Goal: Task Accomplishment & Management: Use online tool/utility

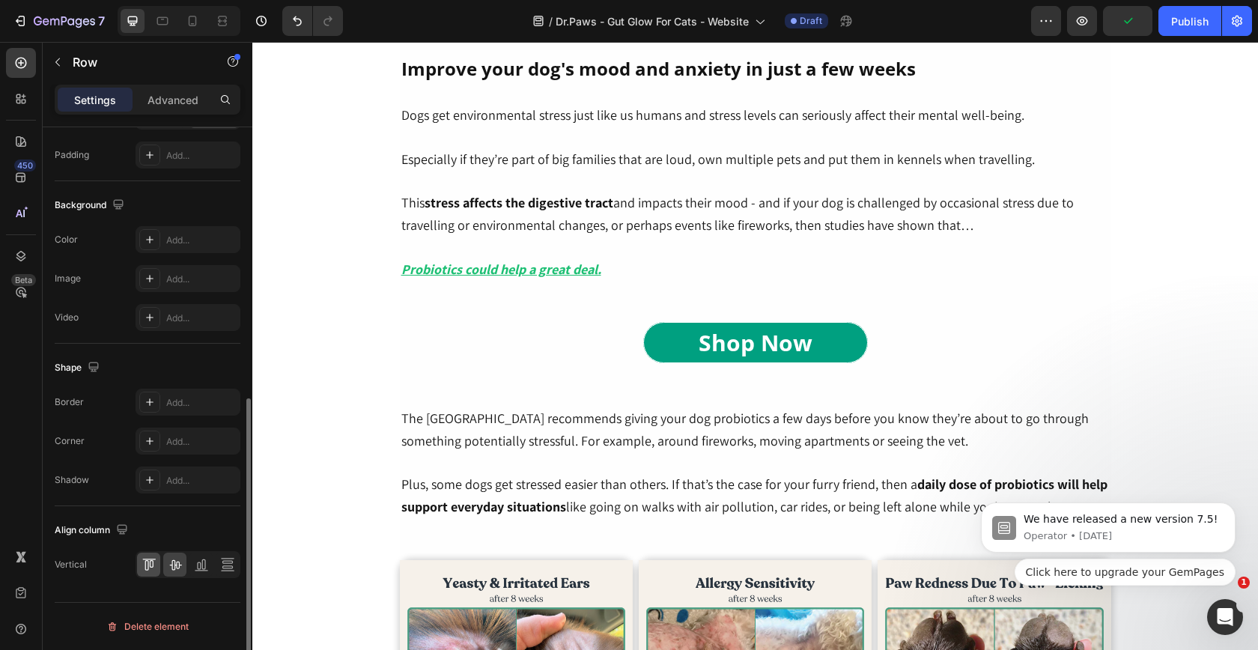
scroll to position [1, 0]
click at [148, 558] on icon at bounding box center [149, 564] width 15 height 15
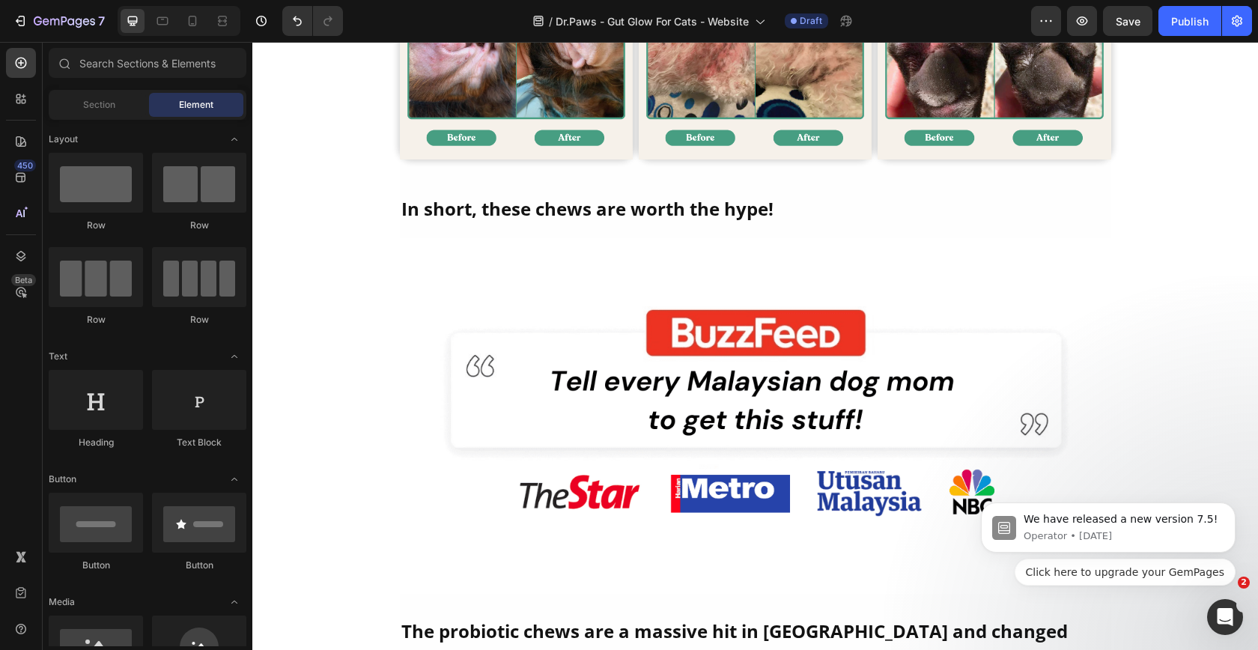
scroll to position [2938, 0]
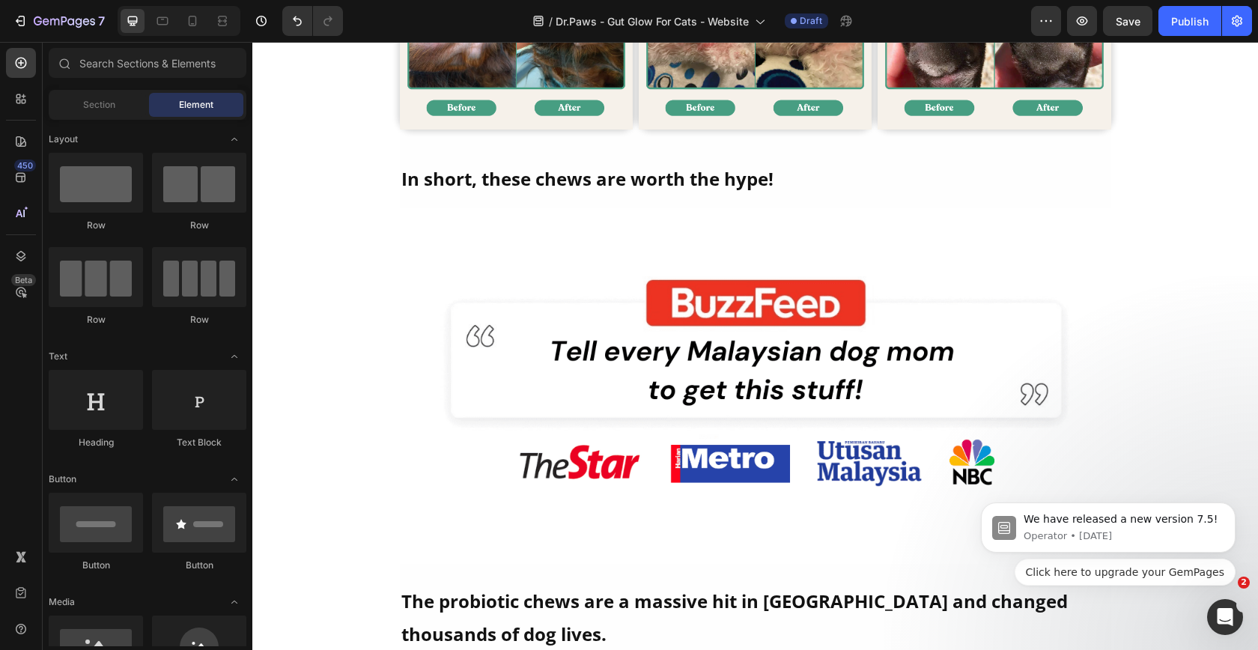
click at [1164, 270] on div "⁠⁠⁠⁠⁠⁠⁠ Is Your Cat Grooming Too Much, Hacking Up Hairballs, or Avoiding the Li…" at bounding box center [755, 22] width 1006 height 5775
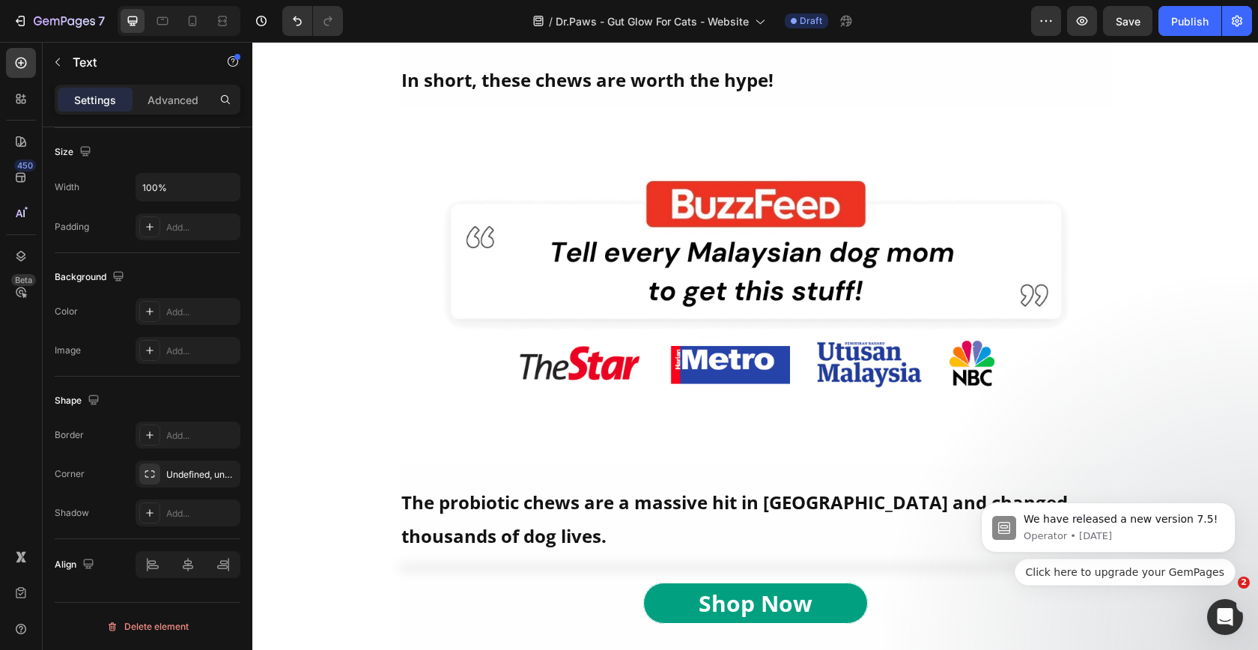
scroll to position [3233, 0]
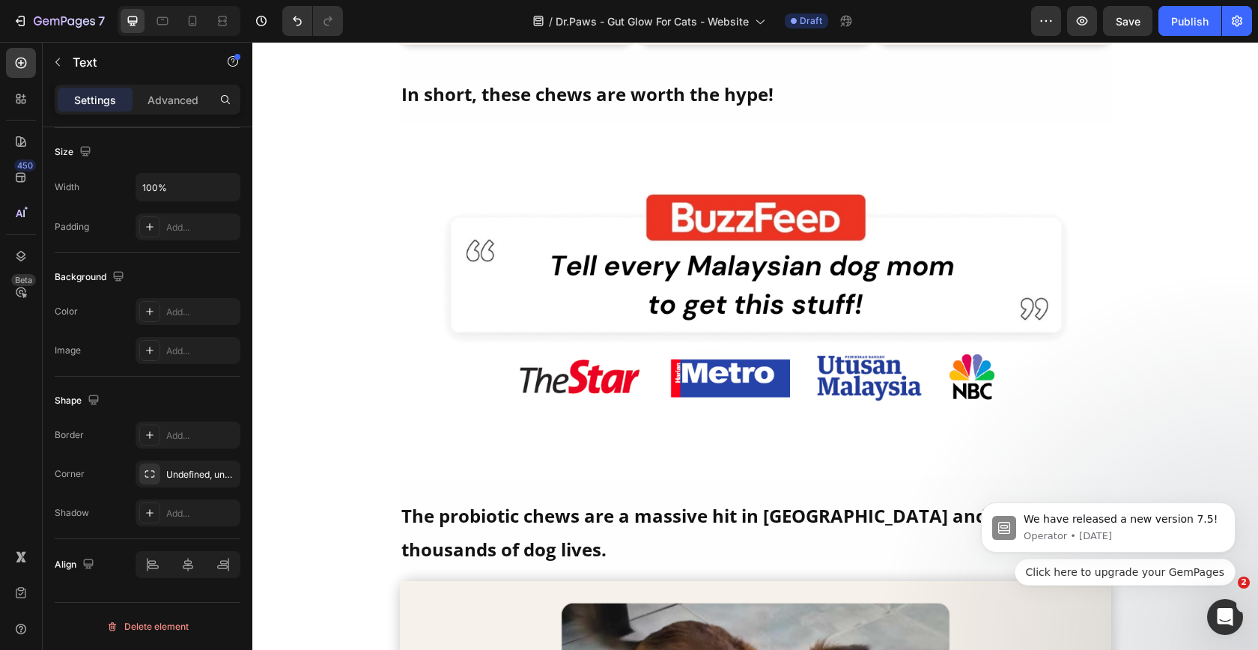
scroll to position [3102, 0]
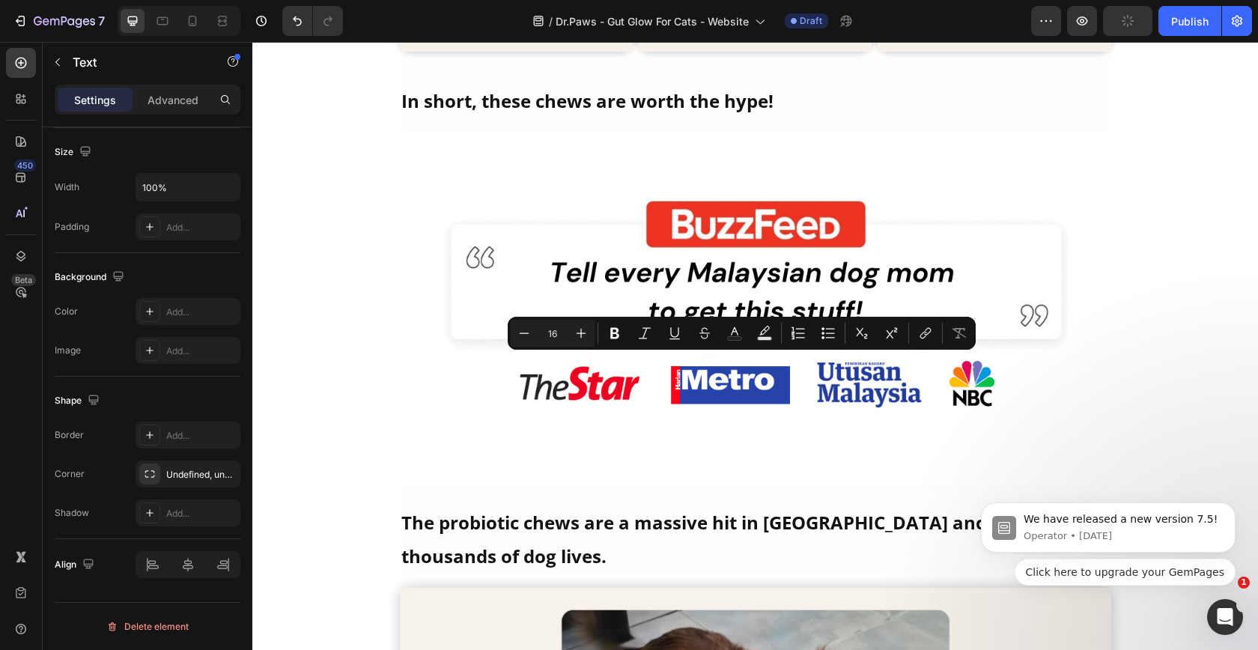
click at [100, 103] on p "Settings" at bounding box center [95, 100] width 42 height 16
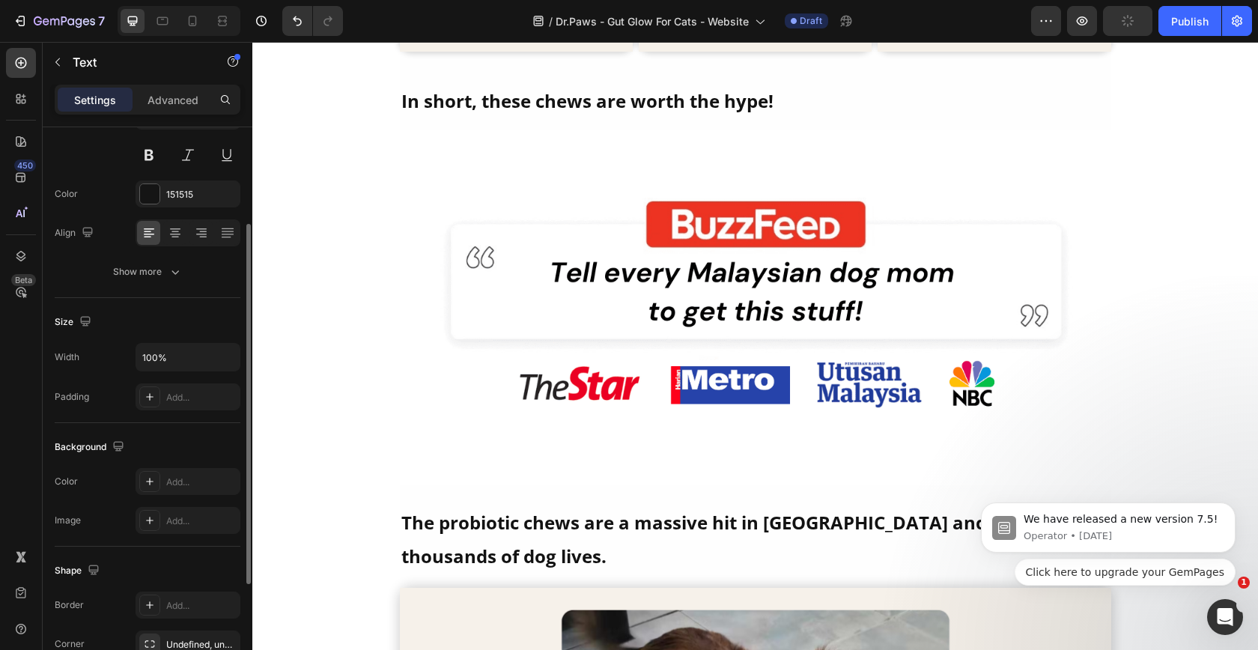
scroll to position [0, 0]
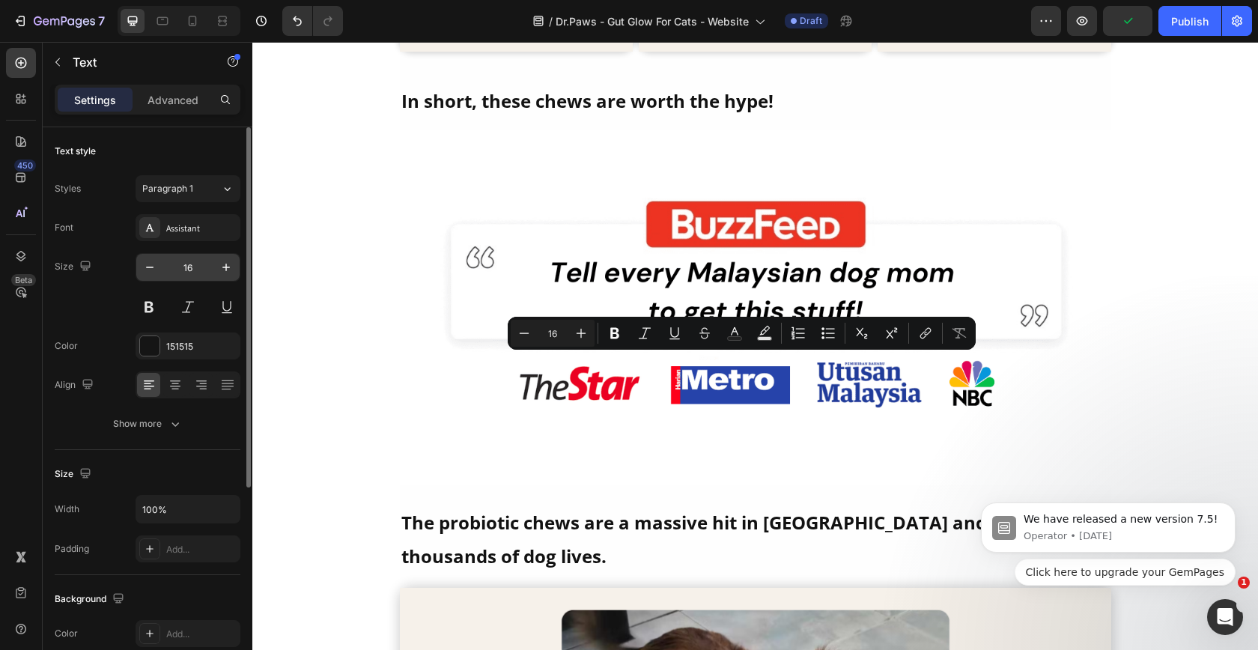
click at [195, 268] on input "16" at bounding box center [187, 267] width 49 height 27
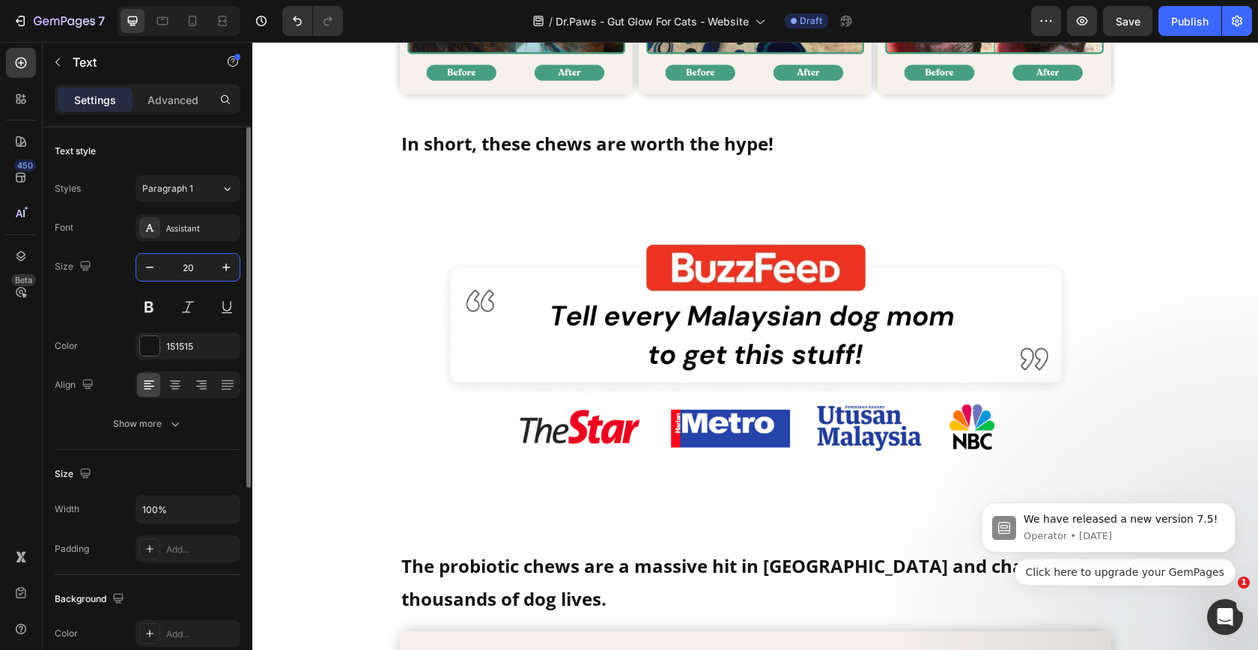
type input "20"
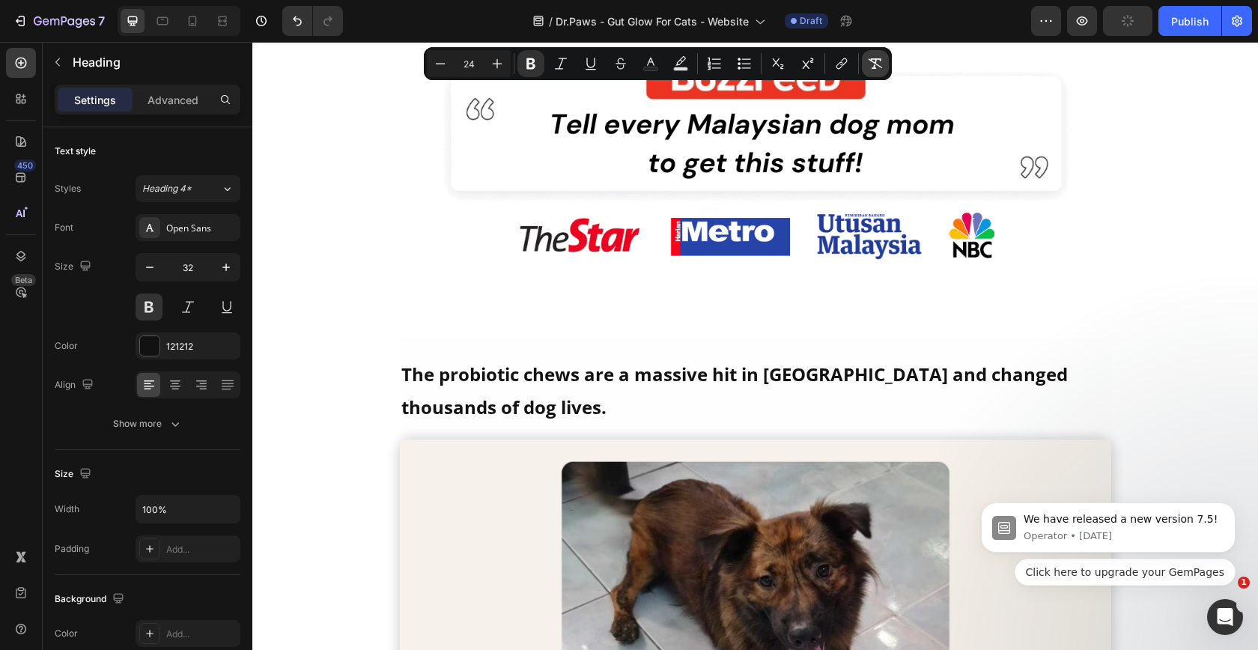
click at [870, 65] on icon "Editor contextual toolbar" at bounding box center [875, 63] width 15 height 15
type input "32"
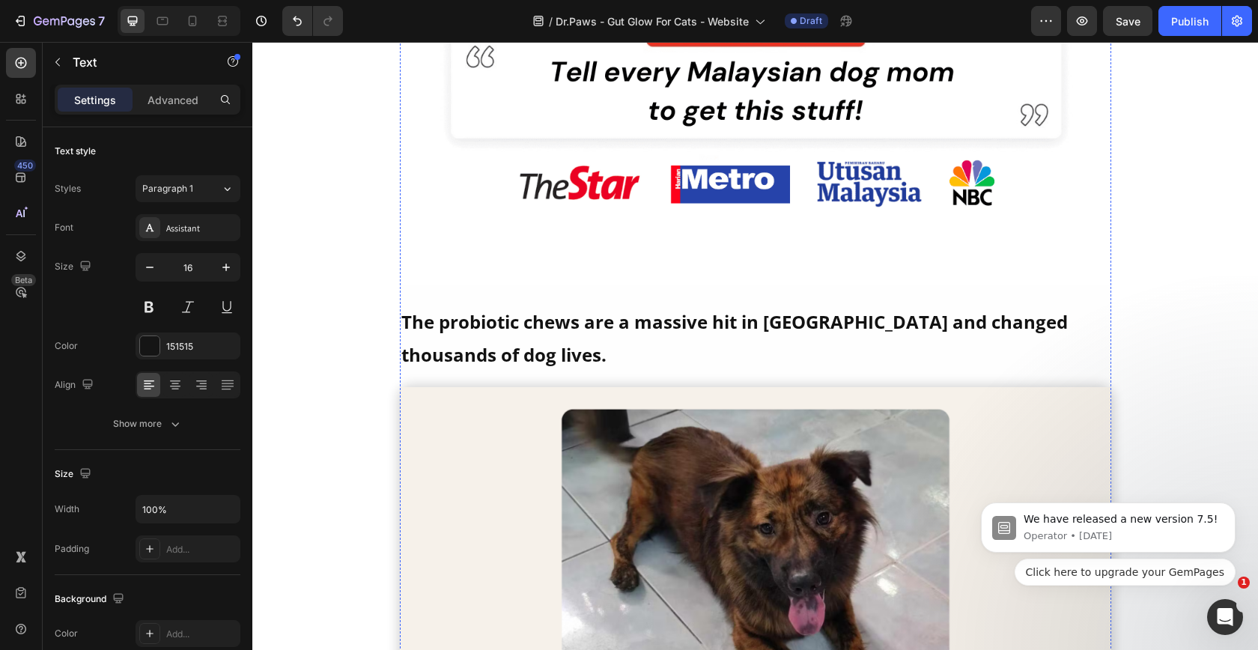
scroll to position [3019, 0]
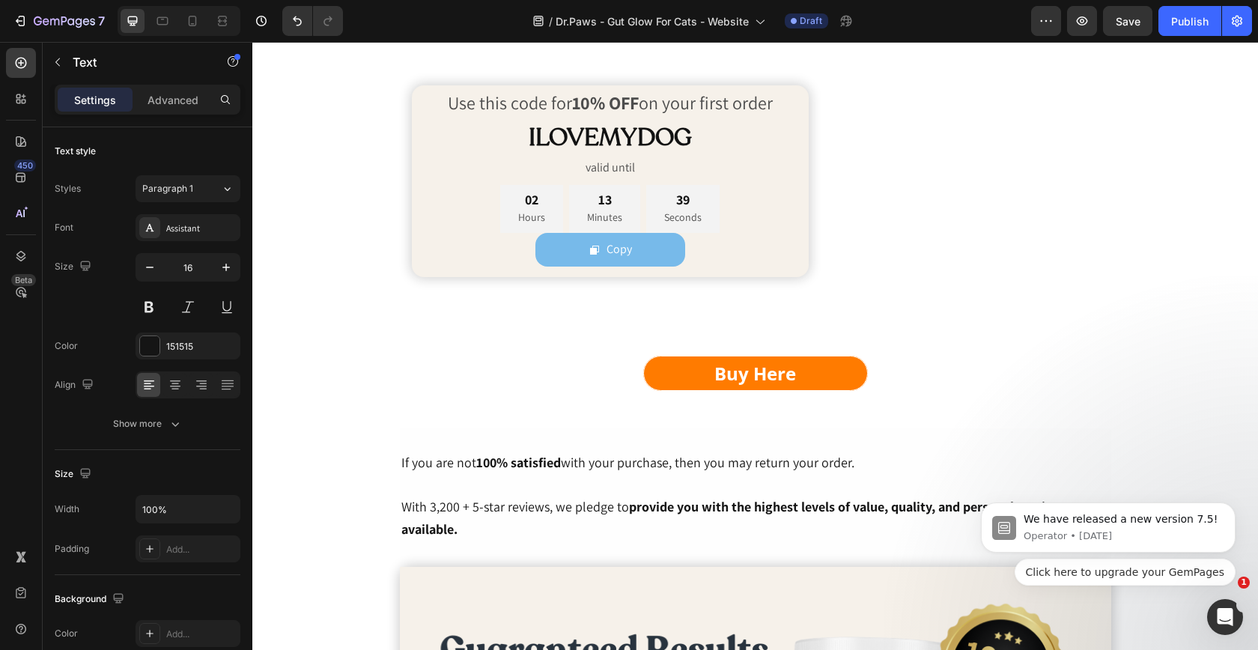
scroll to position [7415, 0]
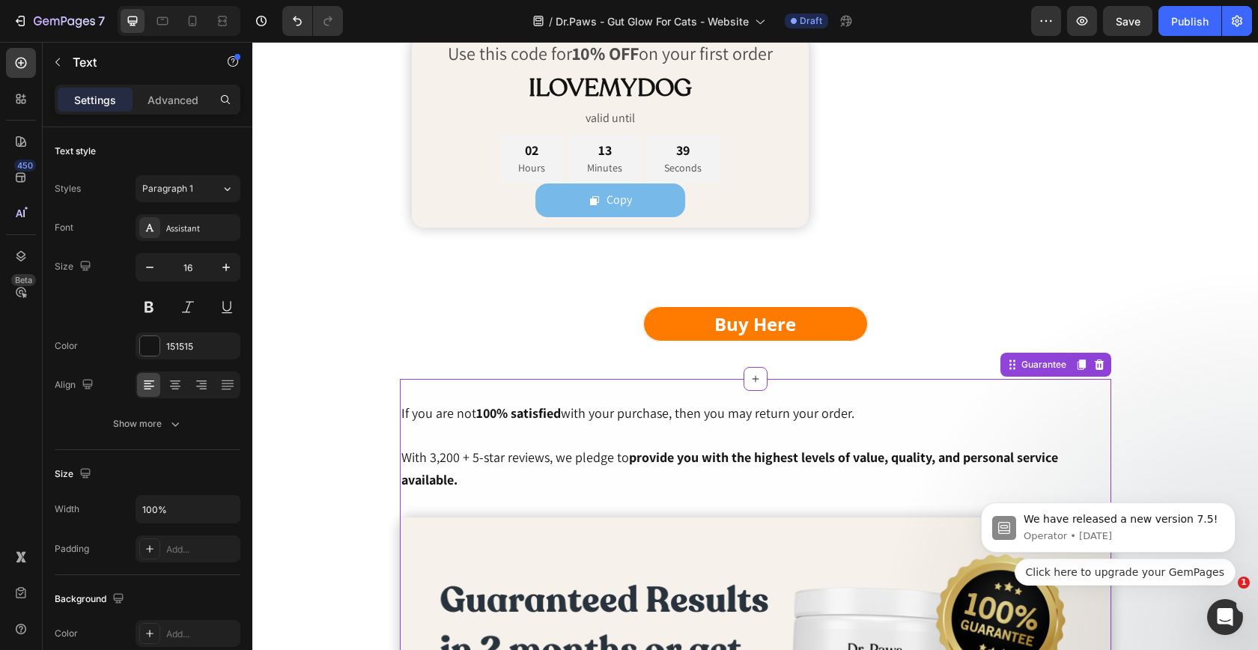
click at [691, 418] on span "If you are not 100% satisfied with your purchase, then you may return your orde…" at bounding box center [627, 412] width 453 height 17
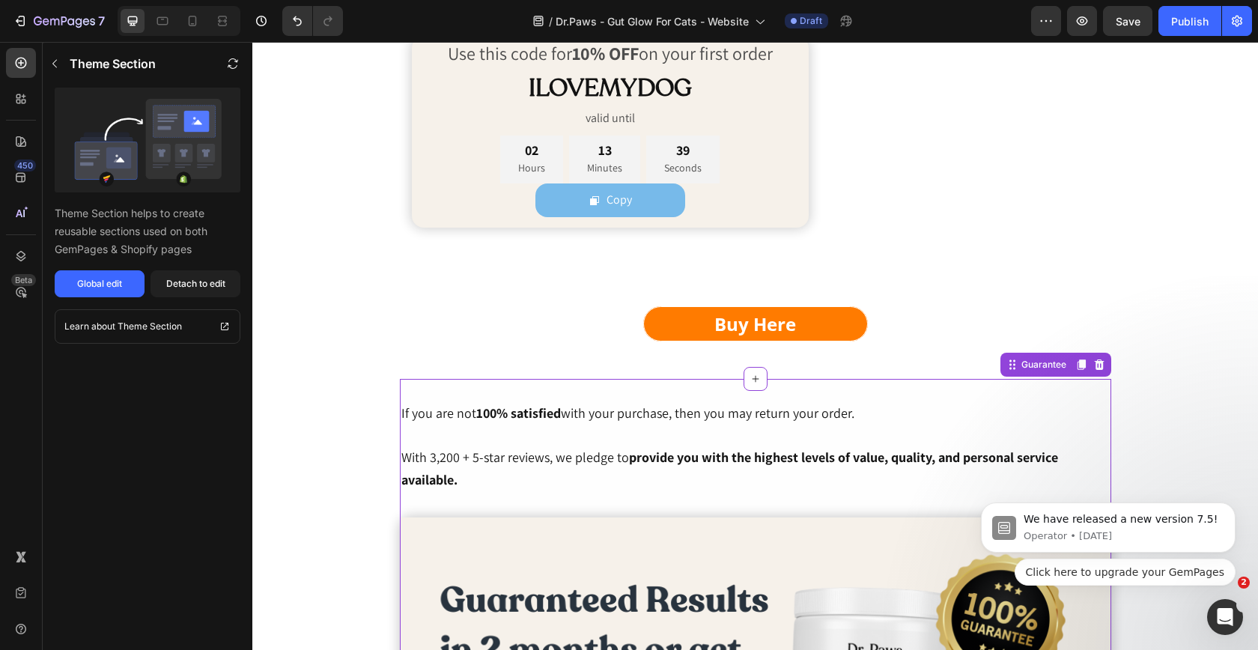
click at [691, 418] on span "If you are not 100% satisfied with your purchase, then you may return your orde…" at bounding box center [627, 412] width 453 height 17
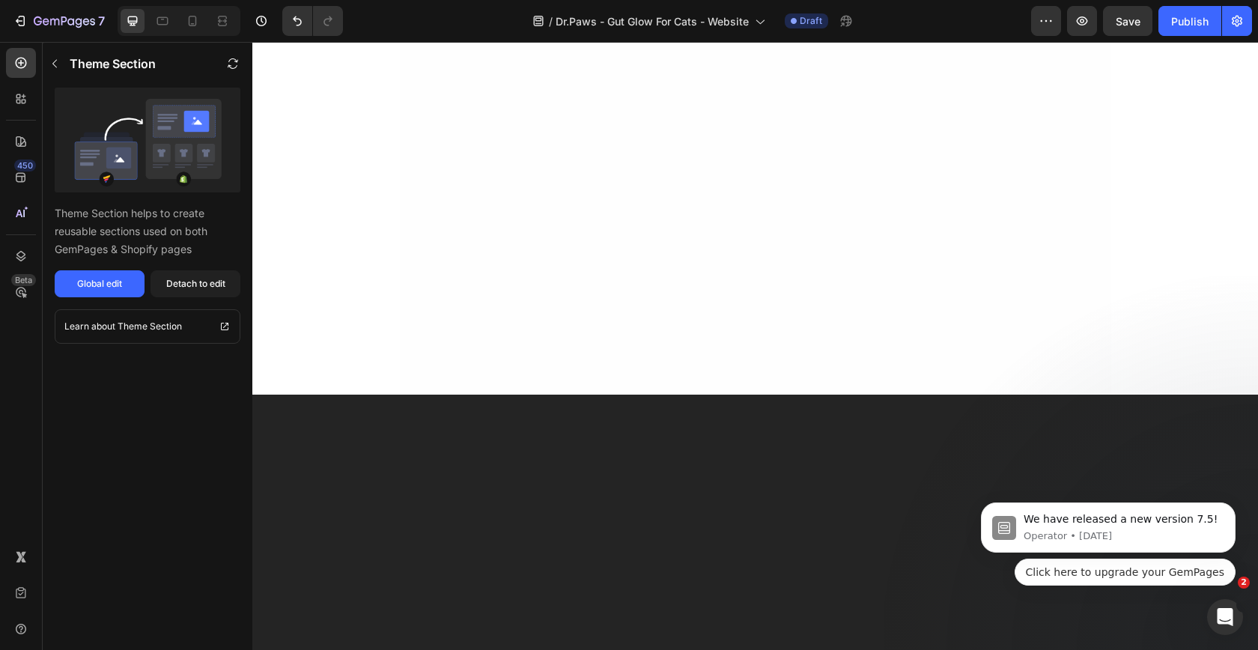
scroll to position [6065, 0]
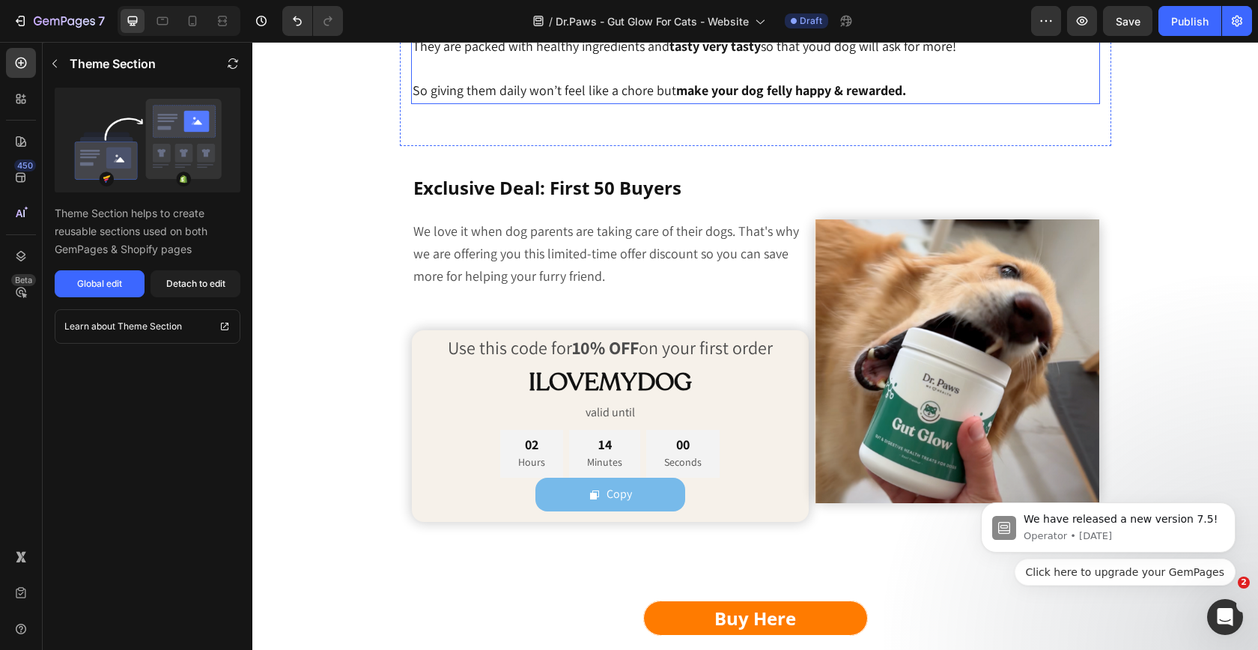
click at [607, 11] on span "Unlike other joint supplements that can be difficult to dose, the Probiotic Car…" at bounding box center [733, 2] width 640 height 17
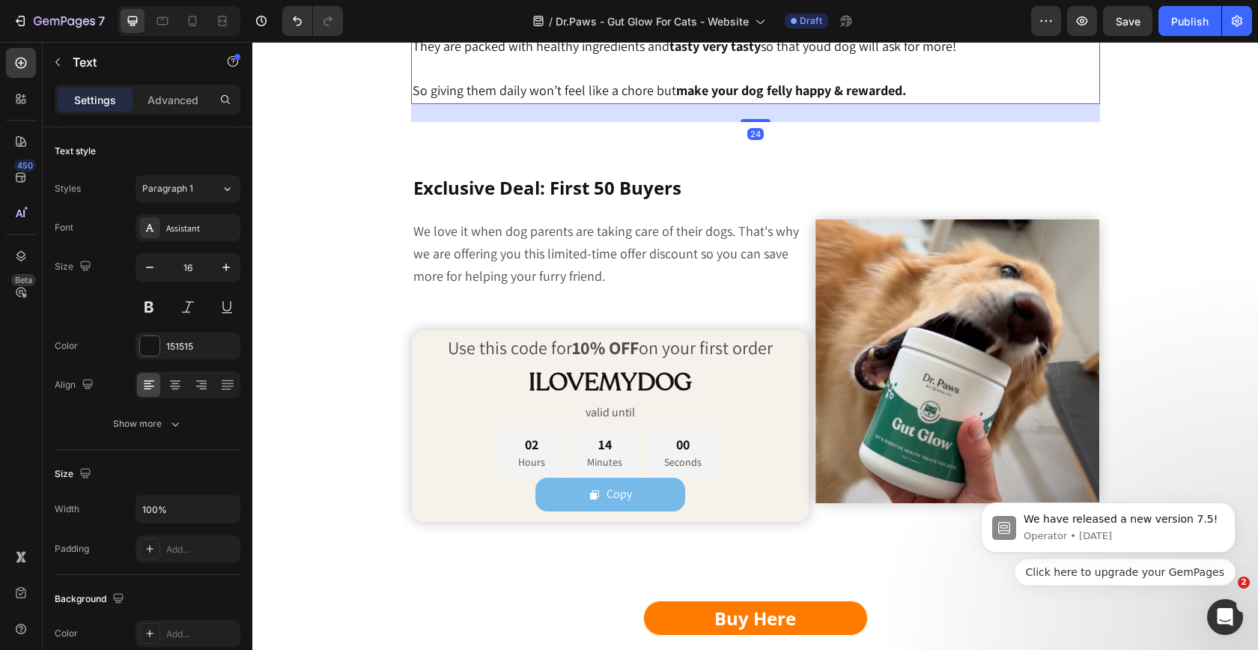
click at [607, 11] on span "Unlike other joint supplements that can be difficult to dose, the Probiotic Car…" at bounding box center [733, 2] width 640 height 17
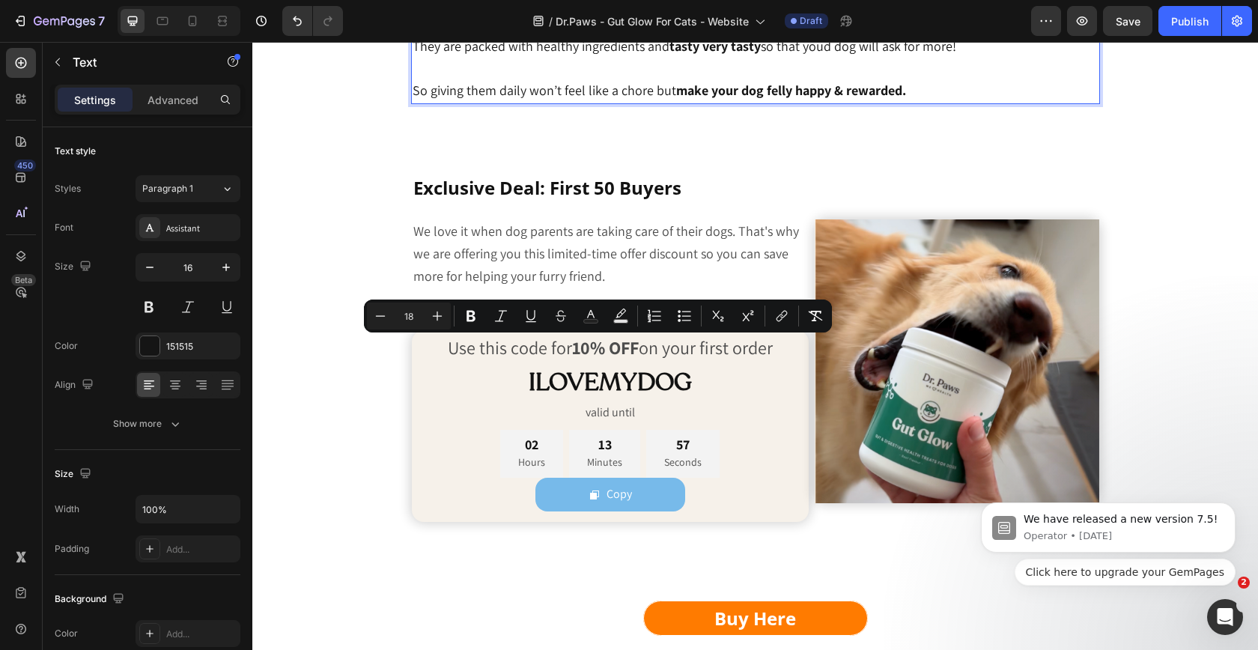
click at [792, 11] on strong "Probiotic Care Chews are a hassle-free solution." at bounding box center [909, 2] width 279 height 17
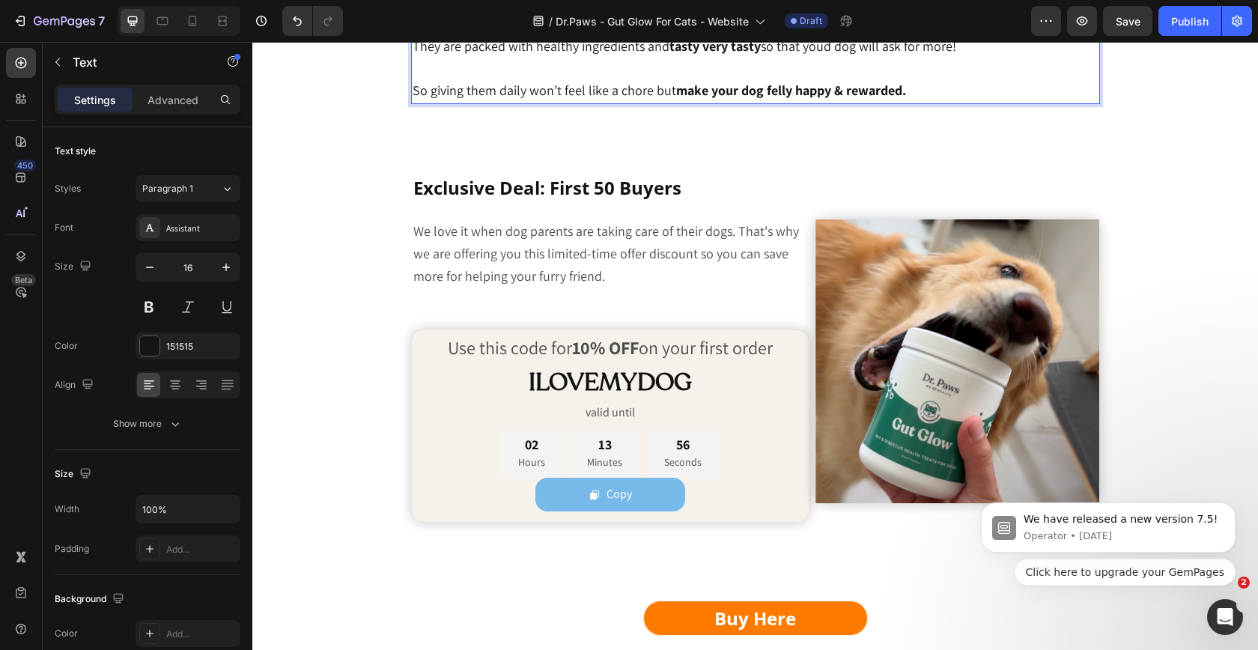
click at [792, 11] on strong "Probiotic Care Chews are a hassle-free solution." at bounding box center [909, 2] width 279 height 17
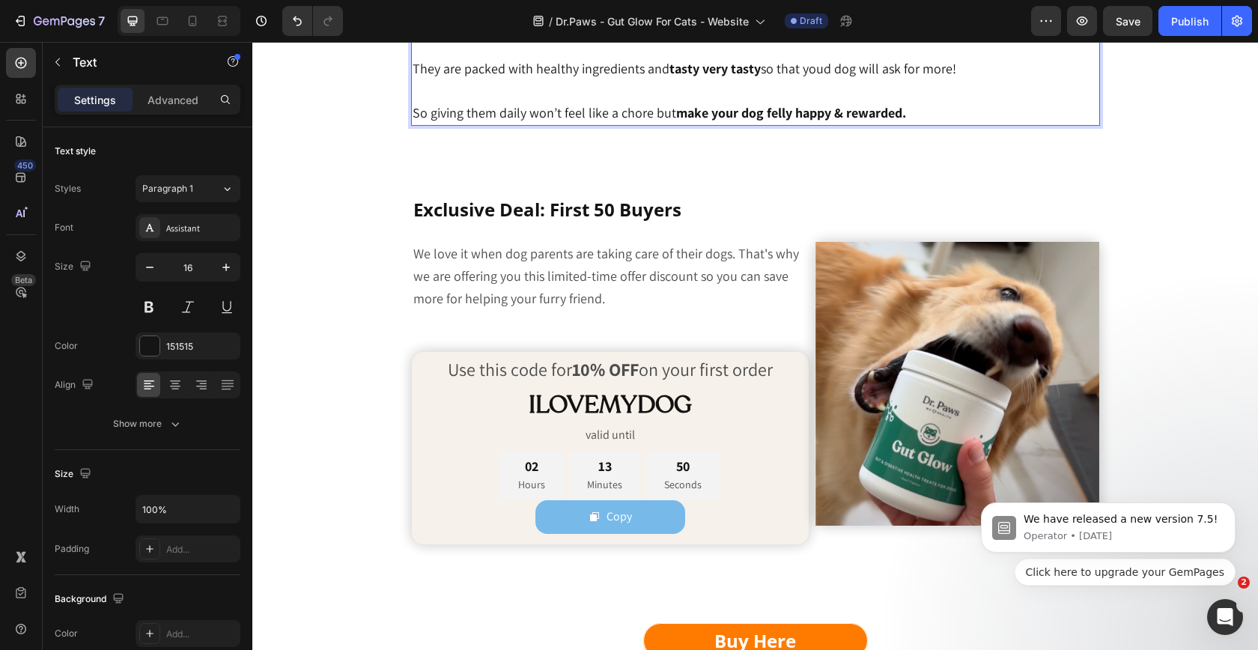
click at [888, 34] on strong "Gut Glow for Cats Care Chews are a hassle-free solution." at bounding box center [727, 14] width 629 height 40
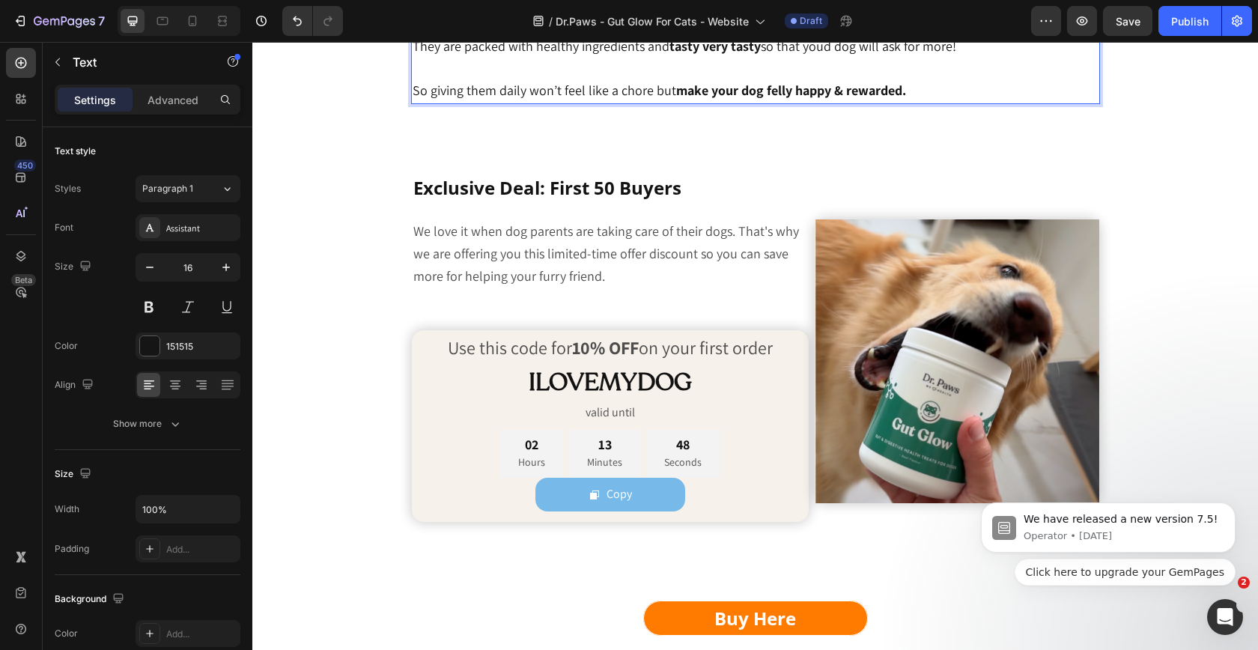
click at [894, 11] on strong "Gut Glow for Cats Chews are a hassle-free solution." at bounding box center [919, 2] width 298 height 17
click at [824, 55] on span "They are packed with healthy ingredients and tasty very tasty so that youd dog …" at bounding box center [685, 45] width 544 height 17
click at [836, 55] on span "They are packed with healthy ingredients and tasty very tasty so that your dog …" at bounding box center [683, 45] width 541 height 17
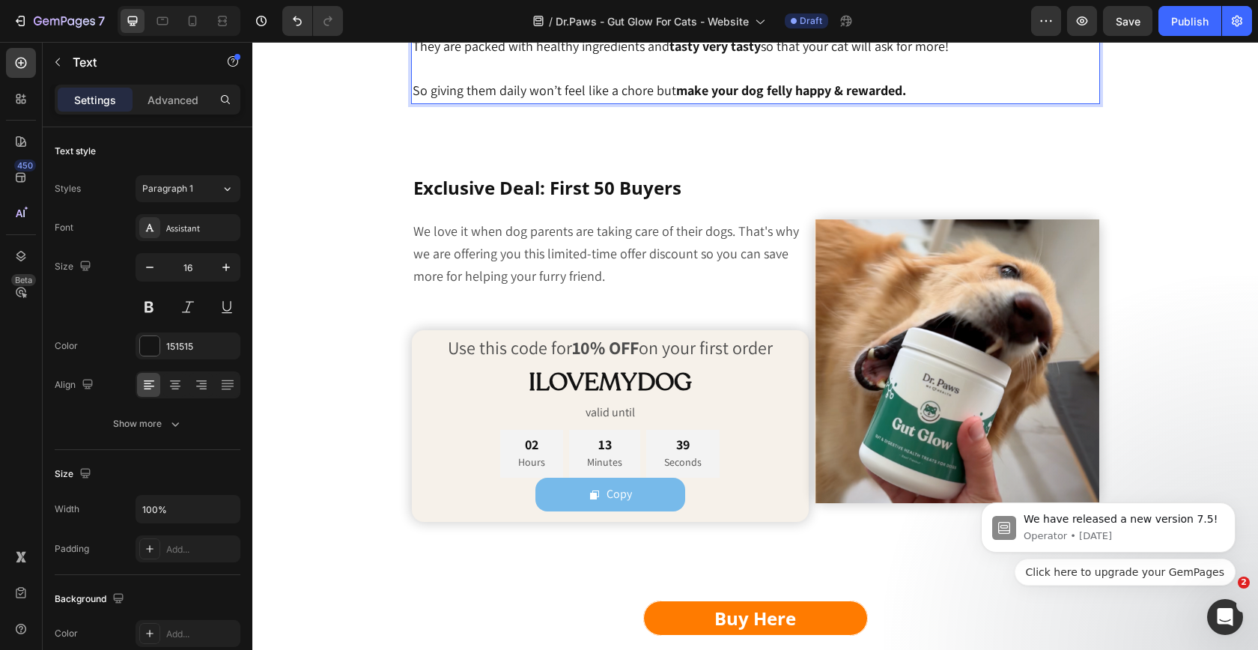
click at [951, 58] on p "They are packed with healthy ingredients and tasty very tasty so that your cat …" at bounding box center [756, 47] width 686 height 22
click at [911, 103] on p "So giving them daily won’t feel like a chore but make your dog felly happy & re…" at bounding box center [756, 91] width 686 height 22
click at [748, 99] on strong "make your dog felly happy & rewarded." at bounding box center [791, 90] width 230 height 17
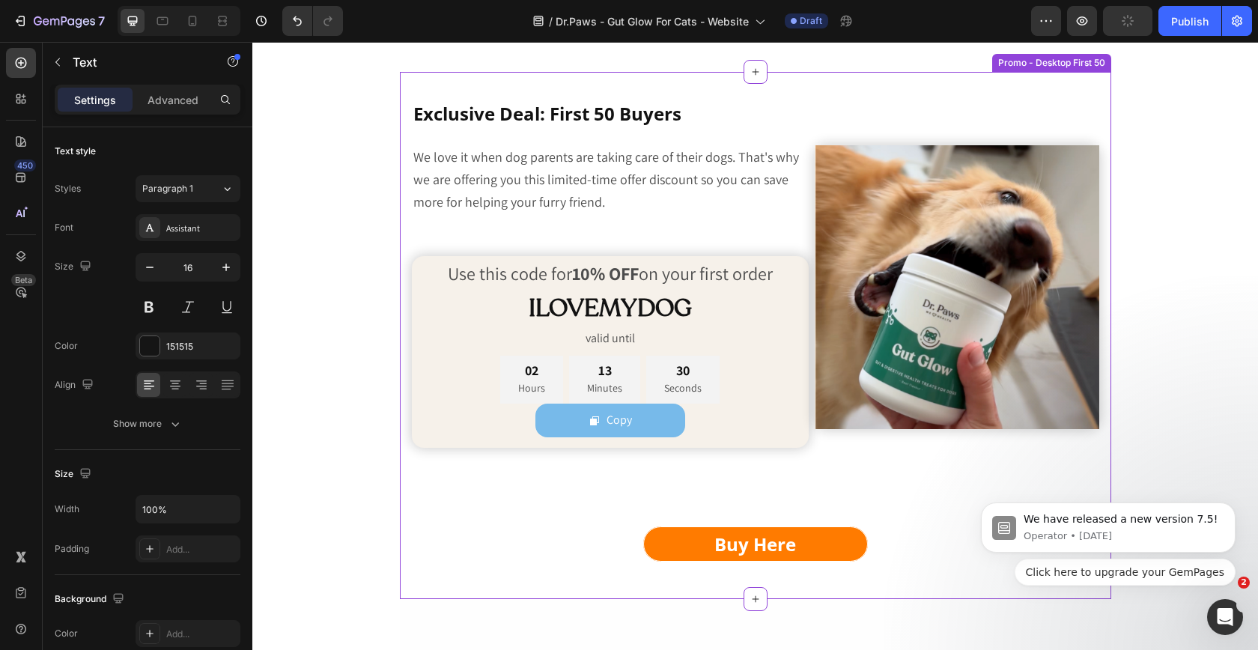
scroll to position [6156, 0]
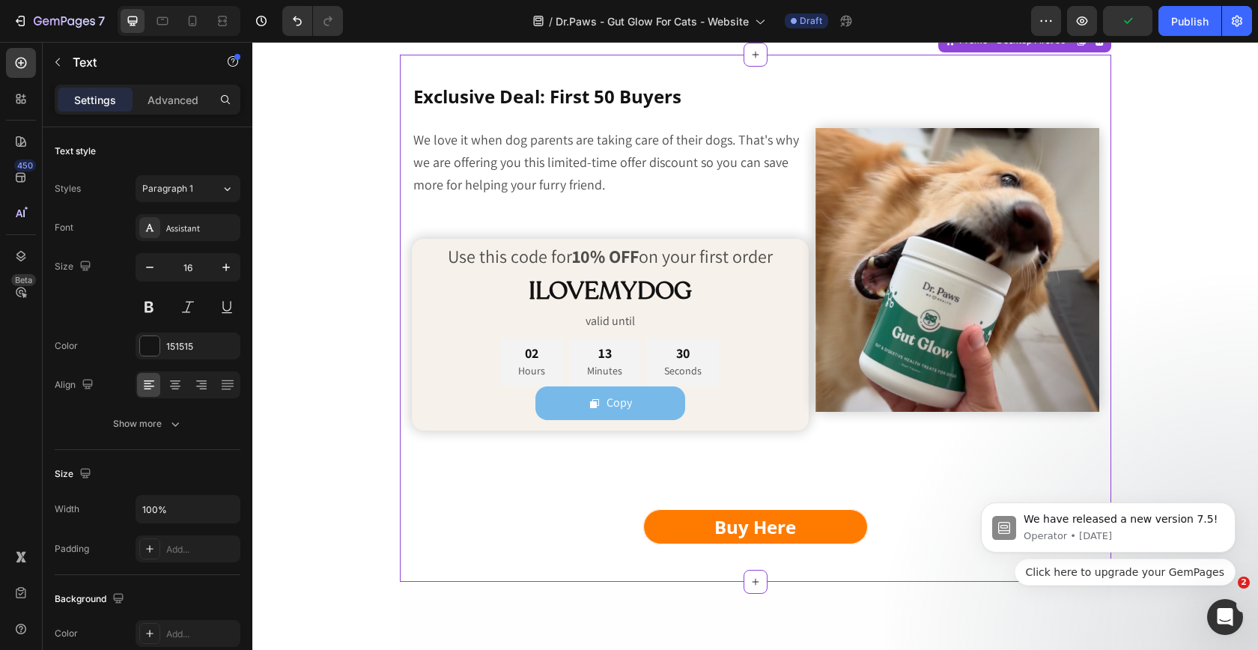
click at [653, 193] on span "We love it when dog parents are taking care of their dogs. That's why we are of…" at bounding box center [606, 162] width 386 height 62
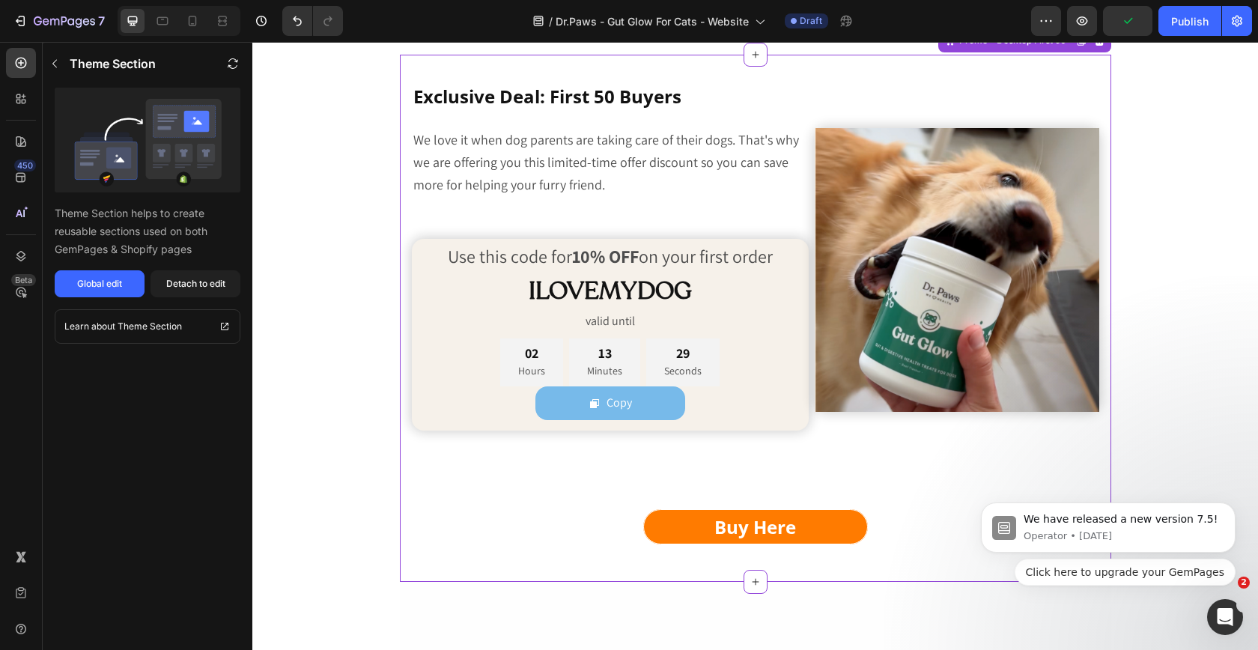
click at [653, 193] on span "We love it when dog parents are taking care of their dogs. That's why we are of…" at bounding box center [606, 162] width 386 height 62
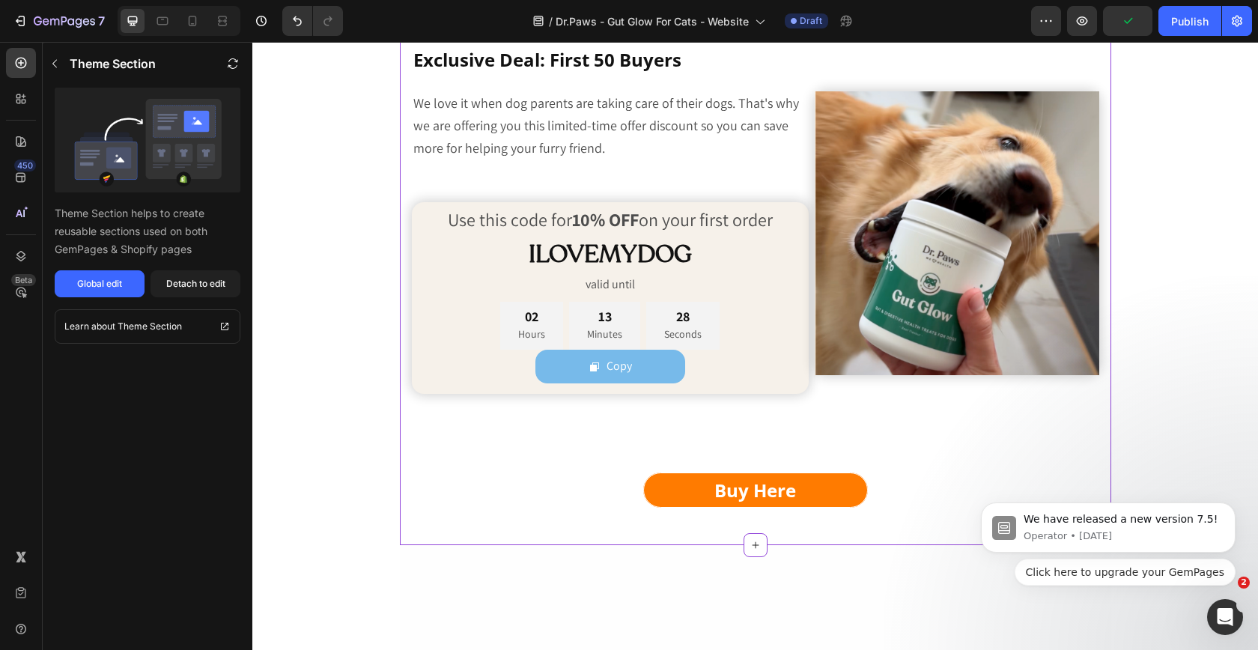
click at [702, 157] on span "We love it when dog parents are taking care of their dogs. That's why we are of…" at bounding box center [606, 125] width 386 height 62
click at [718, 157] on span "We love it when dog parents are taking care of their dogs. That's why we are of…" at bounding box center [606, 125] width 386 height 62
click at [709, 157] on span "We love it when dog parents are taking care of their dogs. That's why we are of…" at bounding box center [606, 125] width 386 height 62
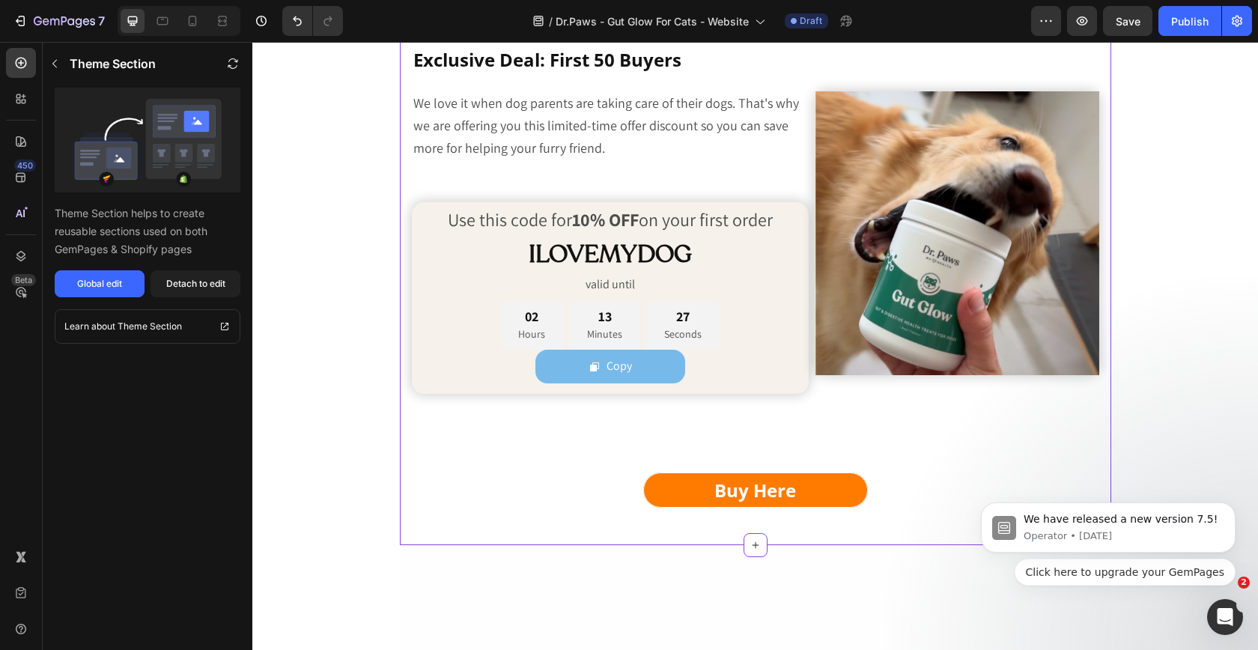
click at [709, 157] on span "We love it when dog parents are taking care of their dogs. That's why we are of…" at bounding box center [606, 125] width 386 height 62
click at [696, 157] on span "We love it when dog parents are taking care of their dogs. That's why we are of…" at bounding box center [606, 125] width 386 height 62
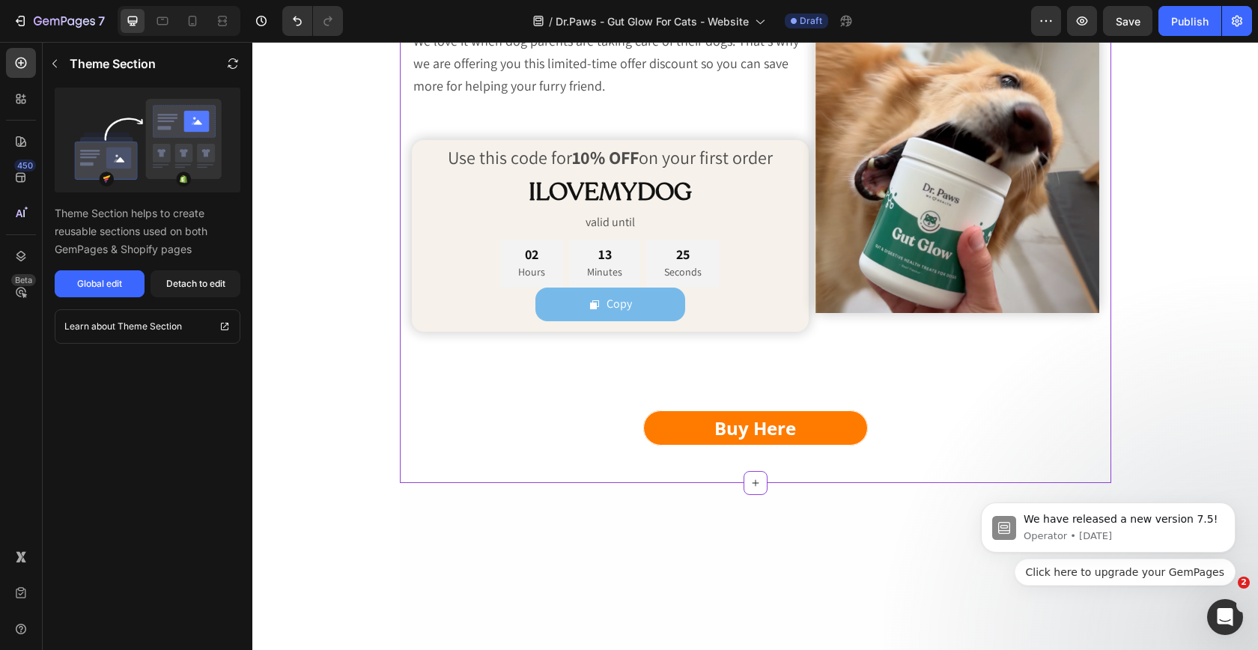
scroll to position [6300, 0]
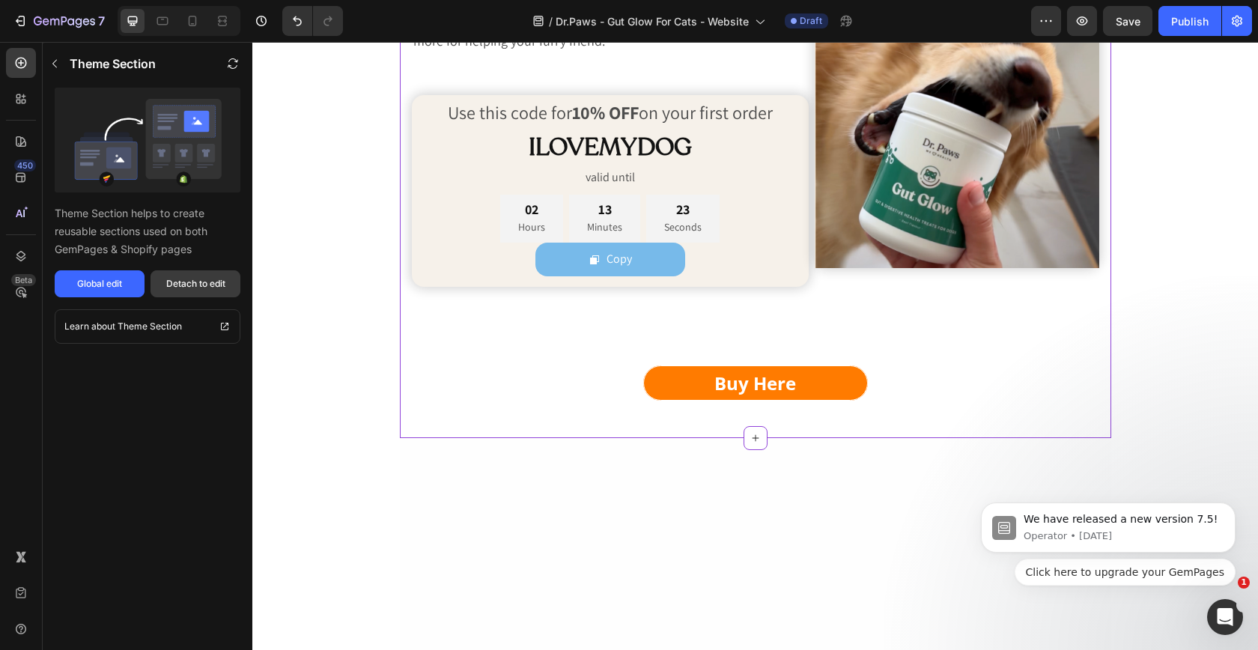
click at [196, 290] on div "Detach to edit" at bounding box center [195, 283] width 59 height 13
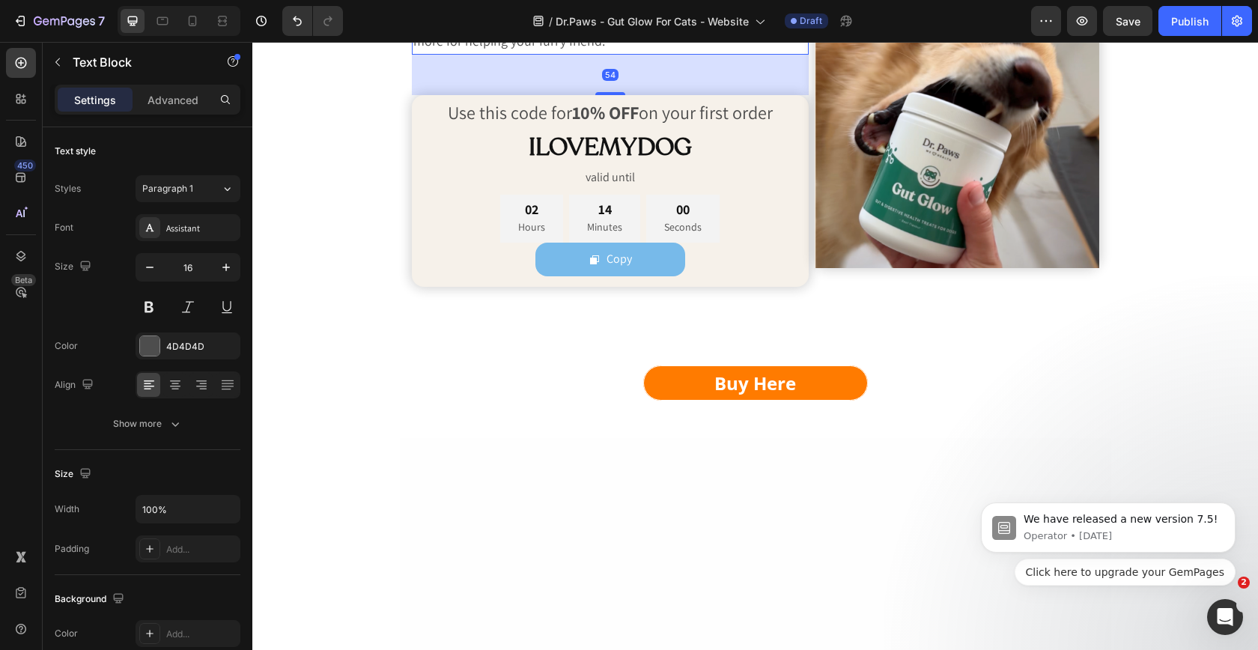
click at [707, 49] on span "We love it when dog parents are taking care of their dogs. That's why we are of…" at bounding box center [606, 18] width 386 height 62
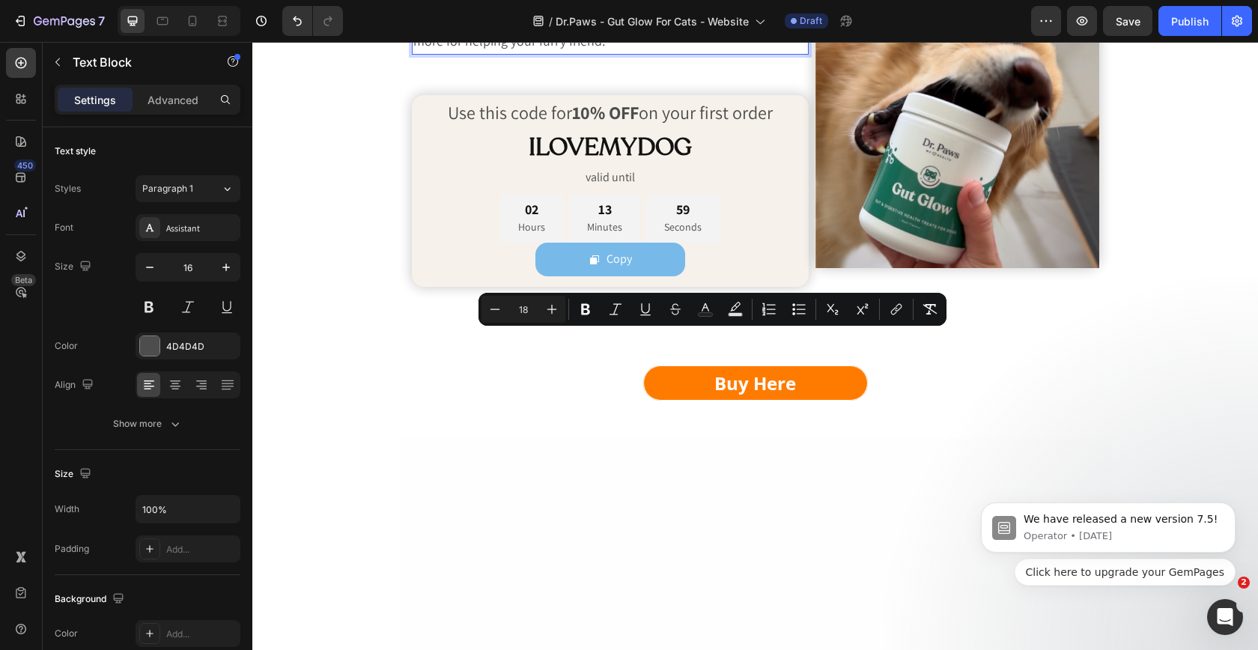
click at [707, 49] on span "We love it when dog parents are taking care of their dogs. That's why we are of…" at bounding box center [606, 18] width 386 height 62
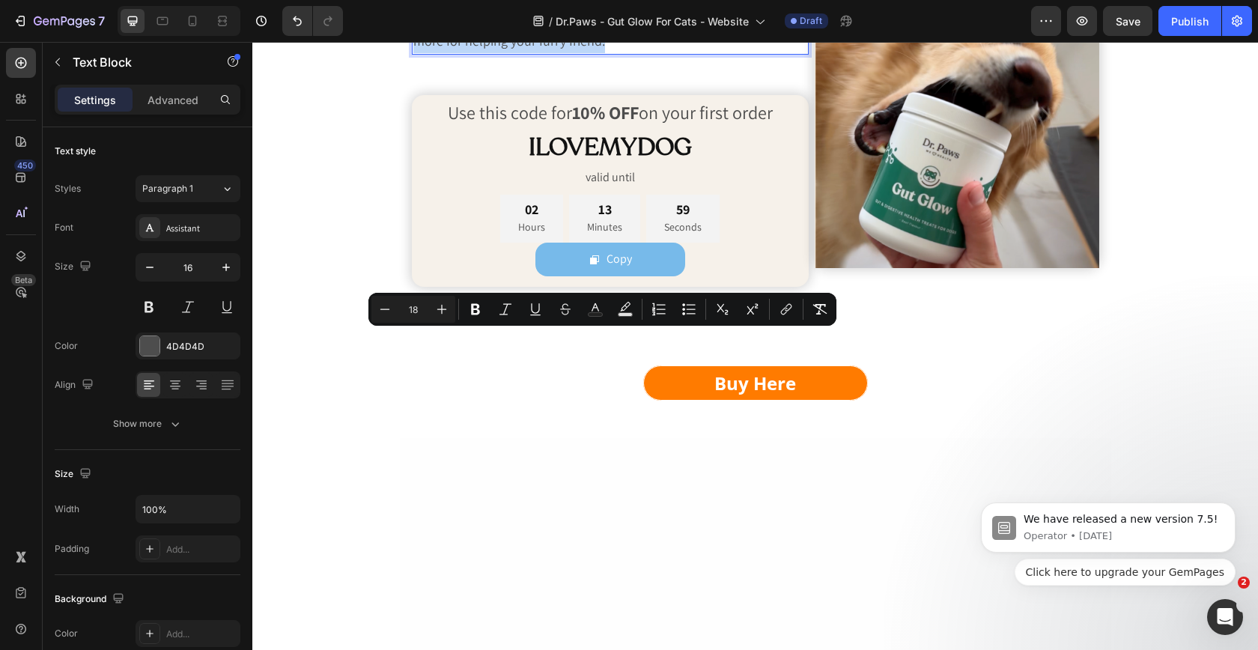
click at [707, 49] on span "We love it when dog parents are taking care of their dogs. That's why we are of…" at bounding box center [606, 18] width 386 height 62
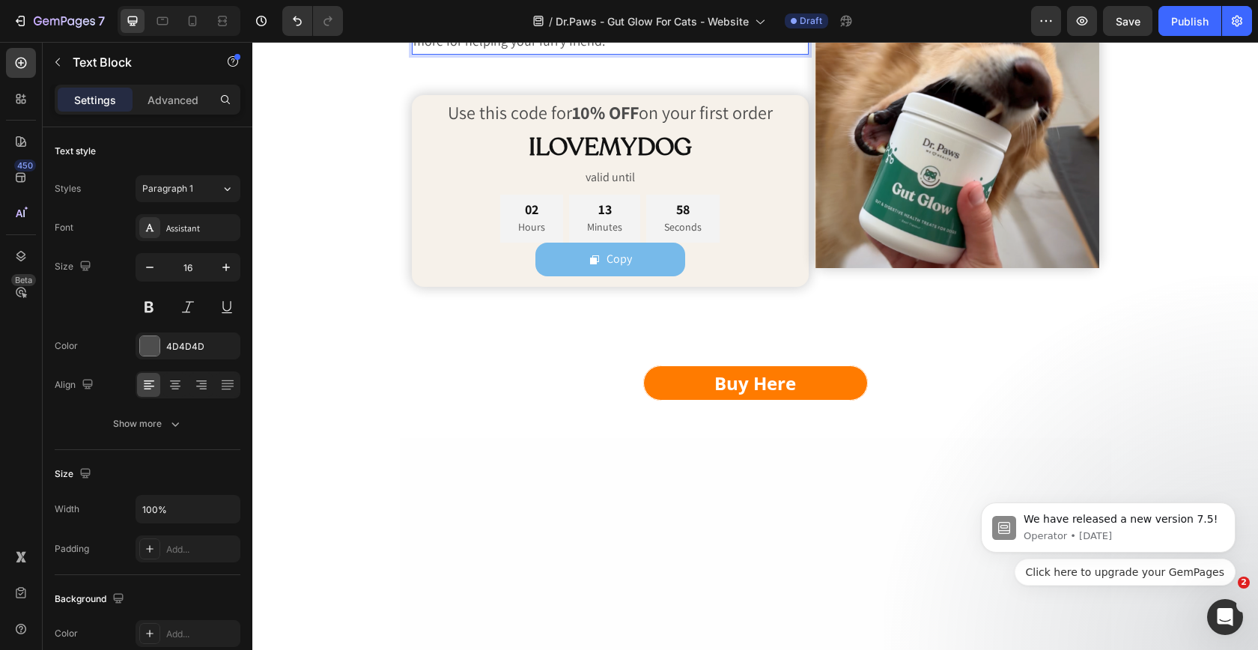
click at [707, 49] on span "We love it when dog parents are taking care of their dogs. That's why we are of…" at bounding box center [606, 18] width 386 height 62
click at [628, 165] on h2 "ILOVEMYDOG" at bounding box center [611, 147] width 398 height 35
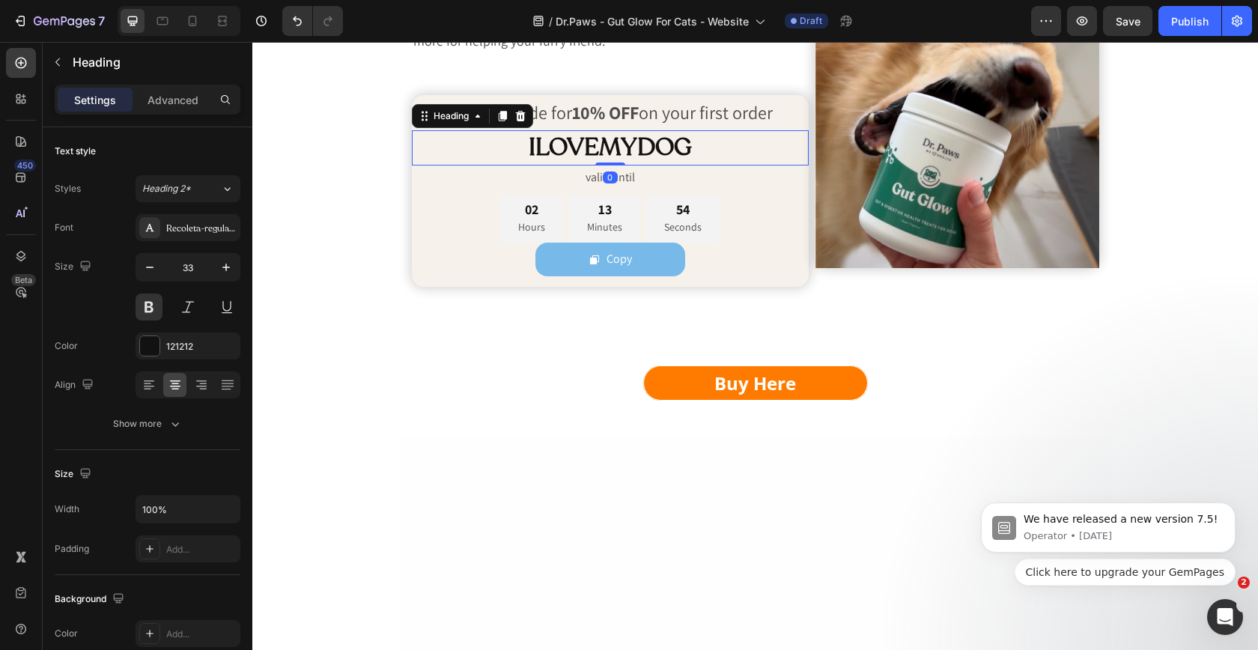
click at [639, 165] on h2 "ILOVEMYDOG" at bounding box center [611, 147] width 398 height 35
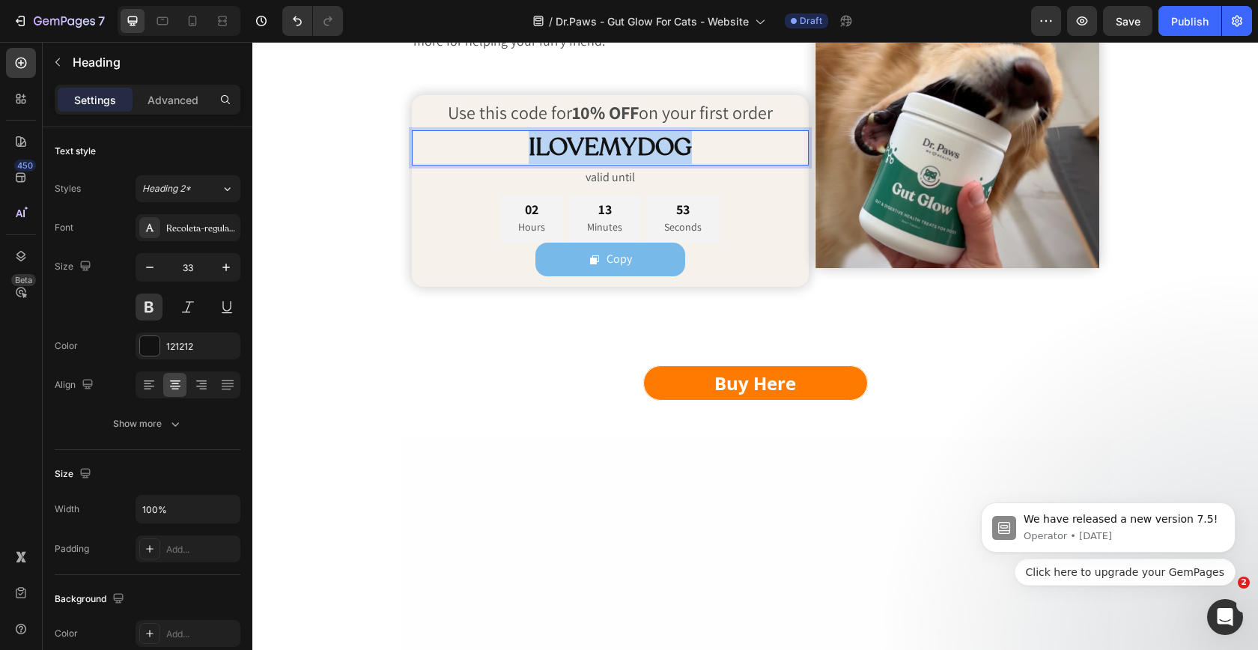
click at [639, 164] on p "ILOVEMYDOG" at bounding box center [610, 148] width 395 height 32
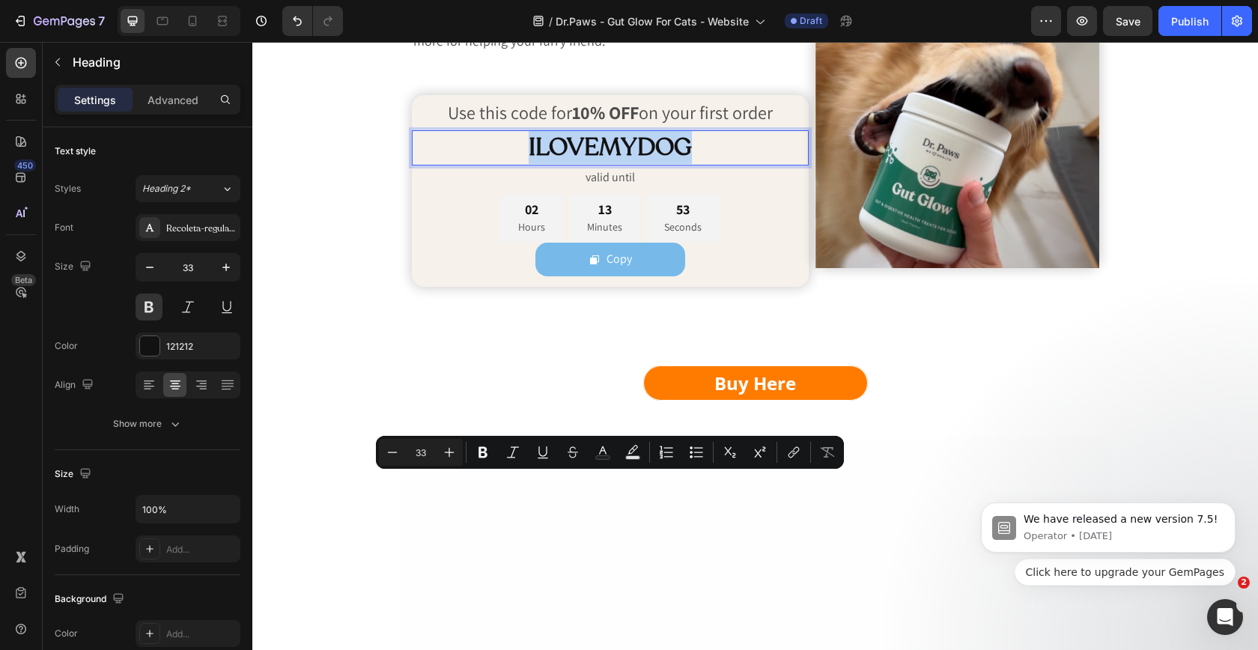
click at [677, 164] on p "ILOVEMYDOG" at bounding box center [610, 148] width 395 height 32
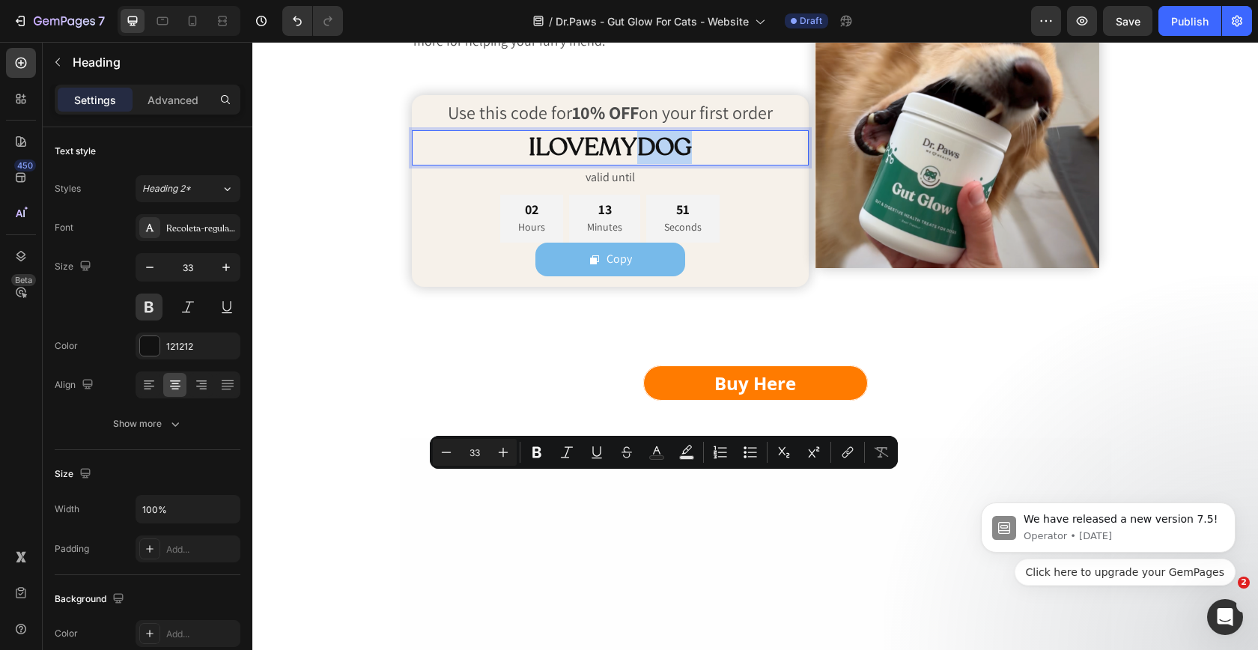
drag, startPoint x: 691, startPoint y: 487, endPoint x: 642, endPoint y: 487, distance: 49.4
click at [642, 164] on p "ILOVEMYDOG" at bounding box center [610, 148] width 395 height 32
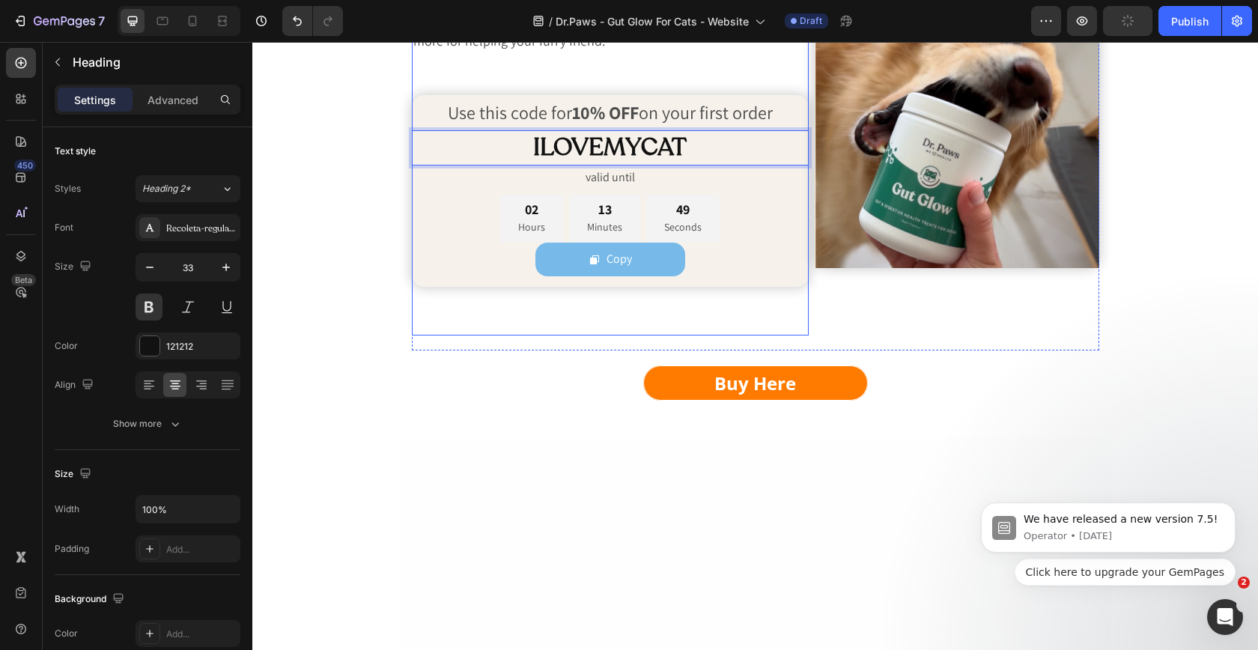
click at [564, 335] on div "We love it when dog parents are taking care of their cats. That's why we are of…" at bounding box center [611, 159] width 398 height 351
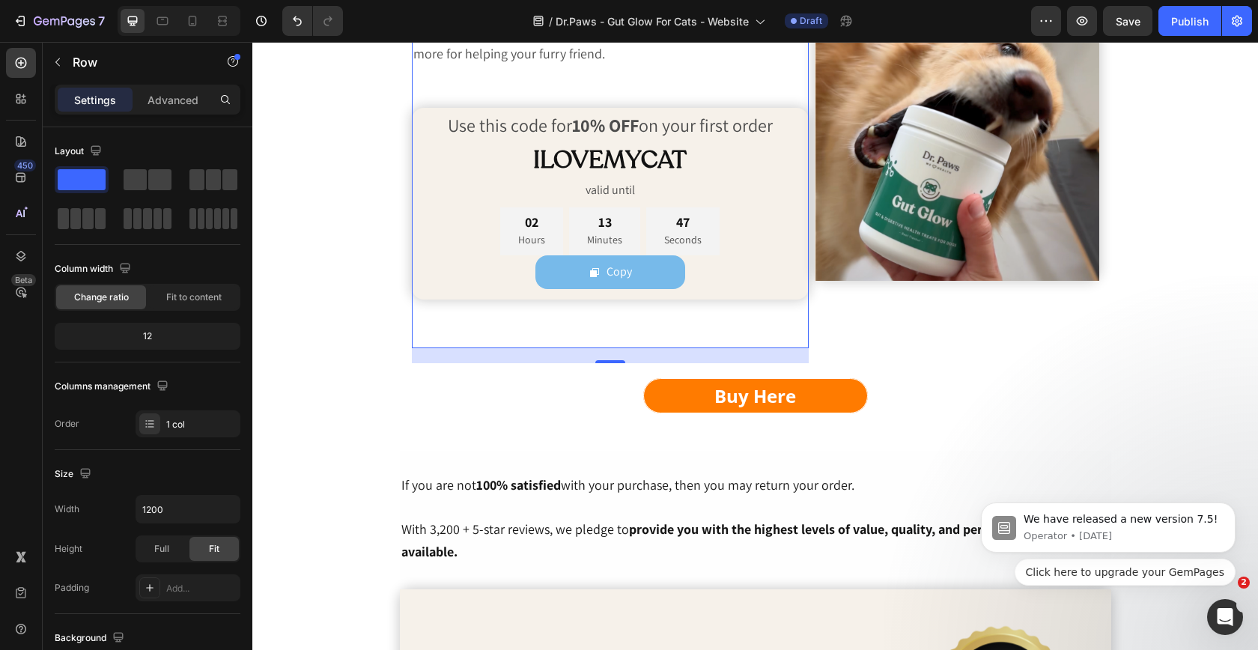
scroll to position [6677, 0]
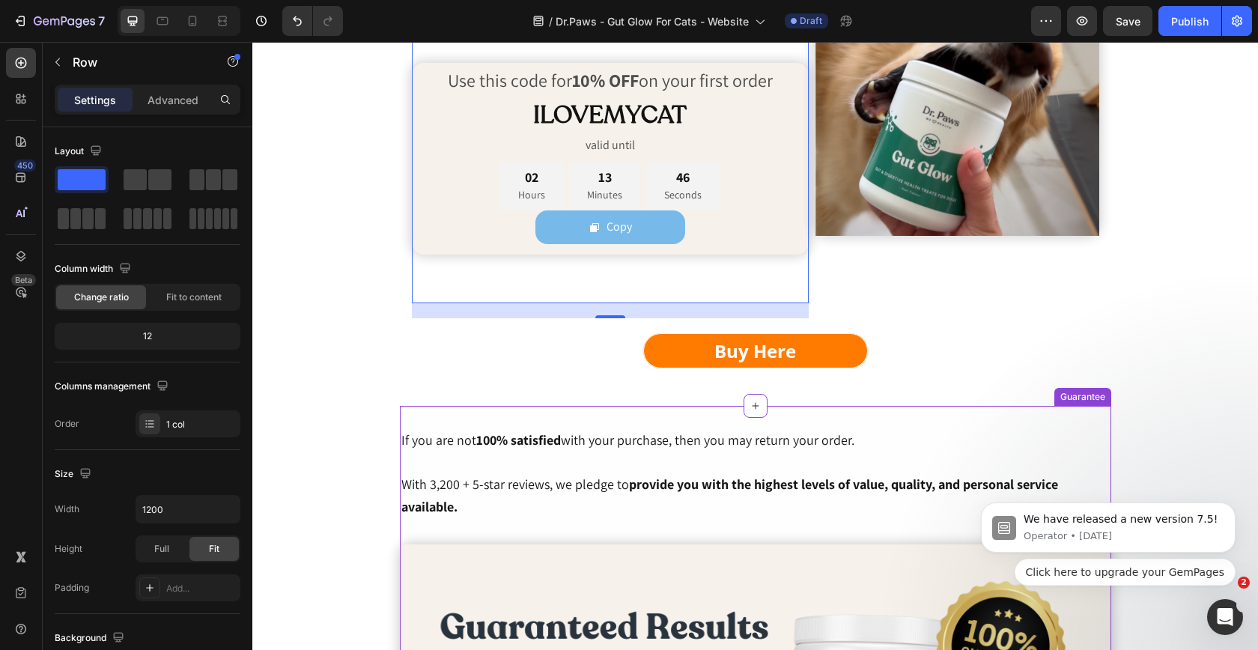
click at [463, 443] on span "If you are not 100% satisfied with your purchase, then you may return your orde…" at bounding box center [627, 439] width 453 height 17
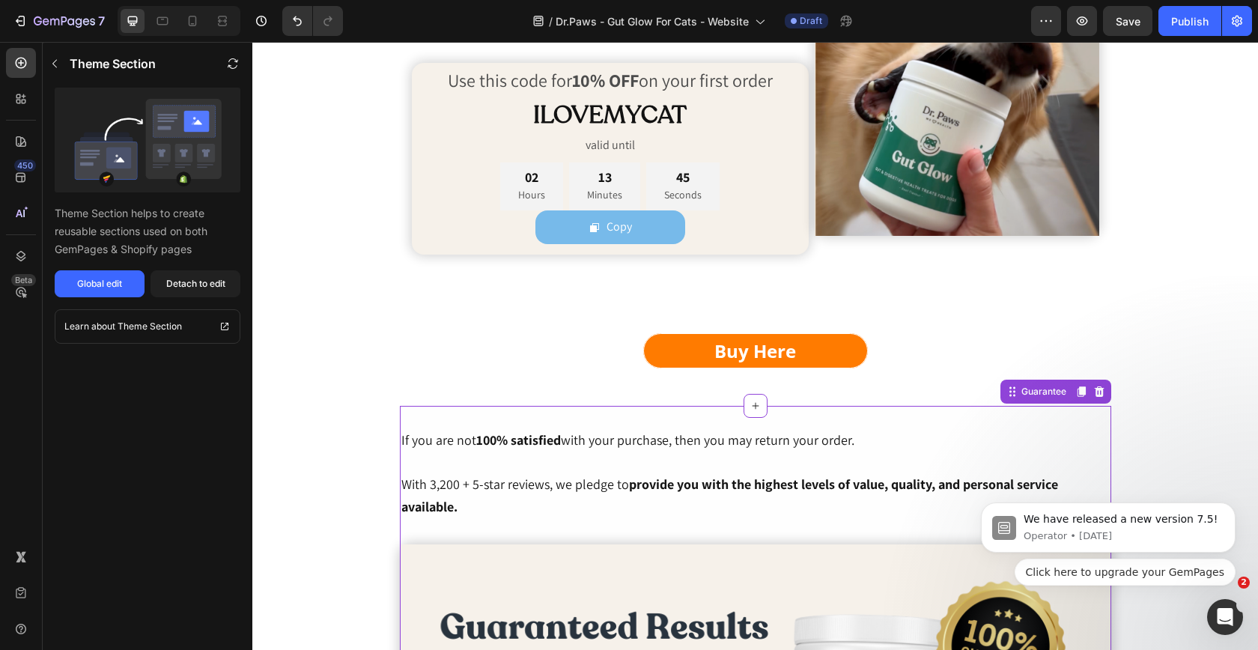
click at [463, 443] on span "If you are not 100% satisfied with your purchase, then you may return your orde…" at bounding box center [627, 439] width 453 height 17
click at [468, 443] on span "If you are not 100% satisfied with your purchase, then you may return your orde…" at bounding box center [627, 439] width 453 height 17
click at [180, 271] on button "Detach to edit" at bounding box center [196, 283] width 90 height 27
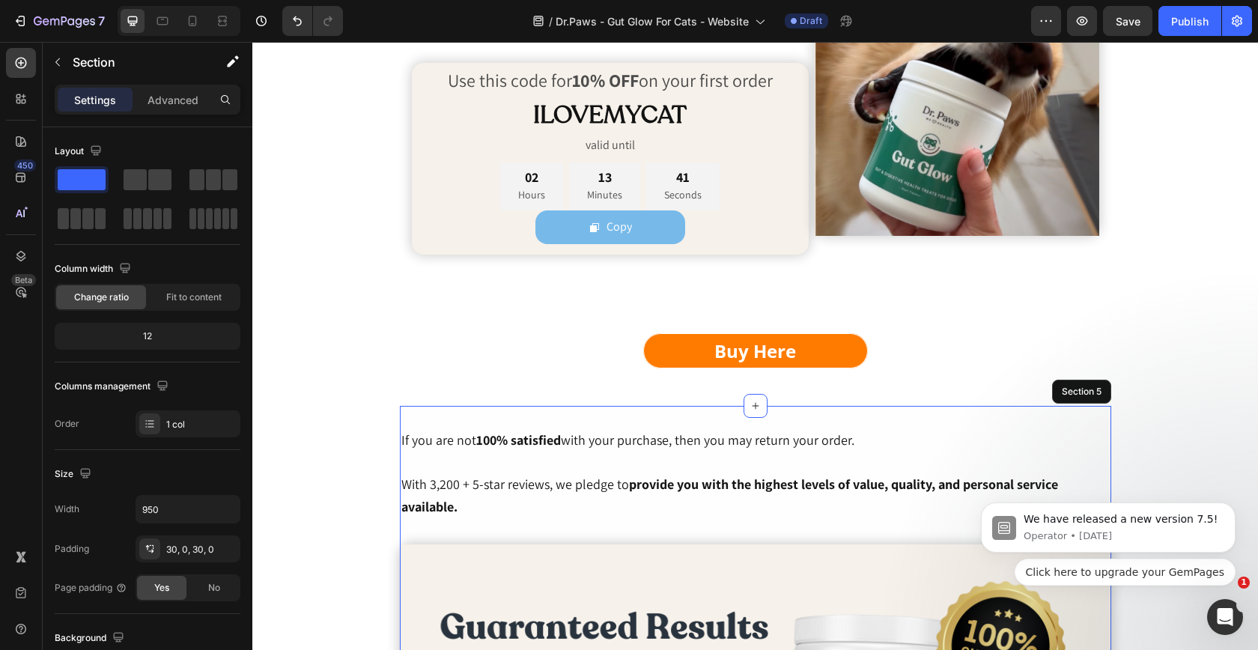
click at [470, 452] on p "If you are not 100% satisfied with your purchase, then you may return your orde…" at bounding box center [755, 441] width 708 height 22
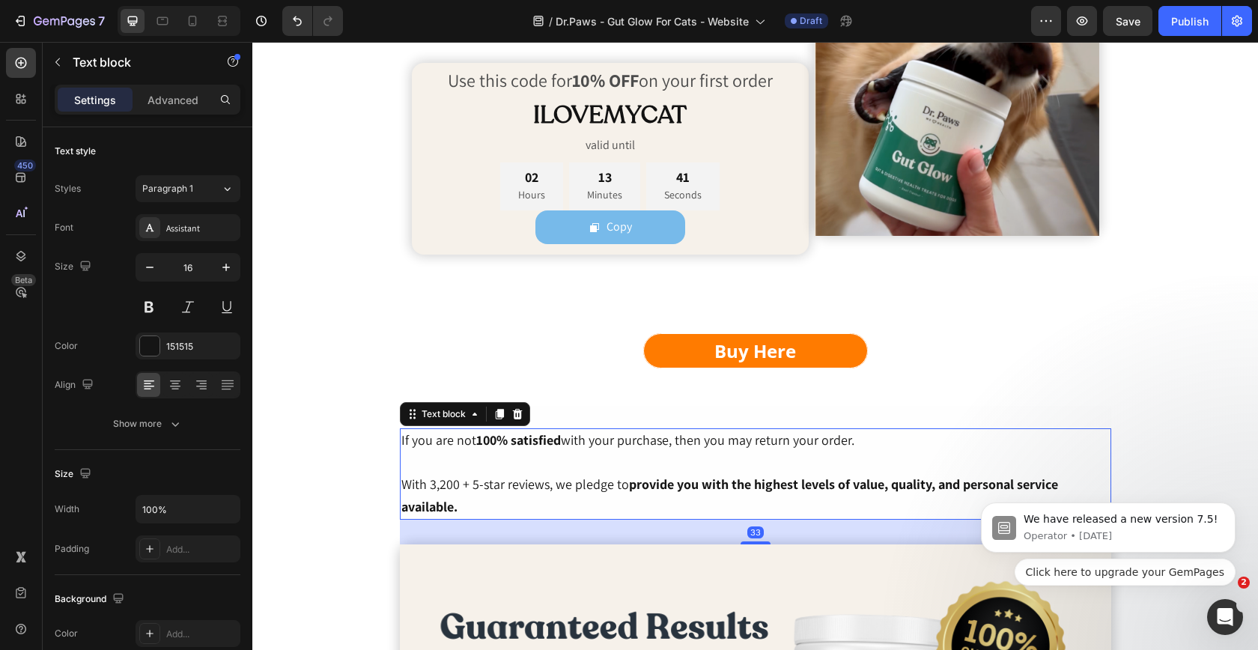
click at [470, 452] on p "If you are not 100% satisfied with your purchase, then you may return your orde…" at bounding box center [755, 441] width 708 height 22
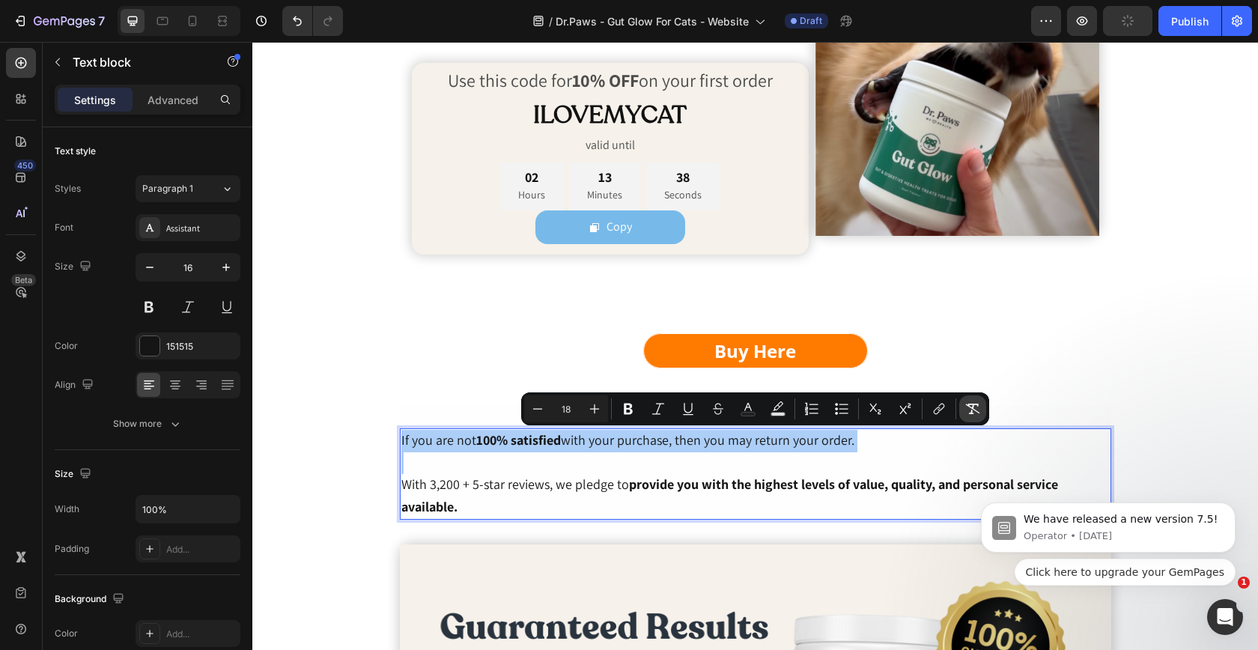
click at [978, 404] on icon "Editor contextual toolbar" at bounding box center [973, 409] width 14 height 10
type input "16"
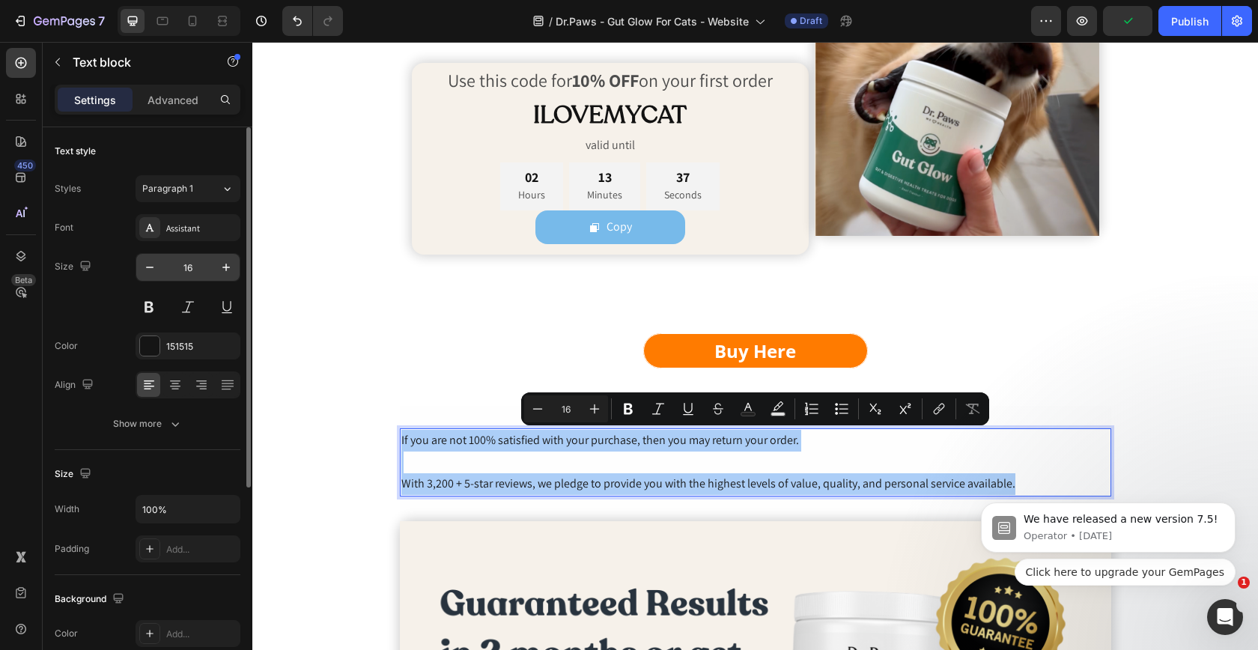
click at [185, 279] on input "16" at bounding box center [187, 267] width 49 height 27
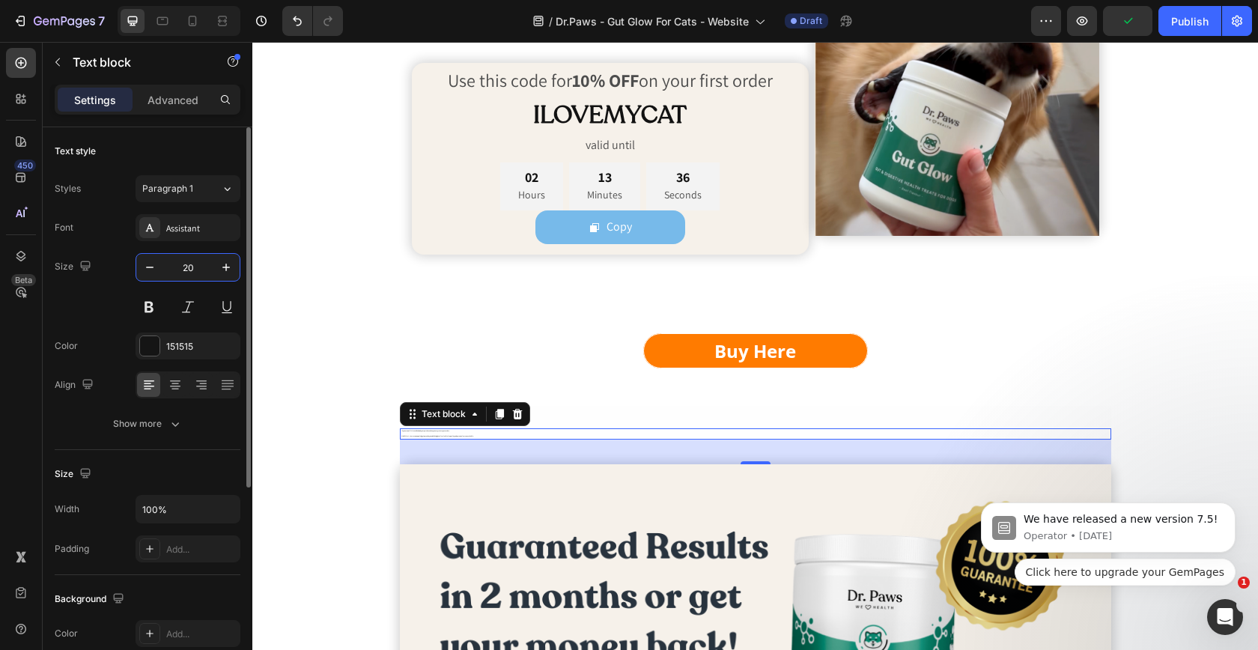
type input "20"
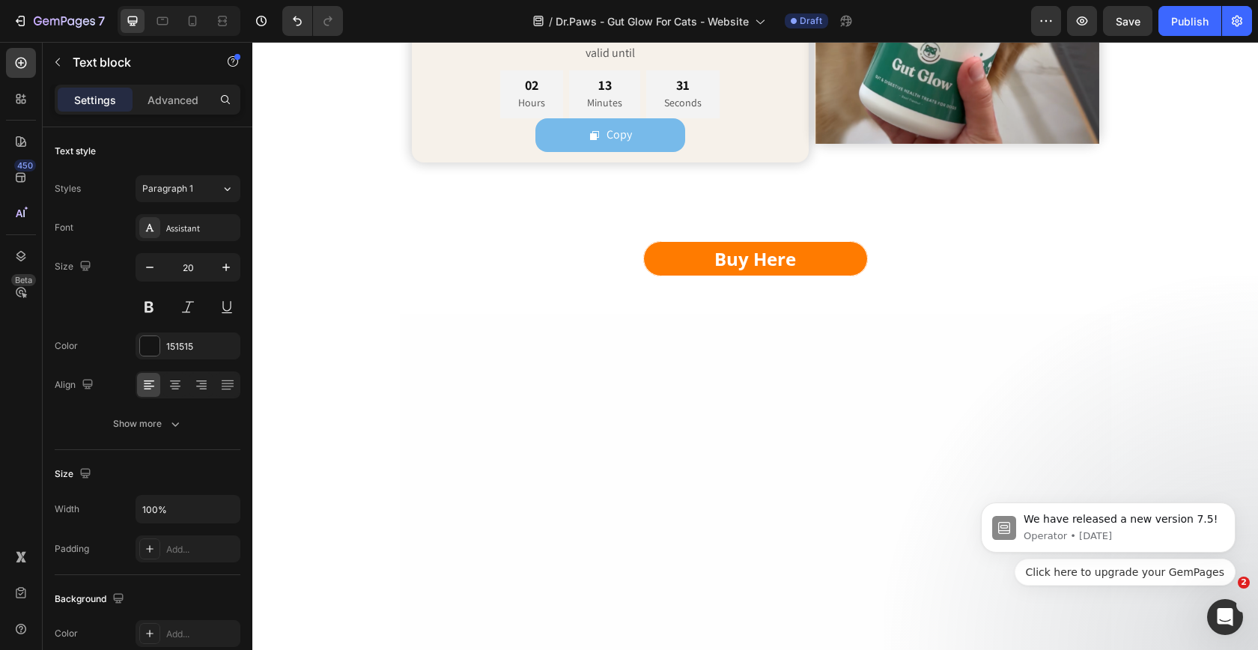
scroll to position [6412, 0]
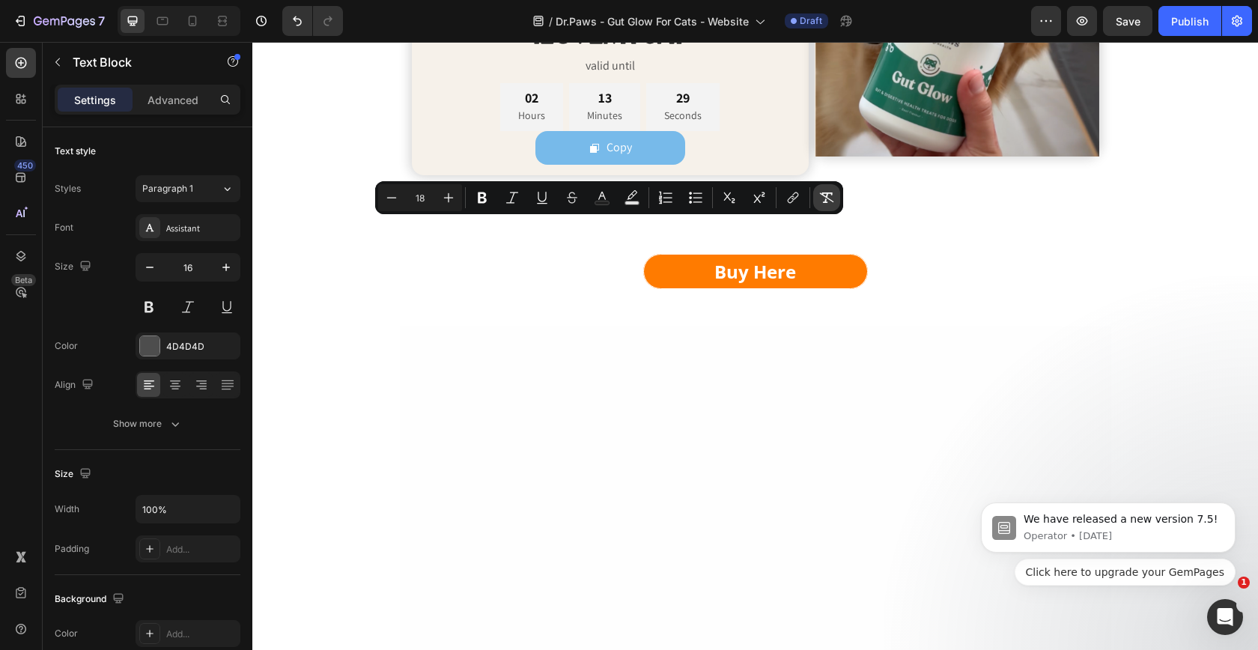
click at [819, 191] on icon "Editor contextual toolbar" at bounding box center [826, 197] width 15 height 15
type input "16"
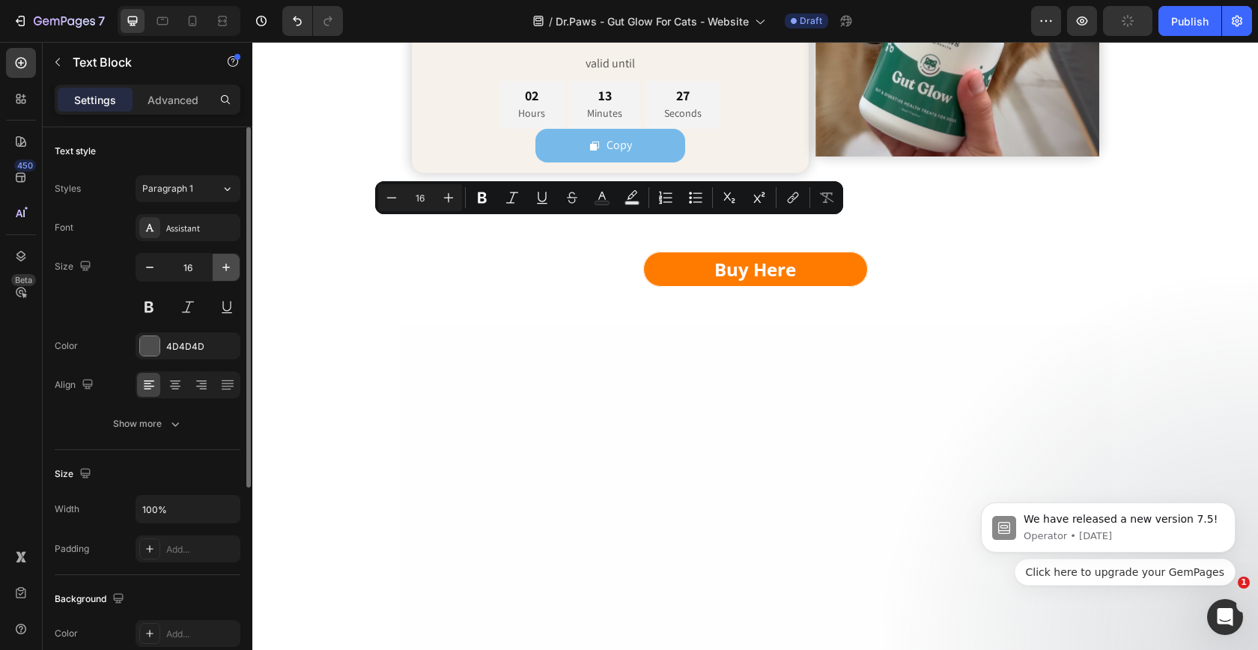
click at [216, 272] on button "button" at bounding box center [226, 267] width 27 height 27
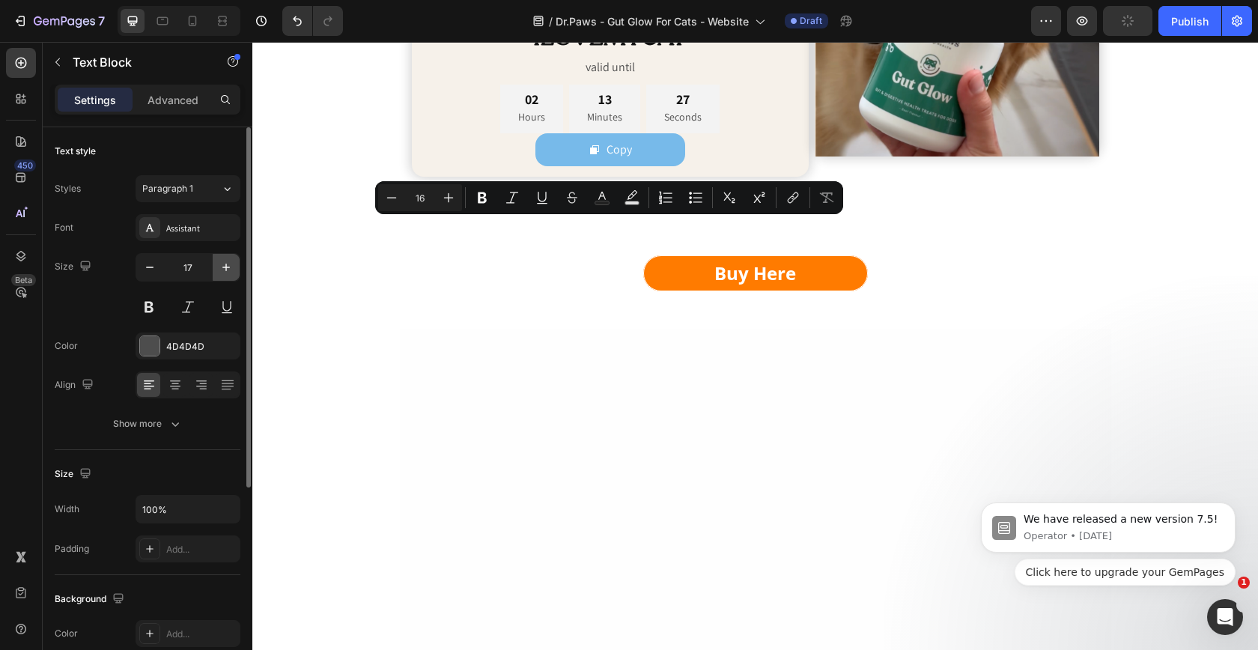
click at [216, 272] on button "button" at bounding box center [226, 267] width 27 height 27
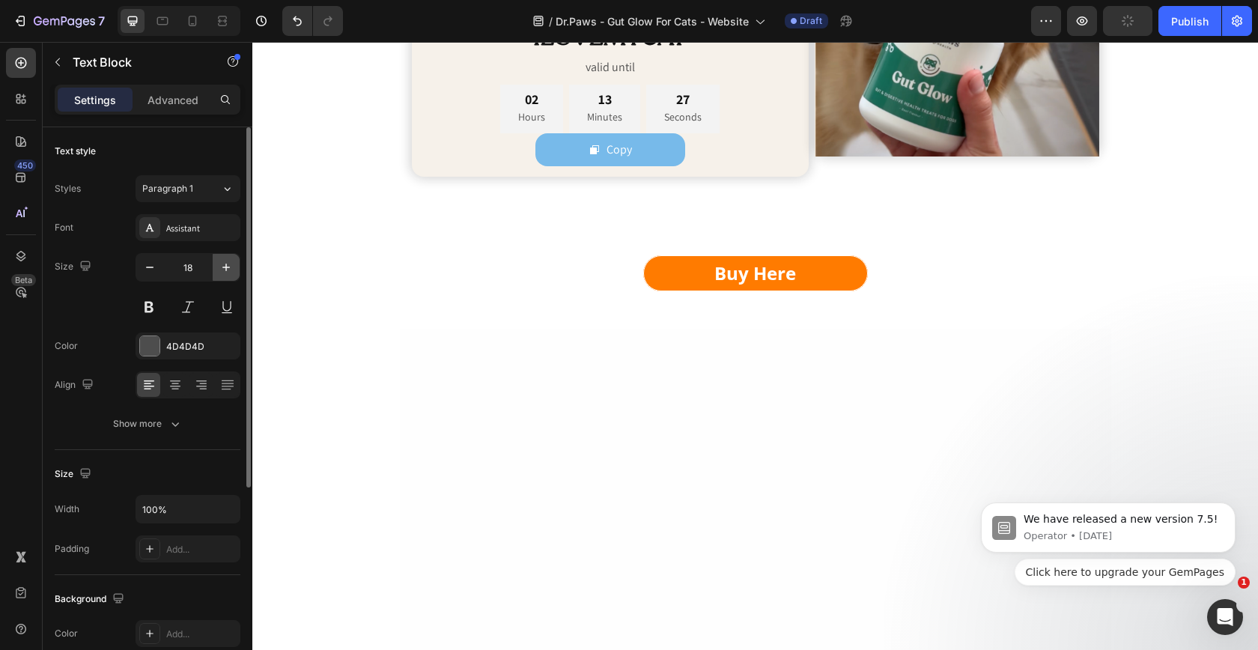
click at [216, 272] on button "button" at bounding box center [226, 267] width 27 height 27
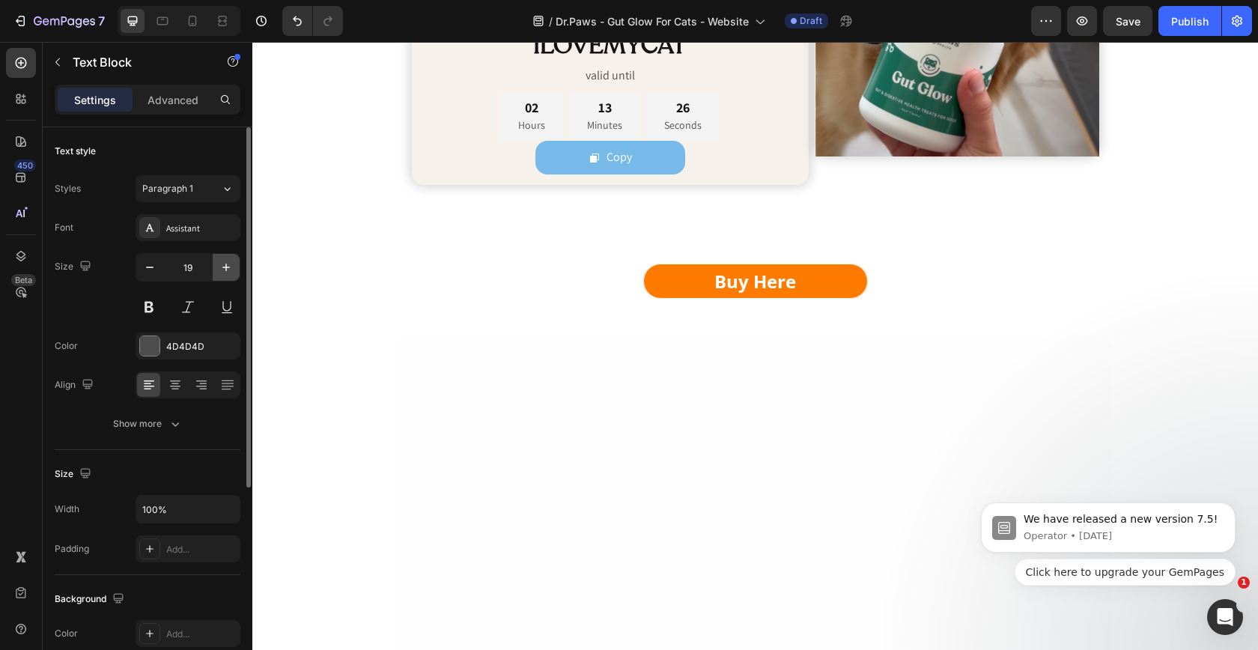
click at [216, 272] on button "button" at bounding box center [226, 267] width 27 height 27
type input "20"
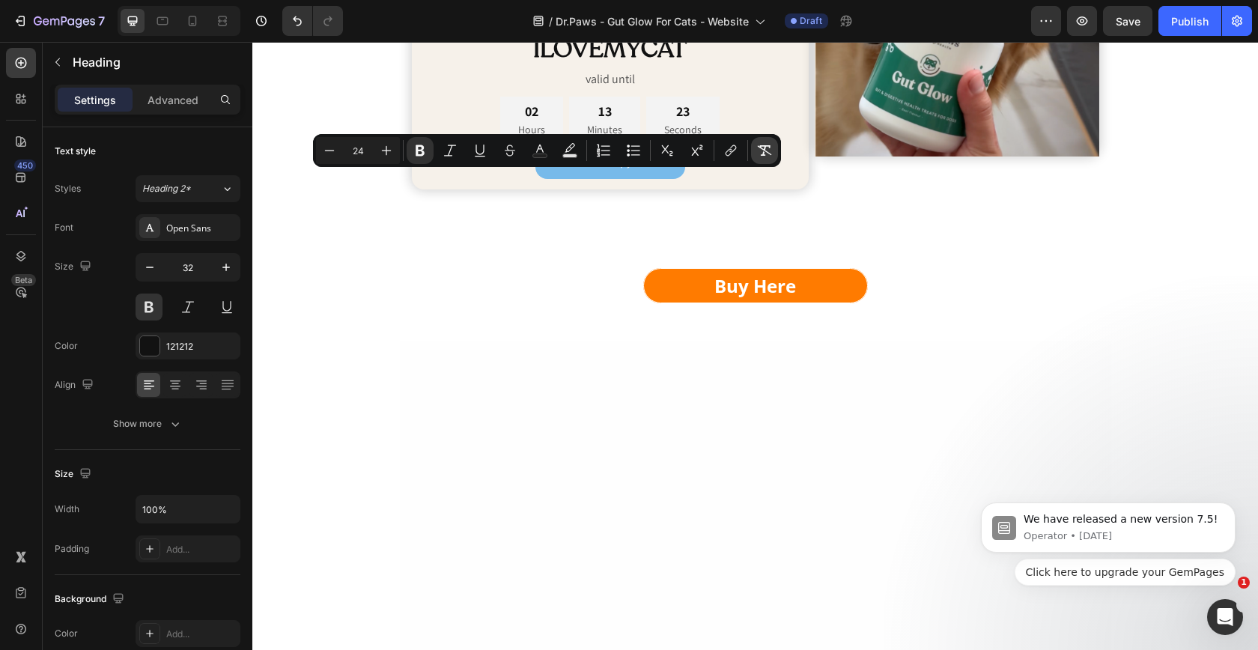
click at [754, 148] on button "Remove Format" at bounding box center [764, 150] width 27 height 27
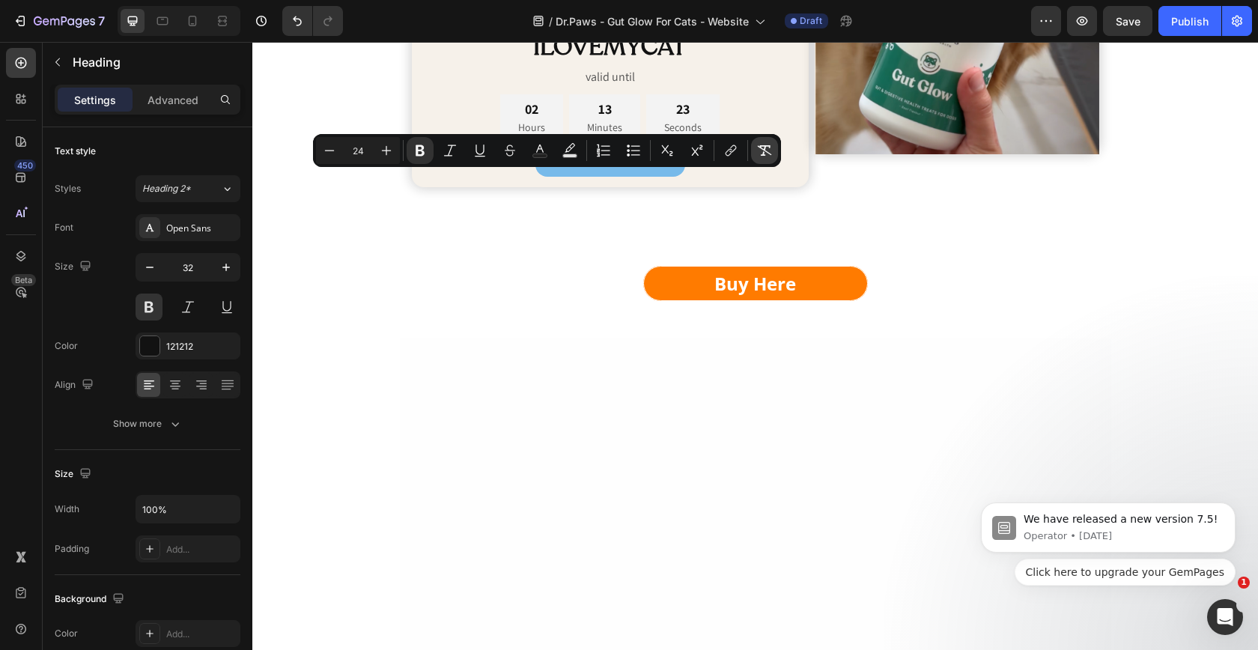
type input "32"
click at [632, 235] on div "We love it when dog parents are taking care of their cats. That's why we are of…" at bounding box center [611, 52] width 398 height 365
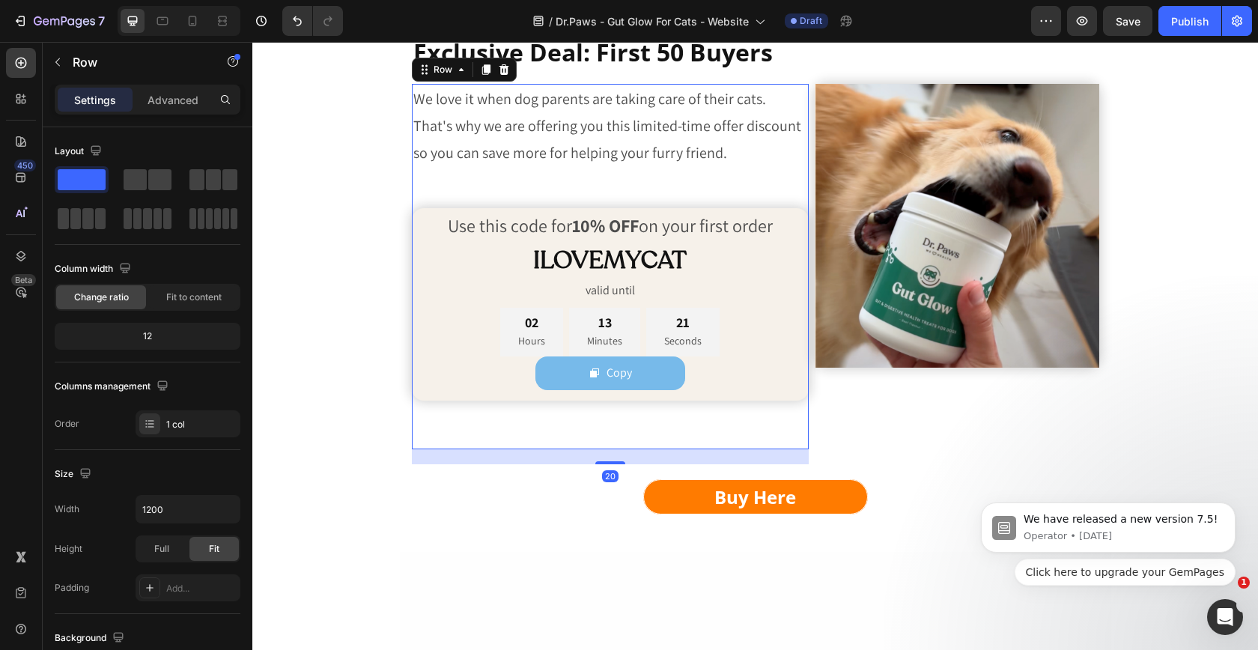
scroll to position [6121, 0]
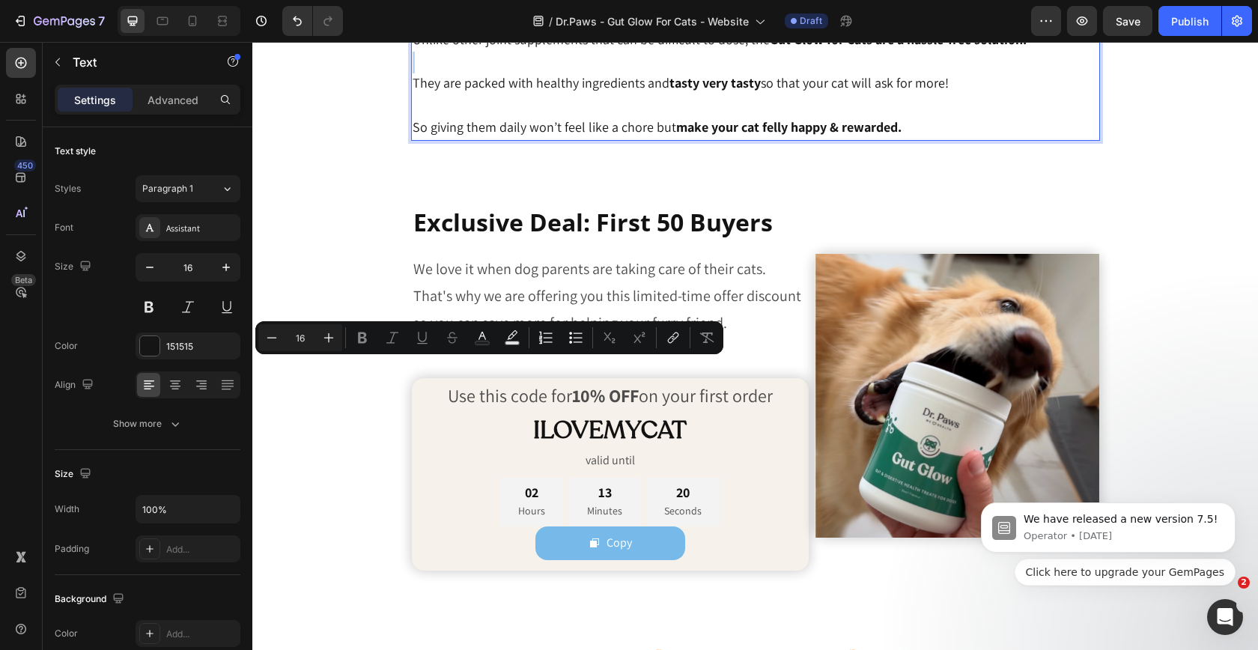
scroll to position [5912, 0]
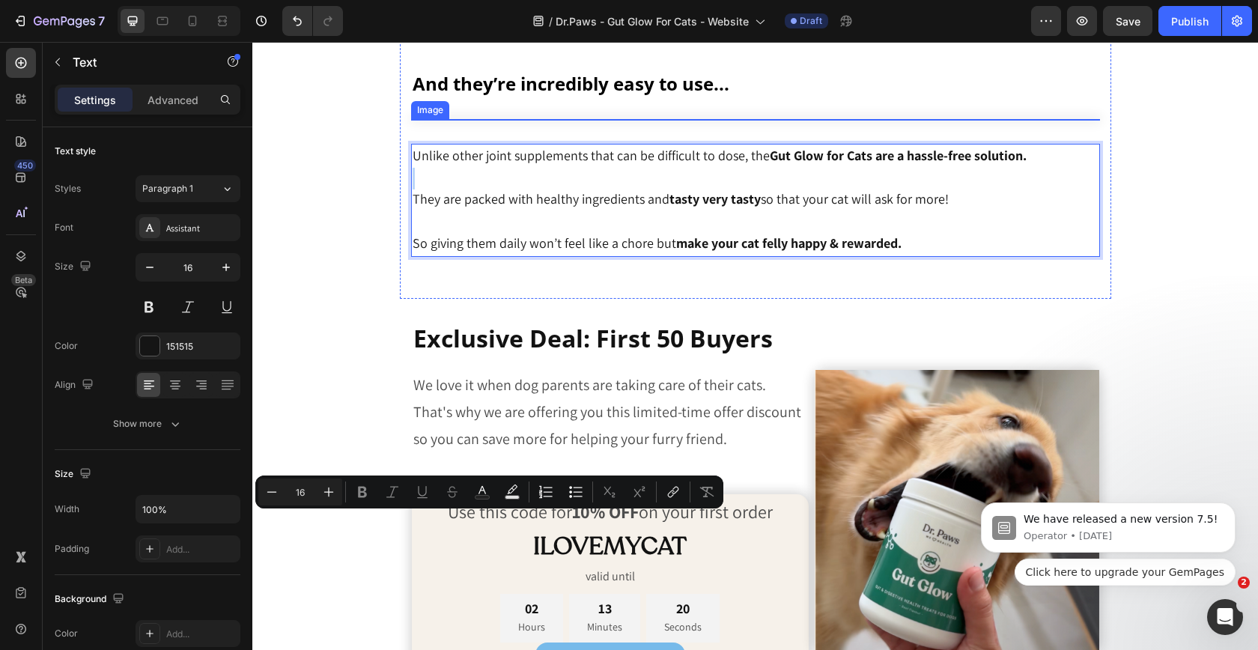
click at [689, 255] on img at bounding box center [755, 291] width 689 height 344
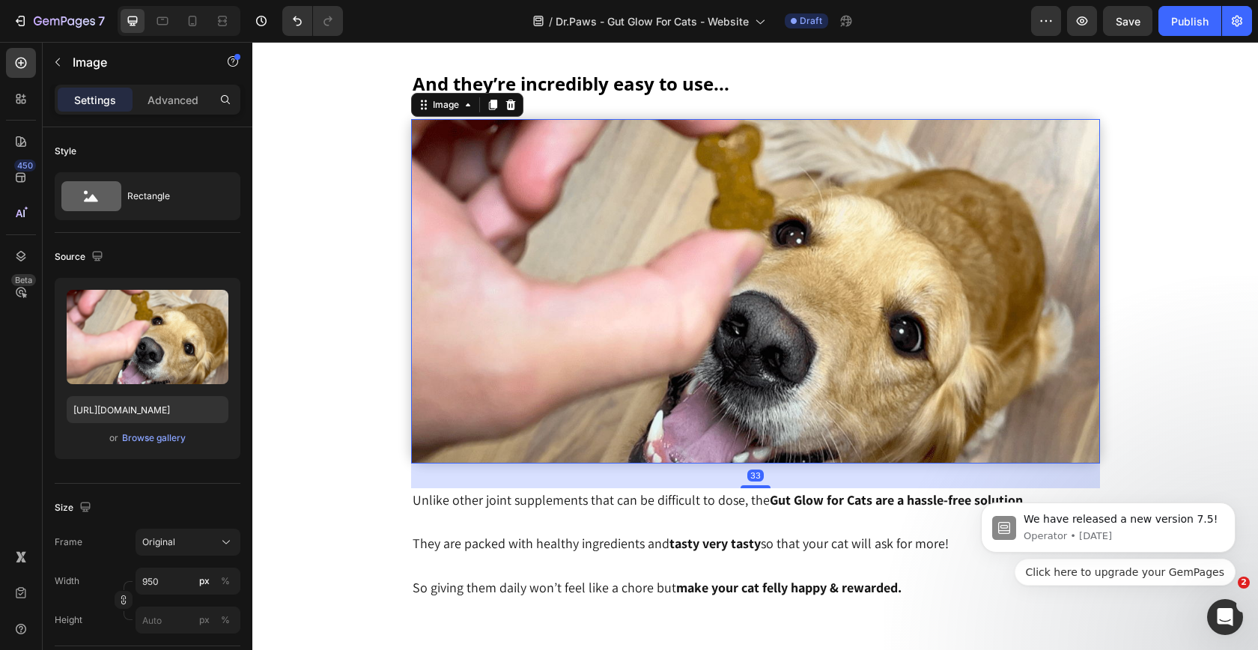
click at [699, 208] on img at bounding box center [755, 291] width 689 height 344
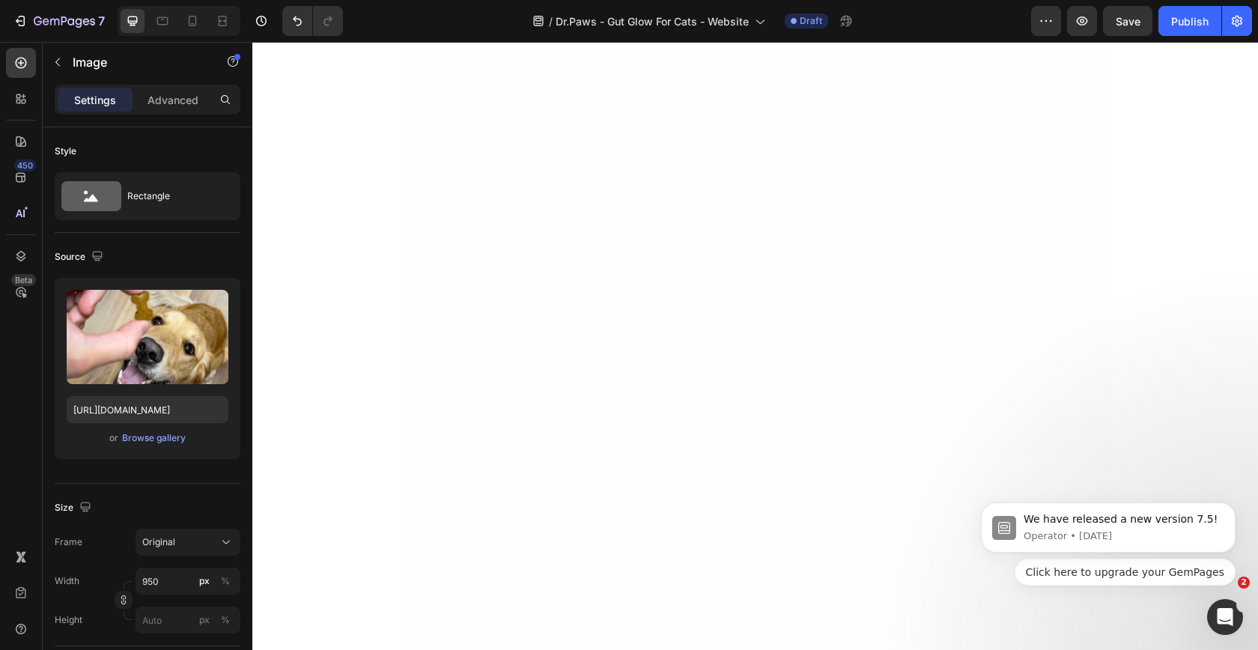
scroll to position [5805, 0]
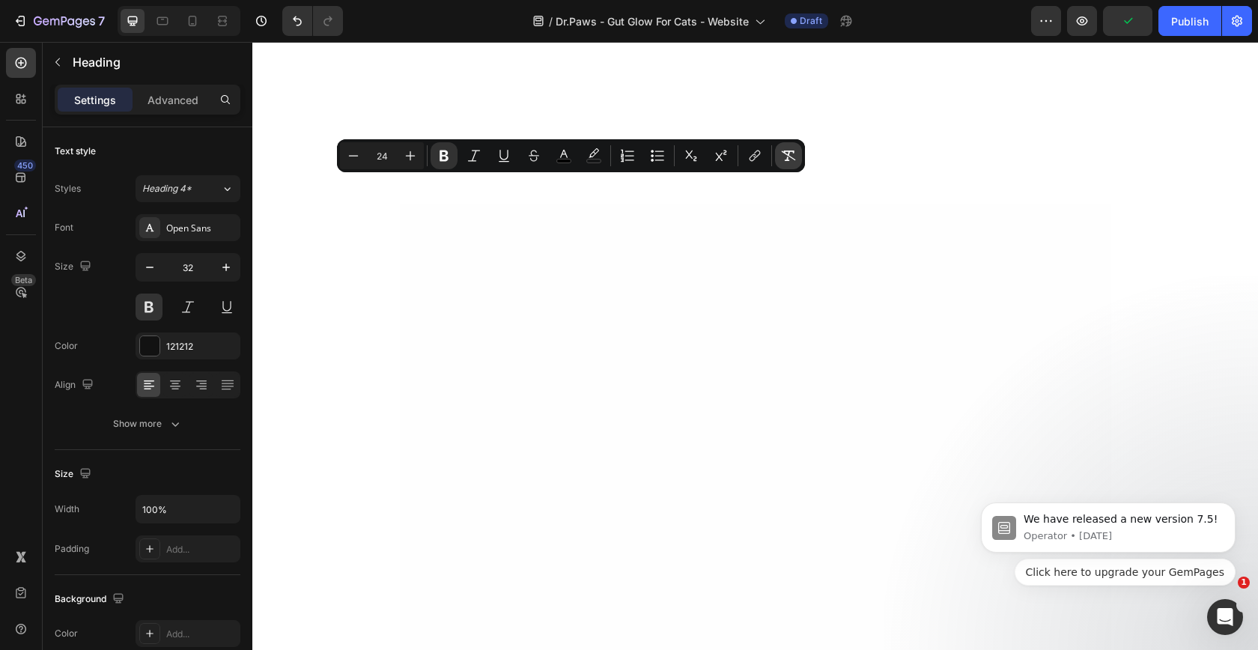
click at [794, 156] on icon "Editor contextual toolbar" at bounding box center [788, 155] width 15 height 15
type input "32"
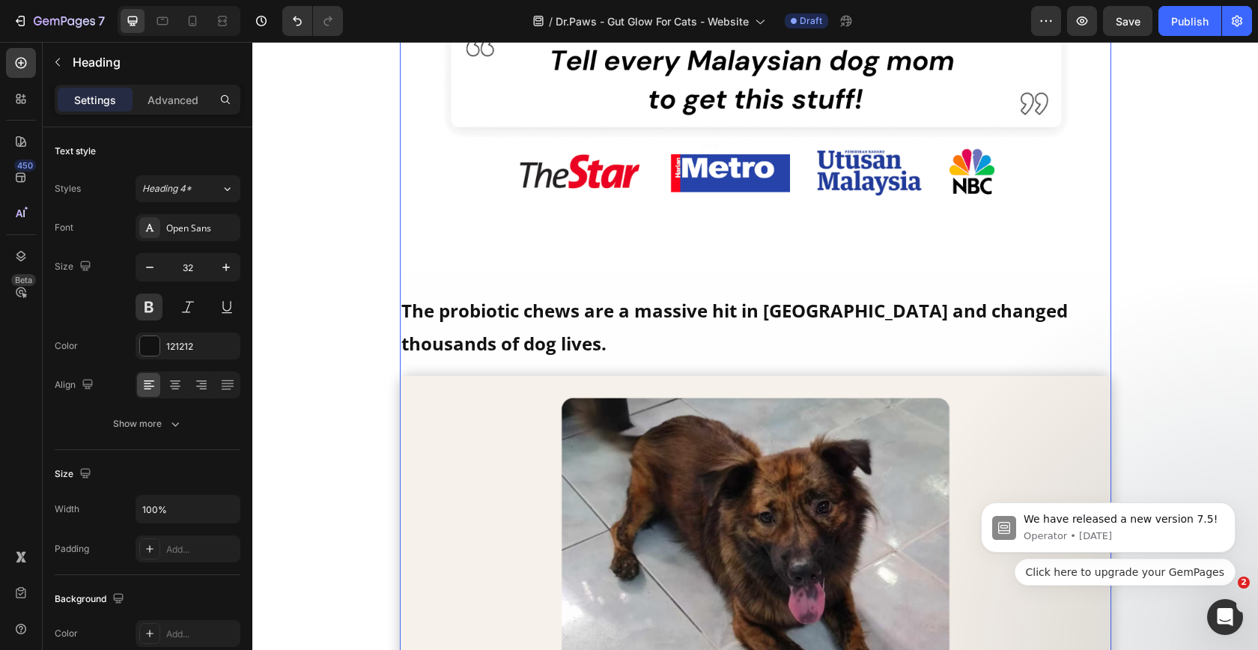
scroll to position [3179, 0]
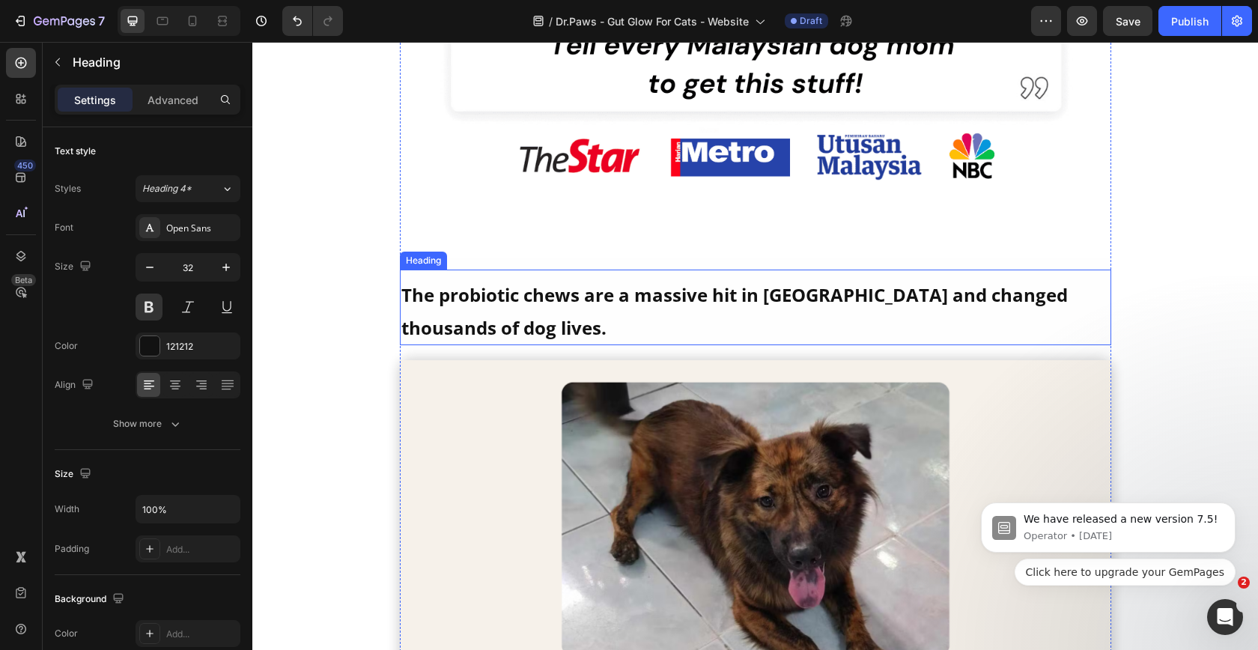
click at [753, 345] on h2 "The probiotic chews are a massive hit in Malaysia and changed thousands of dog …" at bounding box center [755, 311] width 711 height 70
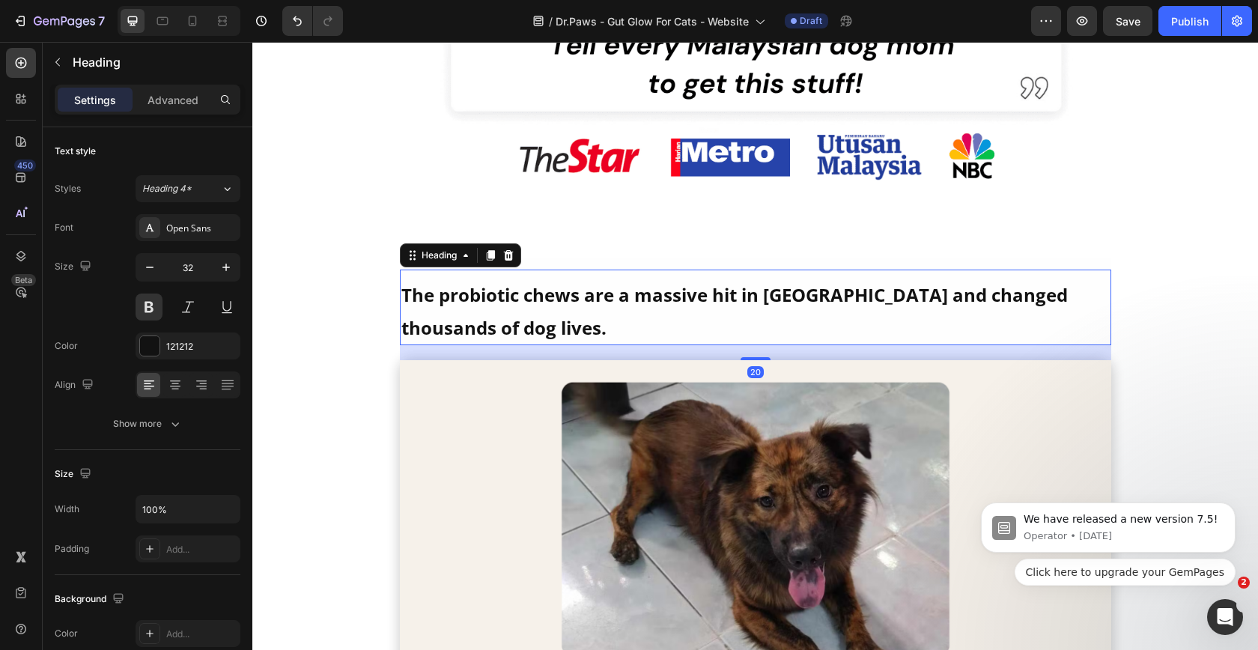
click at [753, 345] on h2 "The probiotic chews are a massive hit in Malaysia and changed thousands of dog …" at bounding box center [755, 311] width 711 height 70
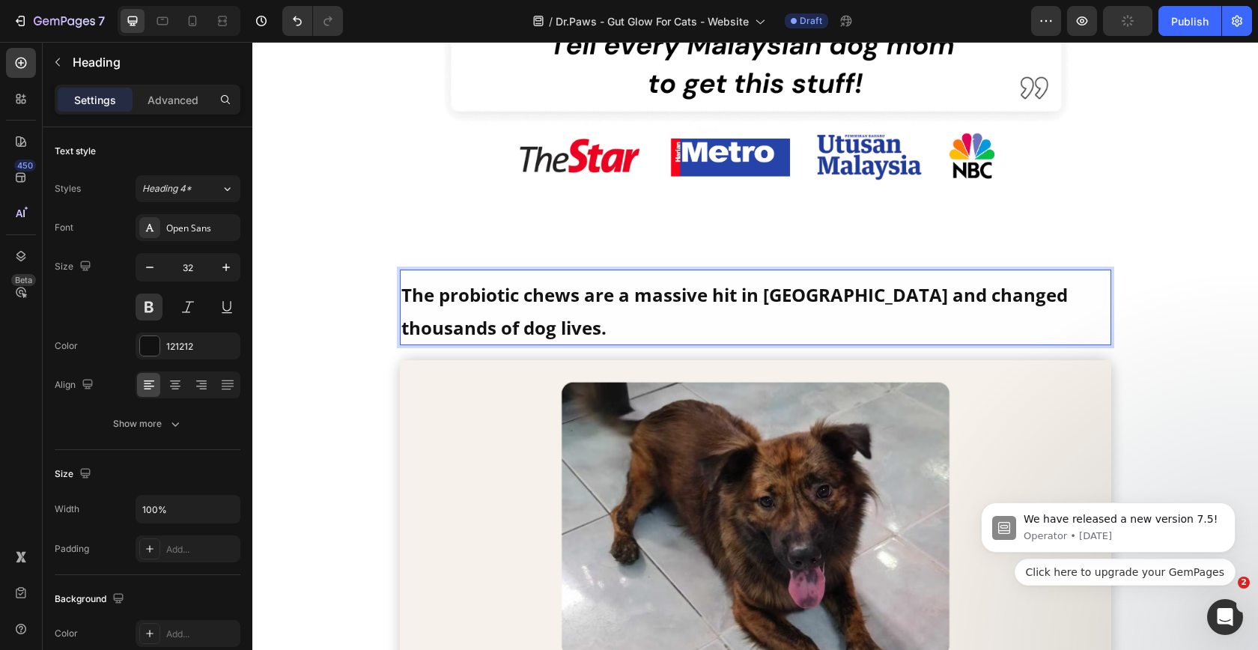
click at [419, 341] on strong "The probiotic chews are a massive hit in Malaysia and changed thousands of dog …" at bounding box center [734, 311] width 666 height 58
click at [419, 341] on strong "The probiotic chews are a massive hit in Malaysia and changed thousands of cats…" at bounding box center [734, 311] width 666 height 58
click at [1005, 341] on strong "The probiotic chews are a massive hit in Malaysia and changed thousands of cat …" at bounding box center [734, 311] width 666 height 58
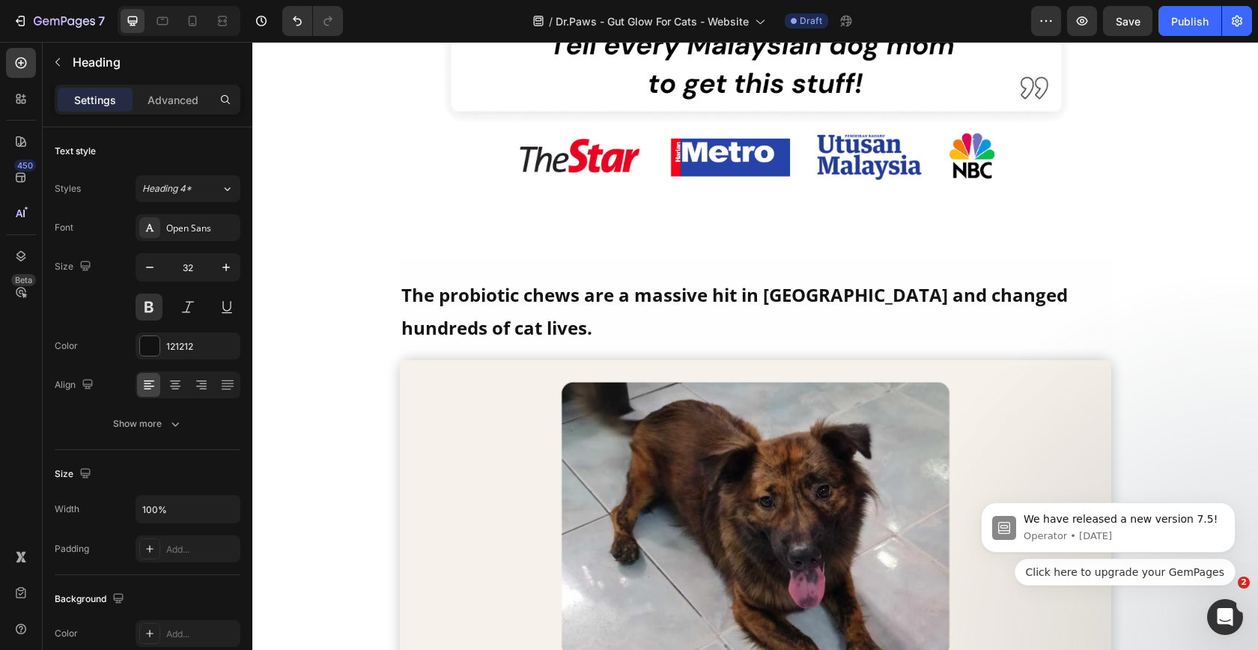
click at [1170, 349] on div "Is Your Cat Grooming Too Much, Hacking Up Hairballs, or Avoiding the Litter? He…" at bounding box center [755, 335] width 1006 height 6883
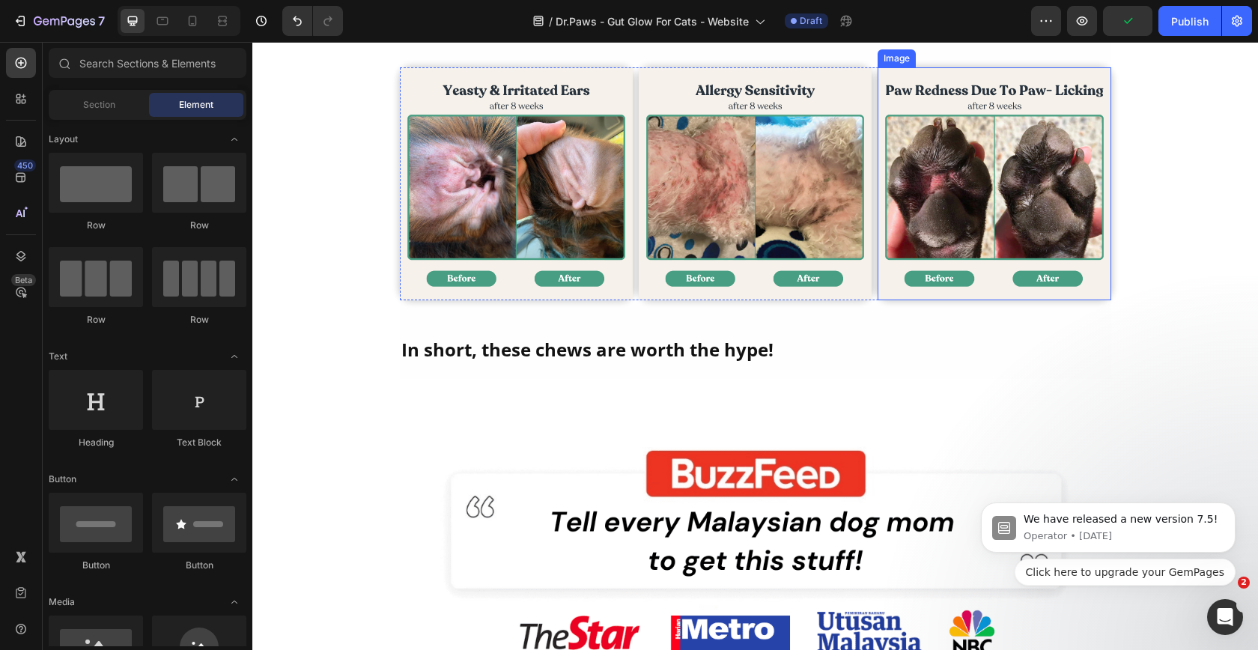
scroll to position [2551, 0]
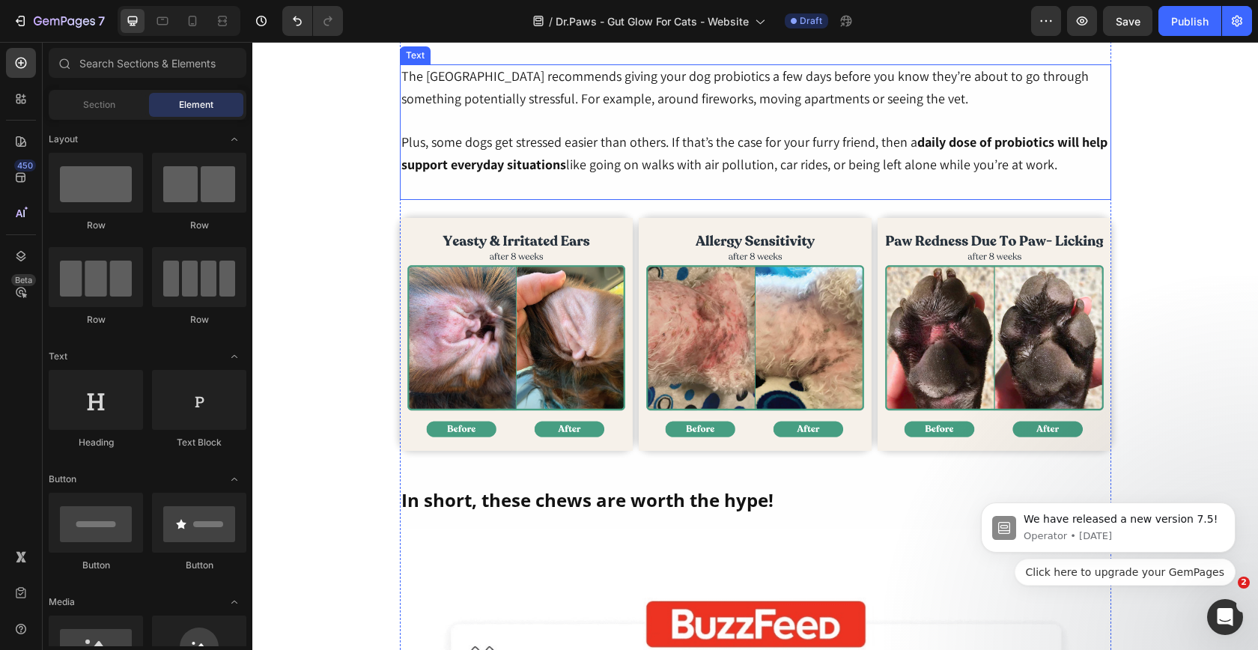
click at [809, 173] on span "Plus, some dogs get stressed easier than others. If that’s the case for your fu…" at bounding box center [754, 153] width 706 height 40
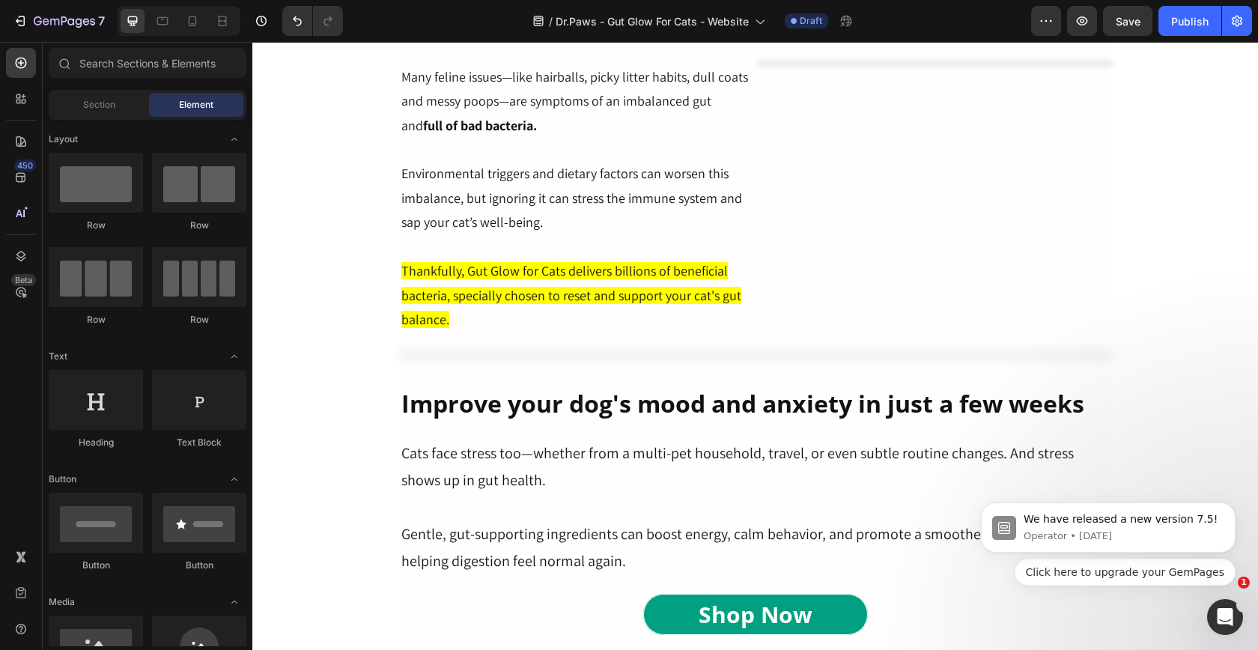
scroll to position [1747, 0]
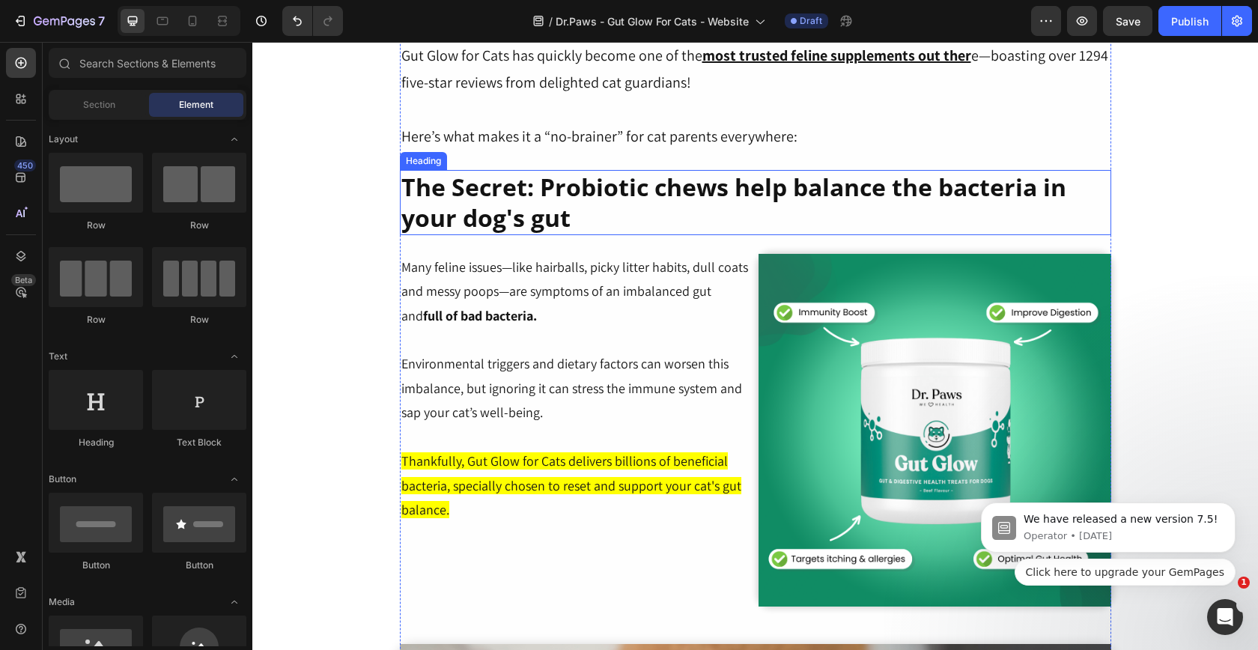
click at [493, 222] on h2 "The Secret: Probiotic chews help balance the bacteria in your dog's gut" at bounding box center [755, 202] width 711 height 65
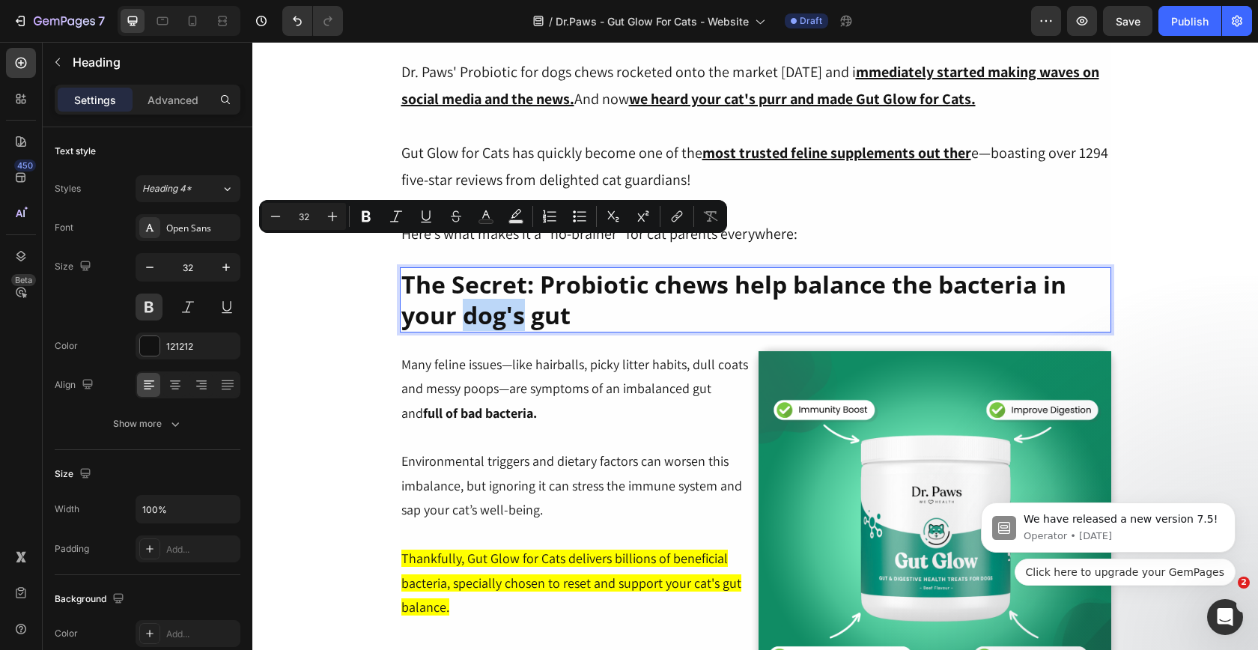
scroll to position [1620, 0]
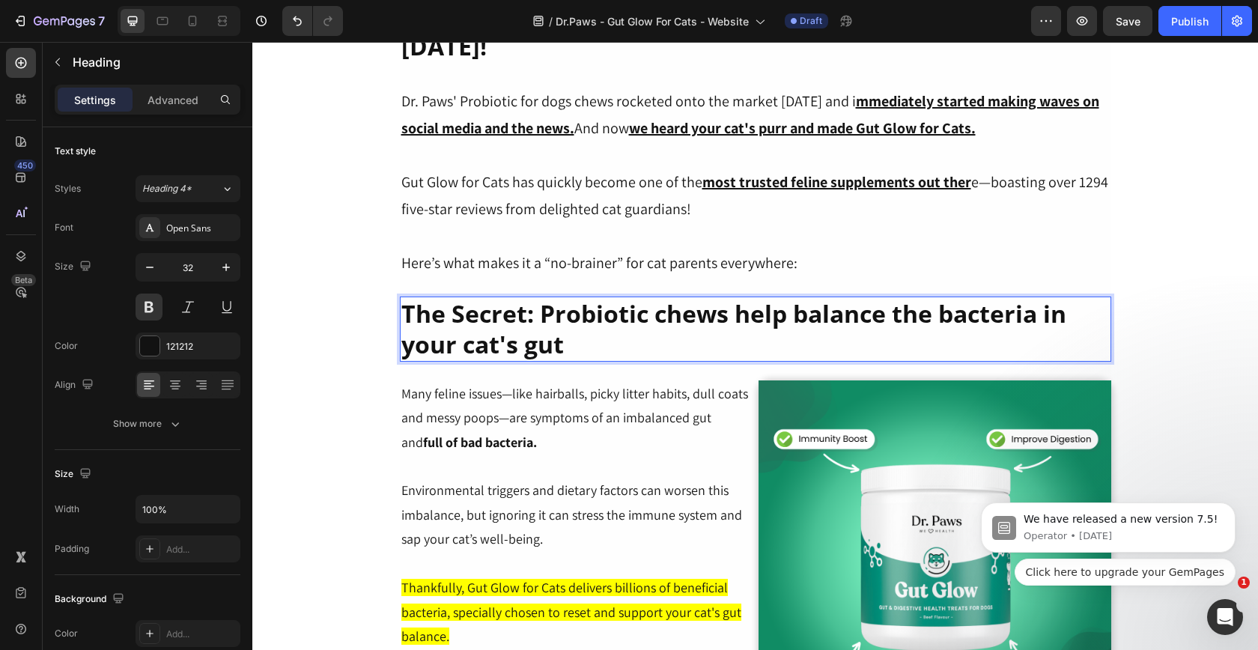
click at [587, 353] on p "The Secret: Probiotic chews help balance the bacteria in your cat's gut" at bounding box center [755, 329] width 708 height 62
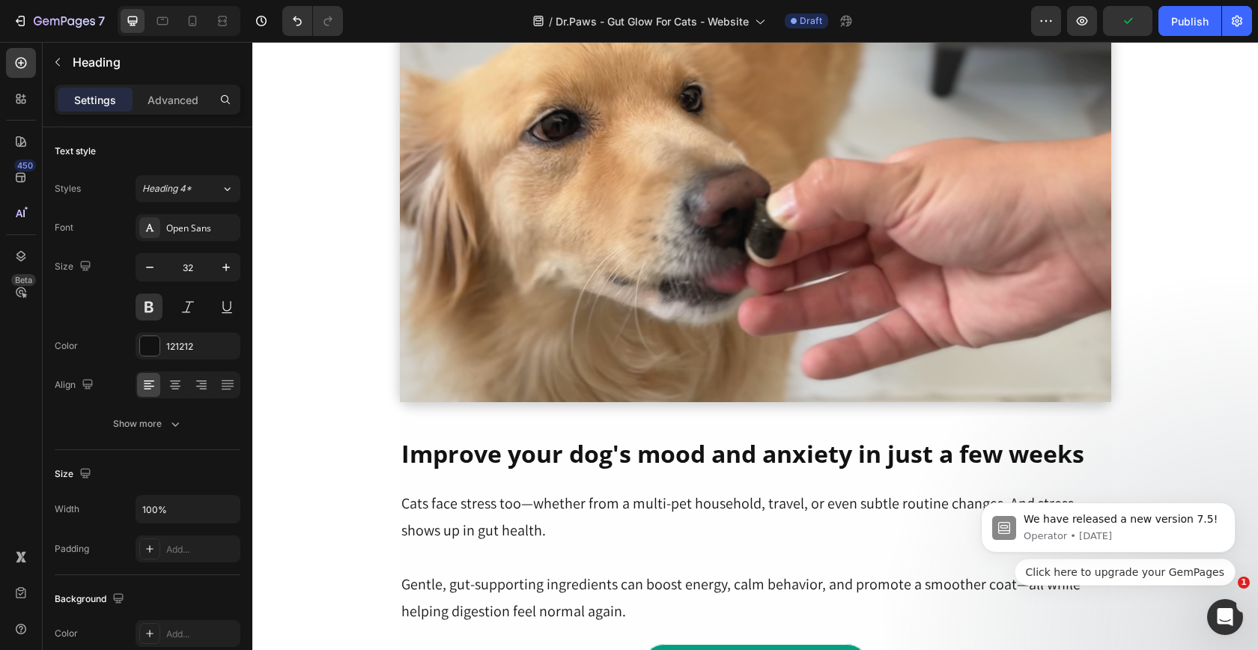
scroll to position [2416, 0]
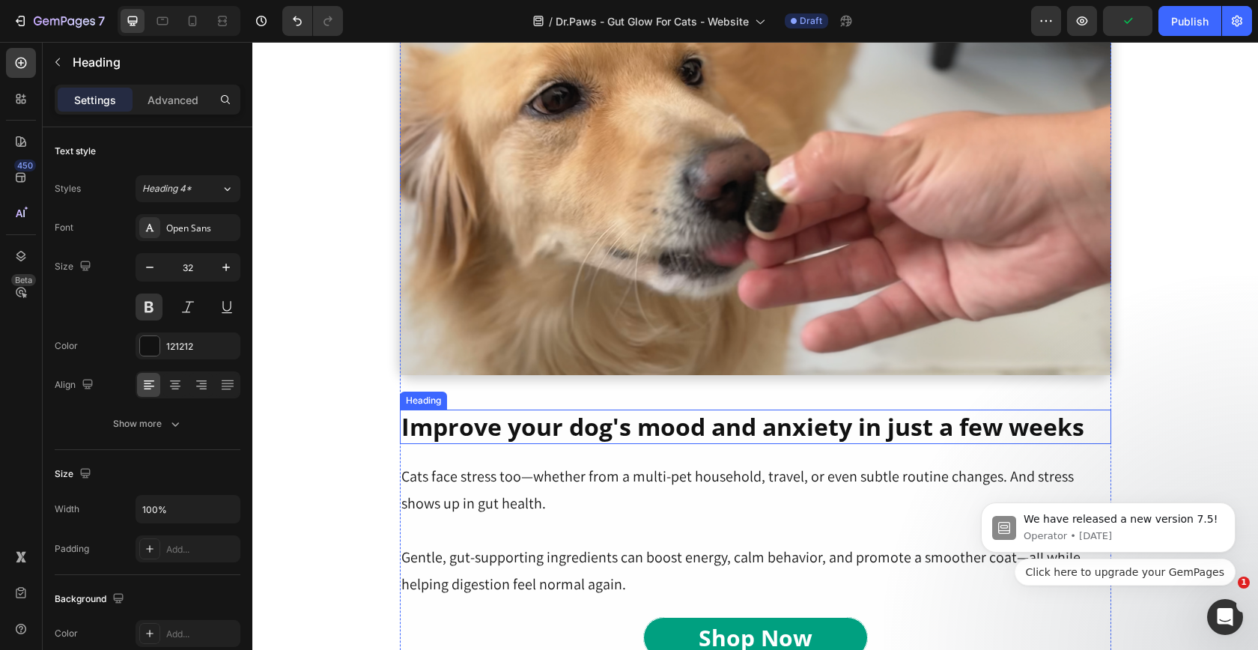
click at [723, 422] on h2 "Improve your dog's mood and anxiety in just a few weeks" at bounding box center [755, 427] width 711 height 34
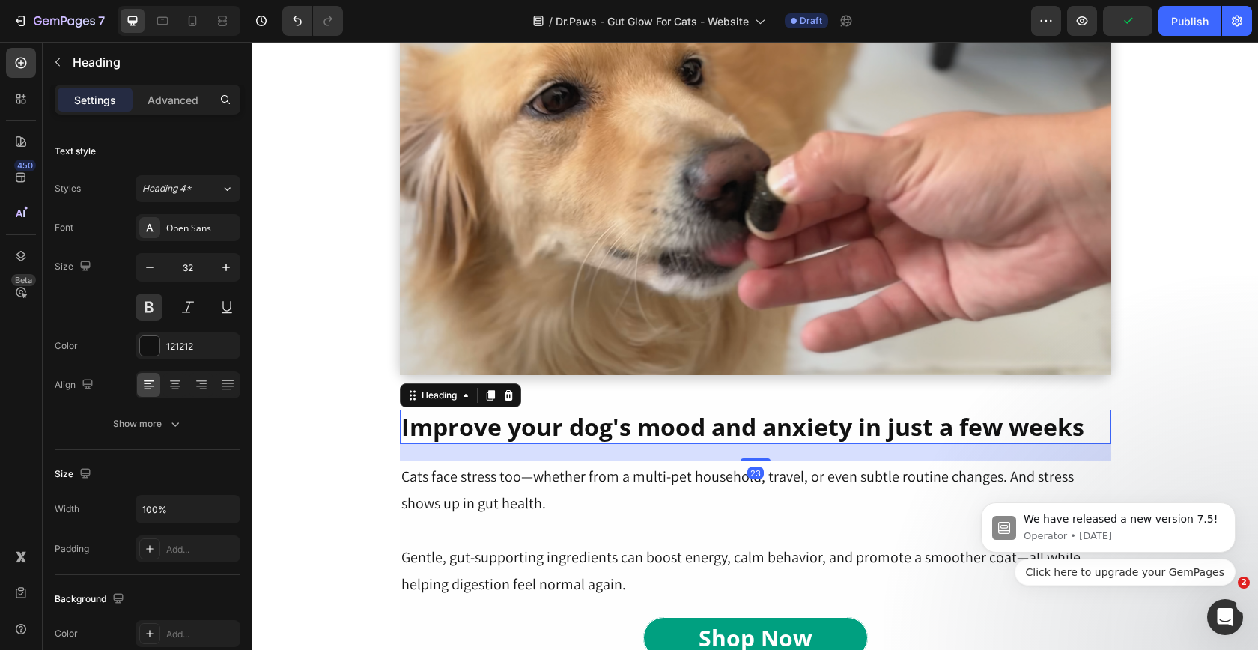
click at [723, 422] on h2 "Improve your dog's mood and anxiety in just a few weeks" at bounding box center [755, 427] width 711 height 34
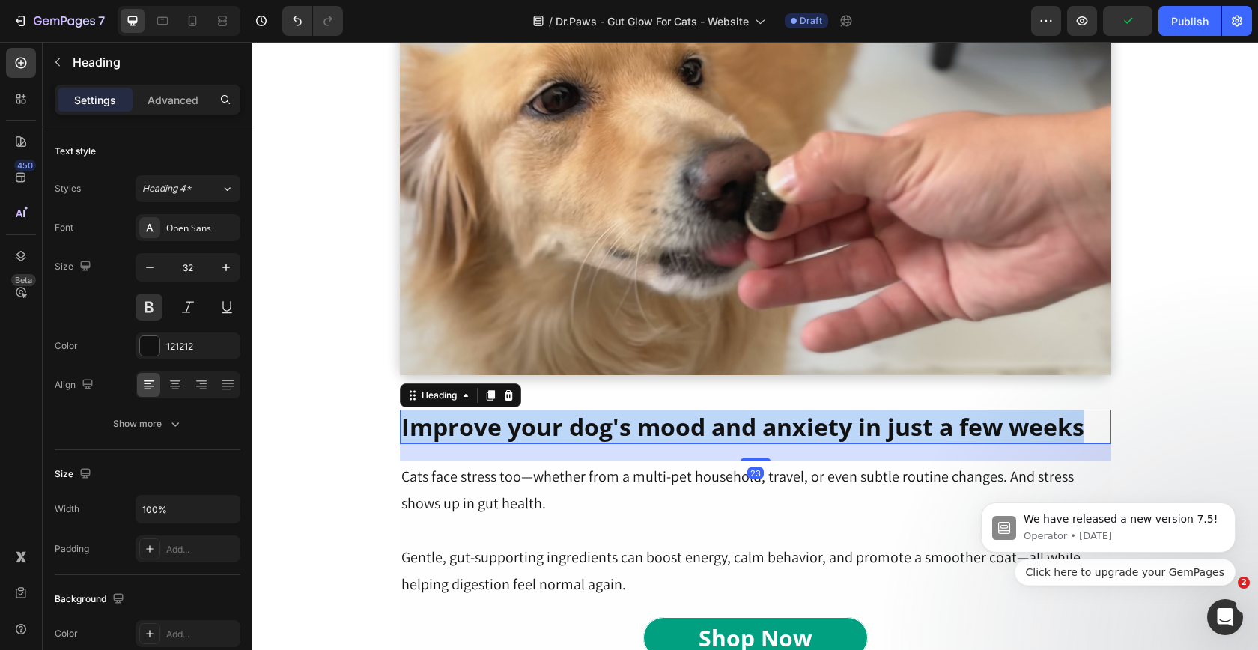
click at [723, 422] on p "Improve your dog's mood and anxiety in just a few weeks" at bounding box center [755, 426] width 708 height 31
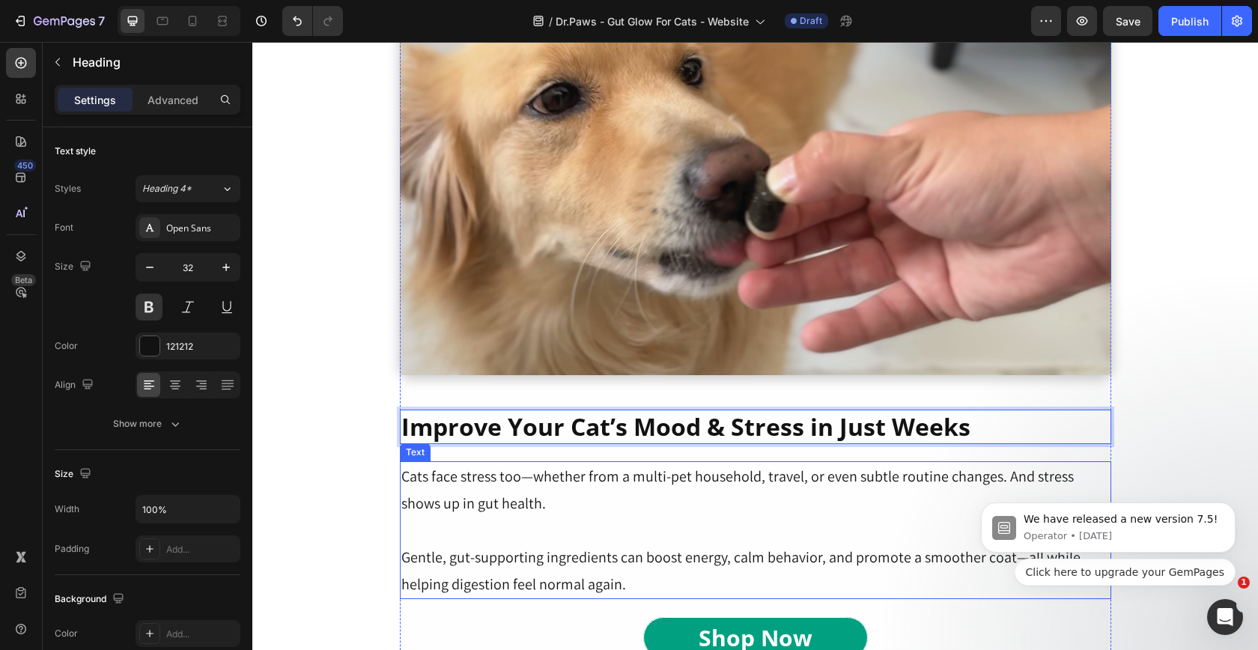
click at [588, 480] on p "Cats face stress too—whether from a multi-pet household, travel, or even subtle…" at bounding box center [755, 490] width 708 height 54
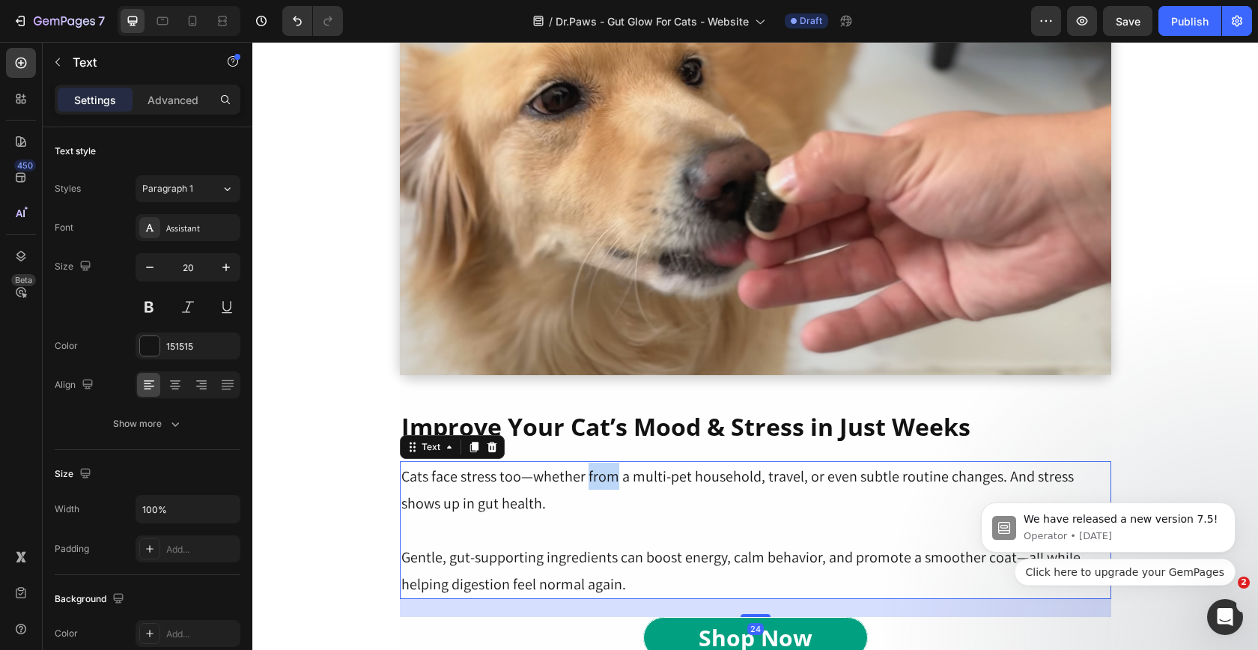
click at [588, 480] on p "Cats face stress too—whether from a multi-pet household, travel, or even subtle…" at bounding box center [755, 490] width 708 height 54
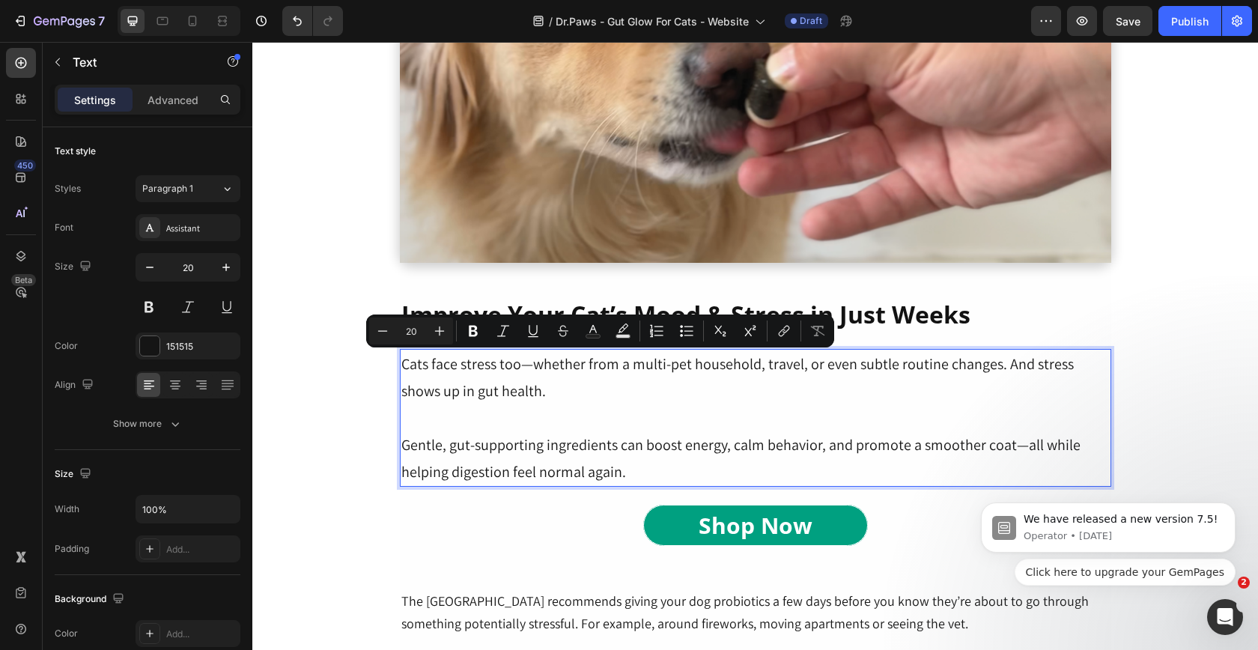
click at [727, 425] on p "Rich Text Editor. Editing area: main" at bounding box center [755, 417] width 708 height 27
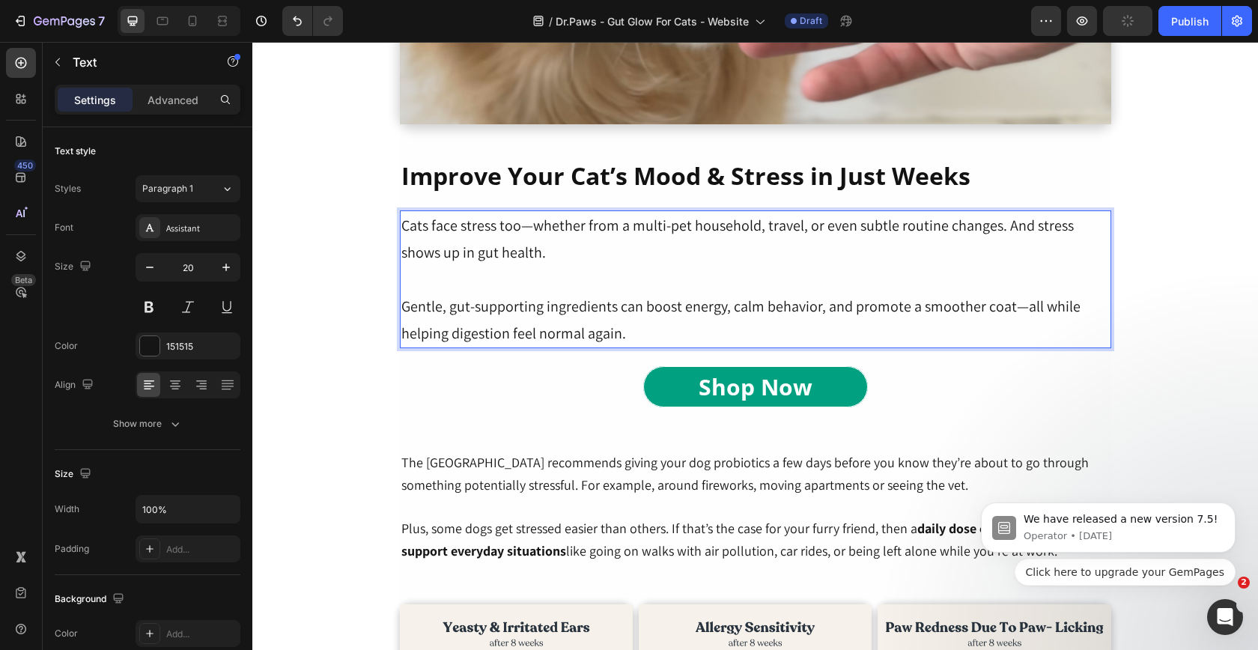
scroll to position [2720, 0]
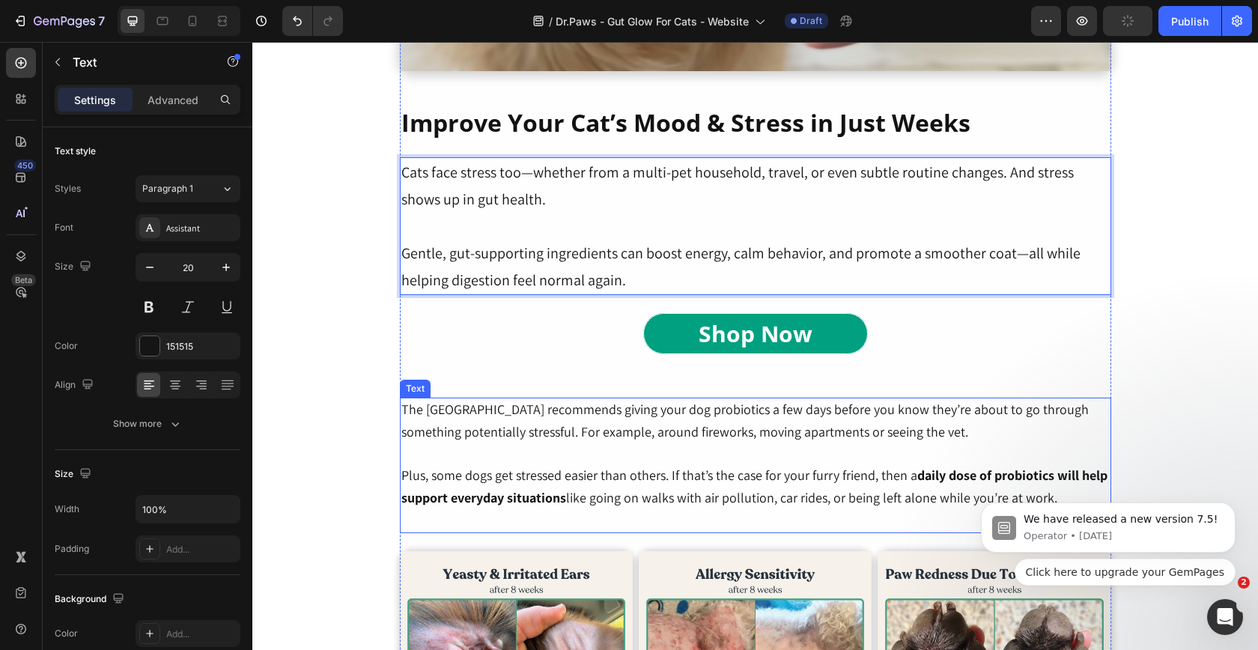
click at [648, 450] on p at bounding box center [755, 454] width 708 height 22
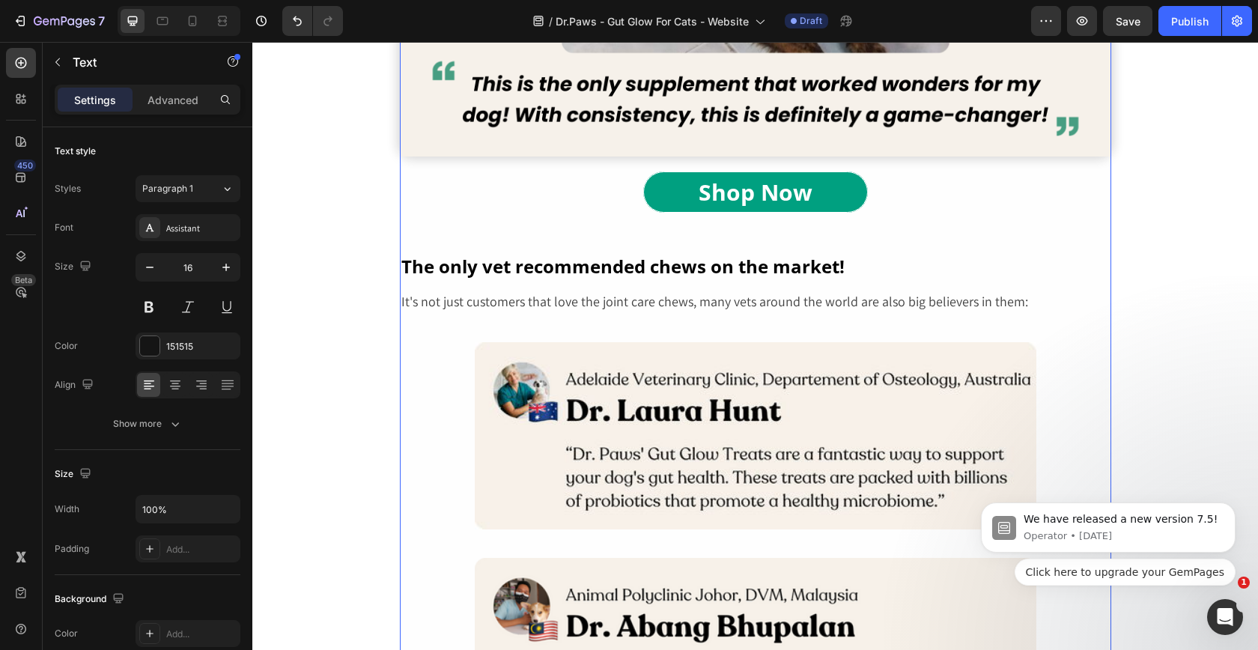
scroll to position [4306, 0]
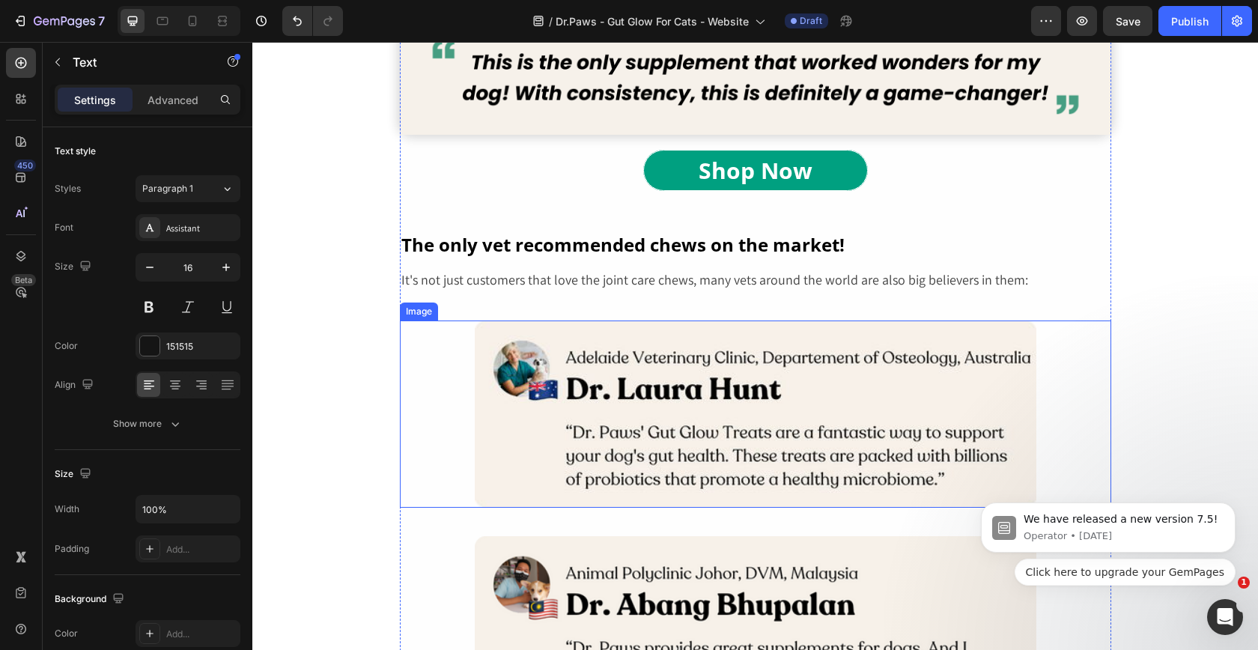
click at [836, 332] on img at bounding box center [756, 414] width 562 height 187
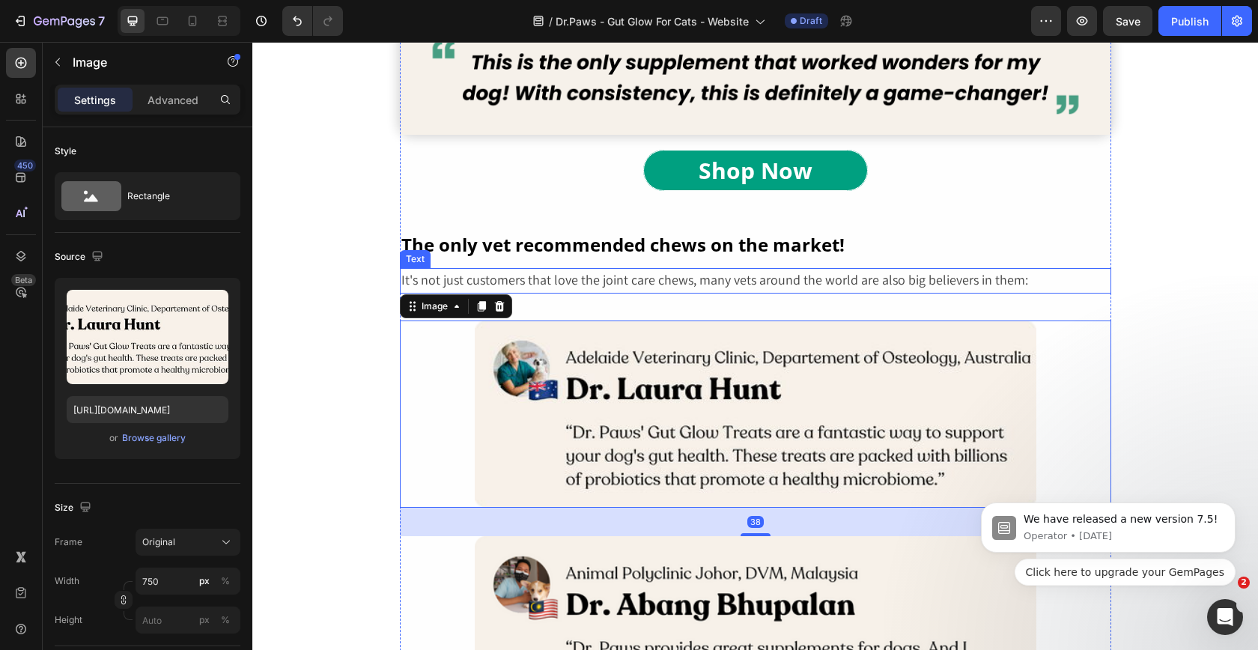
click at [796, 290] on p "It's not just customers that love the joint care chews, many vets around the wo…" at bounding box center [755, 281] width 708 height 22
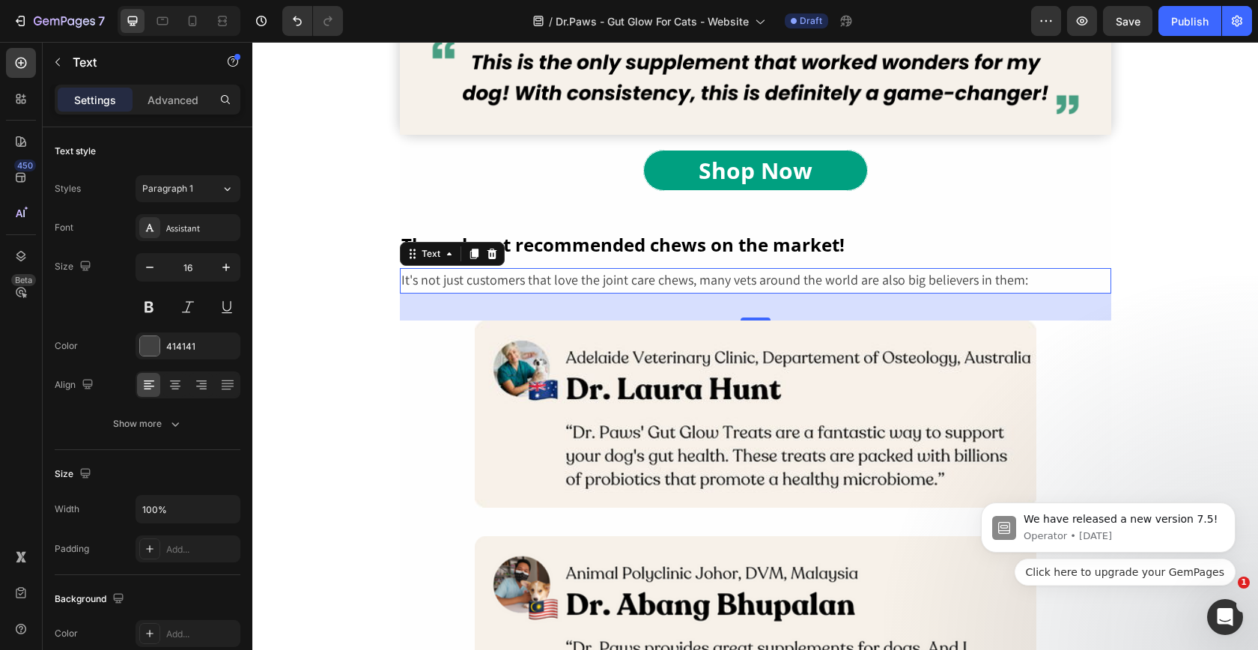
click at [802, 282] on span "It's not just customers that love the joint care chews, many vets around the wo…" at bounding box center [714, 279] width 627 height 17
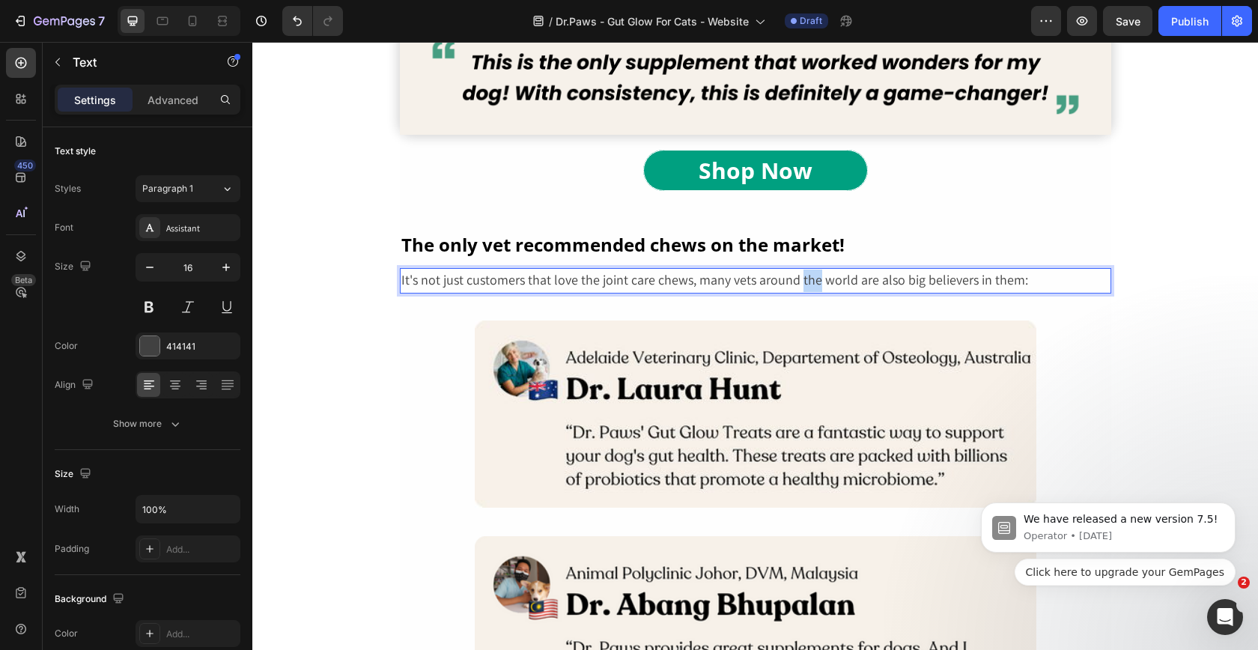
click at [802, 282] on span "It's not just customers that love the joint care chews, many vets around the wo…" at bounding box center [714, 279] width 627 height 17
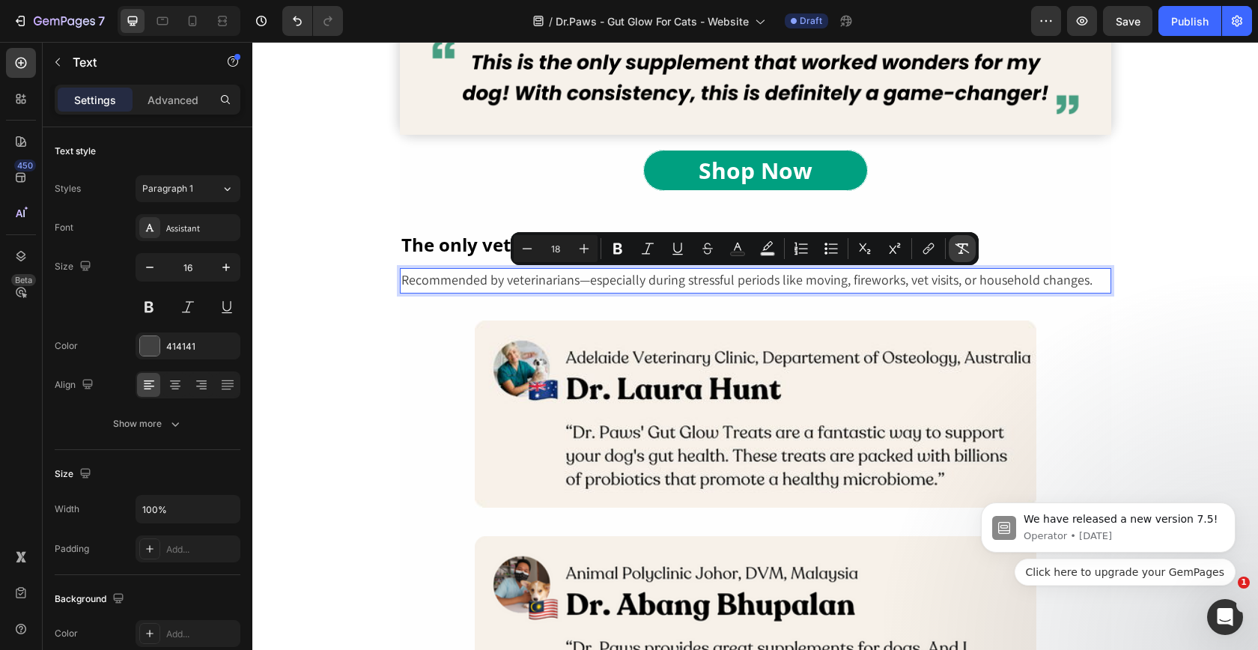
click at [956, 253] on icon "Editor contextual toolbar" at bounding box center [962, 248] width 15 height 15
type input "16"
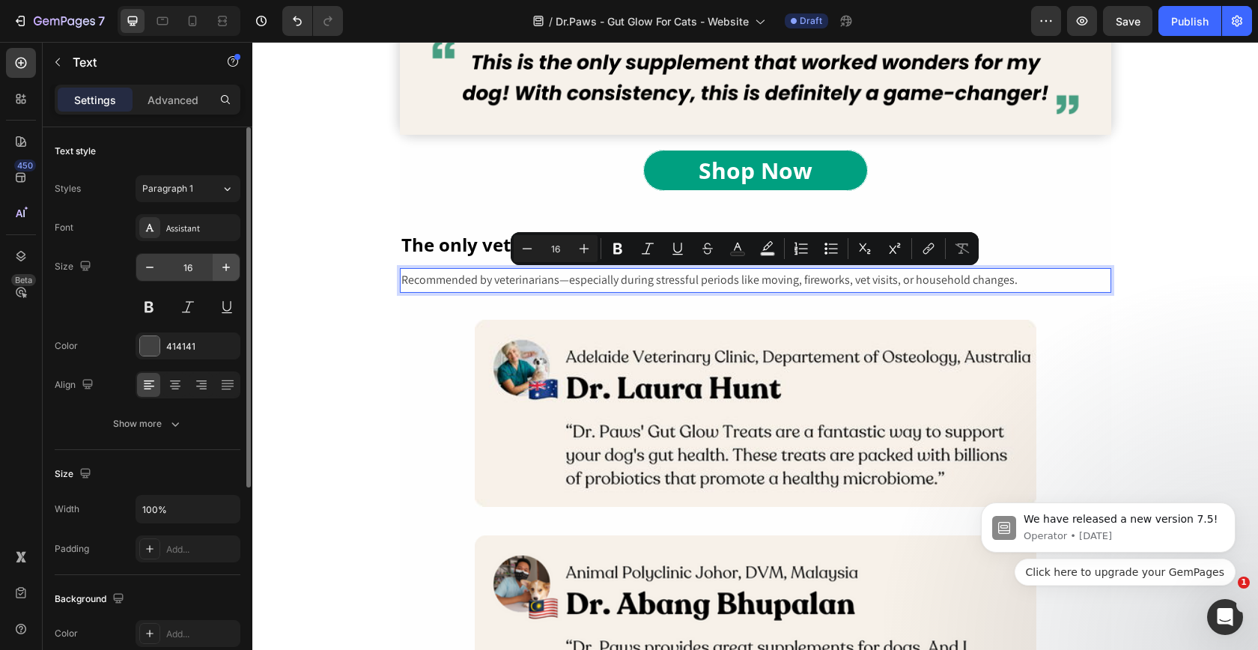
click at [232, 278] on button "button" at bounding box center [226, 267] width 27 height 27
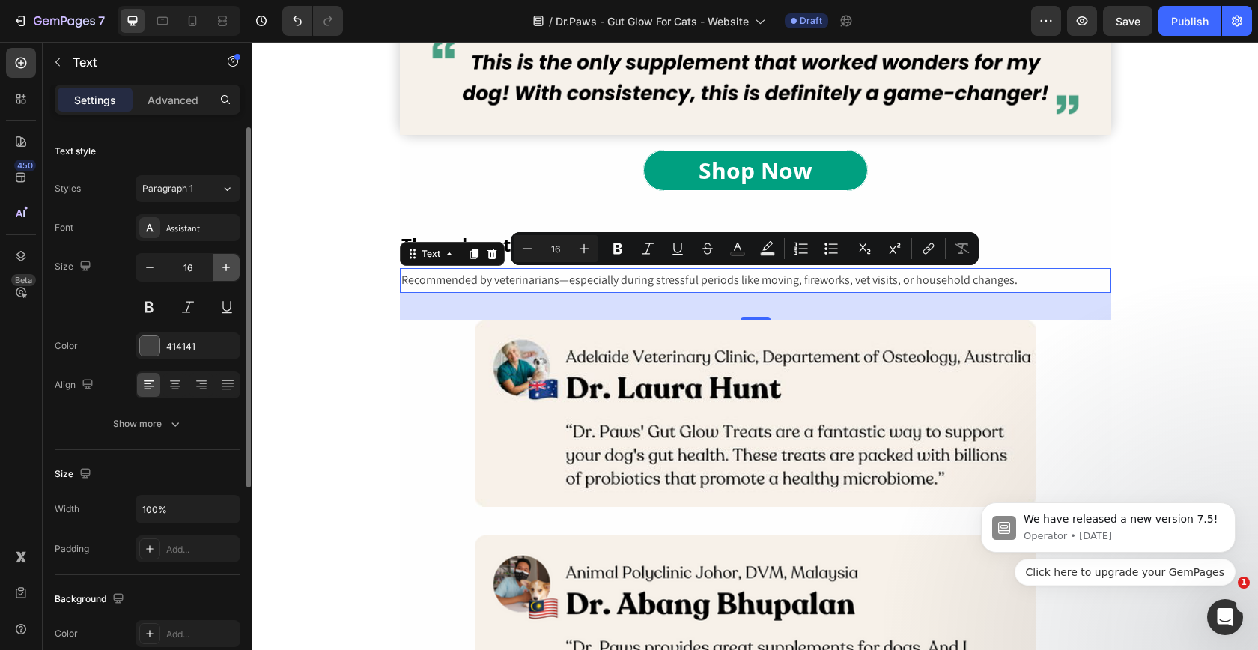
click at [232, 278] on button "button" at bounding box center [226, 267] width 27 height 27
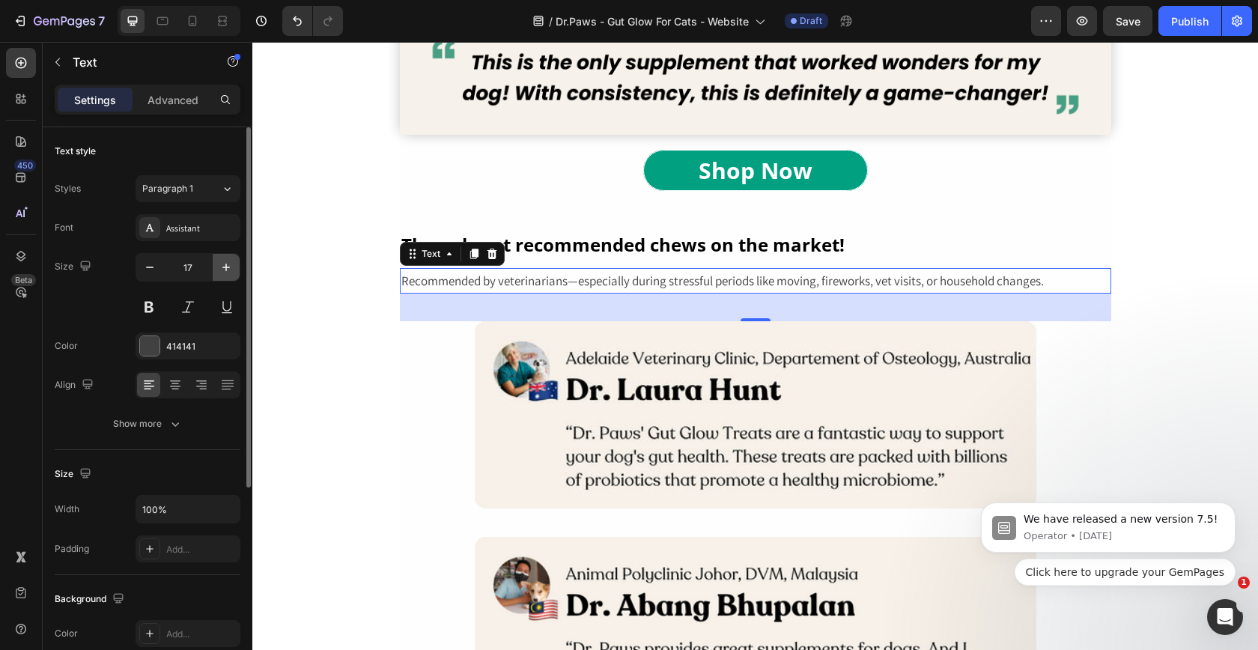
click at [232, 278] on button "button" at bounding box center [226, 267] width 27 height 27
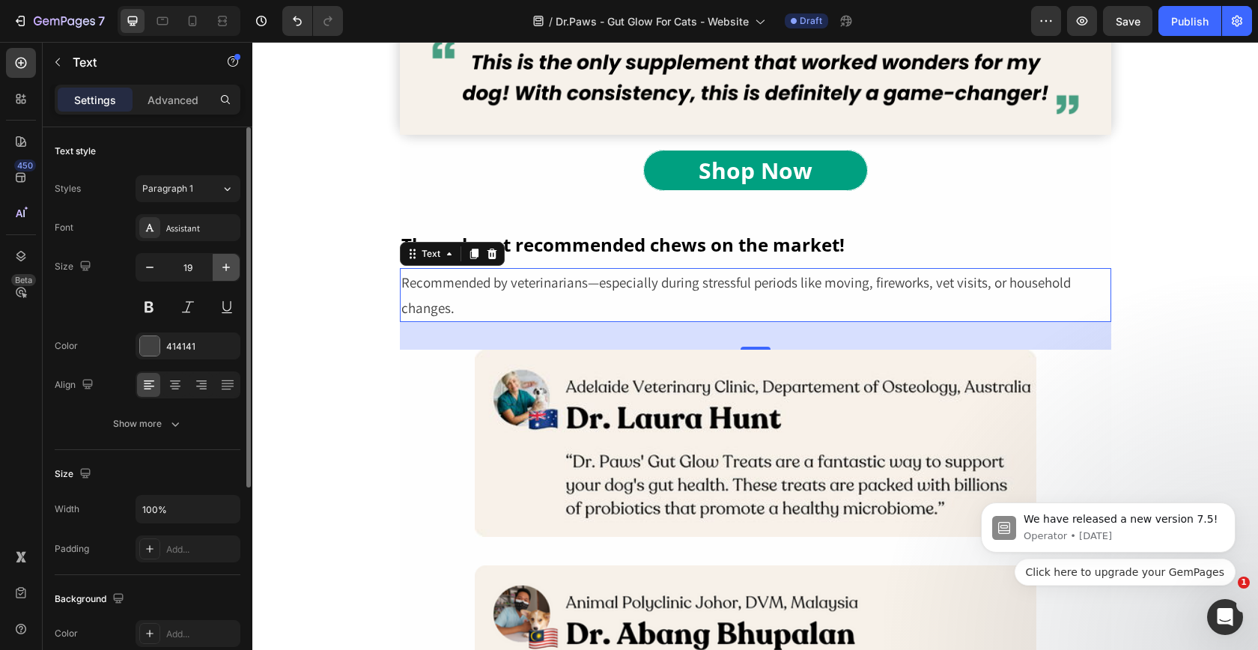
click at [232, 278] on button "button" at bounding box center [226, 267] width 27 height 27
type input "20"
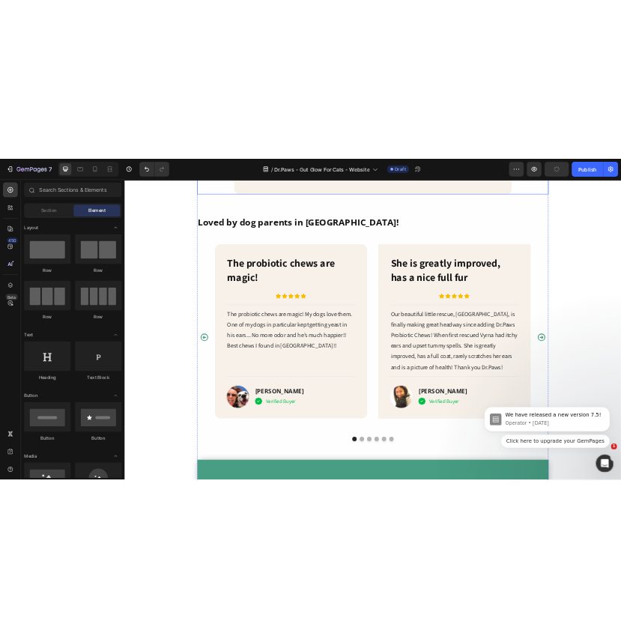
scroll to position [5208, 0]
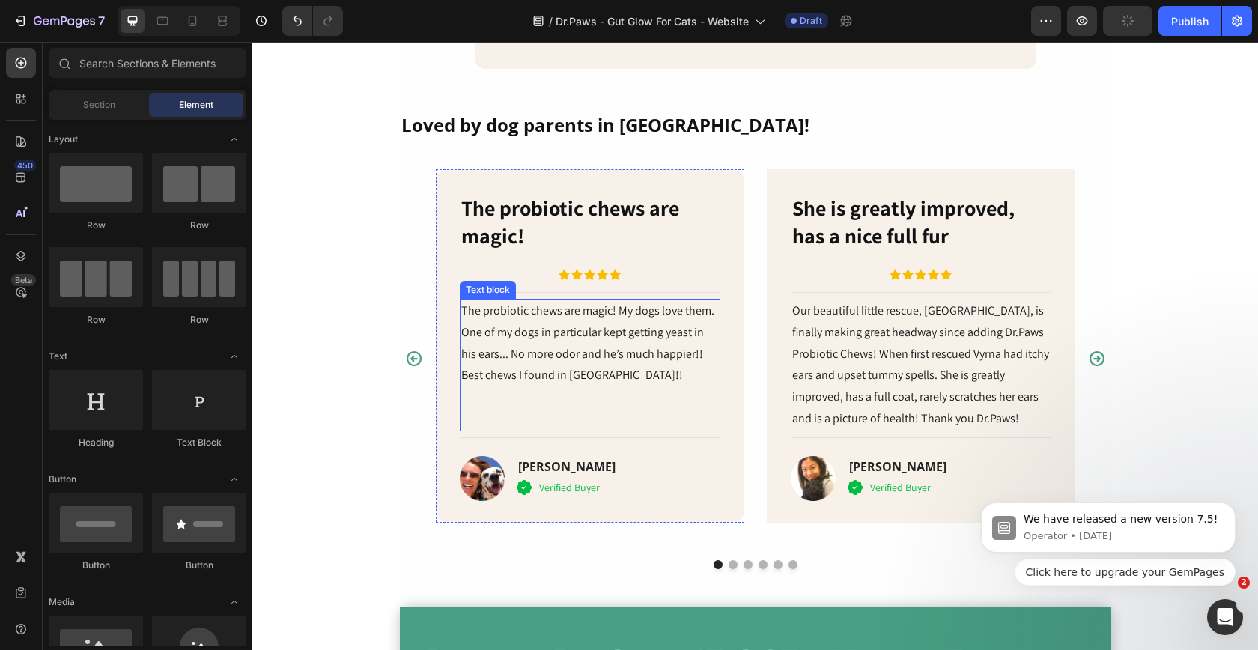
click at [618, 334] on p "The probiotic chews are magic! My dogs love them. One of my dogs in particular …" at bounding box center [590, 343] width 258 height 86
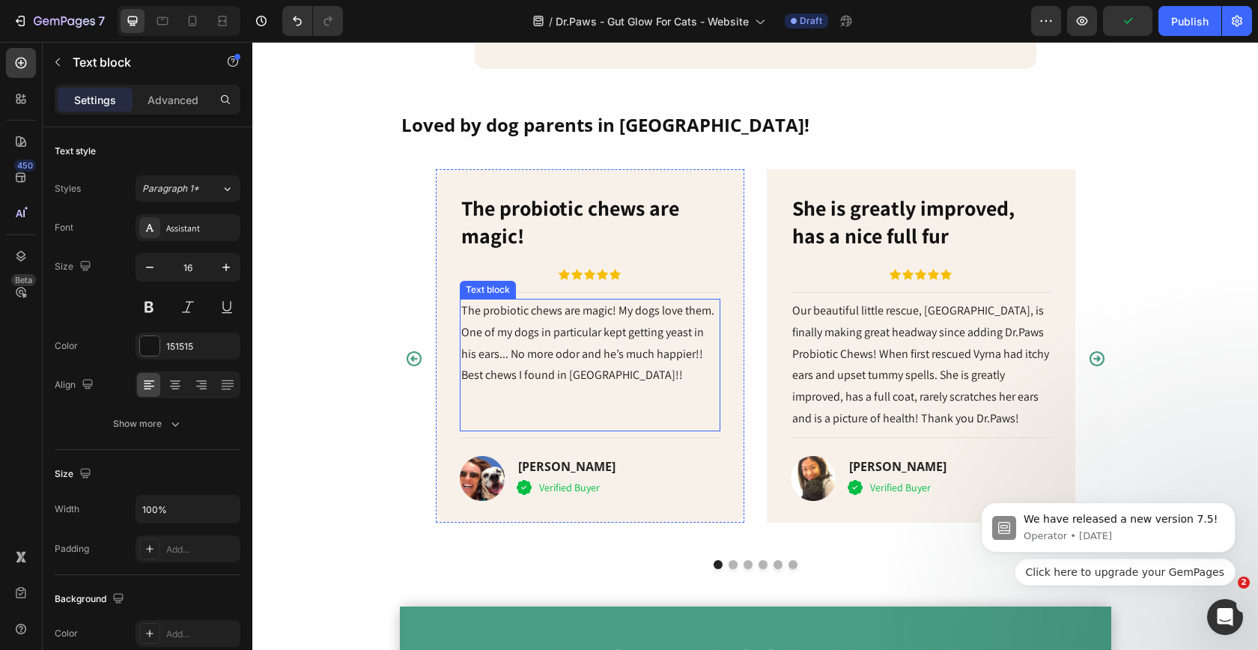
click at [618, 334] on p "The probiotic chews are magic! My dogs love them. One of my dogs in particular …" at bounding box center [590, 343] width 258 height 86
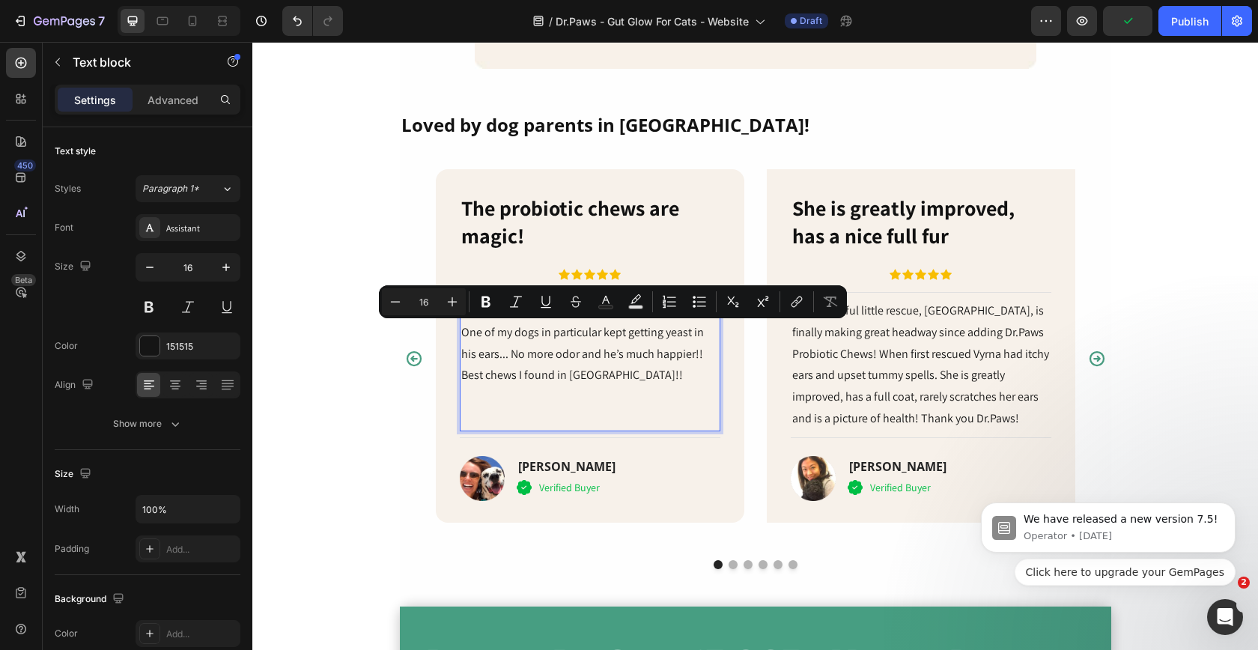
click at [513, 333] on p "The probiotic chews are magic! My dogs love them. One of my dogs in particular …" at bounding box center [590, 343] width 258 height 86
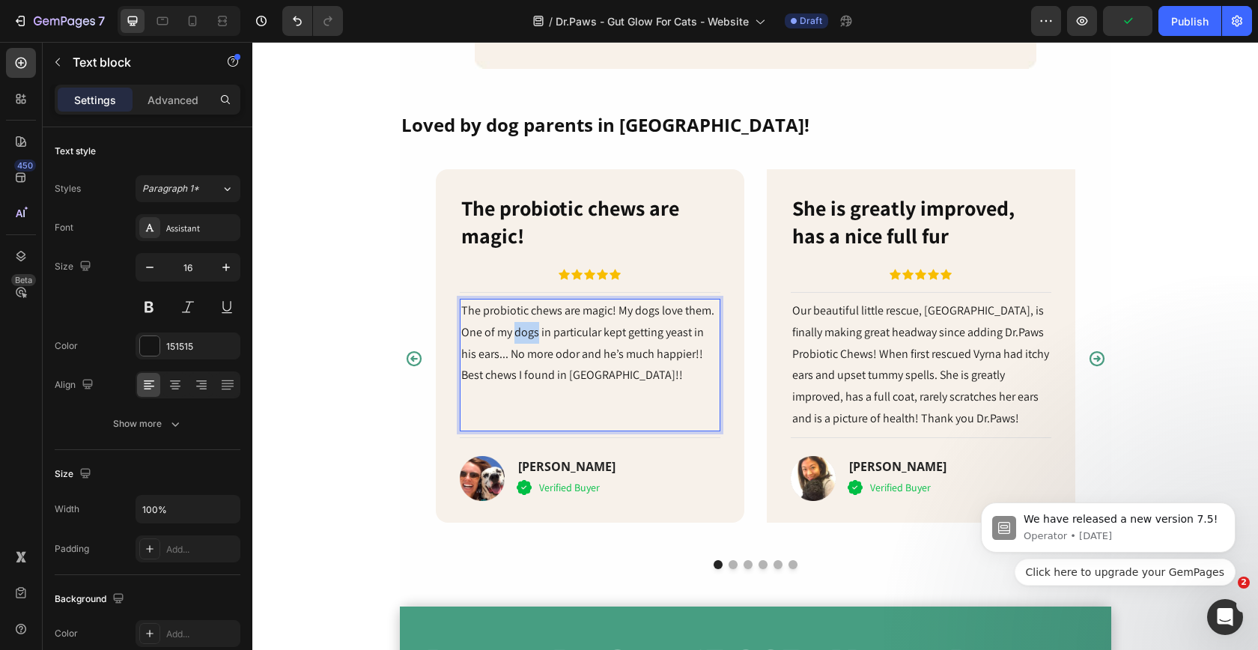
click at [513, 333] on p "The probiotic chews are magic! My dogs love them. One of my dogs in particular …" at bounding box center [590, 343] width 258 height 86
click at [610, 365] on p "The probiotic chews are magic! My dogs love them. One of my cats in particular …" at bounding box center [590, 343] width 258 height 86
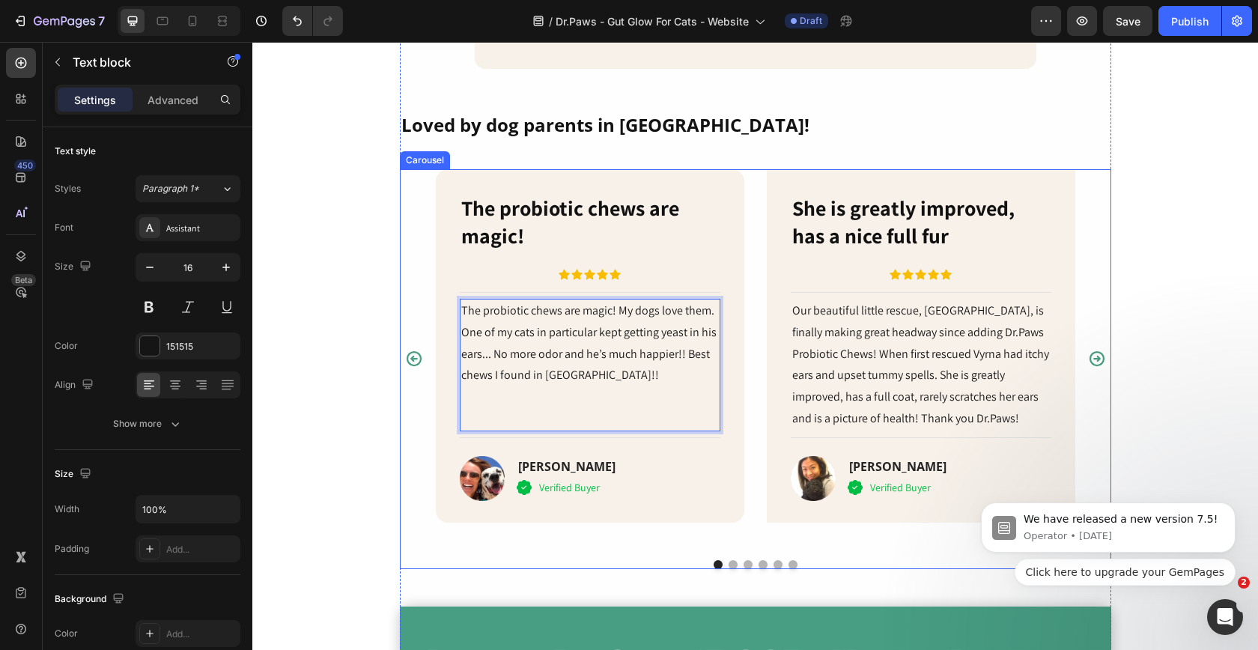
click at [1097, 350] on icon "Carousel Next Arrow" at bounding box center [1097, 359] width 18 height 18
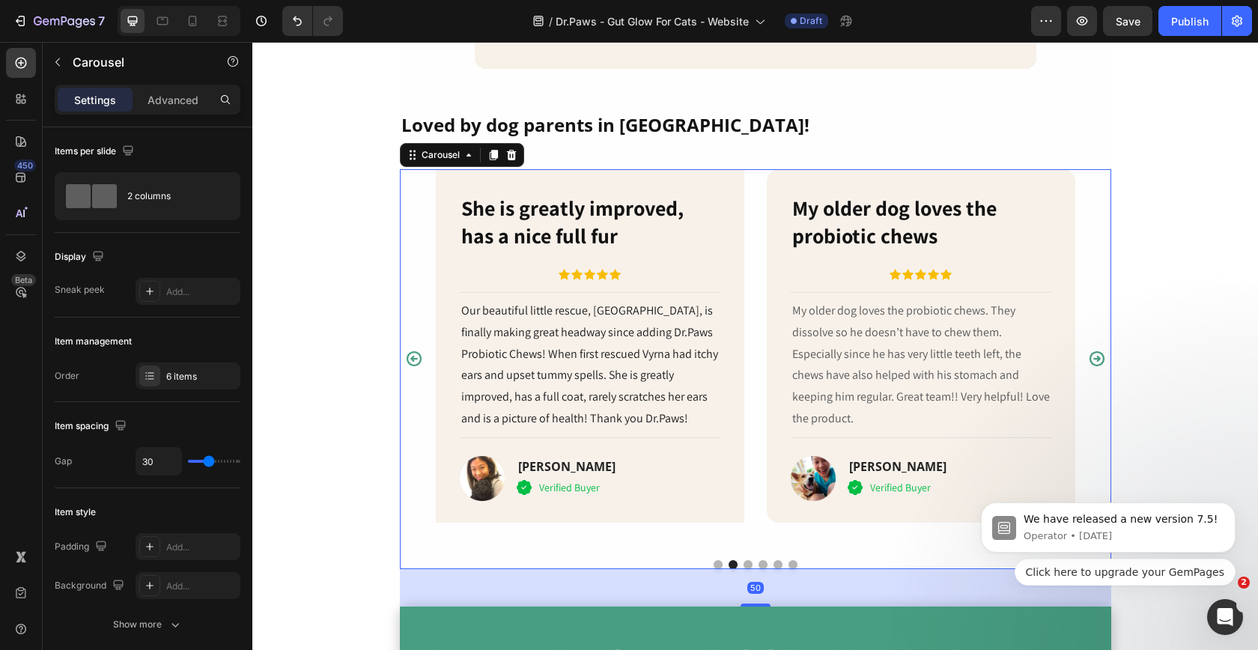
click at [1097, 350] on icon "Carousel Next Arrow" at bounding box center [1097, 359] width 18 height 18
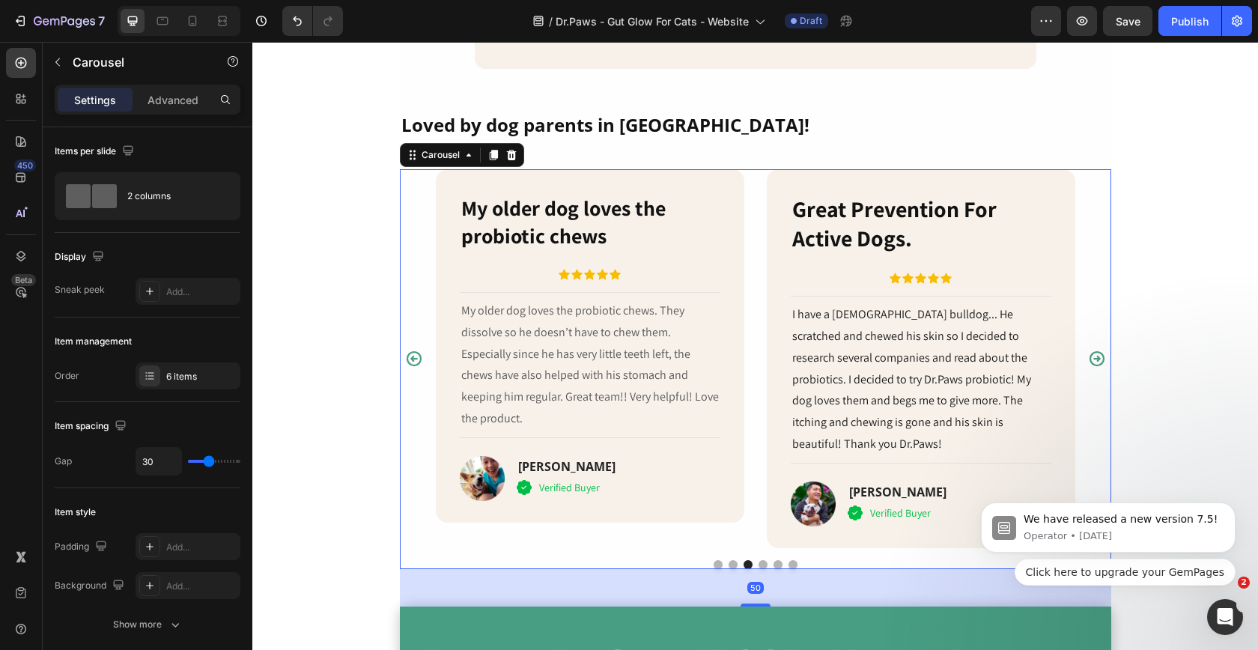
click at [411, 350] on icon "Carousel Back Arrow" at bounding box center [414, 359] width 18 height 18
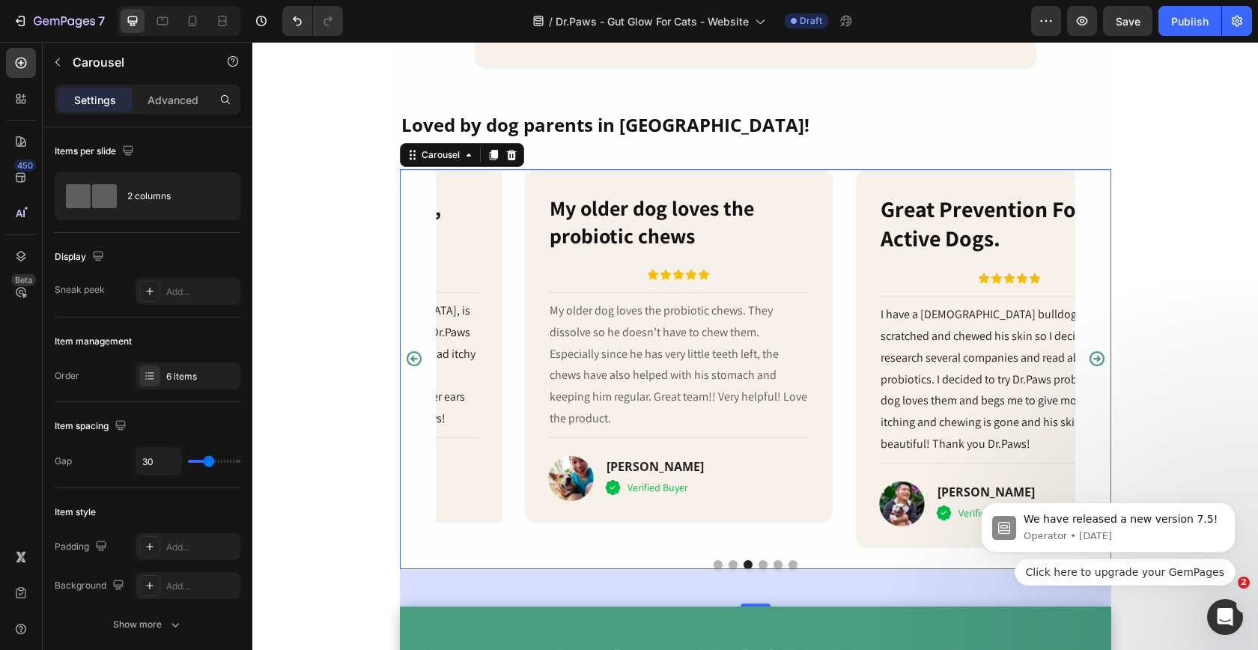
click at [411, 350] on icon "Carousel Back Arrow" at bounding box center [414, 359] width 18 height 18
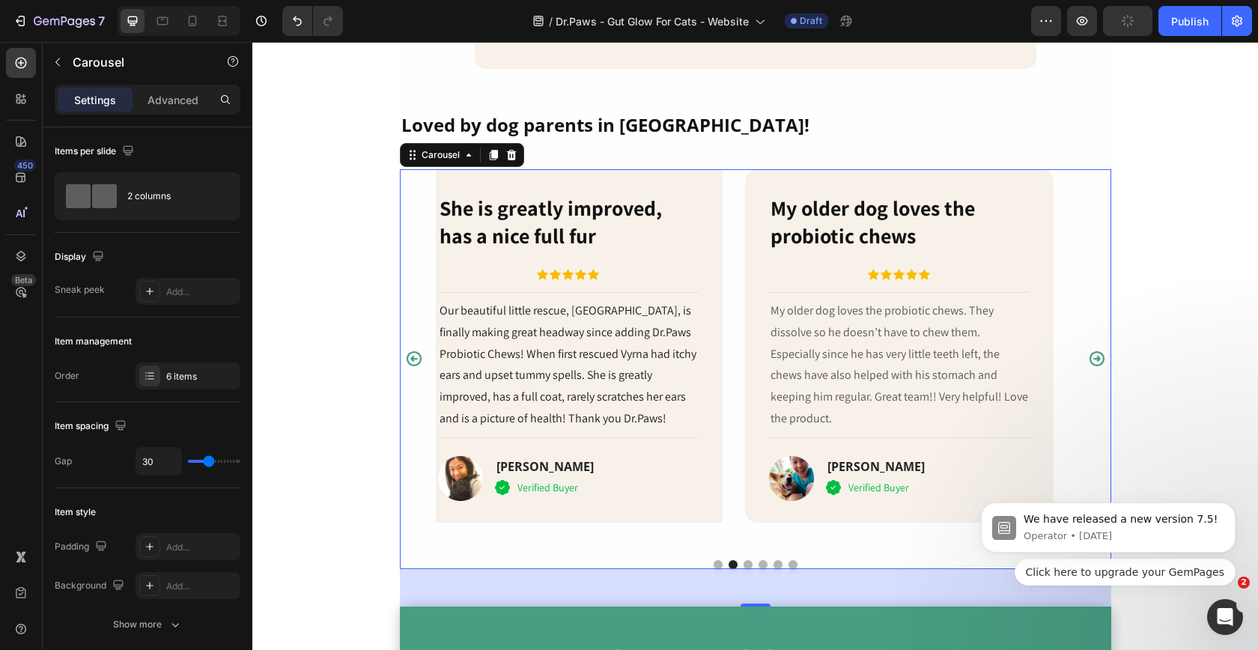
click at [411, 350] on icon "Carousel Back Arrow" at bounding box center [414, 359] width 18 height 18
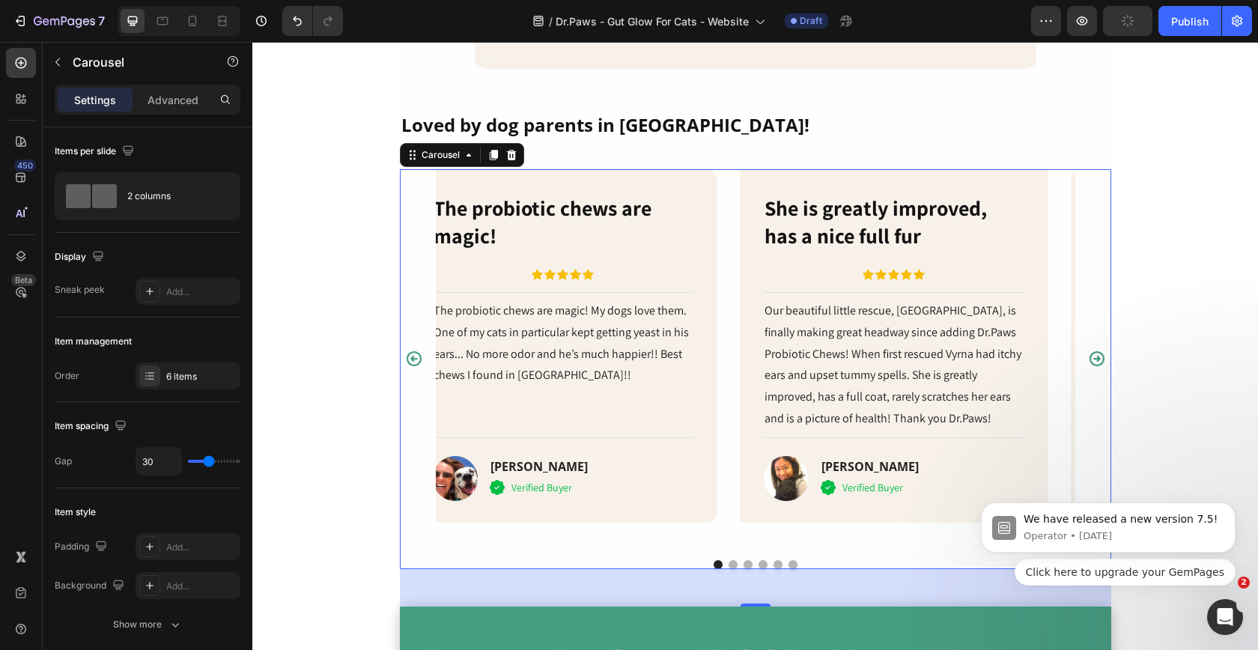
click at [411, 350] on icon "Carousel Back Arrow" at bounding box center [414, 359] width 18 height 18
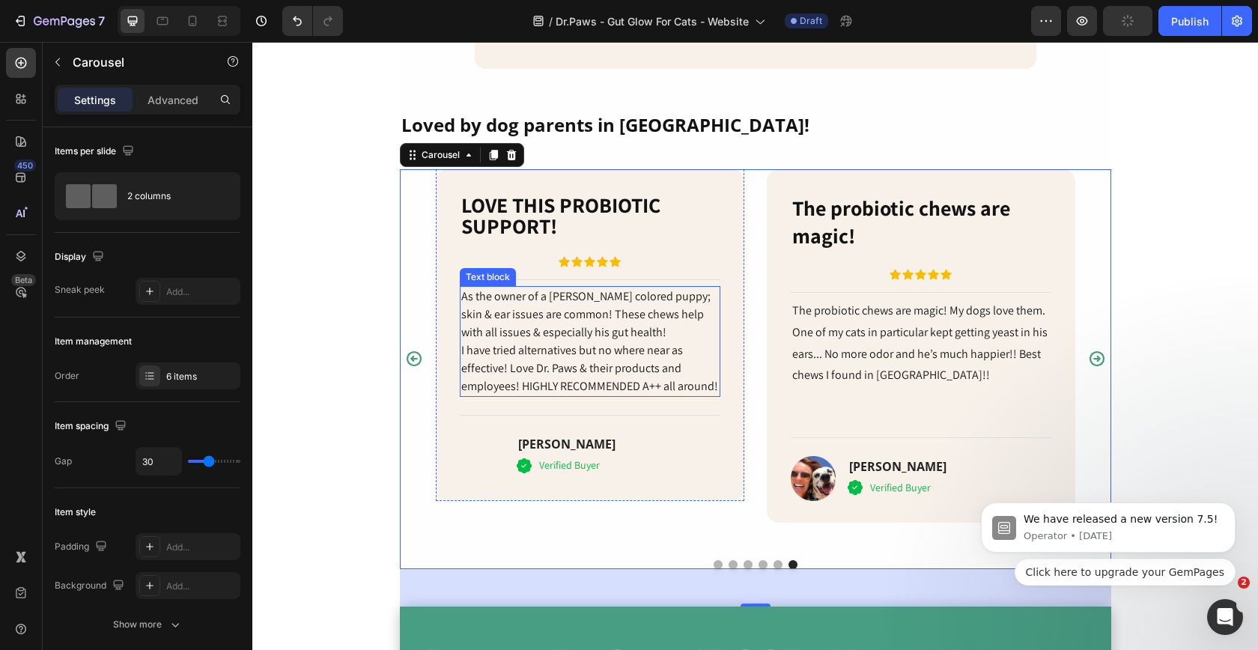
click at [601, 361] on p "I have tried alternatives but no where near as effective! Love Dr. Paws & their…" at bounding box center [590, 368] width 258 height 54
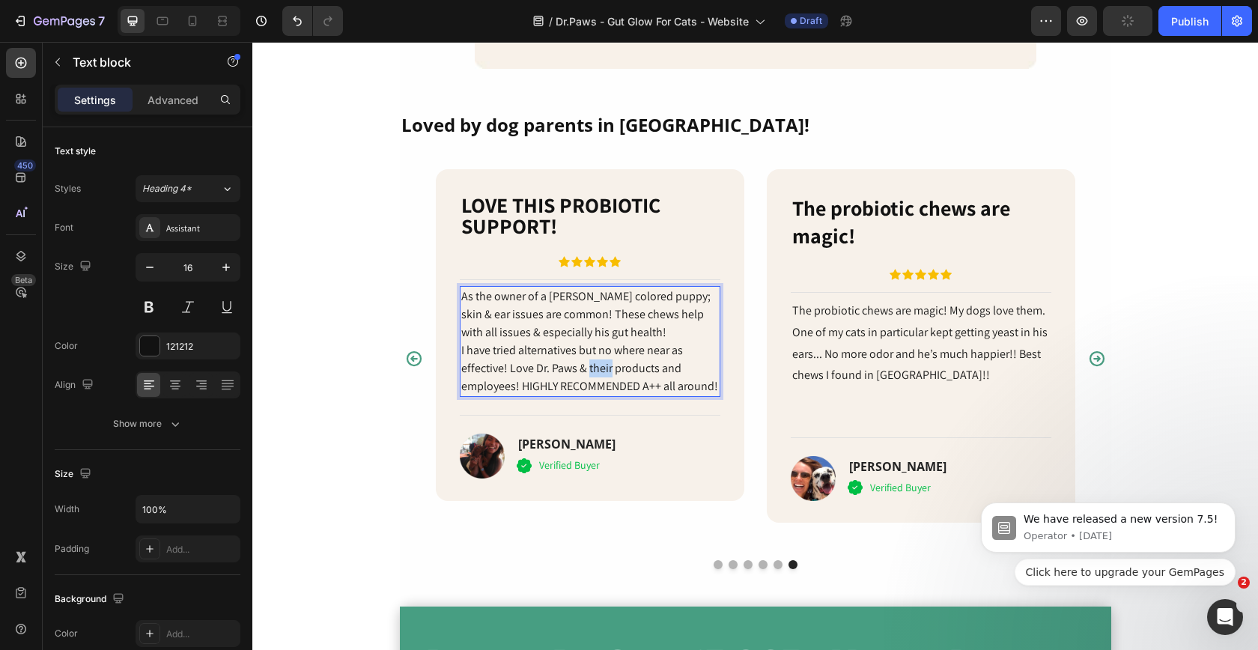
click at [601, 361] on p "I have tried alternatives but no where near as effective! Love Dr. Paws & their…" at bounding box center [590, 368] width 258 height 54
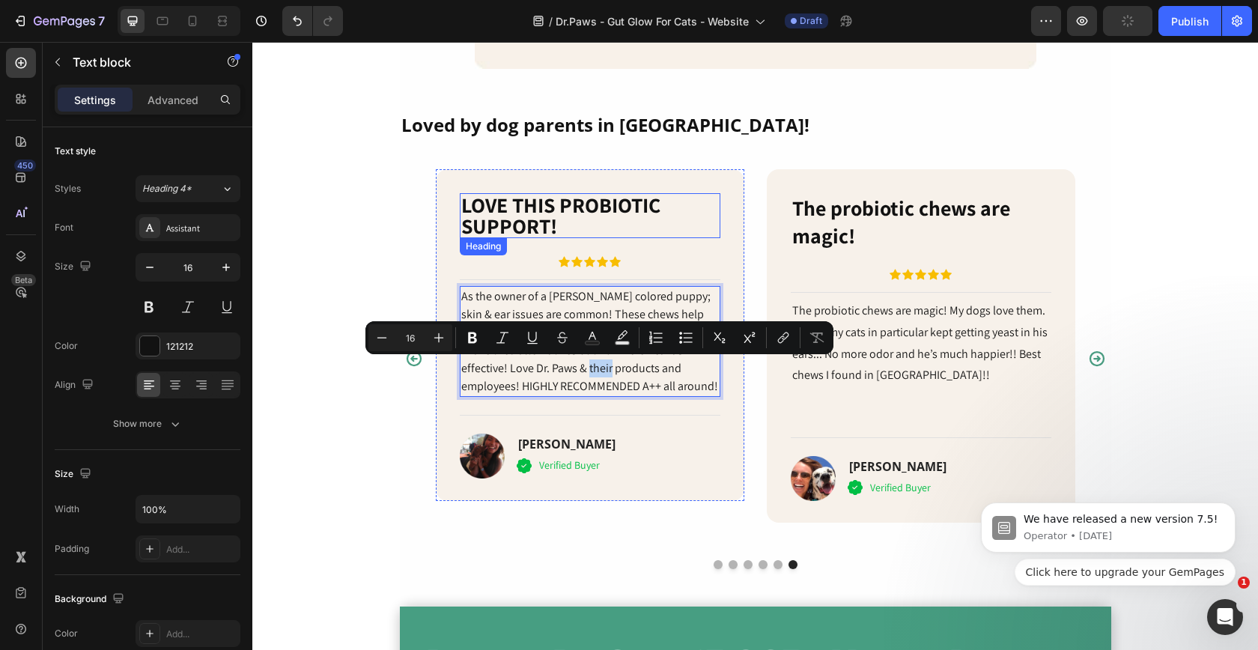
click at [712, 217] on h2 "LOVE THIS PROBIOTIC SUPPORT!" at bounding box center [590, 215] width 261 height 45
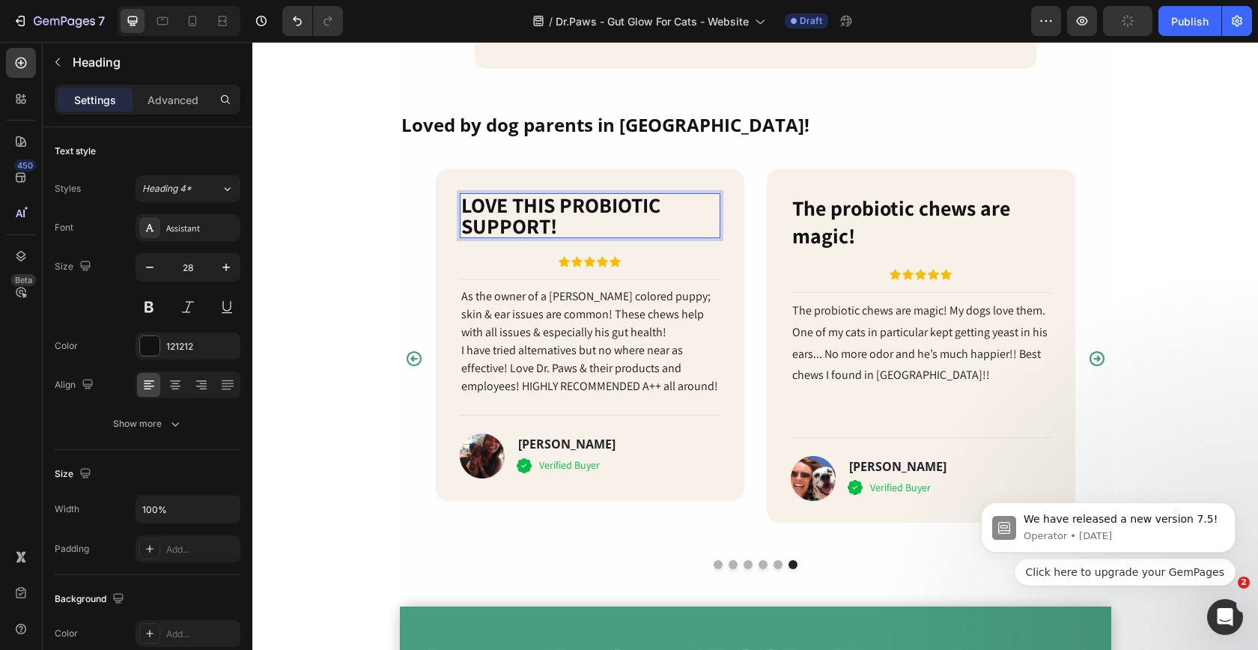
click at [681, 225] on h2 "LOVE THIS PROBIOTIC SUPPORT!" at bounding box center [590, 215] width 261 height 45
click at [681, 225] on p "LOVE THIS PROBIOTIC SUPPORT!" at bounding box center [590, 216] width 258 height 42
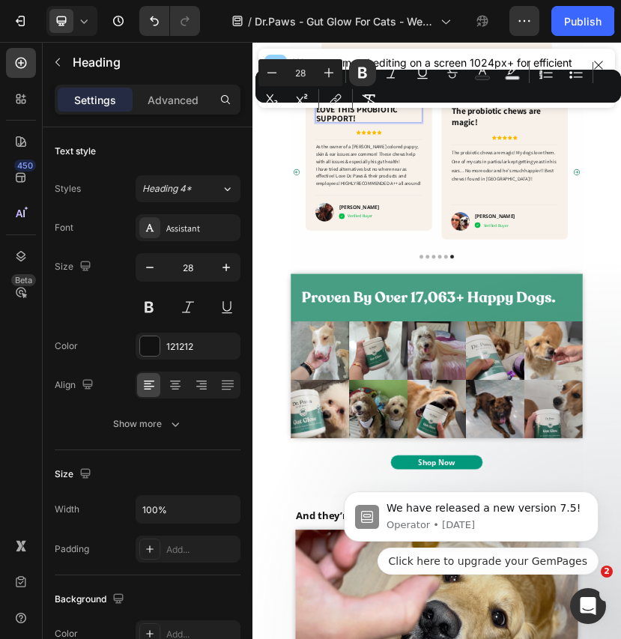
click at [571, 334] on p "As the owner of a [PERSON_NAME] colored puppy; skin & ear issues are common! Th…" at bounding box center [536, 315] width 258 height 54
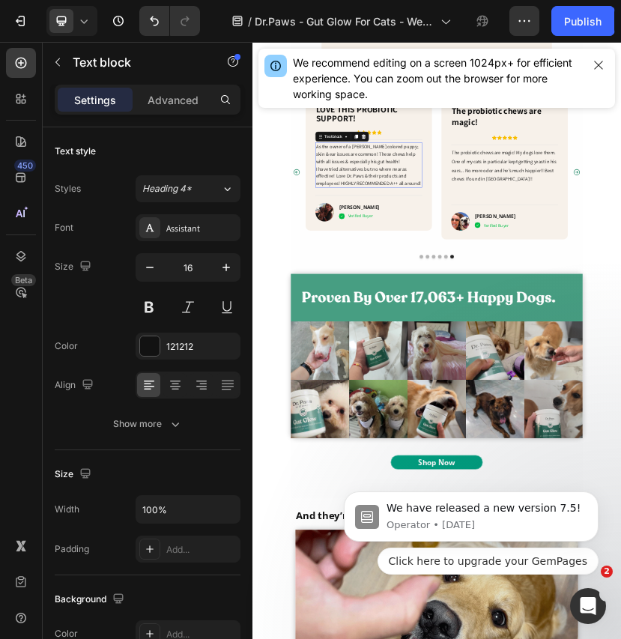
click at [571, 334] on p "As the owner of a [PERSON_NAME] colored puppy; skin & ear issues are common! Th…" at bounding box center [536, 315] width 258 height 54
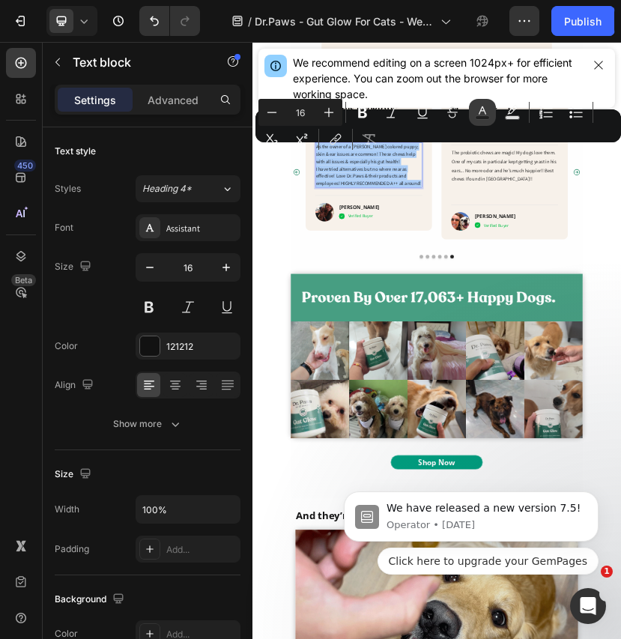
click at [480, 109] on icon "Editor contextual toolbar" at bounding box center [482, 112] width 15 height 15
type input "121212"
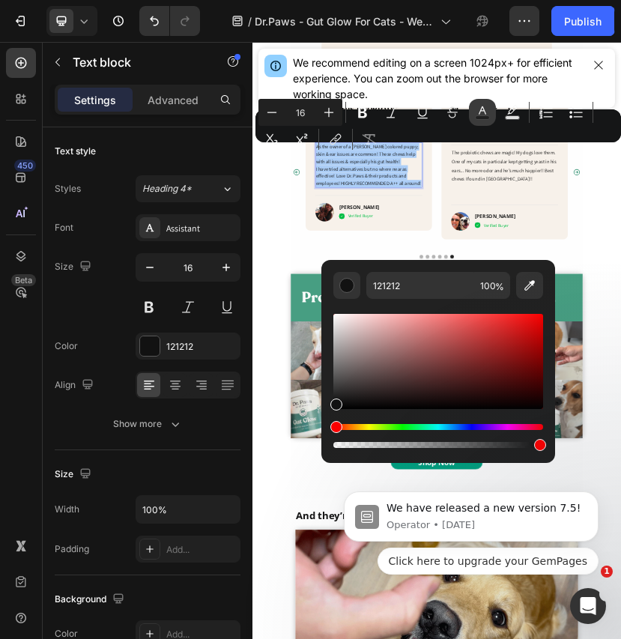
click at [480, 109] on icon "Editor contextual toolbar" at bounding box center [482, 112] width 15 height 15
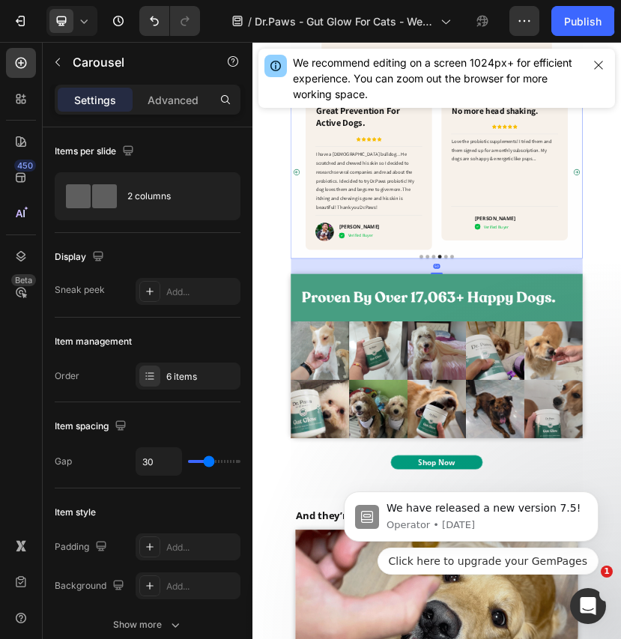
click at [507, 112] on div "We recommend editing on a screen 1024px+ for efficient experience. You can zoom…" at bounding box center [436, 78] width 368 height 71
click at [487, 110] on div "We recommend editing on a screen 1024px+ for efficient experience. You can zoom…" at bounding box center [436, 78] width 368 height 71
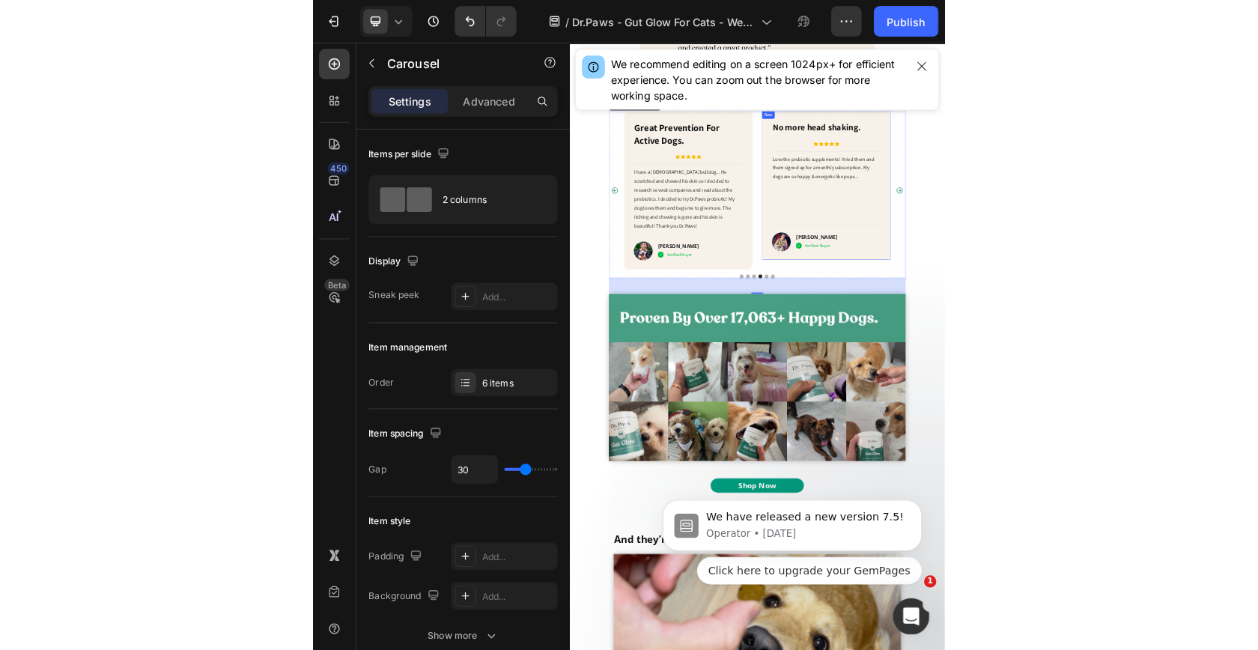
scroll to position [5160, 0]
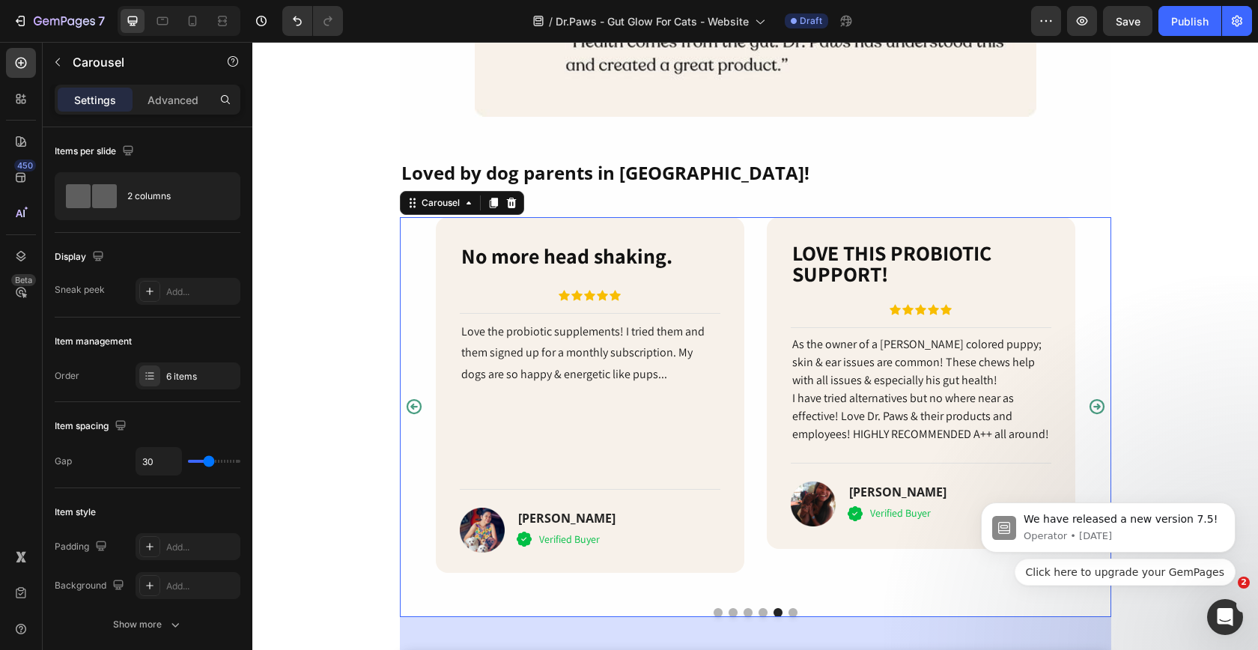
click at [720, 608] on button "Dot" at bounding box center [718, 612] width 9 height 9
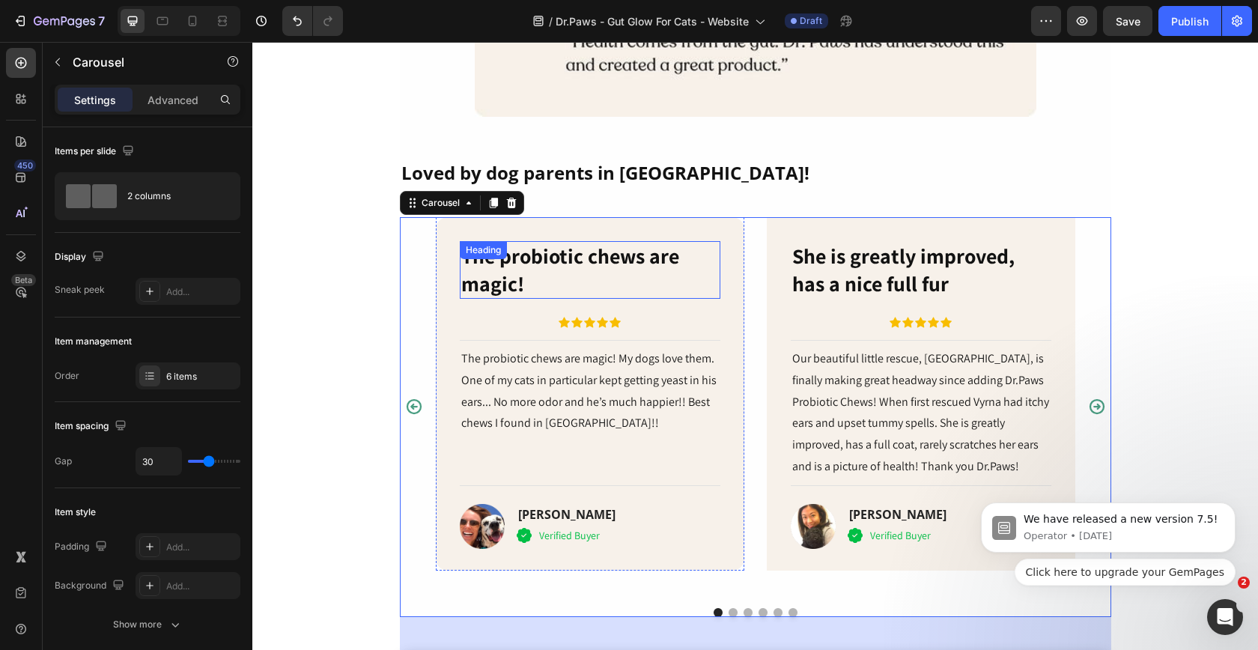
click at [625, 259] on strong "The probiotic chews are magic!" at bounding box center [570, 269] width 218 height 55
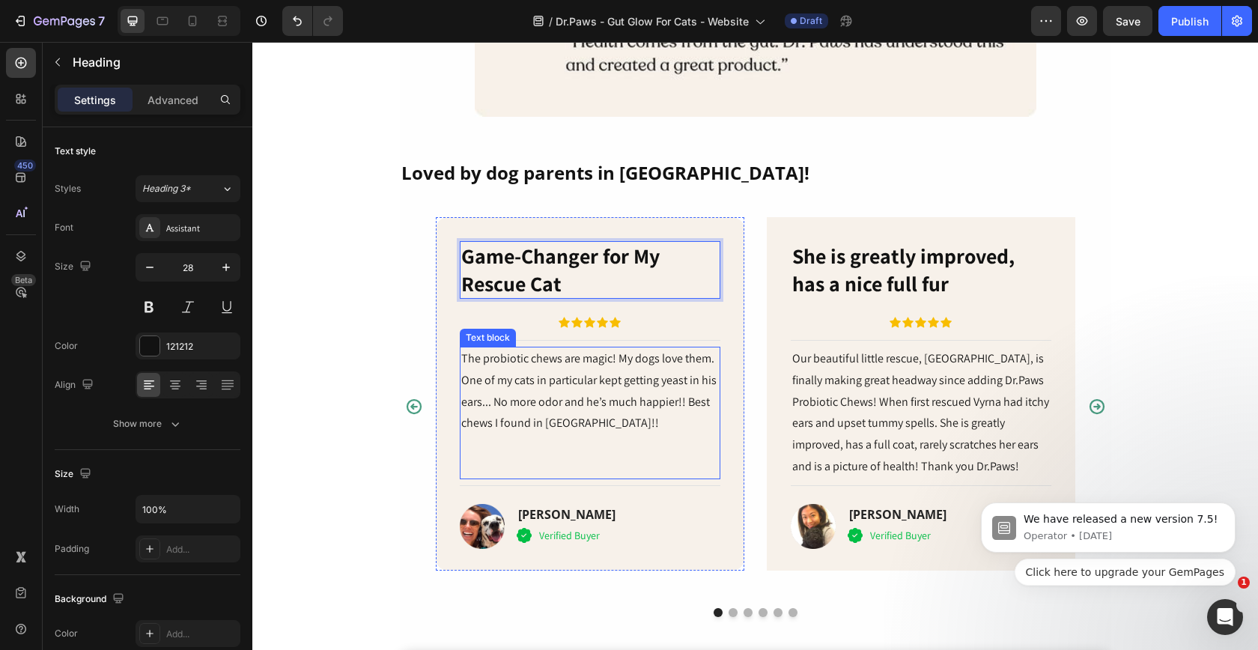
click at [627, 383] on p "The probiotic chews are magic! My dogs love them. One of my cats in particular …" at bounding box center [590, 391] width 258 height 86
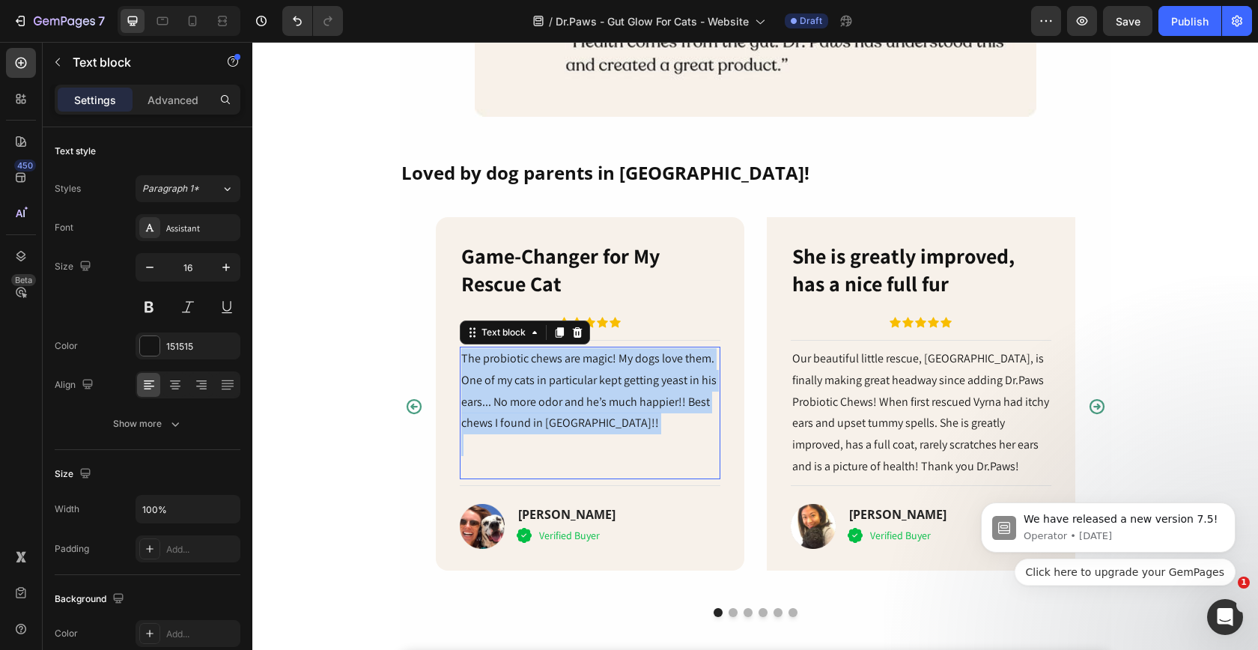
click at [627, 382] on p "The probiotic chews are magic! My dogs love them. One of my cats in particular …" at bounding box center [590, 391] width 258 height 86
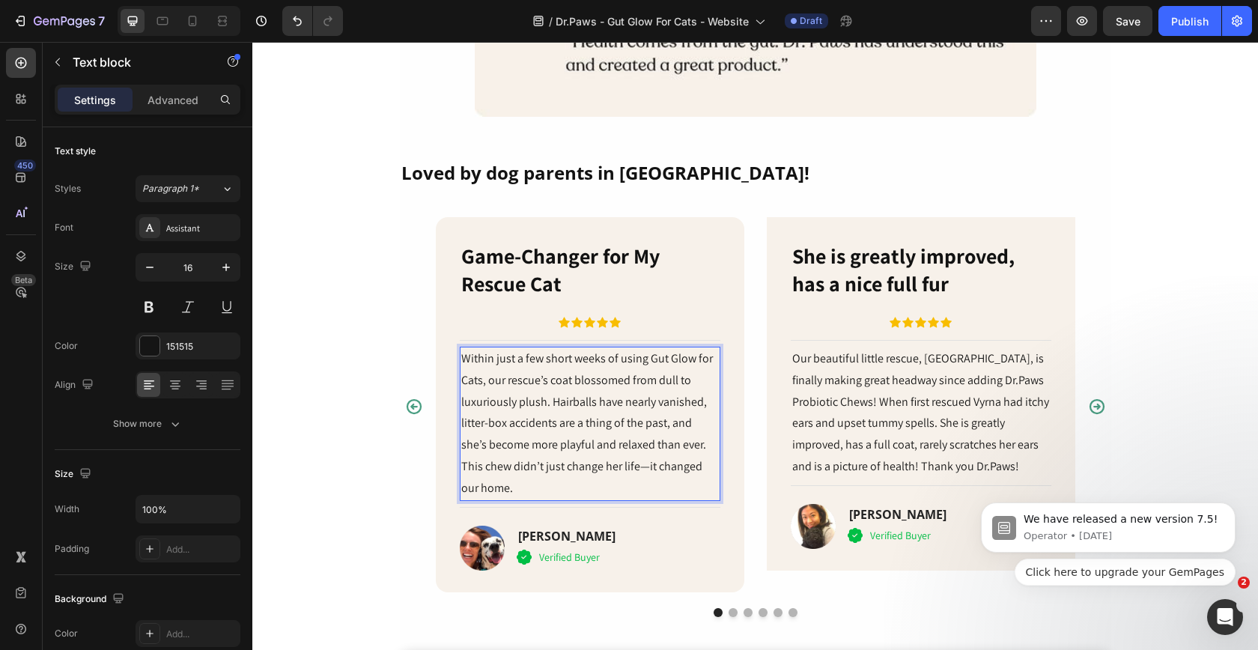
click at [622, 470] on p "Within just a few short weeks of using Gut Glow for Cats, our rescue’s coat blo…" at bounding box center [590, 423] width 258 height 151
click at [544, 378] on p "Within just a few short weeks of using Gut Glow for Cats, our rescue’s coat blo…" at bounding box center [590, 423] width 258 height 151
click at [862, 281] on strong "She is greatly improved, has a nice full fur" at bounding box center [903, 269] width 222 height 55
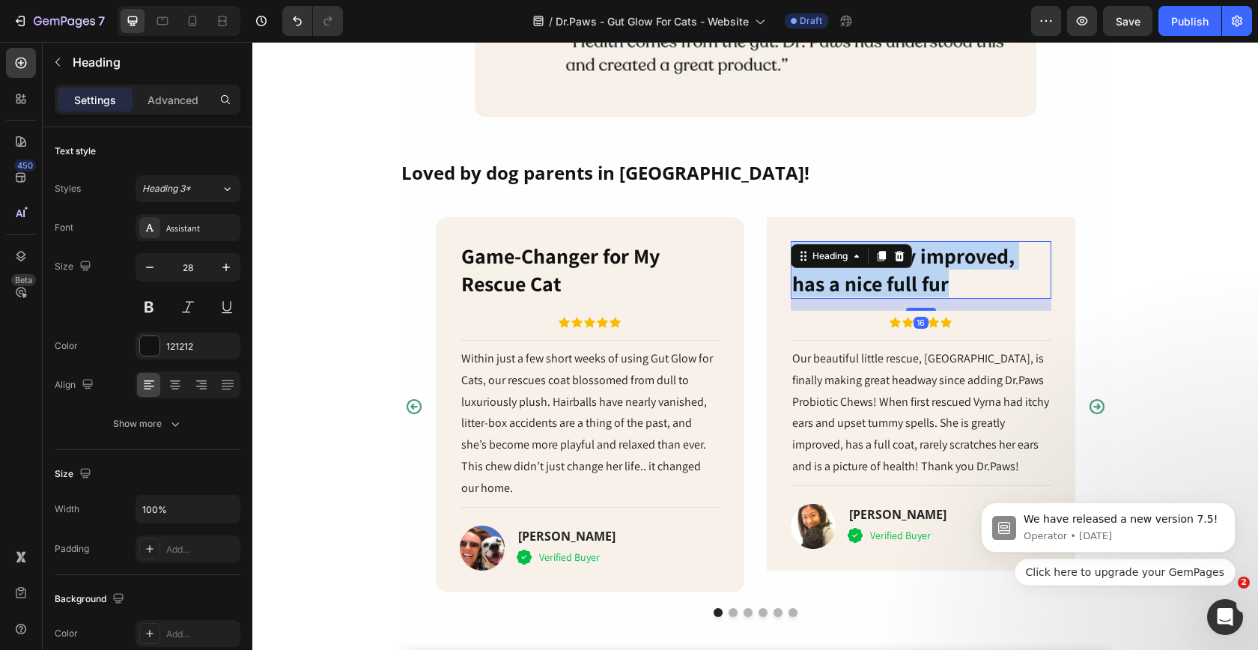
click at [862, 281] on strong "She is greatly improved, has a nice full fur" at bounding box center [903, 269] width 222 height 55
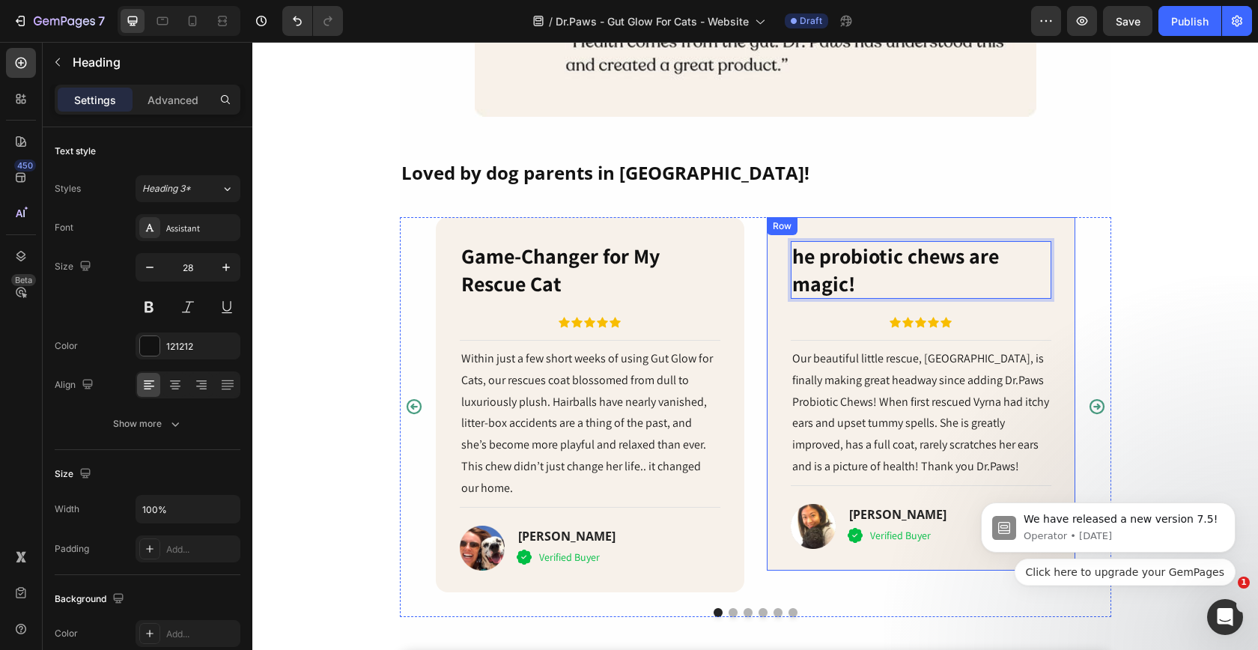
click at [875, 405] on p "Our beautiful little rescue, Vyrna, is finally making great headway since addin…" at bounding box center [921, 413] width 258 height 130
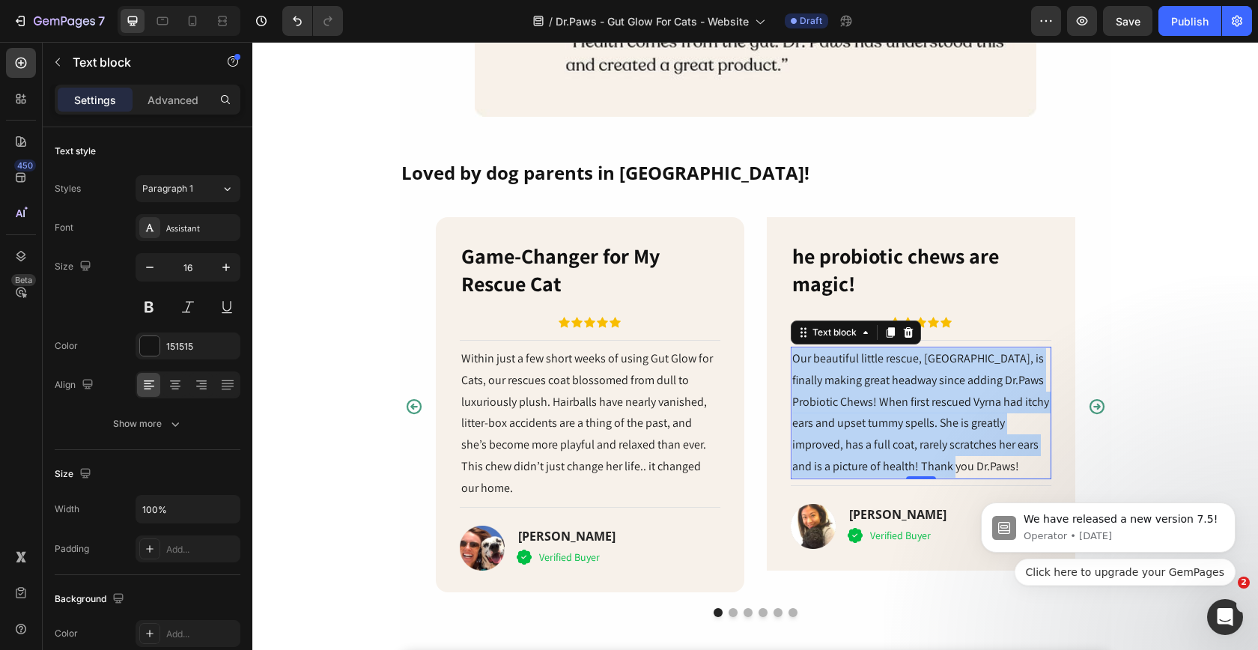
click at [875, 405] on p "Our beautiful little rescue, Vyrna, is finally making great headway since addin…" at bounding box center [921, 413] width 258 height 130
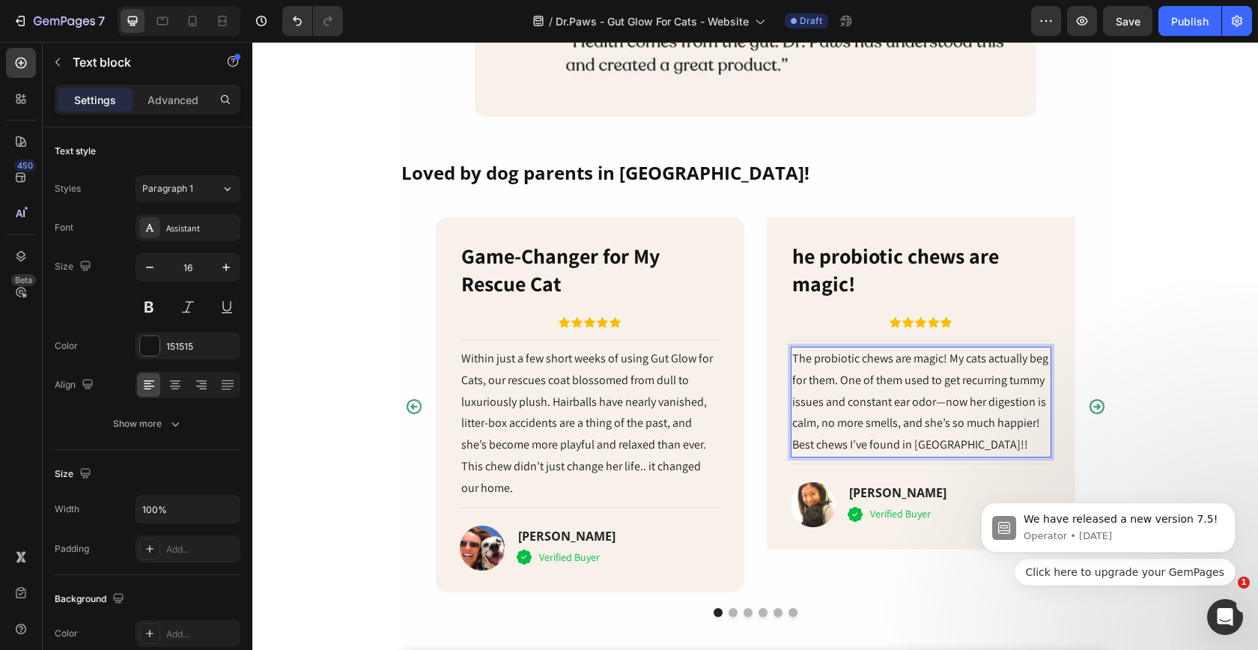
click at [938, 402] on p "The probiotic chews are magic! My cats actually beg for them. One of them used …" at bounding box center [921, 402] width 258 height 108
click at [1096, 407] on icon "Carousel Next Arrow" at bounding box center [1097, 407] width 18 height 18
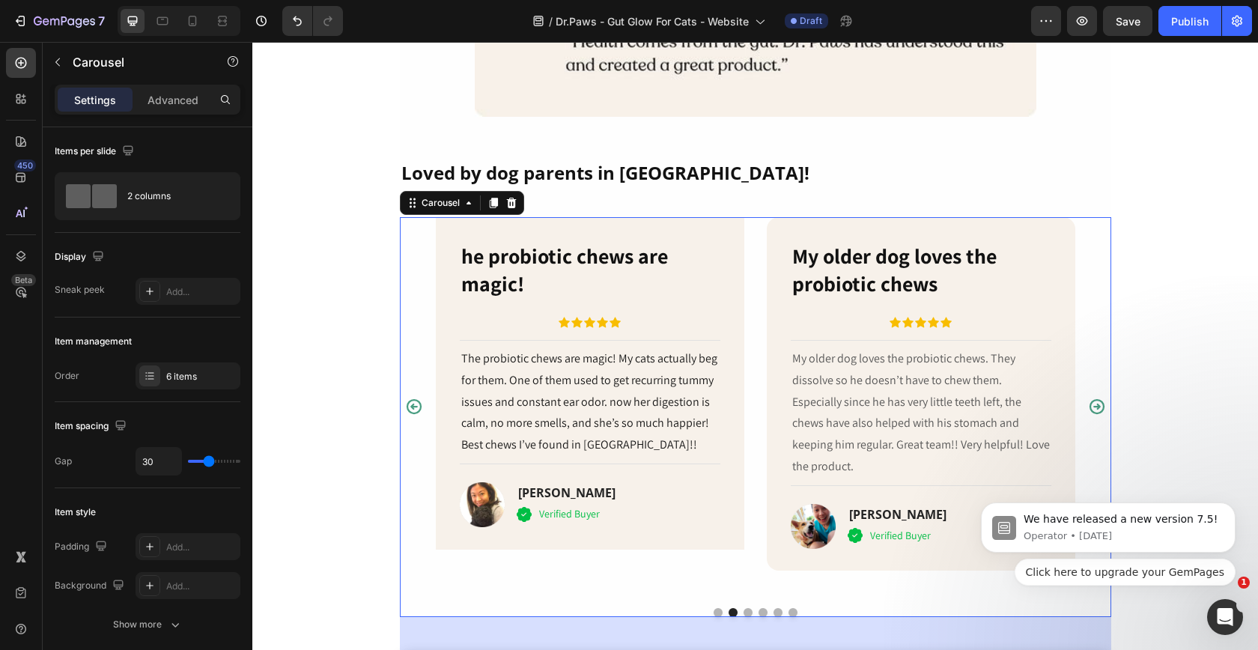
click at [413, 404] on icon "Carousel Back Arrow" at bounding box center [413, 406] width 15 height 15
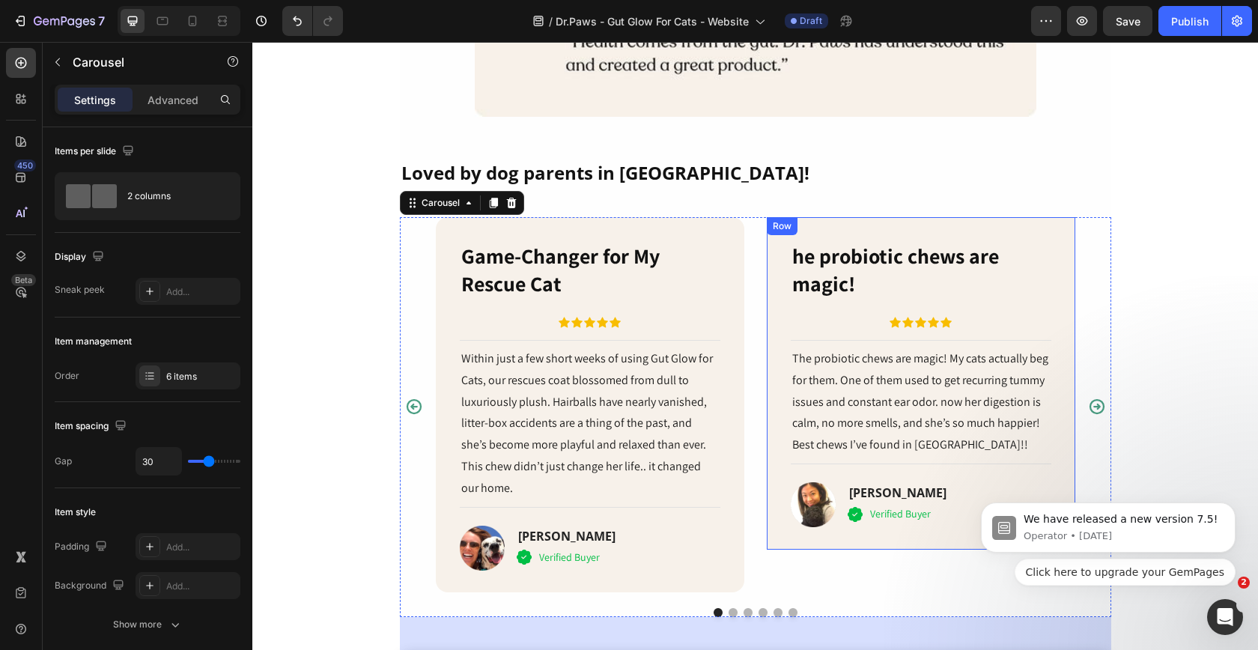
click at [800, 239] on div "Heading" at bounding box center [815, 231] width 41 height 13
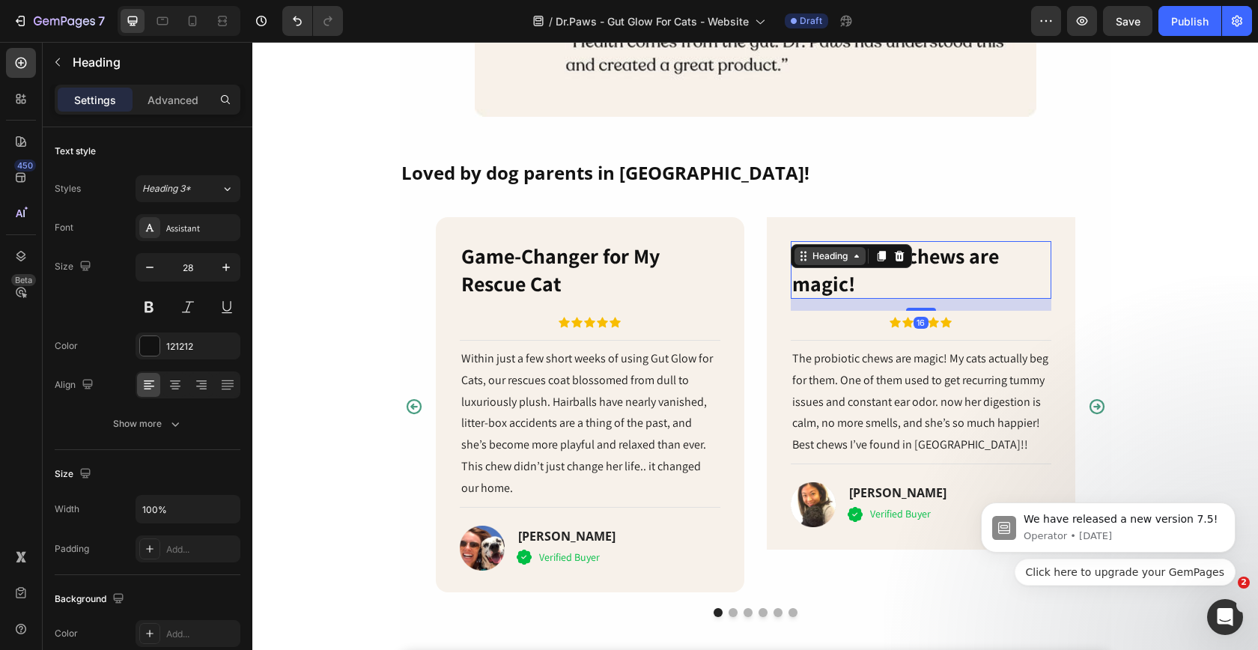
click at [800, 256] on icon at bounding box center [804, 256] width 12 height 12
click at [965, 279] on p "he probiotic chews are magic!" at bounding box center [921, 270] width 258 height 55
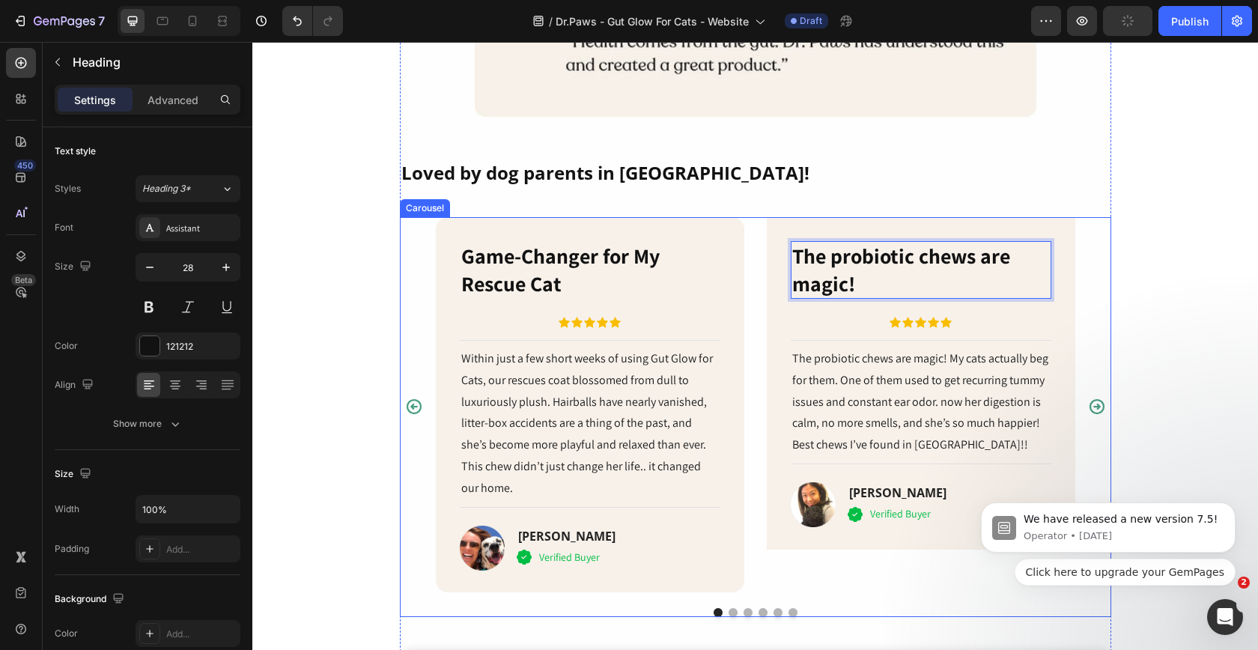
click at [1096, 401] on icon "Carousel Next Arrow" at bounding box center [1097, 407] width 18 height 18
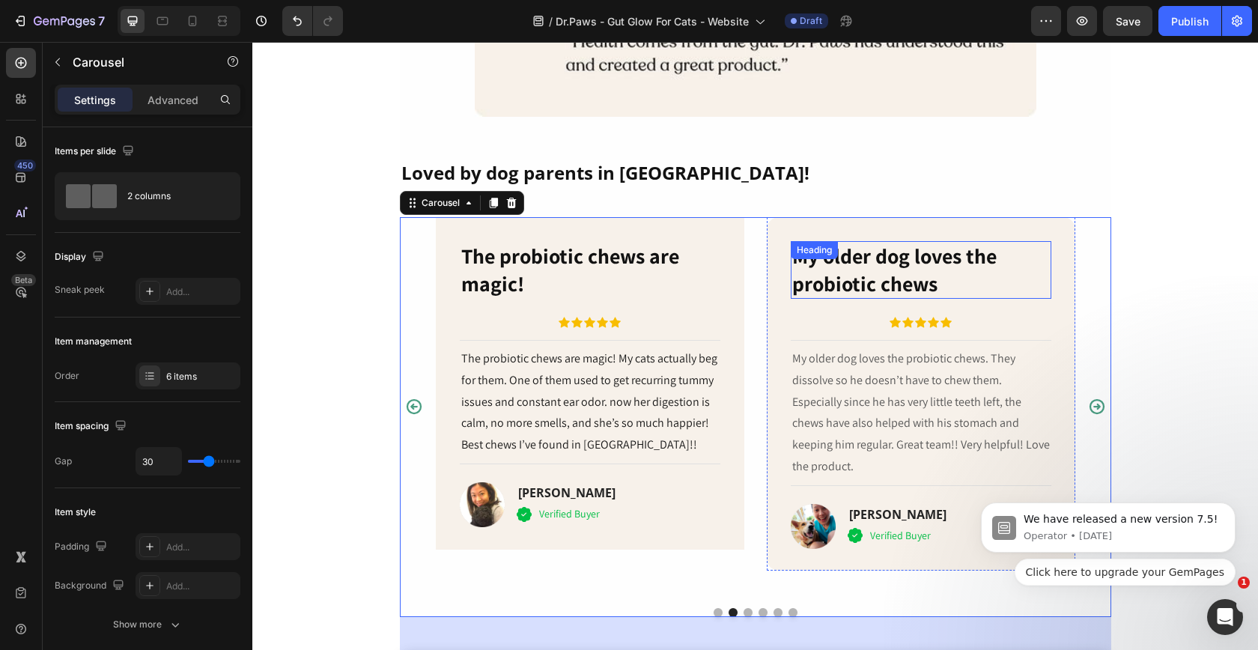
click at [877, 273] on strong "My older dog loves the probiotic chews" at bounding box center [894, 269] width 204 height 55
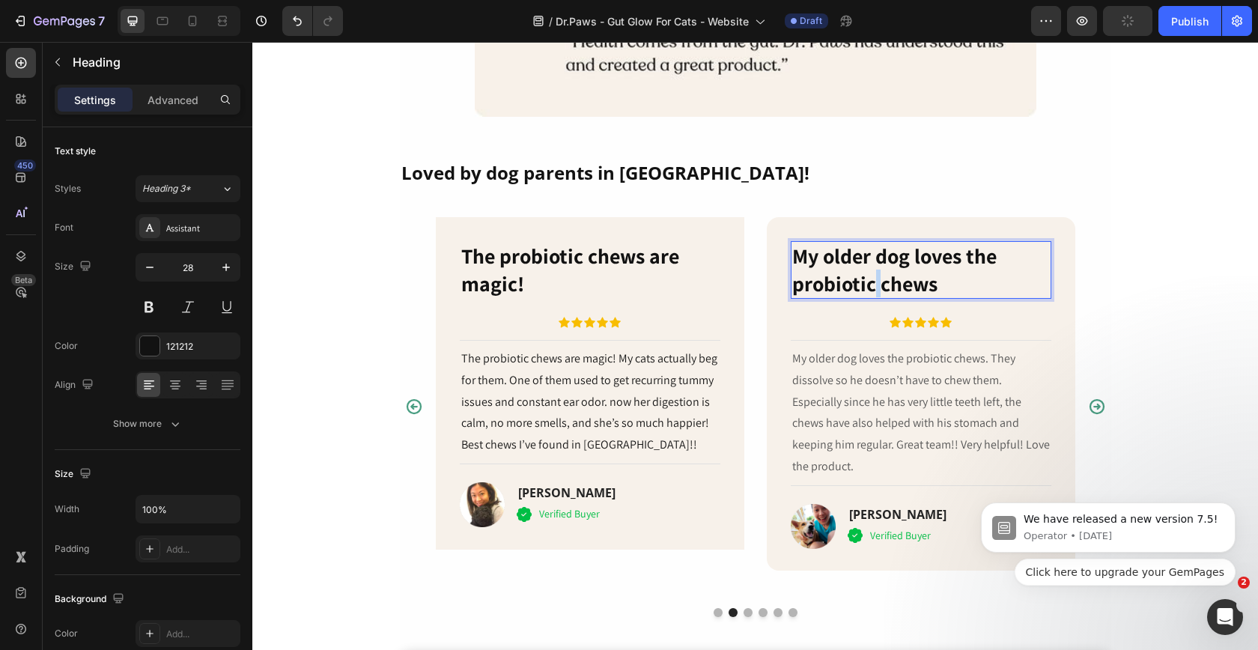
click at [877, 273] on strong "My older dog loves the probiotic chews" at bounding box center [894, 269] width 204 height 55
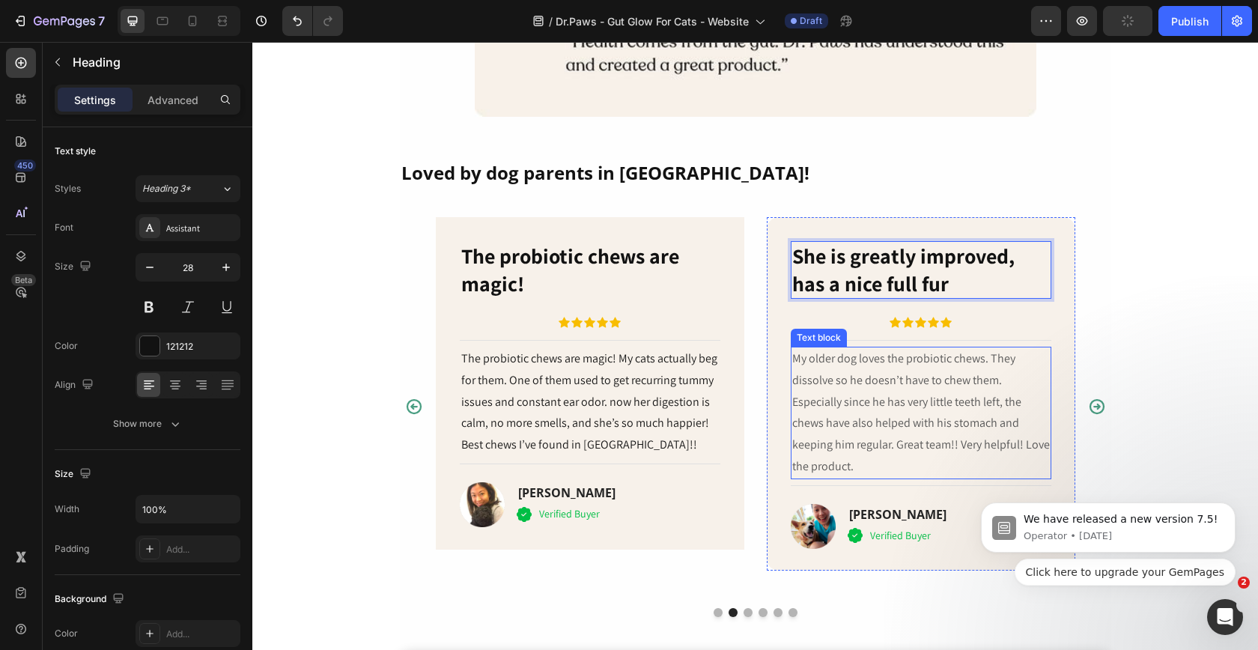
click at [926, 365] on p "My older dog loves the probiotic chews. They dissolve so he doesn’t have to che…" at bounding box center [921, 413] width 258 height 130
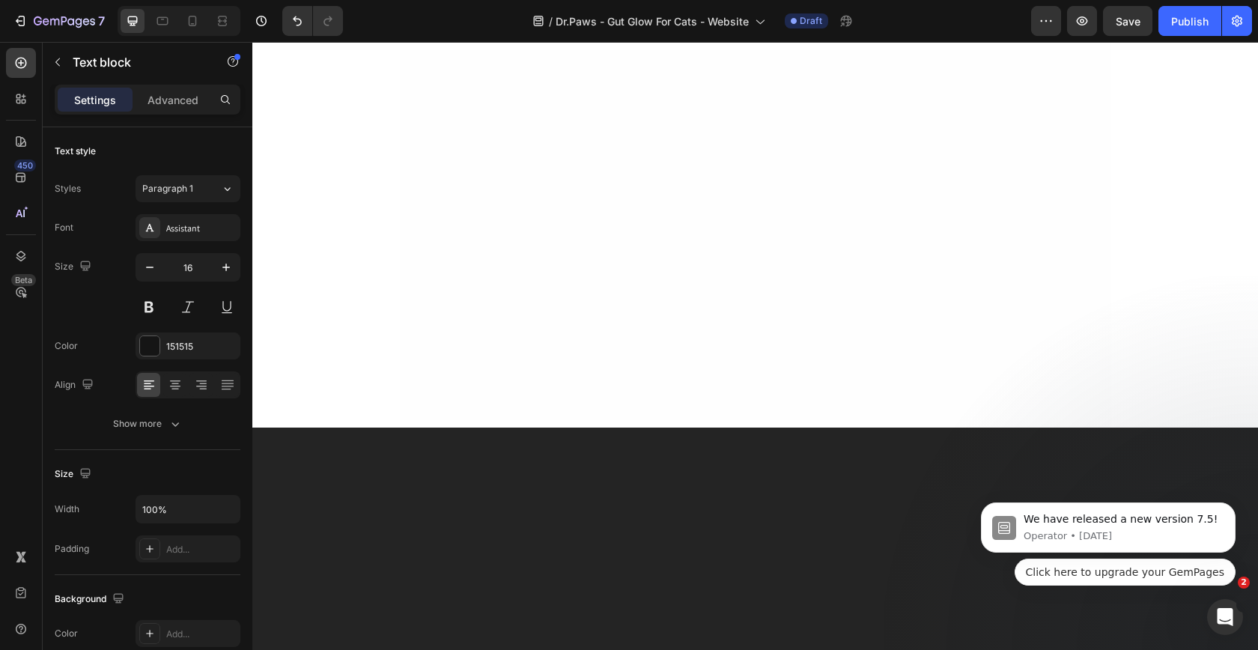
scroll to position [5228, 0]
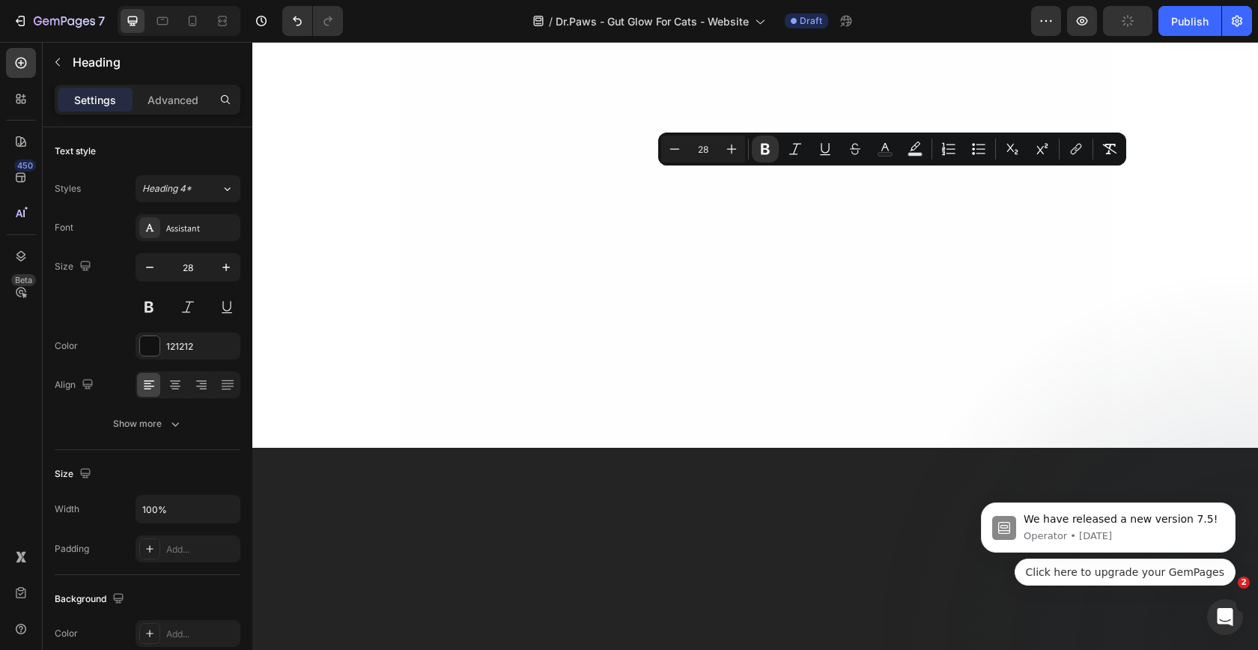
scroll to position [1, 0]
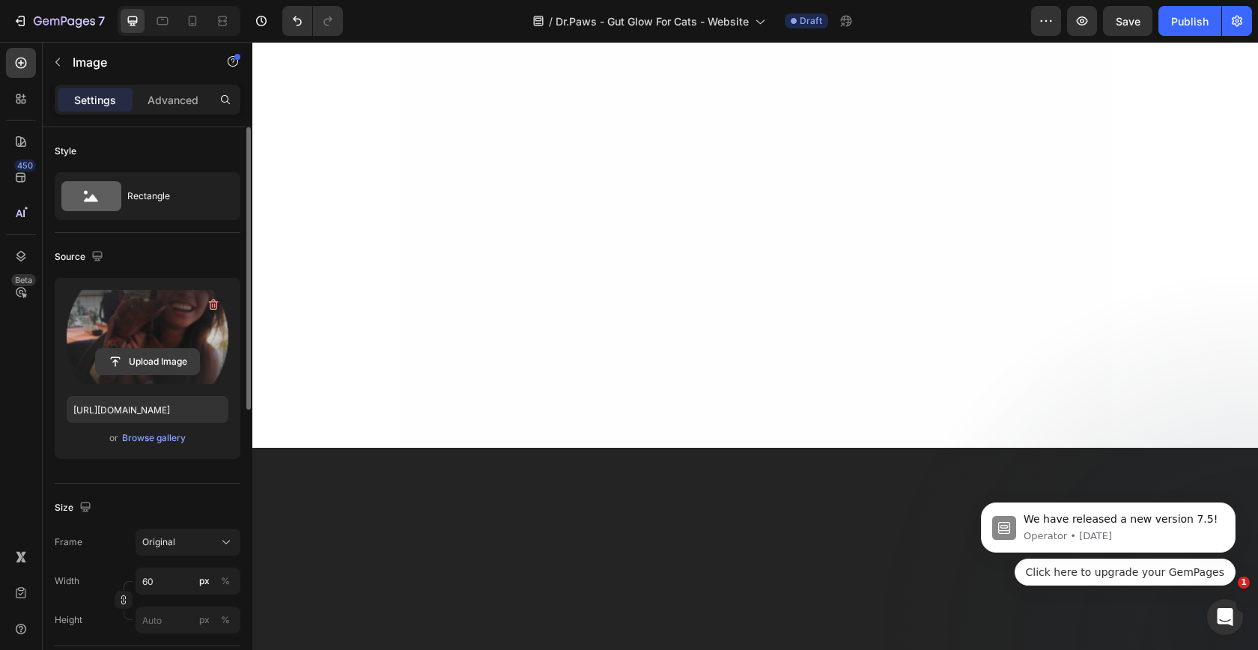
click at [157, 358] on input "file" at bounding box center [147, 361] width 103 height 25
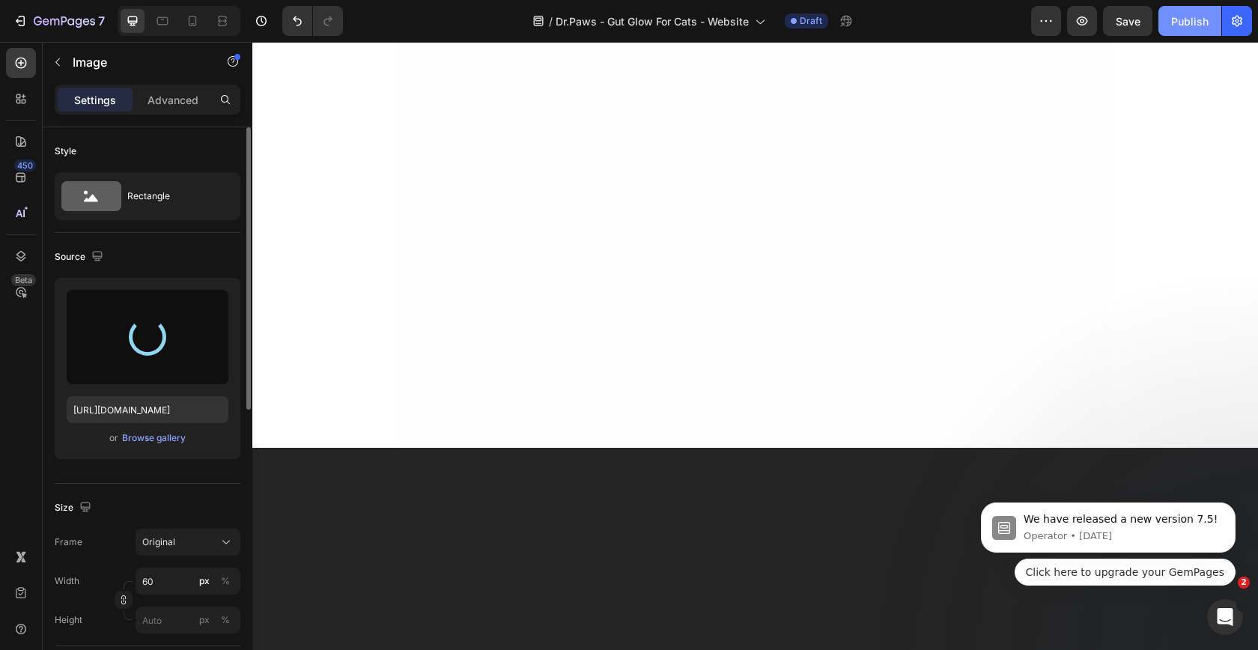
type input "[URL][DOMAIN_NAME]"
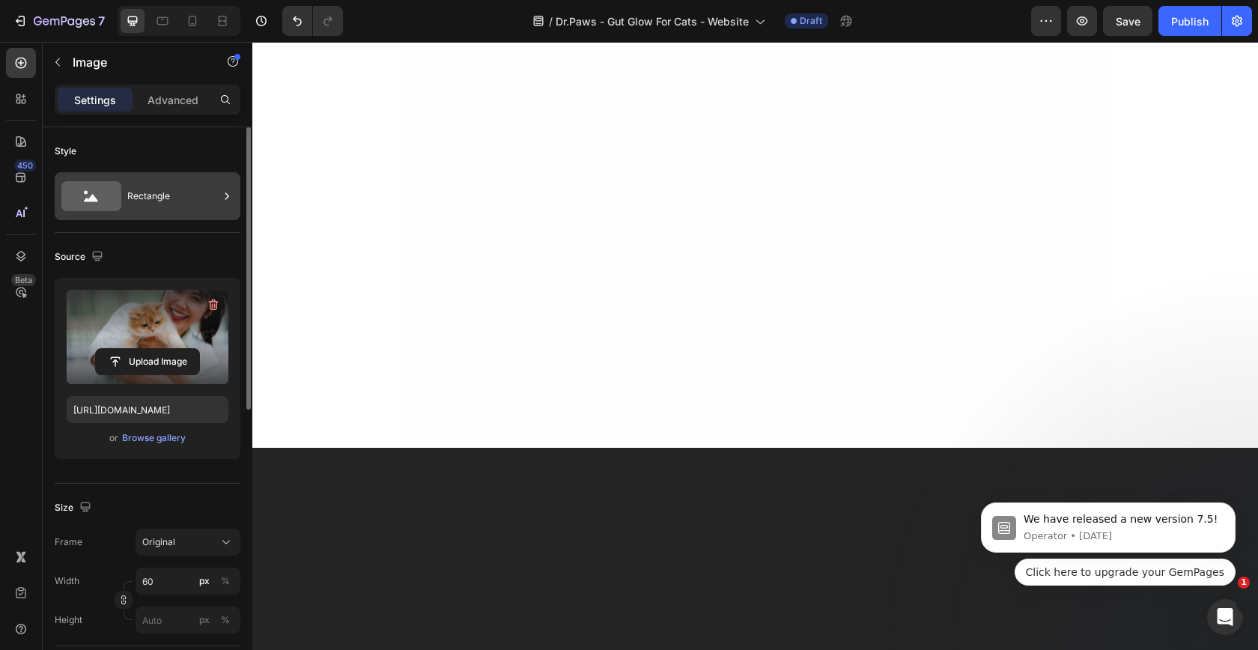
click at [200, 198] on div "Rectangle" at bounding box center [172, 196] width 91 height 34
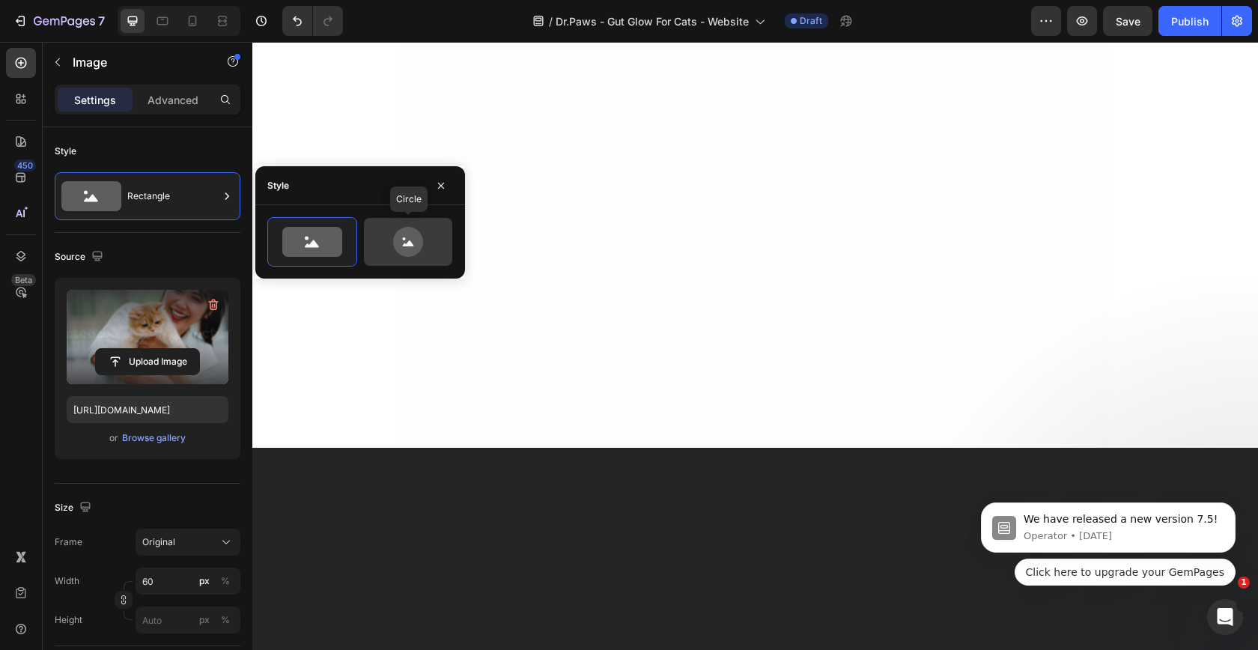
click at [422, 244] on icon at bounding box center [408, 242] width 30 height 30
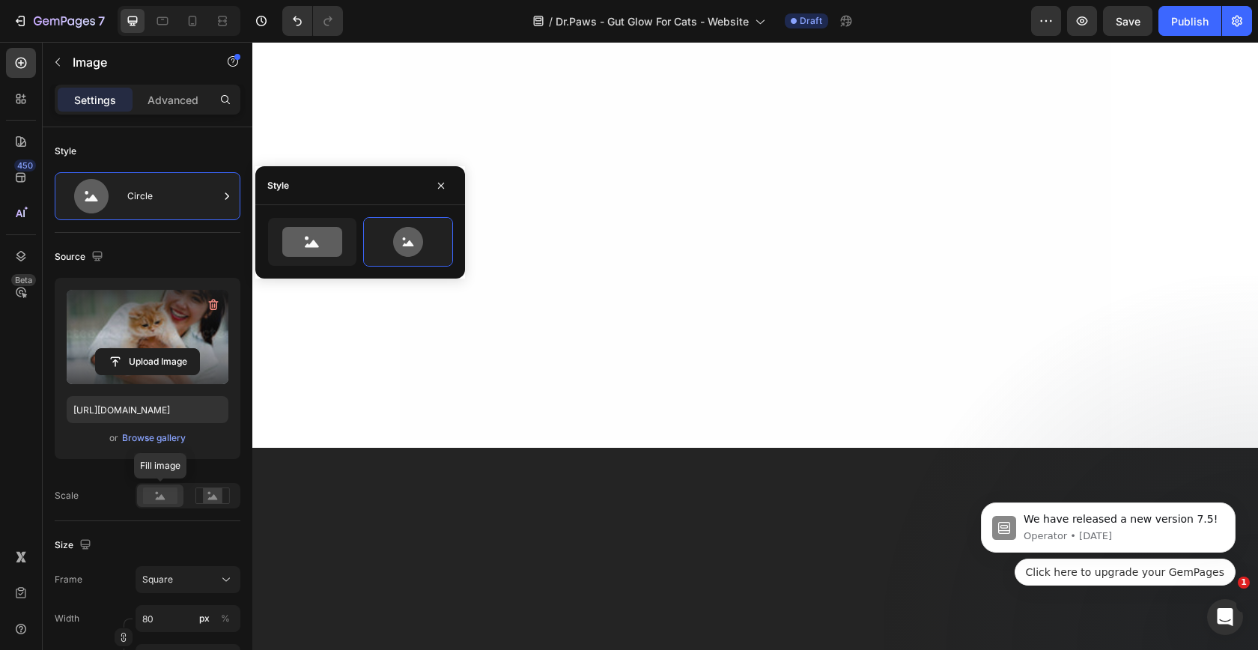
click at [162, 499] on icon at bounding box center [161, 496] width 10 height 5
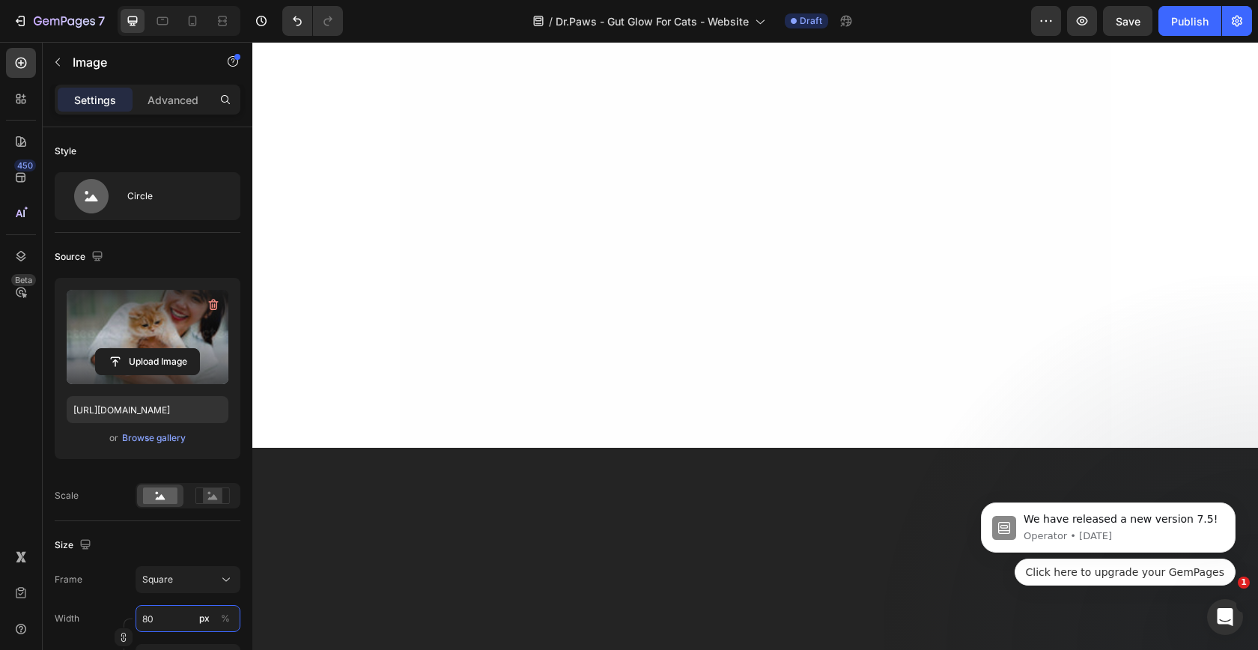
click at [163, 617] on input "80" at bounding box center [188, 618] width 105 height 27
type input "5"
type input "56"
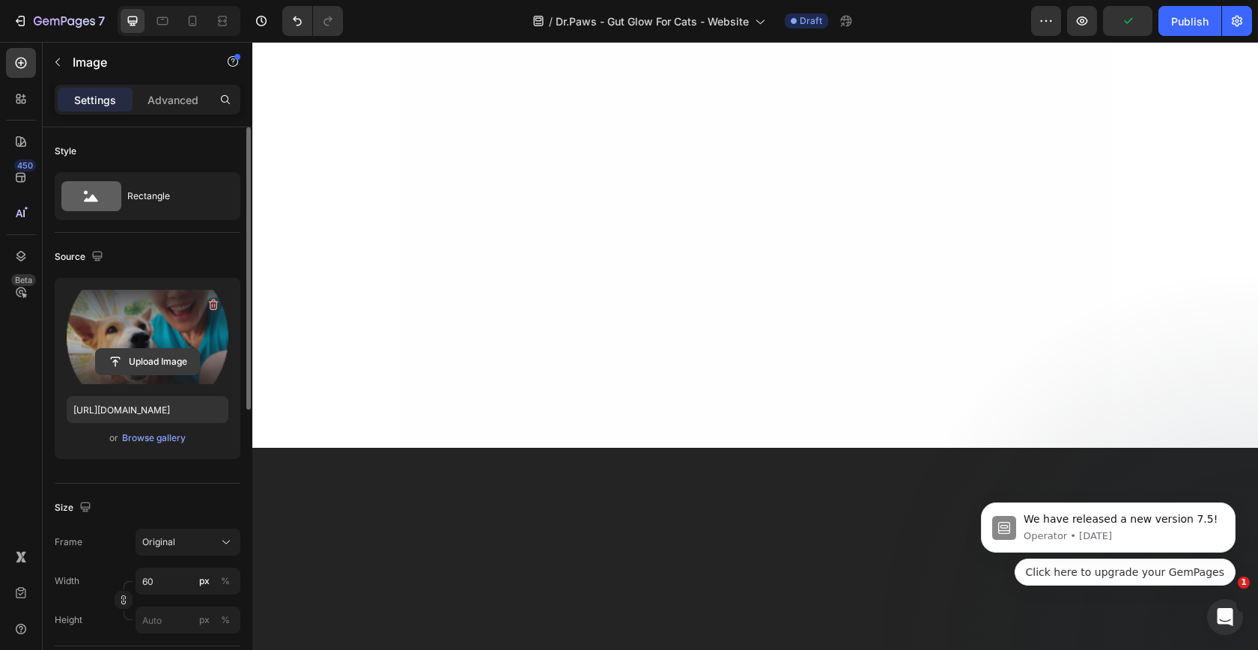
click at [166, 359] on input "file" at bounding box center [147, 361] width 103 height 25
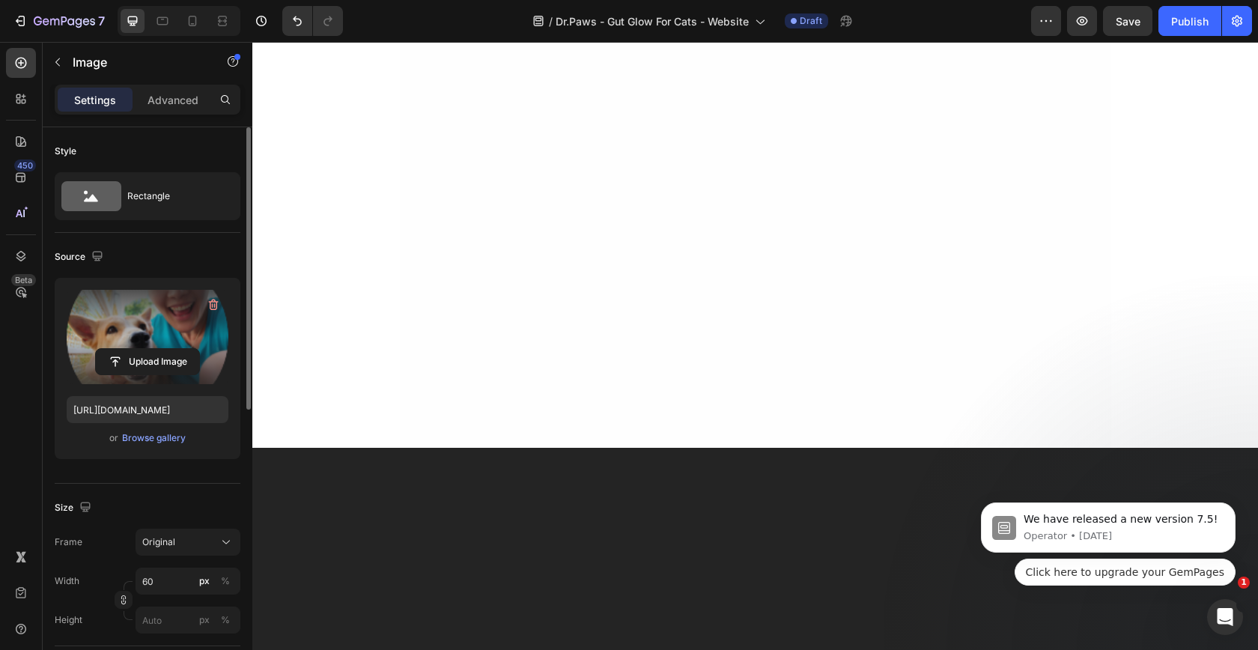
click at [173, 345] on label at bounding box center [148, 337] width 162 height 94
click at [173, 349] on input "file" at bounding box center [147, 361] width 103 height 25
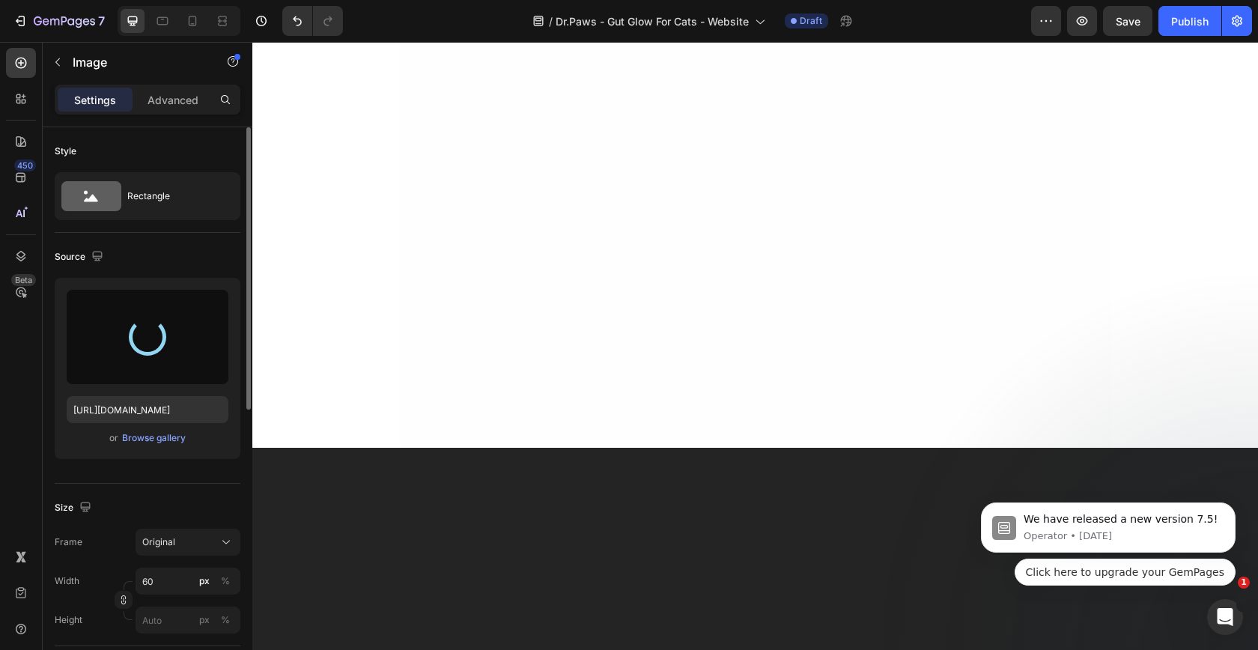
click at [183, 323] on div at bounding box center [148, 337] width 162 height 94
type input "[URL][DOMAIN_NAME]"
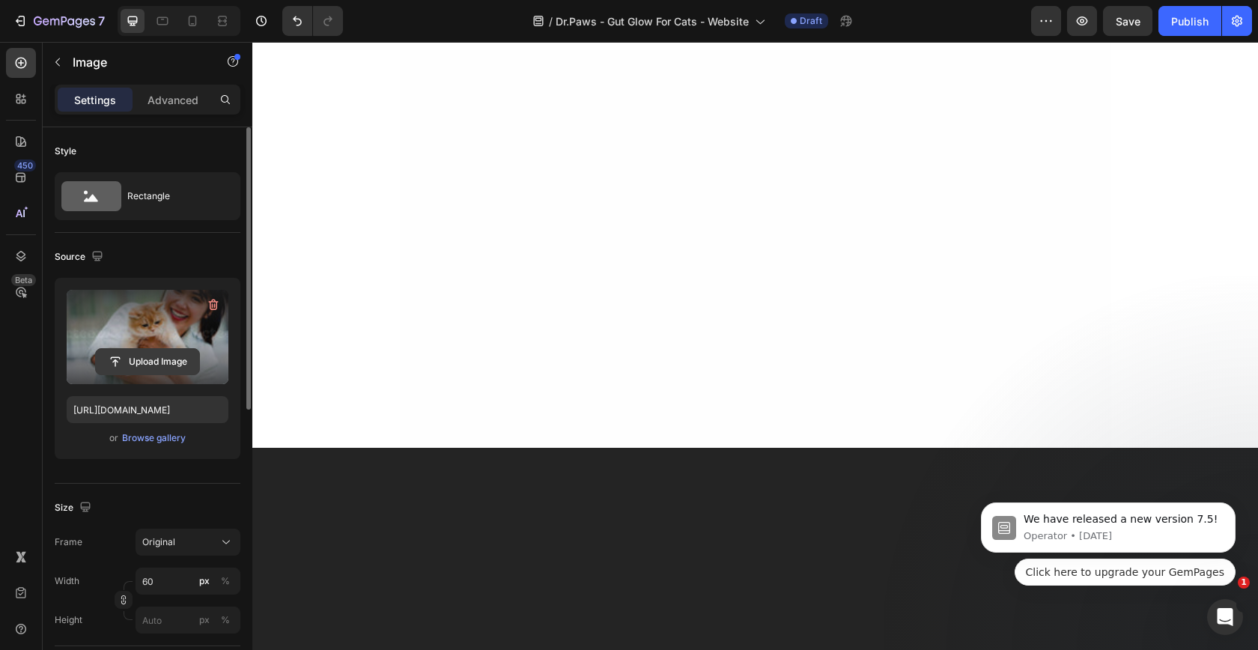
click at [141, 352] on input "file" at bounding box center [147, 361] width 103 height 25
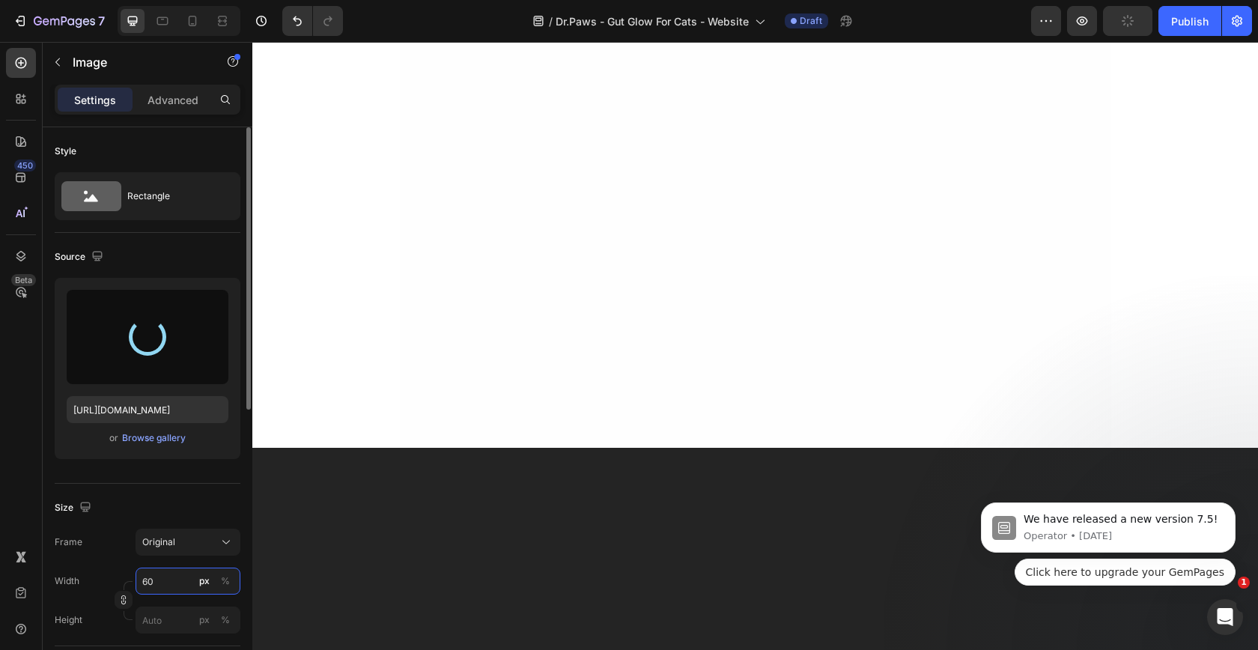
click at [165, 584] on input "60" at bounding box center [188, 581] width 105 height 27
type input "5"
type input "[URL][DOMAIN_NAME]"
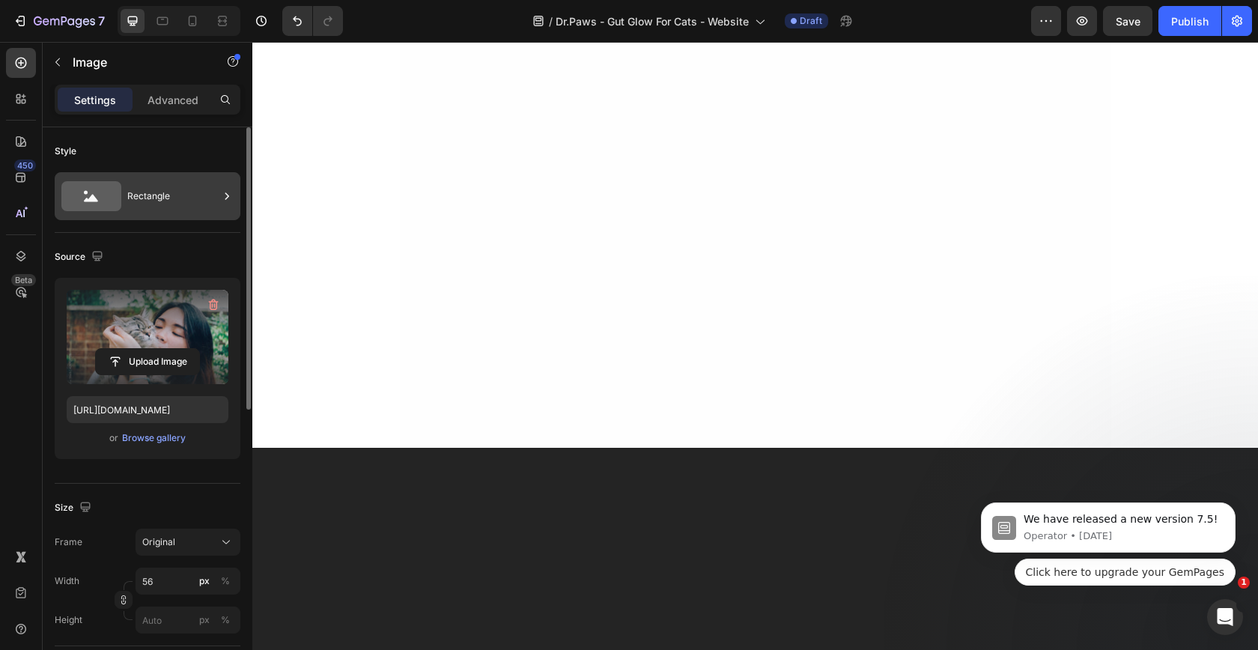
click at [192, 187] on div "Rectangle" at bounding box center [172, 196] width 91 height 34
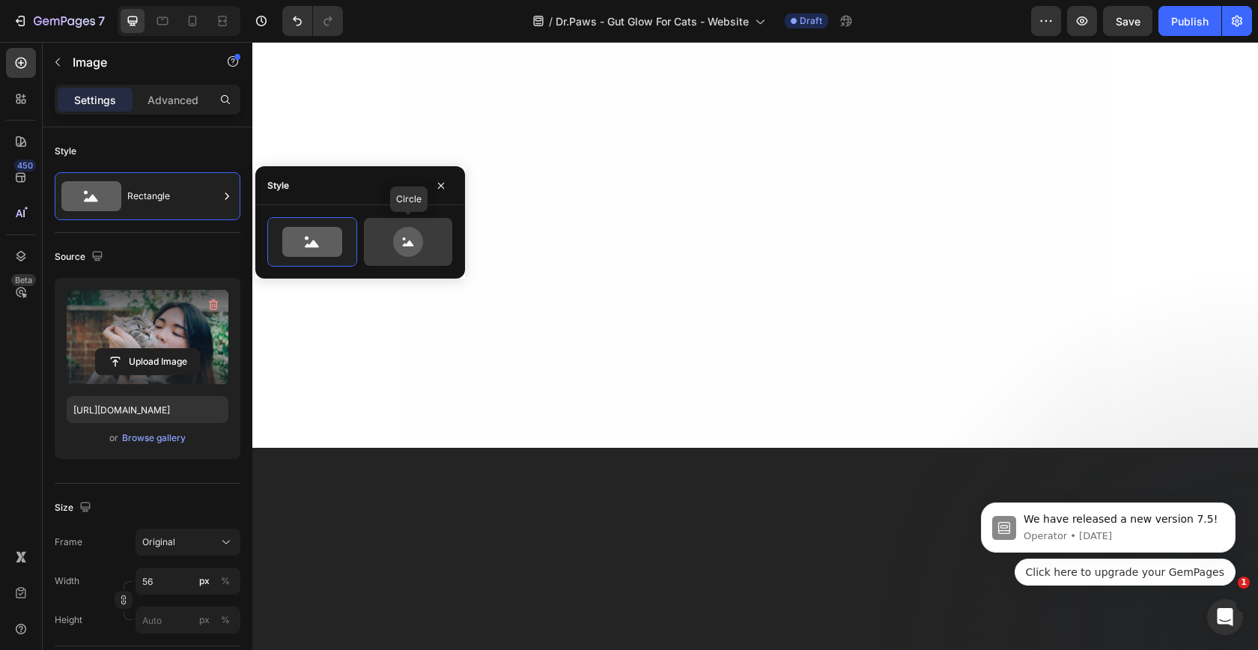
click at [403, 245] on icon at bounding box center [408, 243] width 11 height 6
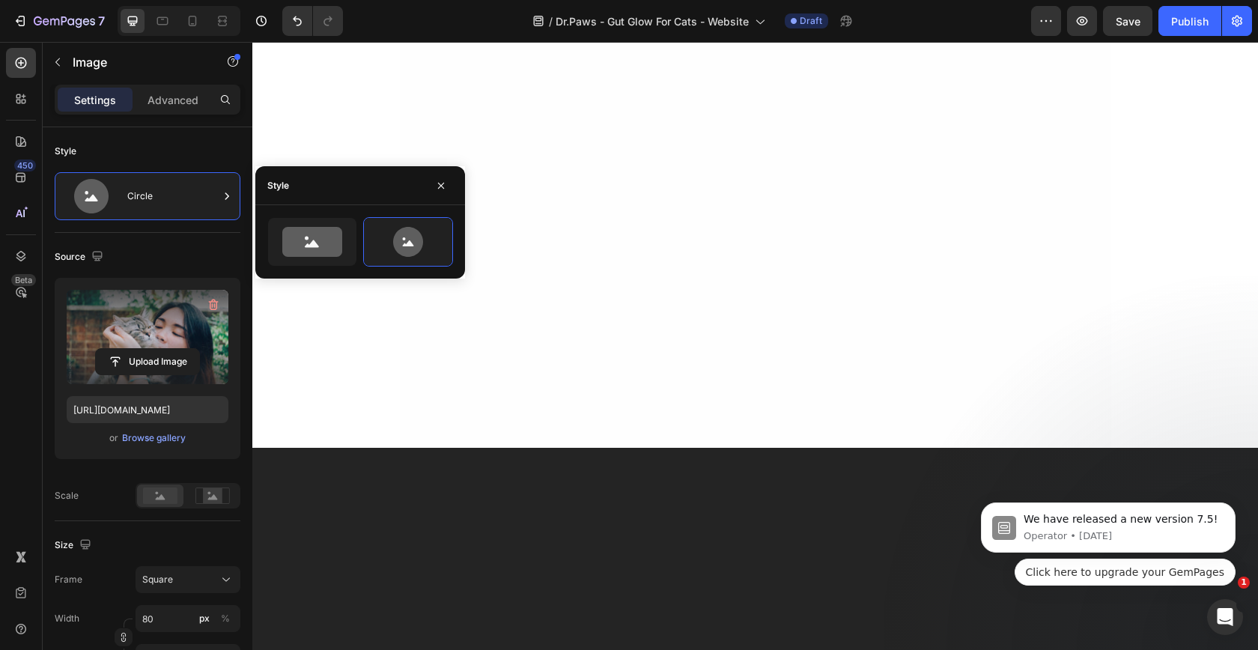
click at [180, 499] on div at bounding box center [160, 495] width 46 height 22
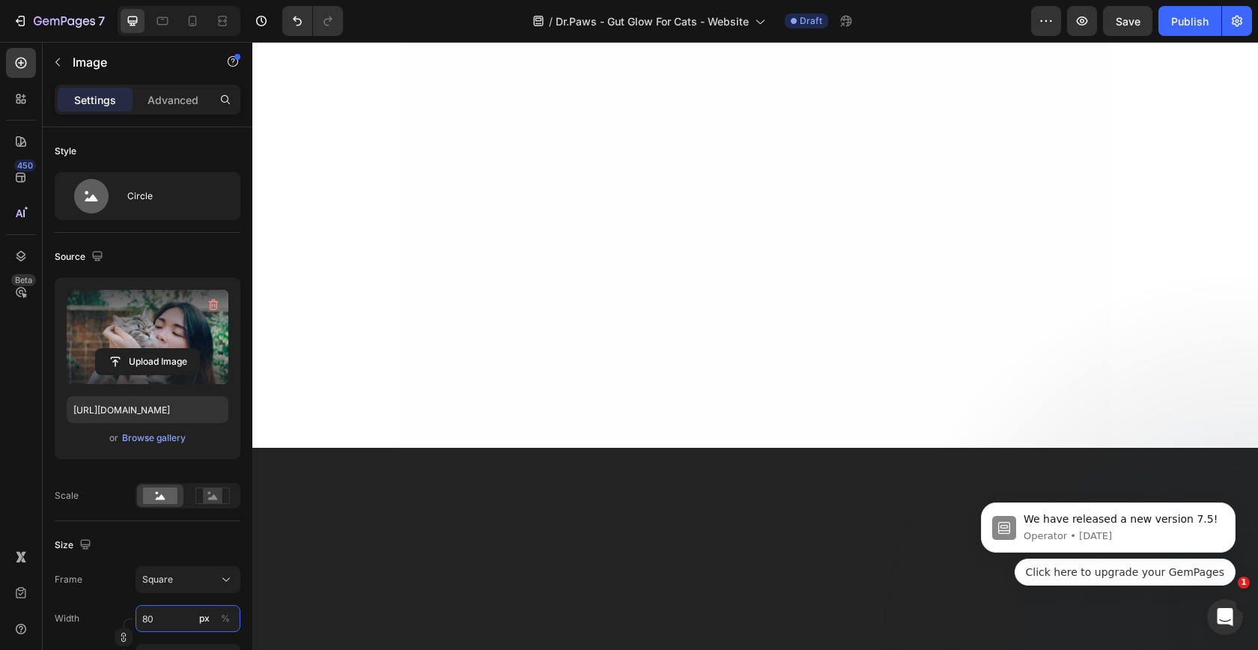
click at [173, 614] on input "80" at bounding box center [188, 618] width 105 height 27
type input "5"
type input "56"
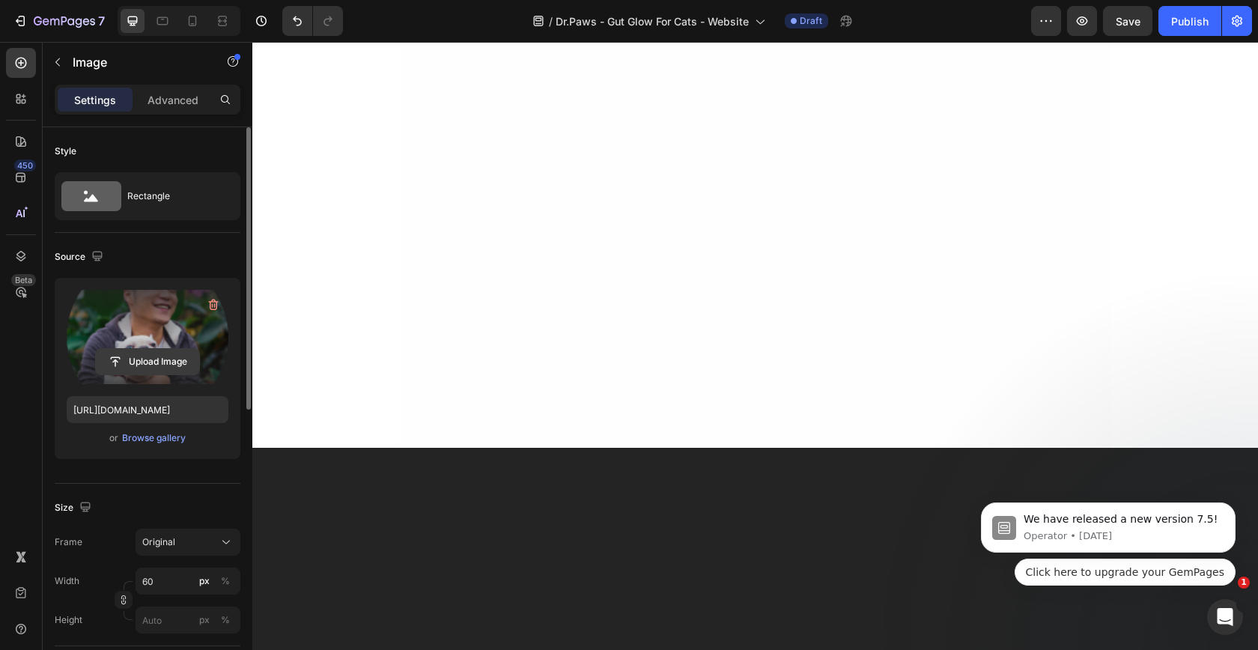
click at [124, 364] on input "file" at bounding box center [147, 361] width 103 height 25
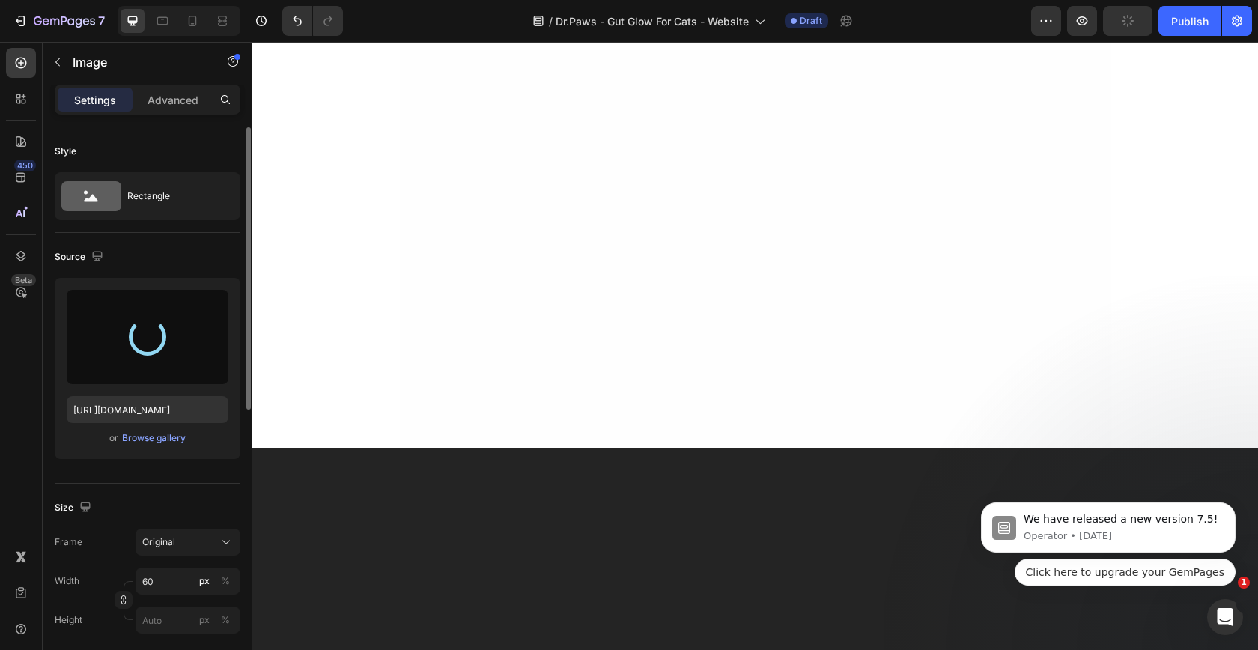
type input "[URL][DOMAIN_NAME]"
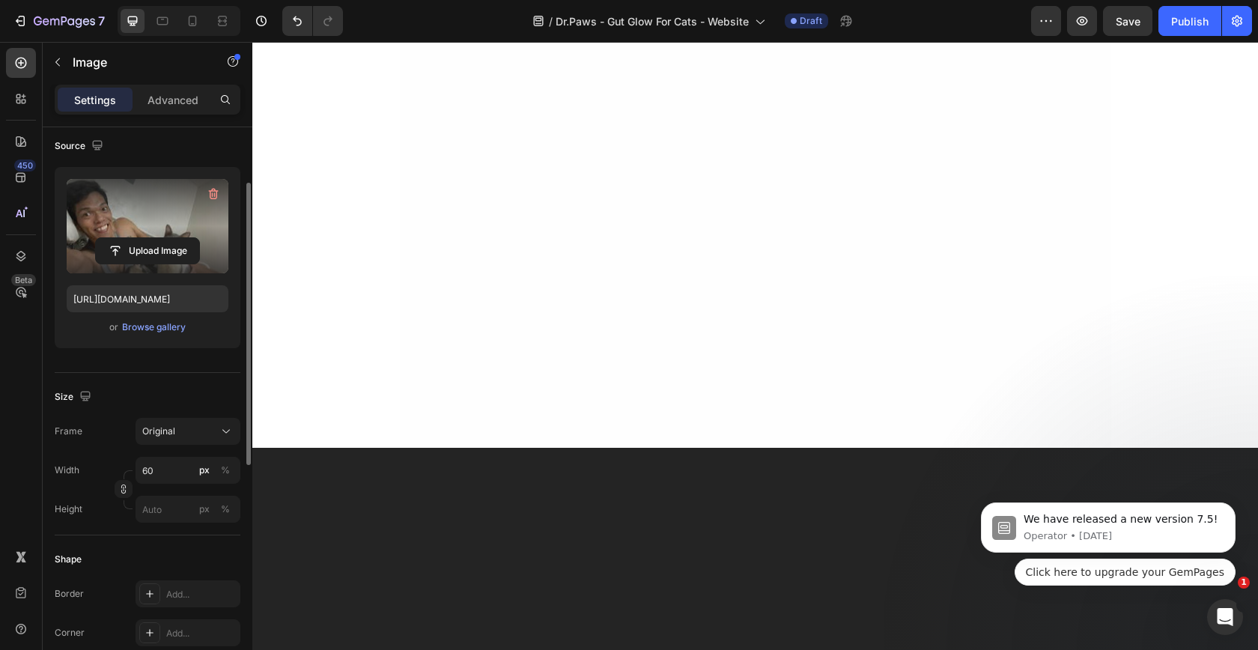
scroll to position [121, 0]
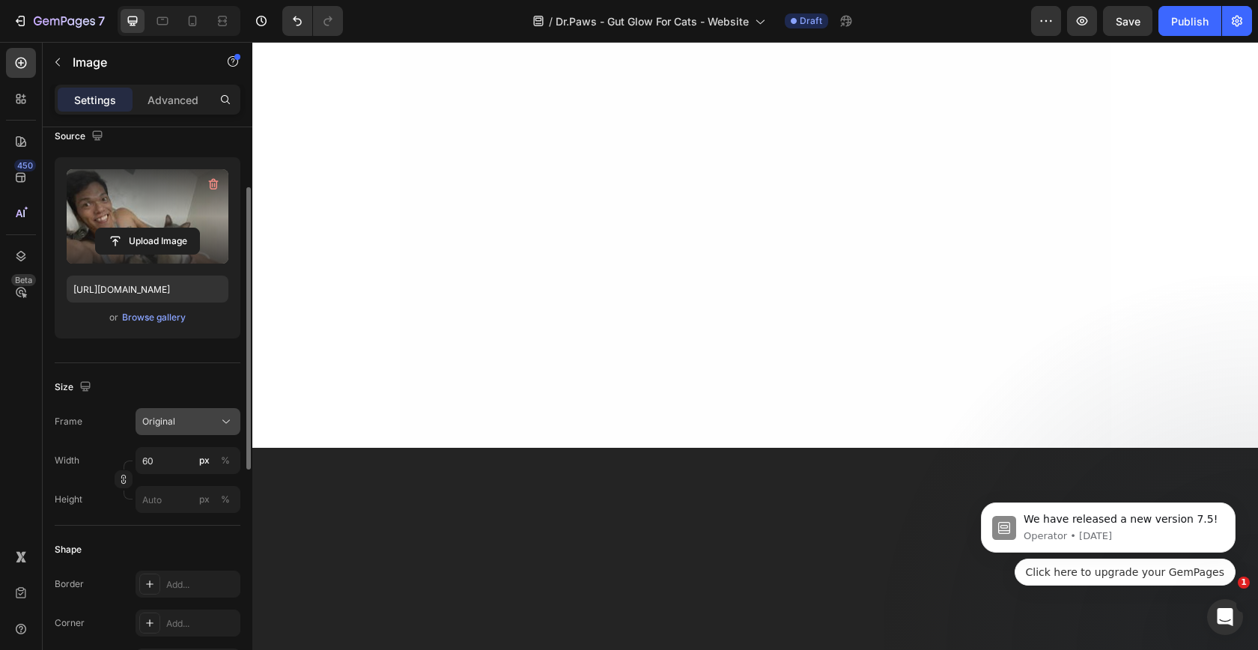
click at [193, 423] on div "Original" at bounding box center [178, 421] width 73 height 13
click at [133, 377] on div "Size" at bounding box center [148, 387] width 186 height 24
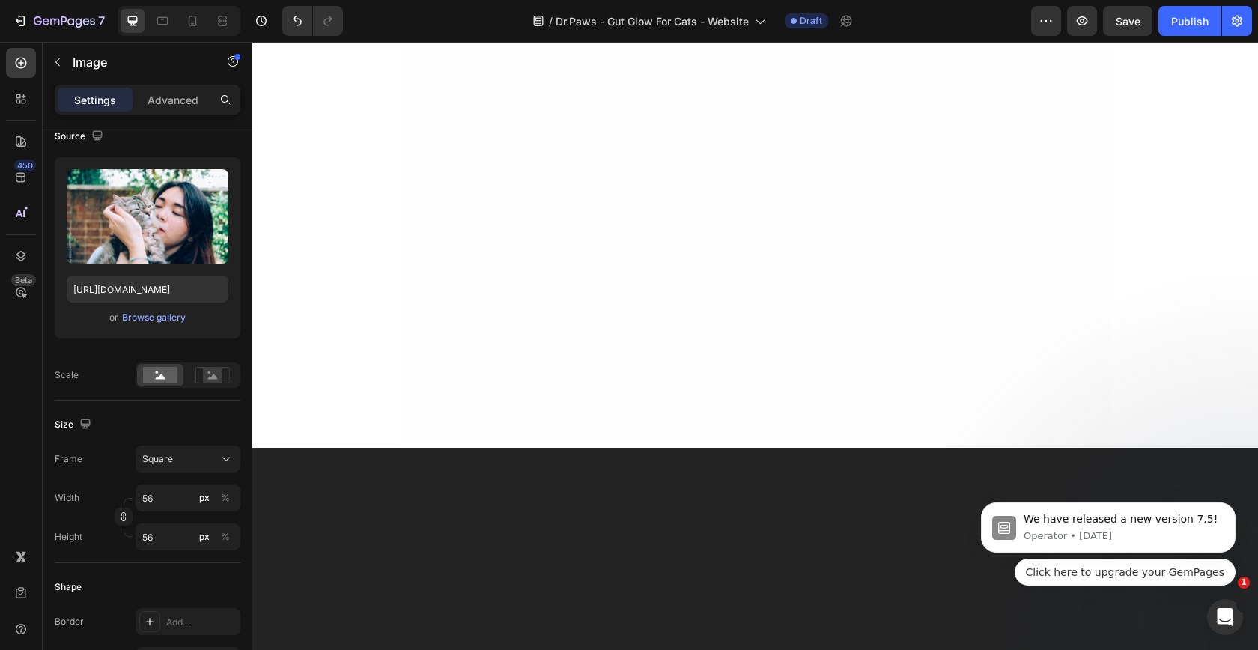
drag, startPoint x: 494, startPoint y: 501, endPoint x: 824, endPoint y: 434, distance: 336.2
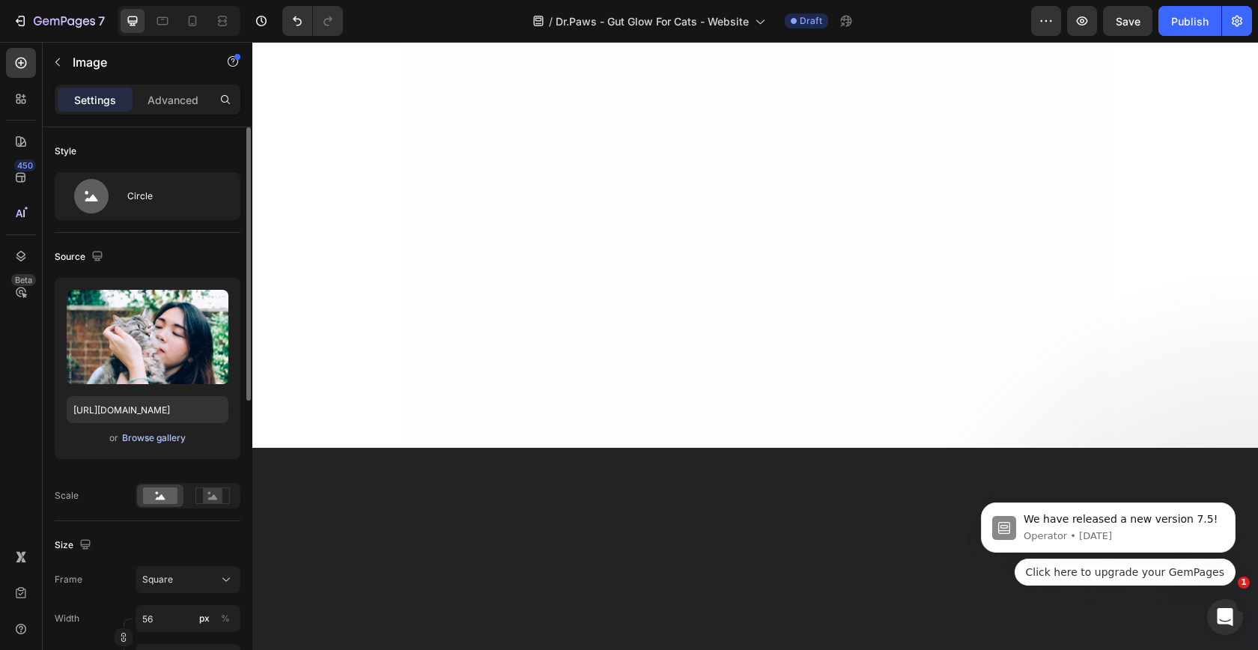
click at [172, 444] on div "Browse gallery" at bounding box center [154, 437] width 64 height 13
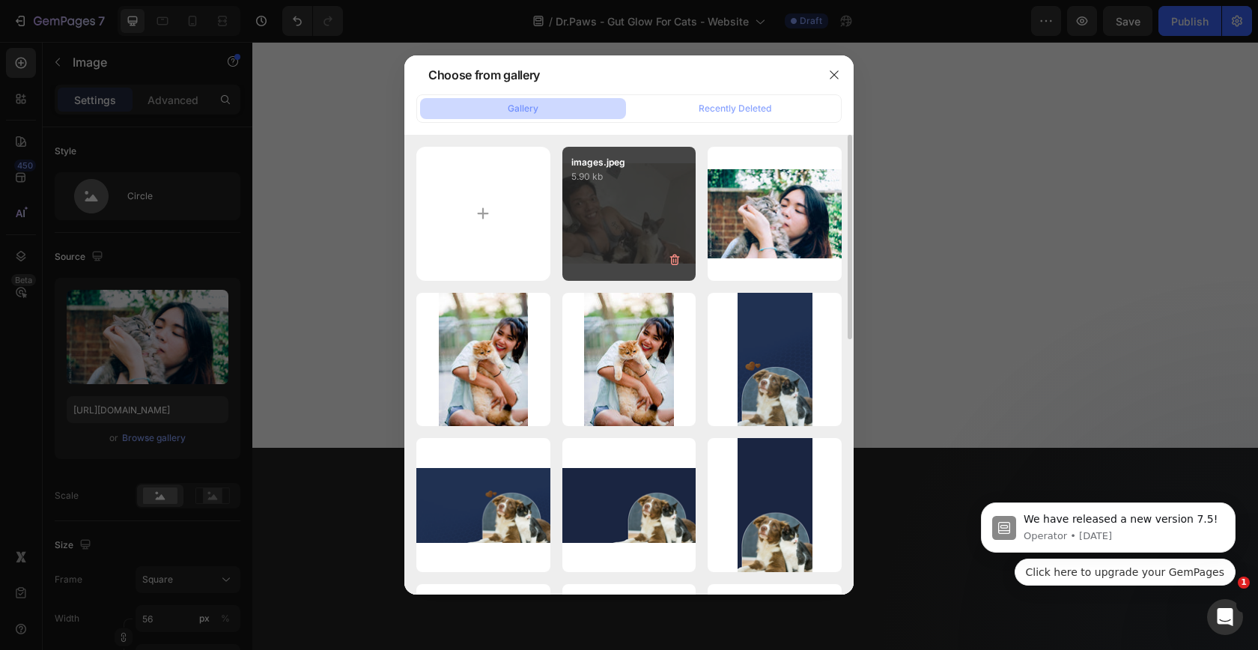
click at [615, 162] on p "images.jpeg" at bounding box center [629, 162] width 116 height 13
type input "[URL][DOMAIN_NAME]"
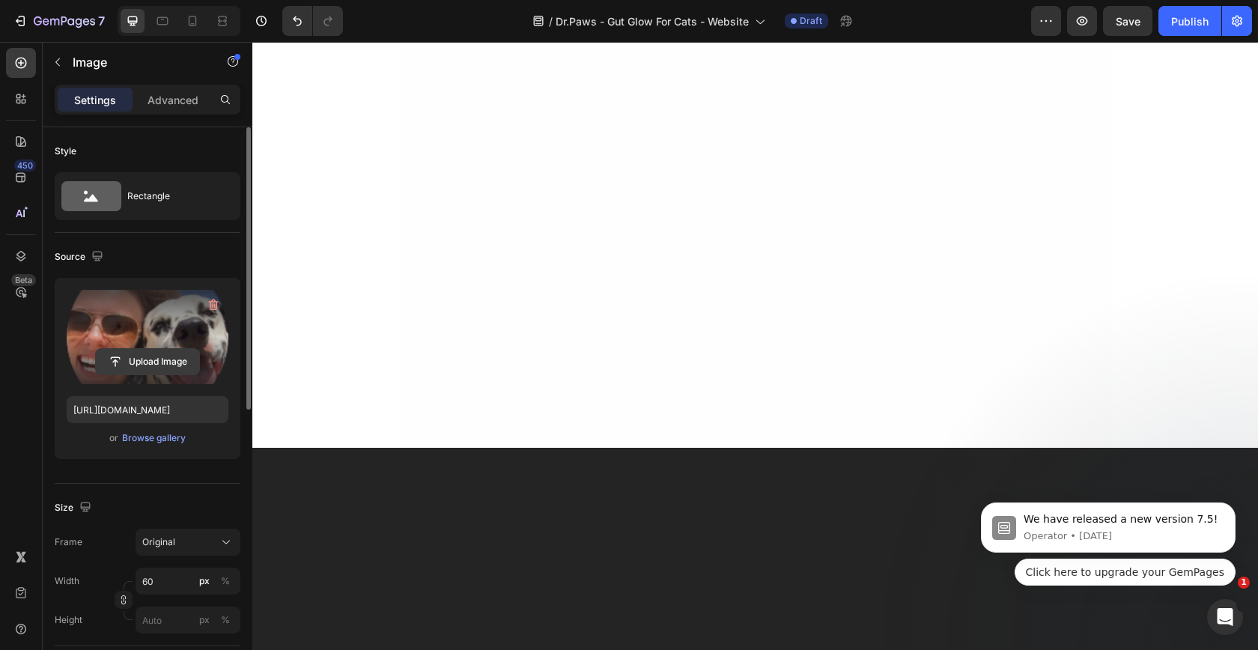
click at [142, 358] on input "file" at bounding box center [147, 361] width 103 height 25
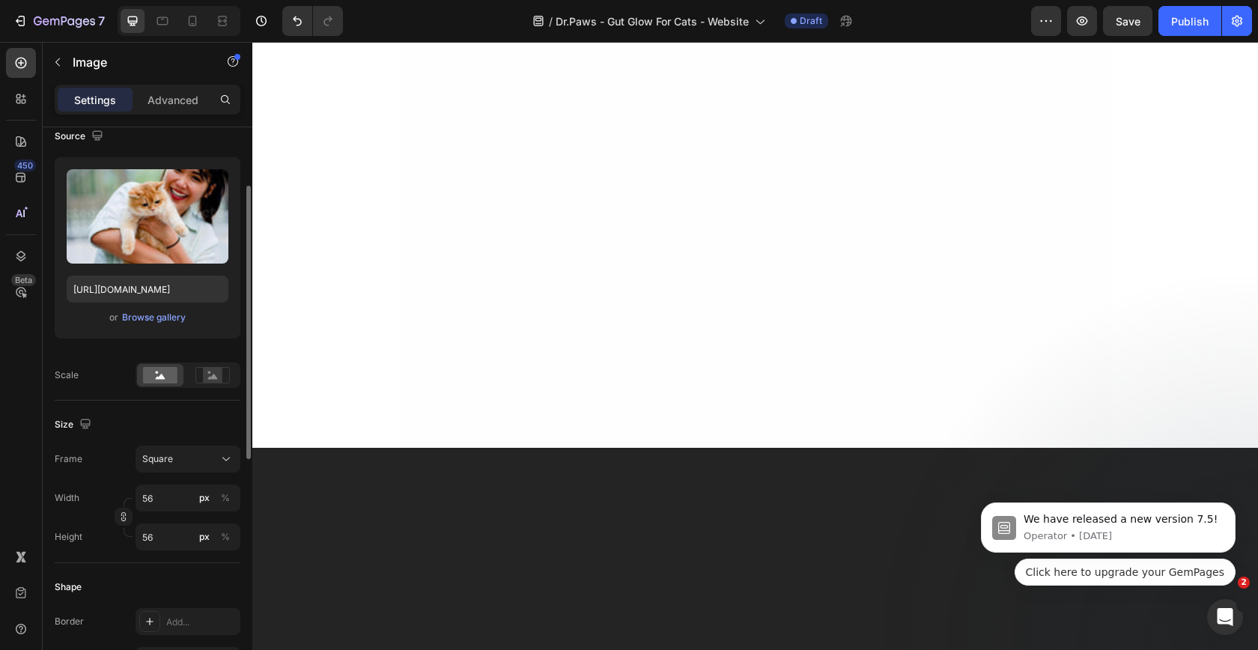
drag, startPoint x: 538, startPoint y: 401, endPoint x: 523, endPoint y: 426, distance: 28.9
drag, startPoint x: 481, startPoint y: 474, endPoint x: 816, endPoint y: 464, distance: 335.6
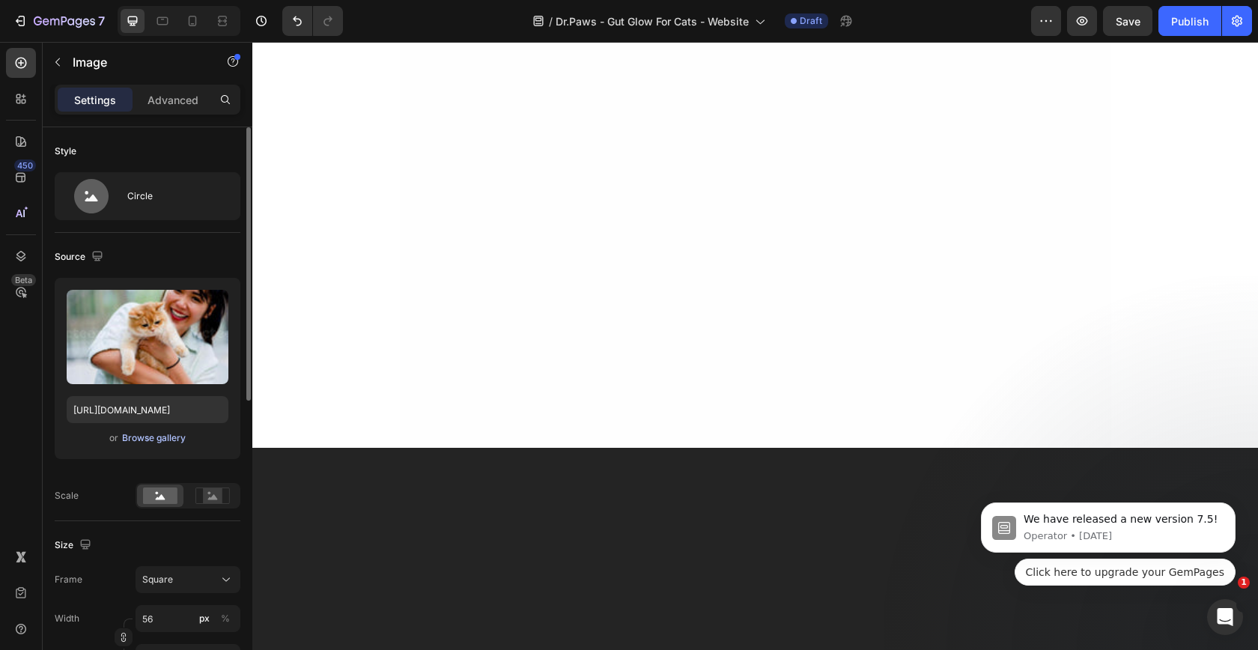
click at [152, 440] on div "Browse gallery" at bounding box center [154, 437] width 64 height 13
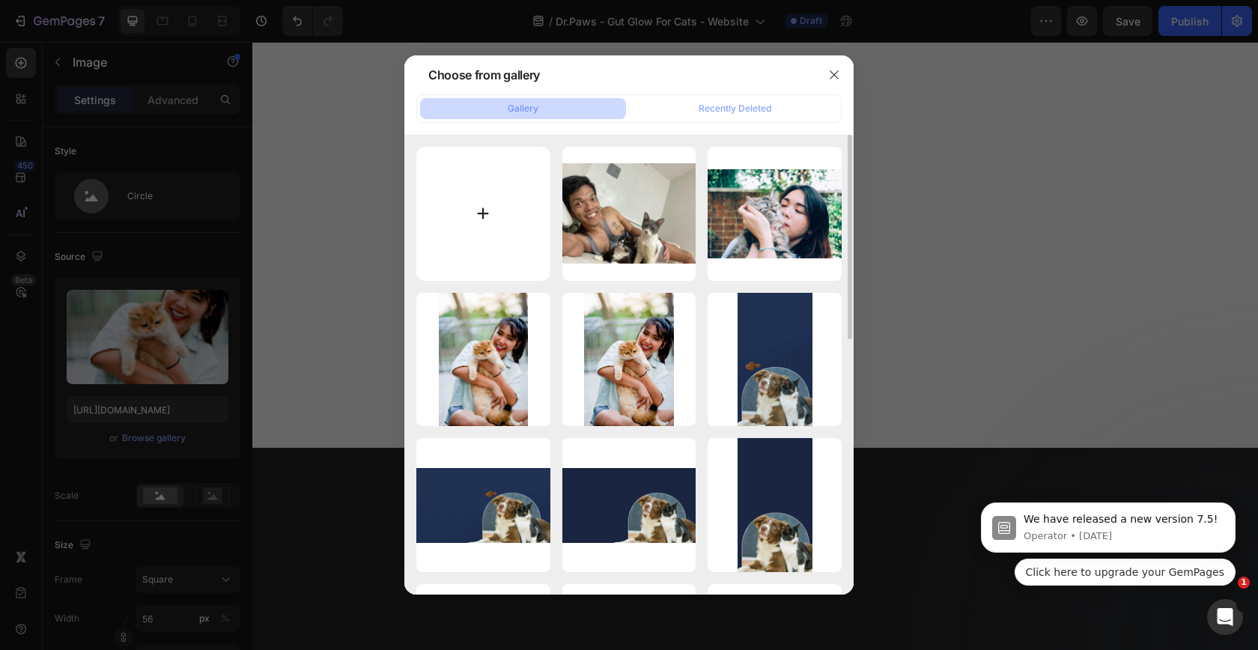
click at [504, 199] on input "file" at bounding box center [483, 214] width 134 height 134
type input "C:\fakepath\images (1).jpeg"
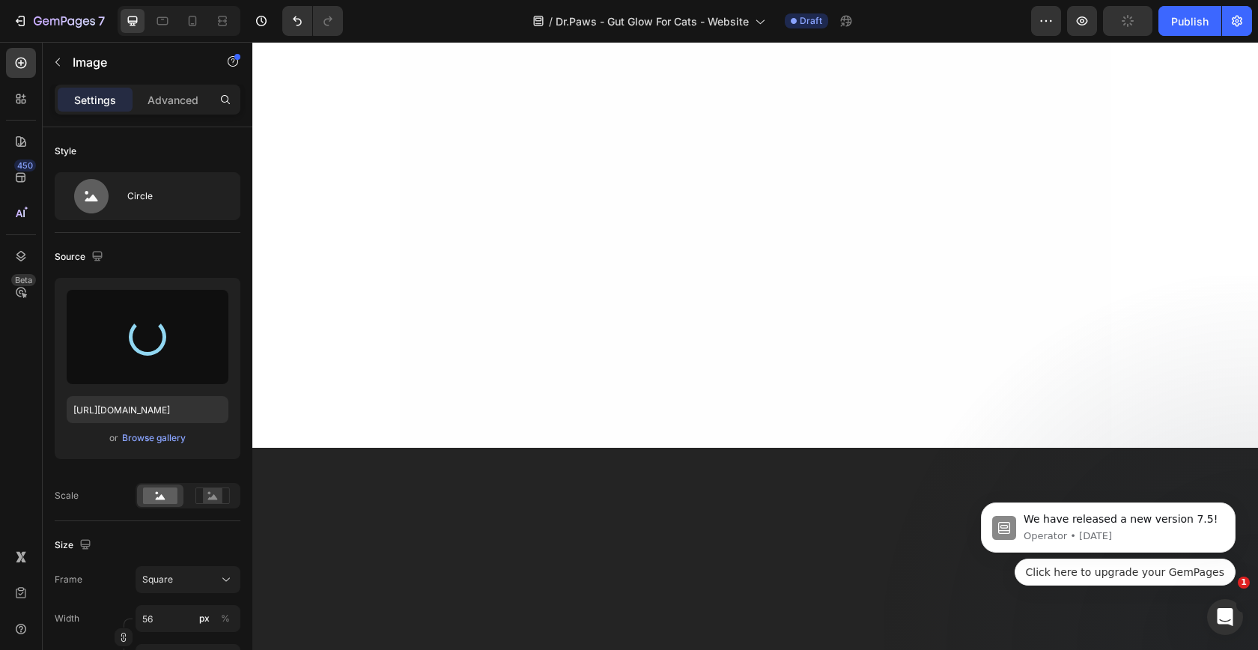
type input "[URL][DOMAIN_NAME]"
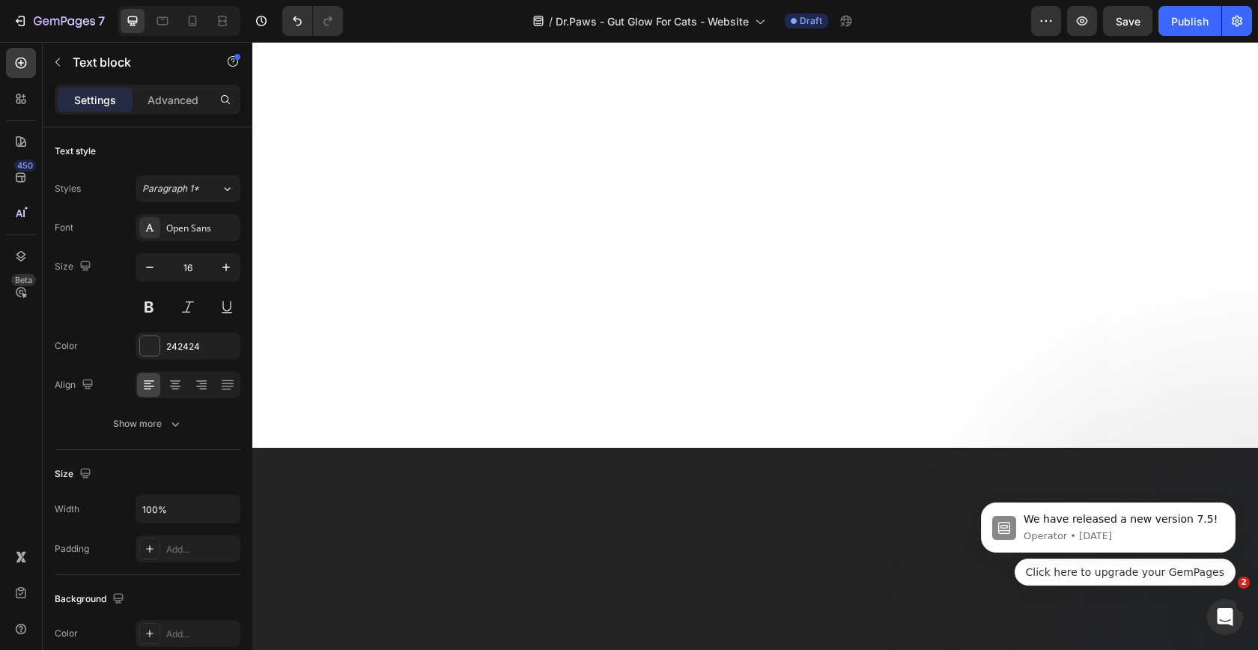
click html "We have released a new version 7.5! Operator • [DATE] Click here to upgrade you…"
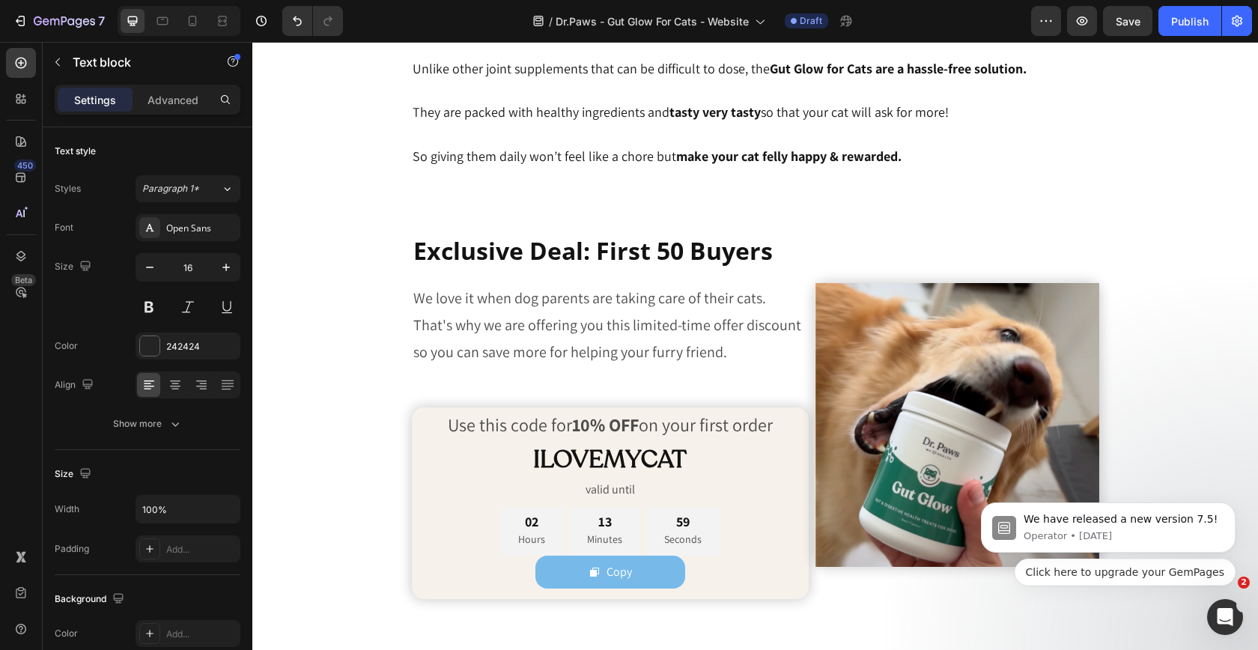
scroll to position [6278, 0]
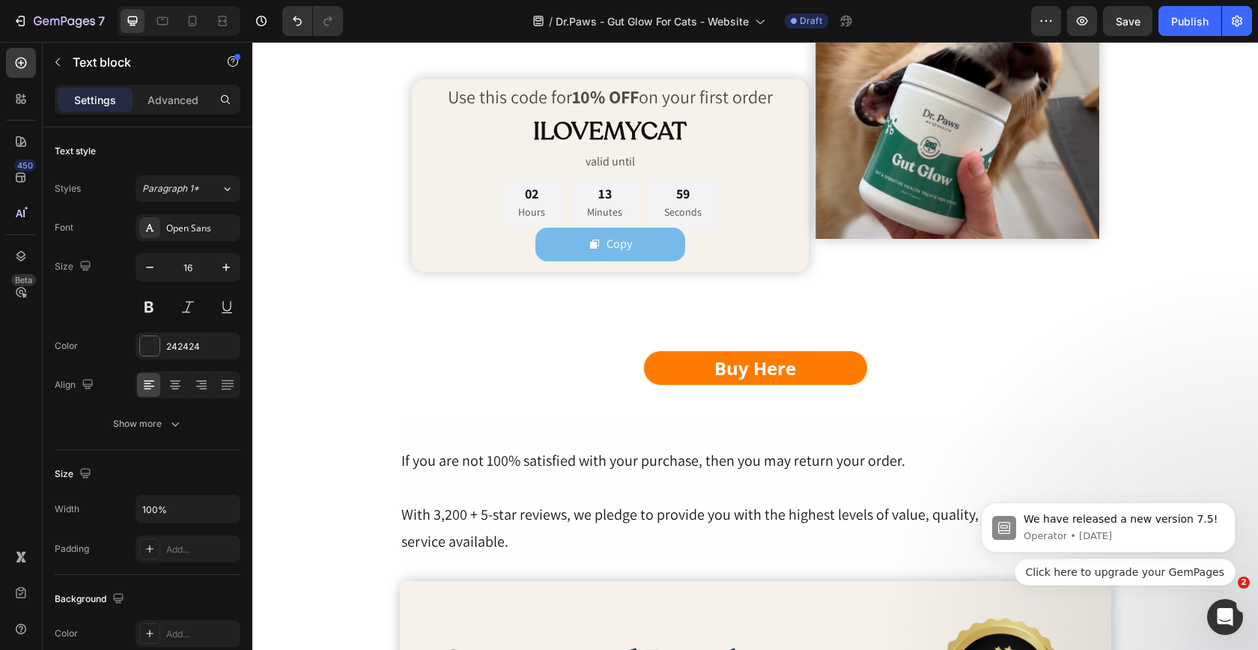
click at [705, 364] on link "Buy Here" at bounding box center [755, 367] width 225 height 35
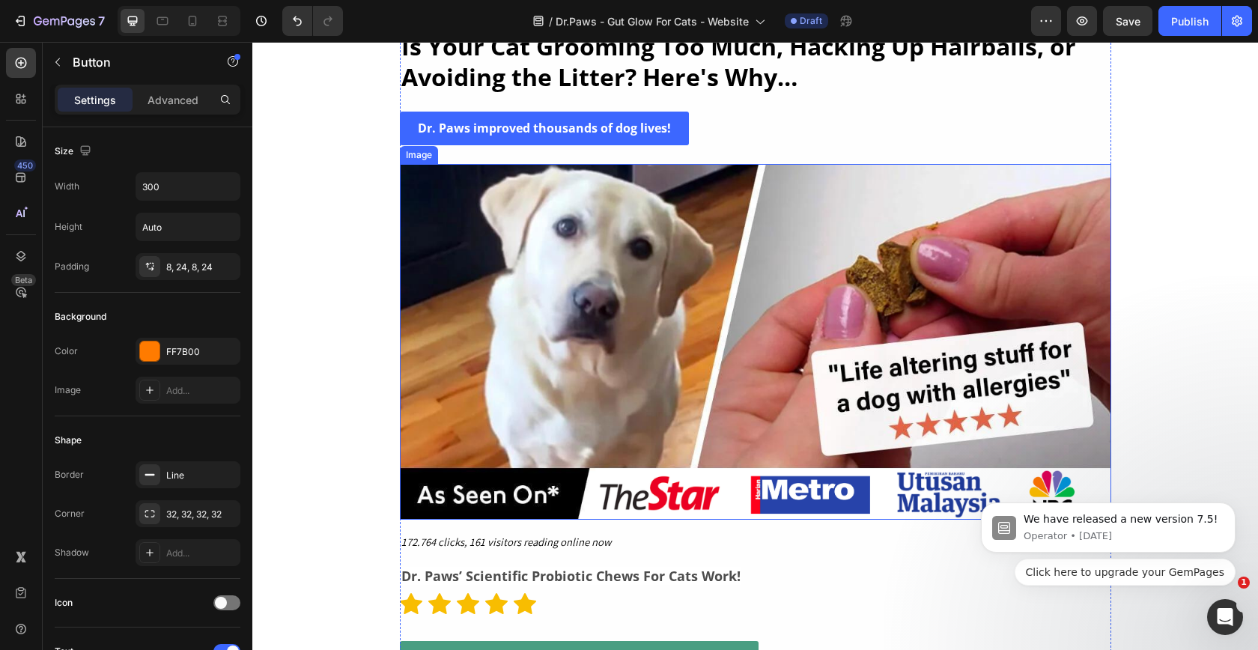
scroll to position [0, 0]
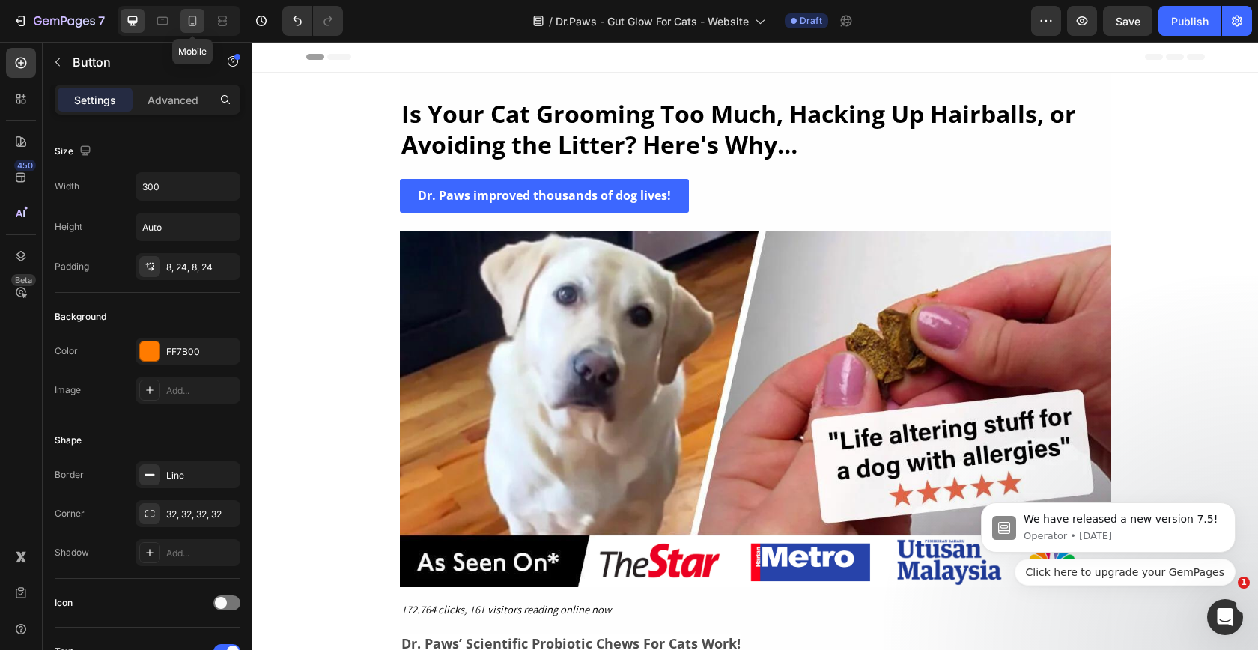
click at [189, 27] on icon at bounding box center [192, 20] width 15 height 15
type input "Auto"
type input "20"
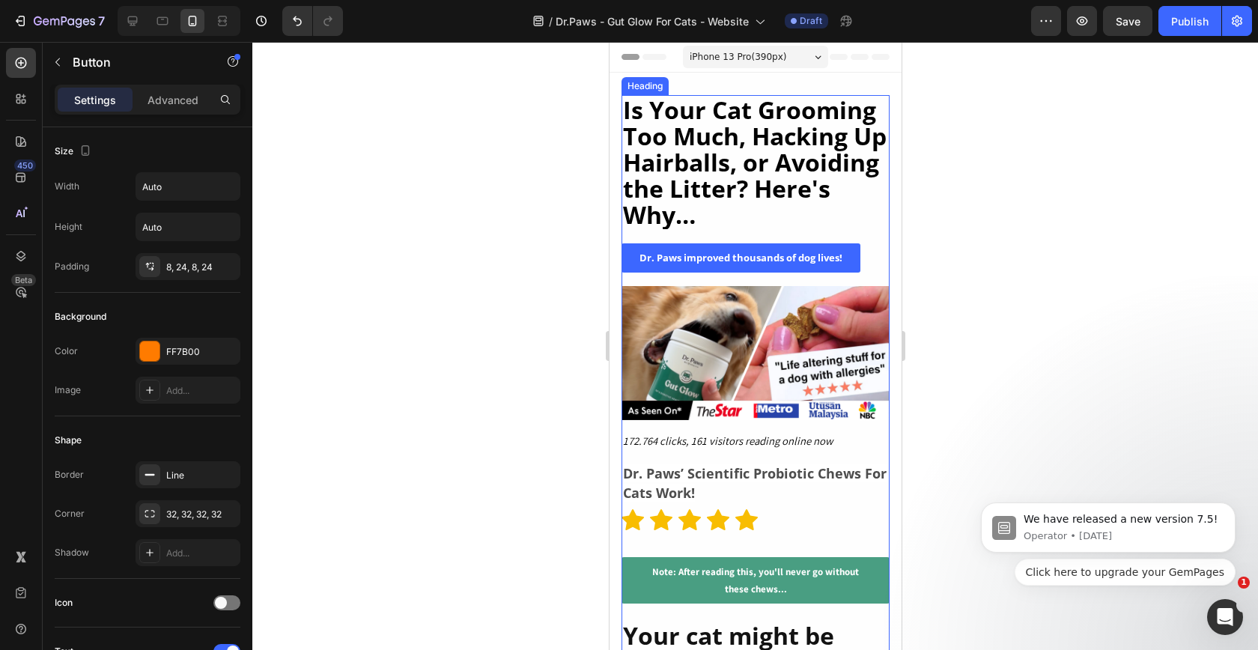
click at [822, 204] on strong "Is Your Cat Grooming Too Much, Hacking Up Hairballs, or Avoiding the Litter? He…" at bounding box center [754, 162] width 264 height 137
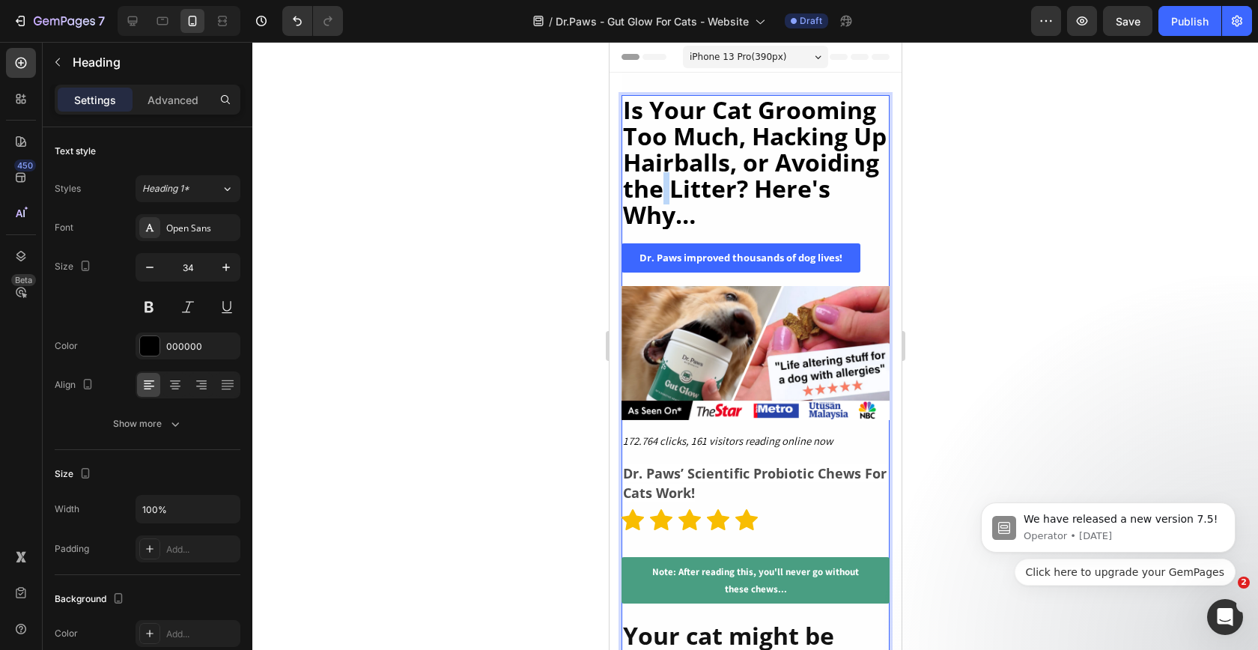
click at [772, 186] on strong "Is Your Cat Grooming Too Much, Hacking Up Hairballs, or Avoiding the Litter? He…" at bounding box center [754, 162] width 264 height 137
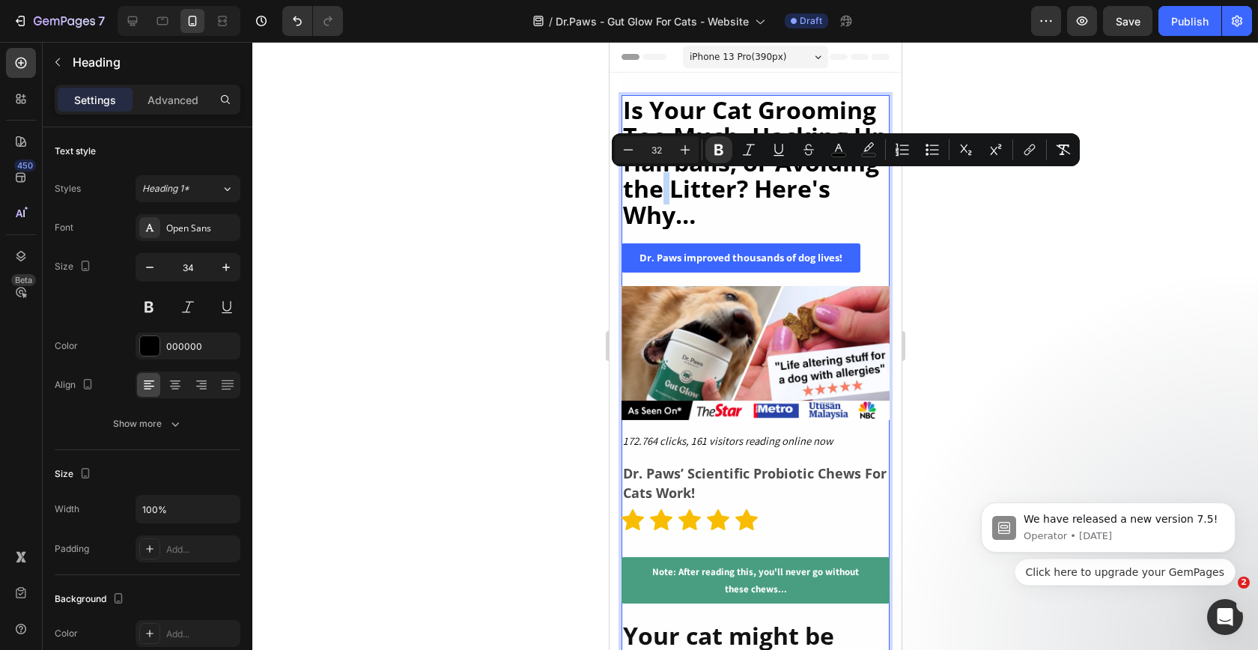
click at [772, 186] on strong "Is Your Cat Grooming Too Much, Hacking Up Hairballs, or Avoiding the Litter? He…" at bounding box center [754, 162] width 264 height 137
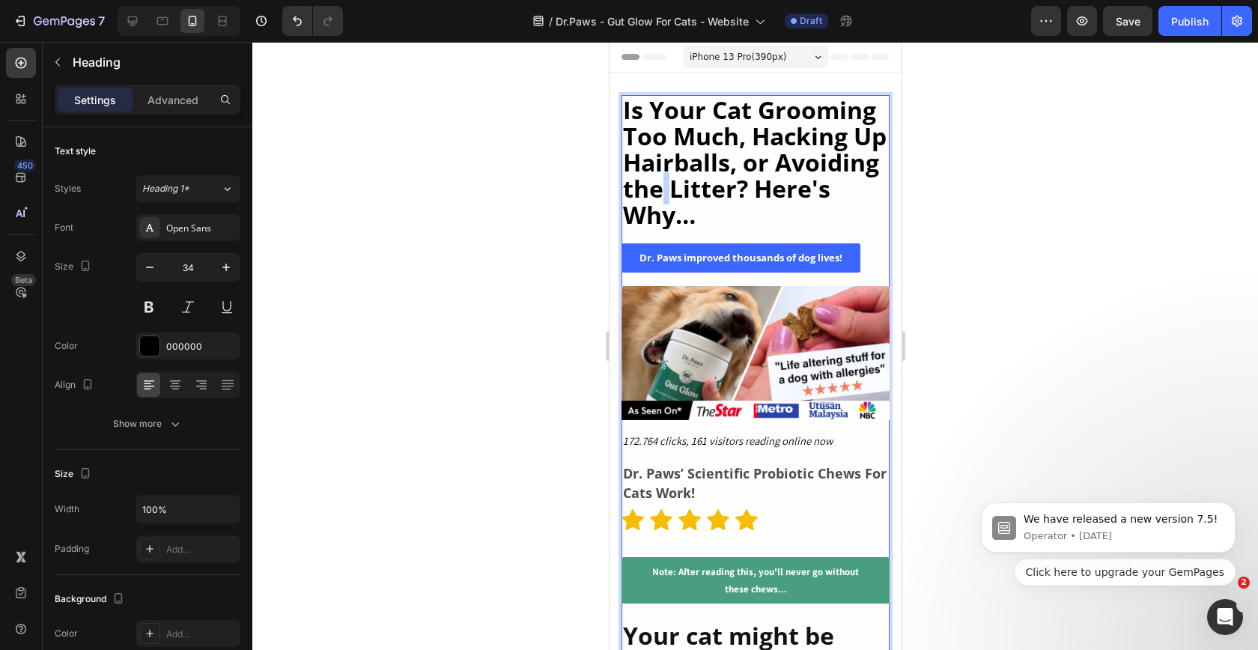
click at [772, 186] on strong "Is Your Cat Grooming Too Much, Hacking Up Hairballs, or Avoiding the Litter? He…" at bounding box center [754, 162] width 264 height 137
click at [777, 223] on p "Is Your Cat Grooming Too Much, Hacking Up Hairballs, or Avoiding the Litter? He…" at bounding box center [754, 162] width 265 height 131
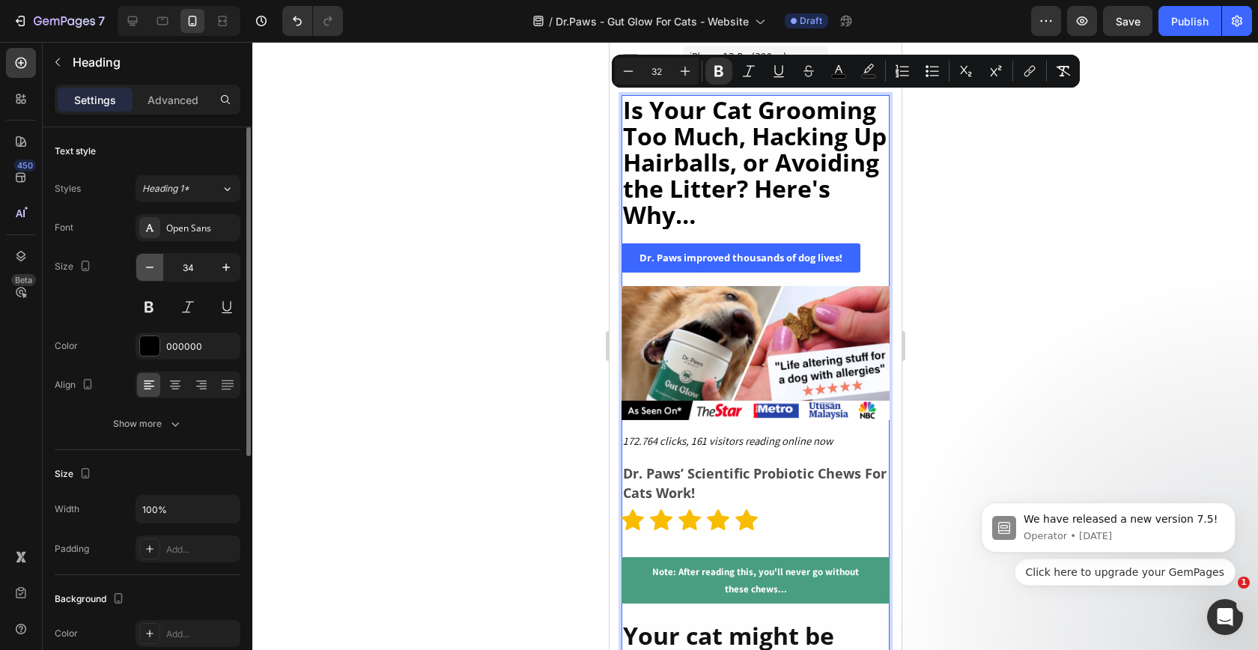
click at [157, 274] on icon "button" at bounding box center [149, 267] width 15 height 15
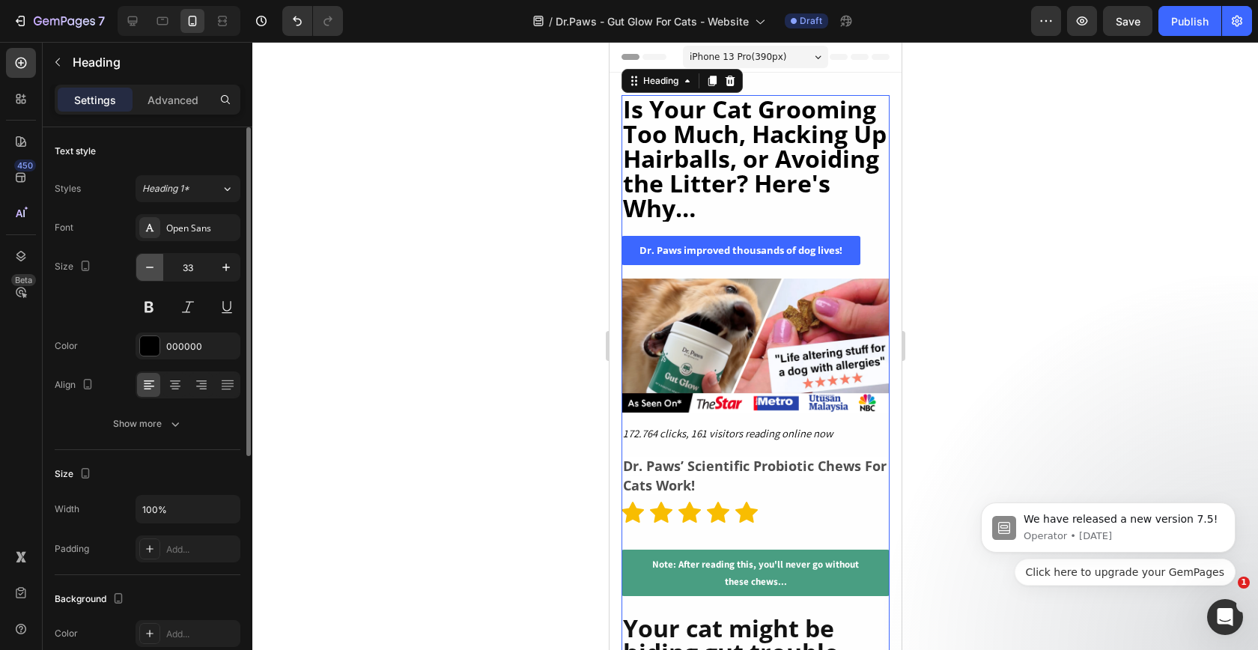
click at [157, 273] on icon "button" at bounding box center [149, 267] width 15 height 15
type input "32"
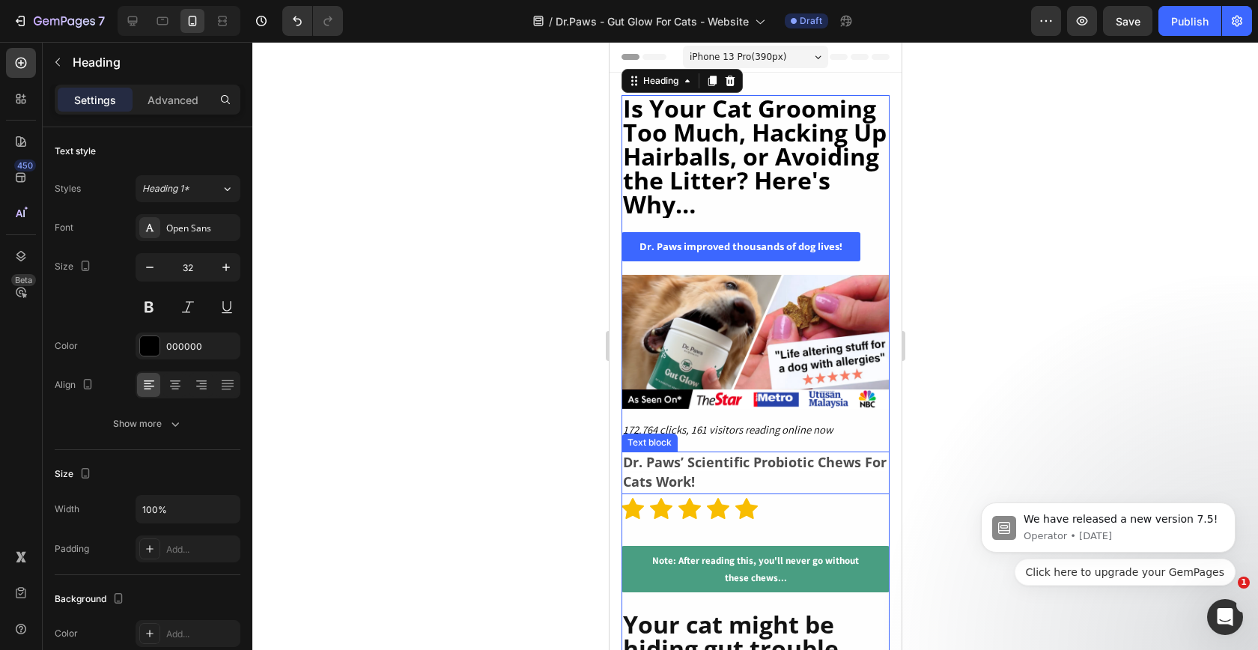
click at [660, 467] on strong "Dr. Paws’ Scientific Probiotic Chews For Cats Work!" at bounding box center [754, 471] width 264 height 37
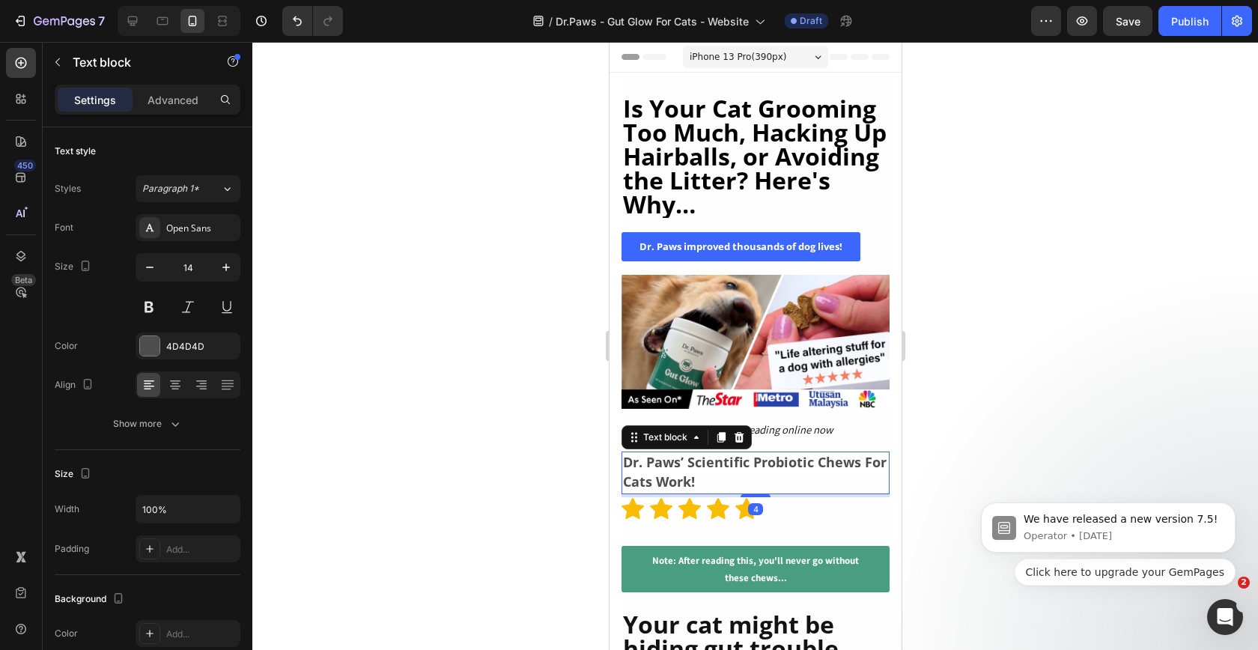
click at [660, 467] on strong "Dr. Paws’ Scientific Probiotic Chews For Cats Work!" at bounding box center [754, 471] width 264 height 37
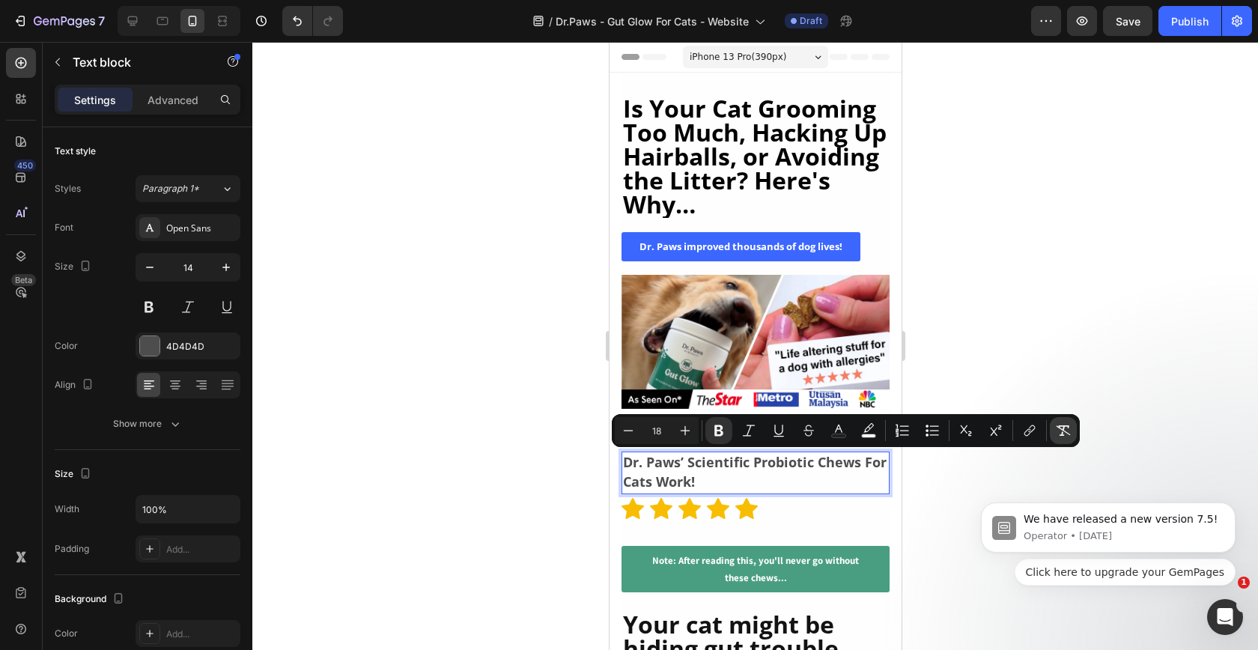
click at [1053, 432] on button "Remove Format" at bounding box center [1063, 430] width 27 height 27
type input "14"
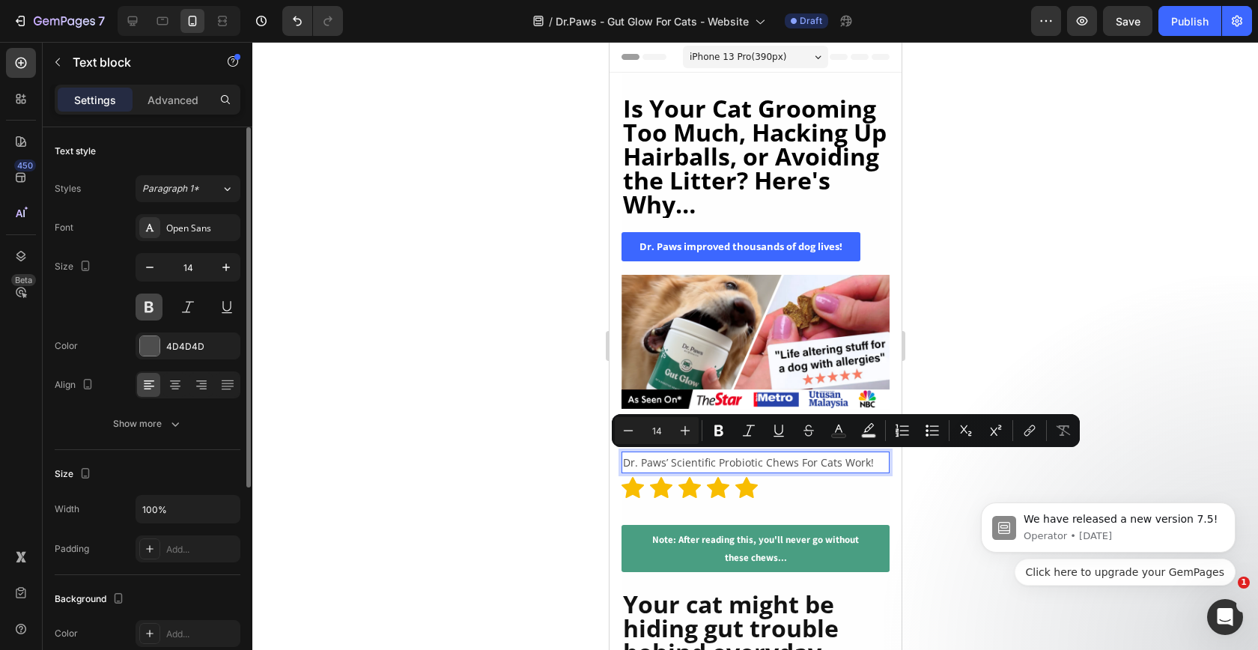
click at [157, 306] on button at bounding box center [149, 307] width 27 height 27
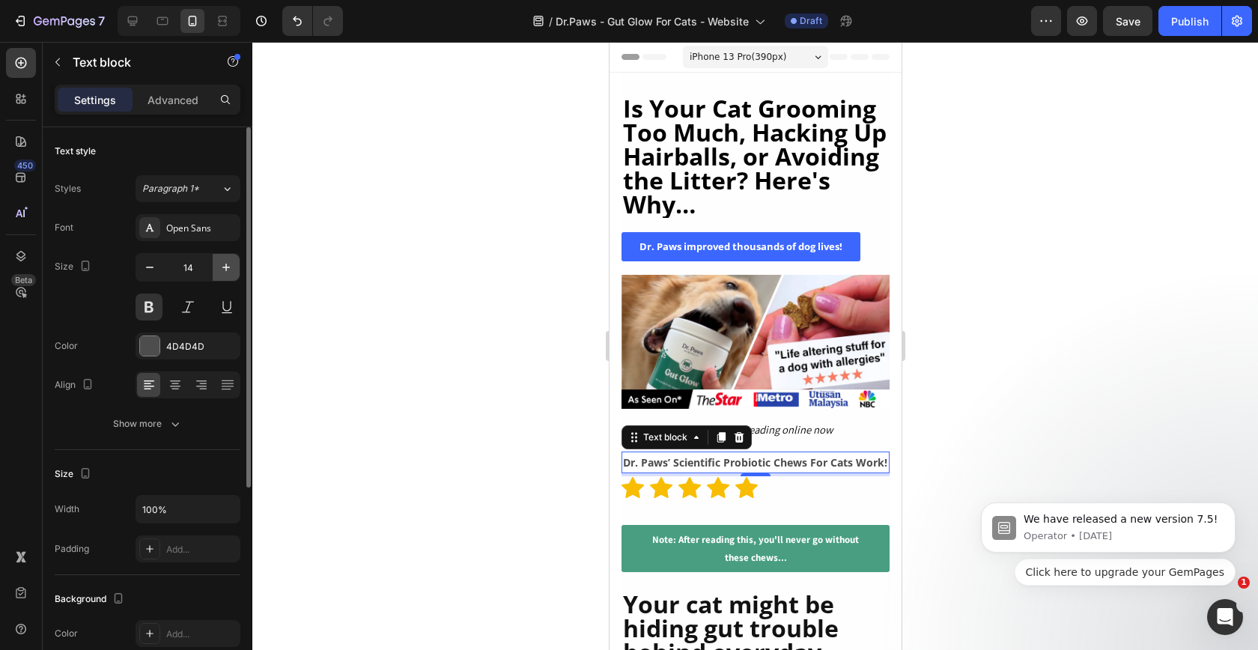
click at [233, 269] on icon "button" at bounding box center [226, 267] width 15 height 15
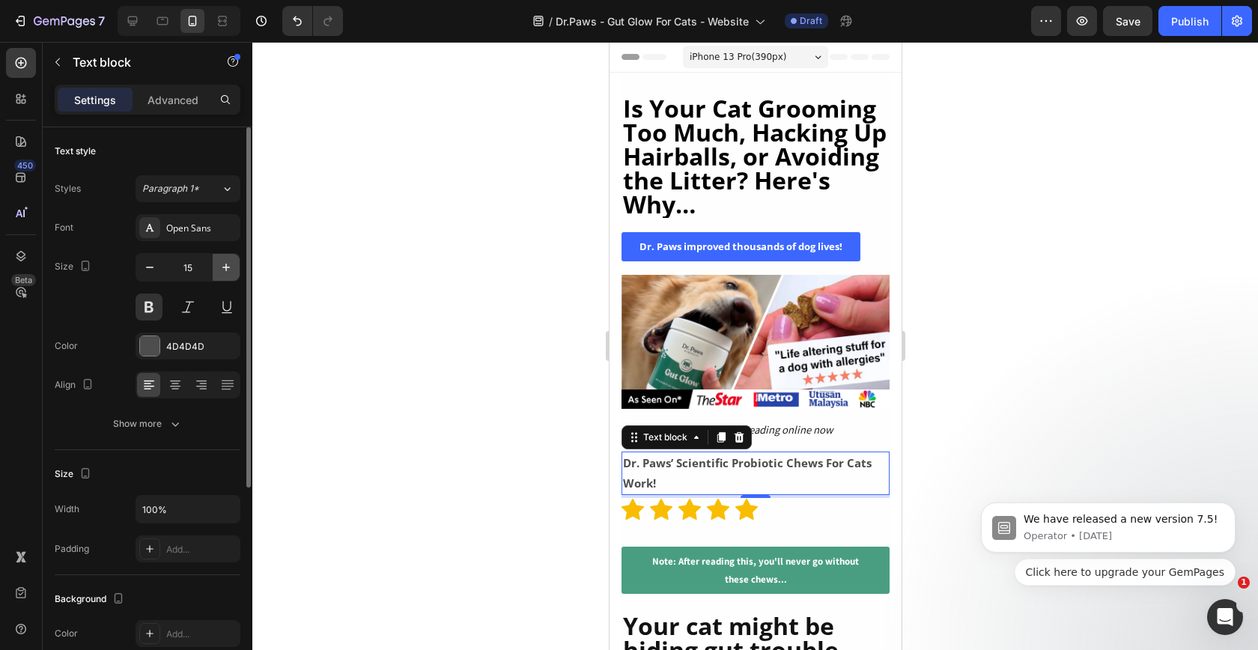
click at [233, 269] on icon "button" at bounding box center [226, 267] width 15 height 15
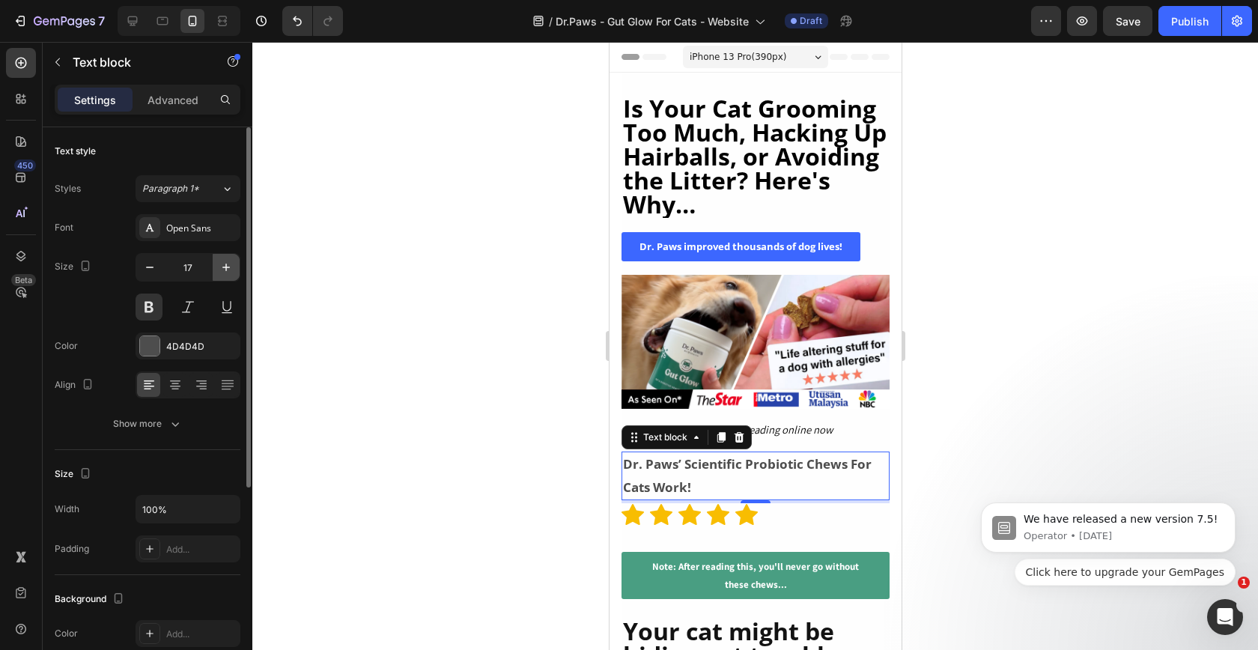
click at [233, 269] on icon "button" at bounding box center [226, 267] width 15 height 15
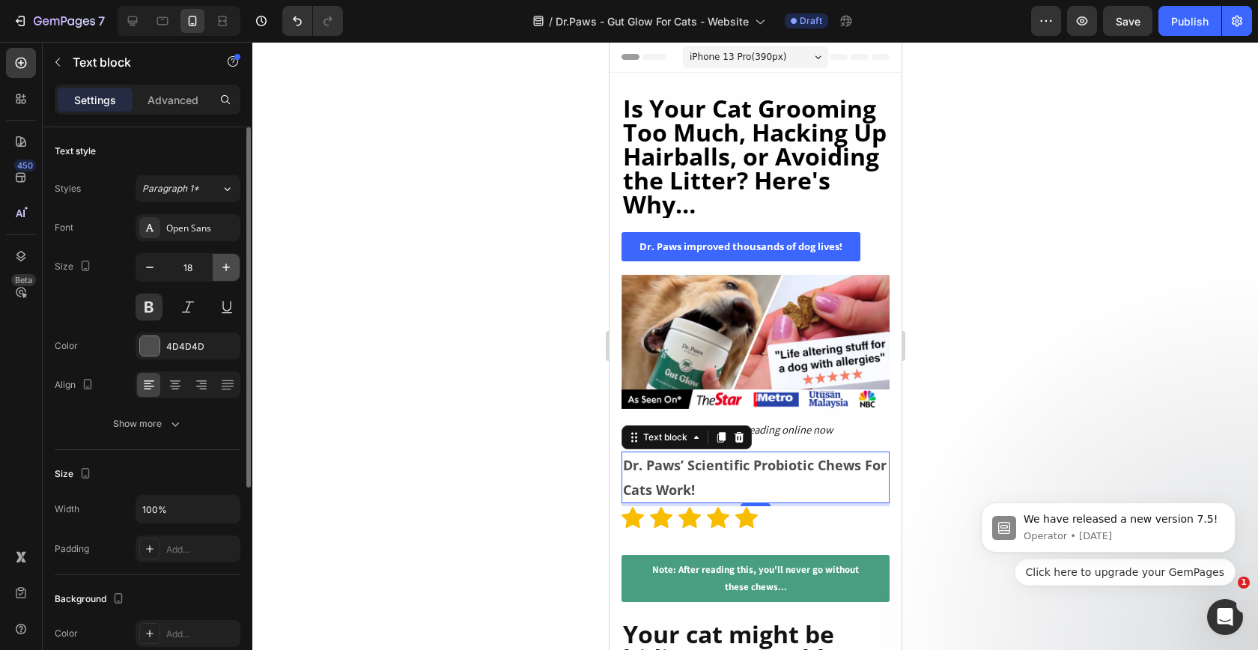
click at [233, 268] on icon "button" at bounding box center [226, 267] width 15 height 15
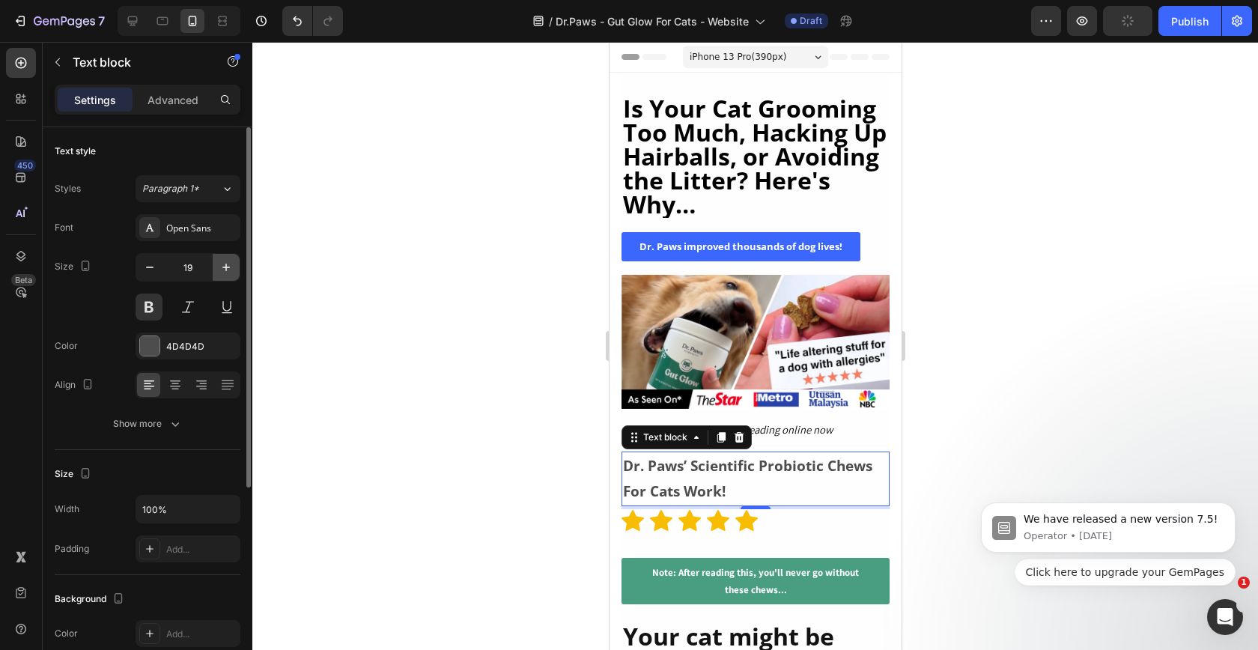
click at [233, 268] on icon "button" at bounding box center [226, 267] width 15 height 15
type input "20"
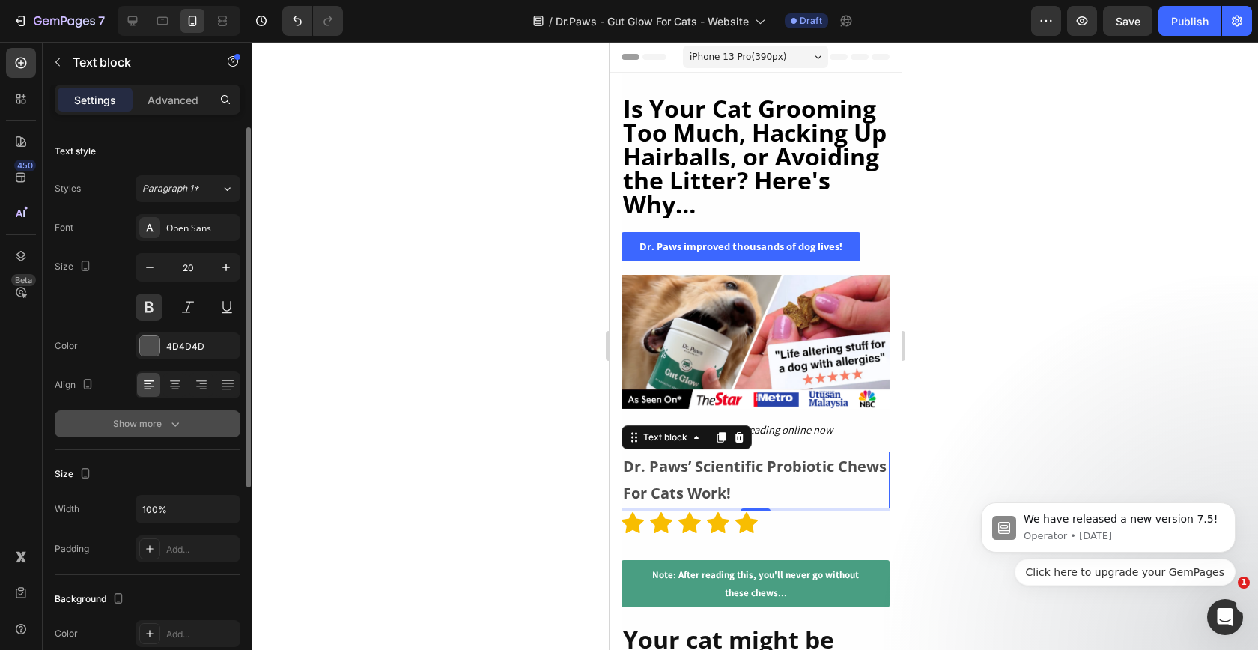
click at [173, 422] on icon "button" at bounding box center [175, 423] width 15 height 15
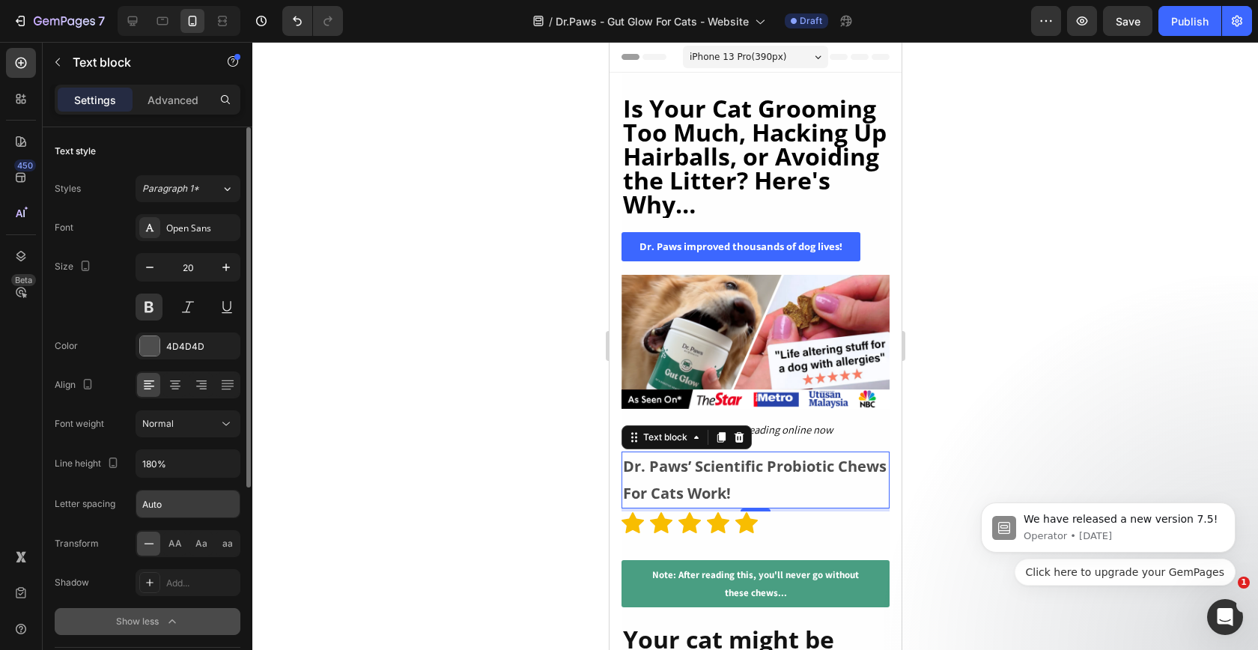
click at [189, 511] on input "Auto" at bounding box center [187, 503] width 103 height 27
type input "u"
type input "Auto"
click at [171, 476] on input "180%" at bounding box center [187, 463] width 103 height 27
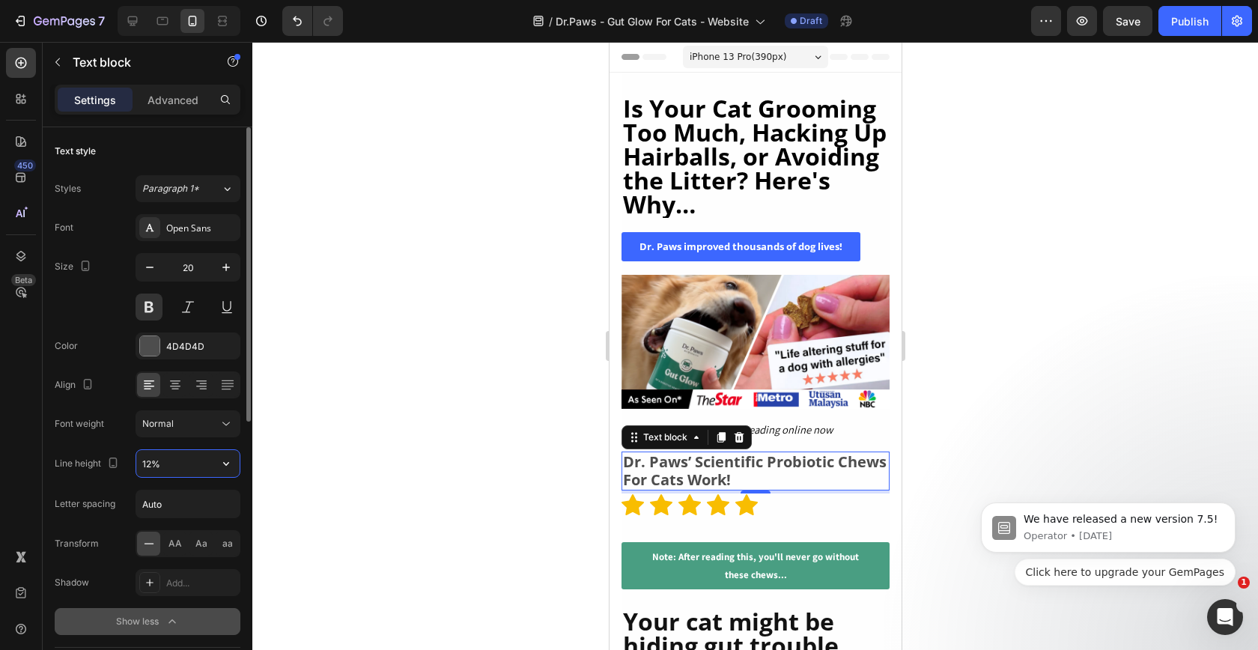
type input "125%"
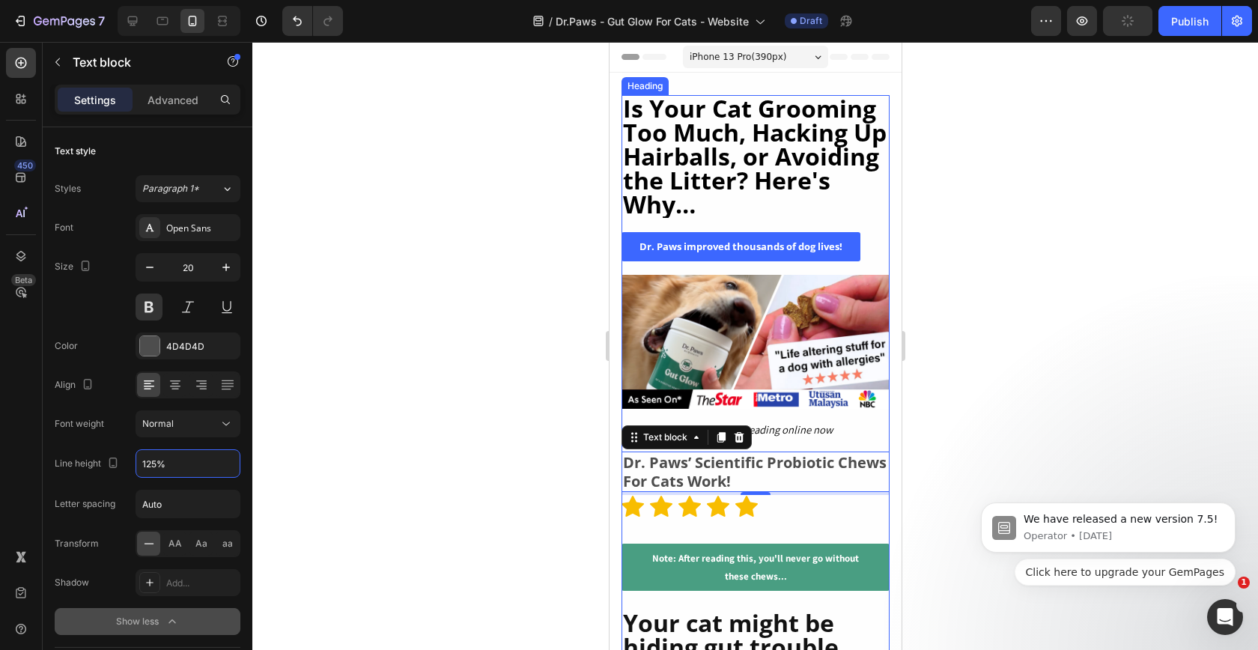
click at [815, 198] on p "⁠⁠⁠⁠⁠⁠⁠ Is Your Cat Grooming Too Much, Hacking Up Hairballs, or Avoiding the Li…" at bounding box center [754, 157] width 265 height 120
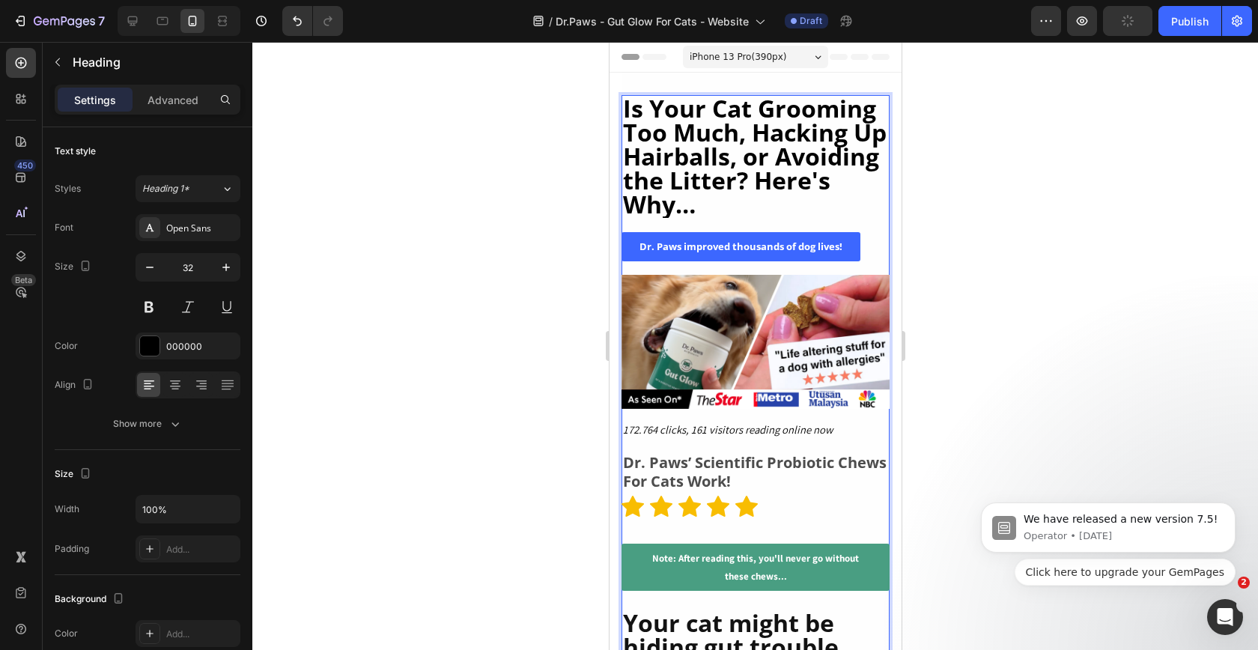
click at [775, 181] on strong "Is Your Cat Grooming Too Much, Hacking Up Hairballs, or Avoiding the Litter? He…" at bounding box center [754, 156] width 264 height 128
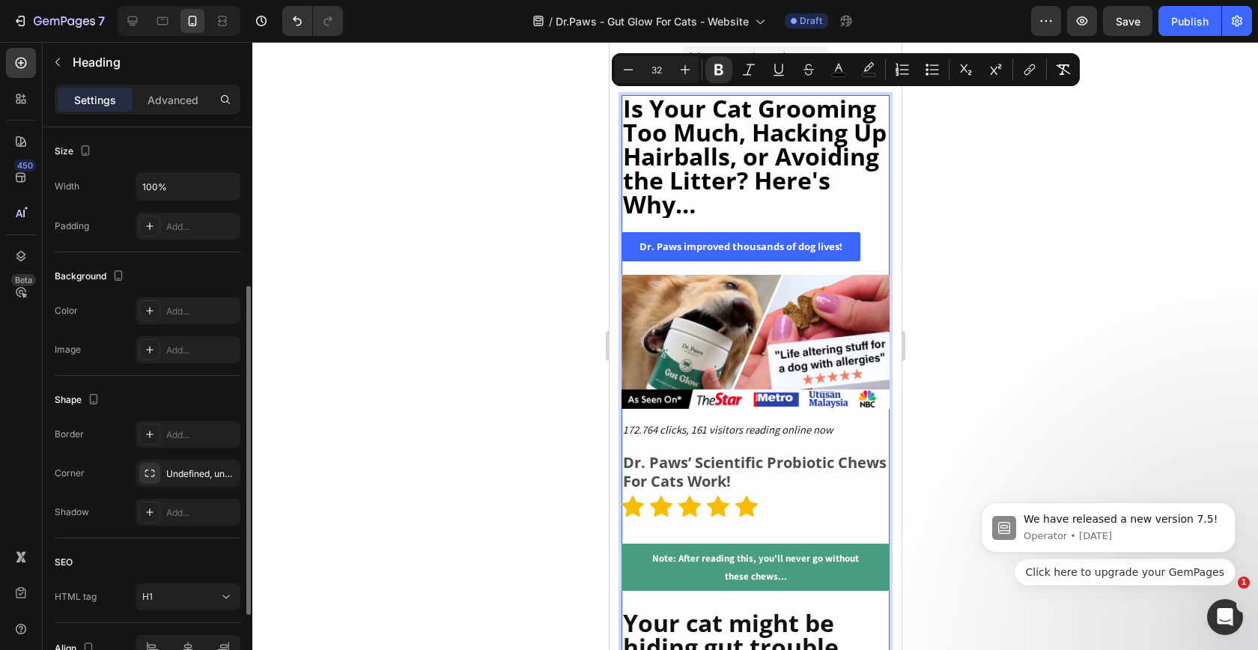
scroll to position [194, 0]
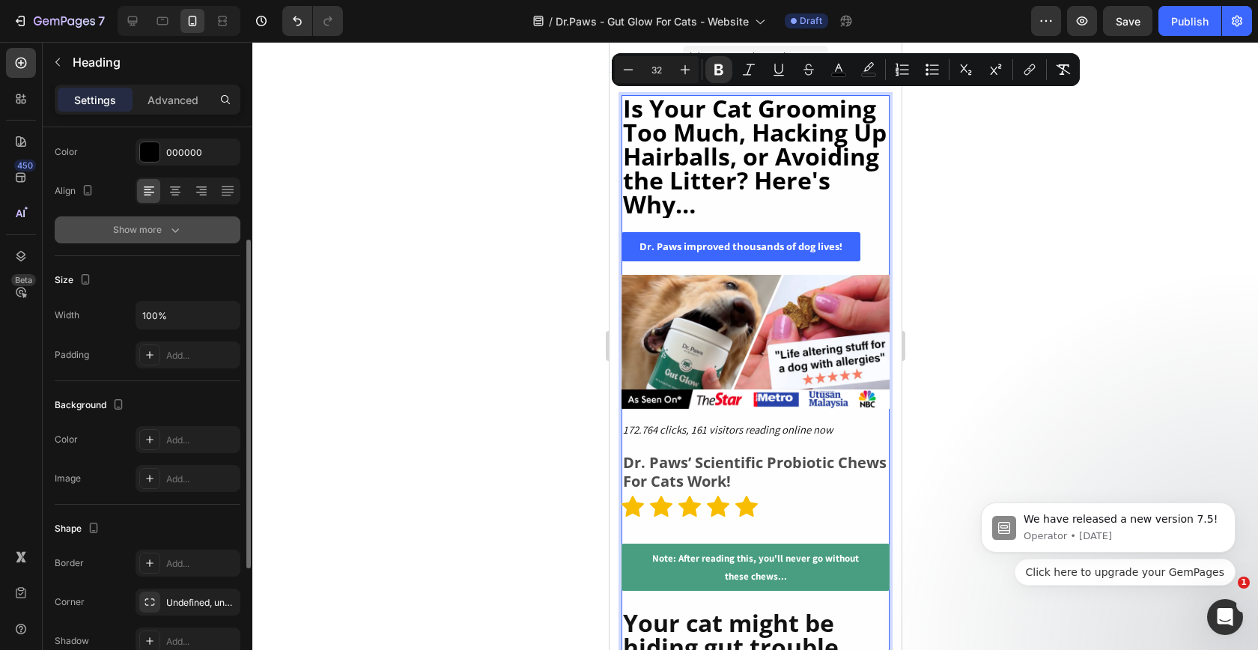
click at [168, 233] on icon "button" at bounding box center [175, 229] width 15 height 15
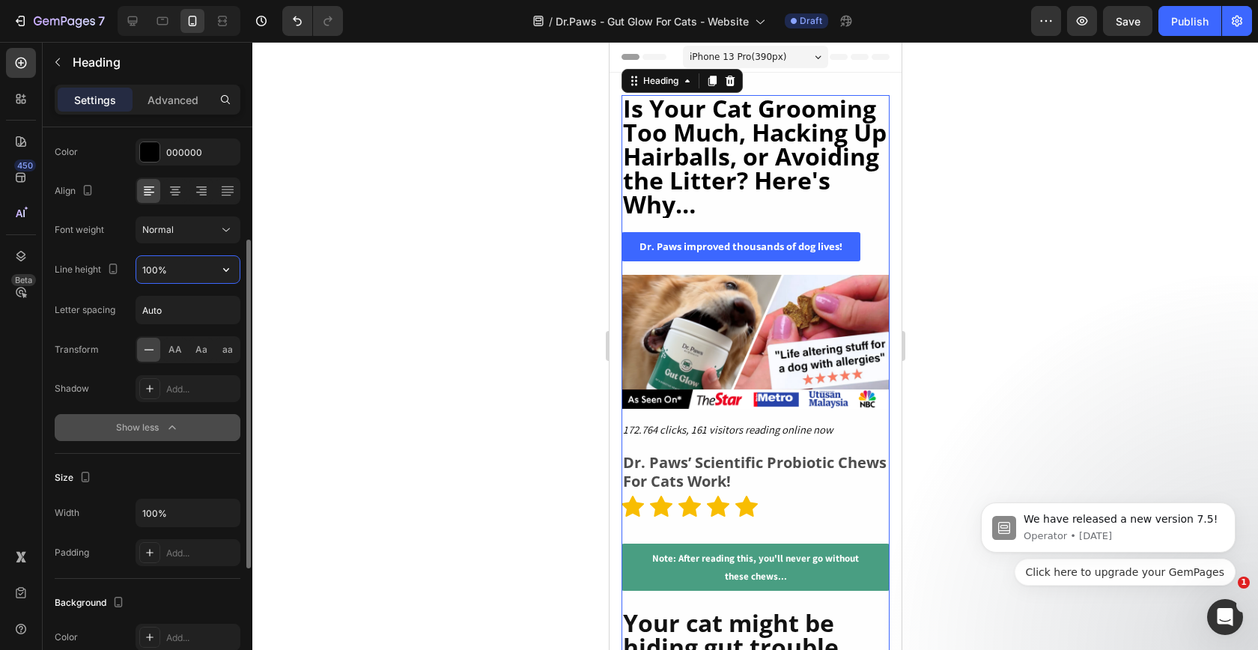
click at [171, 276] on input "100%" at bounding box center [187, 269] width 103 height 27
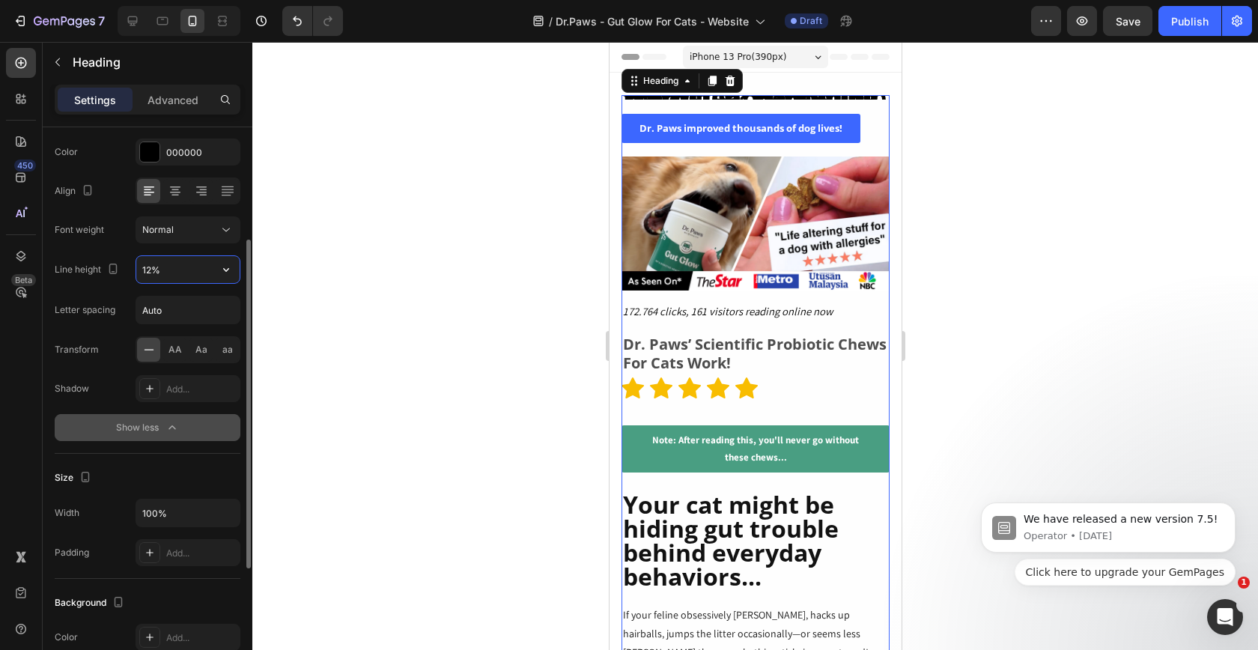
type input "125%"
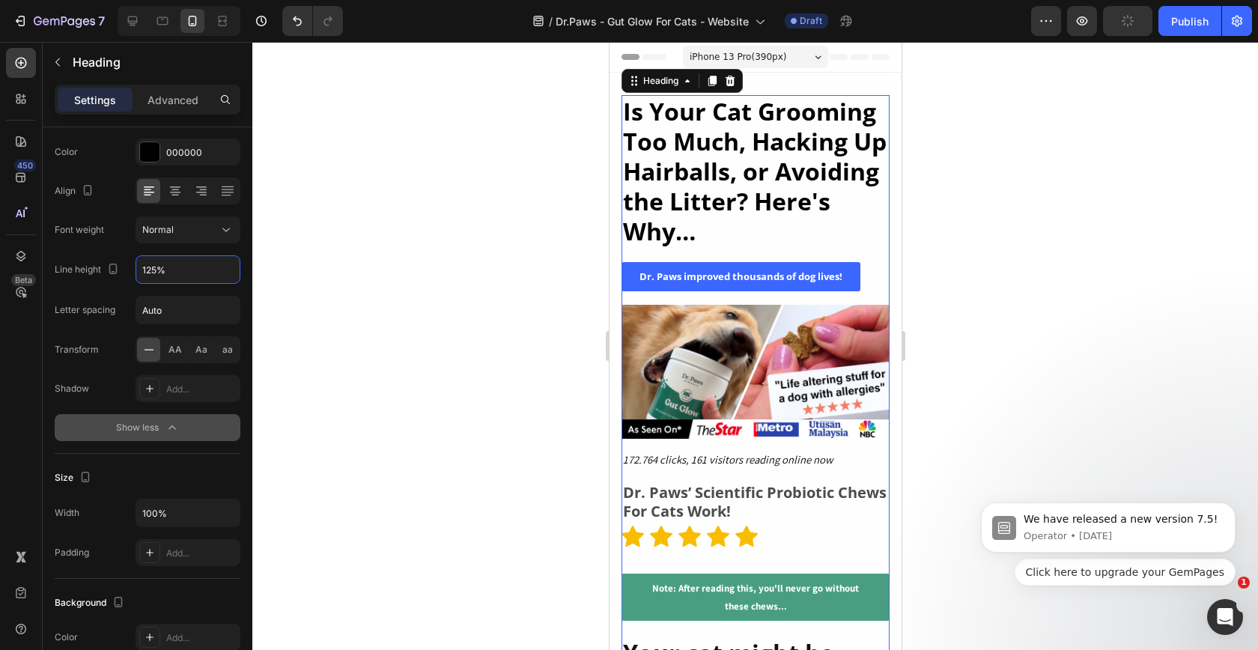
click at [999, 303] on div at bounding box center [755, 346] width 1006 height 608
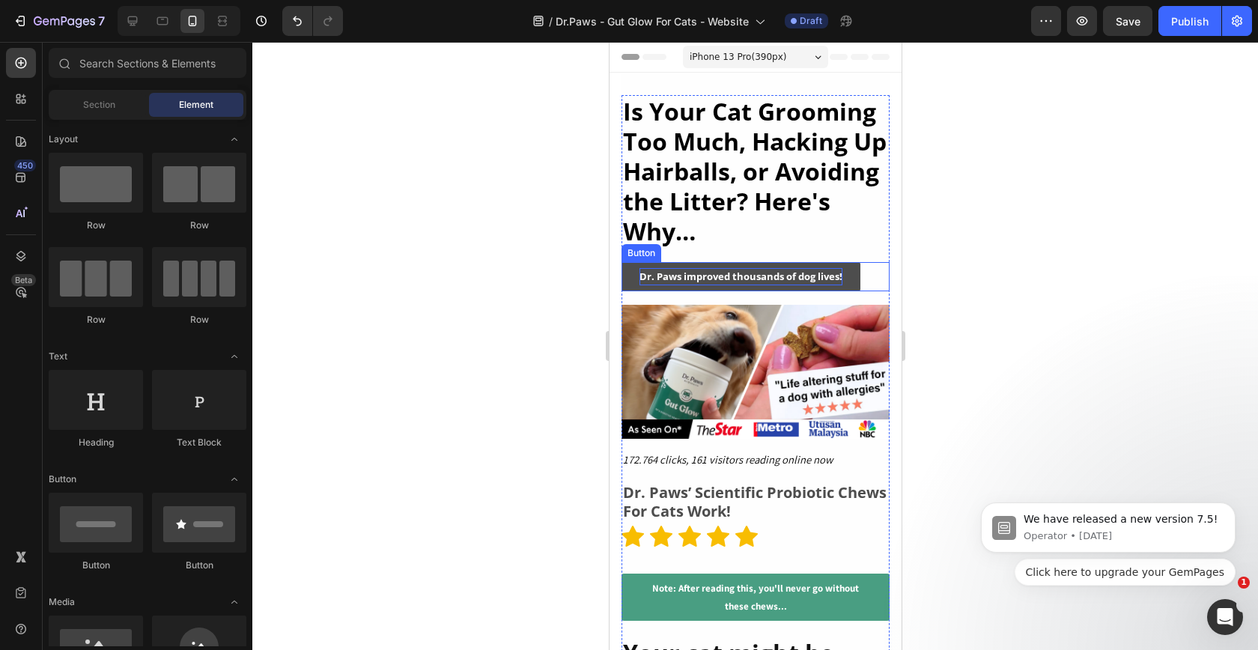
click at [816, 285] on p "Dr. Paws improved thousands of dog lives!" at bounding box center [740, 276] width 203 height 17
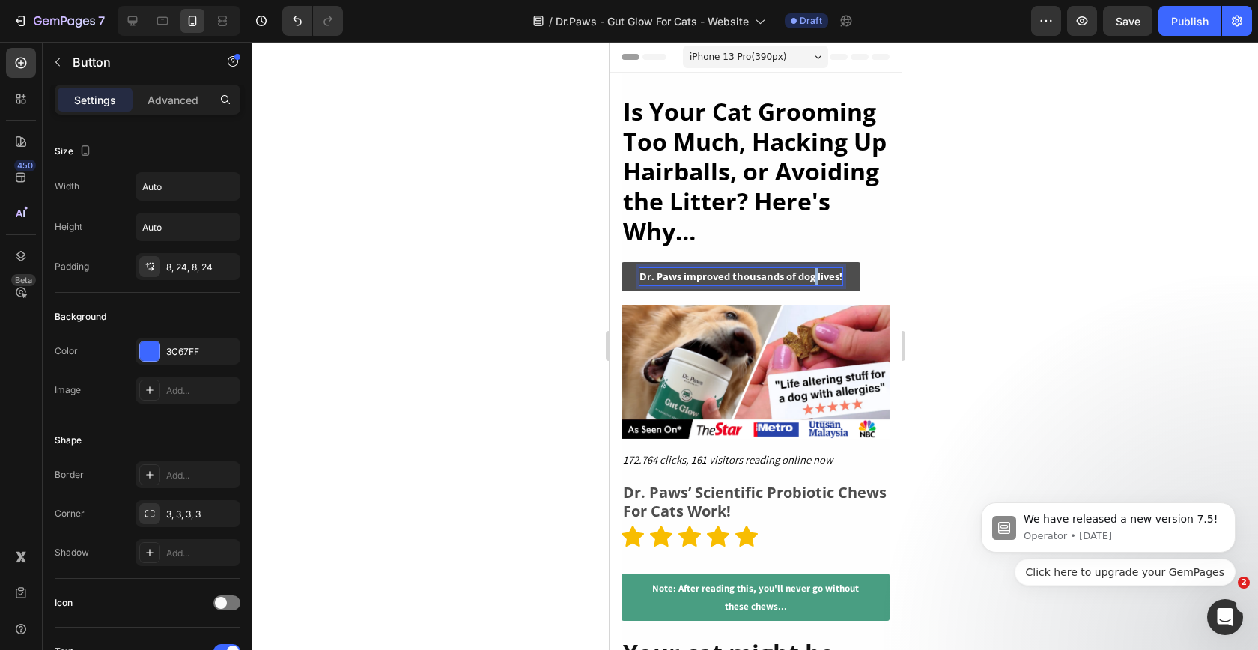
click at [816, 285] on p "Dr. Paws improved thousands of dog lives!" at bounding box center [740, 276] width 203 height 17
click at [807, 281] on p "Dr. Paws improved thousands of dog lives!" at bounding box center [740, 276] width 203 height 17
click at [1007, 282] on div at bounding box center [755, 346] width 1006 height 608
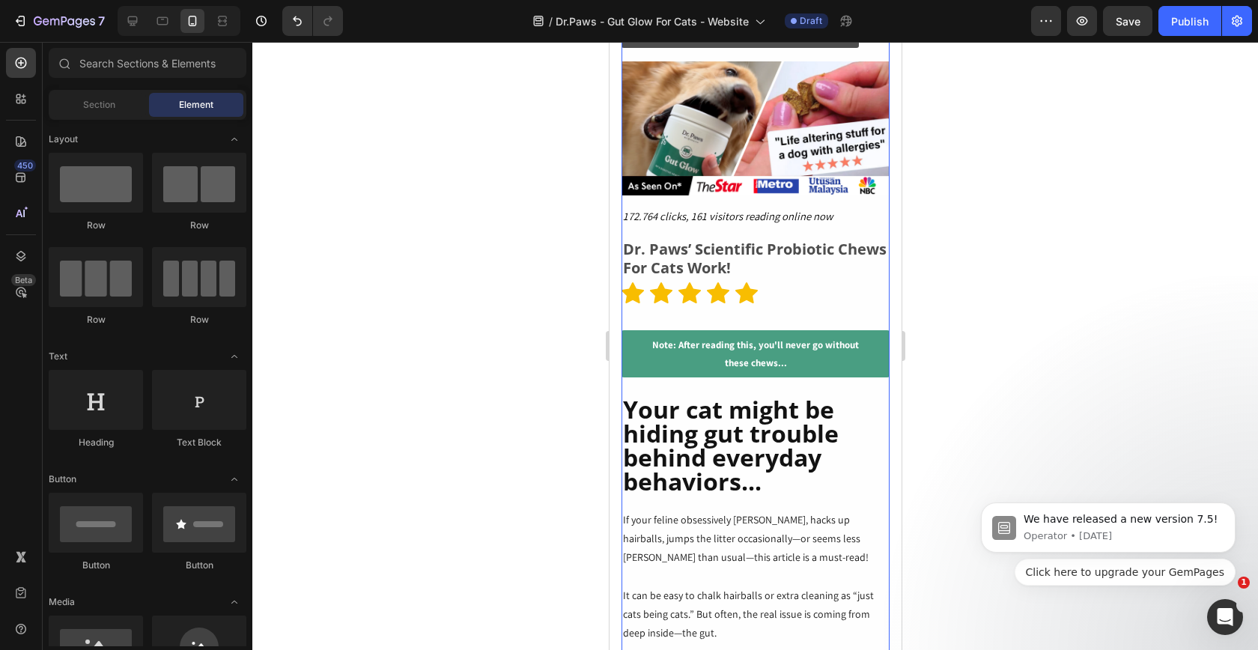
scroll to position [260, 0]
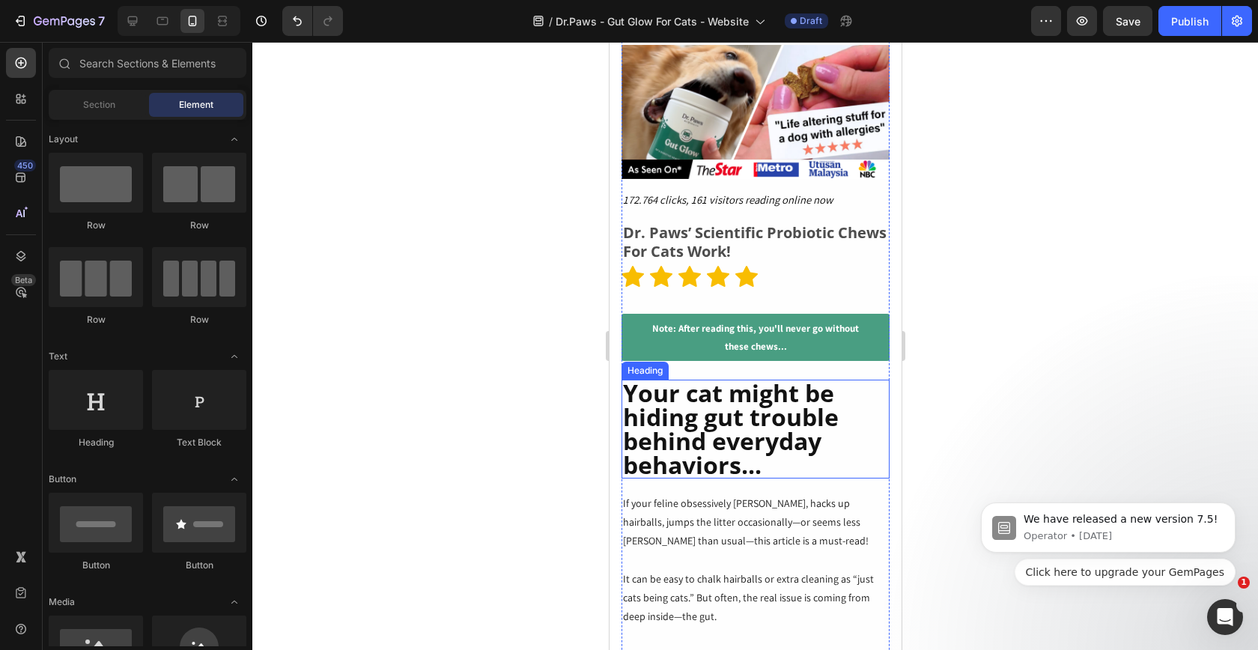
click at [708, 405] on h2 "Your cat might be hiding gut trouble behind everyday behaviors..." at bounding box center [755, 429] width 268 height 99
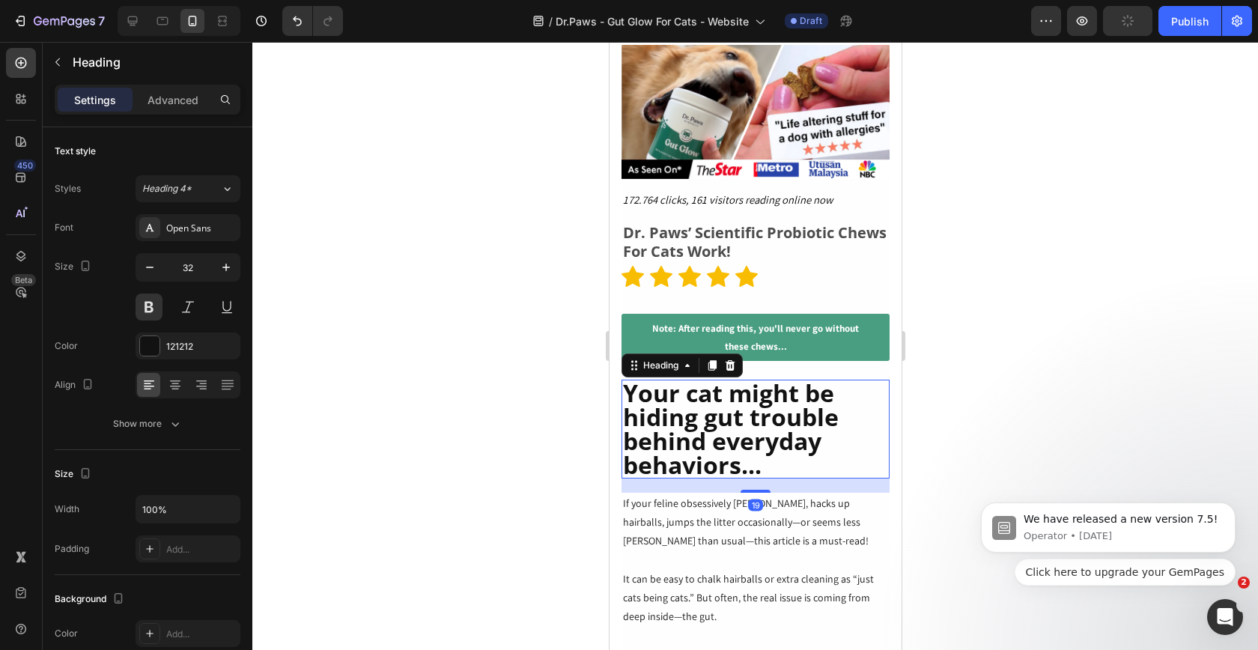
click at [708, 405] on h2 "Your cat might be hiding gut trouble behind everyday behaviors..." at bounding box center [755, 429] width 268 height 99
click at [708, 405] on p "Your cat might be hiding gut trouble behind everyday behaviors..." at bounding box center [754, 429] width 265 height 96
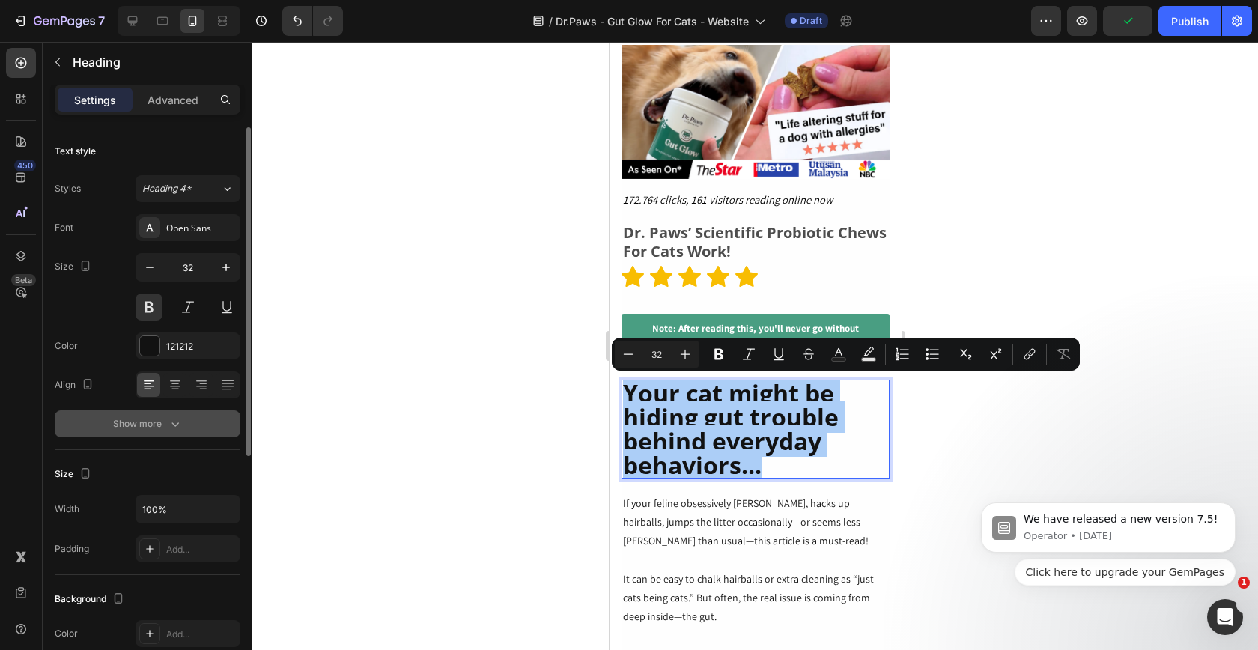
click at [171, 430] on icon "button" at bounding box center [175, 423] width 15 height 15
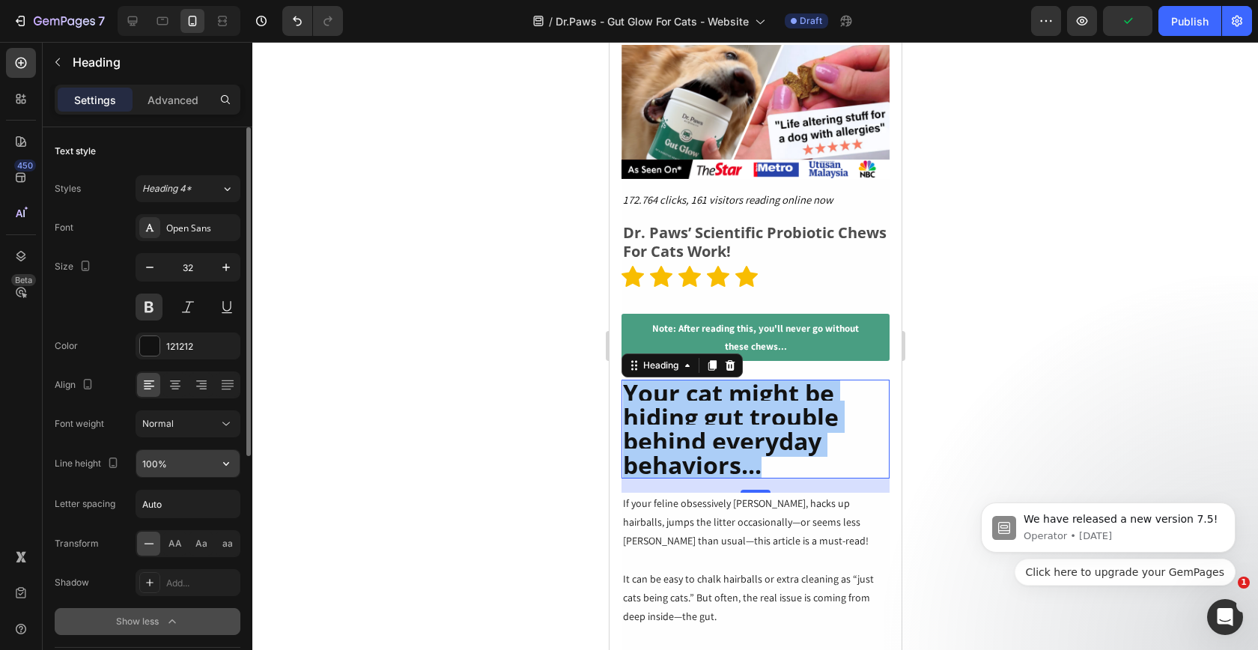
click at [168, 466] on input "100%" at bounding box center [187, 463] width 103 height 27
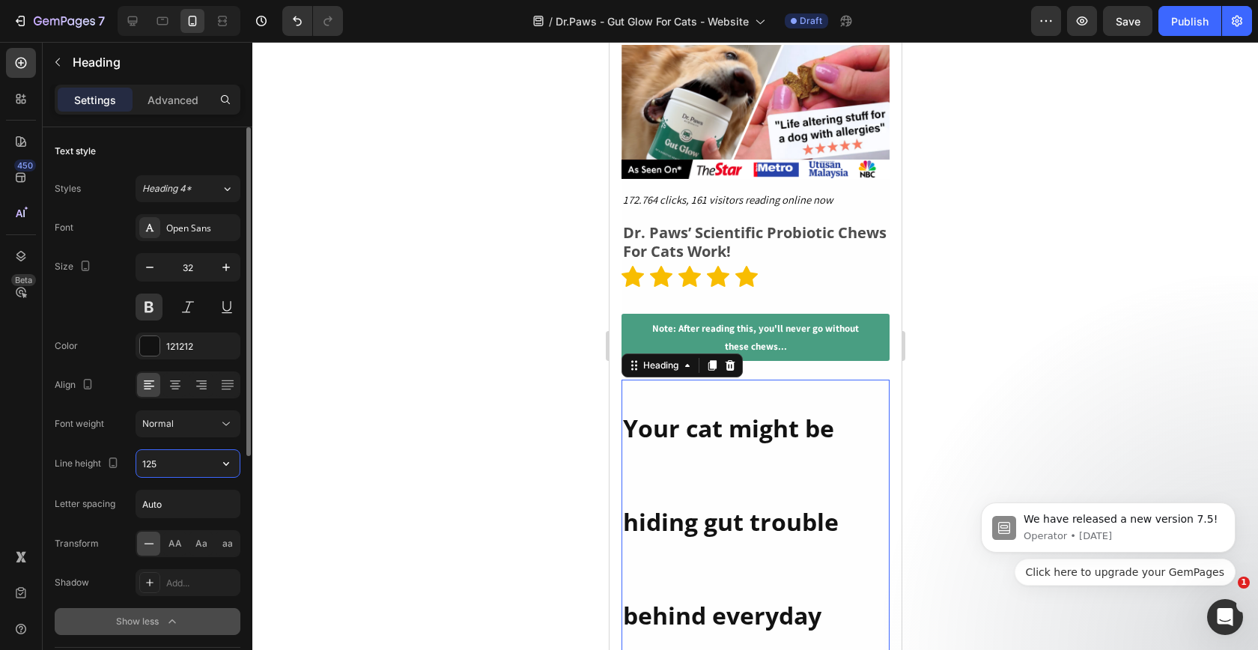
type input "125%"
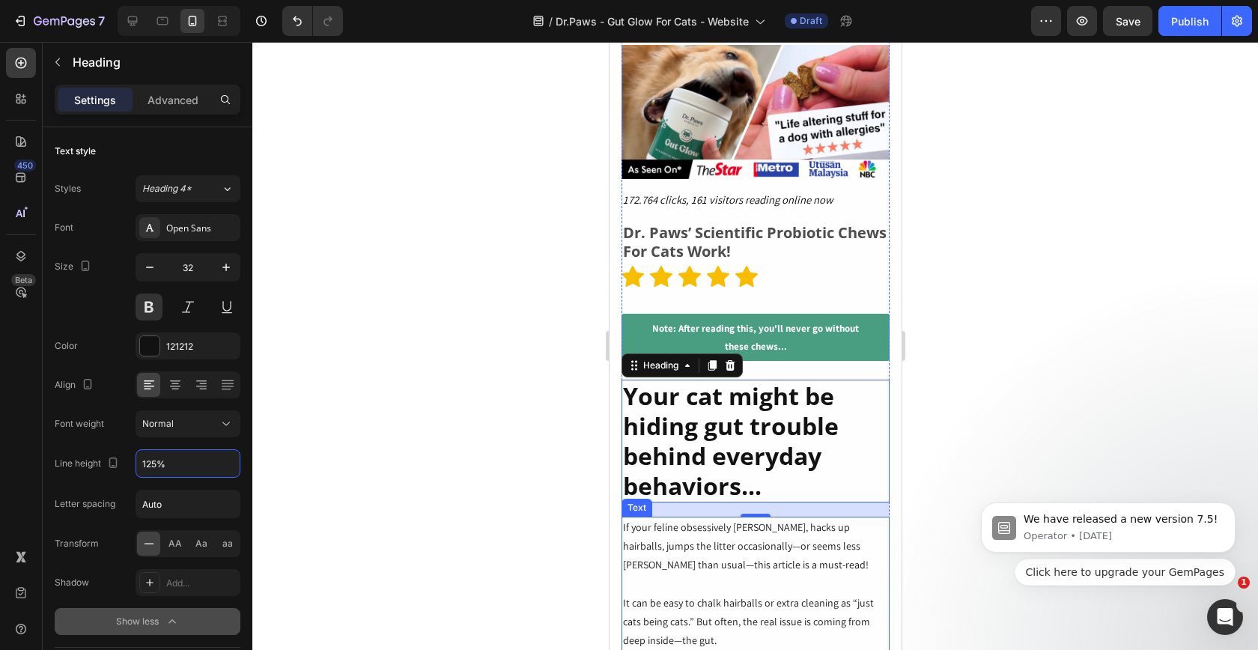
click at [711, 542] on p "If your feline obsessively [PERSON_NAME], hacks up hairballs, jumps the litter …" at bounding box center [754, 546] width 265 height 57
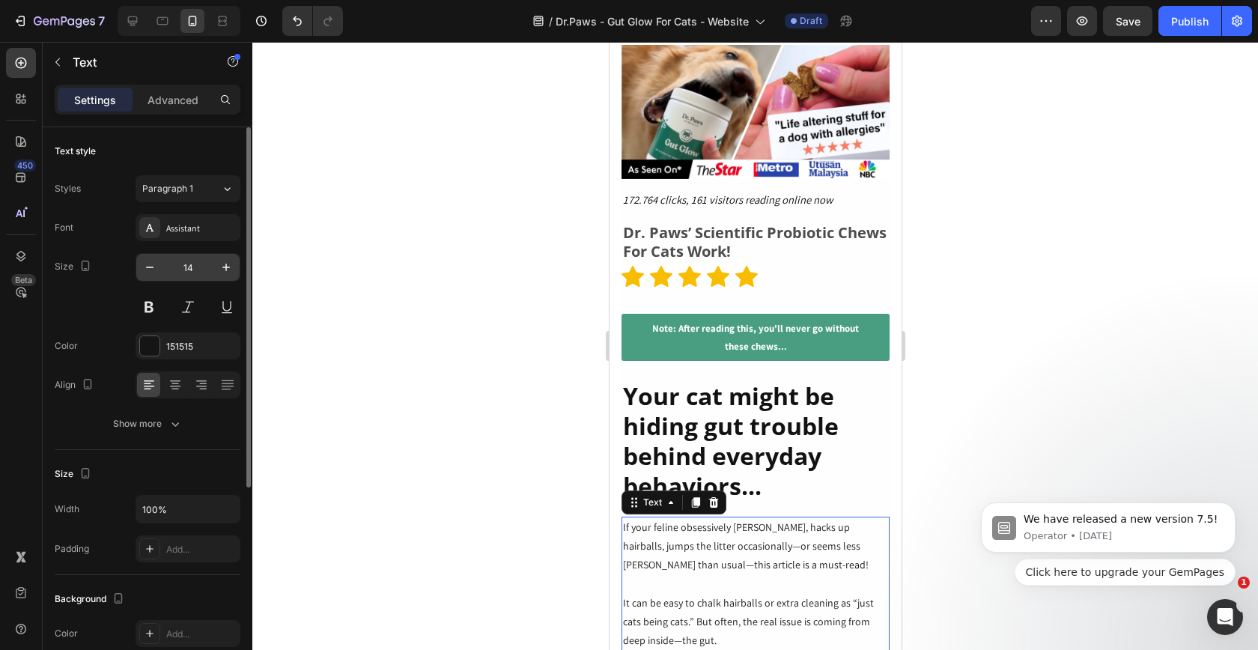
click at [201, 274] on input "14" at bounding box center [187, 267] width 49 height 27
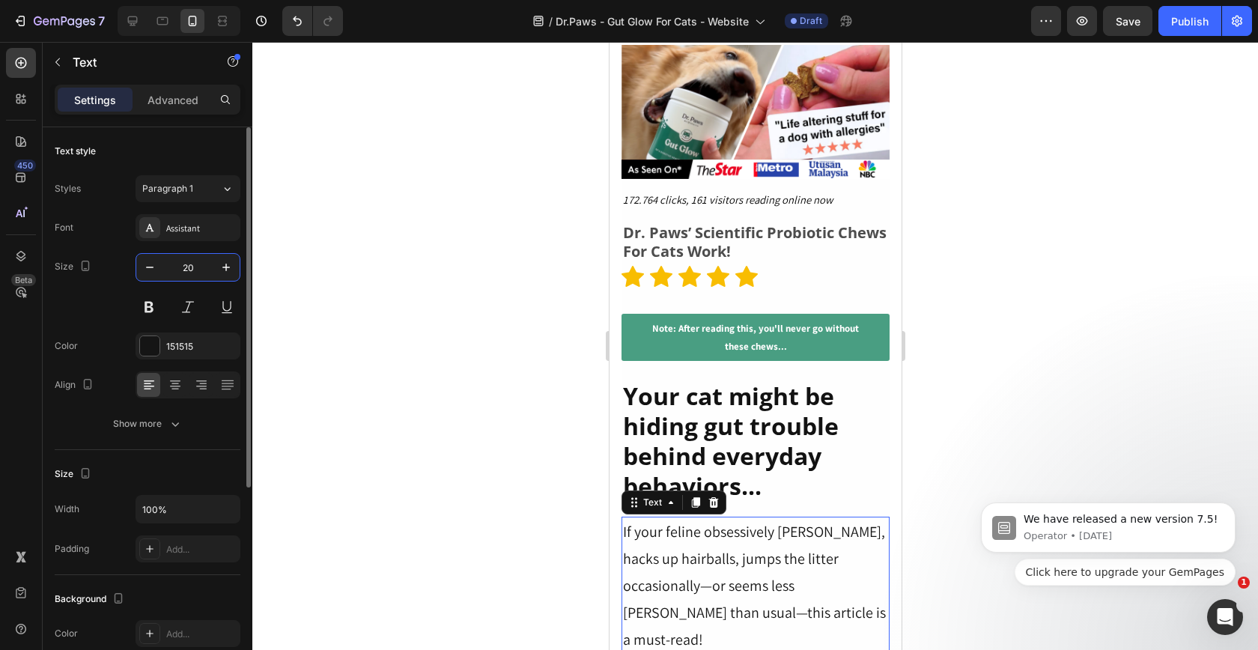
type input "20"
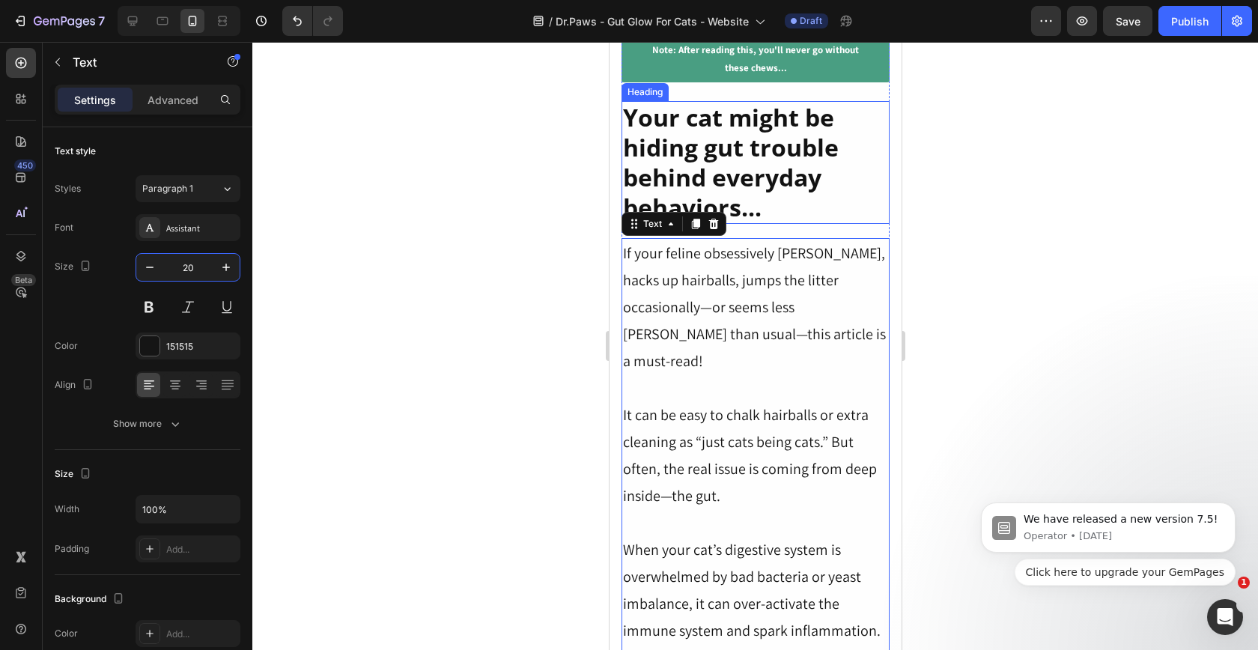
scroll to position [541, 0]
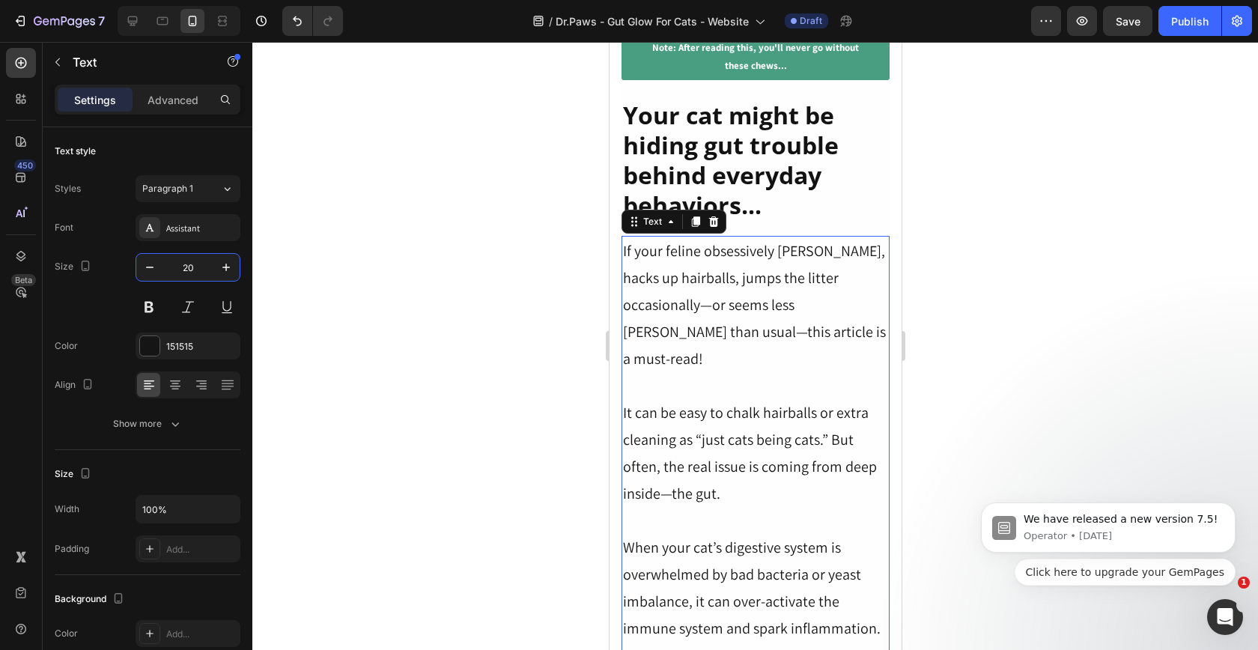
click at [796, 399] on p "It can be easy to chalk hairballs or extra cleaning as “just cats being cats.” …" at bounding box center [754, 453] width 265 height 108
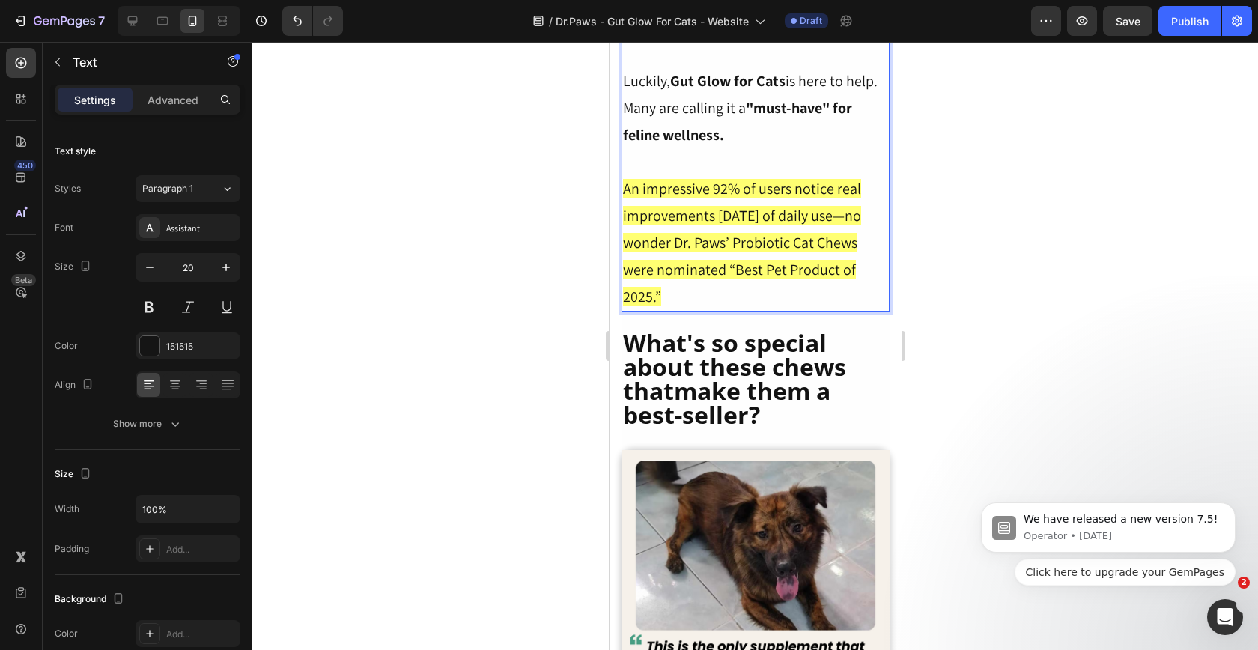
scroll to position [1454, 0]
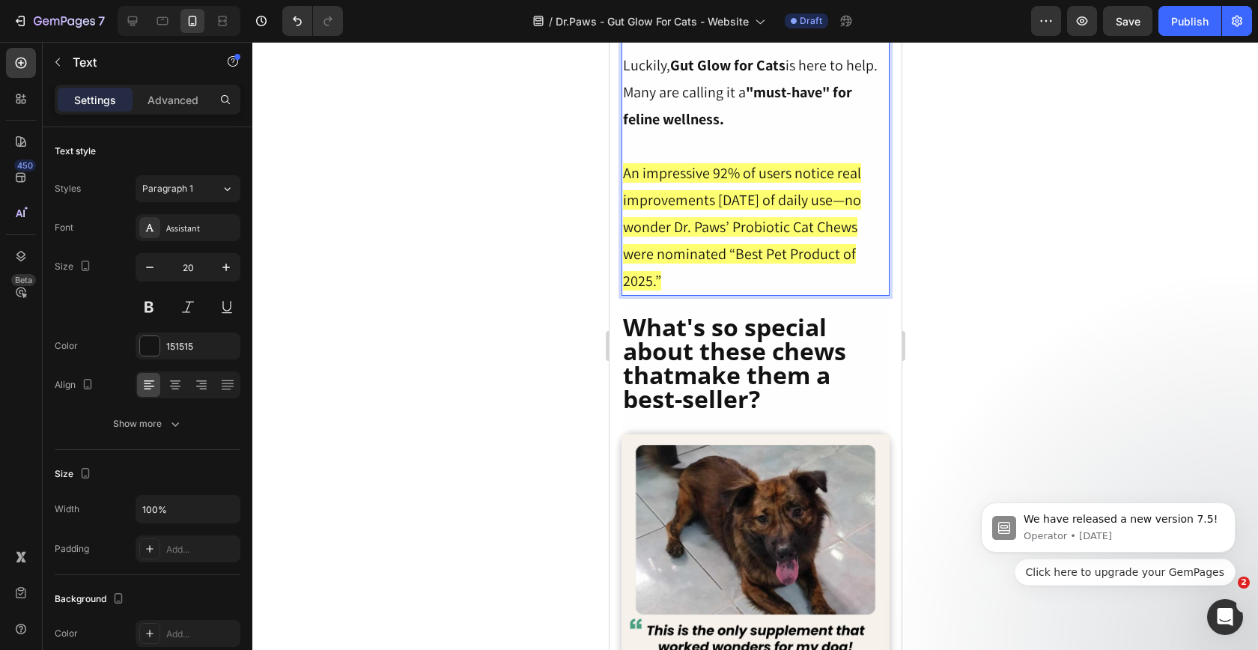
click at [761, 335] on h2 "What's so special about these chews thatmake them a best-seller?" at bounding box center [755, 363] width 268 height 99
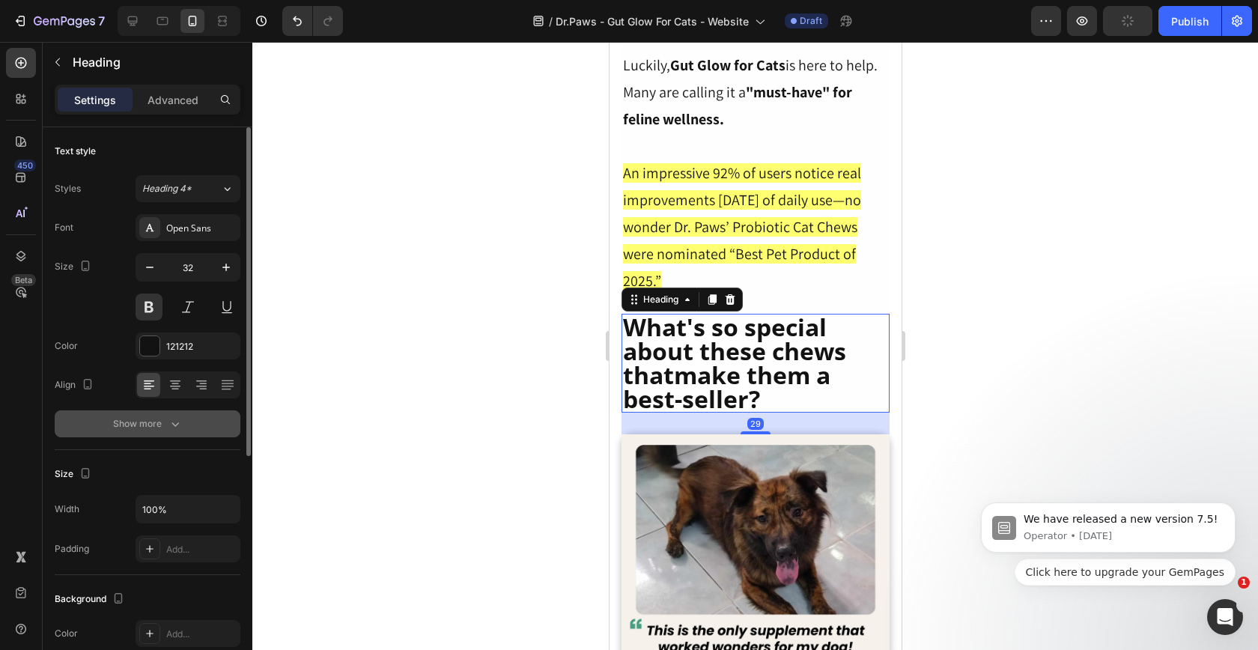
click at [174, 428] on icon "button" at bounding box center [175, 423] width 15 height 15
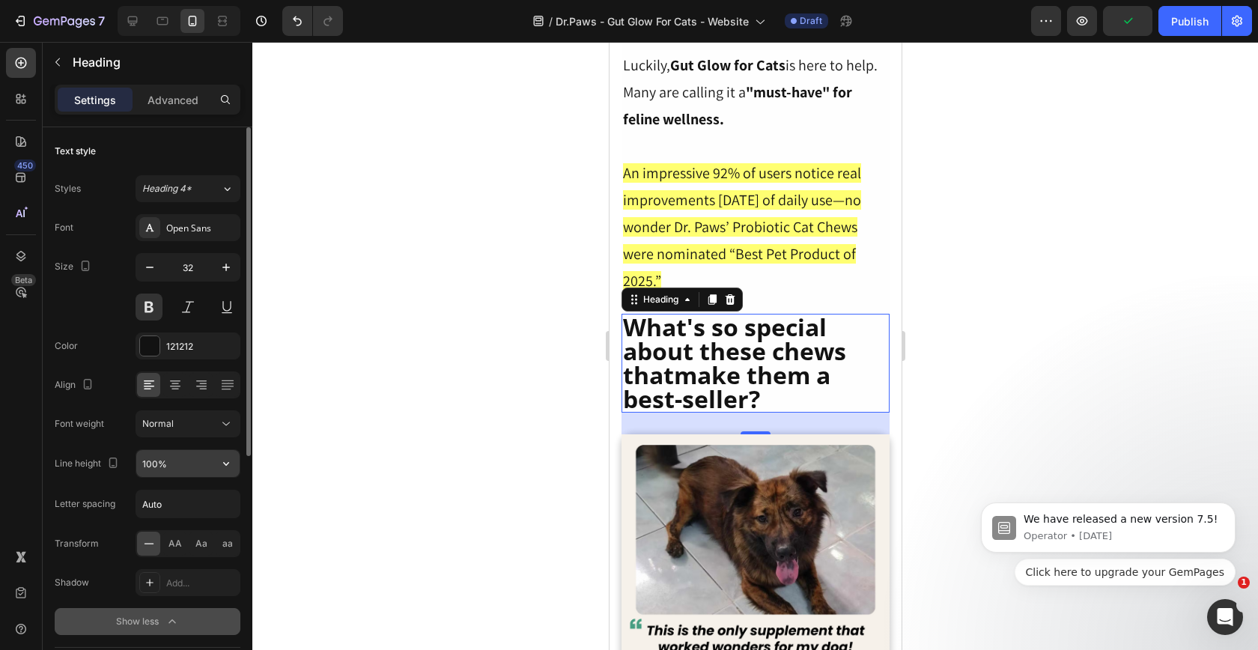
click at [168, 471] on input "100%" at bounding box center [187, 463] width 103 height 27
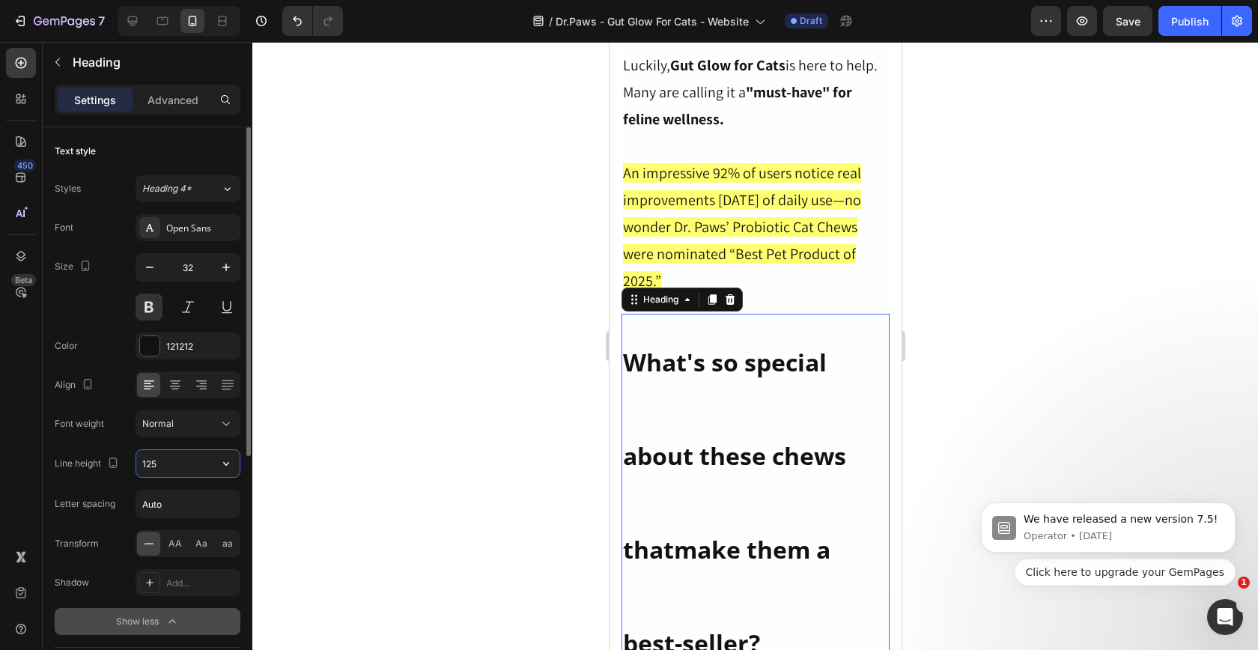
type input "125%"
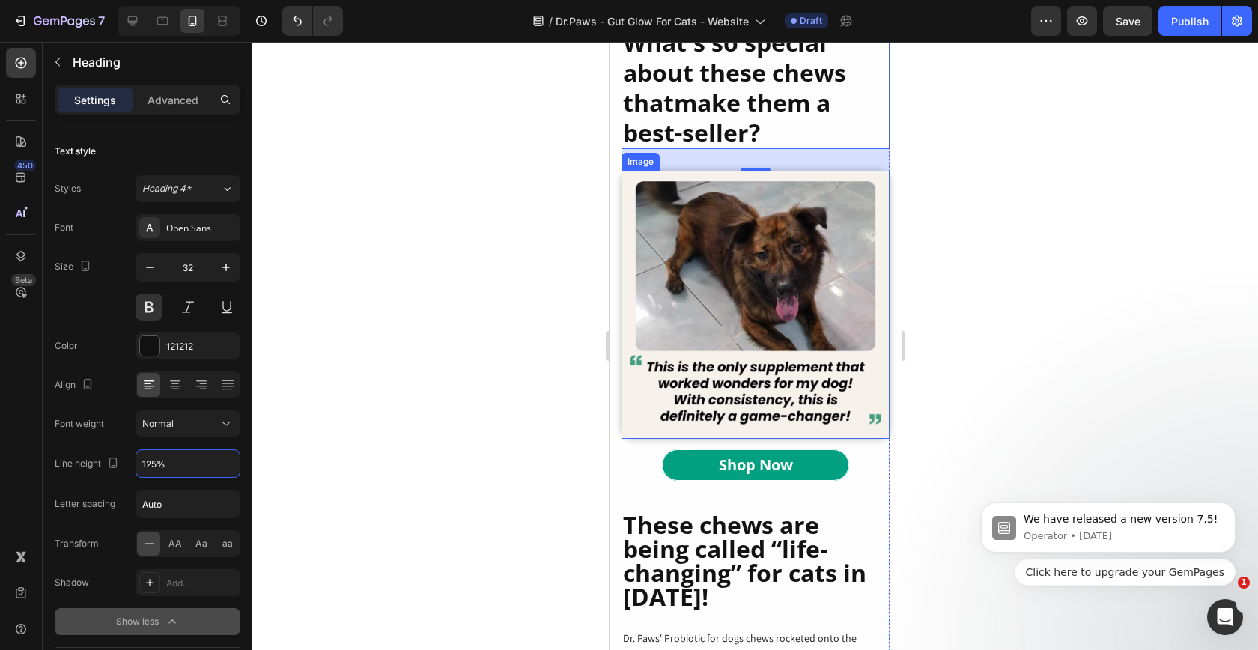
scroll to position [1815, 0]
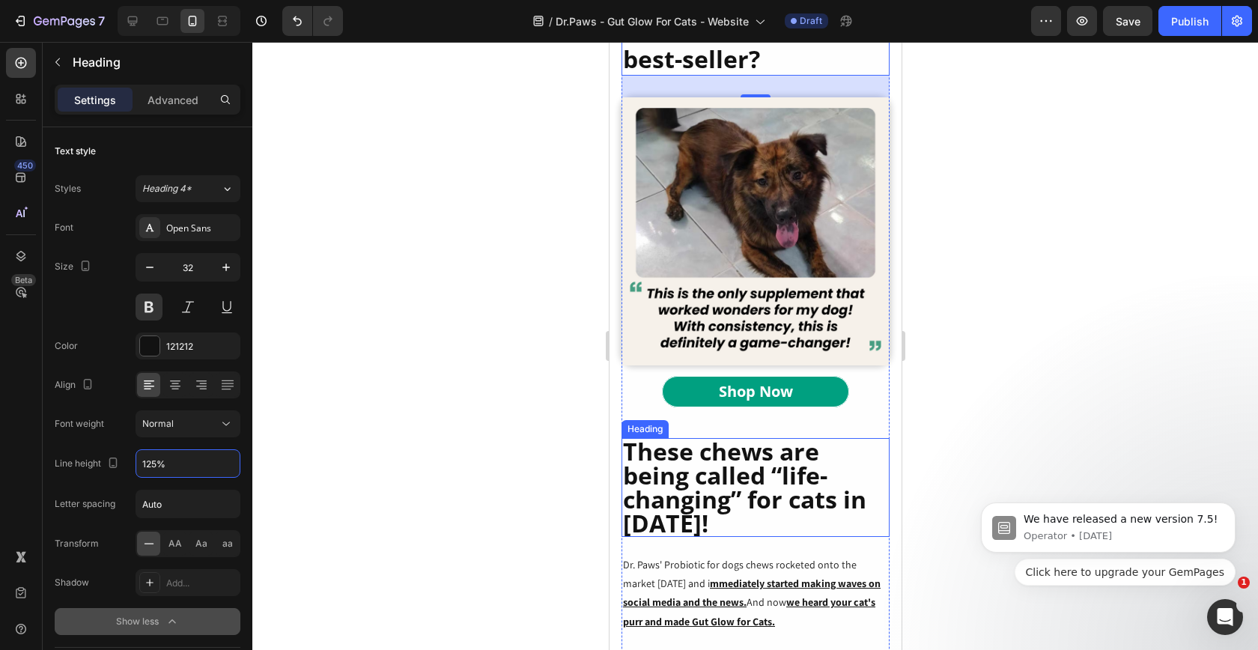
click at [733, 395] on div "Shop Now Button" at bounding box center [755, 407] width 268 height 62
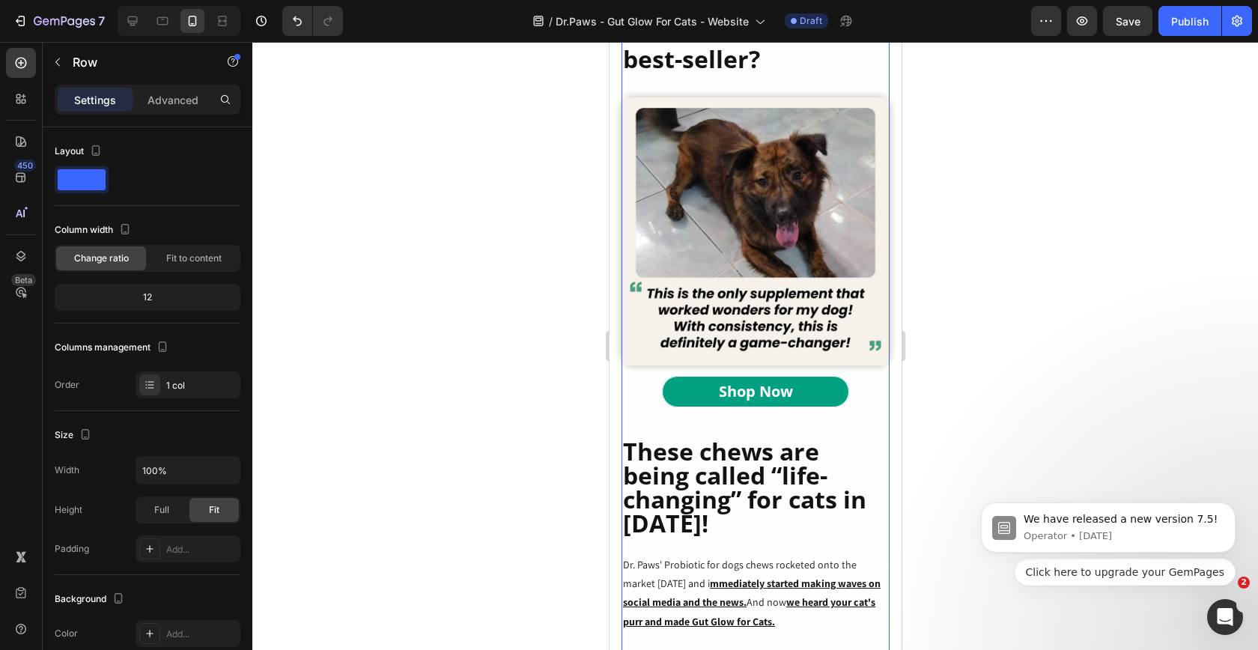
click at [700, 446] on h2 "These chews are being called “life-changing” for cats in [DATE]!" at bounding box center [755, 487] width 268 height 99
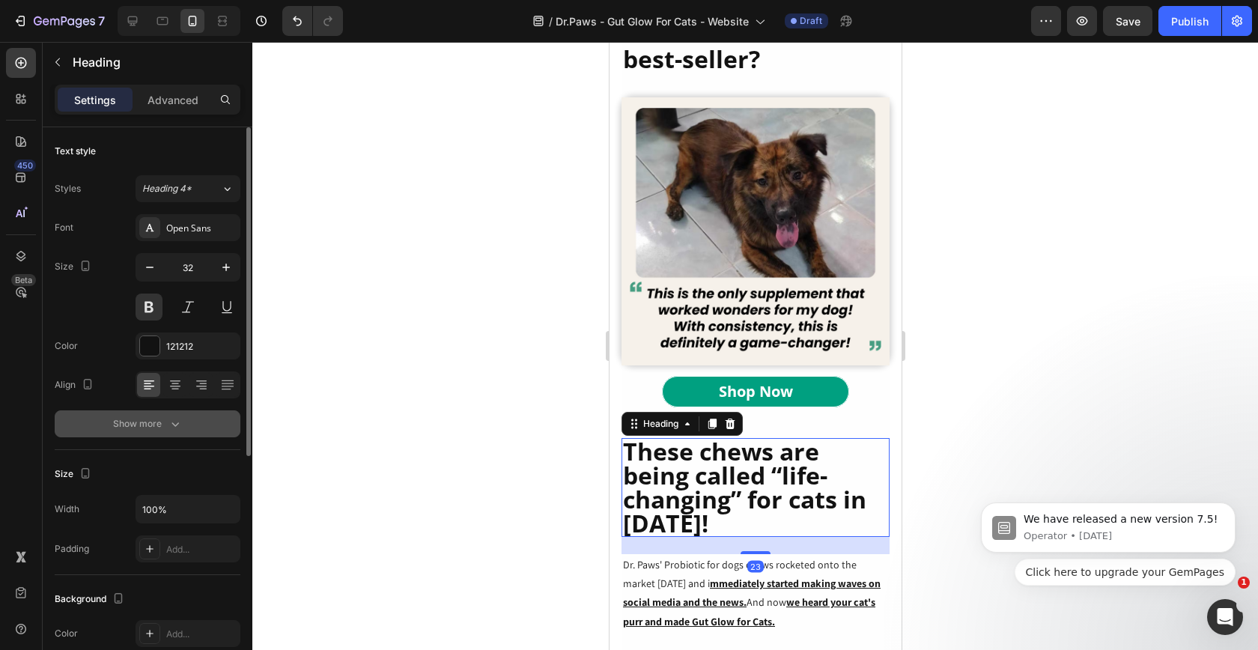
click at [168, 422] on icon "button" at bounding box center [175, 423] width 15 height 15
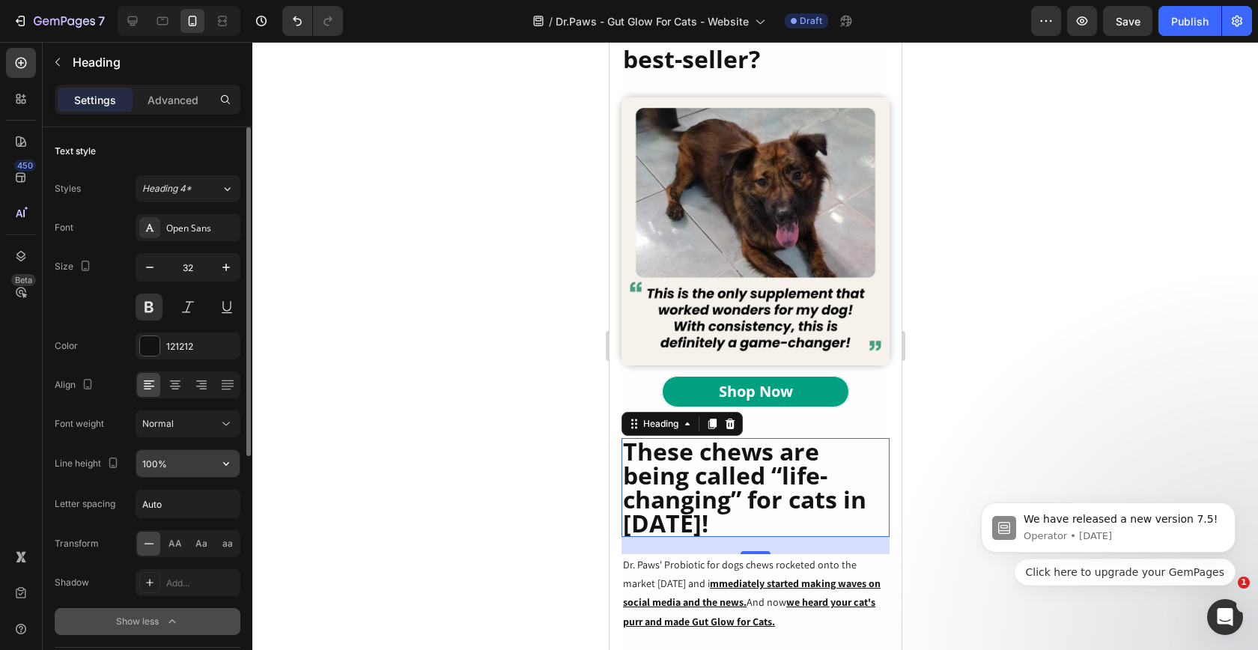
click at [157, 467] on input "100%" at bounding box center [187, 463] width 103 height 27
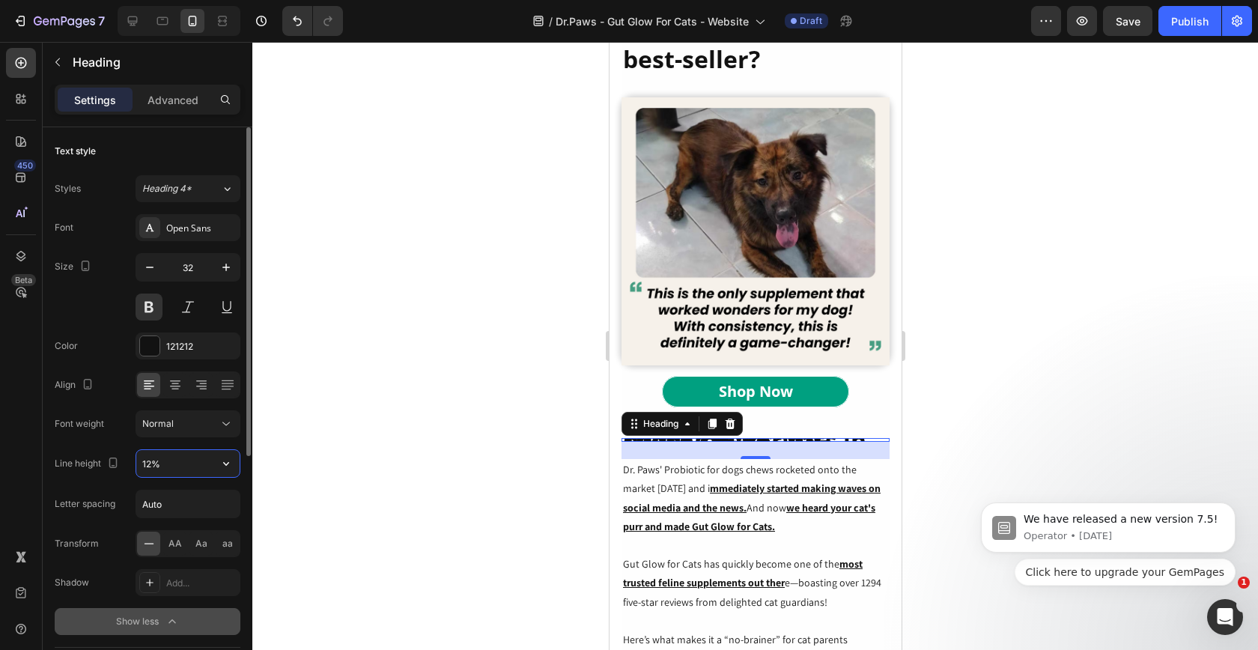
type input "125%"
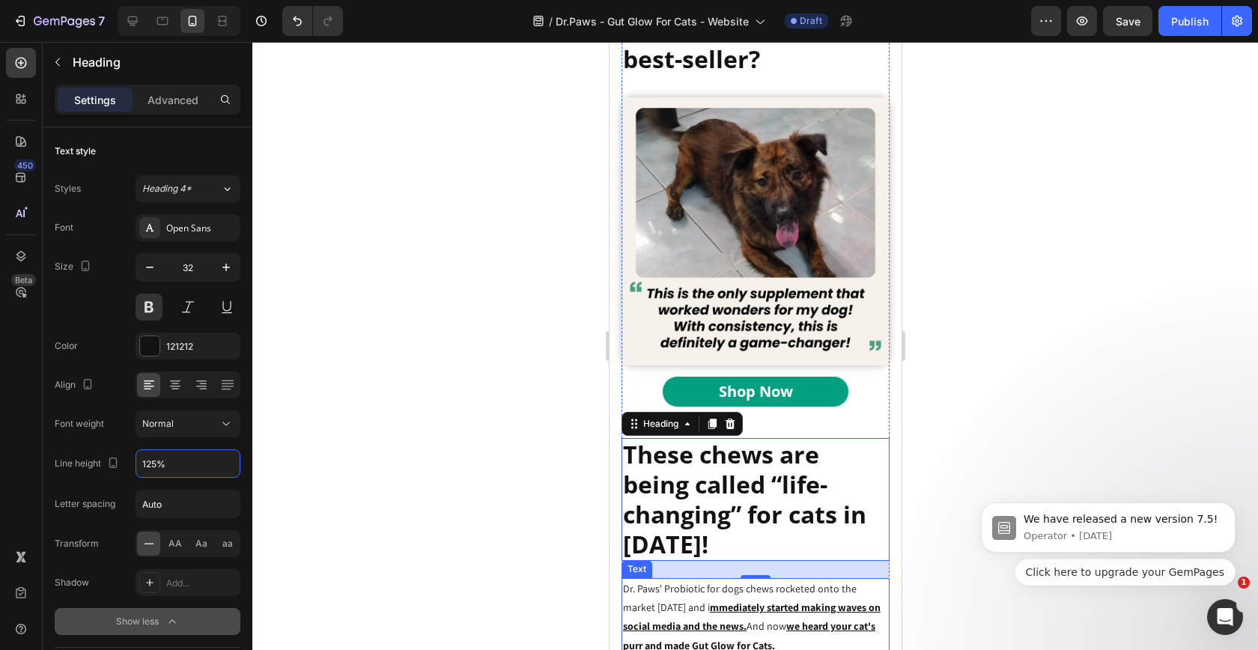
click at [697, 580] on p "Dr. Paws' Probiotic for dogs chews rocketed onto the market [DATE] and i mmedia…" at bounding box center [754, 627] width 265 height 94
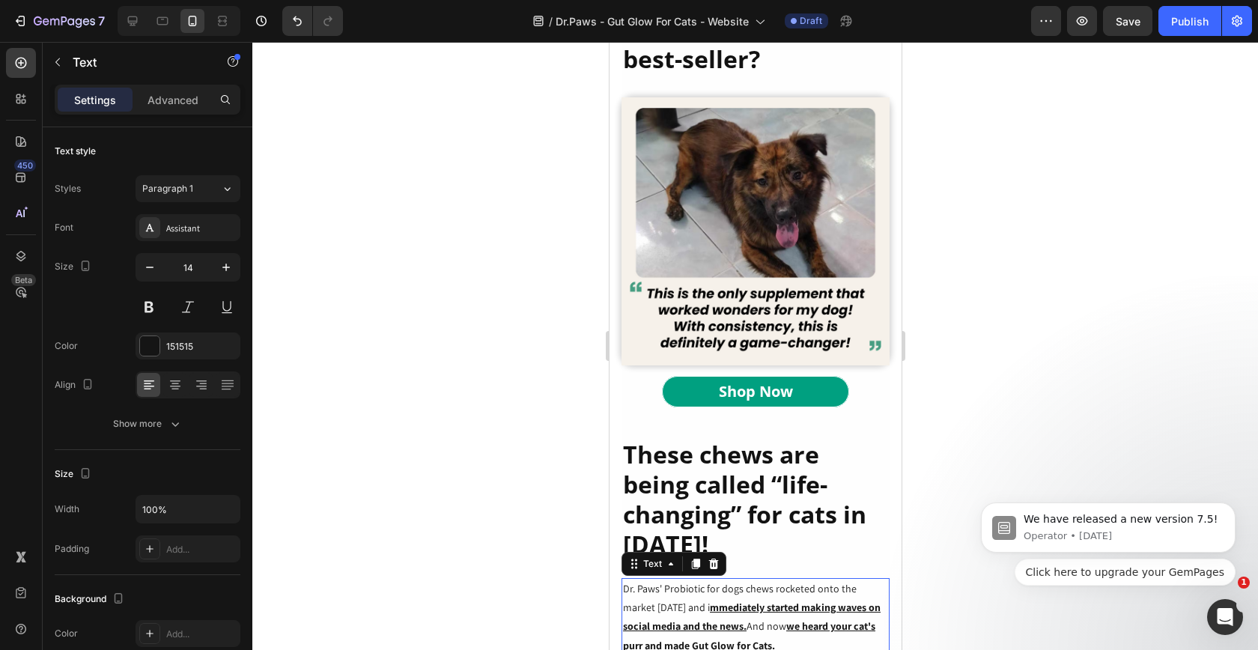
click at [716, 590] on p "Dr. Paws' Probiotic for dogs chews rocketed onto the market [DATE] and i mmedia…" at bounding box center [754, 627] width 265 height 94
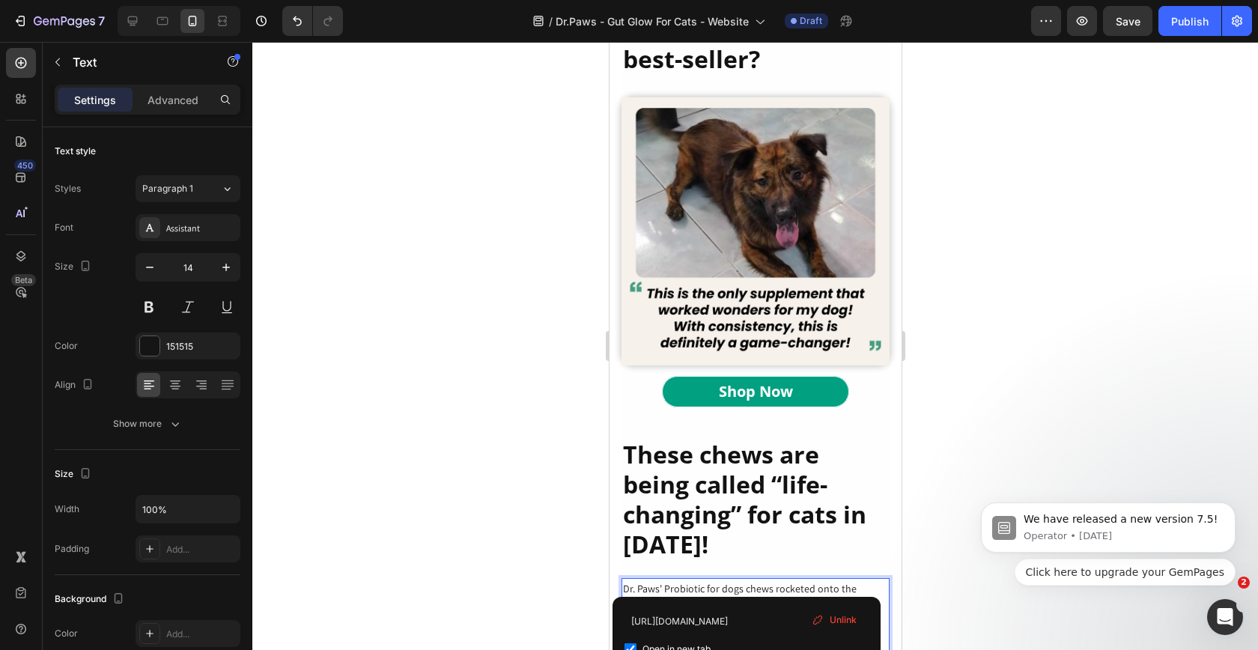
click at [716, 590] on p "Dr. Paws' Probiotic for dogs chews rocketed onto the market [DATE] and i mmedia…" at bounding box center [754, 627] width 265 height 94
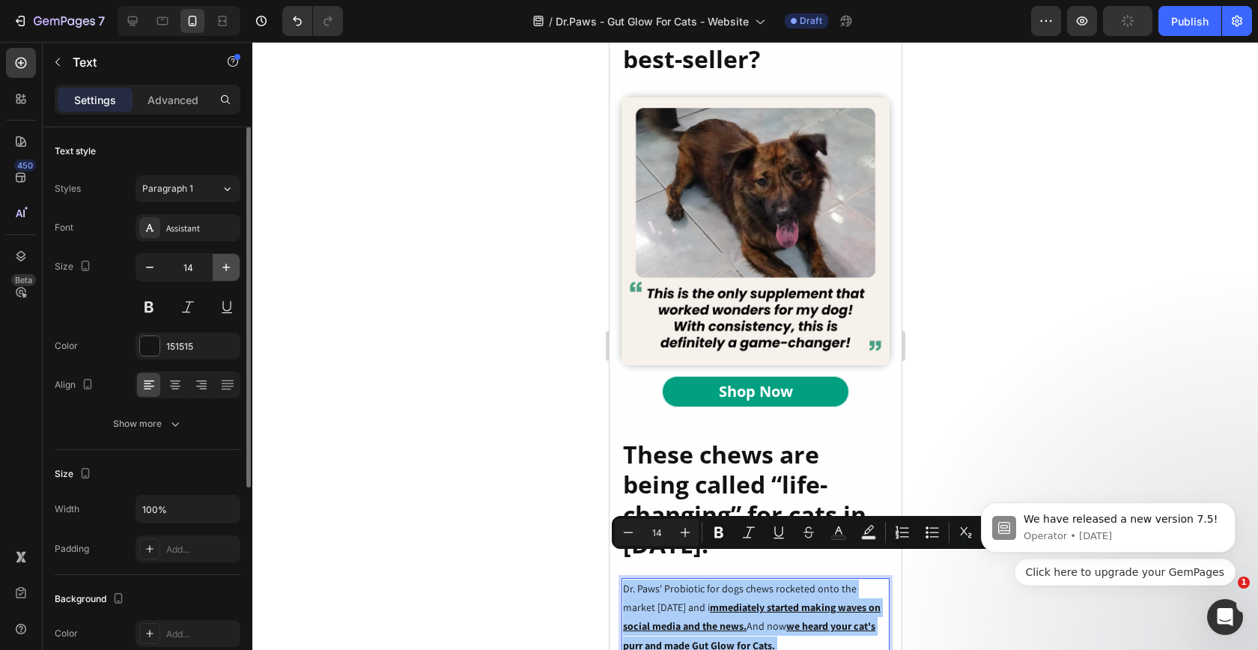
click at [218, 264] on button "button" at bounding box center [226, 267] width 27 height 27
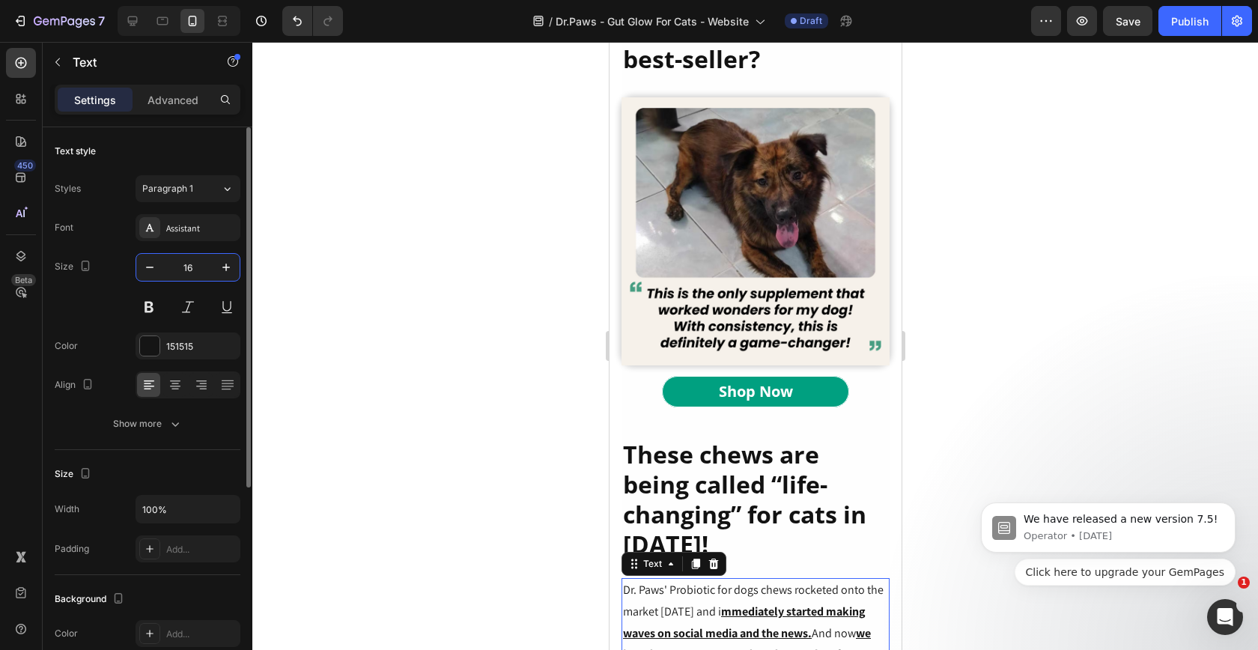
click at [199, 264] on input "16" at bounding box center [187, 267] width 49 height 27
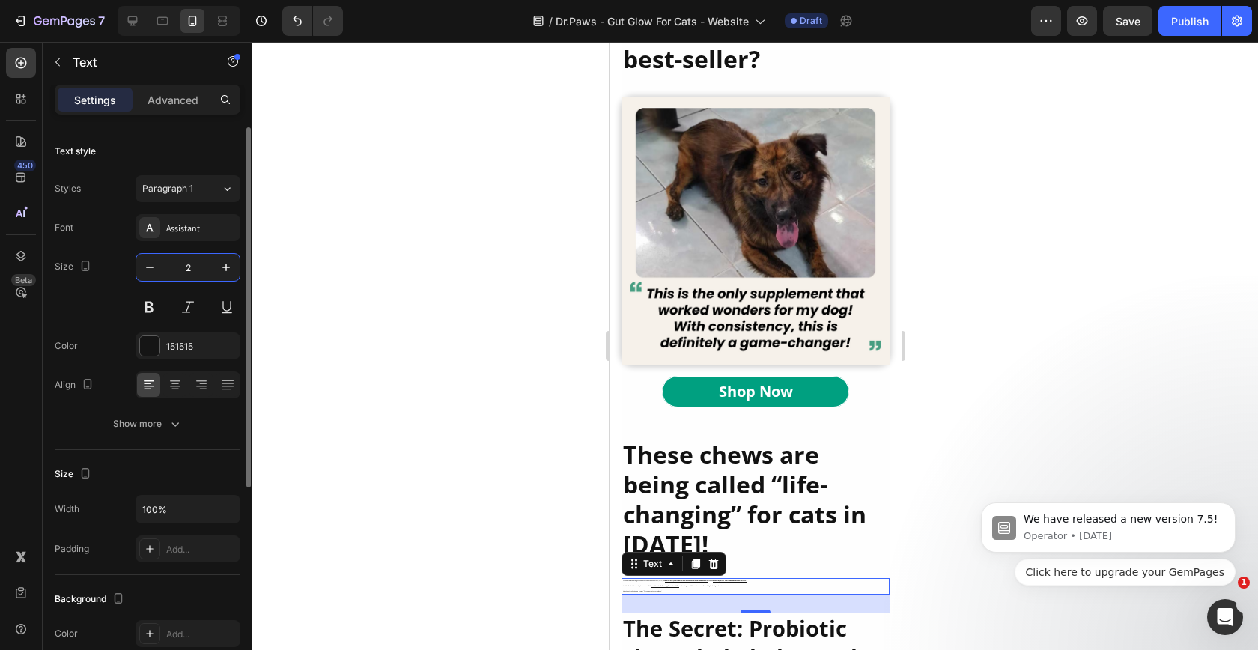
type input "20"
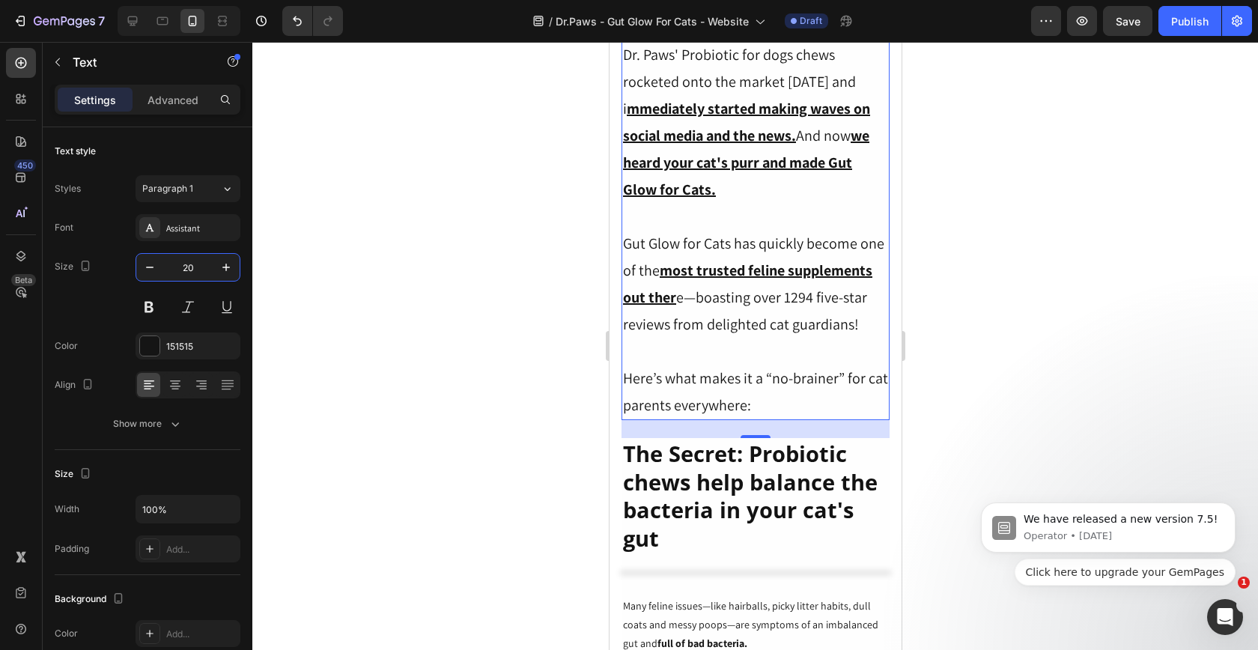
scroll to position [2368, 0]
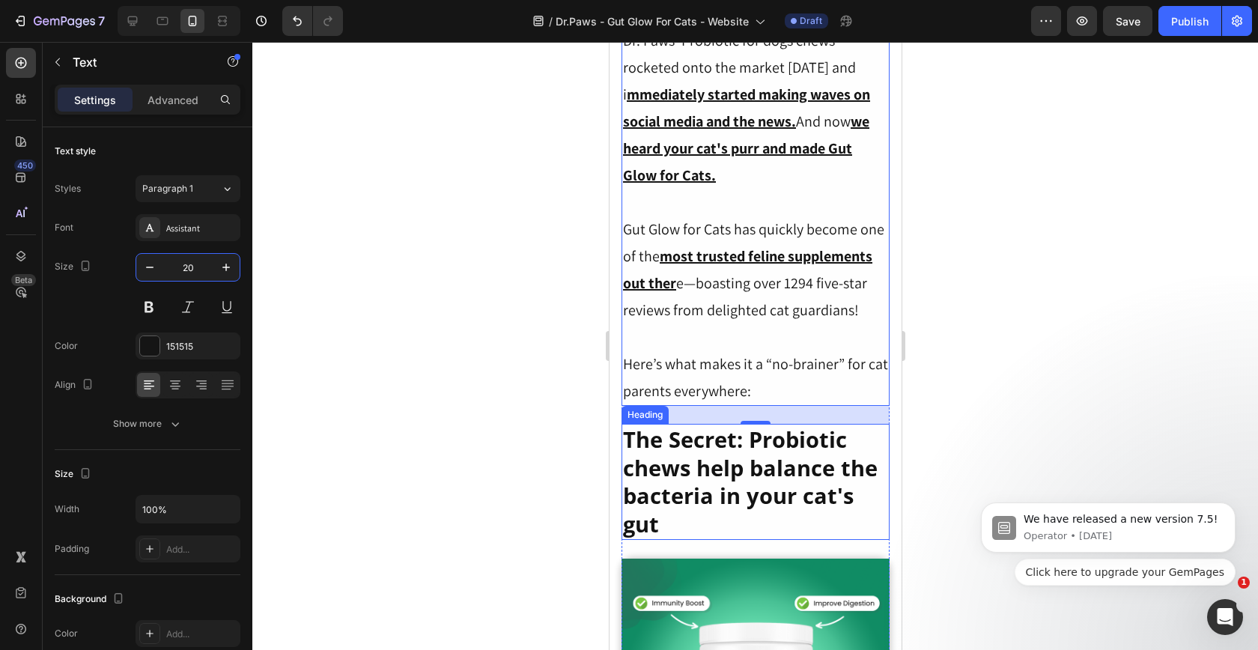
click at [748, 449] on h2 "The Secret: Probiotic chews help balance the bacteria in your cat's gut" at bounding box center [755, 482] width 268 height 116
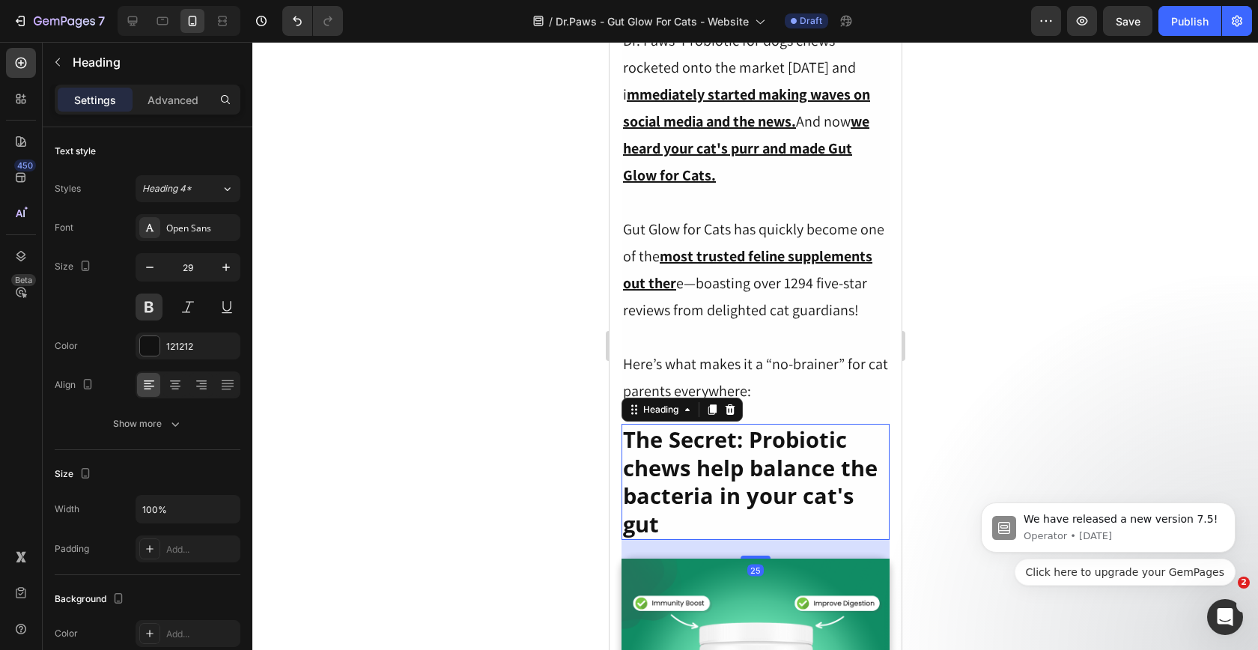
click at [748, 449] on h2 "The Secret: Probiotic chews help balance the bacteria in your cat's gut" at bounding box center [755, 482] width 268 height 116
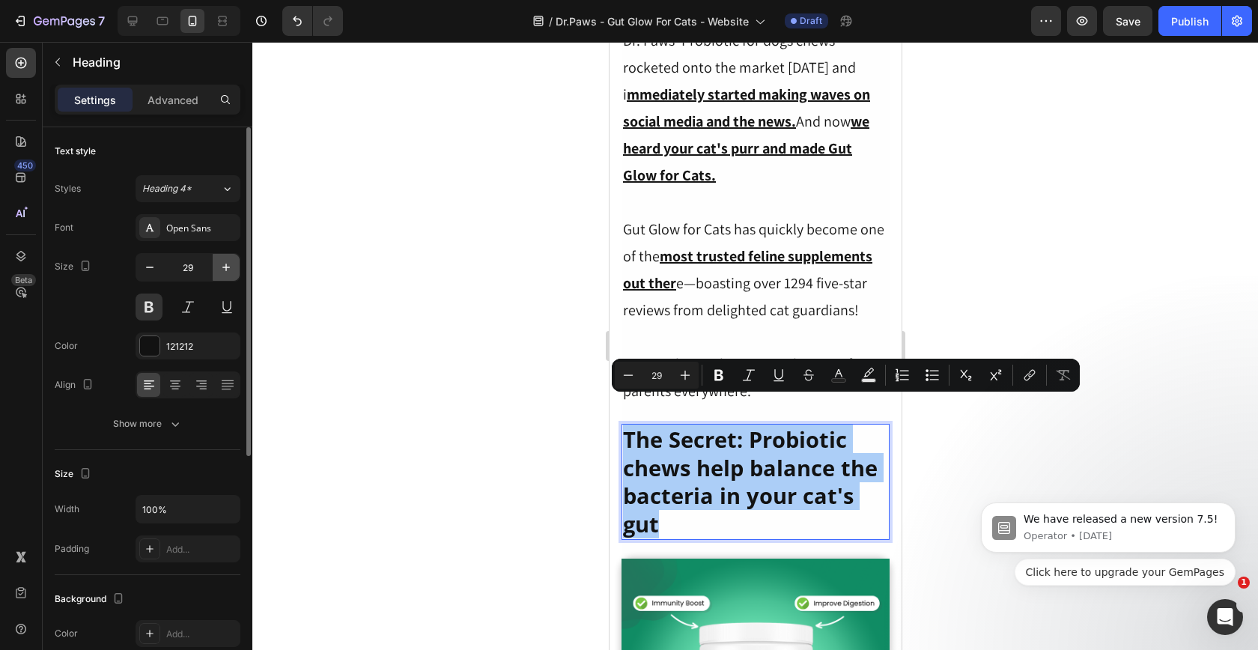
click at [222, 266] on icon "button" at bounding box center [226, 267] width 15 height 15
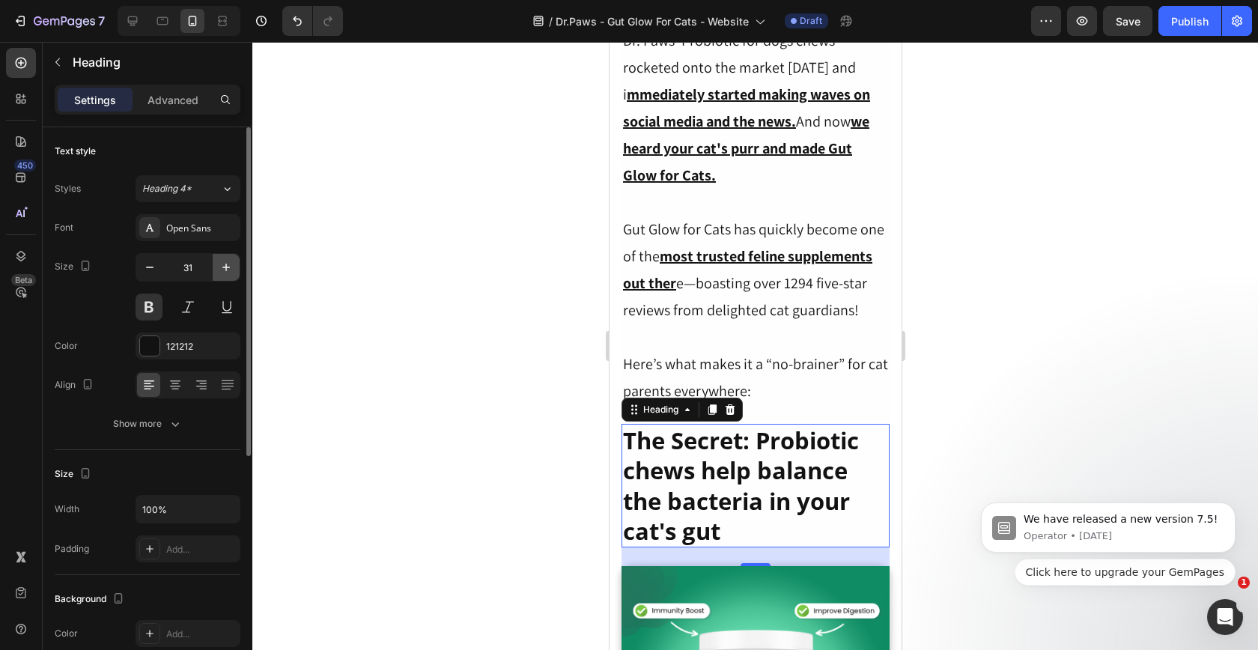
click at [222, 266] on icon "button" at bounding box center [226, 267] width 15 height 15
type input "32"
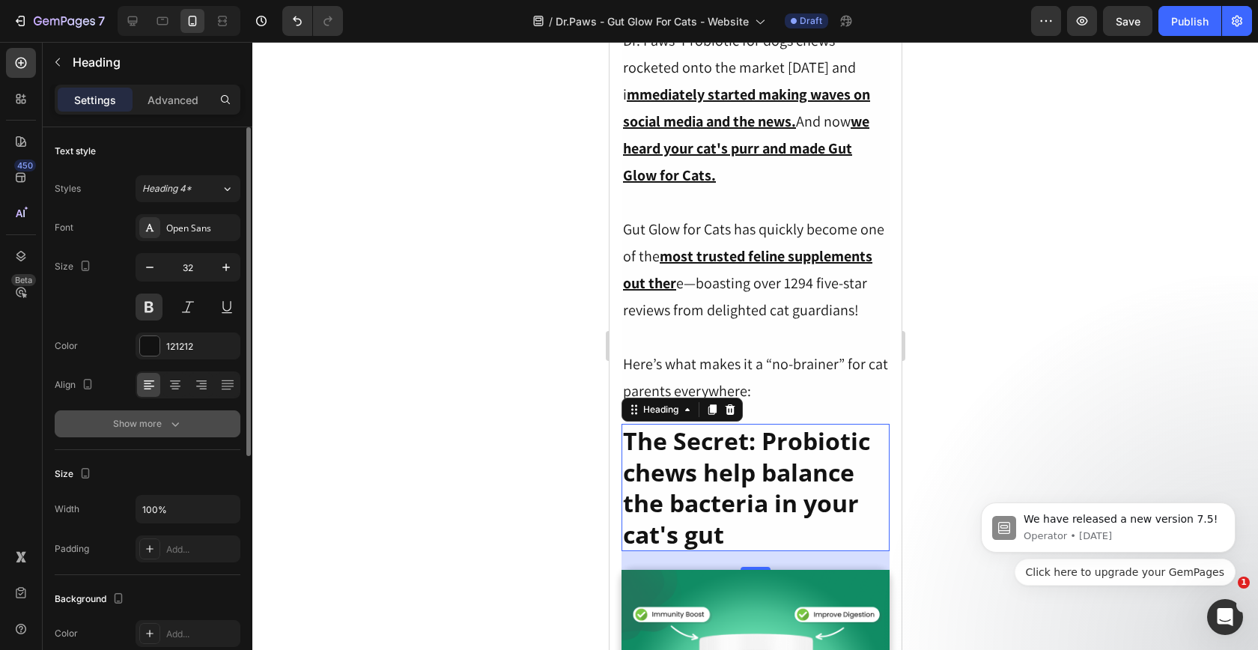
click at [169, 421] on icon "button" at bounding box center [175, 423] width 15 height 15
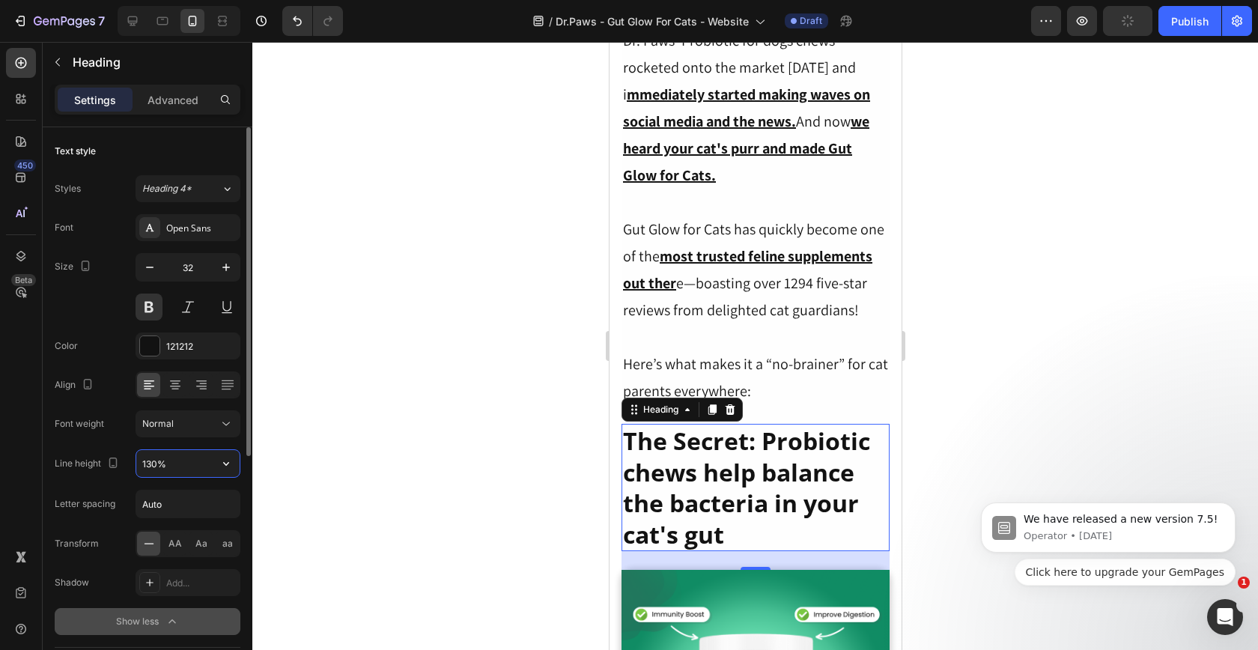
click at [180, 455] on input "130%" at bounding box center [187, 463] width 103 height 27
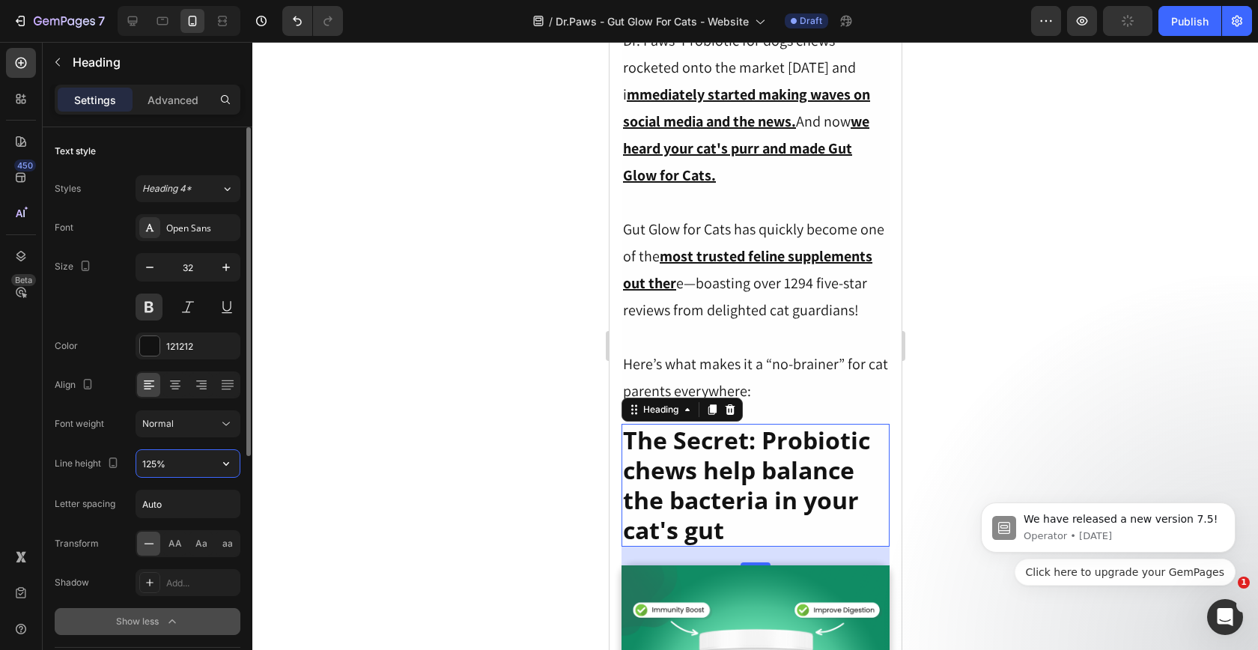
type input "125%"
click at [566, 484] on div at bounding box center [755, 346] width 1006 height 608
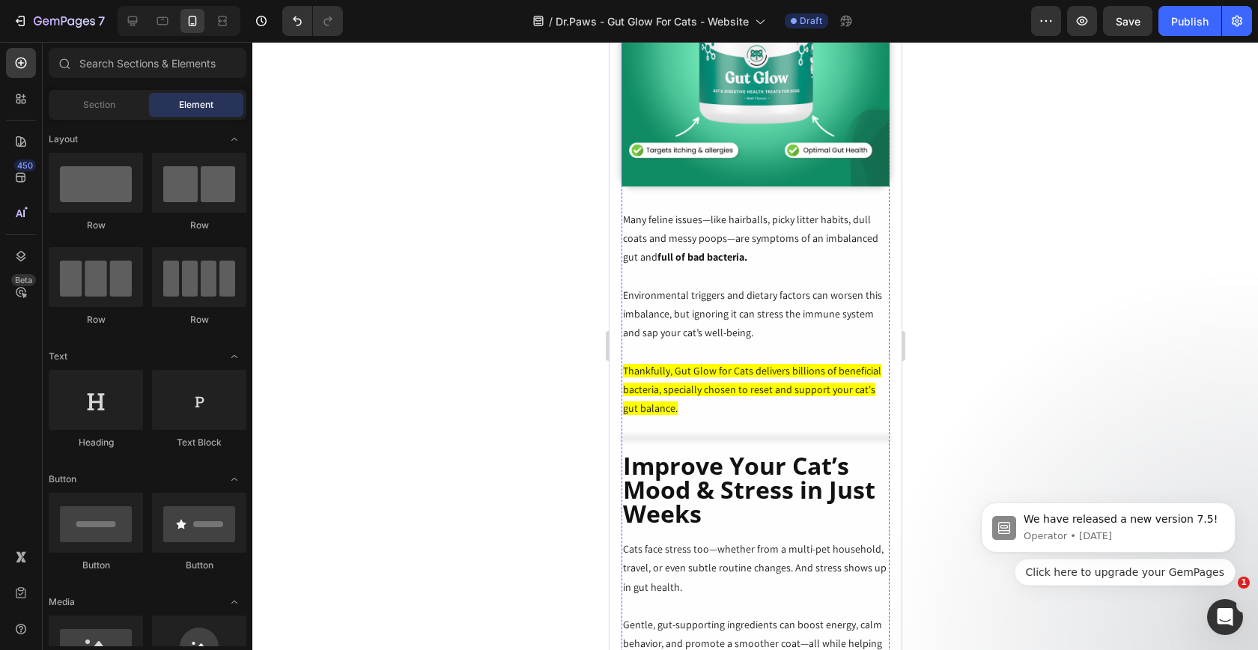
scroll to position [3121, 0]
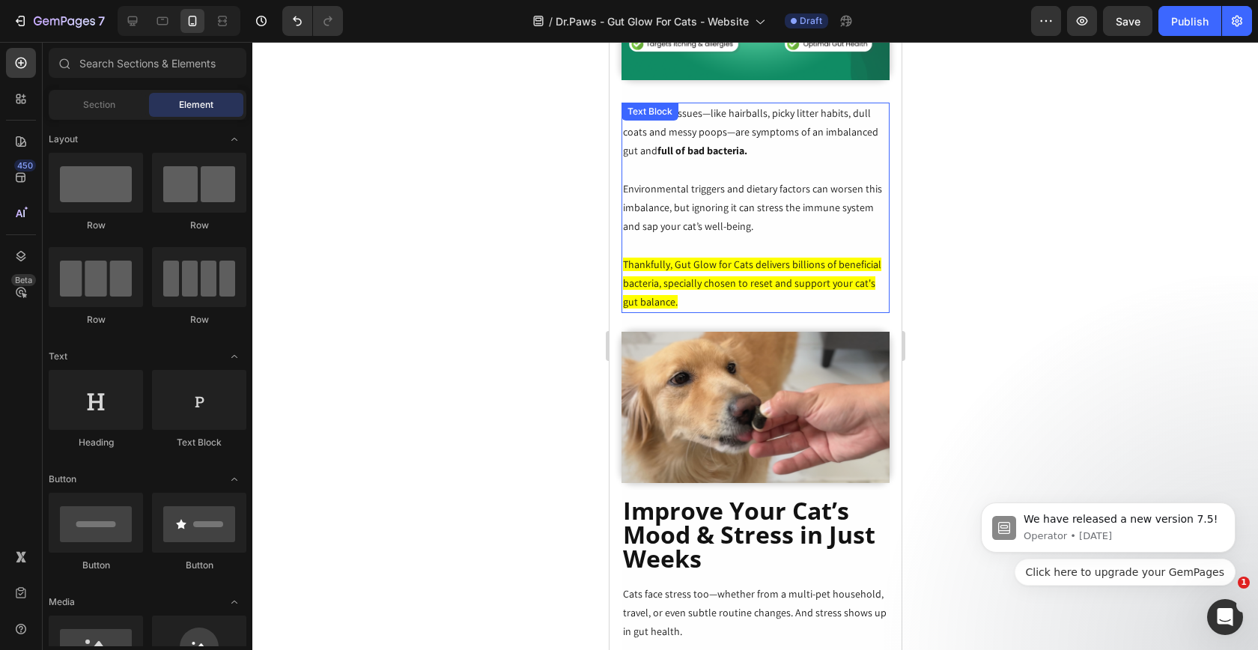
click at [724, 104] on p "Many feline issues—like hairballs, picky litter habits, dull coats and messy po…" at bounding box center [754, 132] width 265 height 57
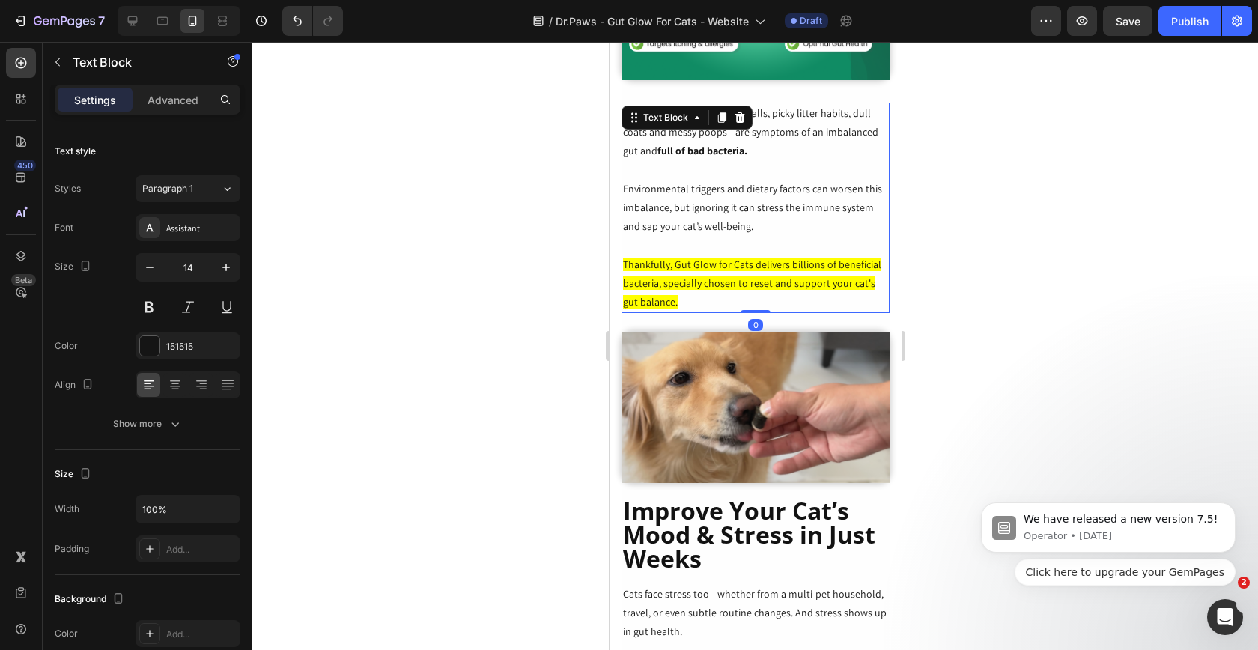
click at [724, 112] on icon at bounding box center [721, 118] width 12 height 12
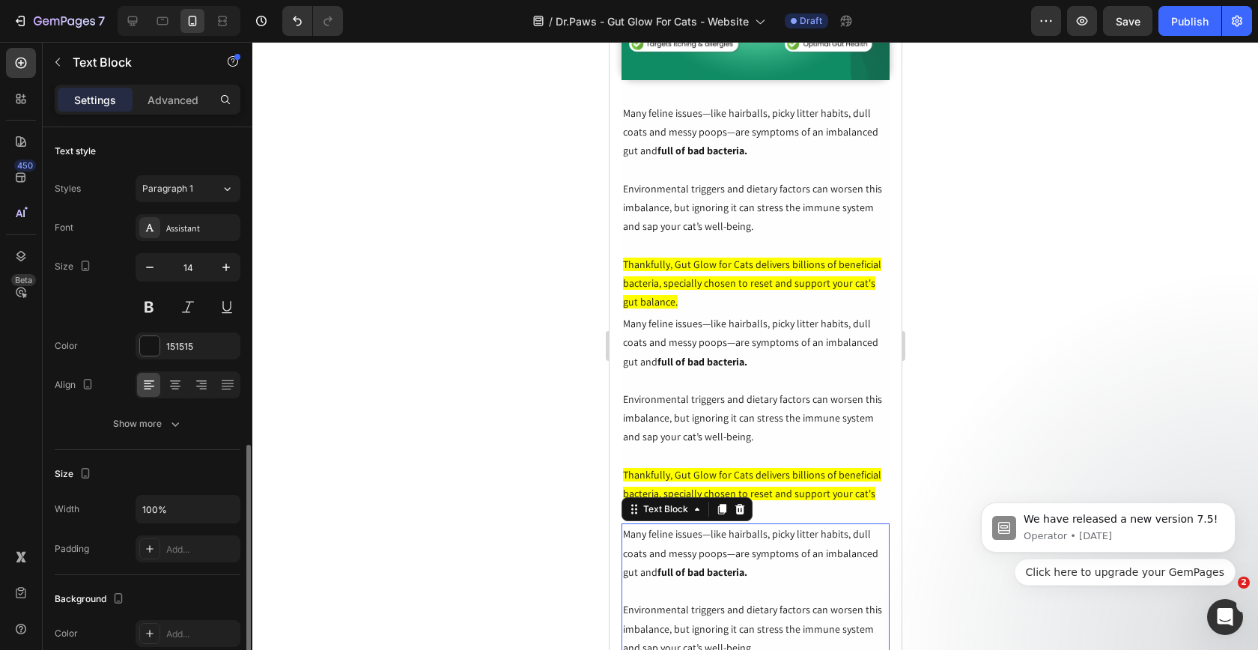
scroll to position [194, 0]
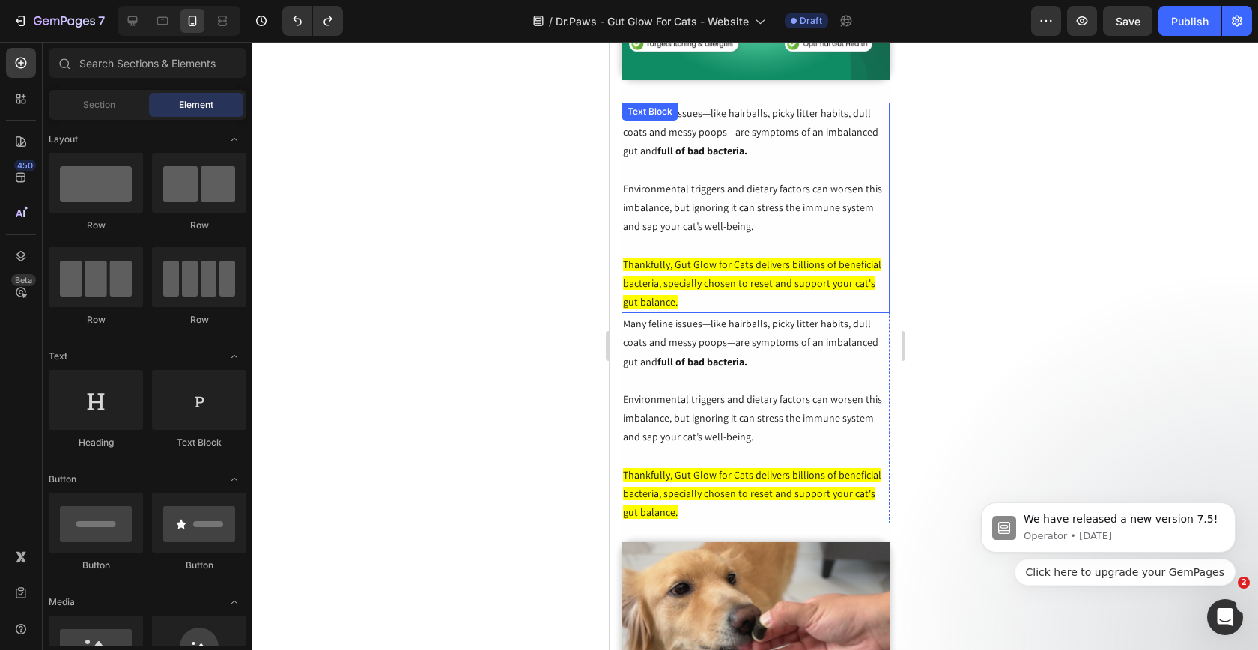
click at [753, 161] on p at bounding box center [754, 170] width 265 height 19
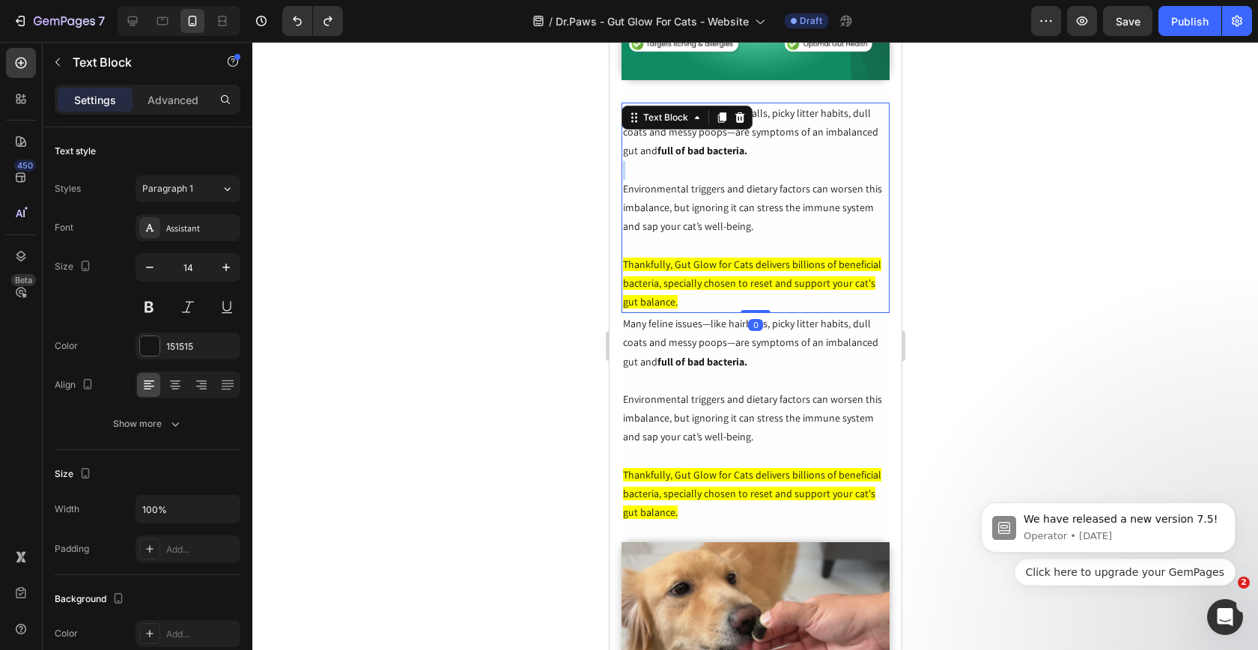
click at [753, 161] on p "Rich Text Editor. Editing area: main" at bounding box center [754, 170] width 265 height 19
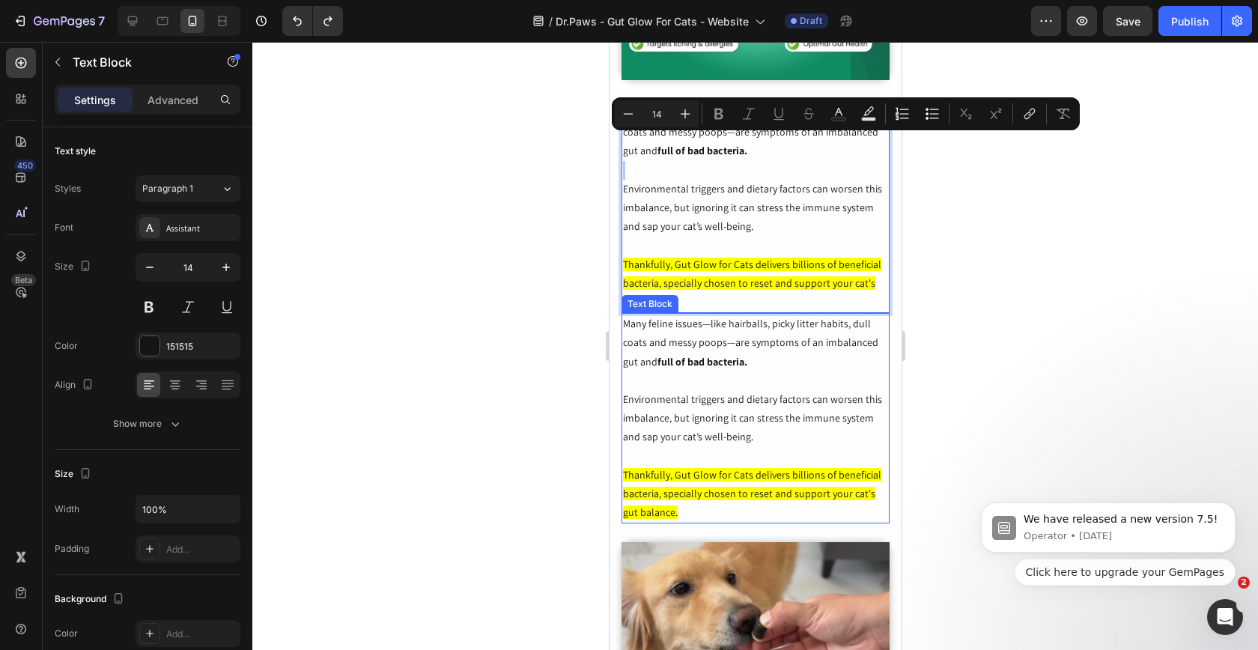
click at [975, 357] on div at bounding box center [755, 346] width 1006 height 608
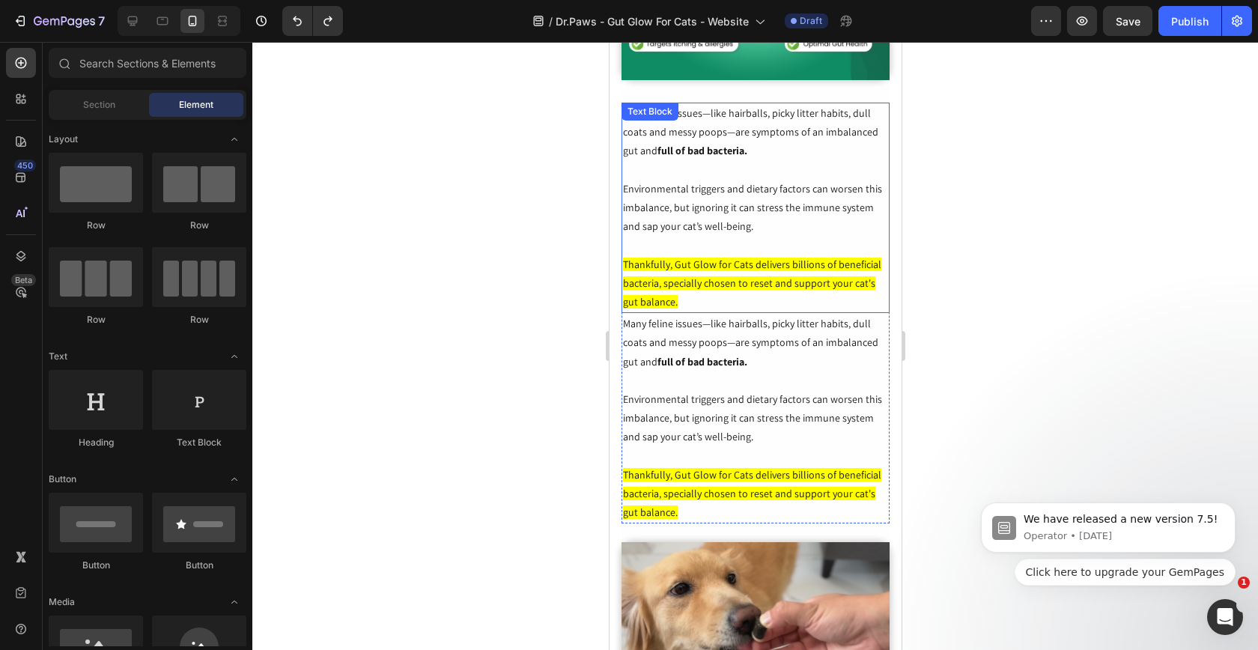
click at [856, 258] on span "Thankfully, Gut Glow for Cats delivers billions of beneficial bacteria, special…" at bounding box center [751, 283] width 258 height 51
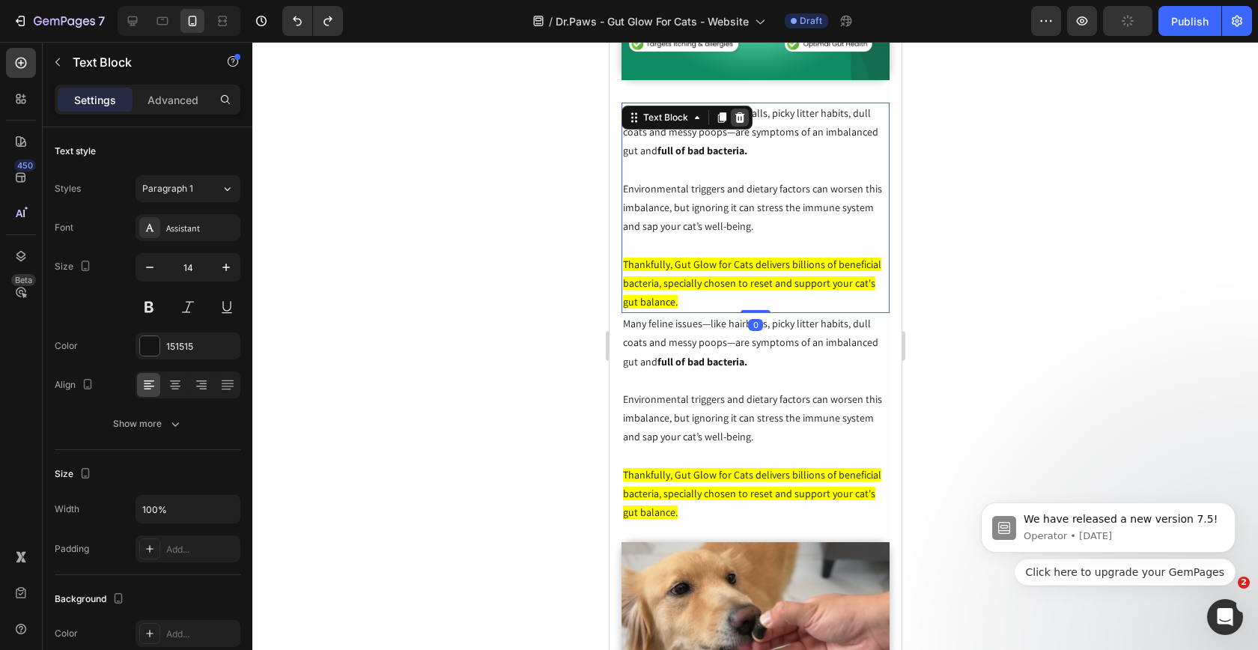
click at [737, 112] on icon at bounding box center [739, 118] width 12 height 12
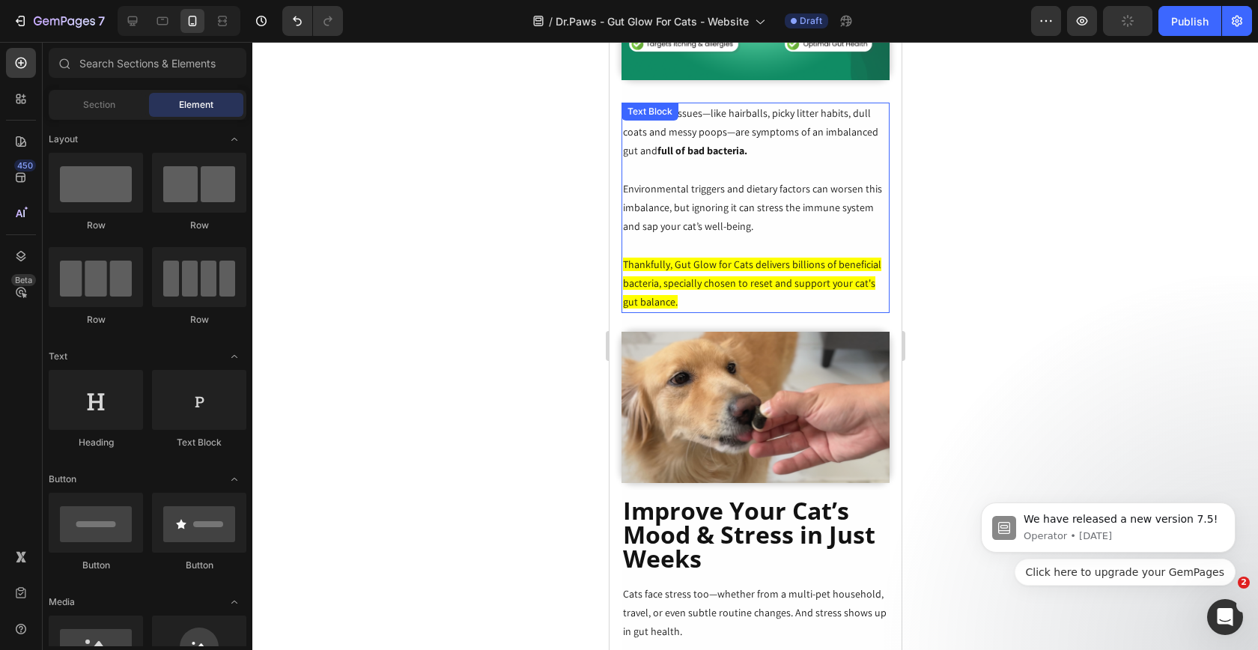
click at [739, 189] on p "Environmental triggers and dietary factors can worsen this imbalance, but ignor…" at bounding box center [754, 208] width 265 height 57
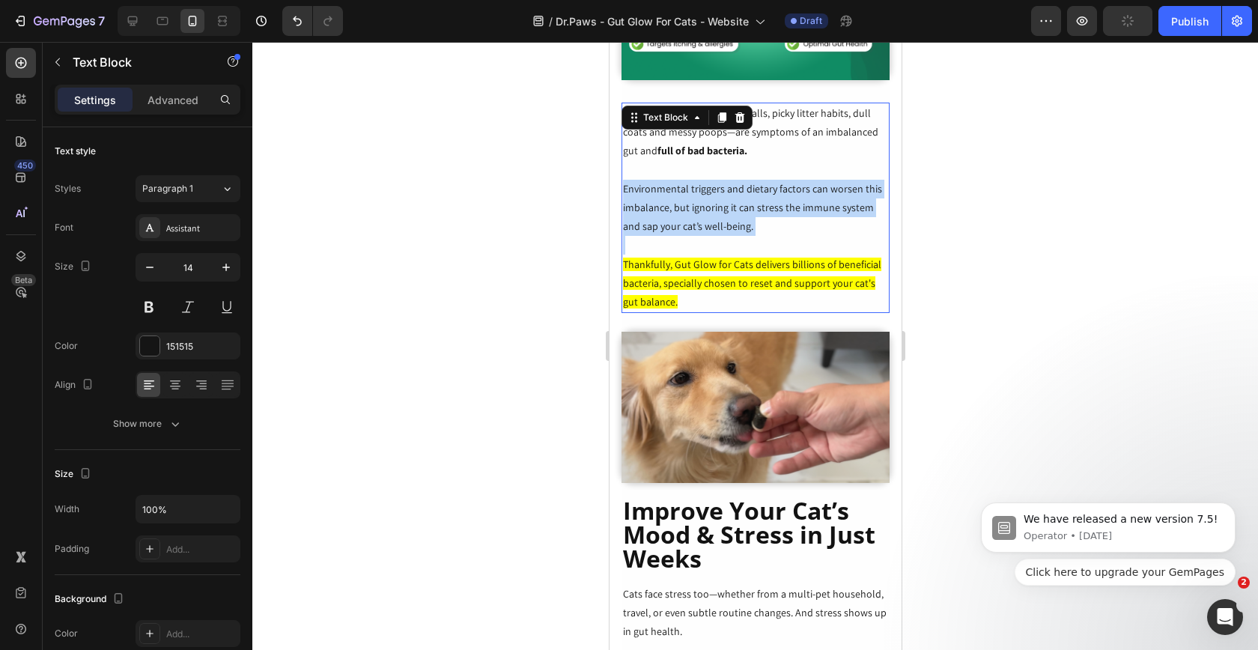
click at [739, 189] on p "Environmental triggers and dietary factors can worsen this imbalance, but ignor…" at bounding box center [754, 208] width 265 height 57
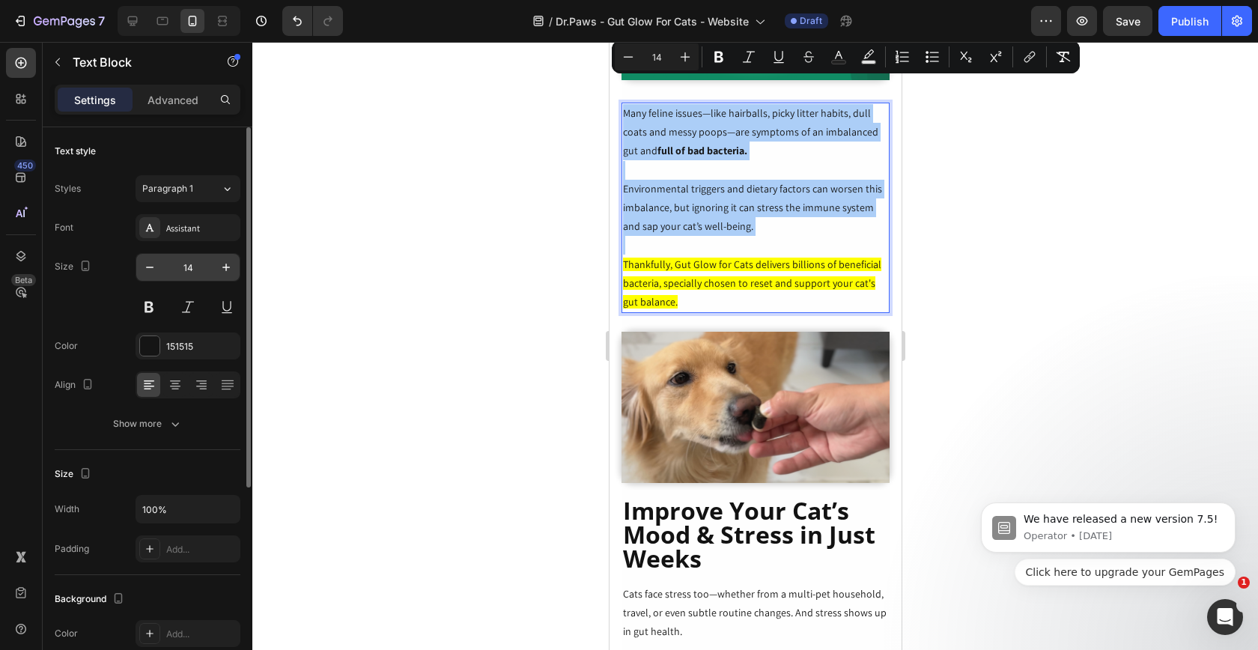
click at [186, 281] on div "14" at bounding box center [188, 267] width 105 height 28
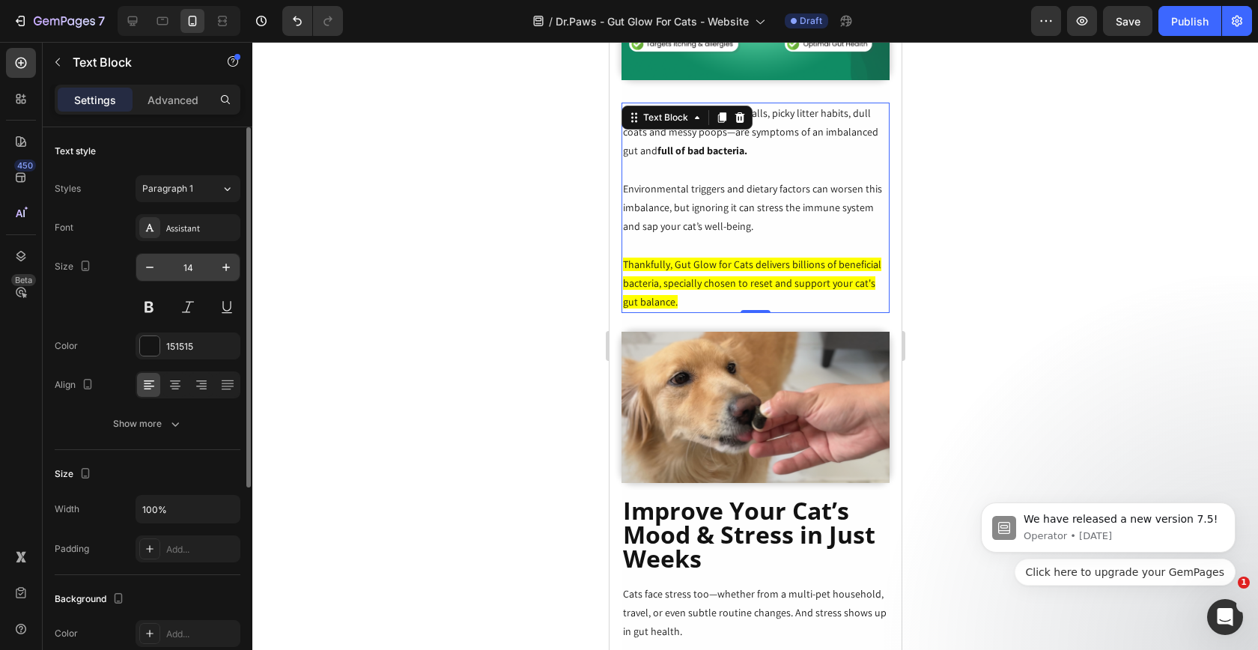
click at [191, 272] on input "14" at bounding box center [187, 267] width 49 height 27
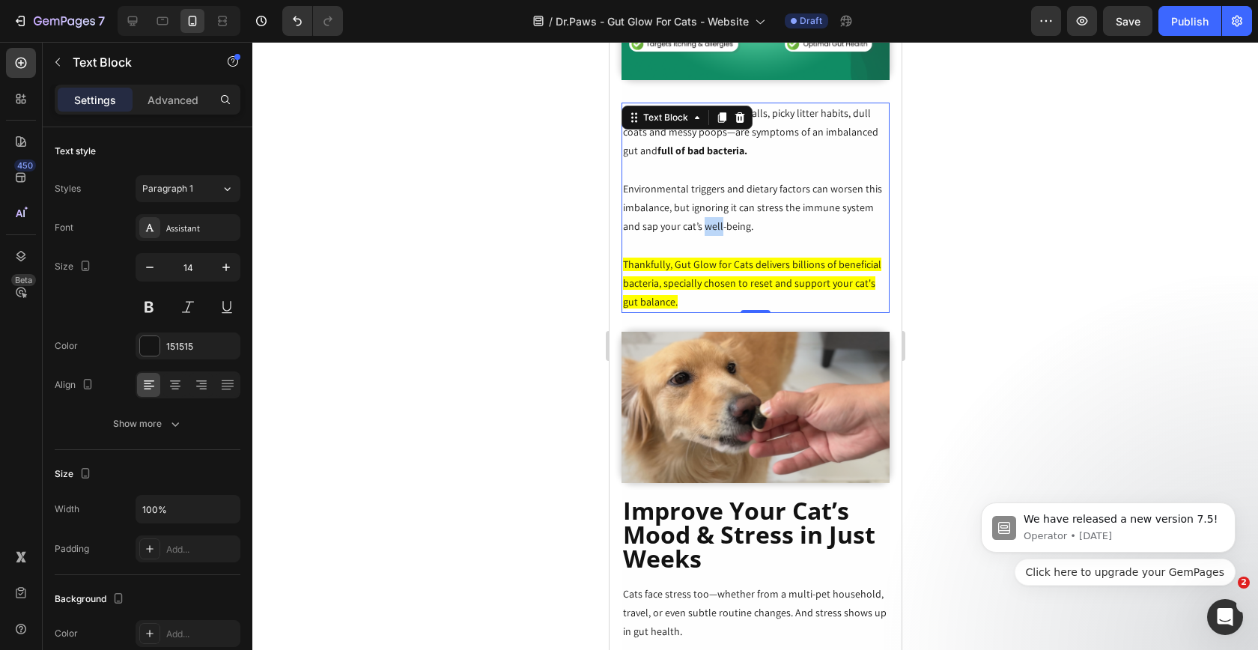
click at [690, 204] on p "Environmental triggers and dietary factors can worsen this imbalance, but ignor…" at bounding box center [754, 208] width 265 height 57
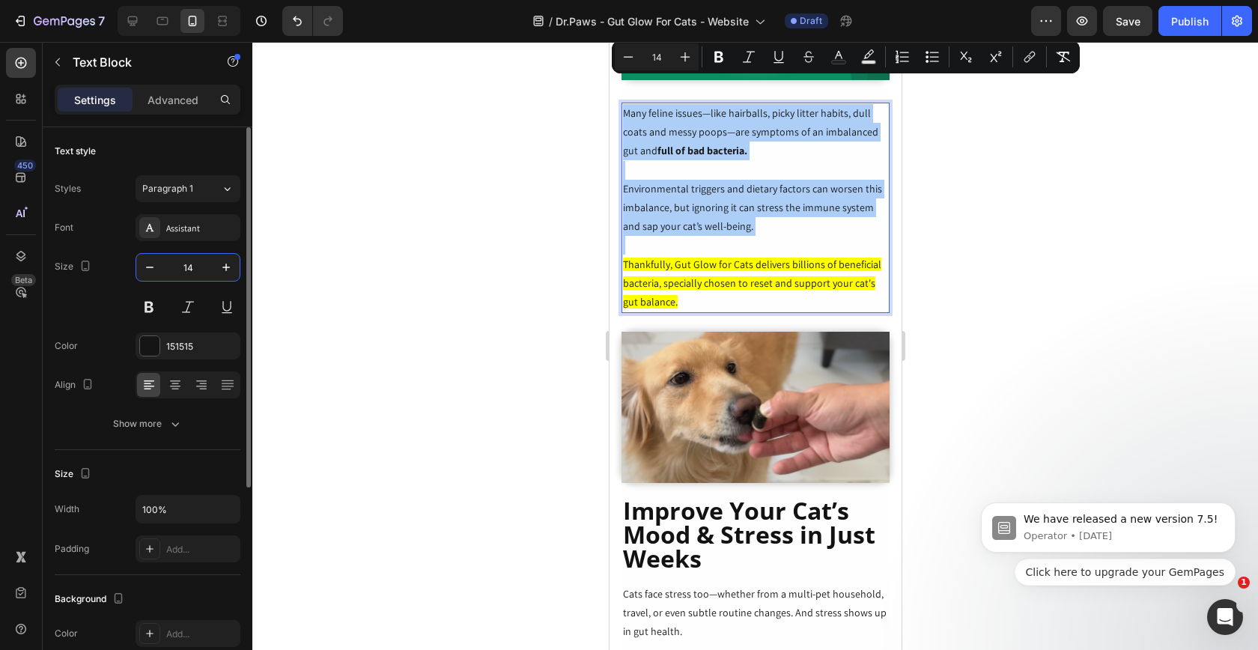
click at [190, 260] on input "14" at bounding box center [187, 267] width 49 height 27
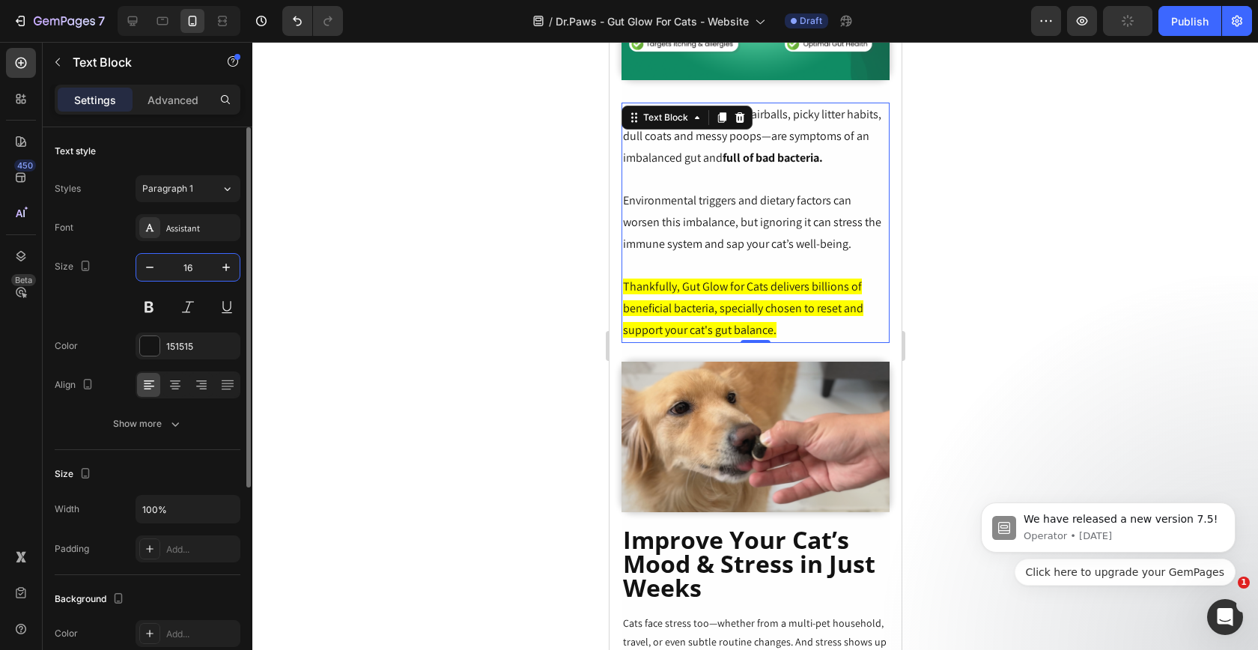
type input "1"
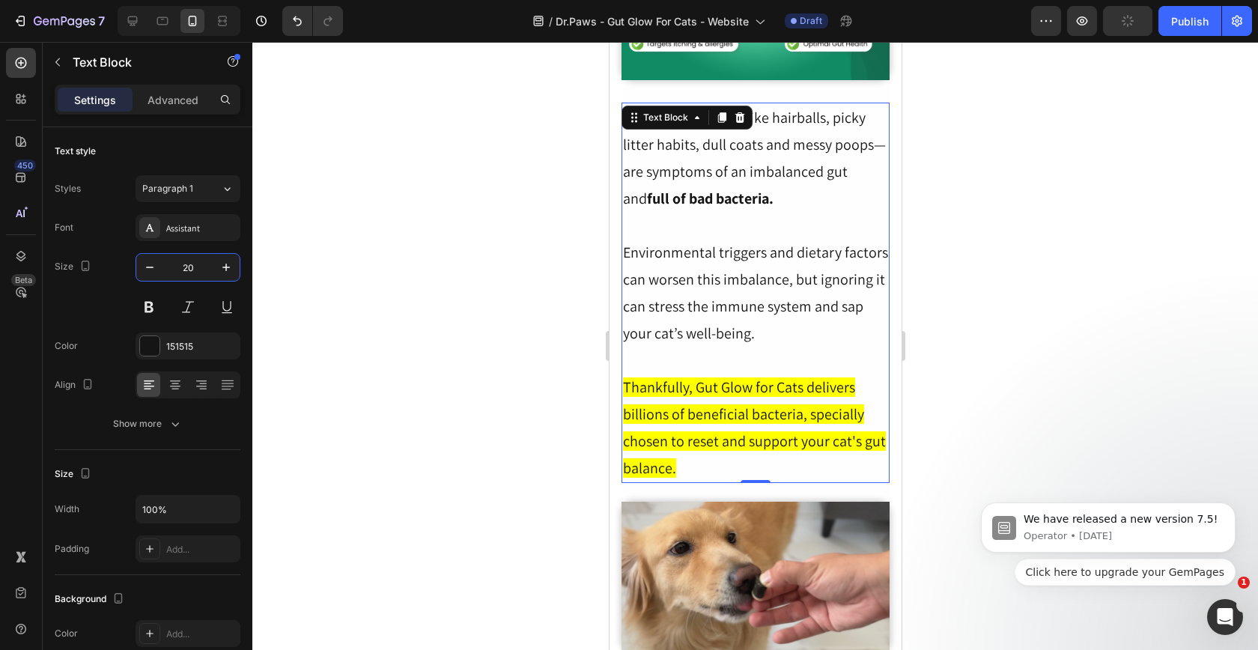
type input "20"
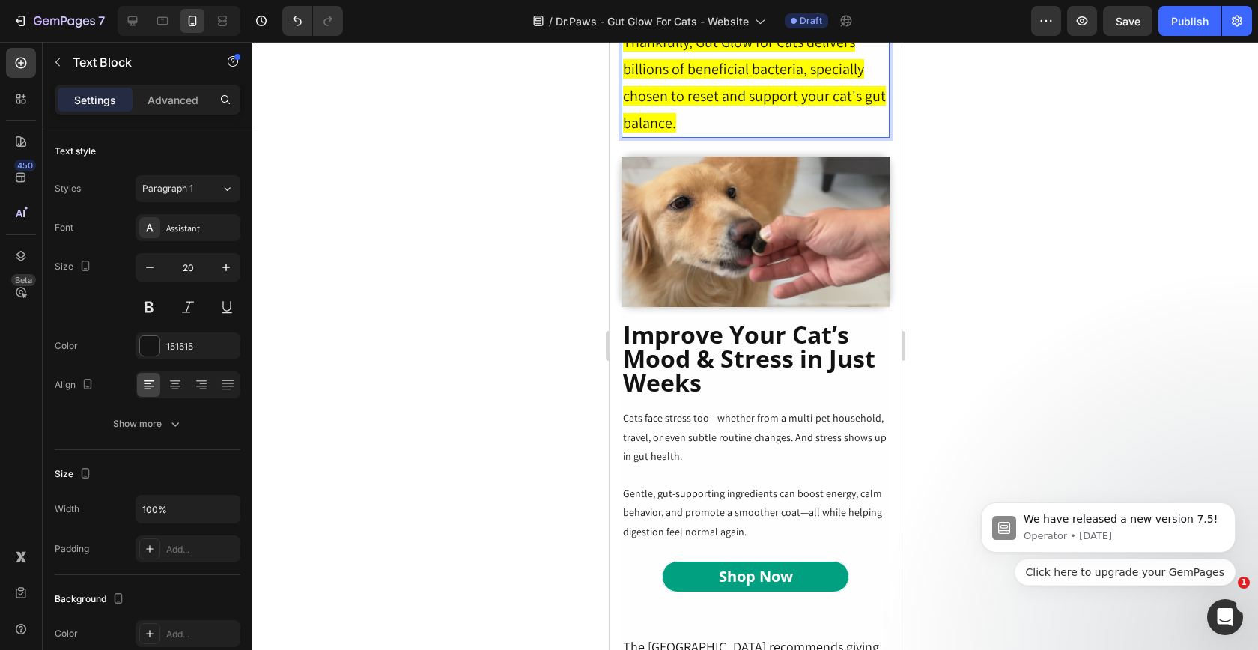
scroll to position [3486, 0]
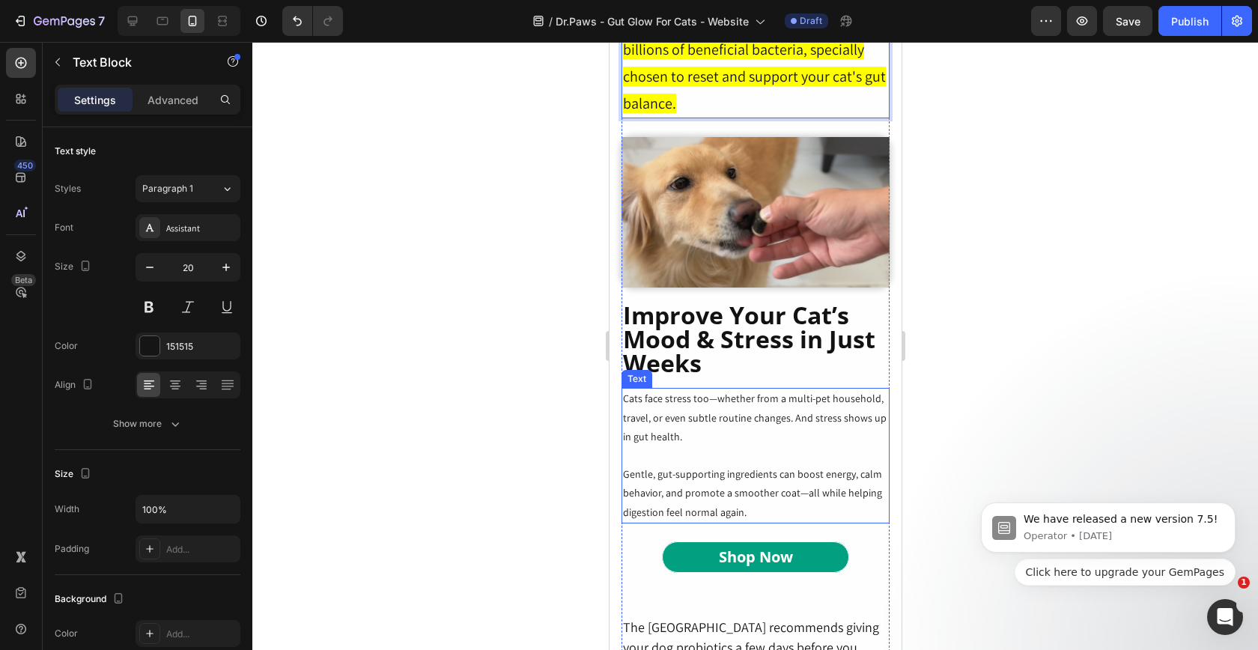
click at [708, 389] on p "Cats face stress too—whether from a multi-pet household, travel, or even subtle…" at bounding box center [754, 417] width 265 height 57
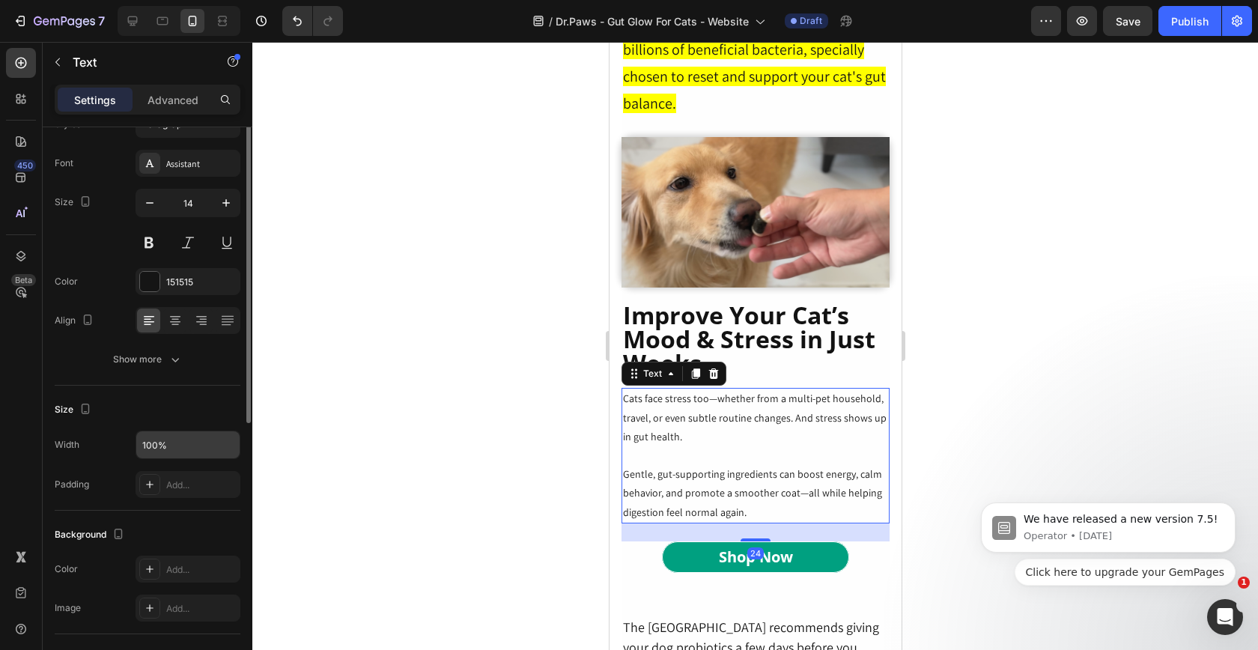
scroll to position [0, 0]
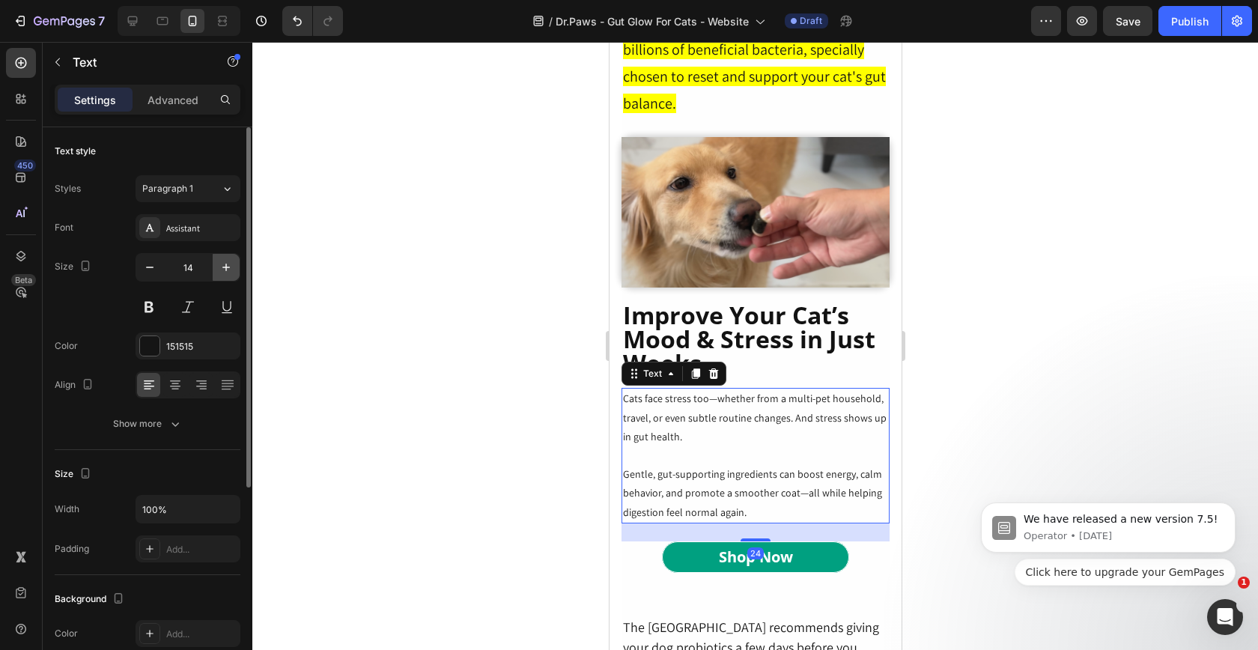
click at [223, 273] on icon "button" at bounding box center [226, 267] width 15 height 15
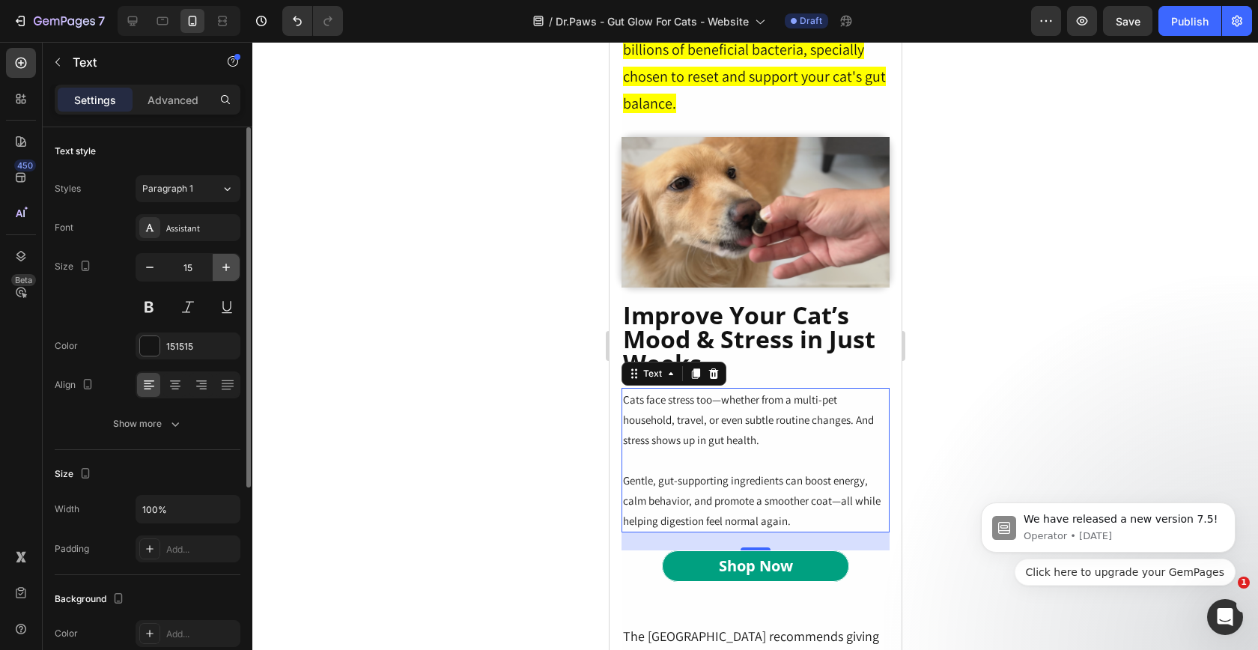
click at [223, 273] on icon "button" at bounding box center [226, 267] width 15 height 15
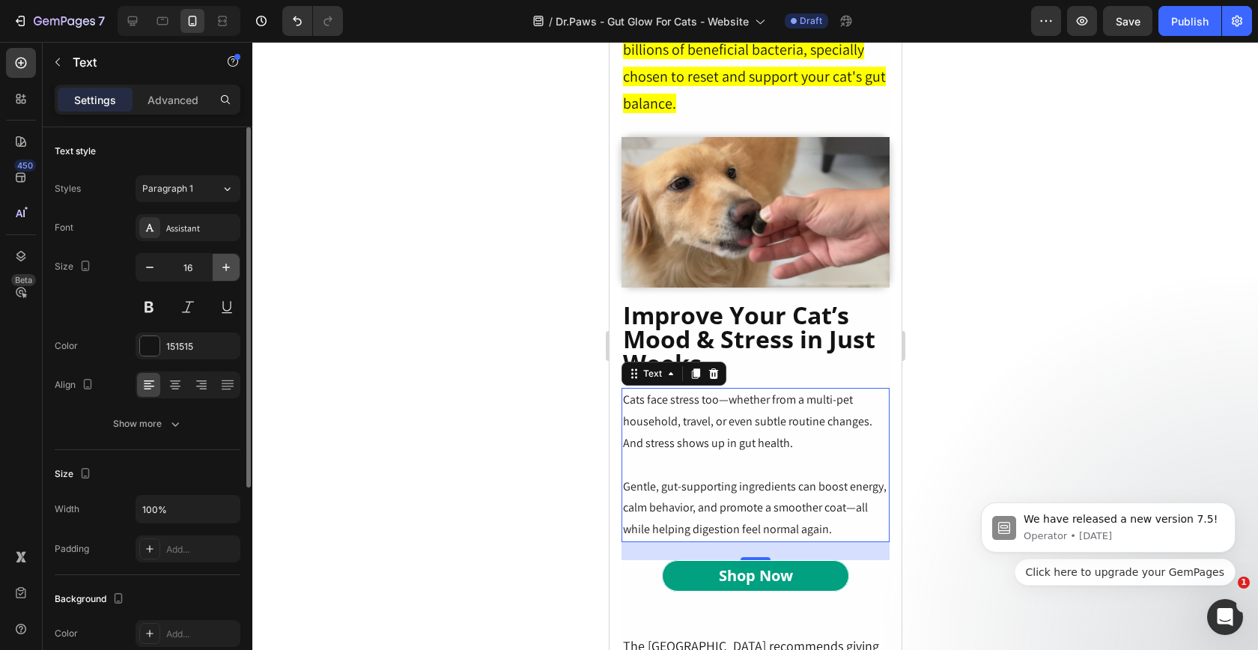
click at [223, 273] on icon "button" at bounding box center [226, 267] width 15 height 15
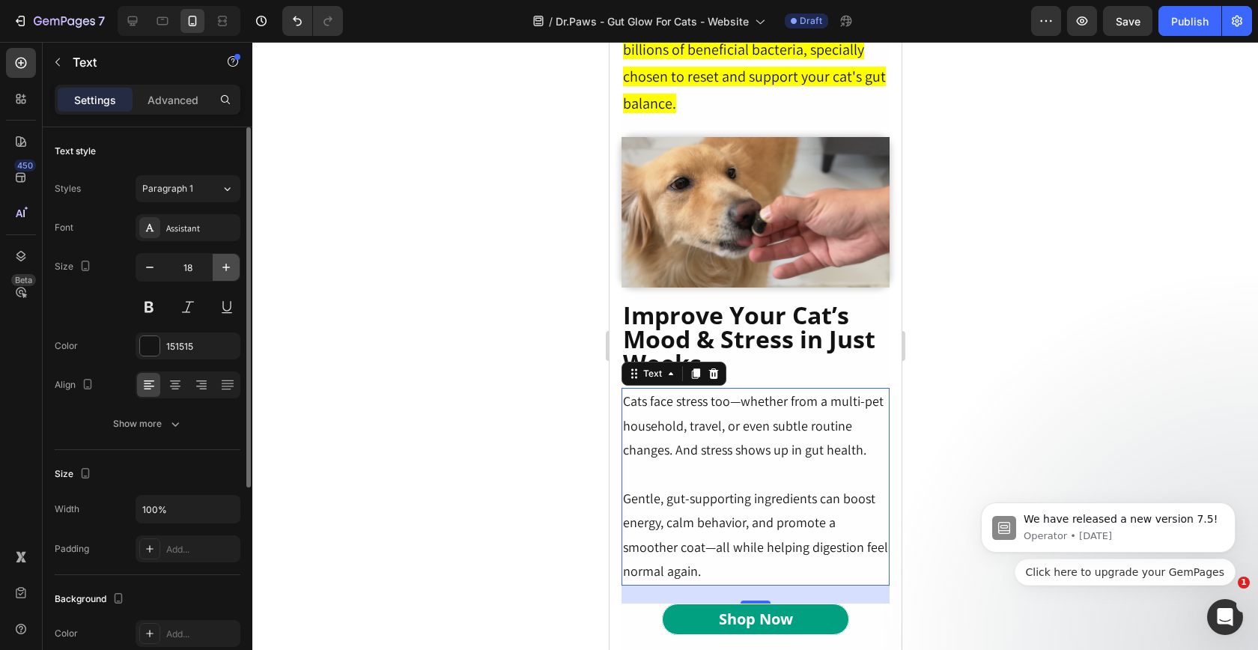
click at [223, 273] on icon "button" at bounding box center [226, 267] width 15 height 15
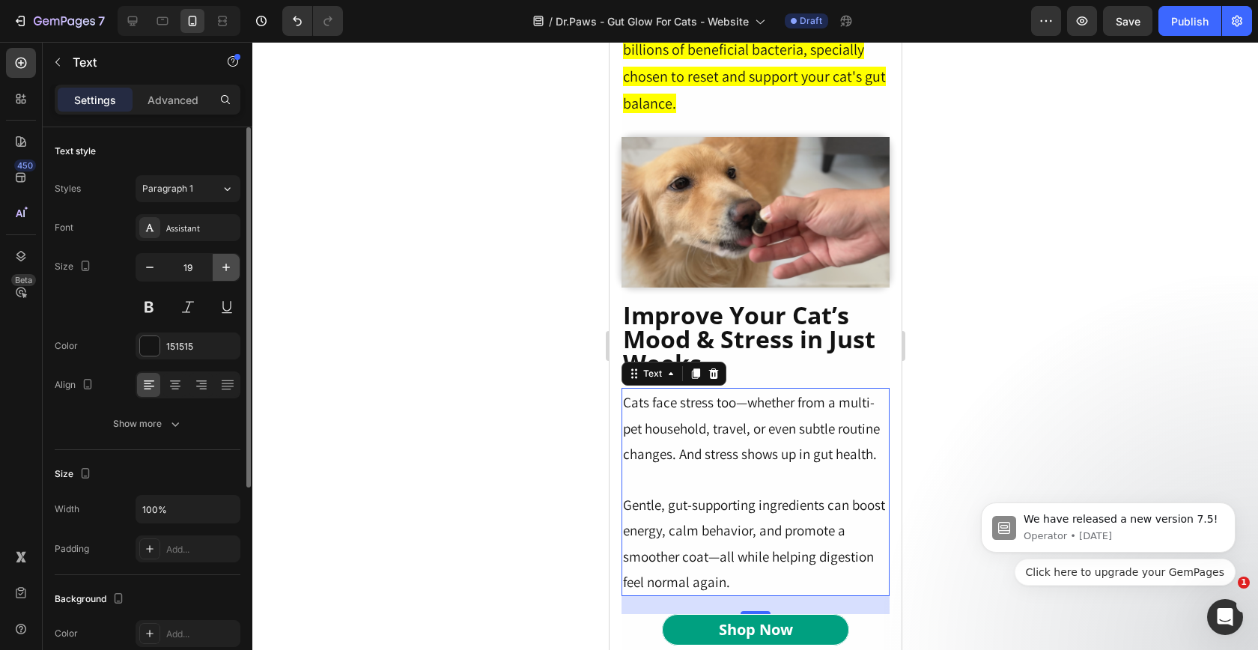
click at [223, 273] on icon "button" at bounding box center [226, 267] width 15 height 15
type input "20"
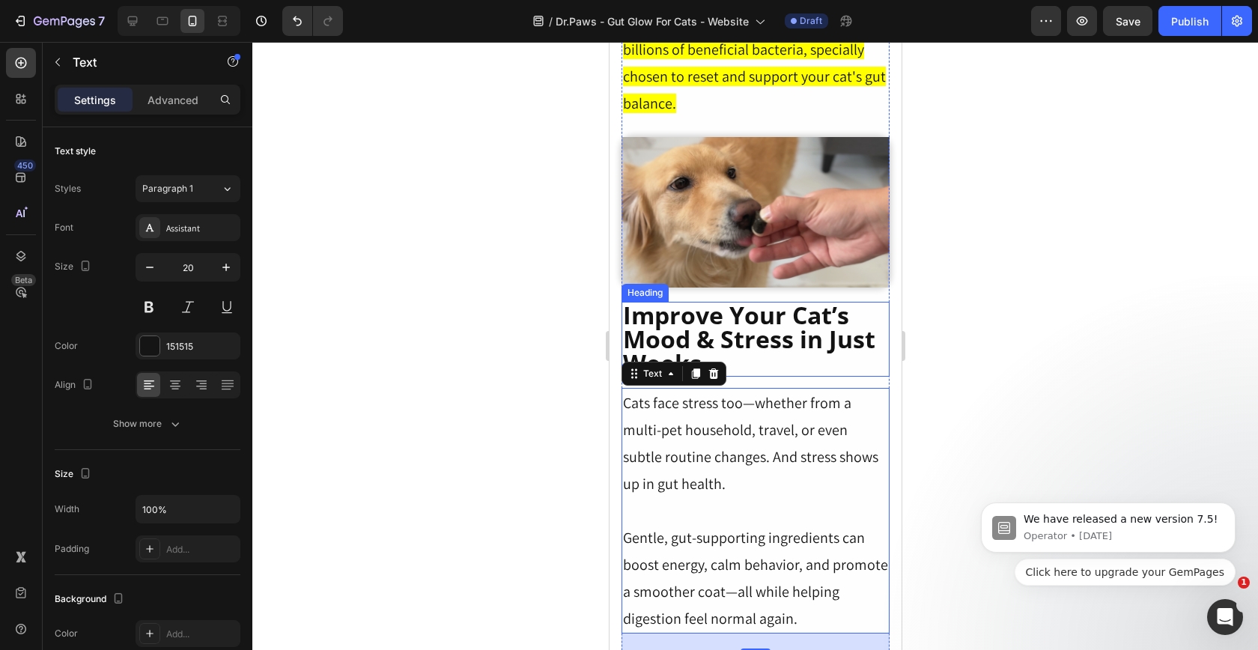
click at [747, 304] on h2 "Improve Your Cat’s Mood & Stress in Just Weeks" at bounding box center [755, 339] width 268 height 75
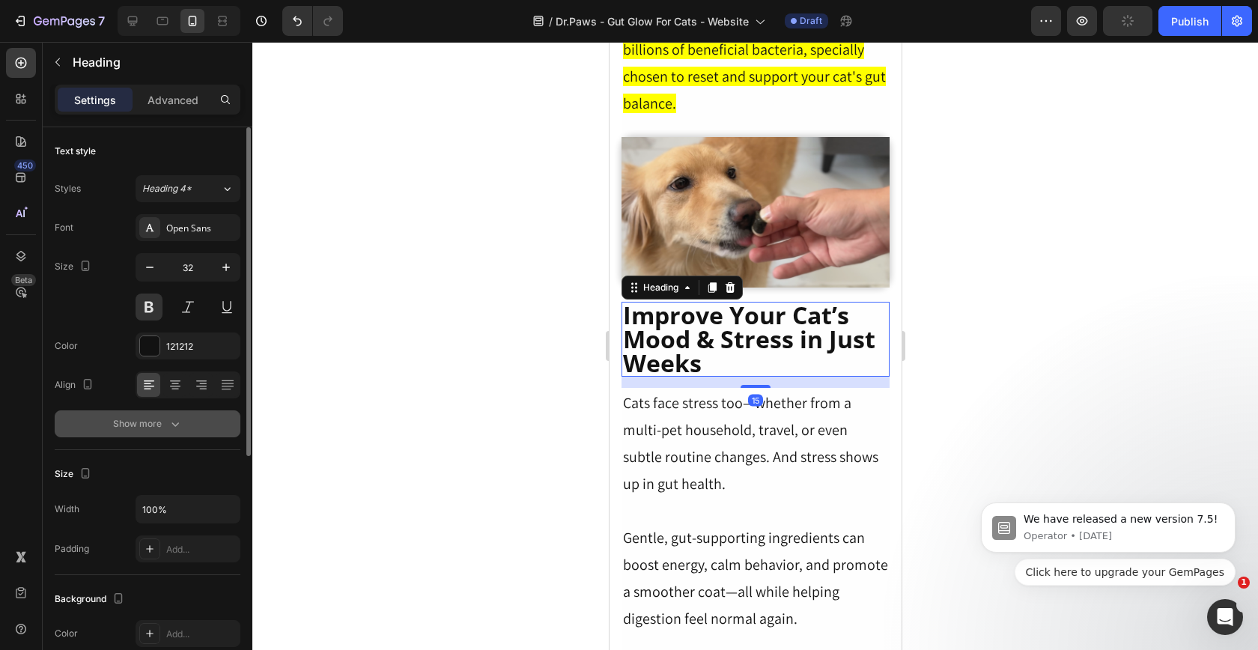
click at [162, 423] on div "Show more" at bounding box center [148, 423] width 70 height 15
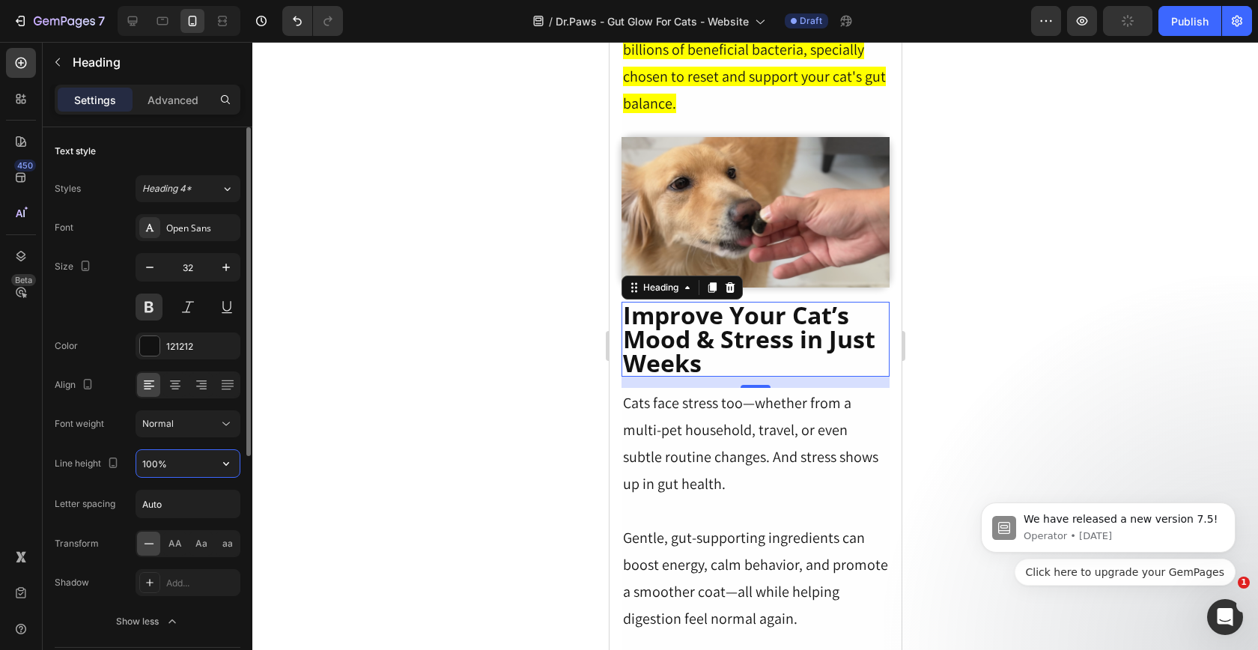
click at [154, 460] on input "100%" at bounding box center [187, 463] width 103 height 27
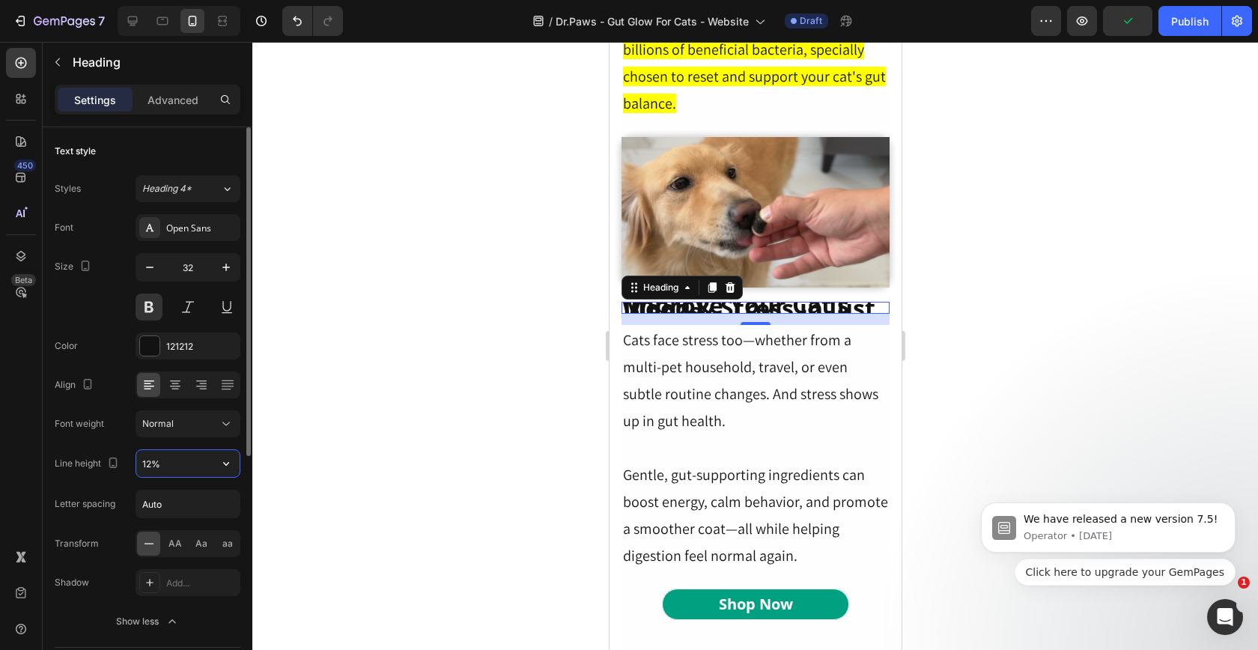
type input "125%"
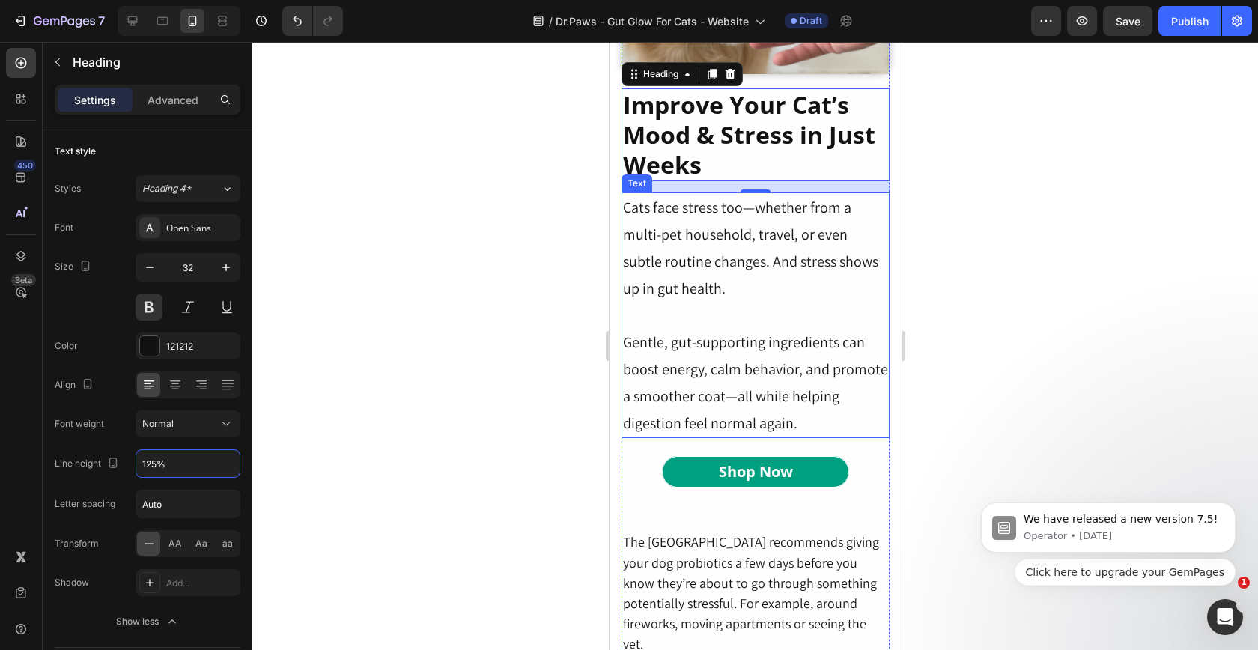
scroll to position [3848, 0]
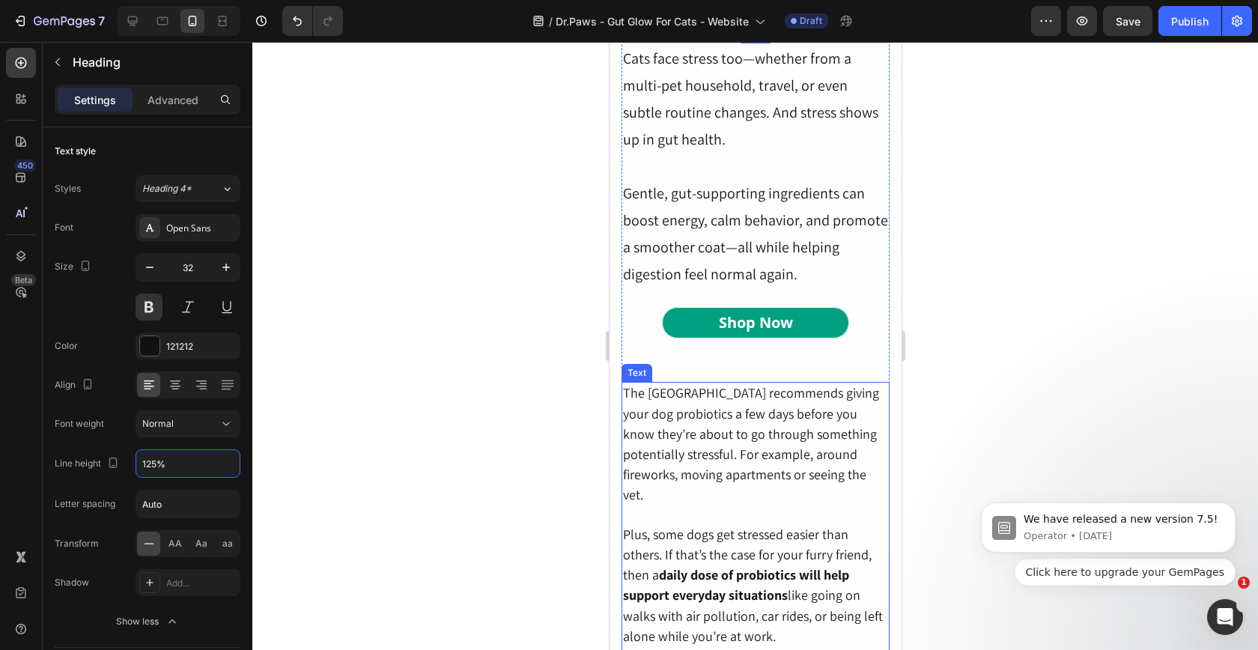
click at [818, 428] on span "The [GEOGRAPHIC_DATA] recommends giving your dog probiotics a few days before y…" at bounding box center [750, 443] width 256 height 119
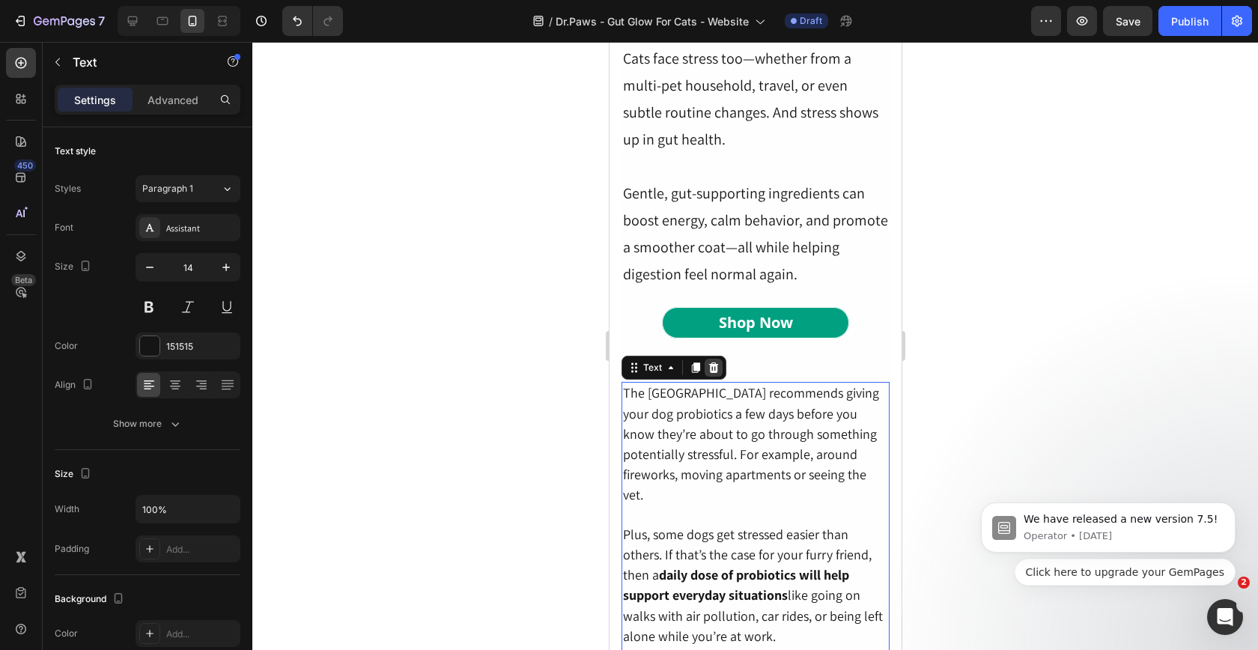
click at [714, 362] on icon at bounding box center [713, 368] width 12 height 12
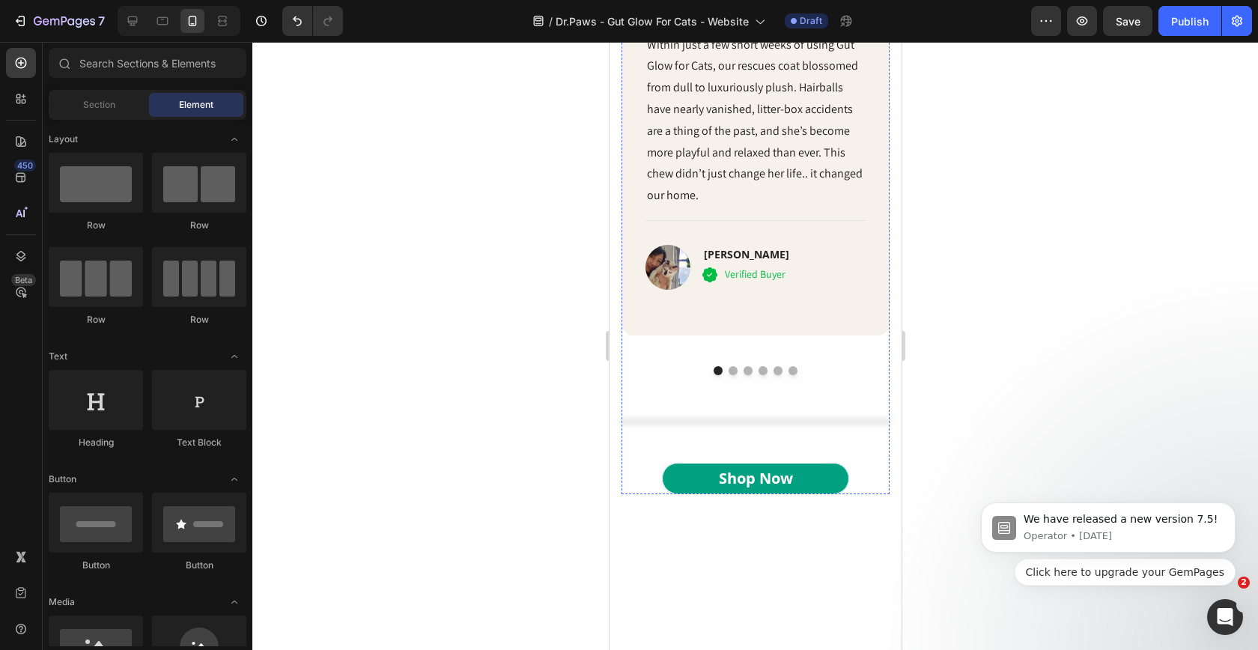
scroll to position [5024, 0]
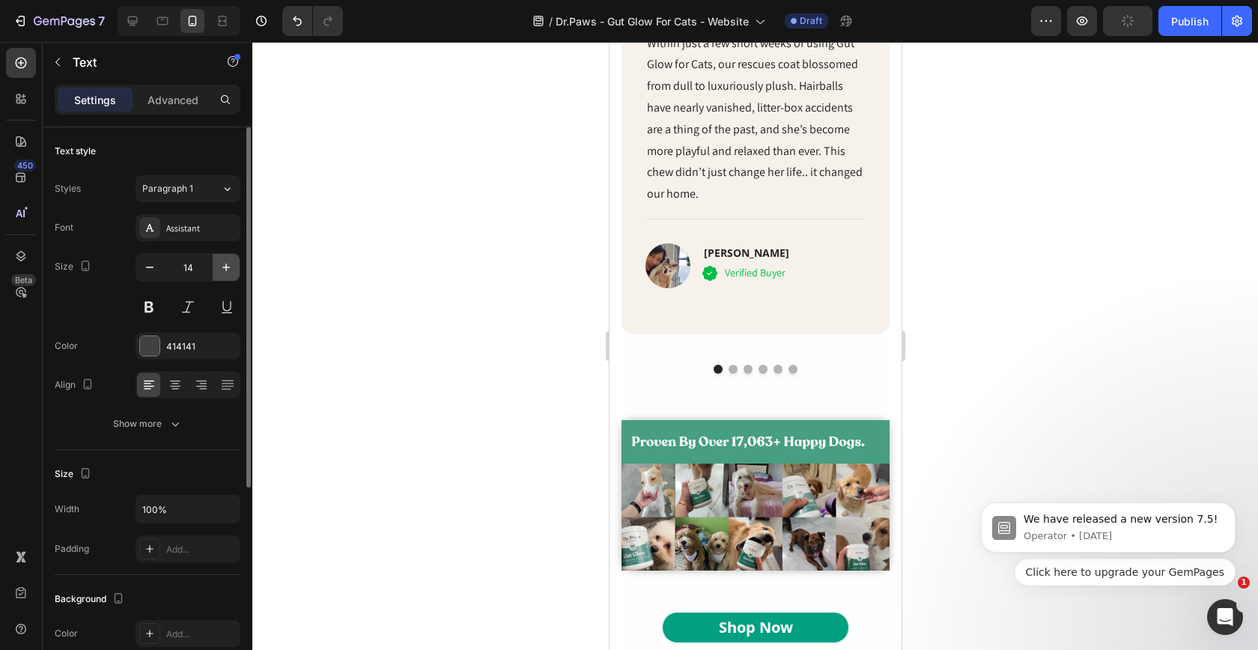
click at [225, 265] on icon "button" at bounding box center [226, 267] width 15 height 15
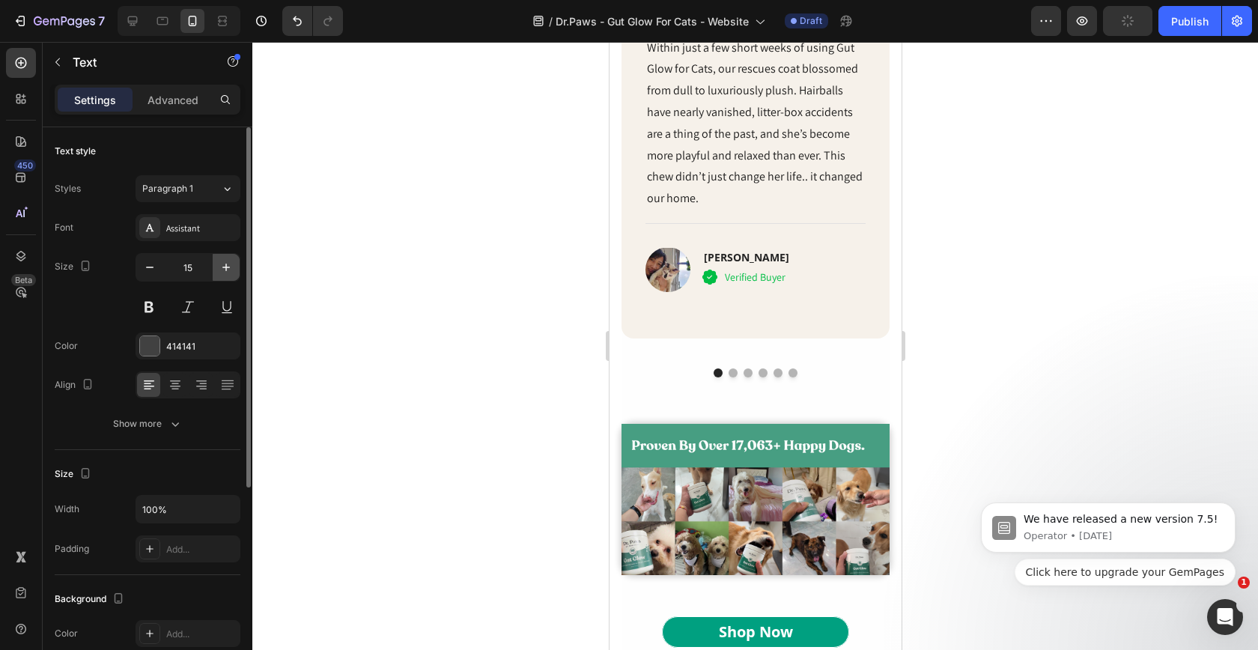
click at [225, 265] on icon "button" at bounding box center [226, 267] width 15 height 15
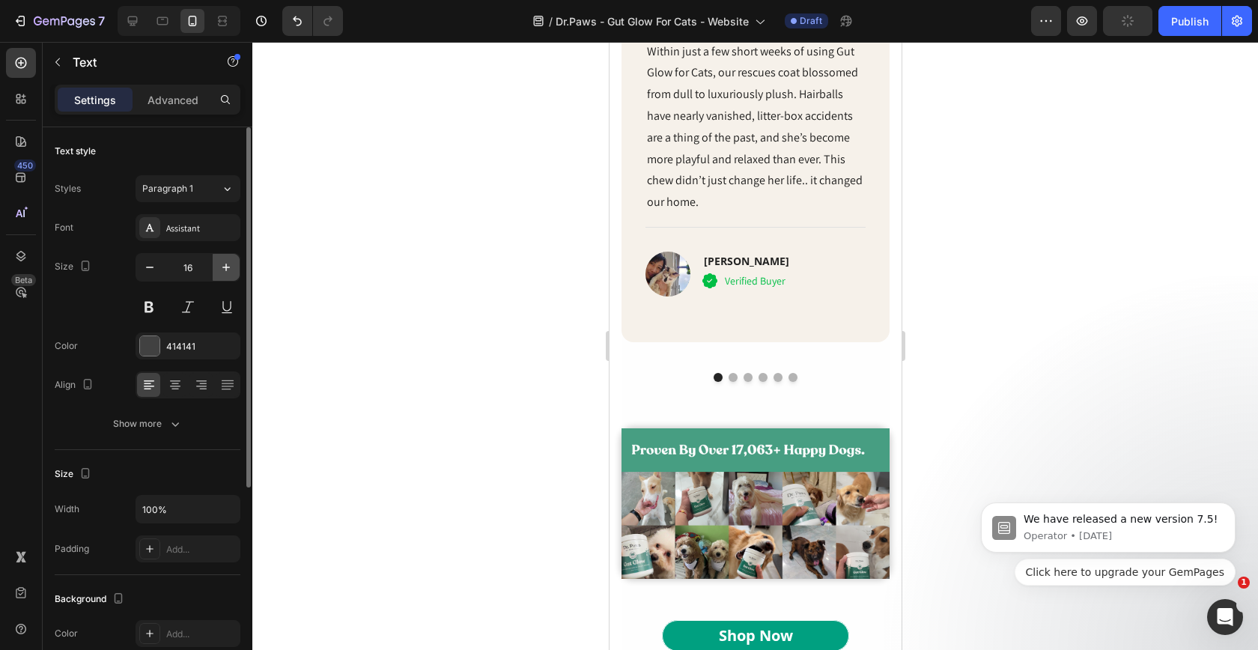
click at [225, 264] on icon "button" at bounding box center [226, 267] width 15 height 15
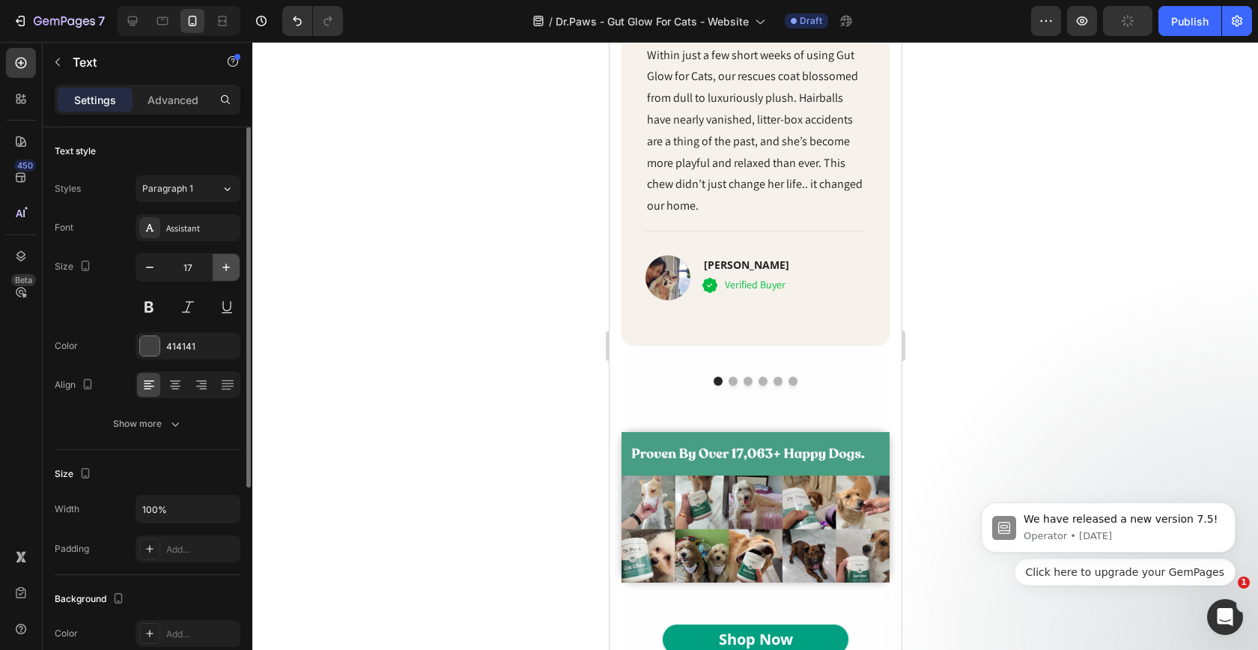
click at [225, 264] on icon "button" at bounding box center [226, 267] width 15 height 15
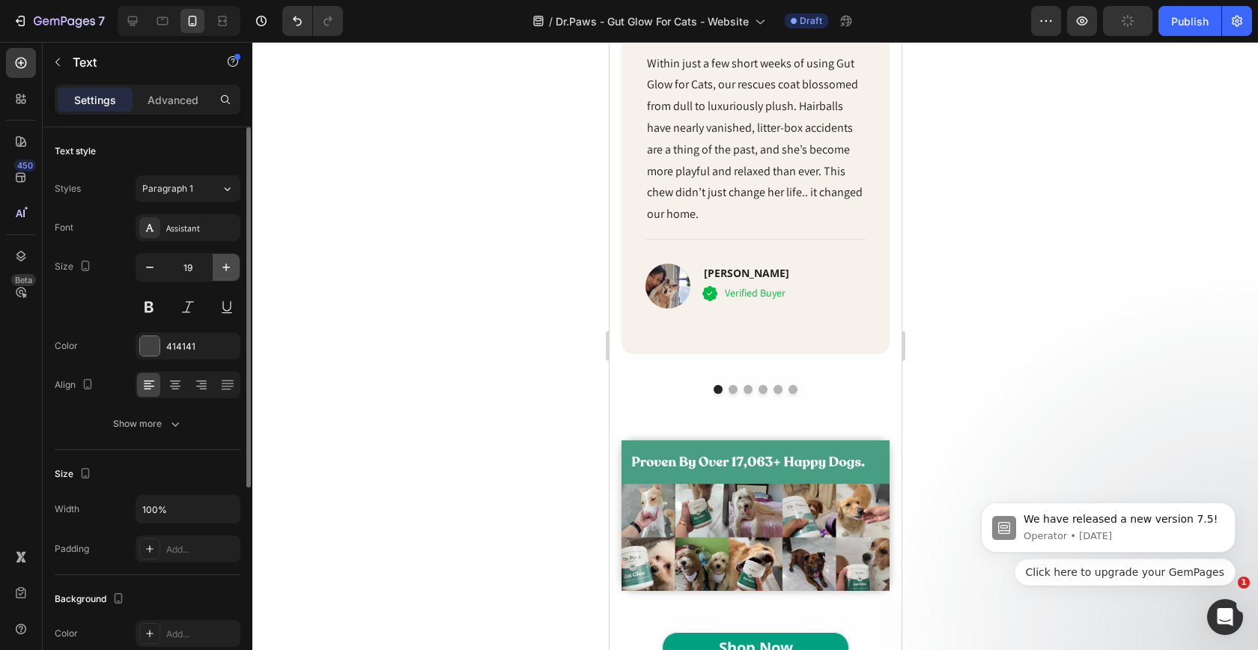
click at [225, 264] on icon "button" at bounding box center [226, 267] width 15 height 15
type input "20"
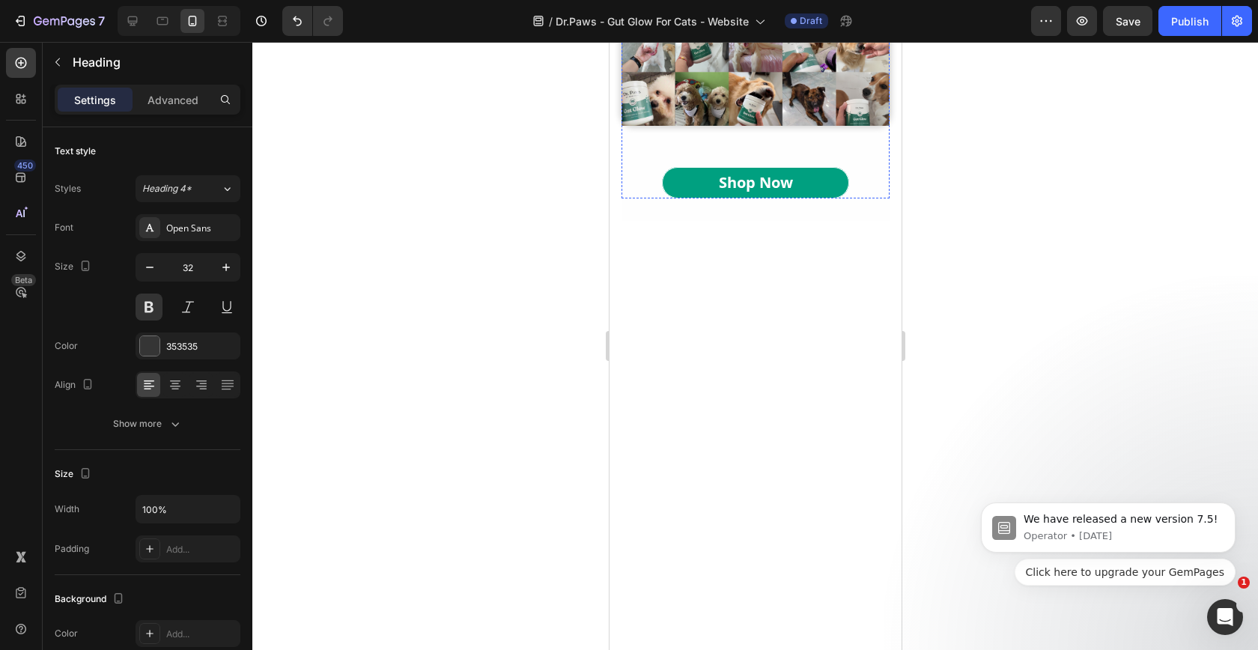
scroll to position [5526, 0]
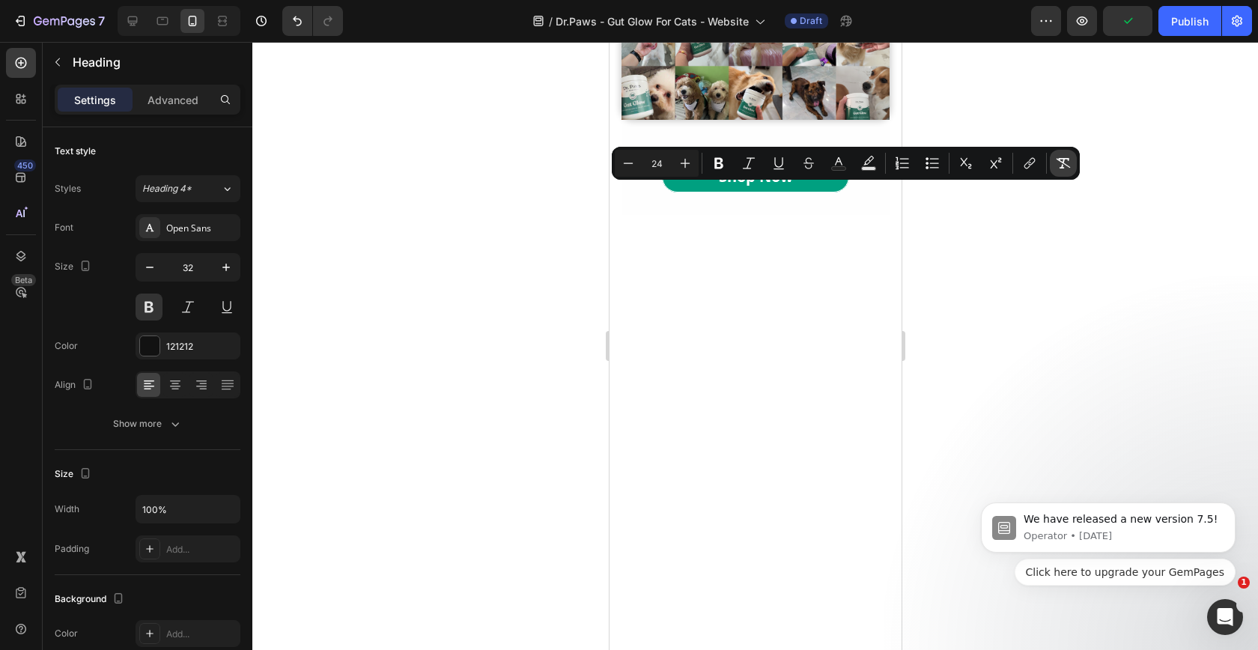
click at [1065, 159] on icon "Editor contextual toolbar" at bounding box center [1064, 163] width 14 height 10
type input "32"
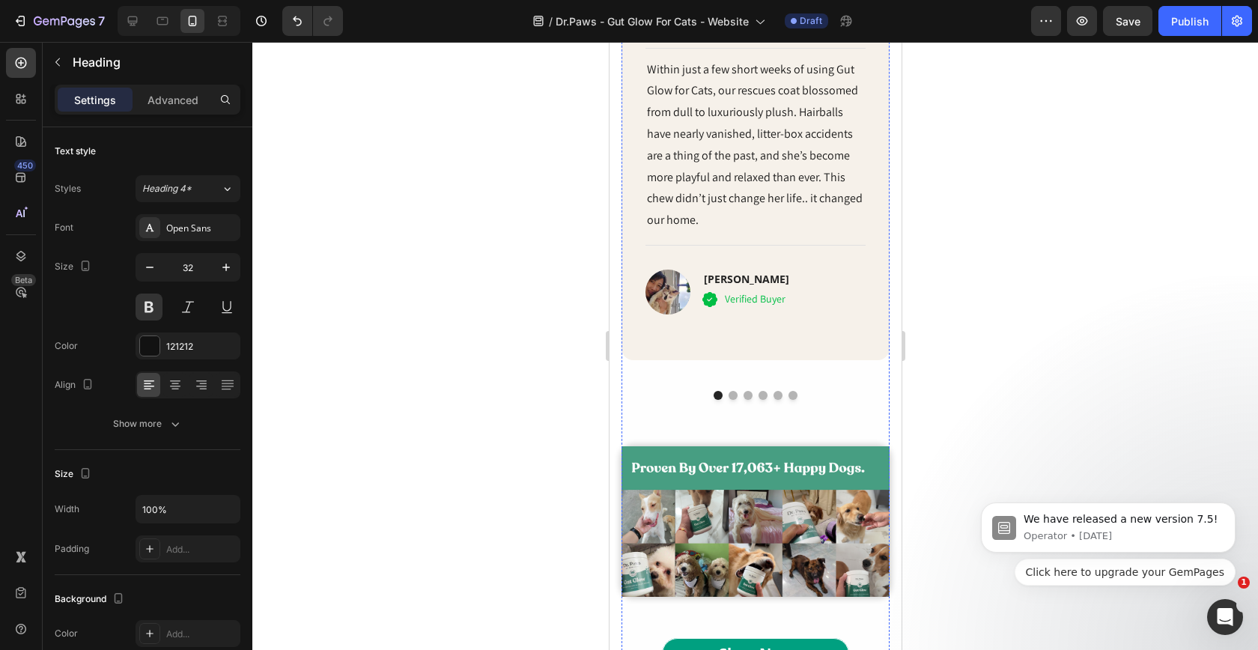
scroll to position [5044, 0]
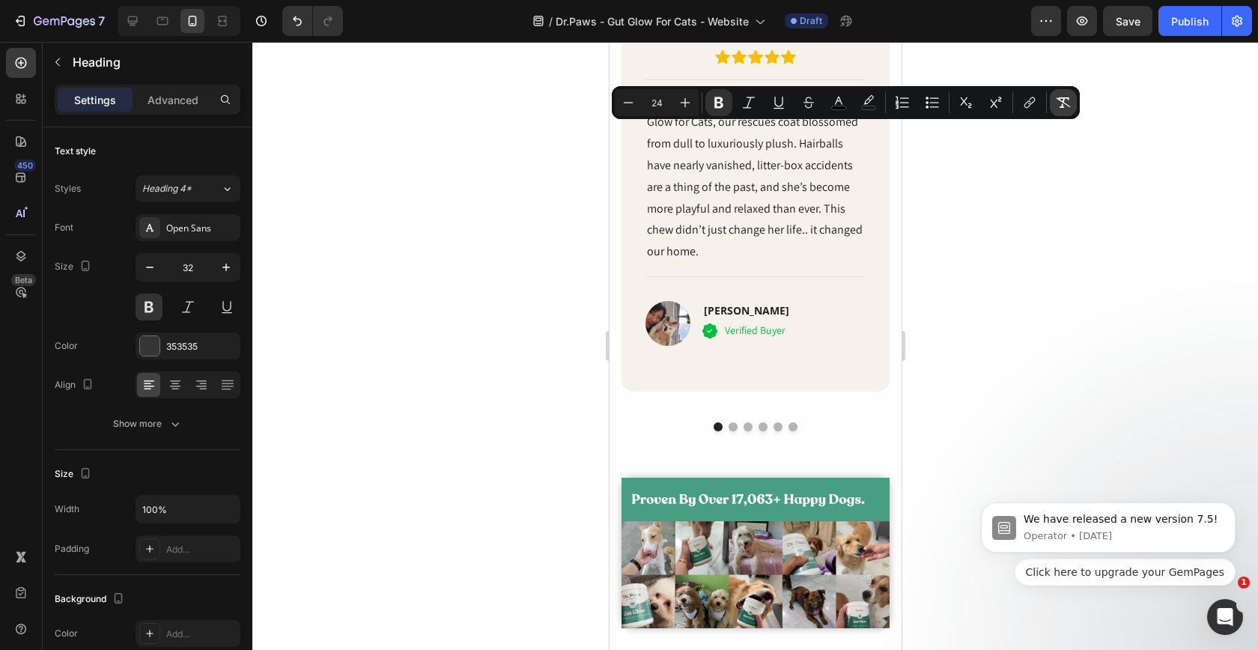
click at [1066, 100] on icon "Editor contextual toolbar" at bounding box center [1063, 102] width 15 height 15
type input "32"
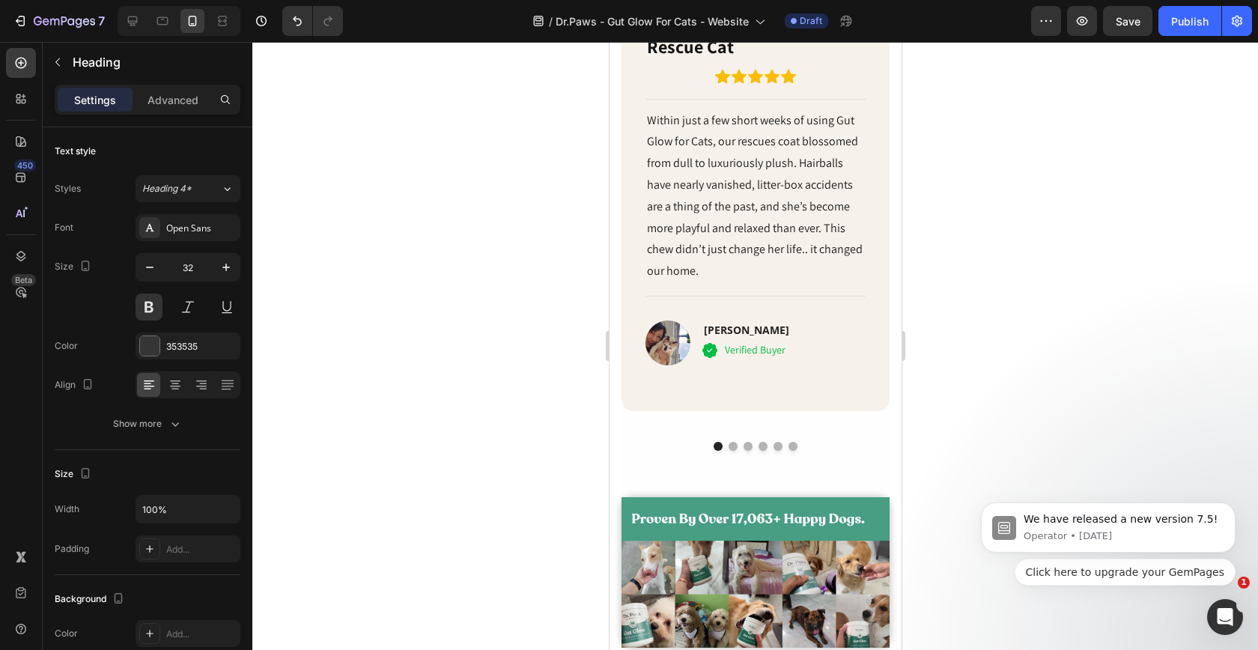
scroll to position [5028, 0]
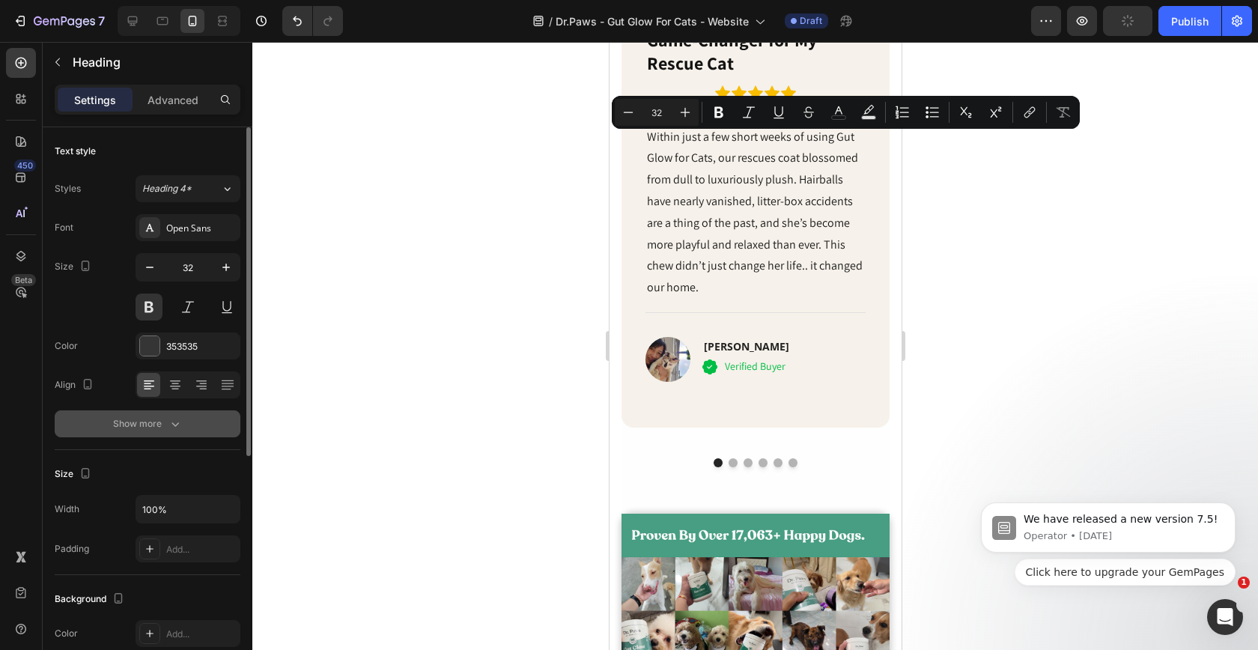
click at [174, 431] on icon "button" at bounding box center [175, 423] width 15 height 15
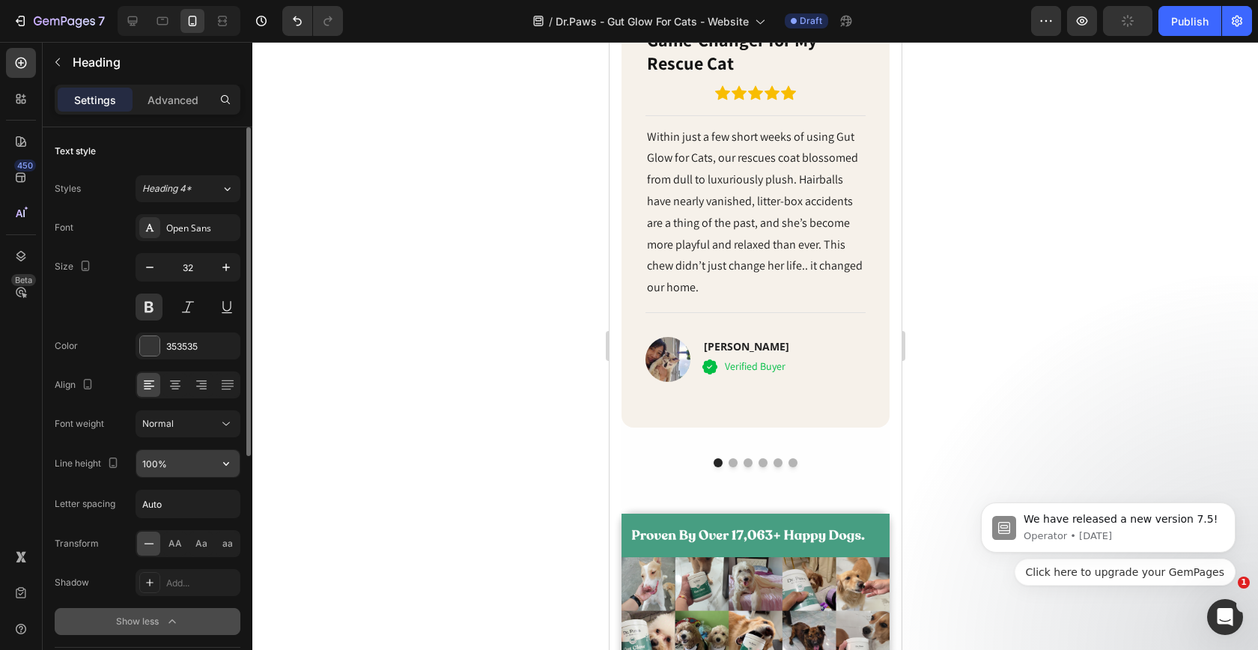
click at [161, 470] on input "100%" at bounding box center [187, 463] width 103 height 27
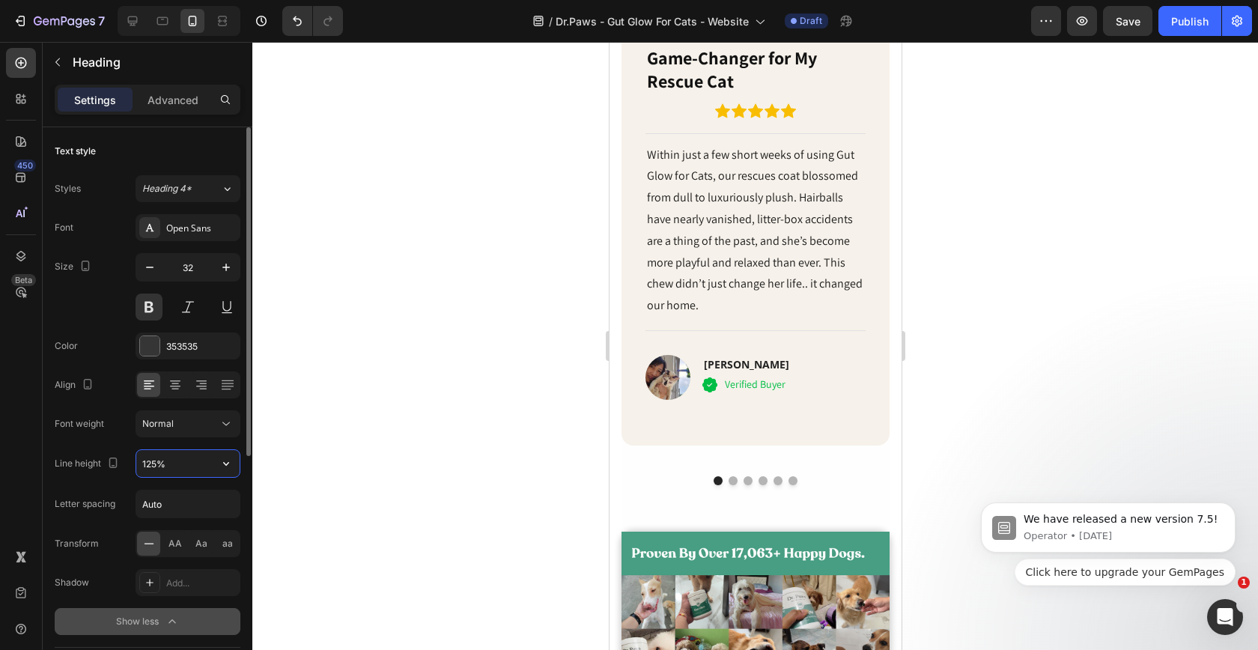
type input "125%"
click at [532, 410] on div at bounding box center [755, 346] width 1006 height 608
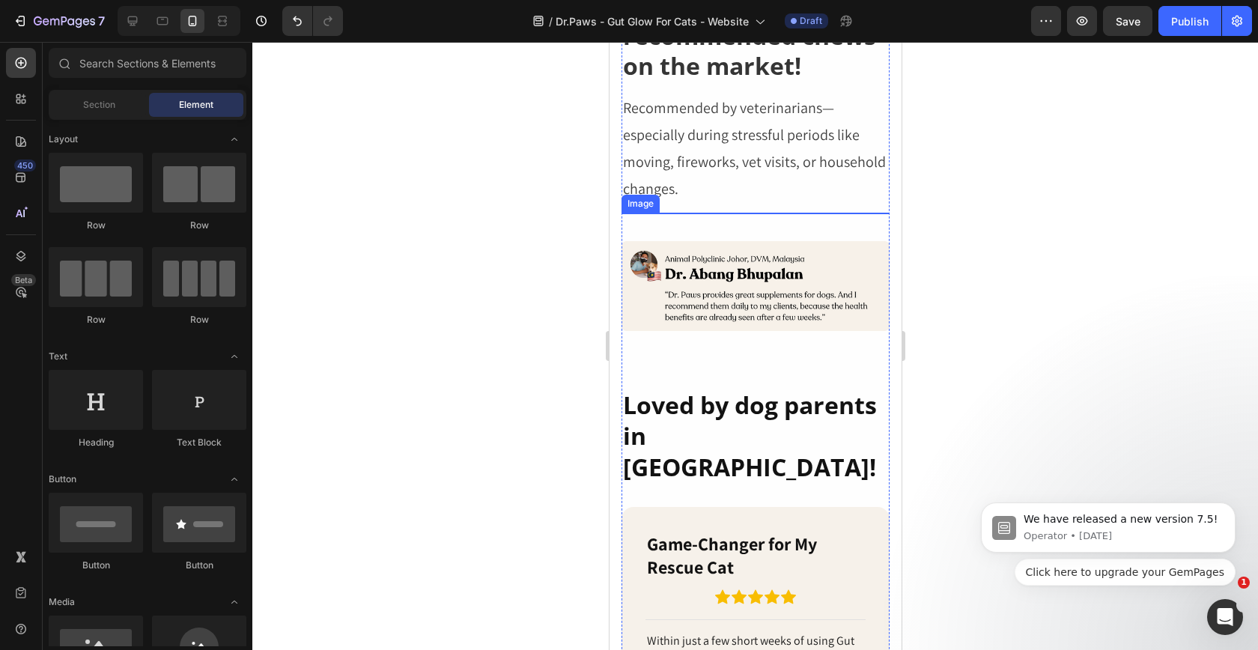
scroll to position [4516, 0]
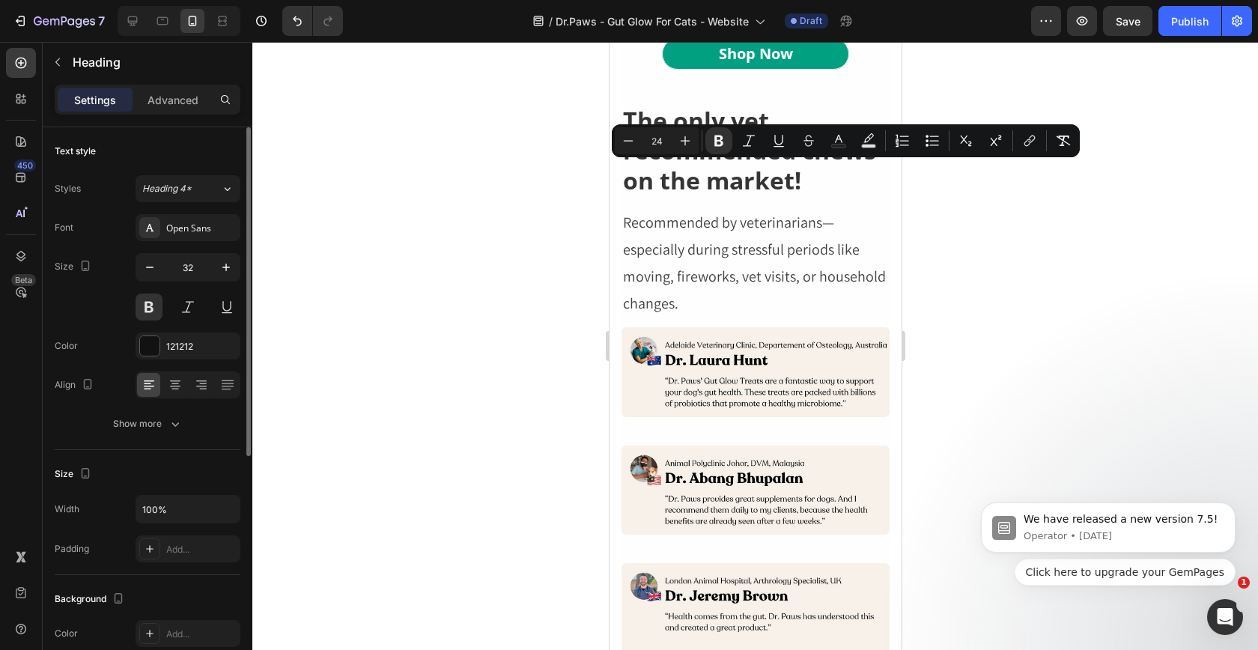
click at [174, 403] on div "Font Open Sans Size 32 Color 121212 Align Show more" at bounding box center [148, 325] width 186 height 223
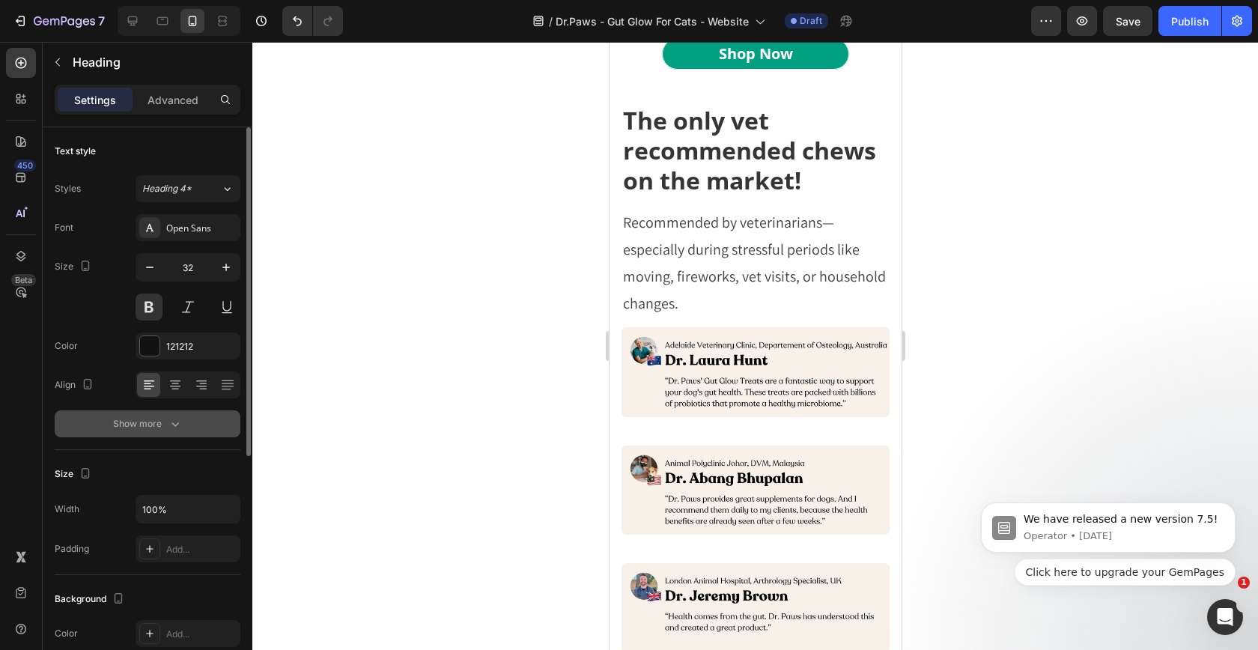
click at [174, 430] on icon "button" at bounding box center [175, 423] width 15 height 15
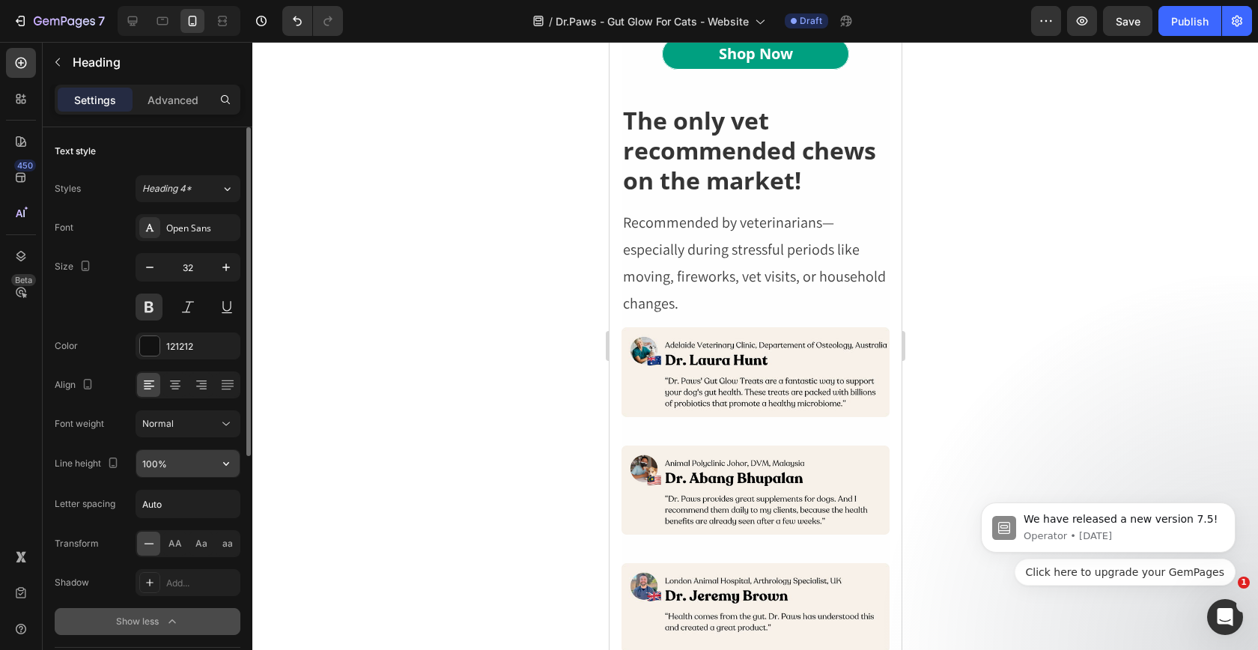
click at [174, 467] on input "100%" at bounding box center [187, 463] width 103 height 27
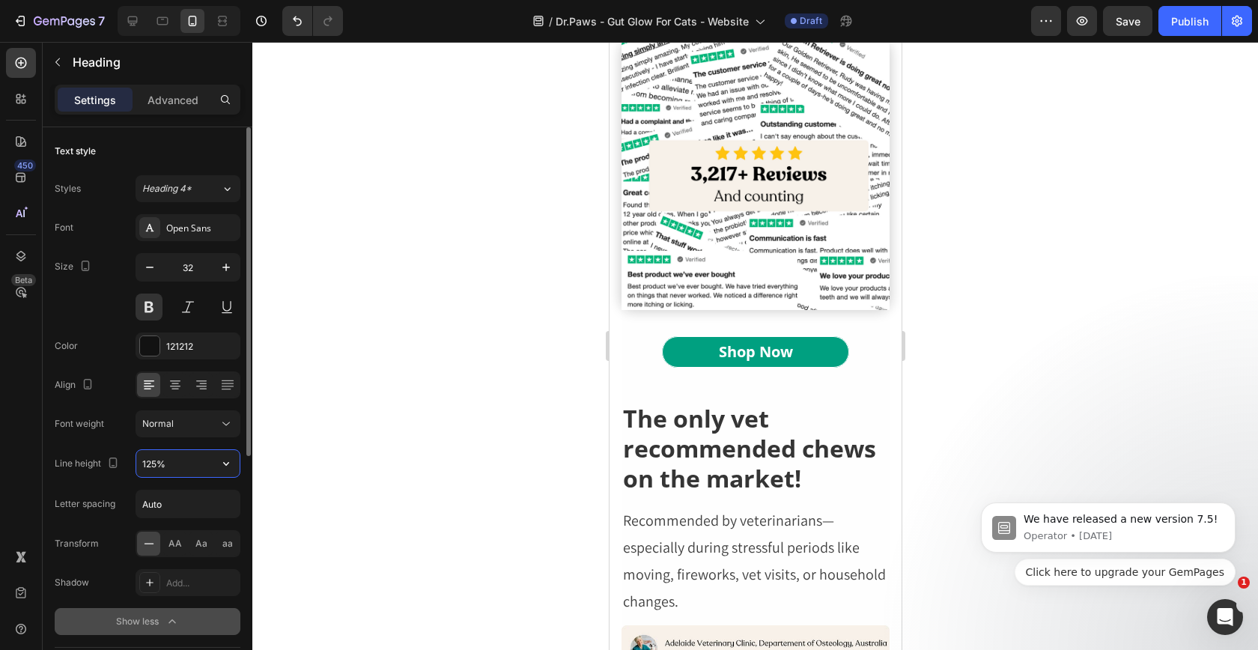
type input "125%"
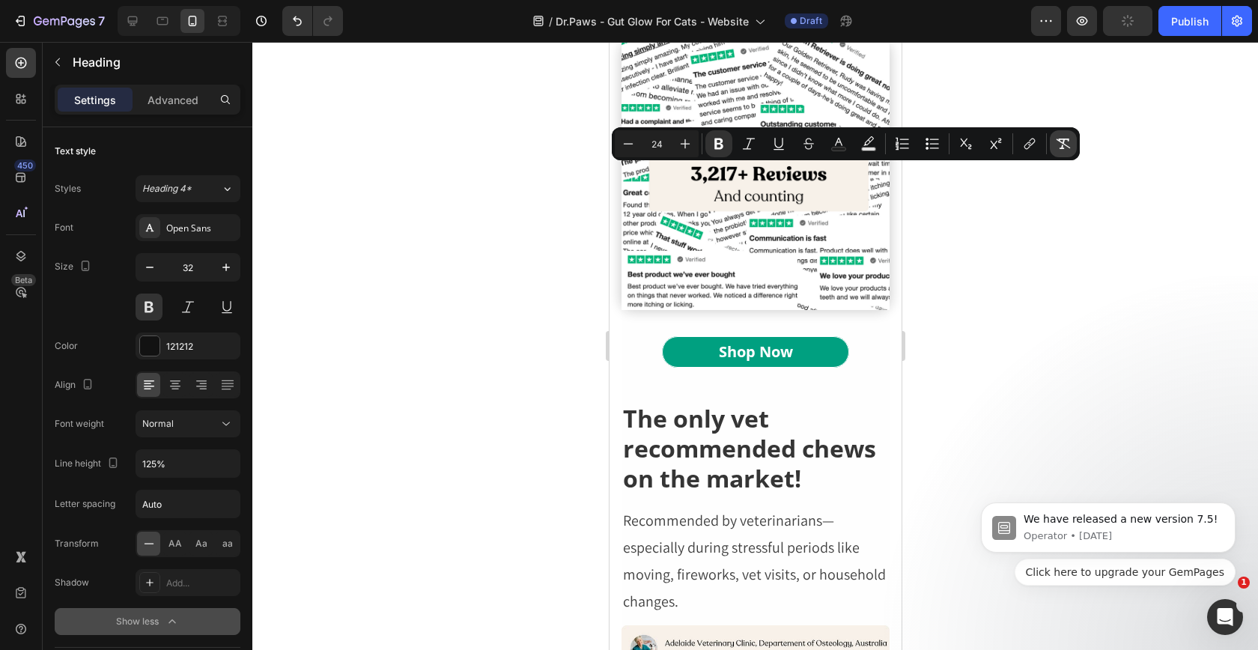
click at [1069, 133] on button "Remove Format" at bounding box center [1063, 143] width 27 height 27
type input "32"
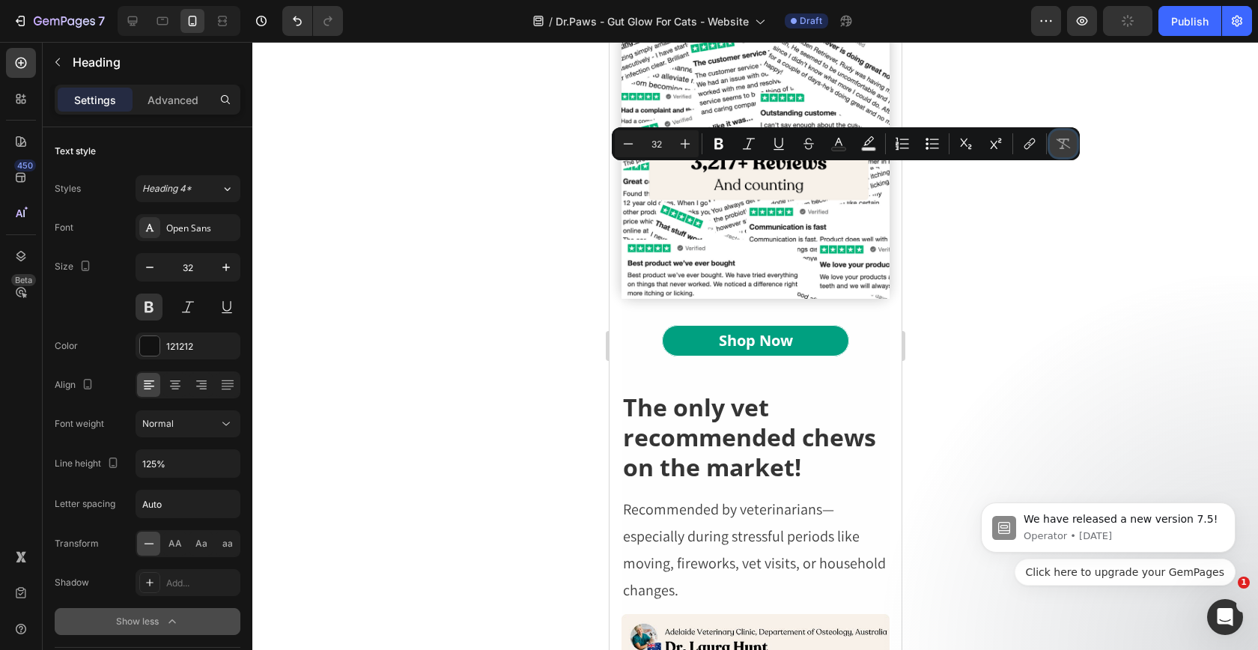
click at [1069, 136] on button "Remove Format" at bounding box center [1063, 143] width 27 height 27
click at [1065, 141] on icon "Editor contextual toolbar" at bounding box center [1063, 143] width 15 height 15
click at [928, 253] on div at bounding box center [755, 346] width 1006 height 608
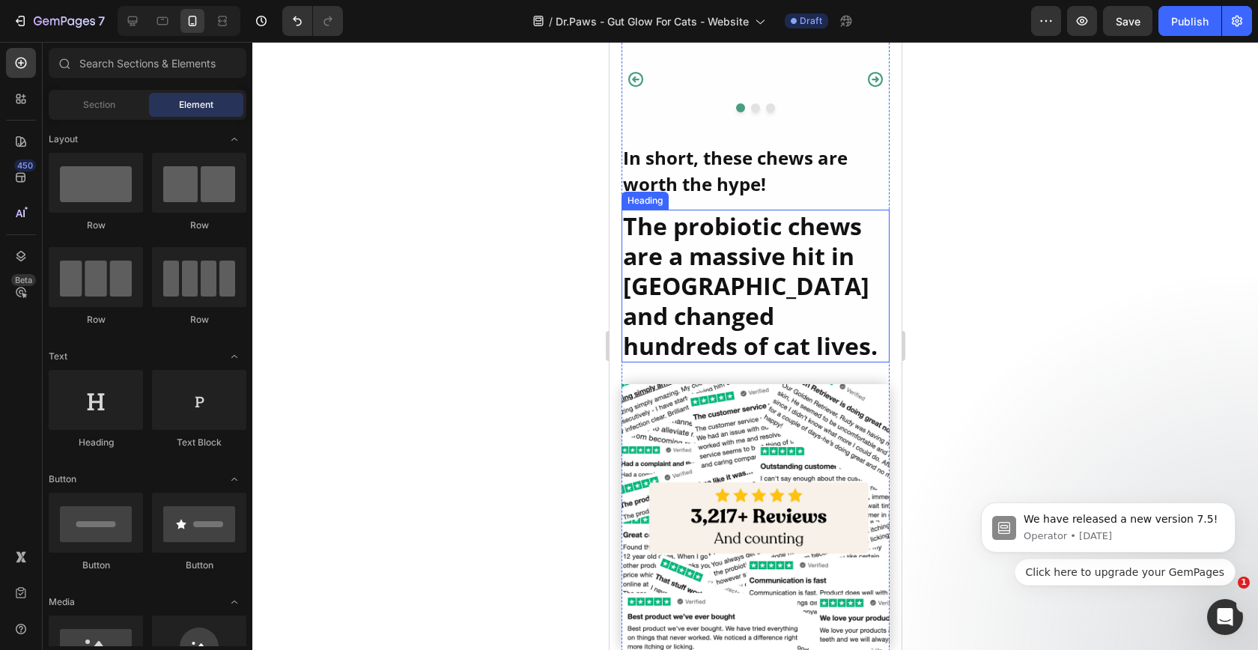
scroll to position [4021, 0]
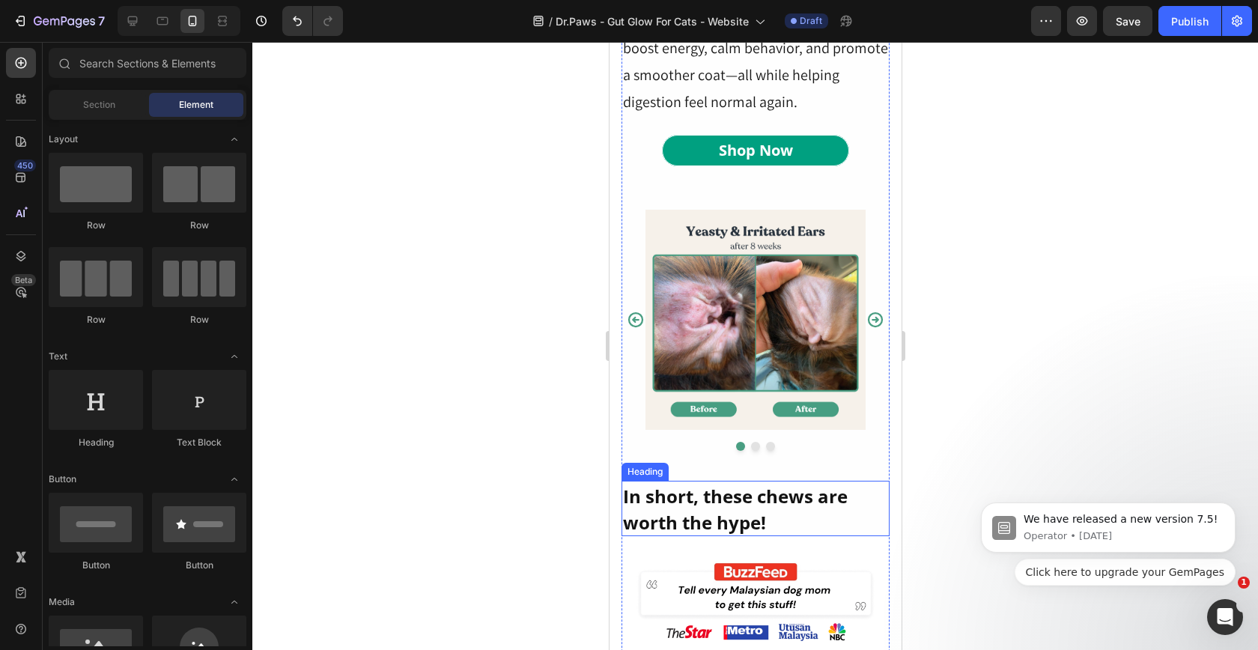
click at [700, 484] on span "In short, these chews are worth the hype!" at bounding box center [734, 509] width 225 height 51
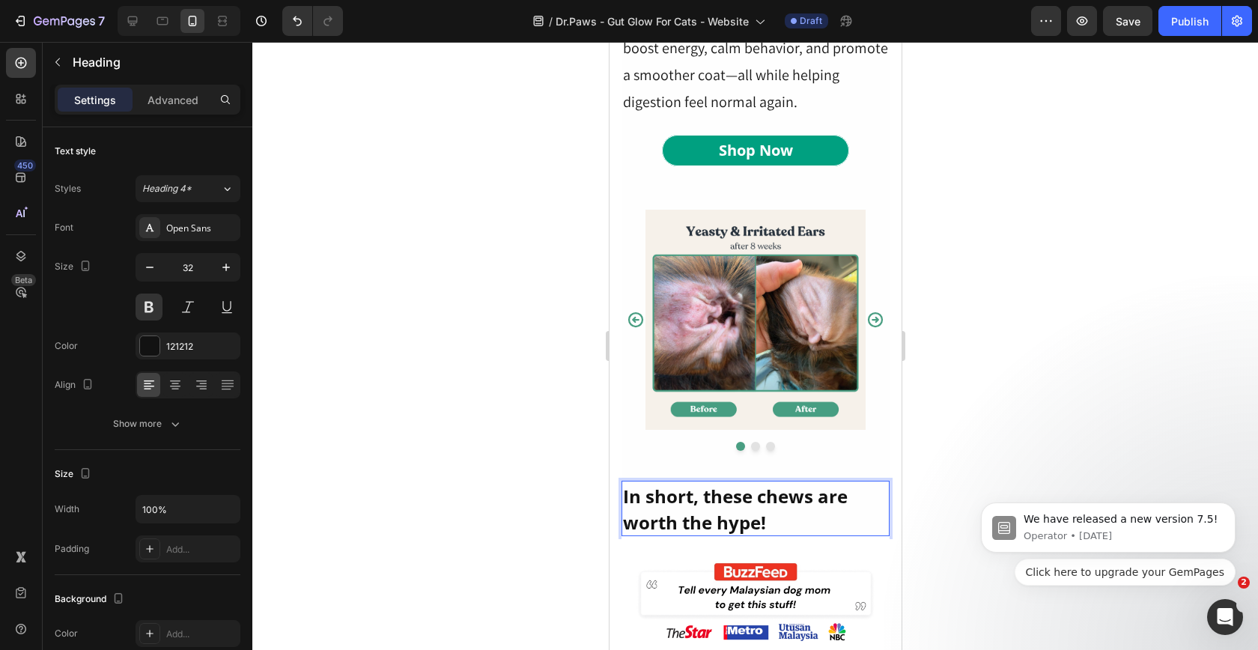
click at [700, 484] on span "In short, these chews are worth the hype!" at bounding box center [734, 509] width 225 height 51
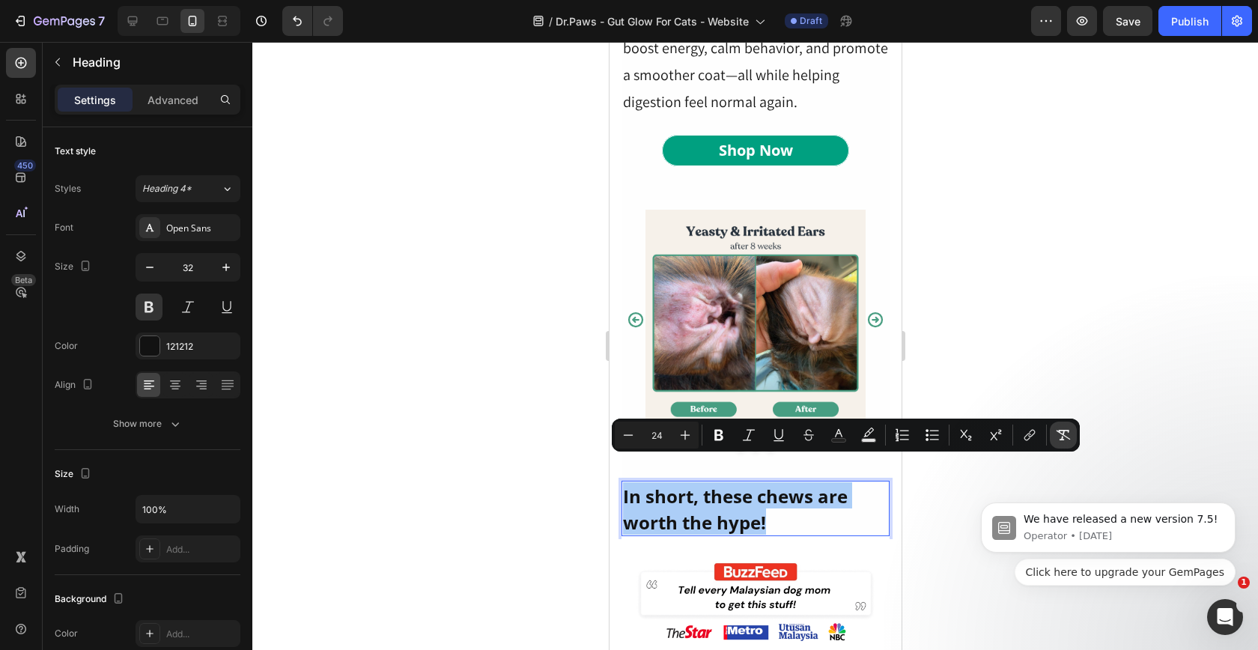
click at [1073, 443] on button "Remove Format" at bounding box center [1063, 435] width 27 height 27
type input "32"
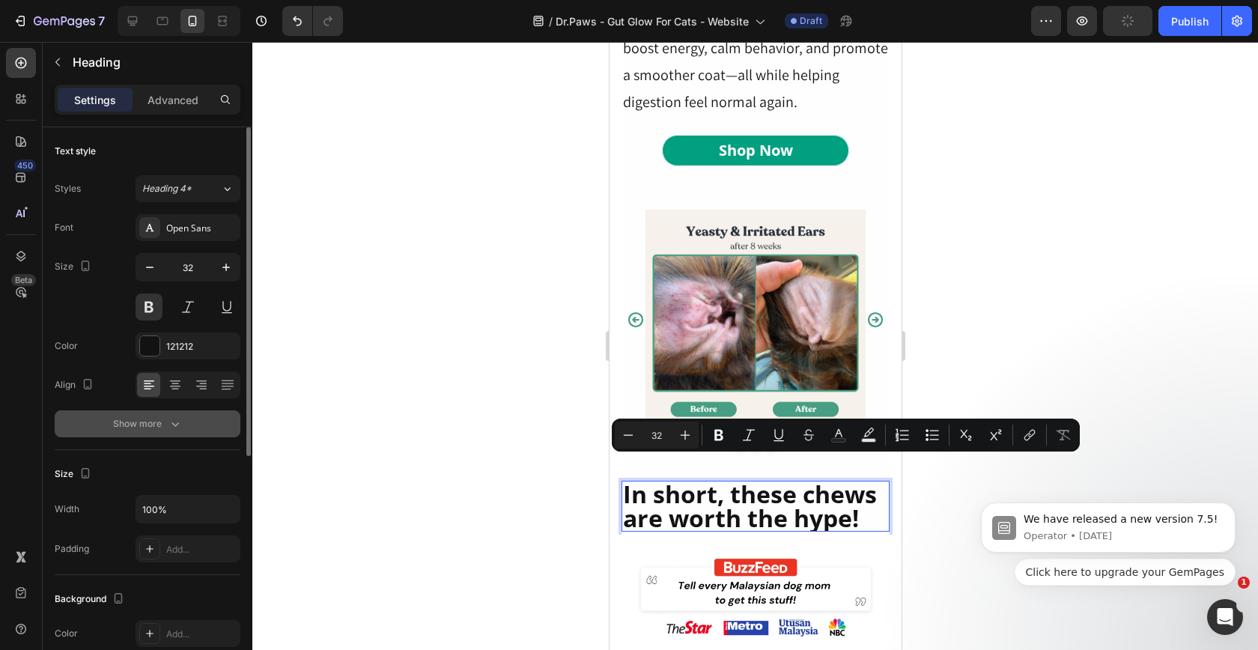
click at [189, 426] on button "Show more" at bounding box center [148, 423] width 186 height 27
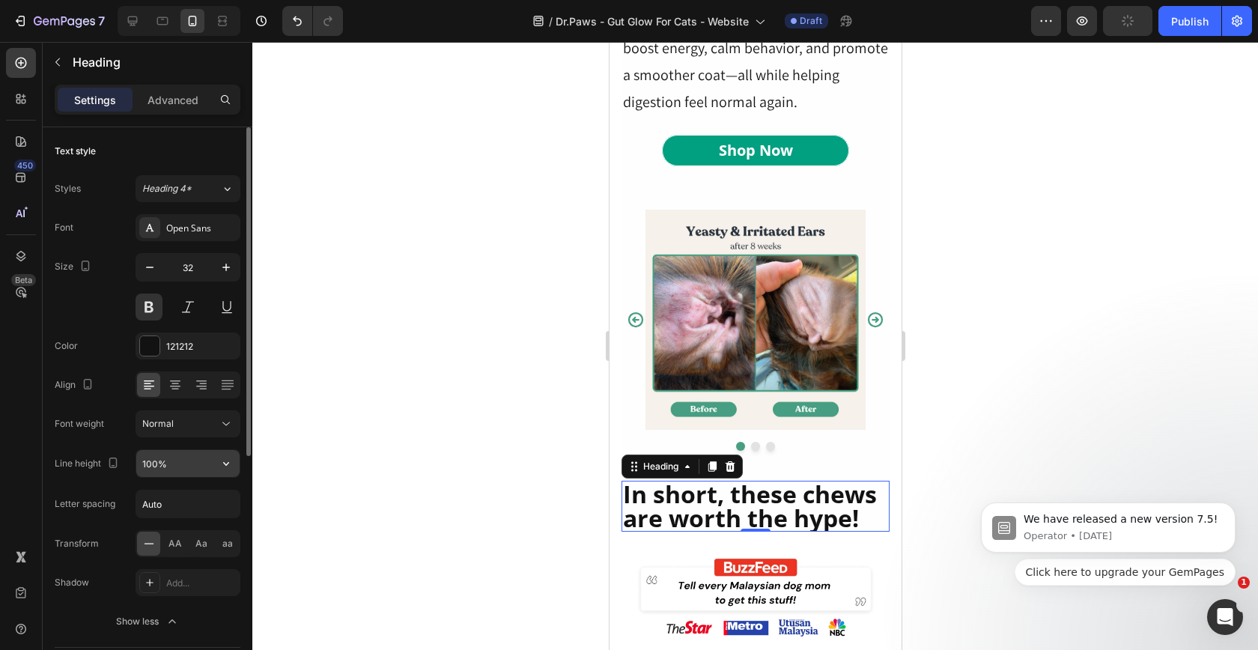
click at [174, 462] on input "100%" at bounding box center [187, 463] width 103 height 27
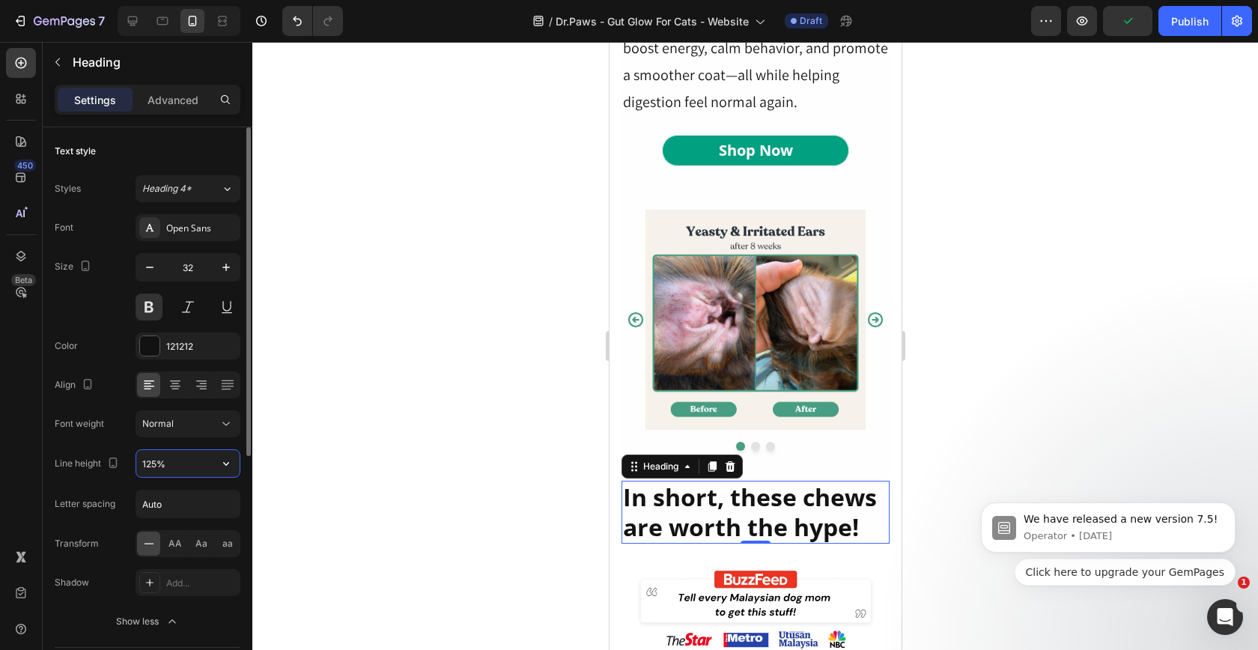
type input "125%"
click at [464, 390] on div at bounding box center [755, 346] width 1006 height 608
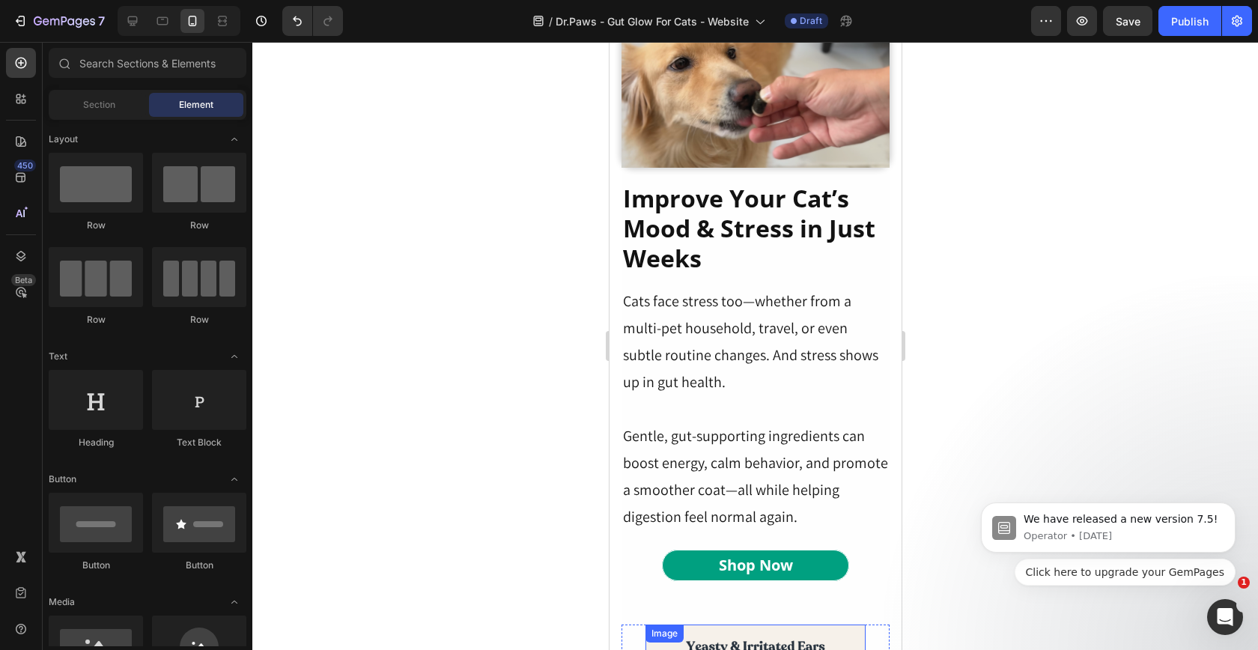
scroll to position [3379, 0]
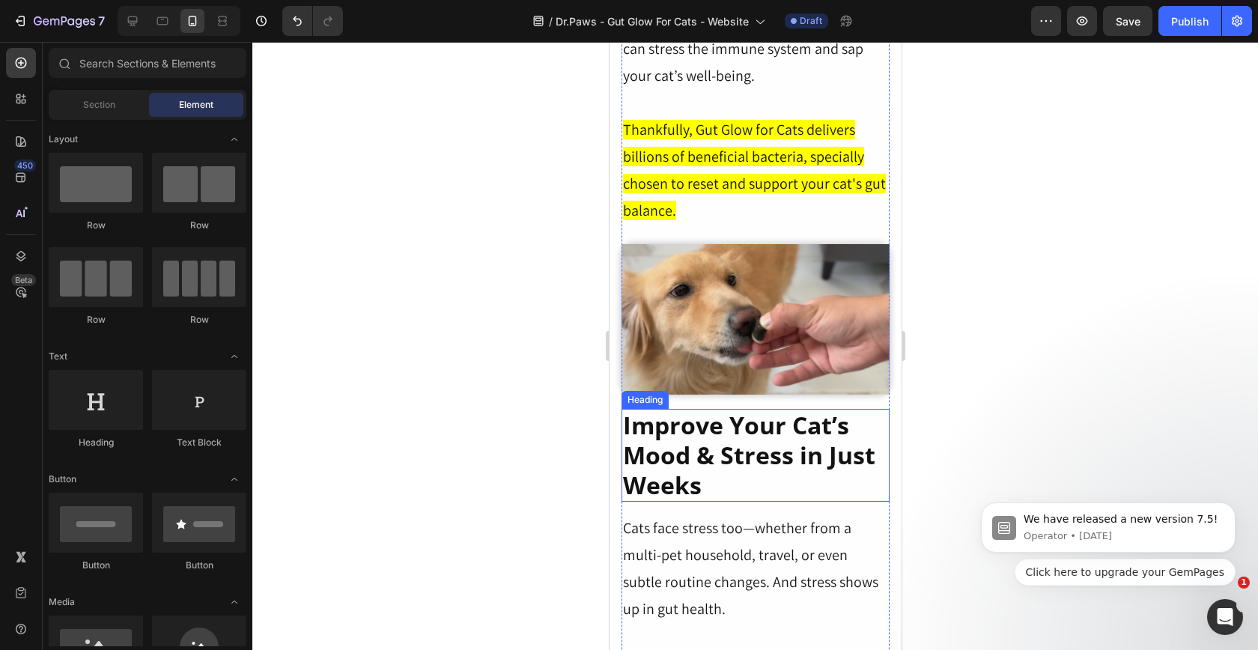
click at [713, 450] on h2 "Improve Your Cat’s Mood & Stress in Just Weeks" at bounding box center [755, 455] width 268 height 93
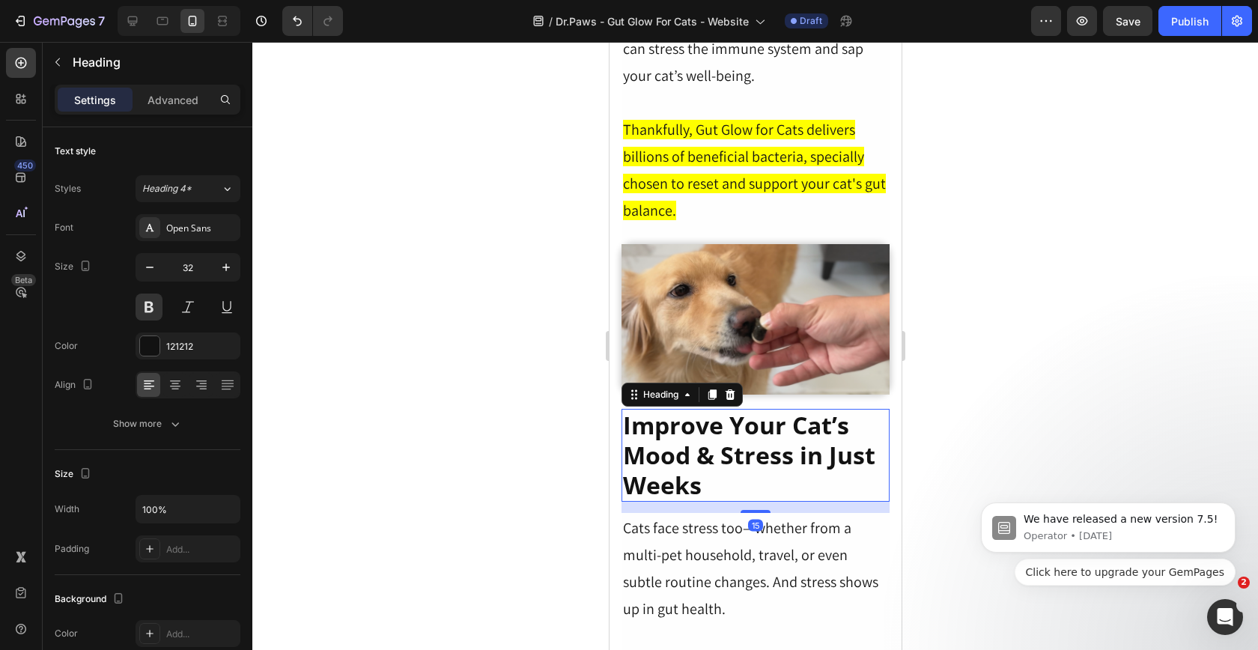
click at [713, 450] on h2 "Improve Your Cat’s Mood & Stress in Just Weeks" at bounding box center [755, 455] width 268 height 93
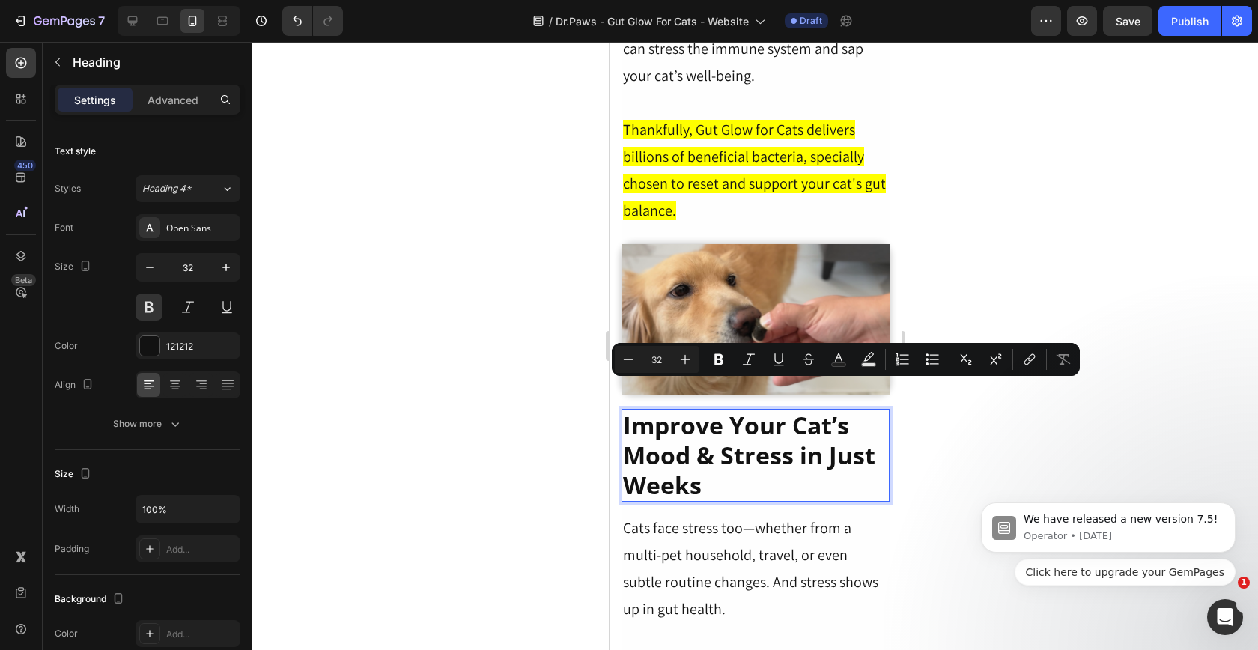
click at [435, 385] on div at bounding box center [755, 346] width 1006 height 608
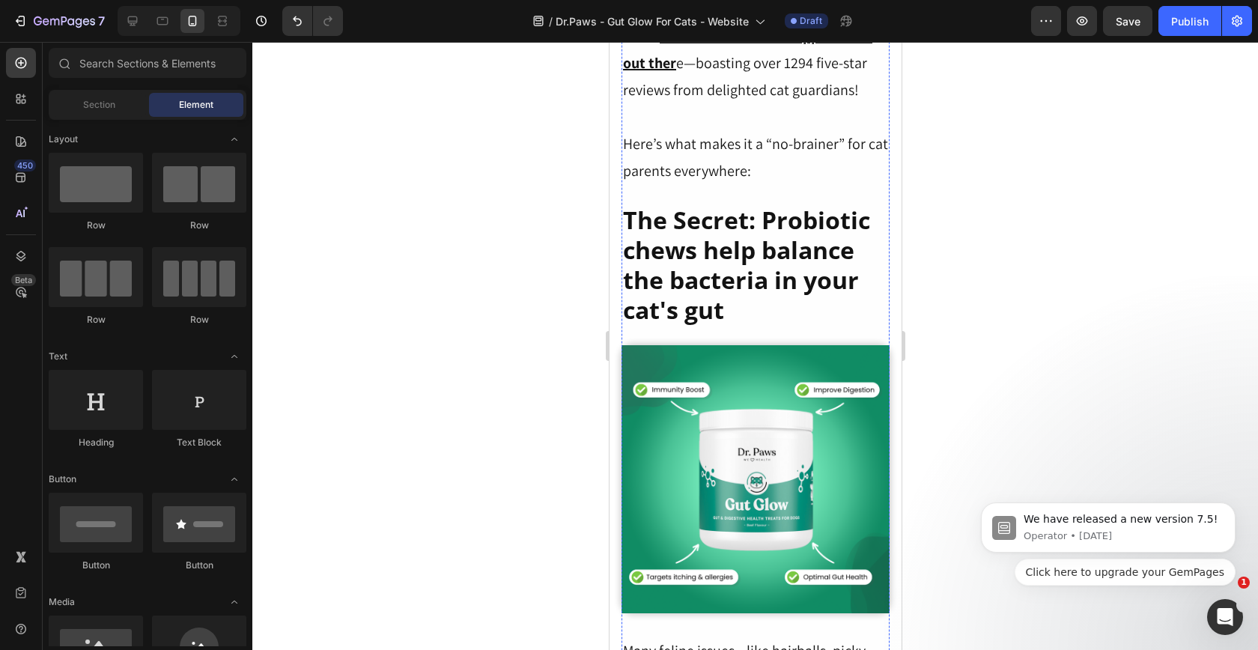
scroll to position [2577, 0]
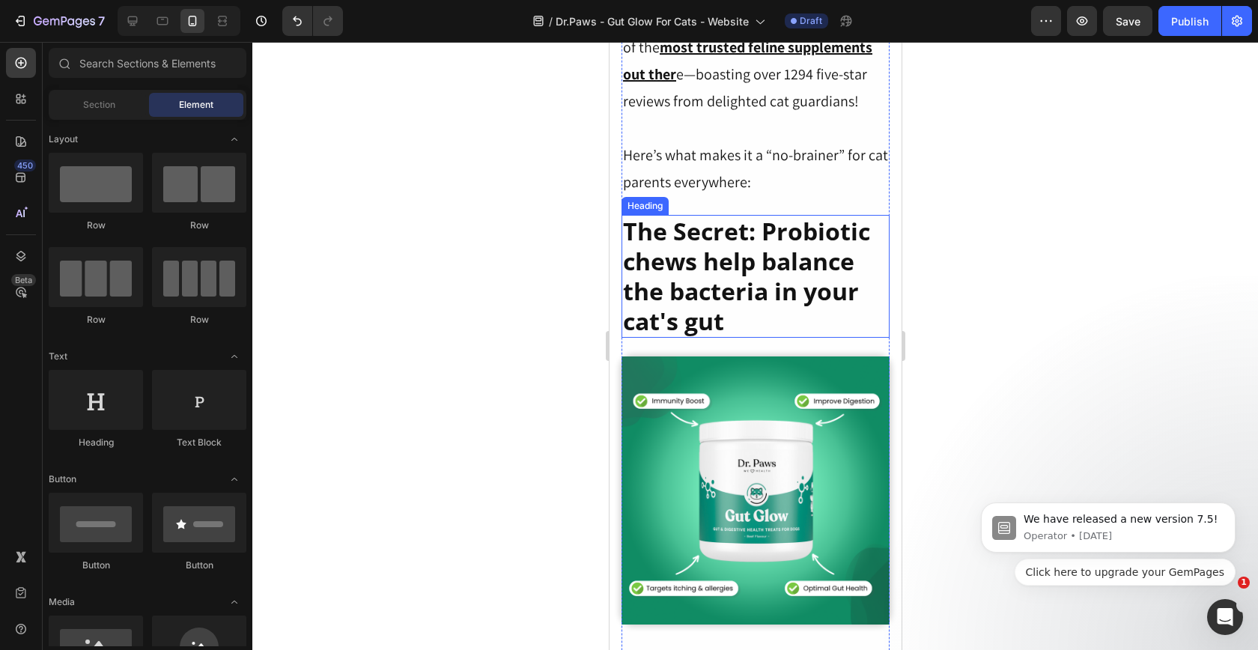
click at [748, 273] on p "The Secret: Probiotic chews help balance the bacteria in your cat's gut" at bounding box center [754, 276] width 265 height 120
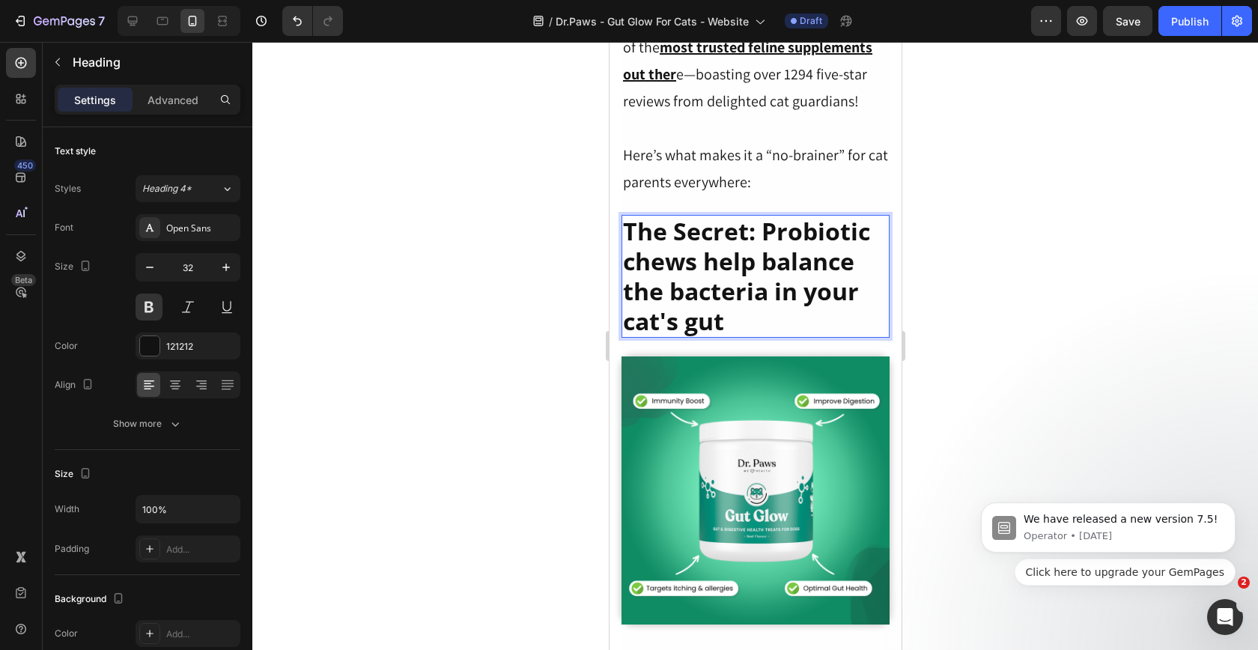
click at [748, 273] on p "The Secret: Probiotic chews help balance the bacteria in your cat's gut" at bounding box center [754, 276] width 265 height 120
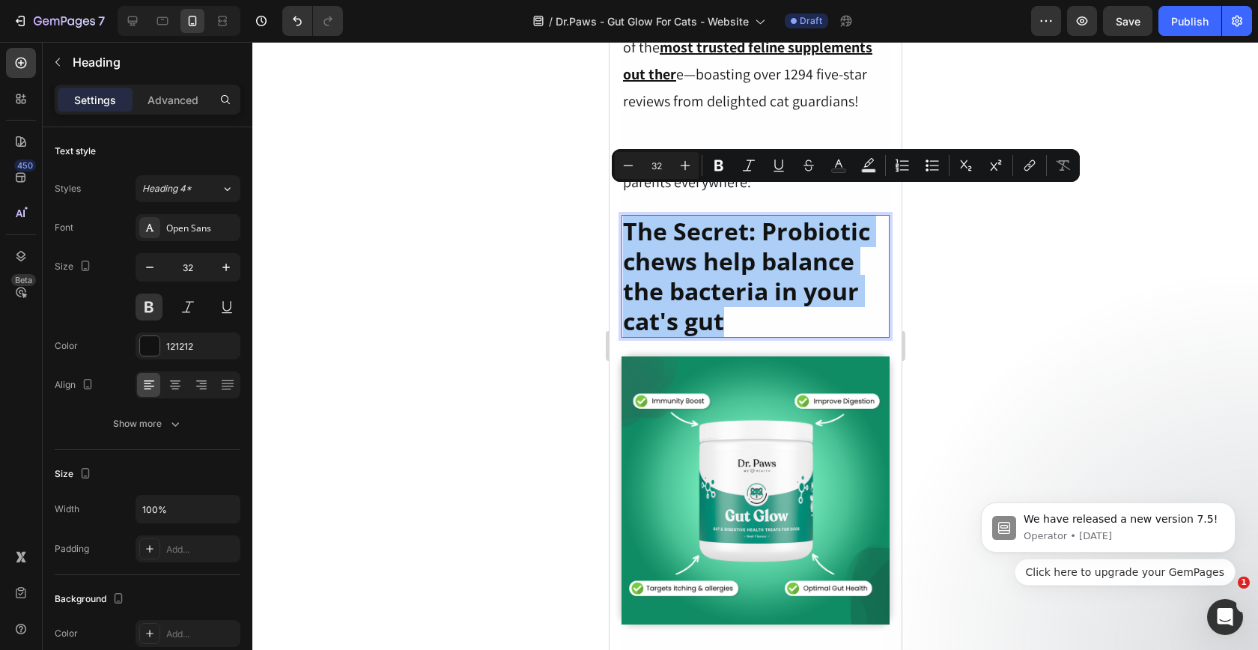
click at [943, 309] on div at bounding box center [755, 346] width 1006 height 608
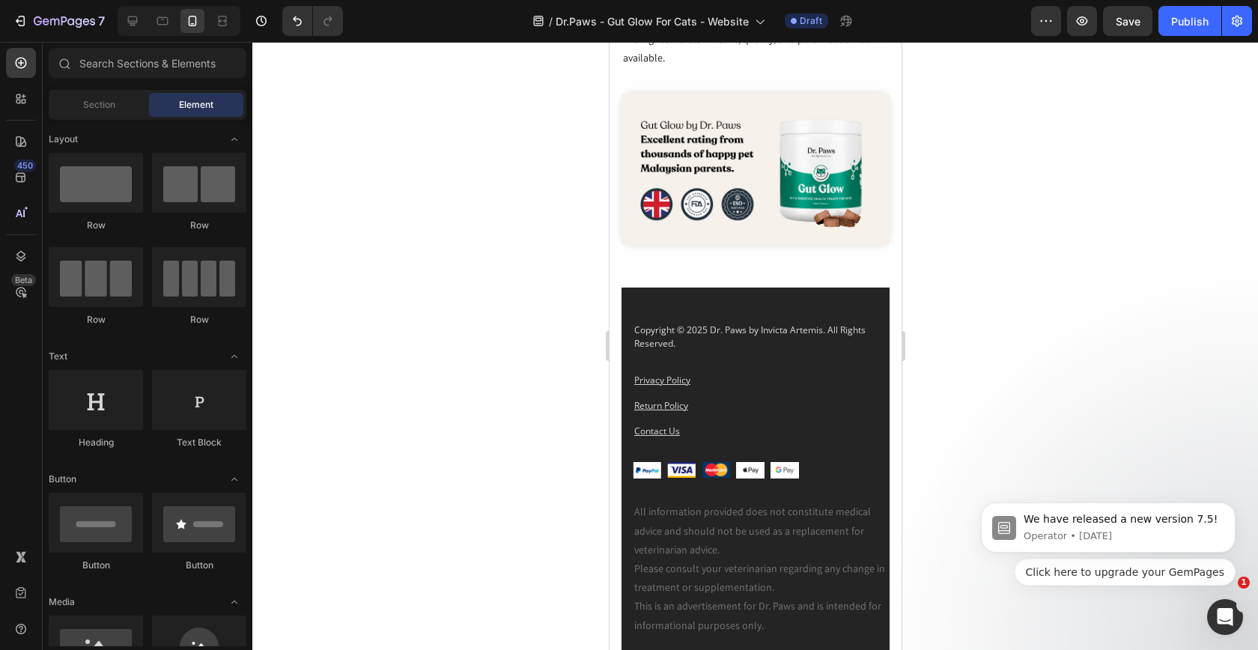
scroll to position [7539, 0]
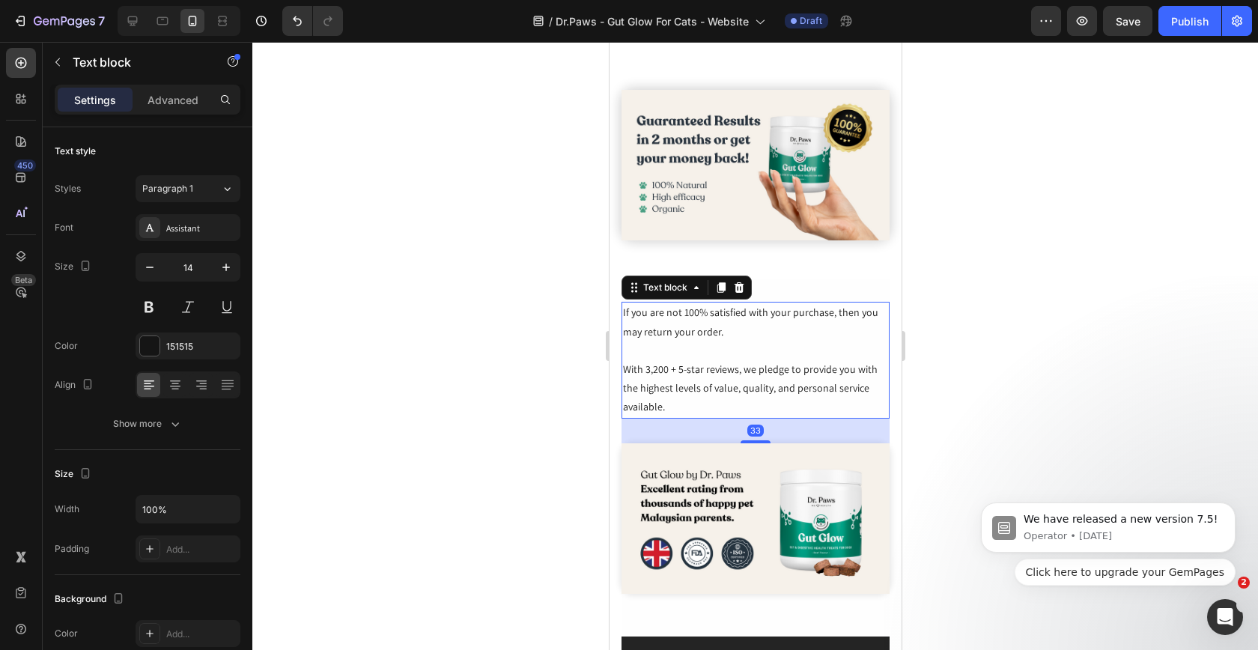
click at [735, 340] on p "If you are not 100% satisfied with your purchase, then you may return your orde…" at bounding box center [754, 321] width 265 height 37
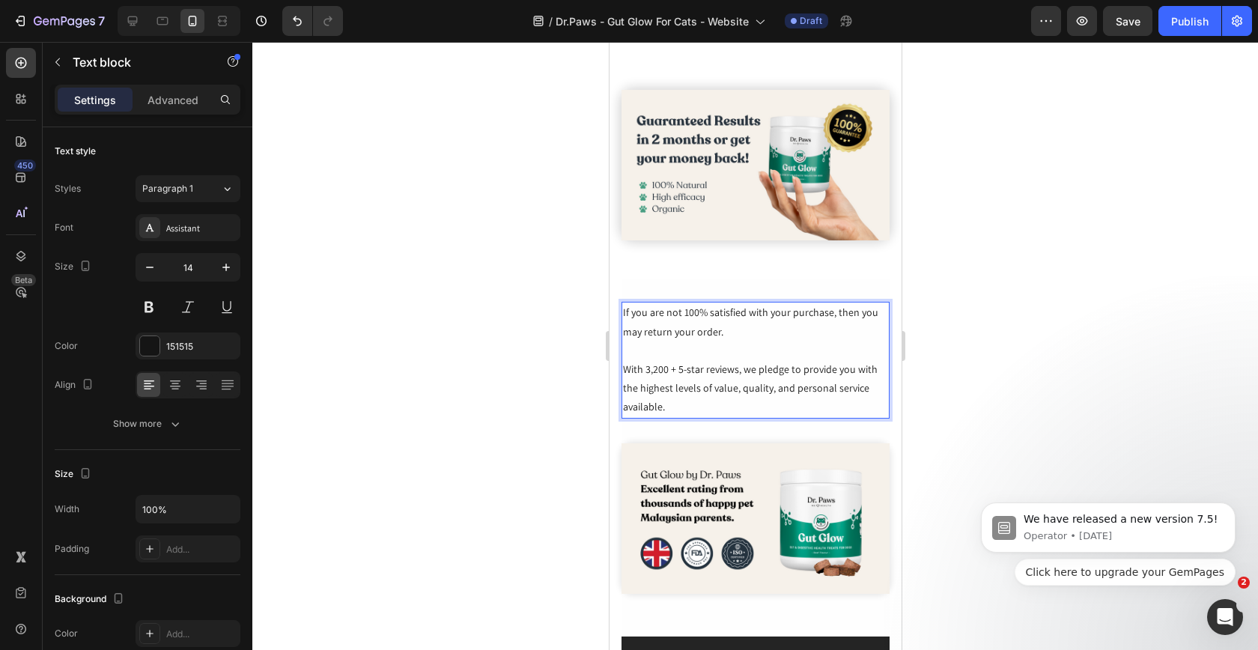
click at [735, 340] on p "If you are not 100% satisfied with your purchase, then you may return your orde…" at bounding box center [754, 321] width 265 height 37
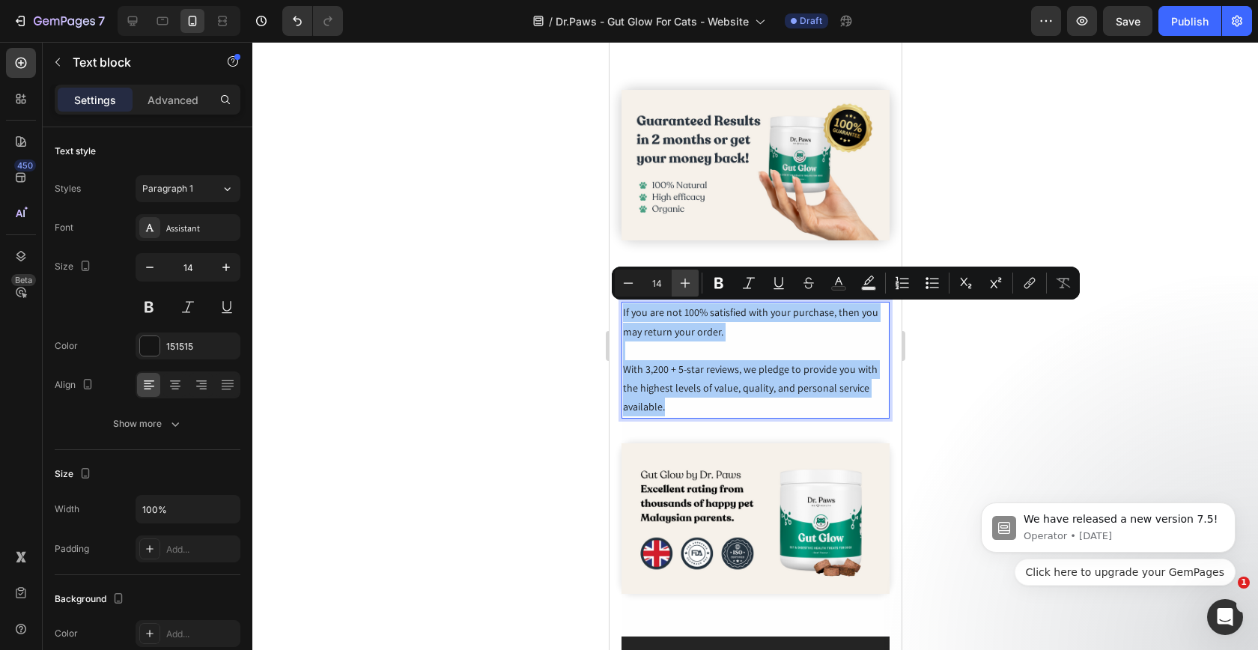
click at [688, 283] on icon "Editor contextual toolbar" at bounding box center [685, 283] width 15 height 15
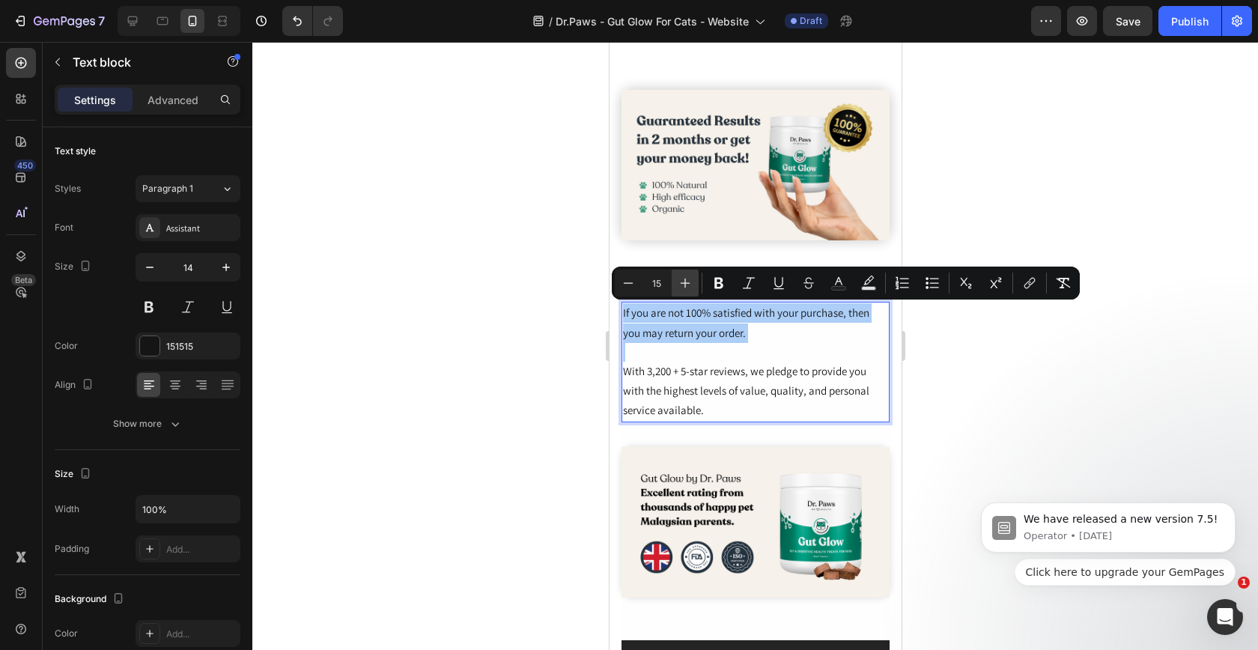
click at [688, 283] on icon "Editor contextual toolbar" at bounding box center [685, 283] width 15 height 15
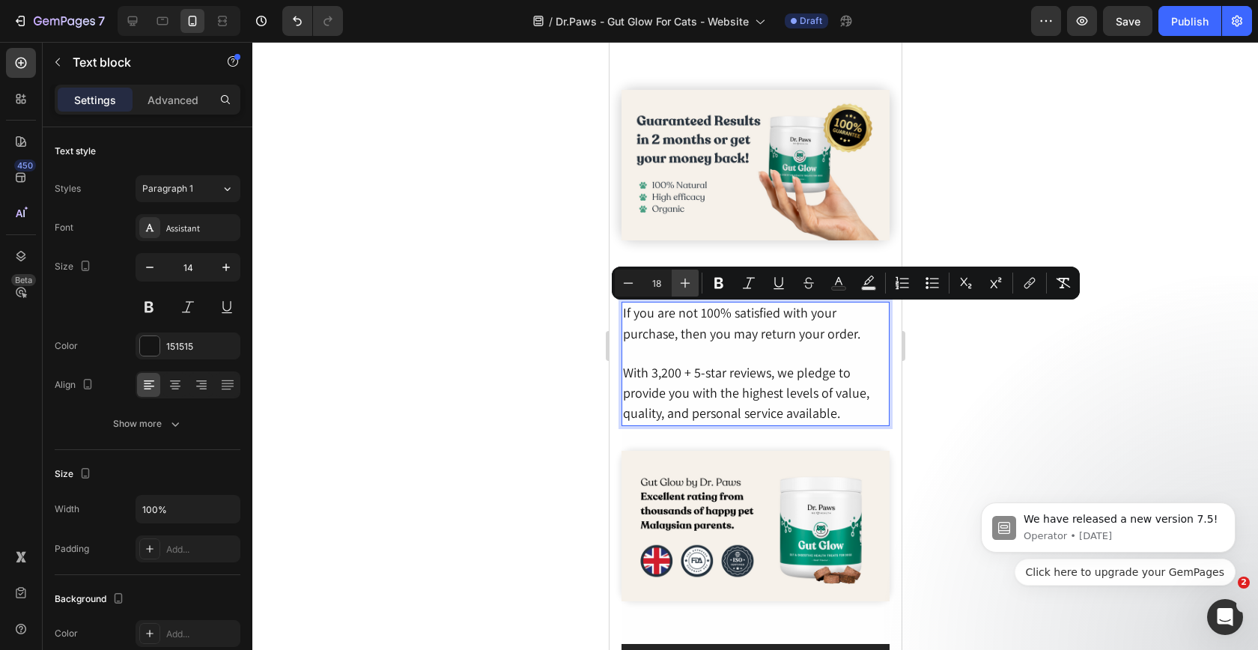
click at [688, 283] on icon "Editor contextual toolbar" at bounding box center [685, 283] width 15 height 15
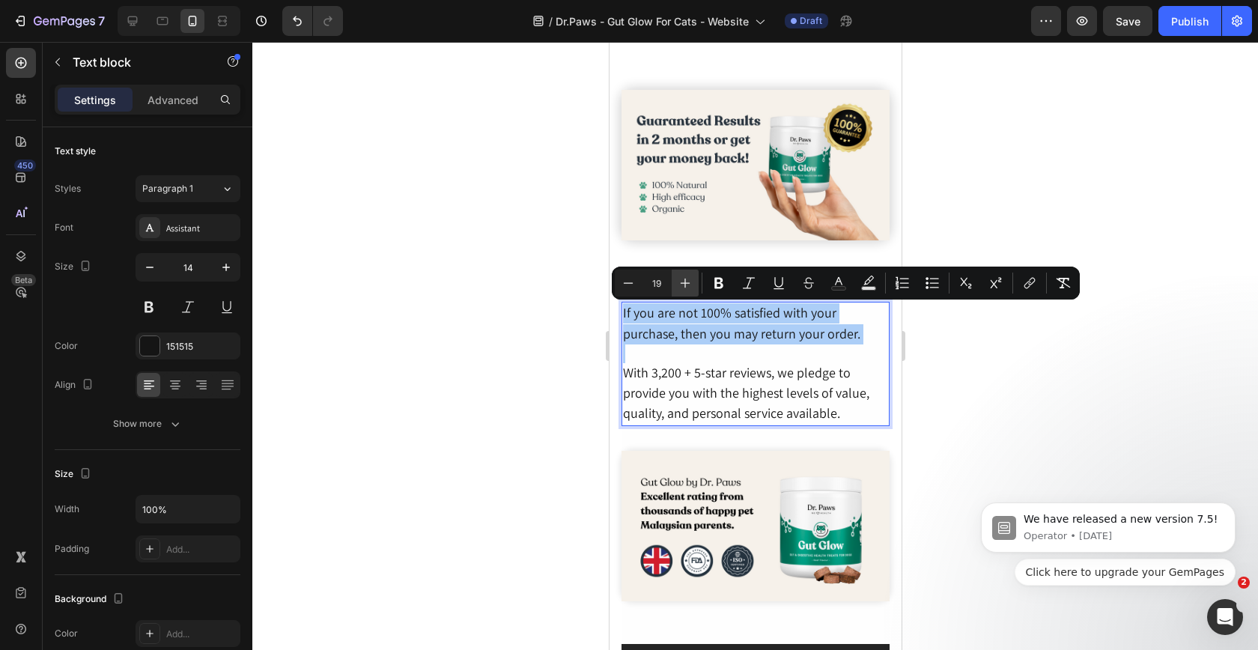
click at [688, 283] on icon "Editor contextual toolbar" at bounding box center [685, 283] width 15 height 15
type input "20"
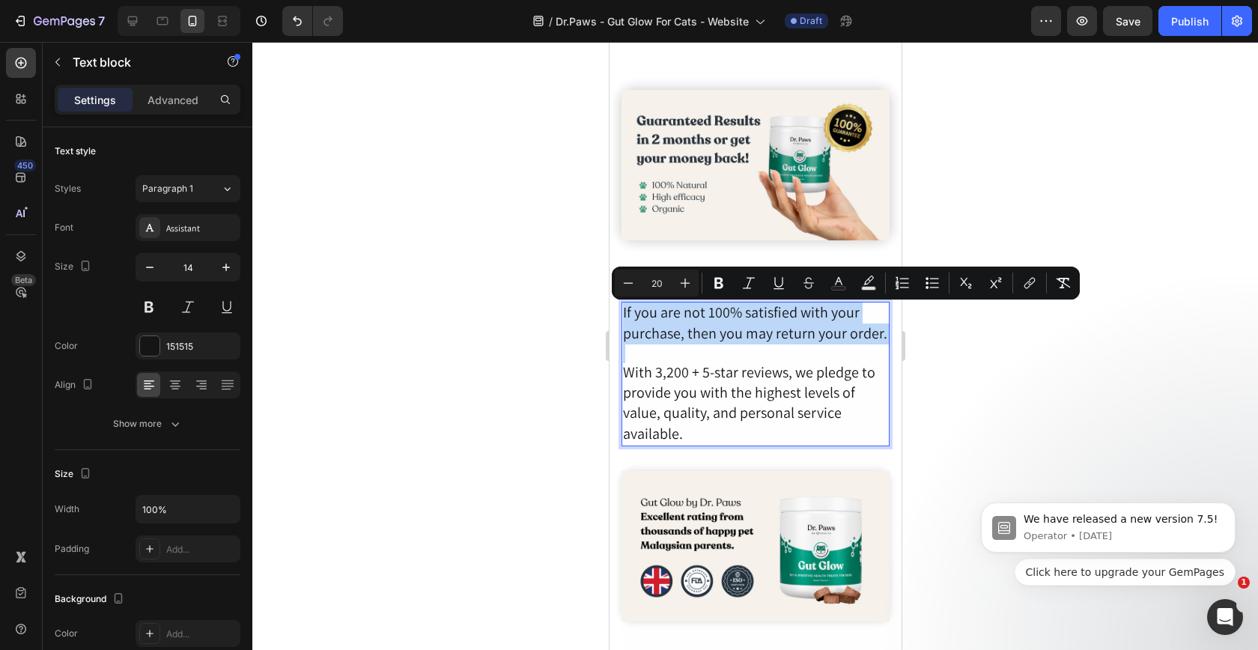
click at [675, 378] on span "With 3,200 + 5-star reviews, we pledge to provide you with the highest levels o…" at bounding box center [748, 402] width 252 height 81
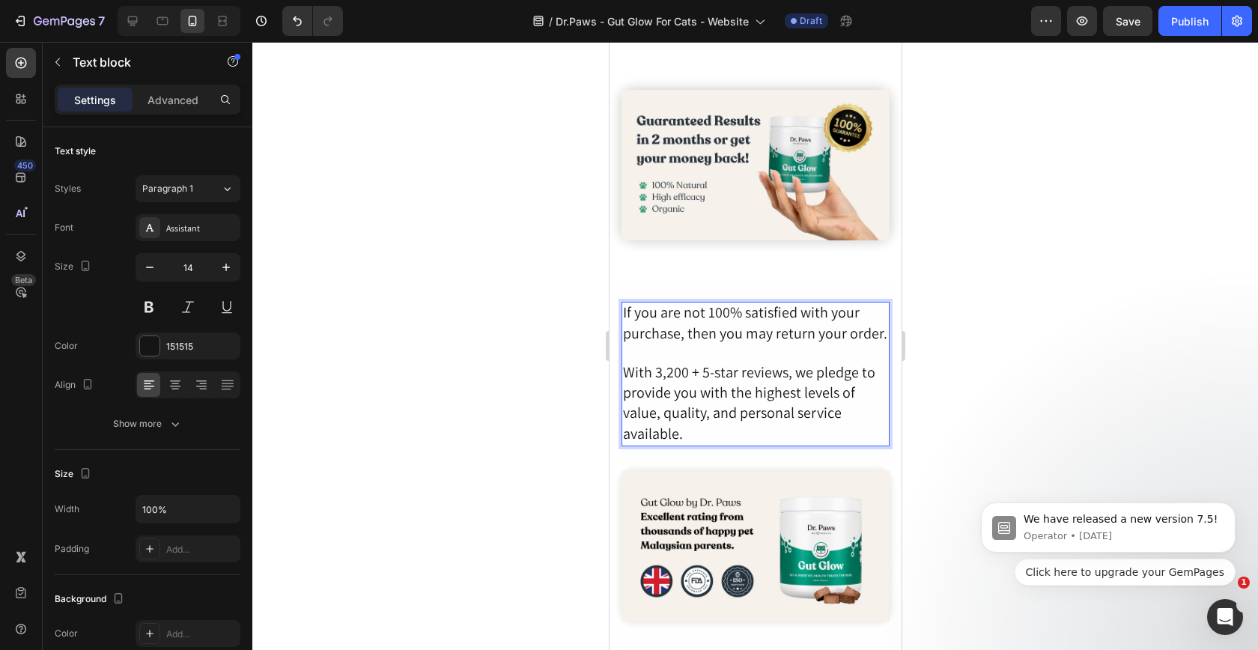
click at [681, 377] on span "With 3,200 + 5-star reviews, we pledge to provide you with the highest levels o…" at bounding box center [748, 402] width 252 height 81
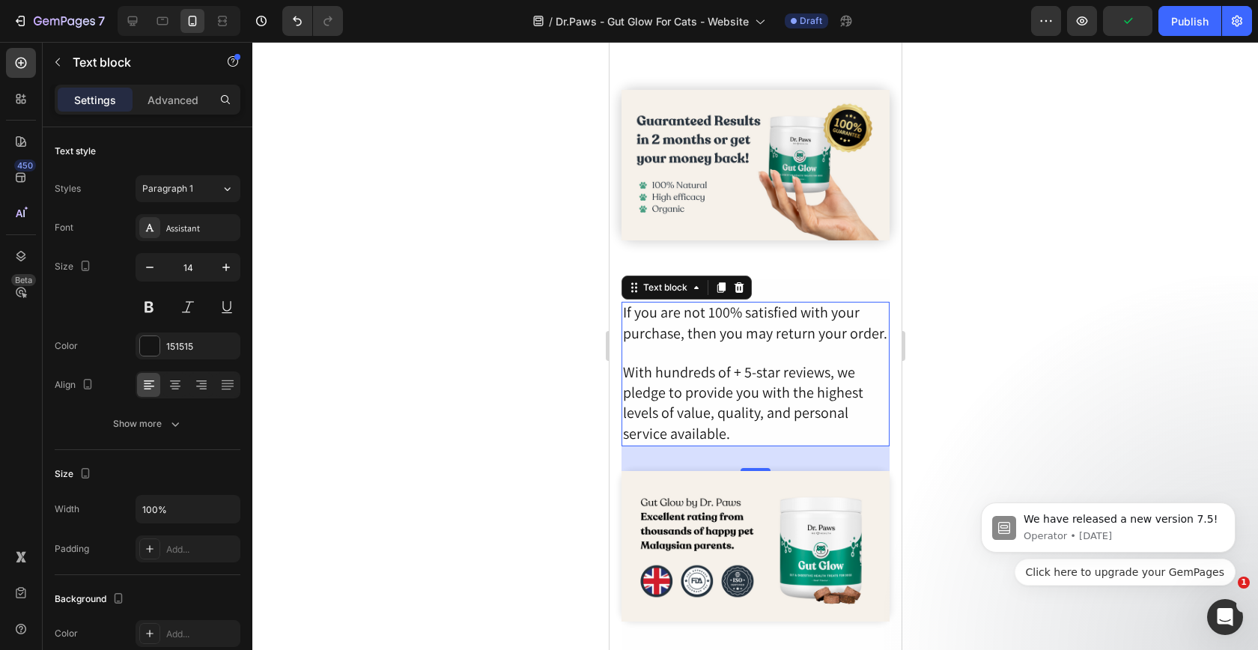
click at [959, 371] on div at bounding box center [755, 346] width 1006 height 608
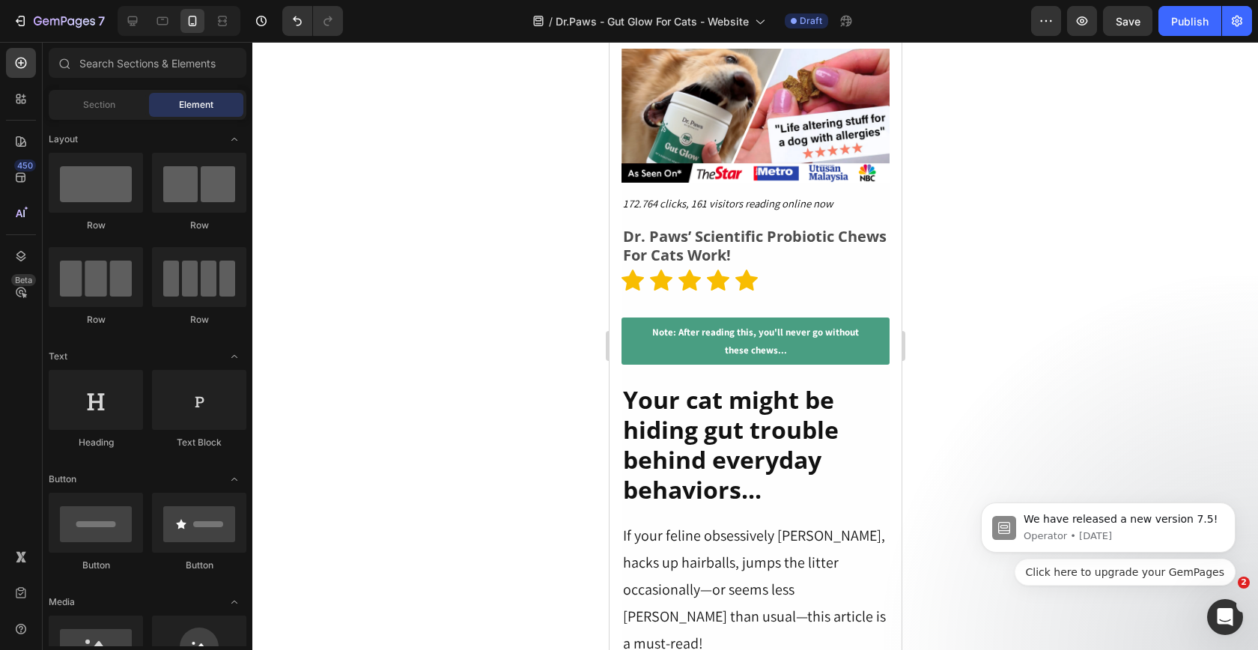
scroll to position [0, 0]
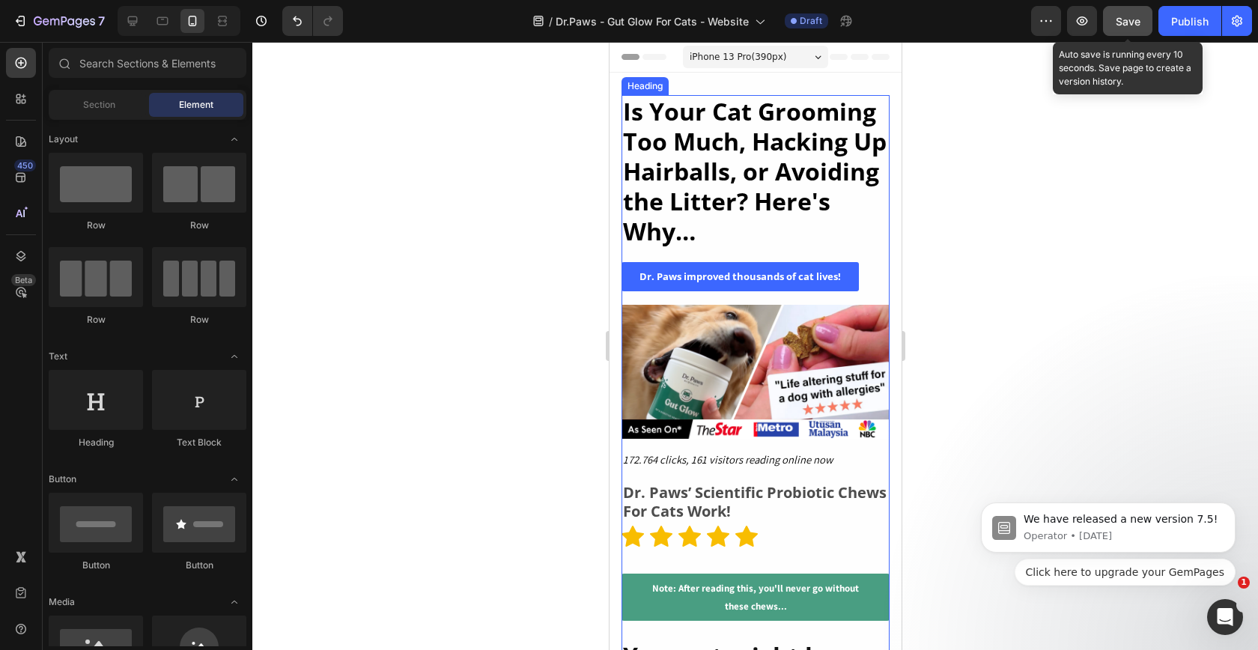
click at [1120, 29] on button "Save" at bounding box center [1127, 21] width 49 height 30
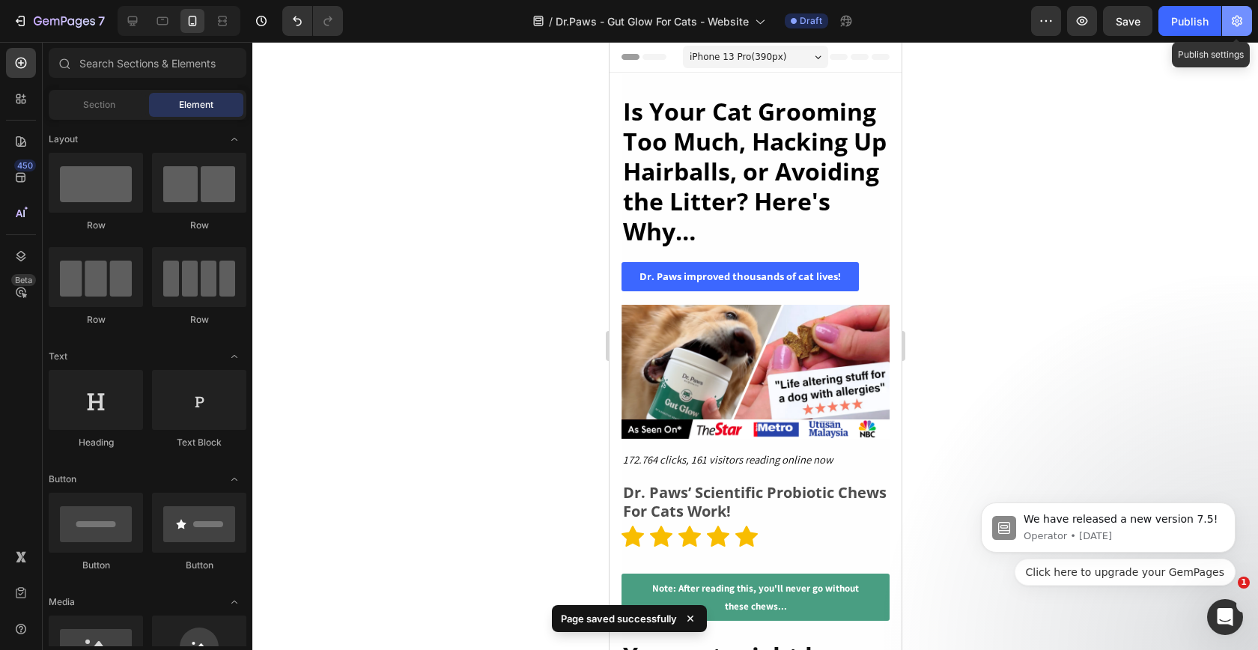
click at [1244, 25] on icon "button" at bounding box center [1237, 20] width 15 height 15
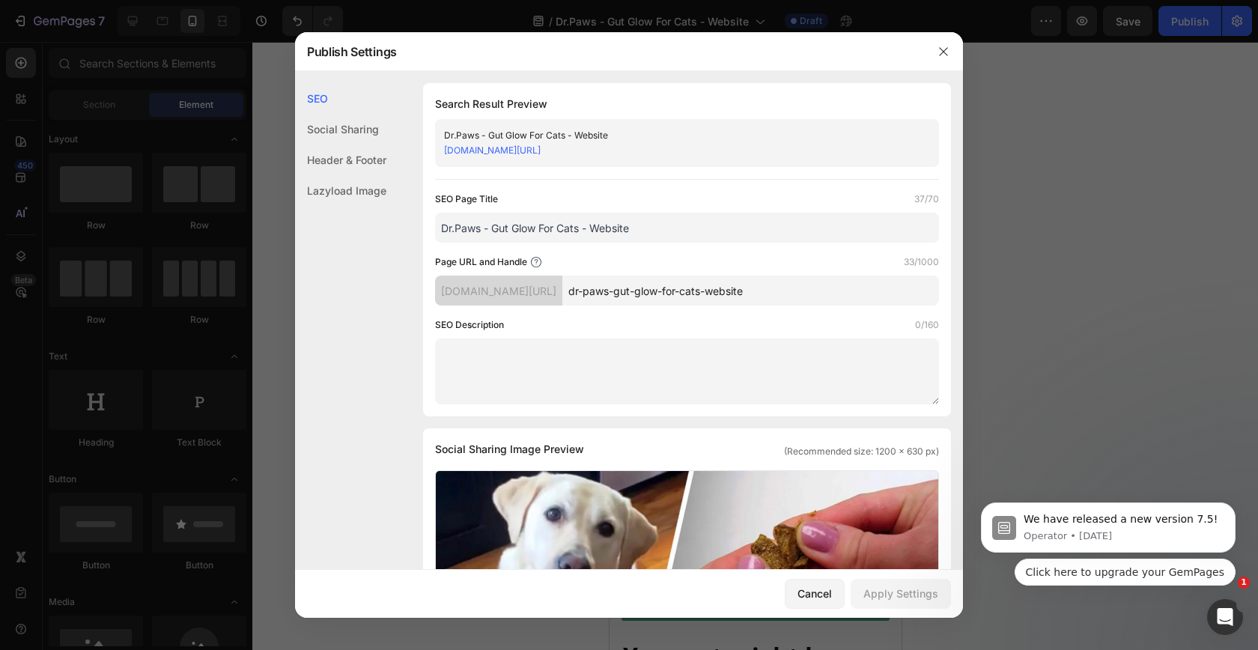
drag, startPoint x: 838, startPoint y: 291, endPoint x: 765, endPoint y: 285, distance: 73.7
click at [765, 285] on input "dr-paws-gut-glow-for-cats-website" at bounding box center [750, 291] width 377 height 30
type input "dr-paws-gut-glow-for-cats"
click at [832, 259] on div "Page URL and Handle 25/1000" at bounding box center [687, 262] width 504 height 15
click at [888, 600] on div "Apply Settings" at bounding box center [900, 594] width 75 height 16
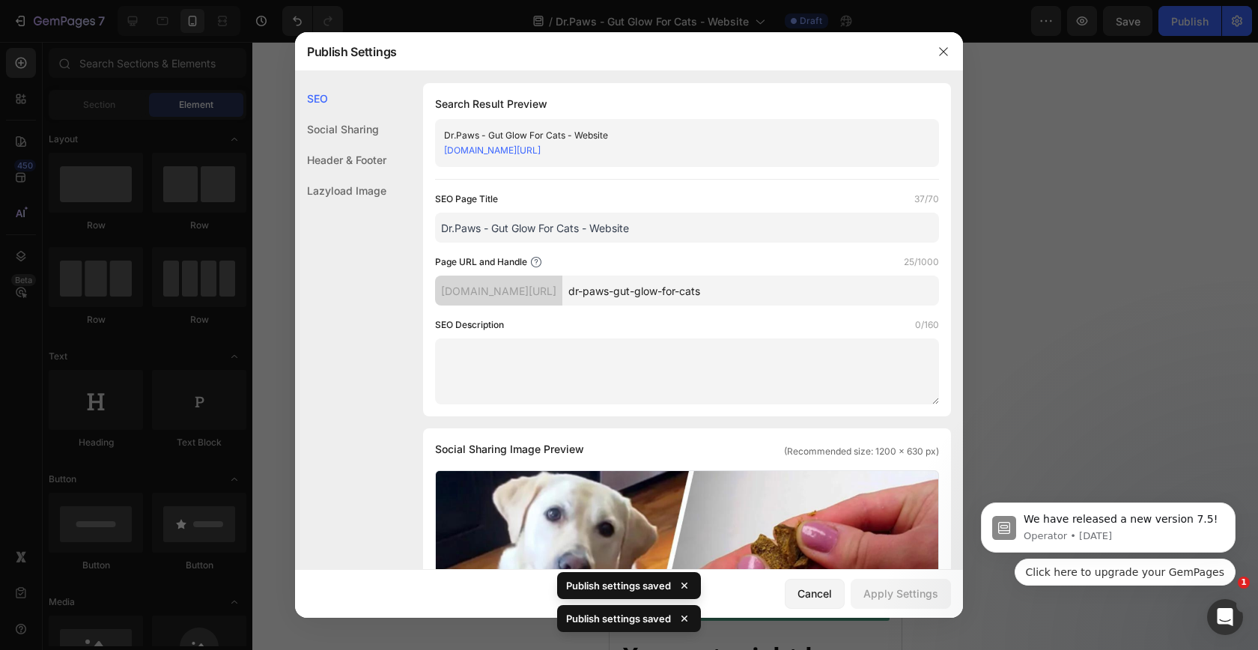
click at [1116, 228] on div at bounding box center [629, 325] width 1258 height 650
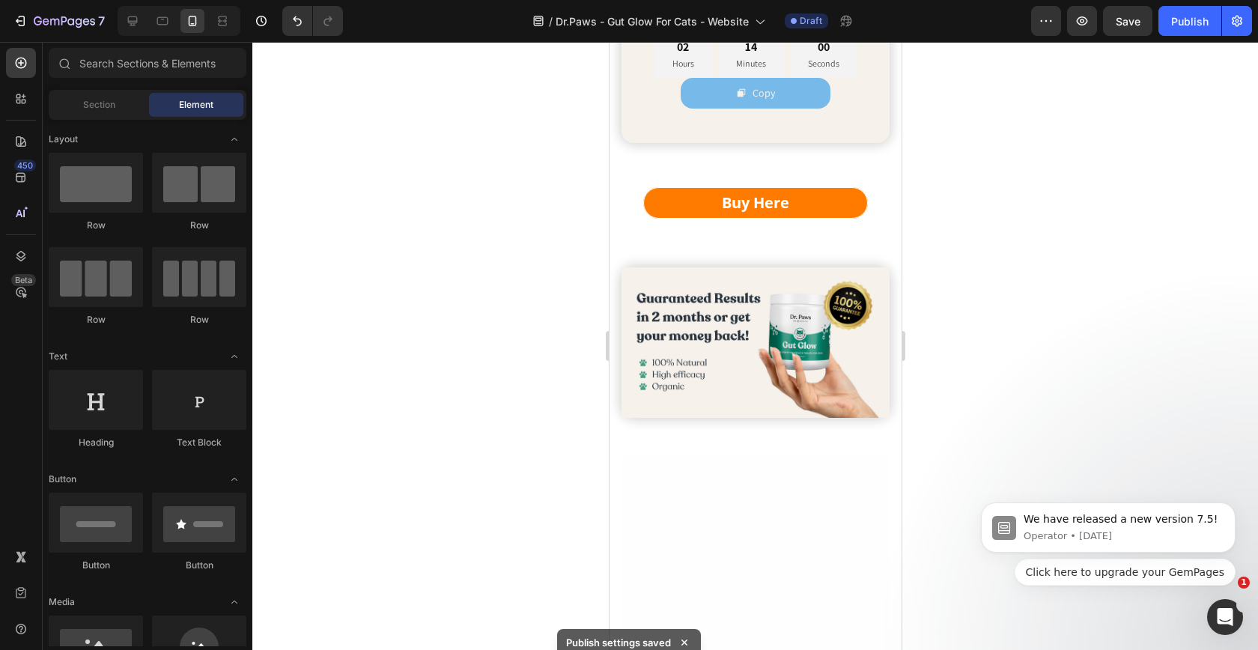
scroll to position [7103, 0]
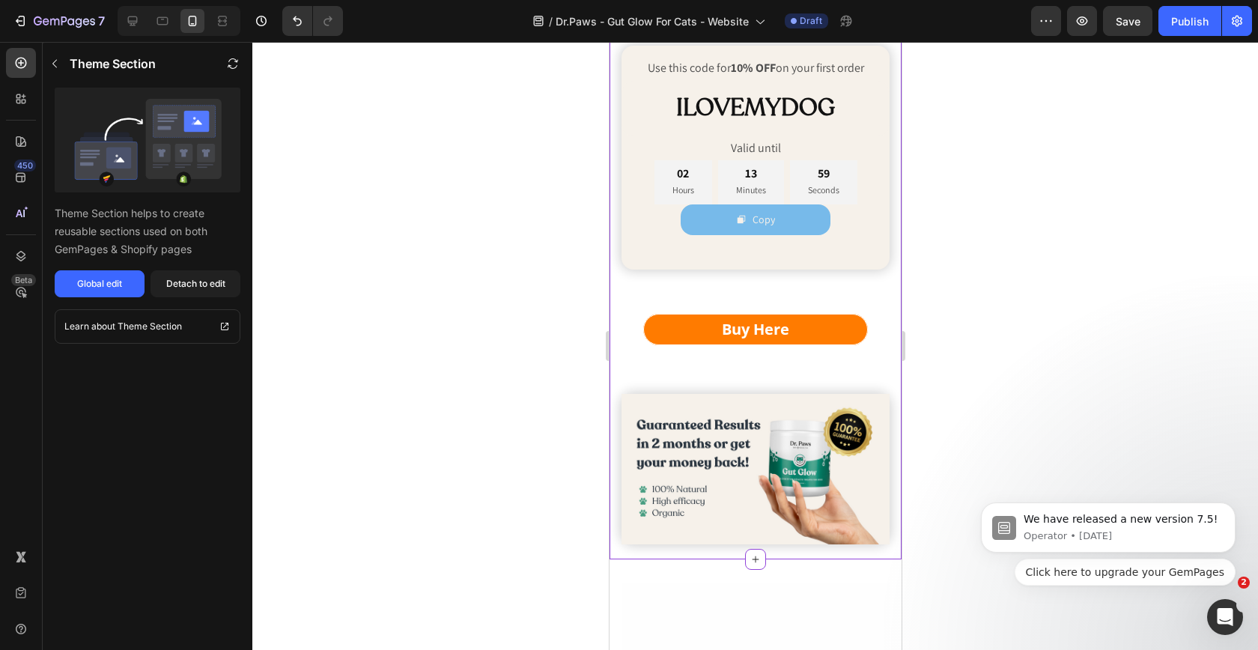
click at [203, 286] on div "Detach to edit" at bounding box center [195, 283] width 59 height 13
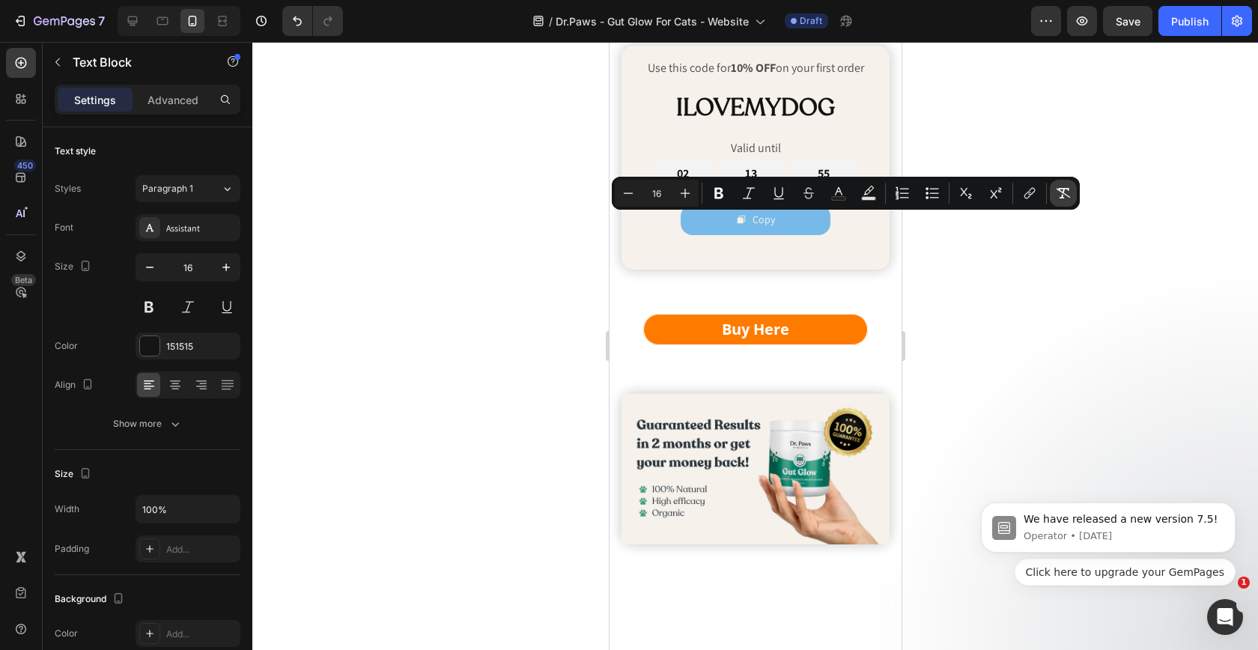
click at [1066, 196] on icon "Editor contextual toolbar" at bounding box center [1063, 193] width 15 height 15
click at [227, 270] on icon "button" at bounding box center [226, 267] width 15 height 15
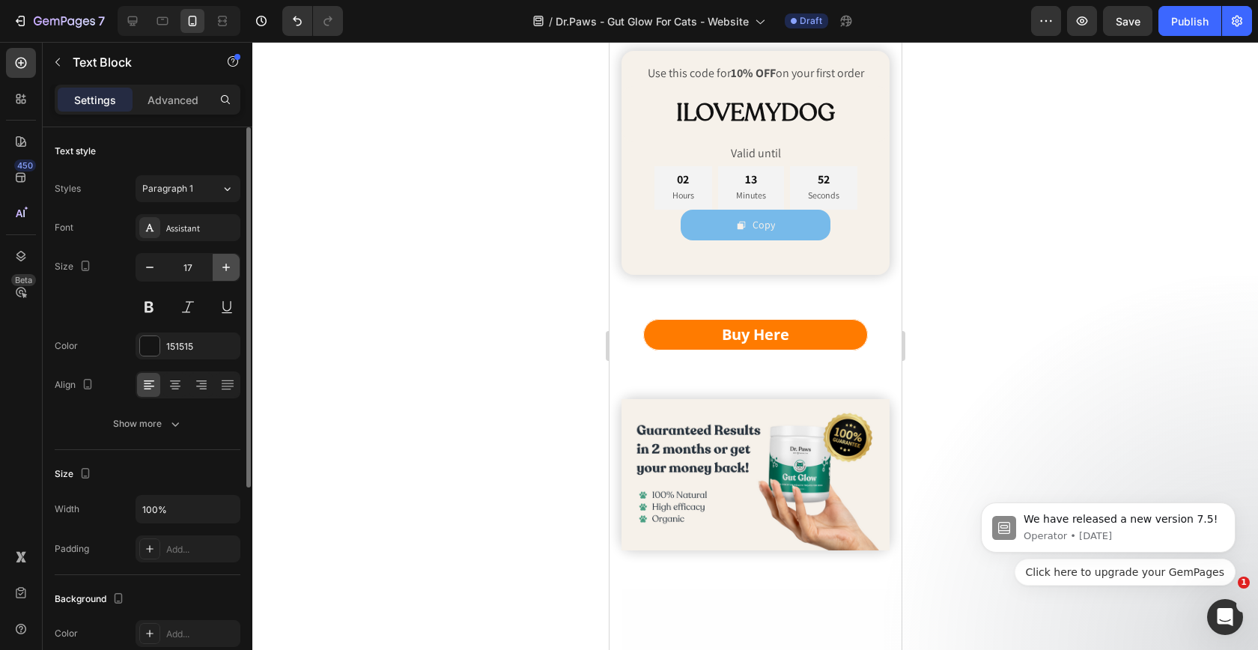
click at [227, 270] on icon "button" at bounding box center [226, 267] width 15 height 15
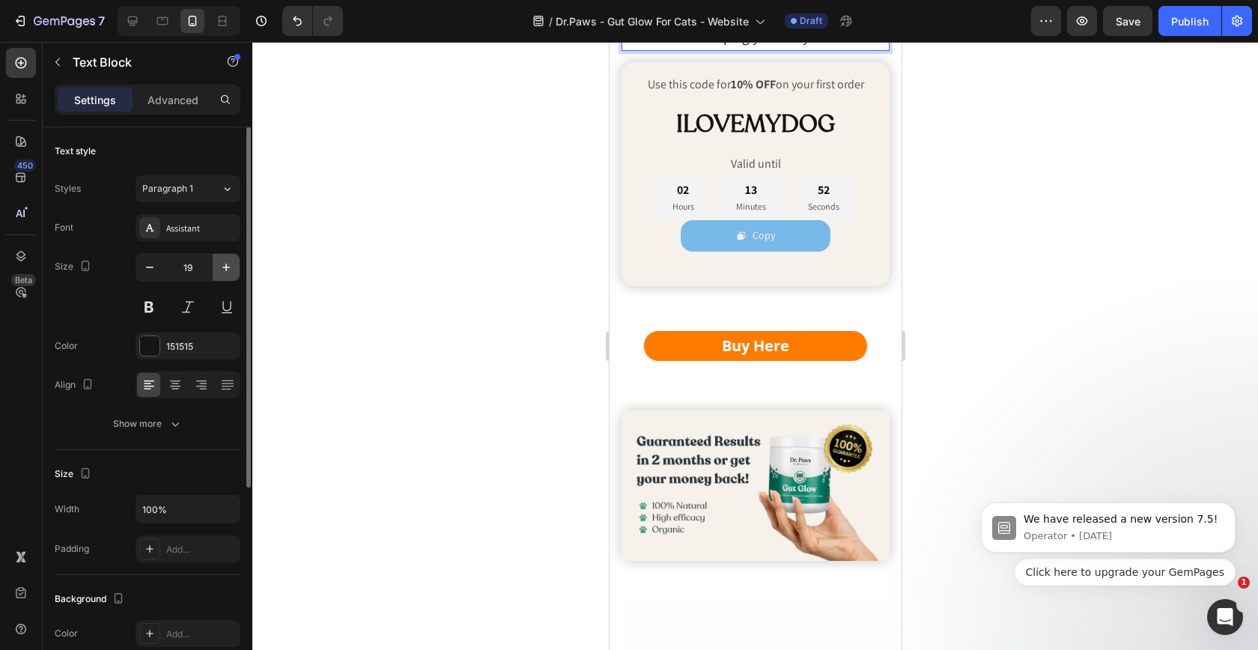
type input "20"
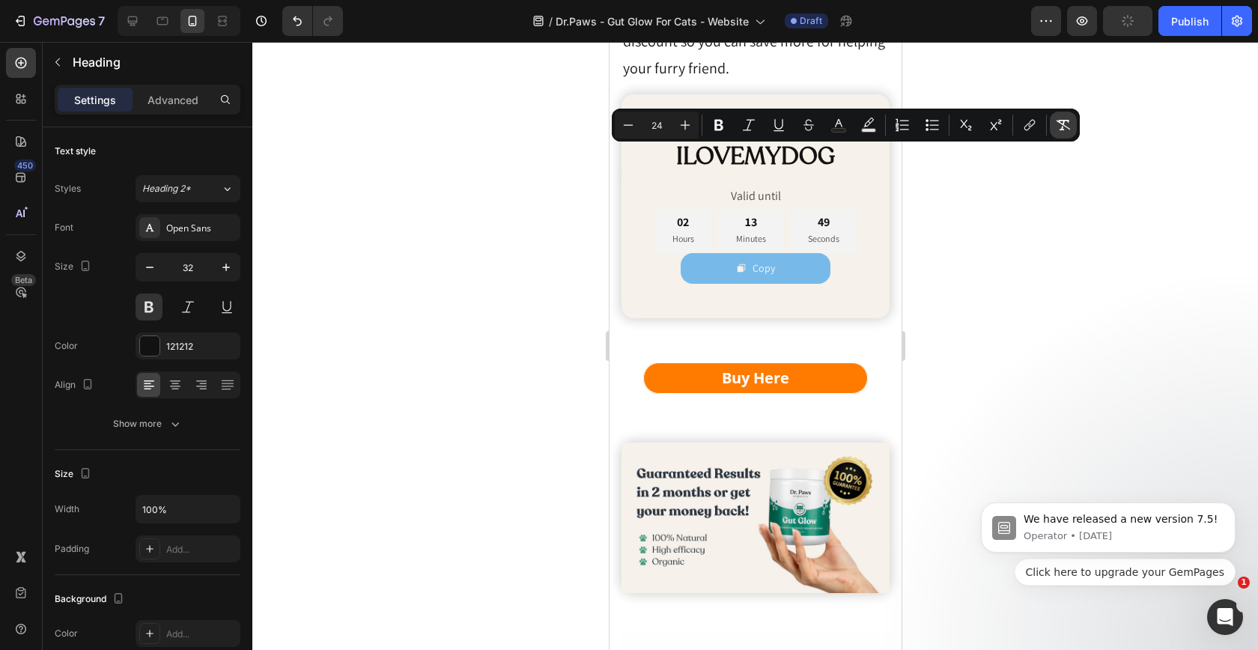
click at [1057, 120] on icon "Editor contextual toolbar" at bounding box center [1064, 125] width 14 height 10
type input "32"
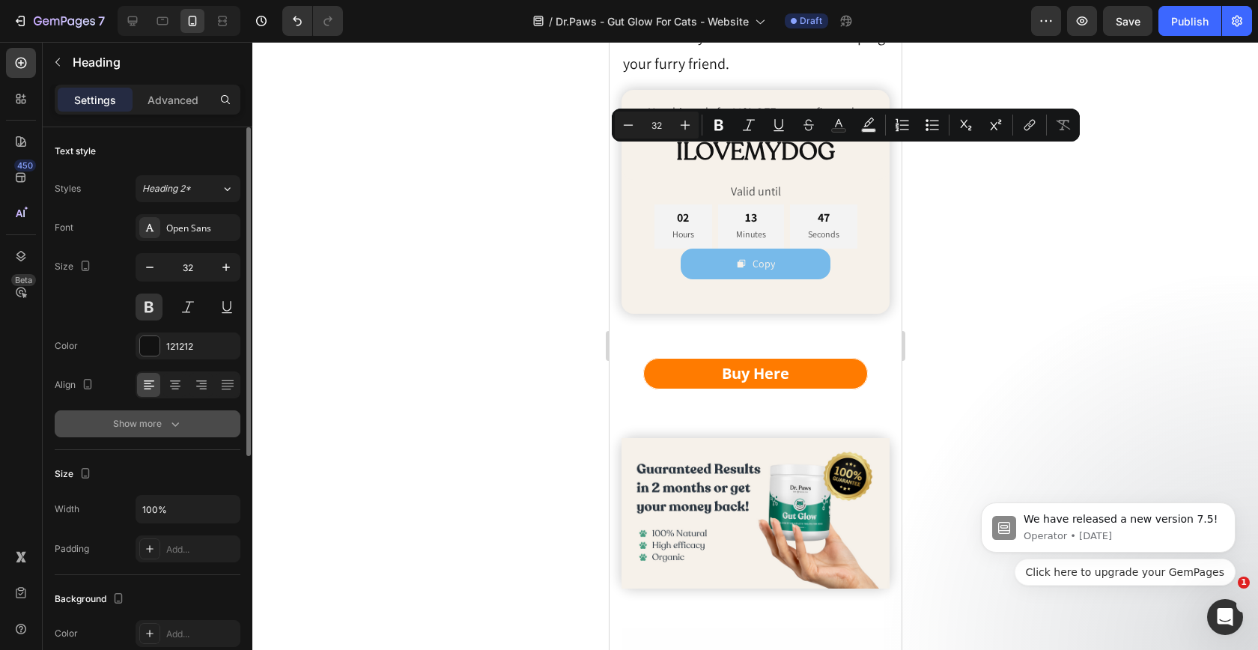
click at [174, 433] on button "Show more" at bounding box center [148, 423] width 186 height 27
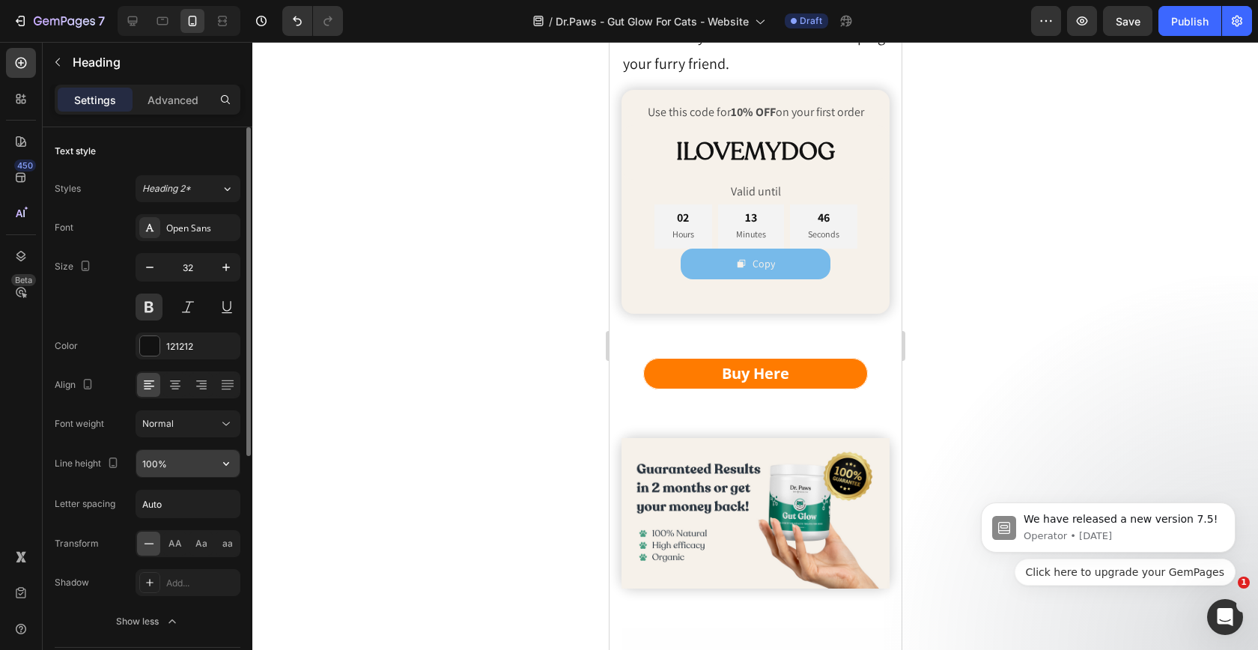
click at [163, 469] on input "100%" at bounding box center [187, 463] width 103 height 27
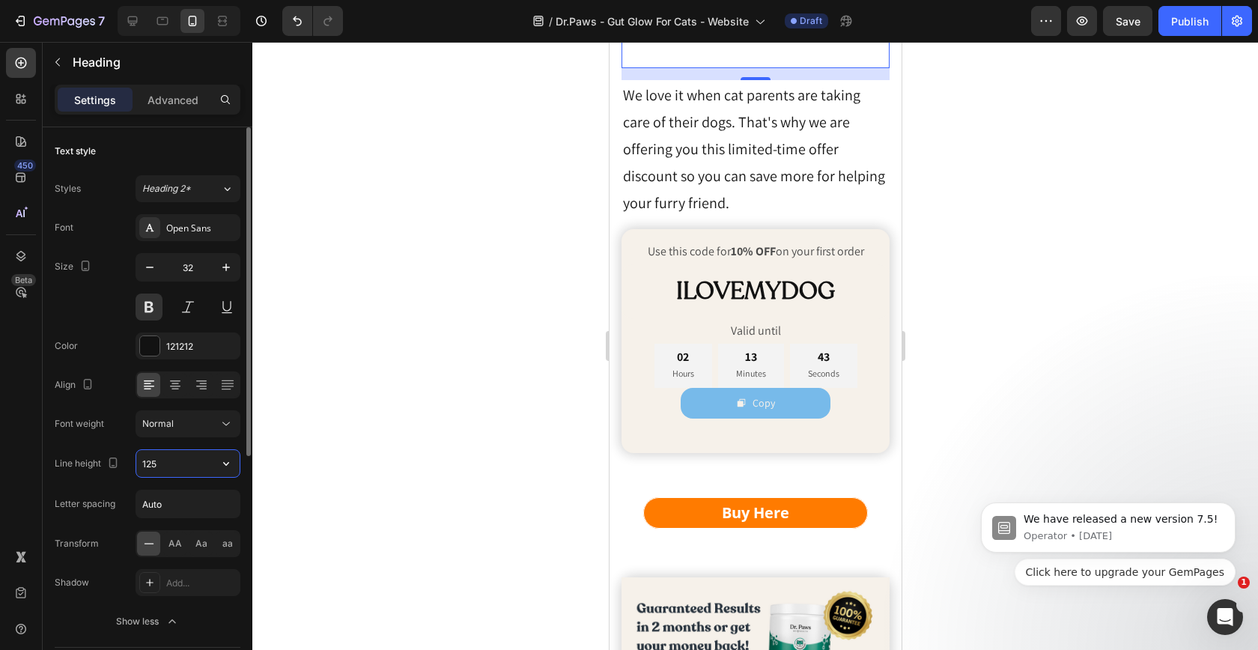
type input "125%"
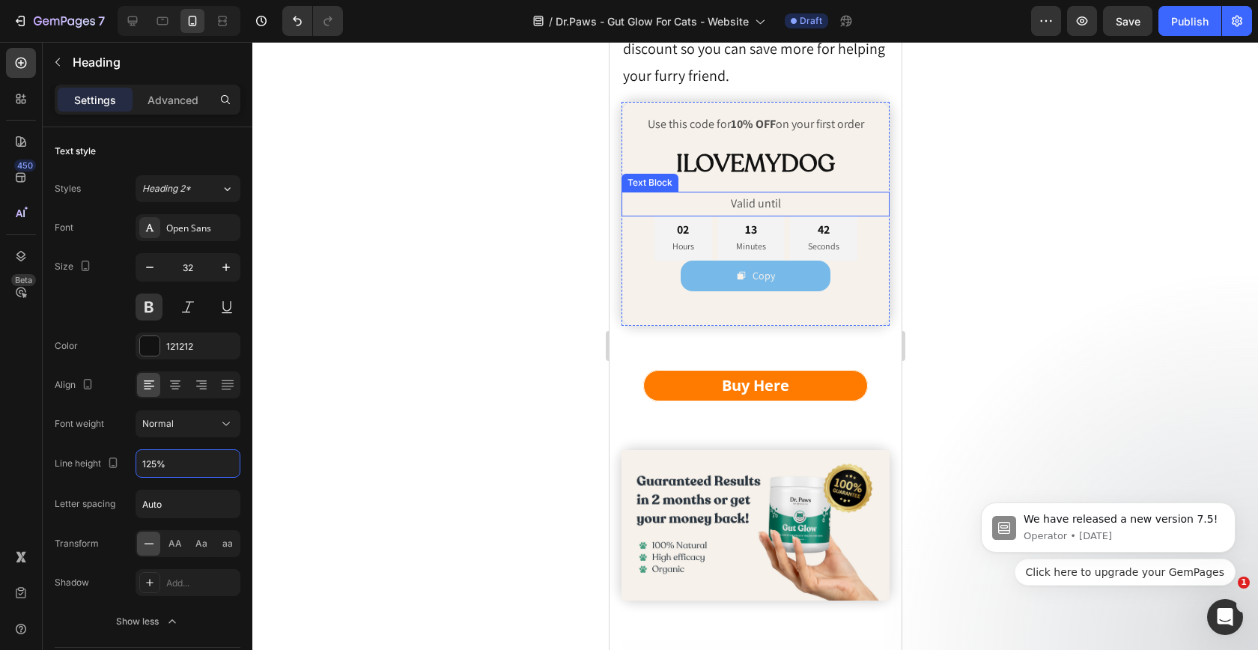
click at [993, 420] on div at bounding box center [755, 346] width 1006 height 608
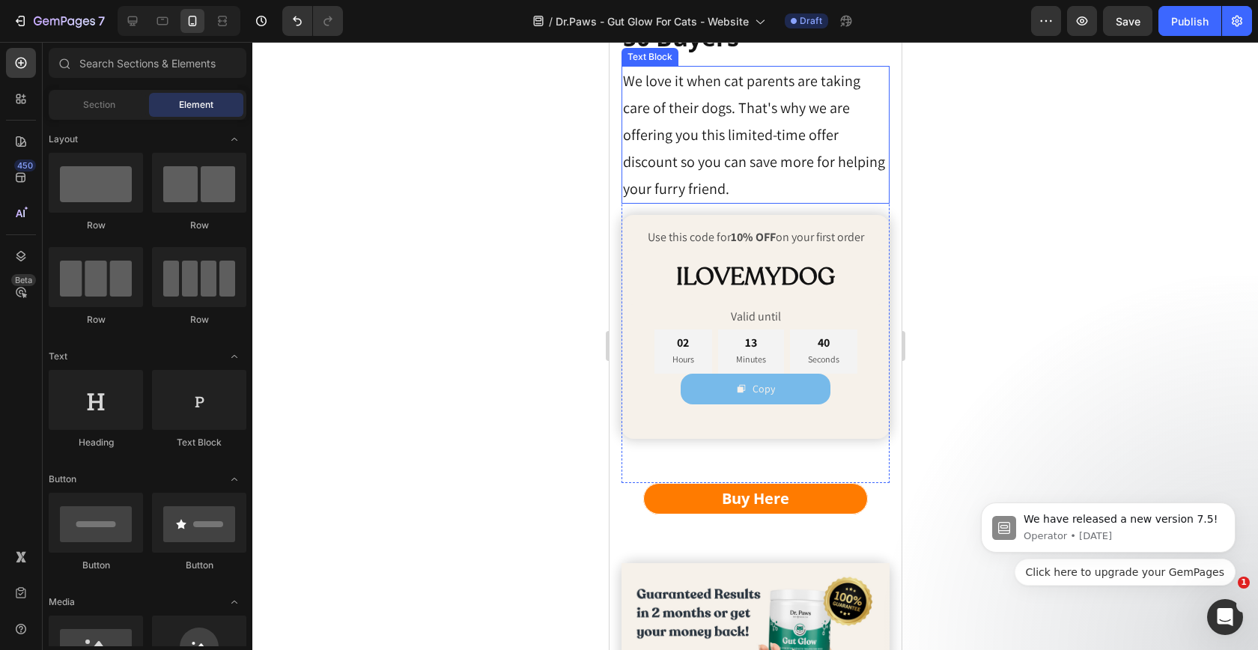
scroll to position [6941, 0]
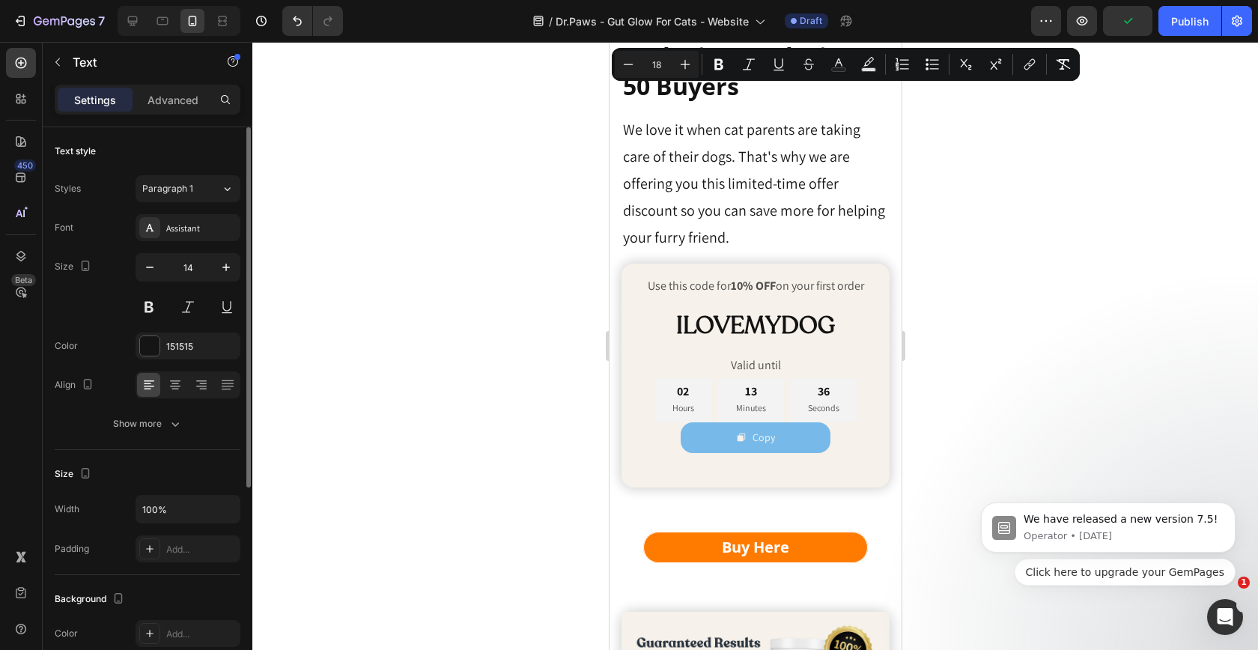
click at [210, 270] on input "14" at bounding box center [187, 267] width 49 height 27
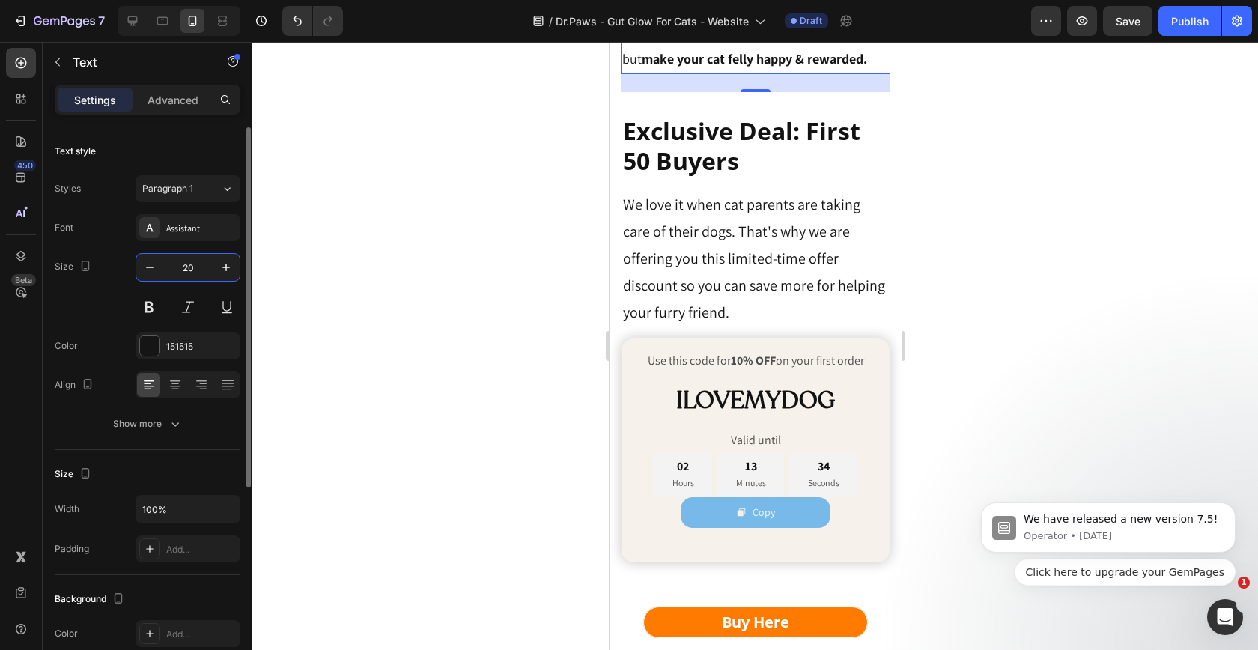
type input "20"
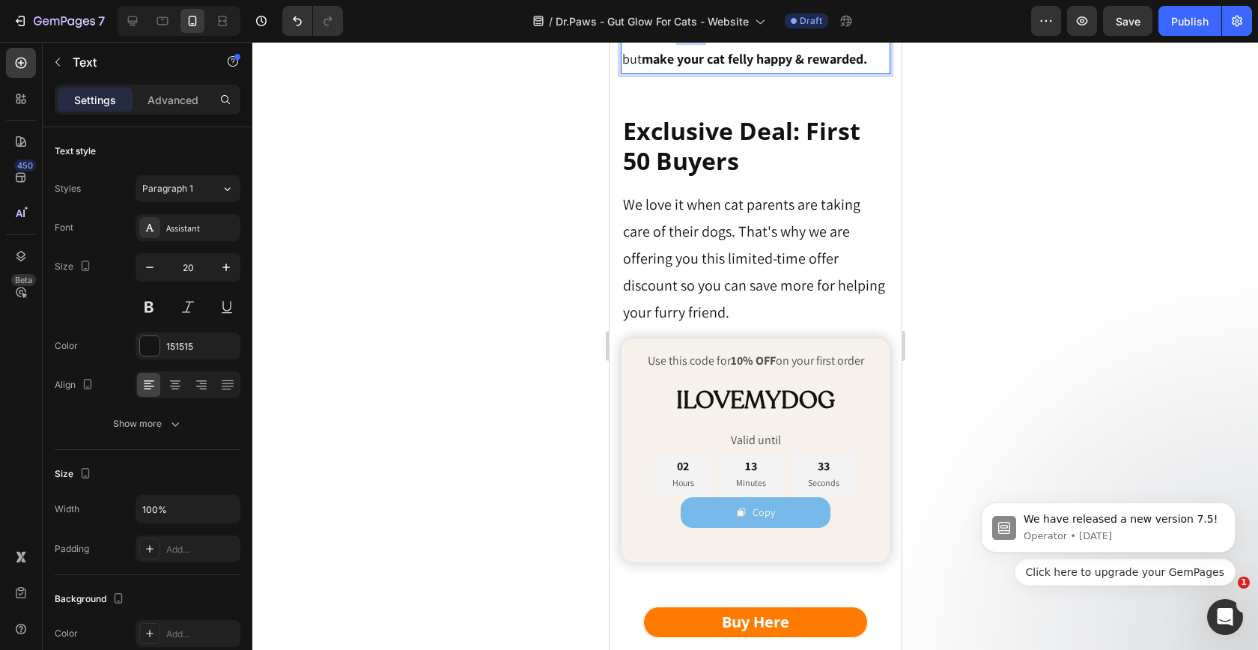
click at [684, 67] on span "So giving them daily won’t feel like a chore but make your cat felly happy & re…" at bounding box center [744, 44] width 245 height 45
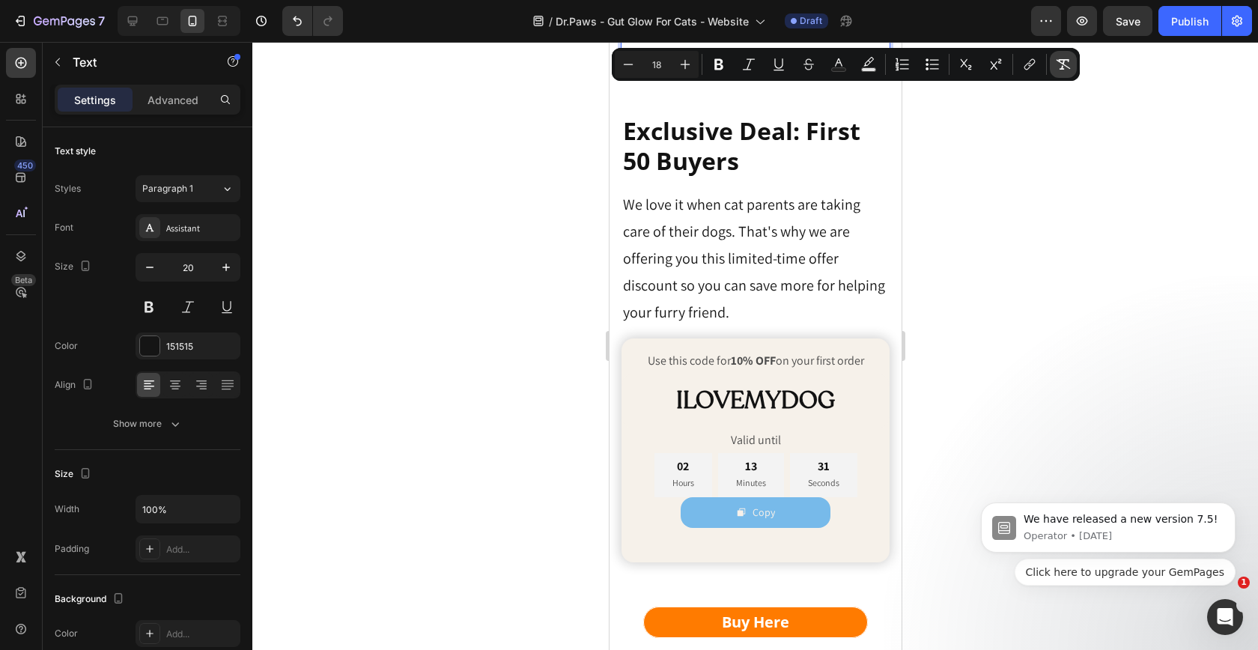
click at [1066, 66] on icon "Editor contextual toolbar" at bounding box center [1064, 64] width 14 height 10
type input "20"
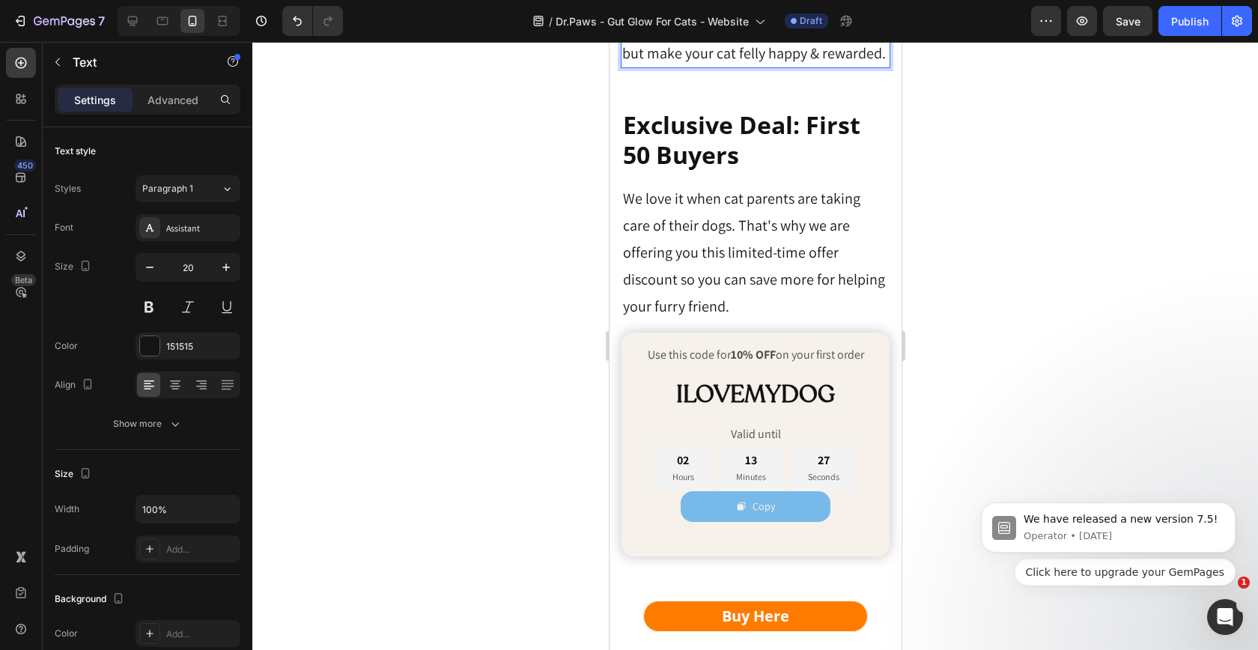
drag, startPoint x: 746, startPoint y: 105, endPoint x: 772, endPoint y: 125, distance: 33.1
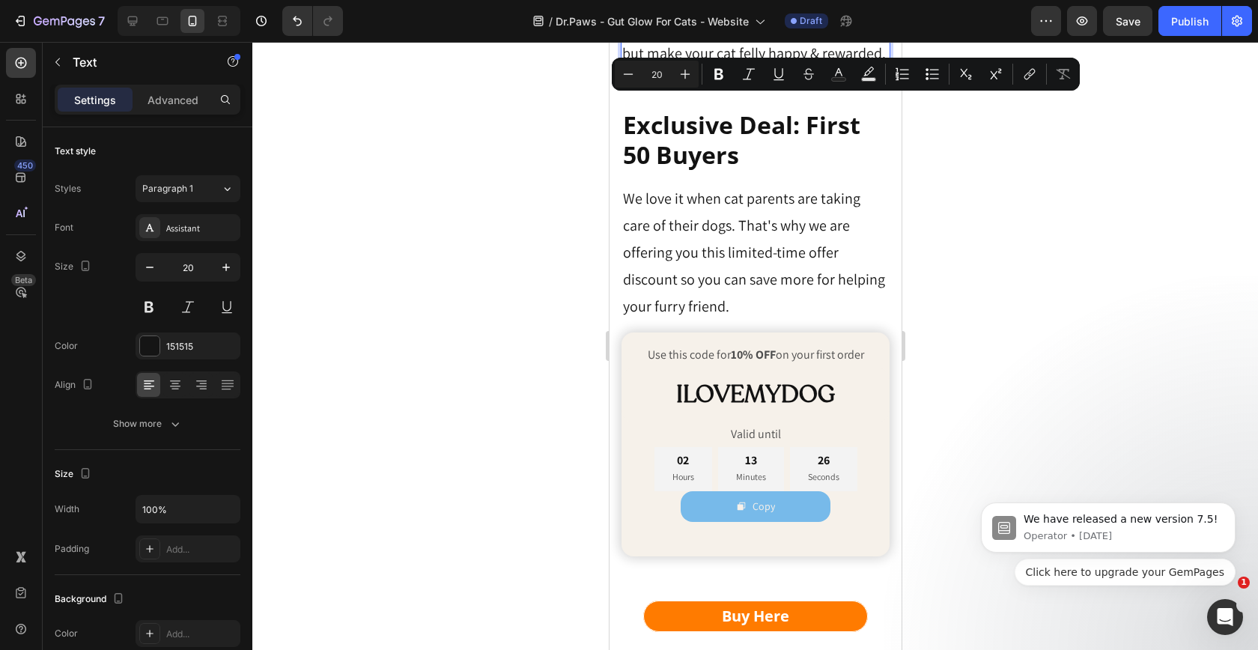
drag, startPoint x: 772, startPoint y: 125, endPoint x: 749, endPoint y: 109, distance: 28.0
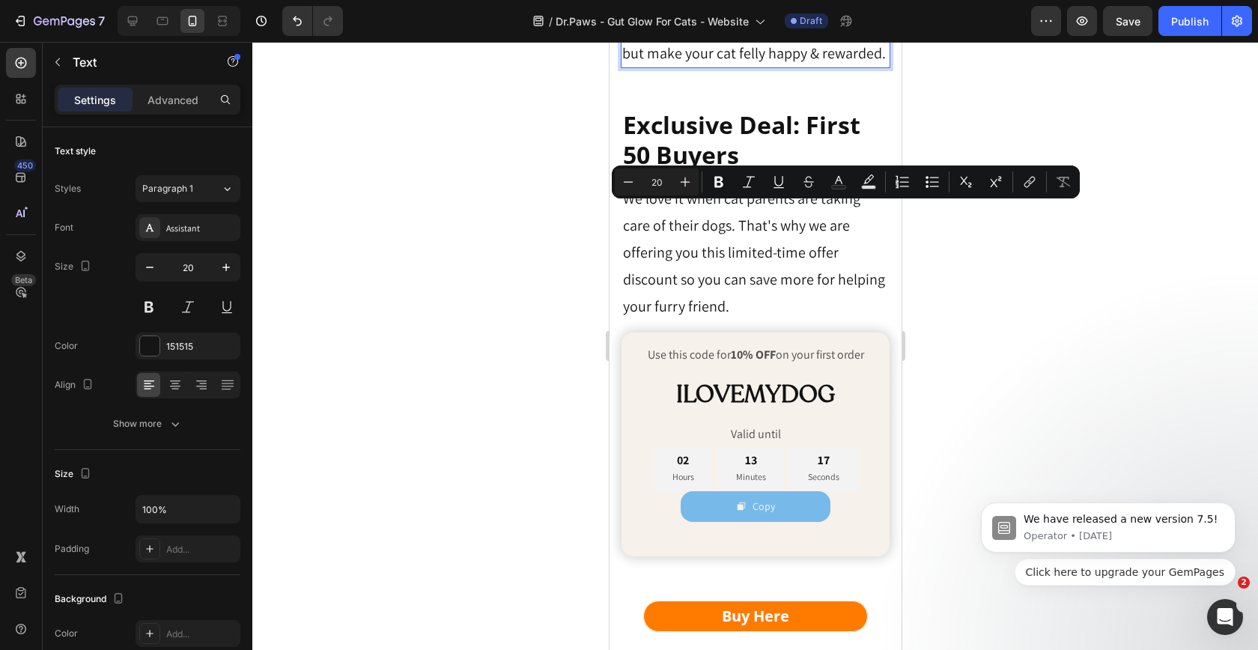
drag, startPoint x: 648, startPoint y: 217, endPoint x: 684, endPoint y: 216, distance: 36.0
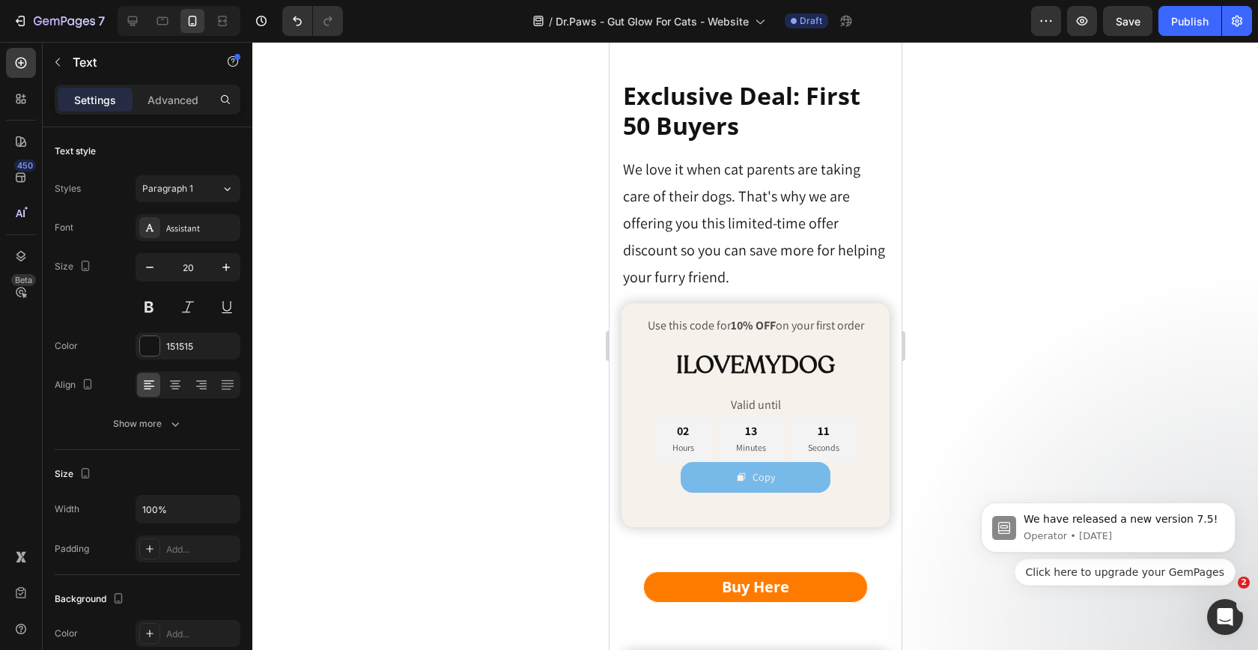
scroll to position [6985, 0]
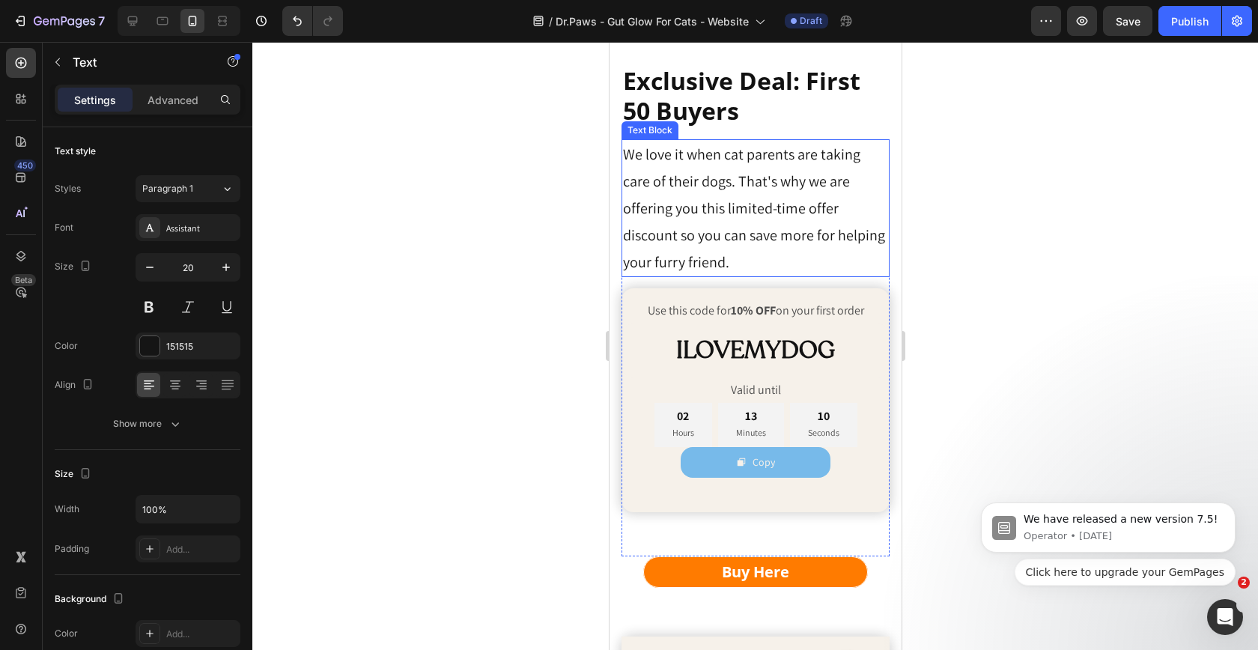
click at [720, 276] on p "We love it when cat parents are taking care of their dogs. That's why we are of…" at bounding box center [754, 208] width 265 height 135
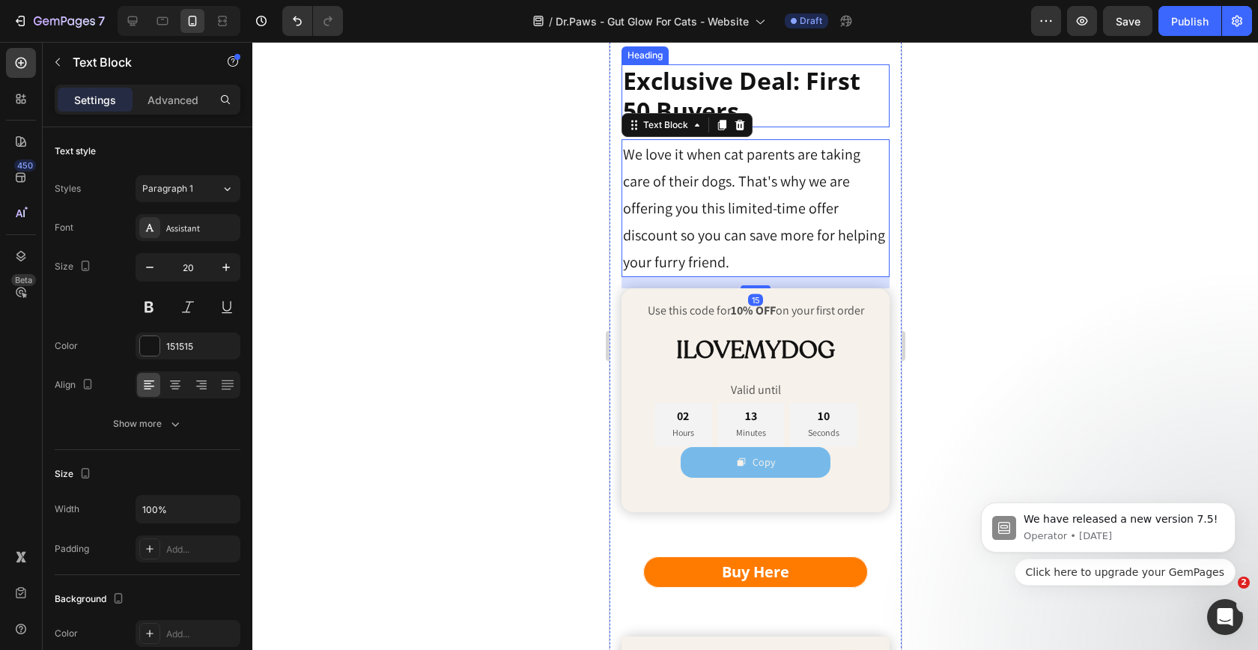
click at [808, 126] on p "Exclusive Deal: First 50 Buyers" at bounding box center [754, 96] width 265 height 60
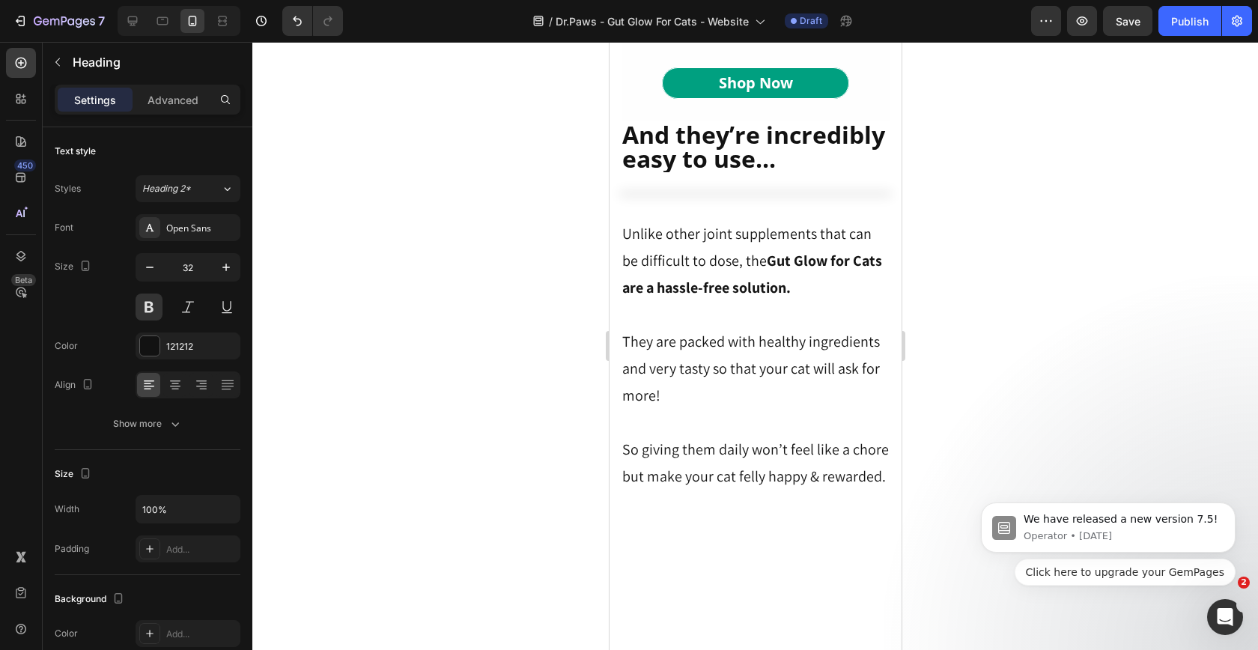
scroll to position [6478, 0]
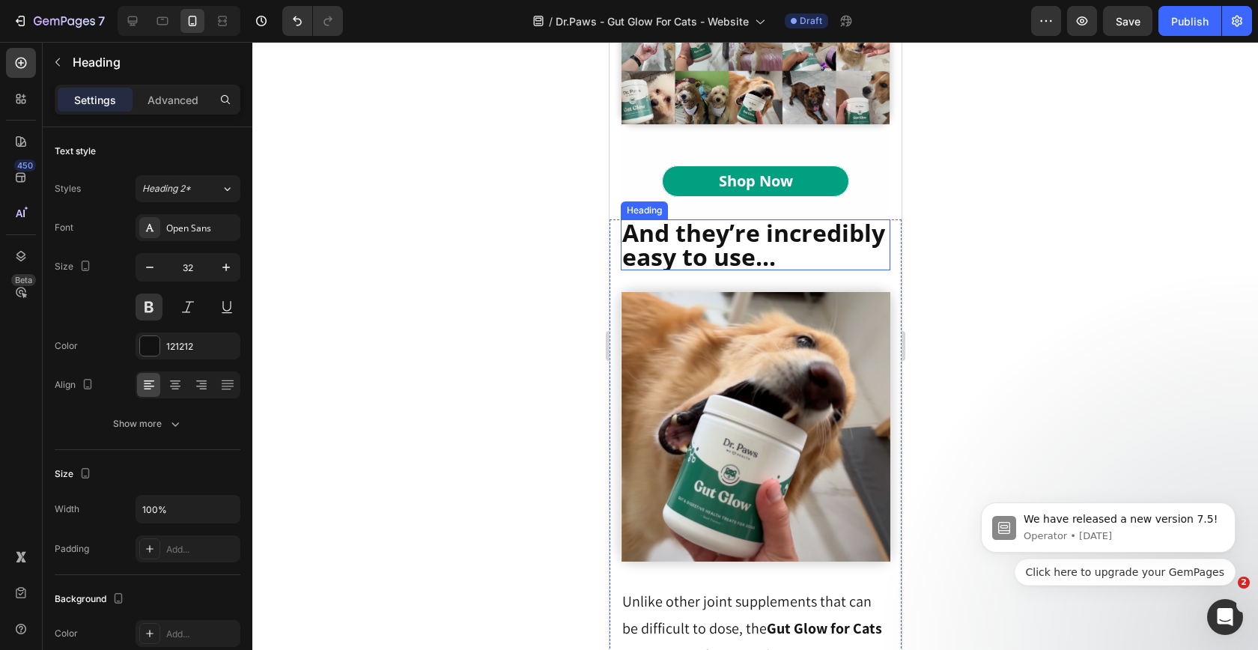
click at [837, 219] on h2 "And they’re incredibly easy to use..." at bounding box center [755, 244] width 270 height 51
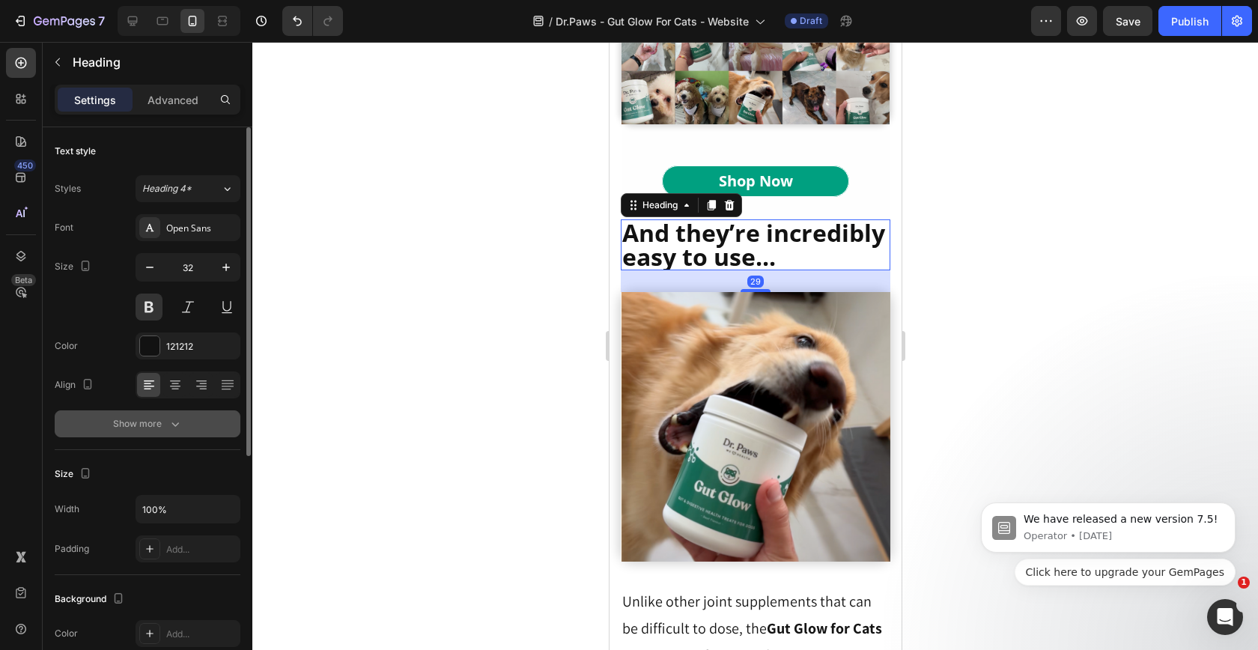
click at [176, 419] on icon "button" at bounding box center [175, 423] width 15 height 15
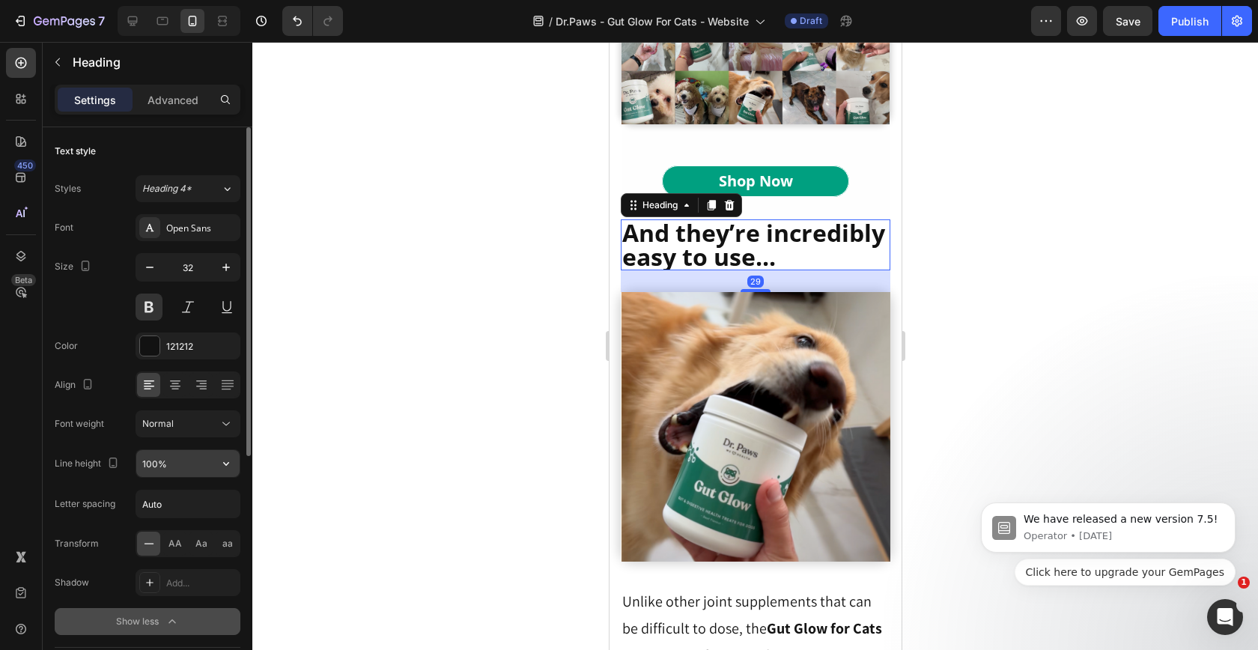
click at [205, 463] on input "100%" at bounding box center [187, 463] width 103 height 27
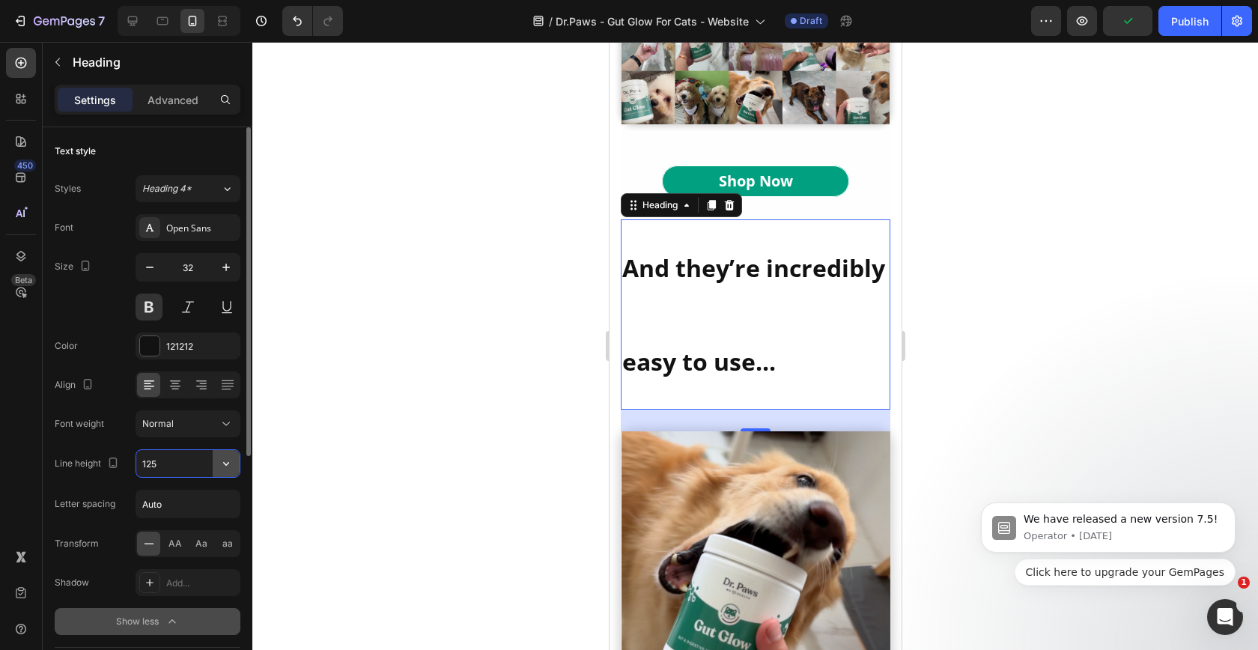
type input "125%"
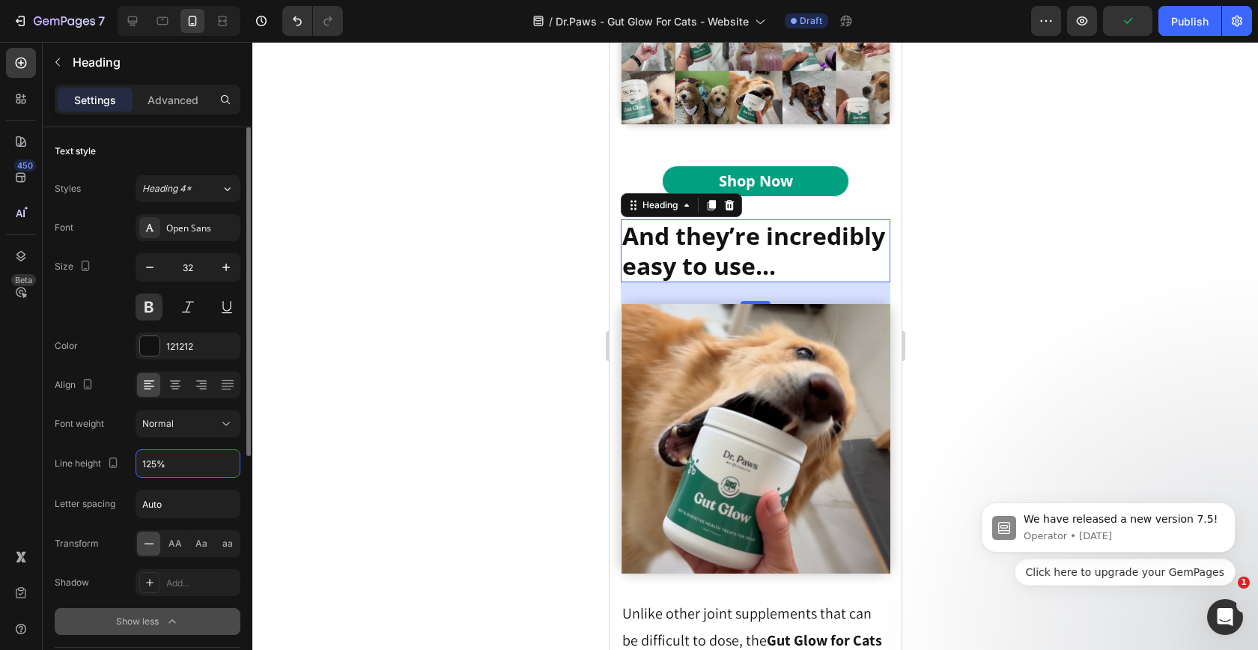
click at [580, 367] on div at bounding box center [755, 346] width 1006 height 608
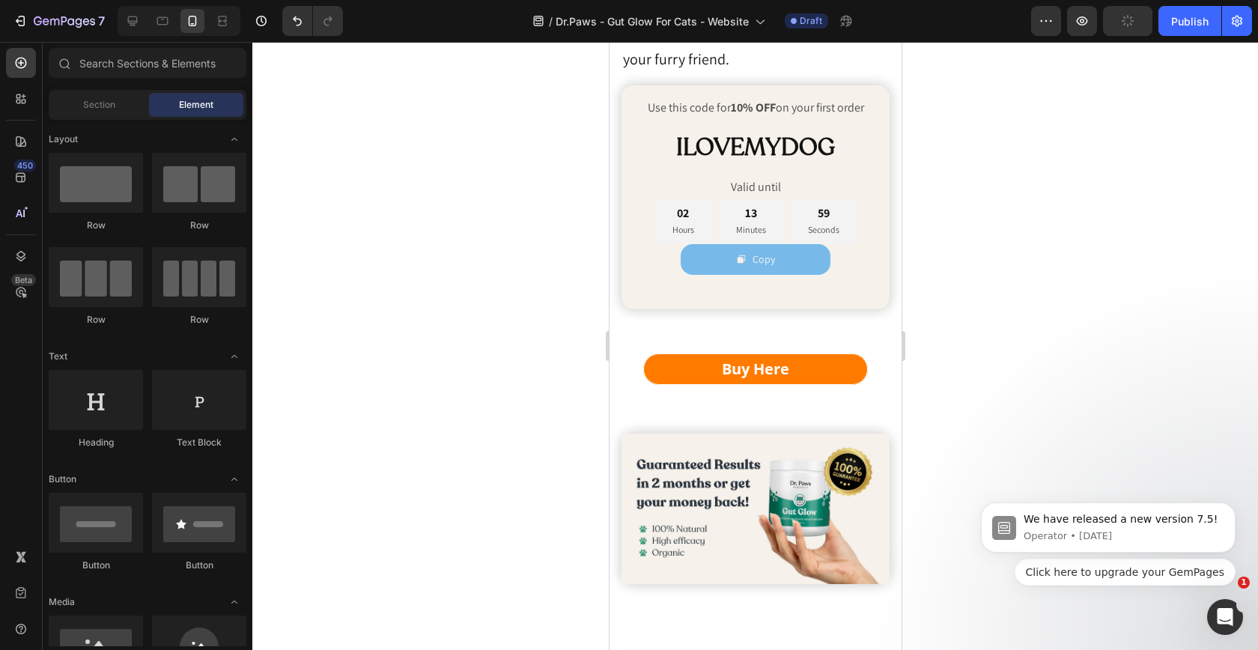
scroll to position [7469, 0]
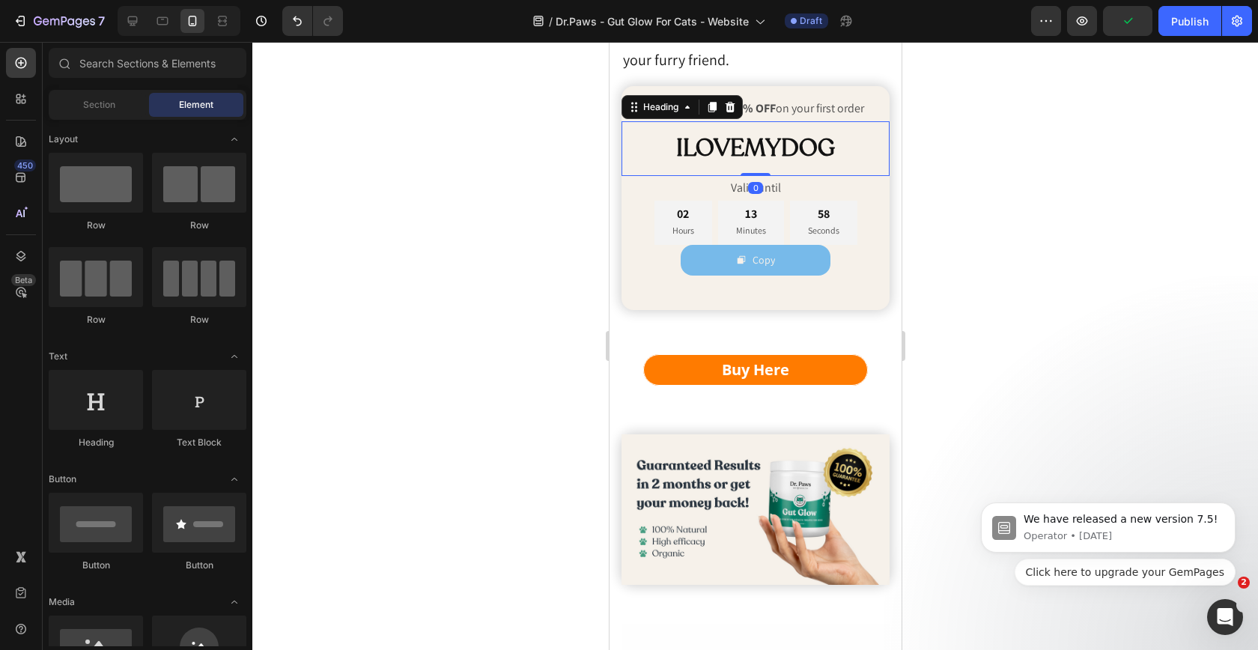
click at [817, 141] on h2 "ILOVEMYDOG" at bounding box center [755, 148] width 268 height 55
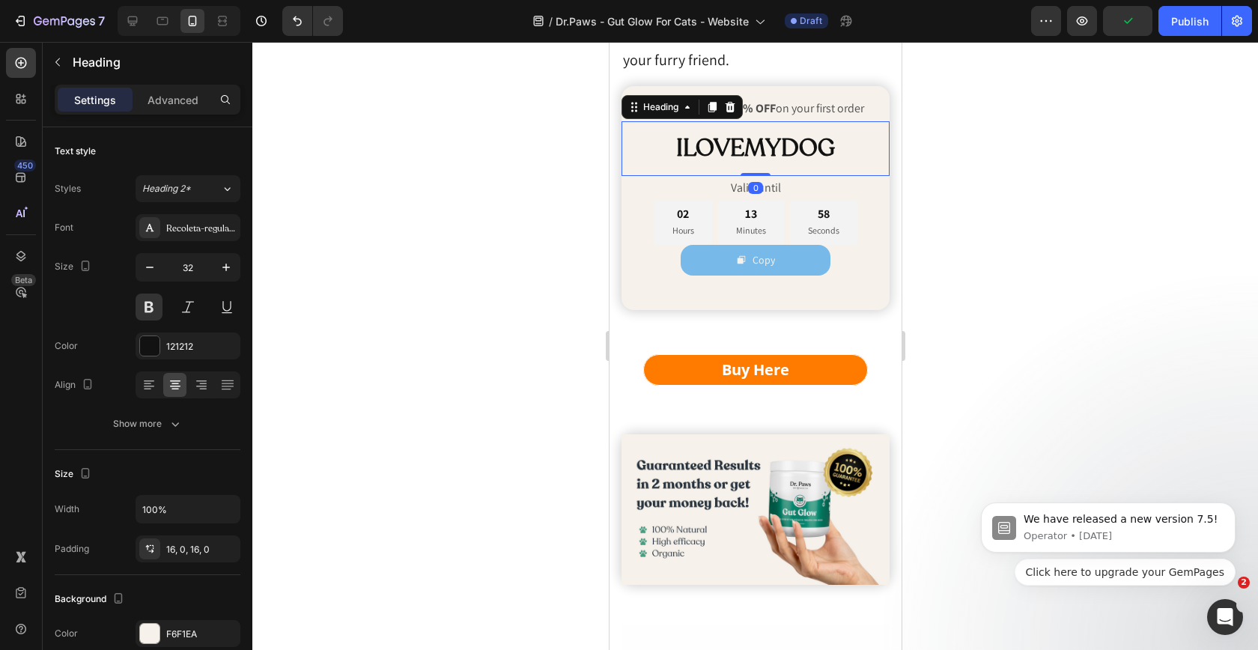
click at [817, 141] on h2 "ILOVEMYDOG" at bounding box center [755, 148] width 268 height 55
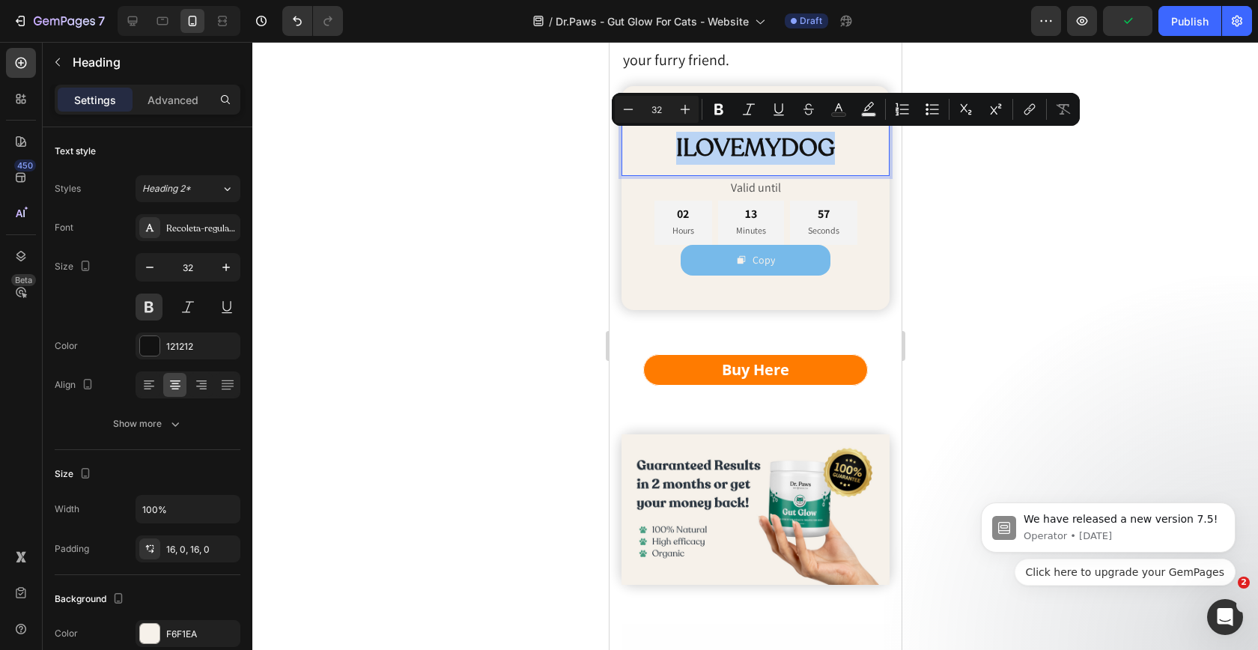
click at [817, 141] on p "ILOVEMYDOG" at bounding box center [754, 148] width 265 height 31
click at [835, 142] on p "ILOVEMYDOG" at bounding box center [754, 148] width 265 height 31
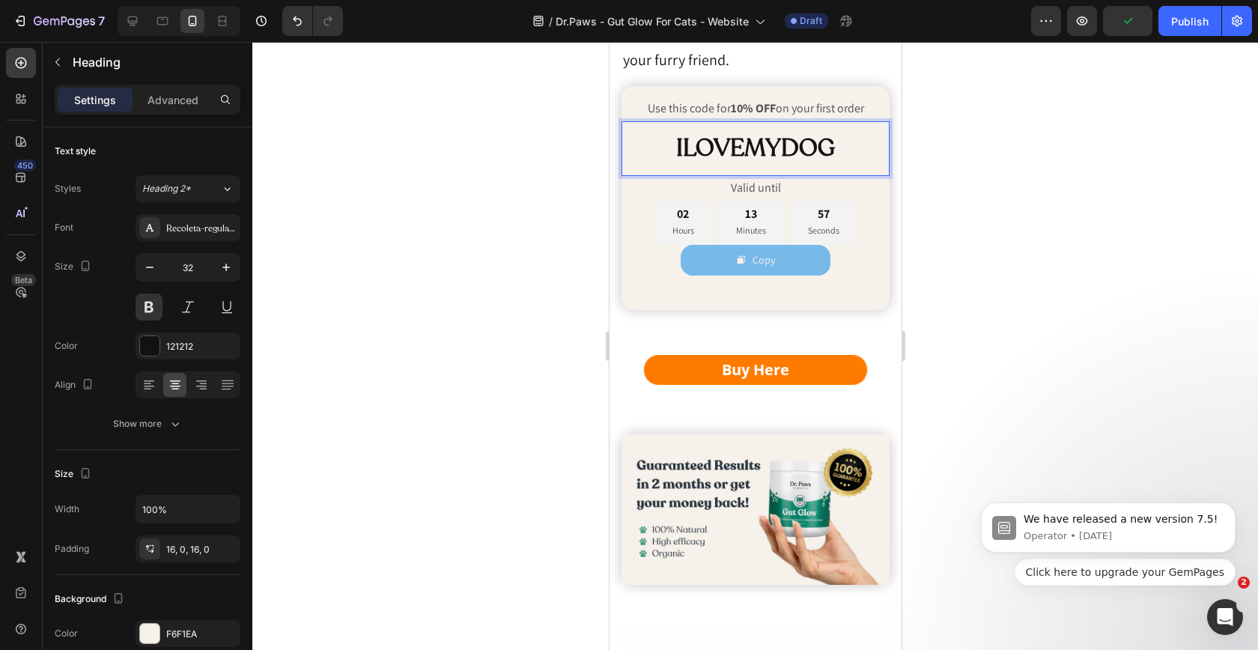
click at [835, 142] on p "ILOVEMYDOG" at bounding box center [754, 148] width 265 height 31
click at [1023, 282] on div at bounding box center [755, 346] width 1006 height 608
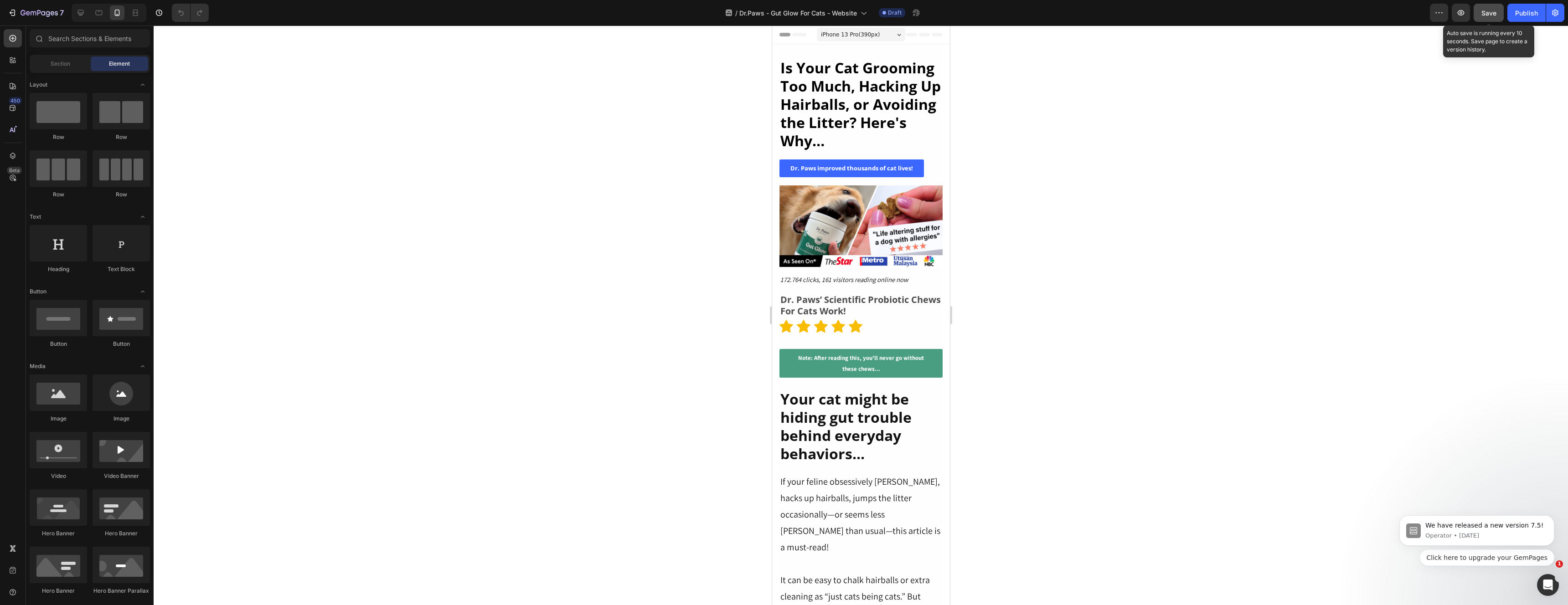
click at [1491, 10] on span "Save" at bounding box center [1489, 13] width 15 height 8
